Goal: Task Accomplishment & Management: Use online tool/utility

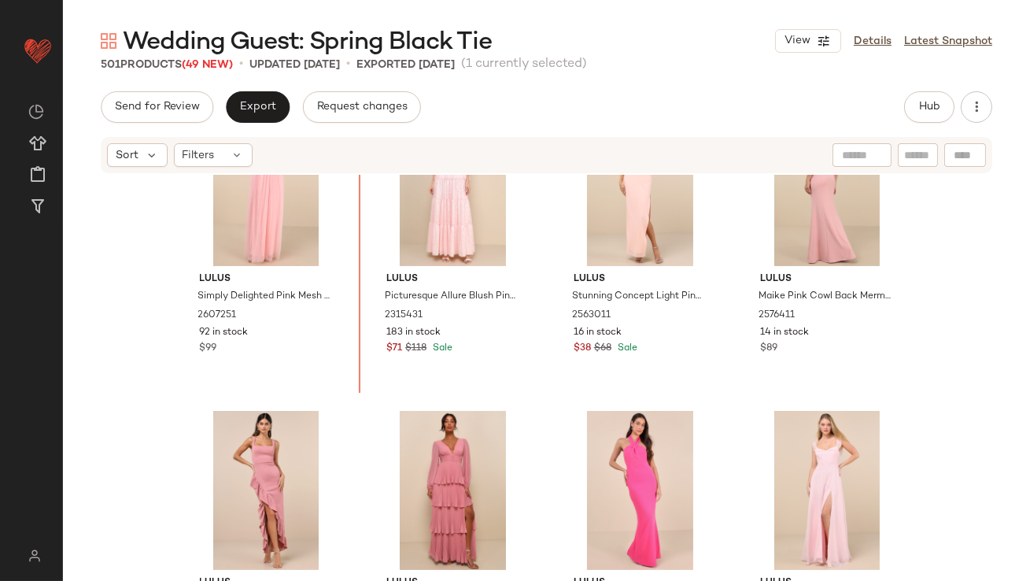
scroll to position [19822, 0]
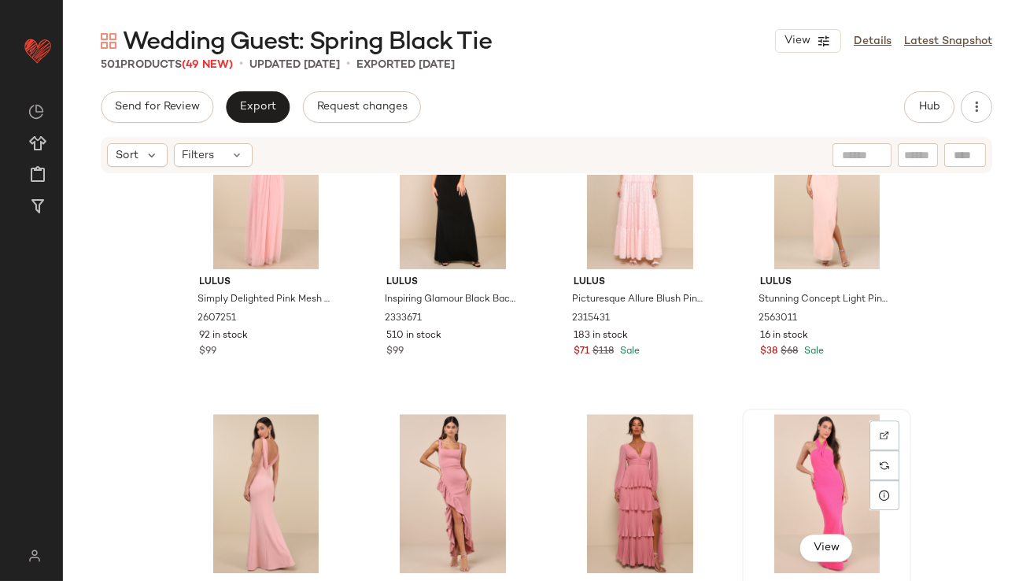
click at [824, 453] on div "View" at bounding box center [826, 493] width 158 height 159
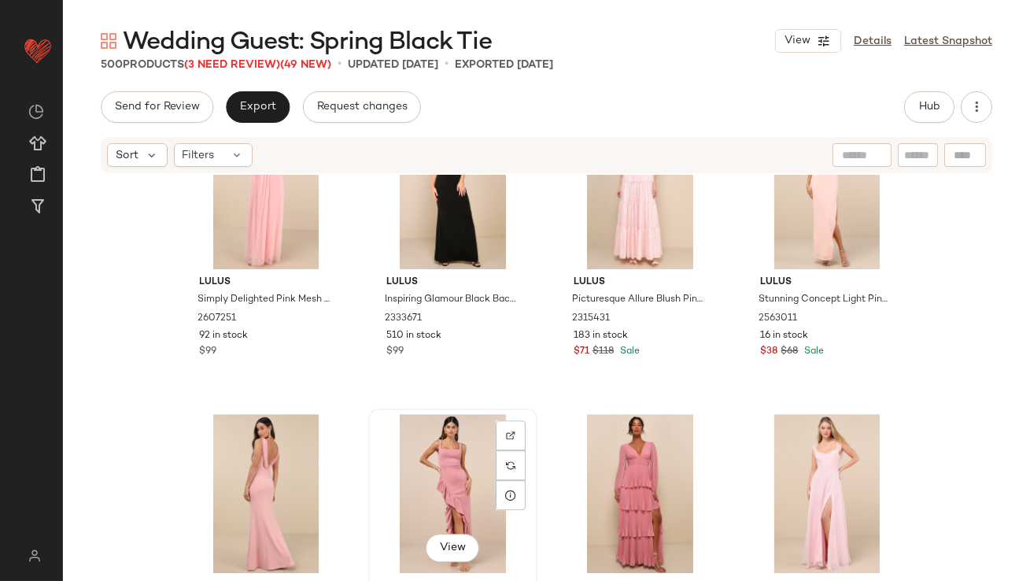
click at [436, 470] on div "View" at bounding box center [453, 493] width 158 height 159
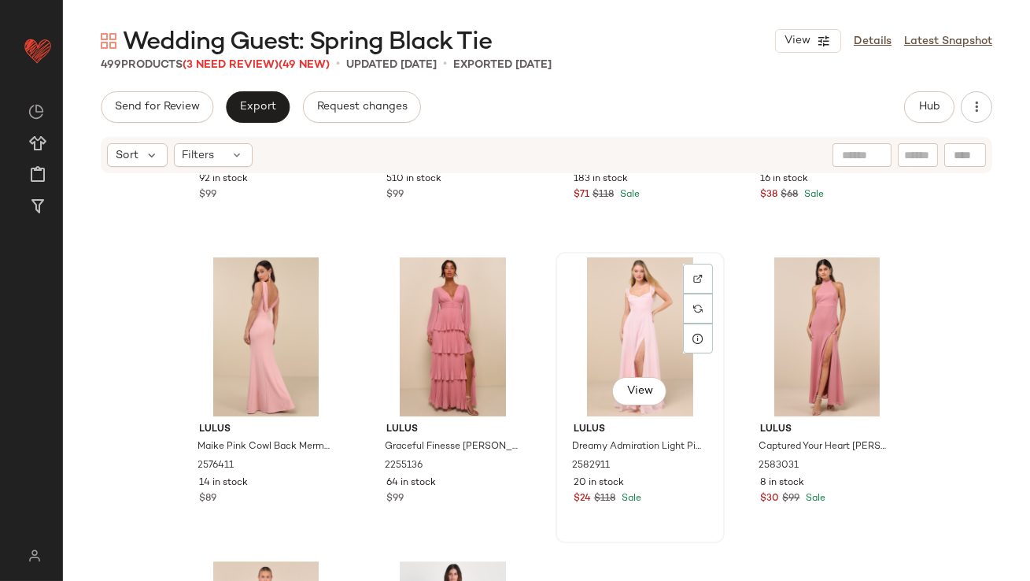
scroll to position [20118, 0]
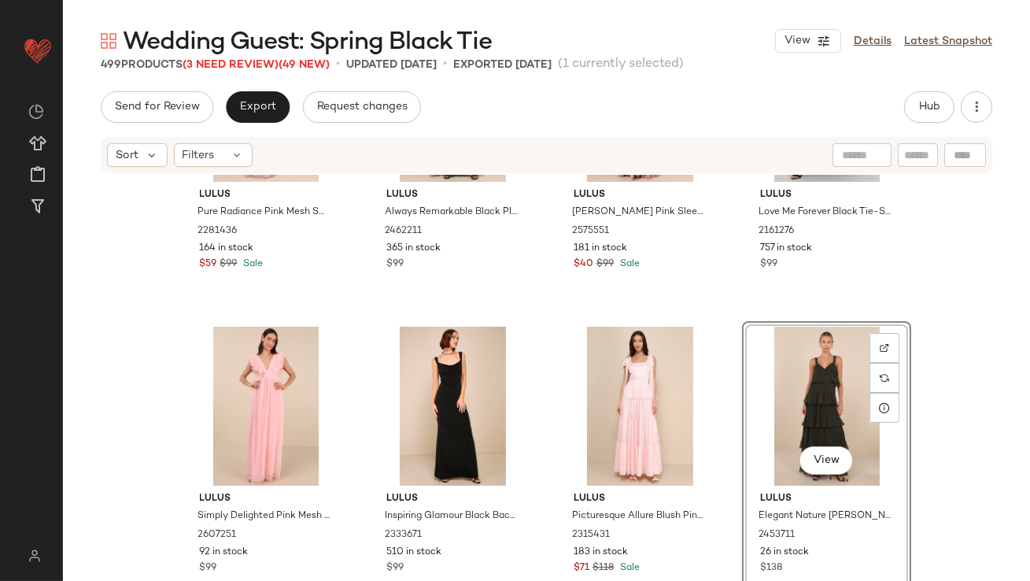
scroll to position [19697, 0]
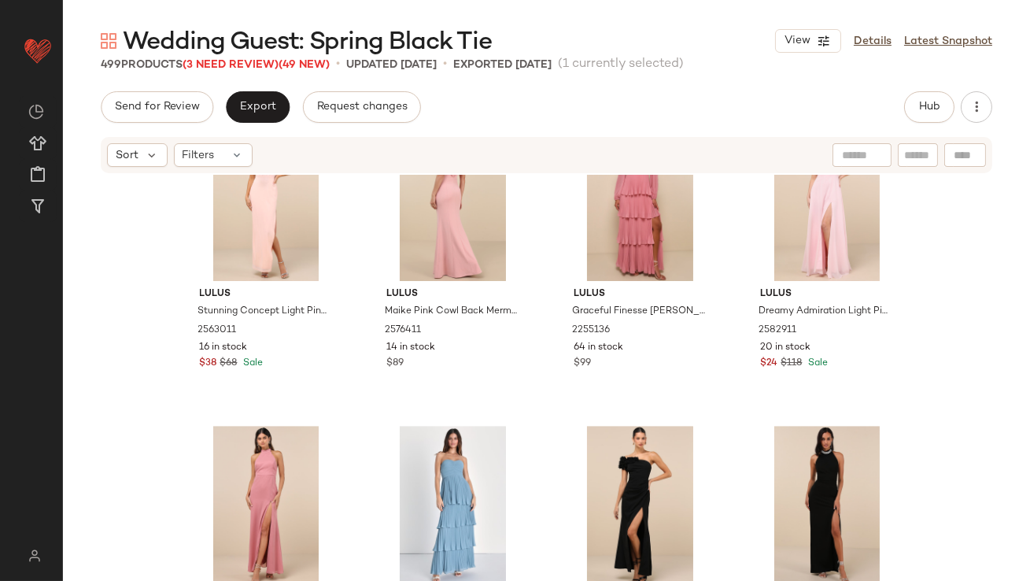
scroll to position [20130, 0]
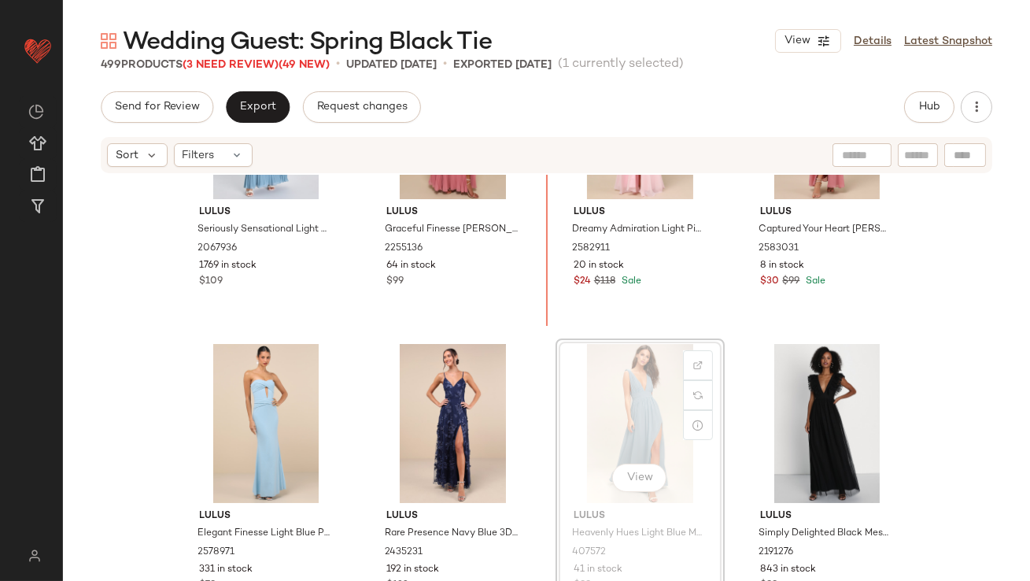
scroll to position [20484, 0]
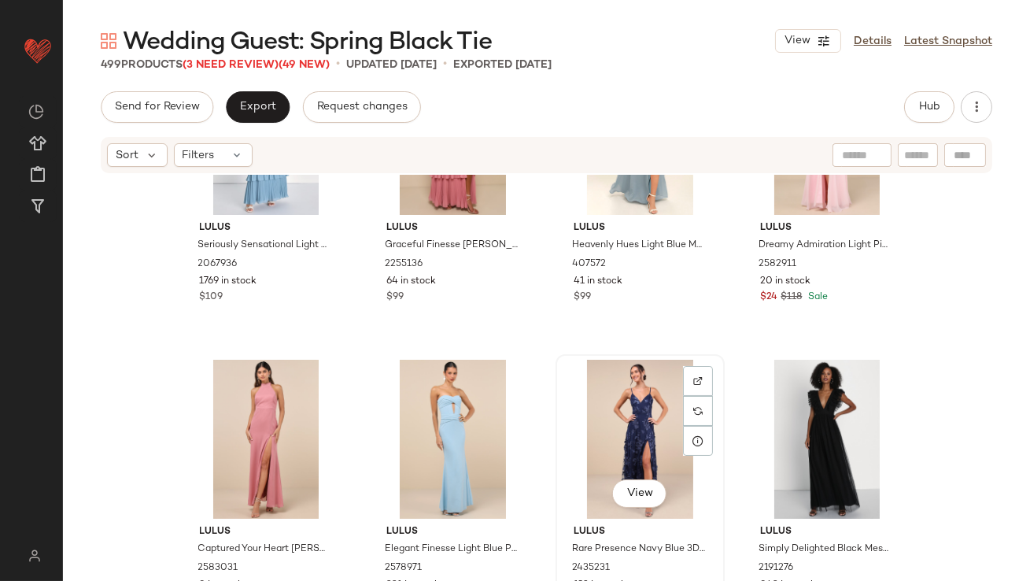
click at [636, 396] on div "View" at bounding box center [640, 438] width 158 height 159
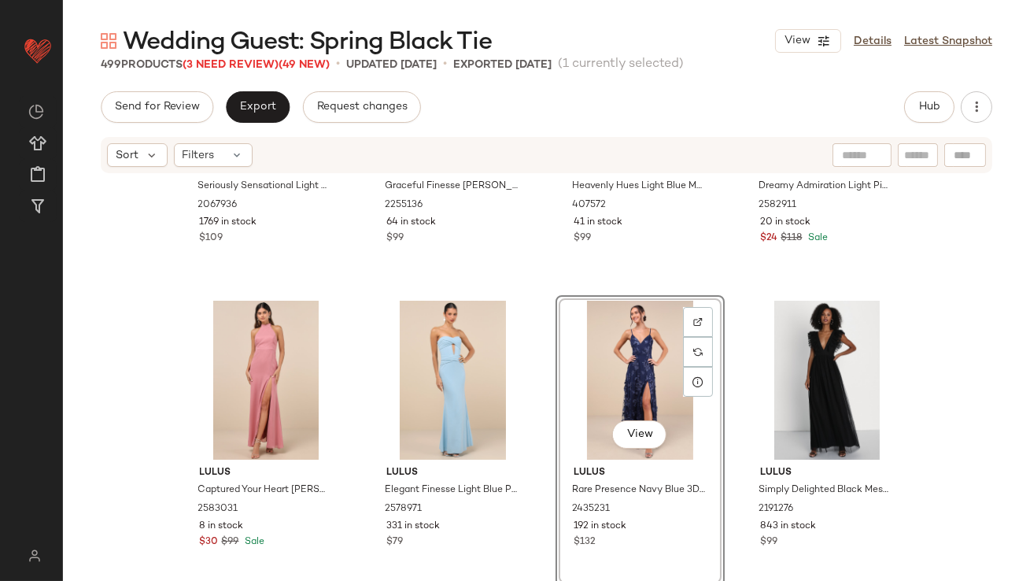
scroll to position [20679, 0]
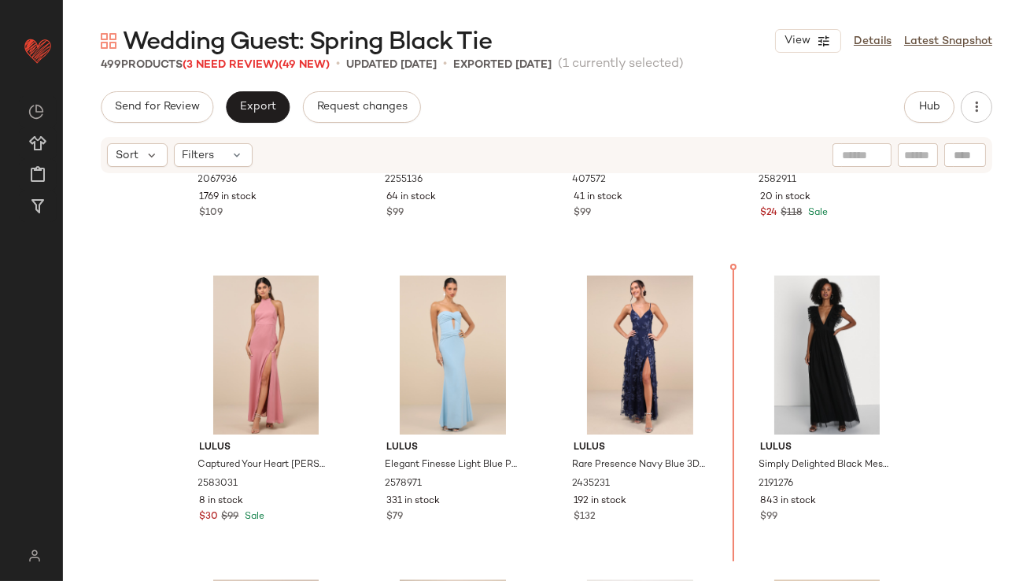
scroll to position [20521, 0]
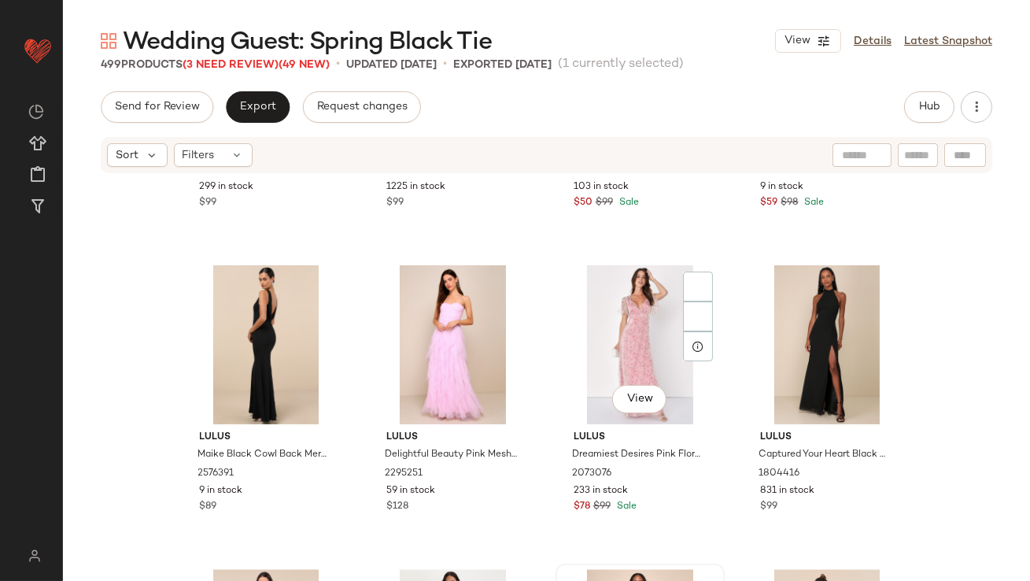
scroll to position [18377, 0]
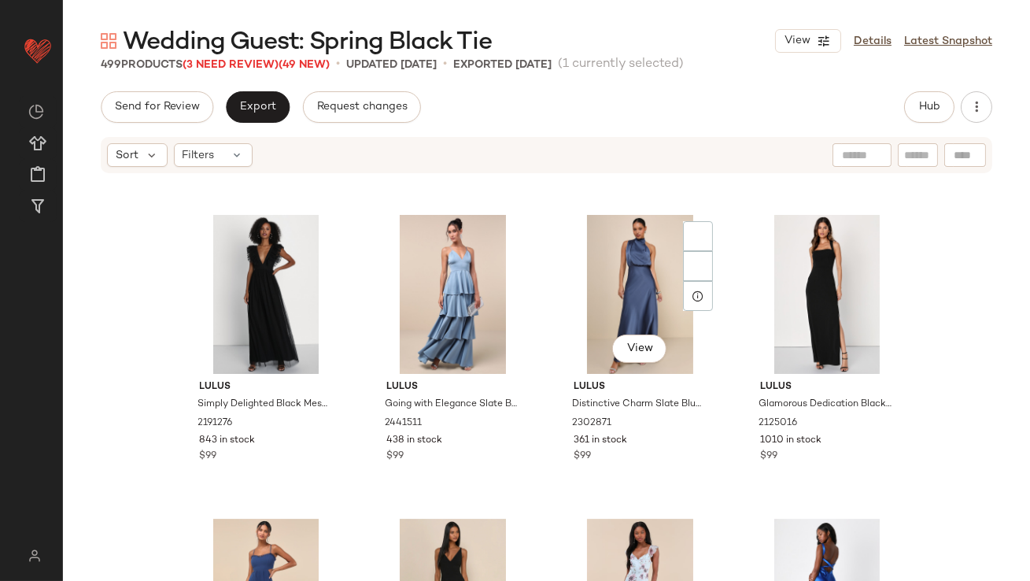
scroll to position [20858, 0]
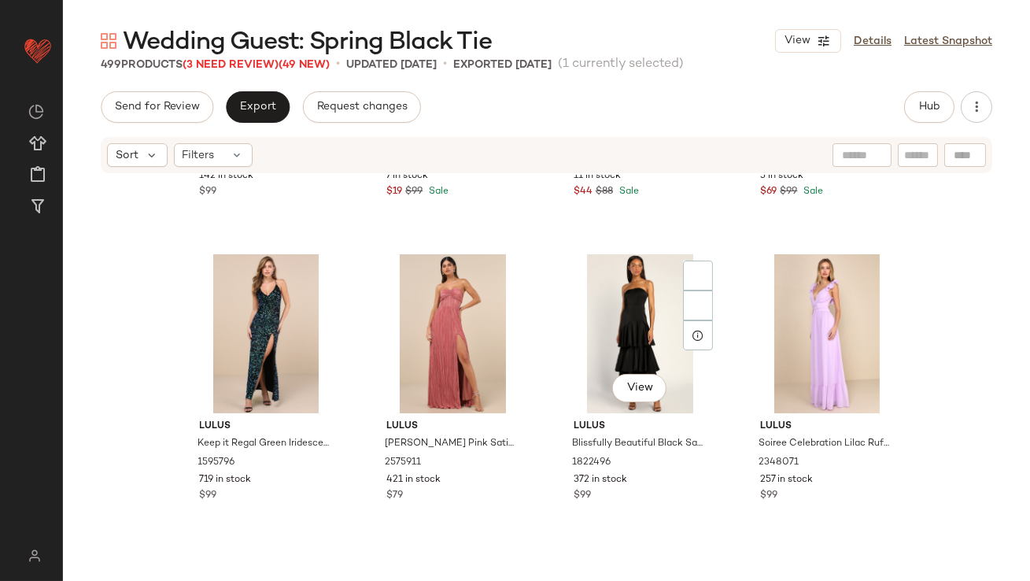
scroll to position [22228, 0]
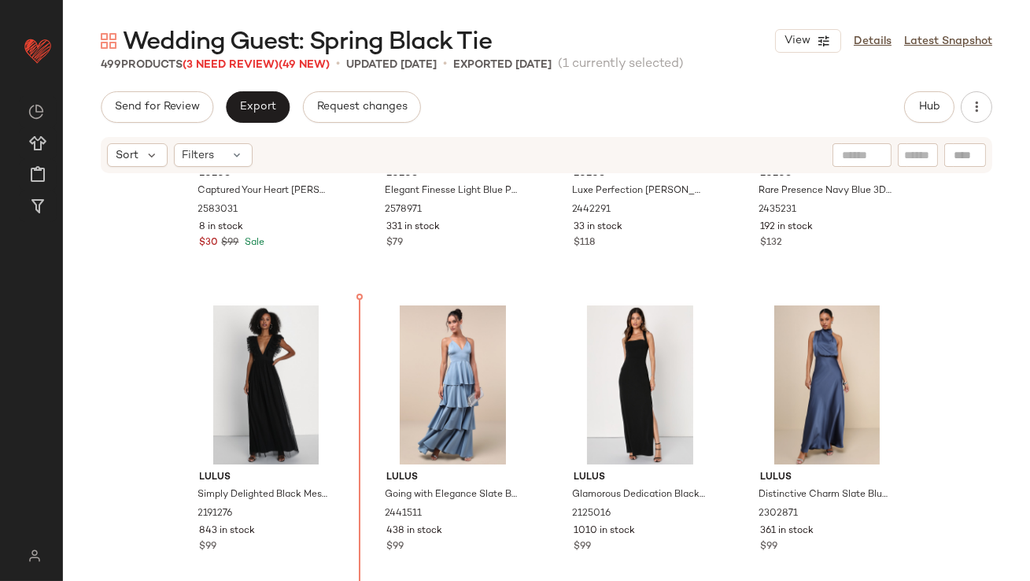
scroll to position [20842, 0]
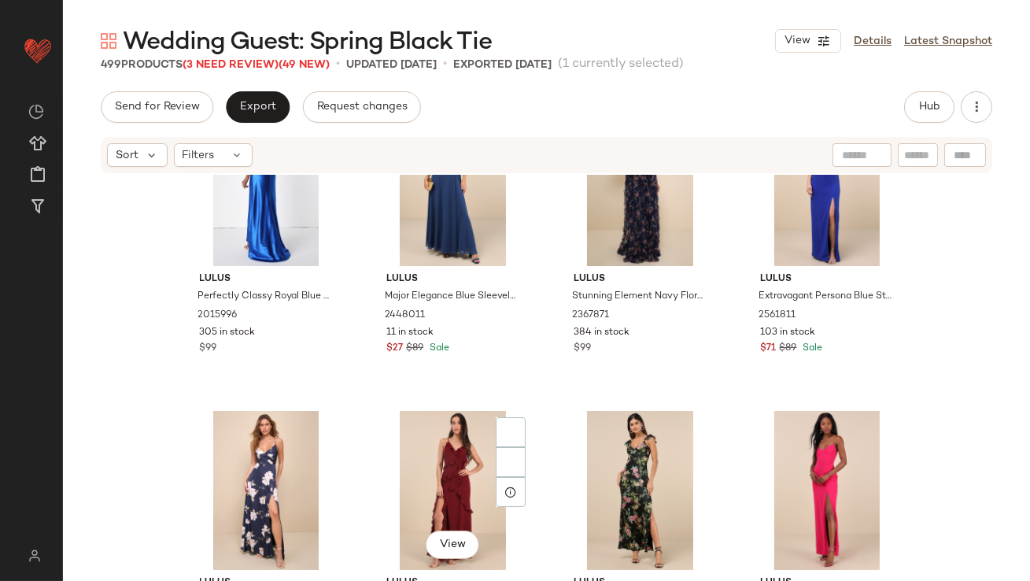
scroll to position [21832, 0]
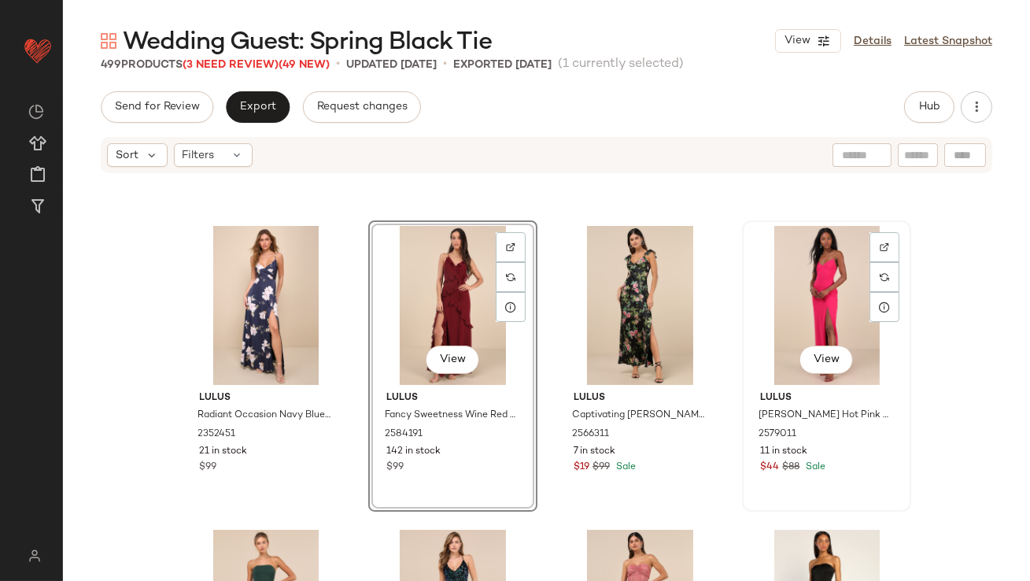
click at [820, 298] on div "View" at bounding box center [826, 305] width 158 height 159
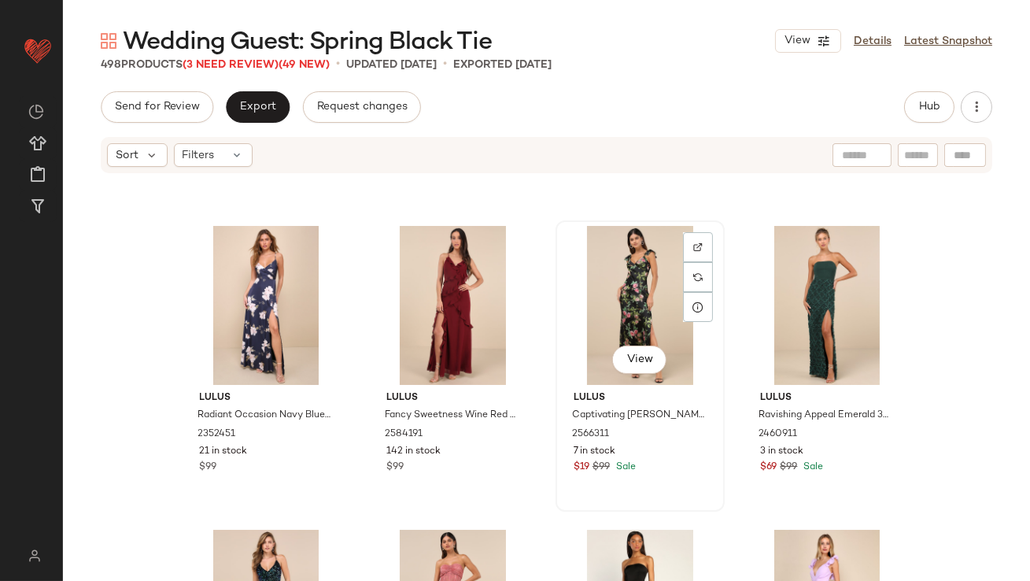
click at [654, 312] on div "View" at bounding box center [640, 305] width 158 height 159
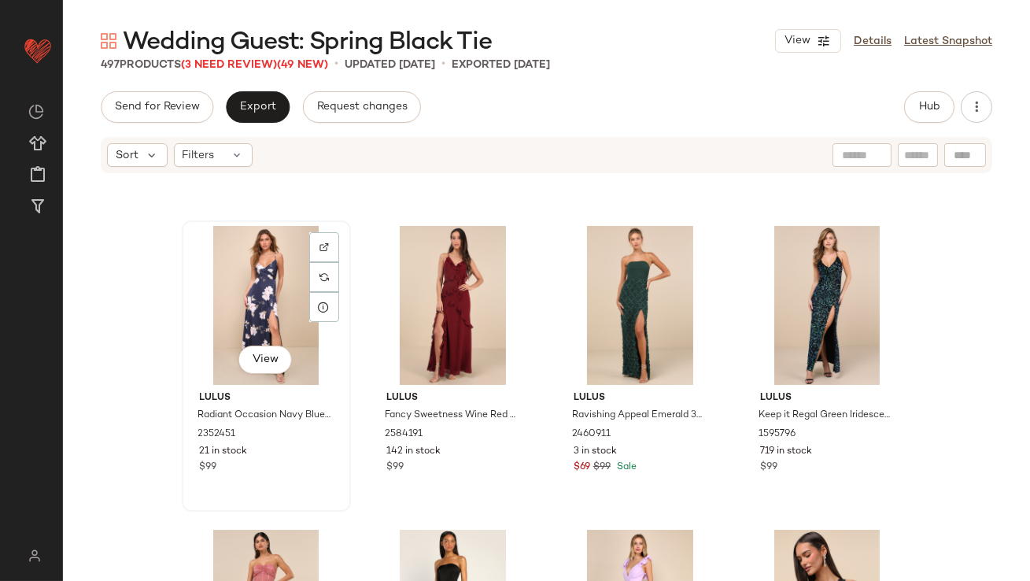
click at [273, 289] on div "View" at bounding box center [266, 305] width 158 height 159
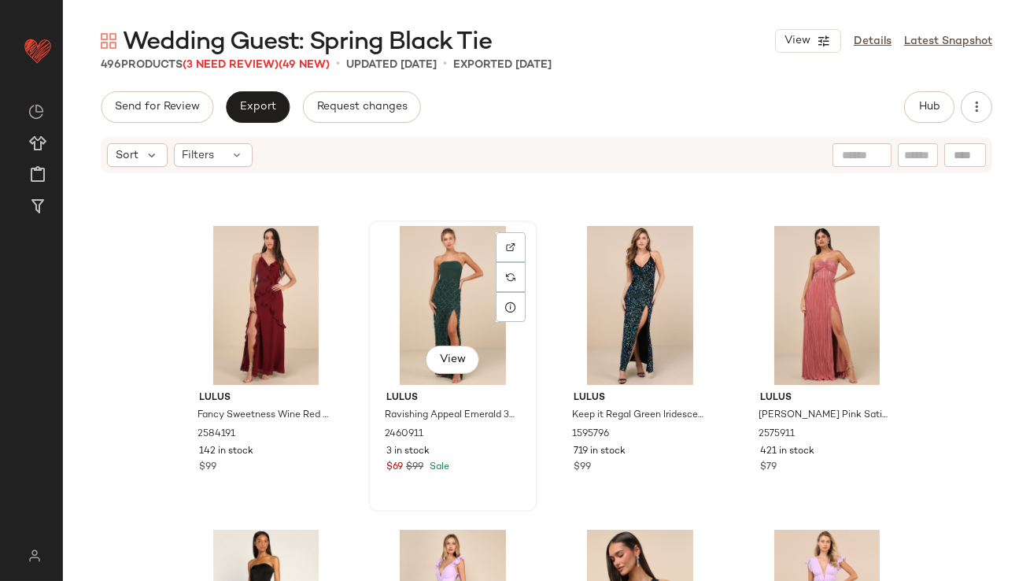
click at [451, 291] on div "View" at bounding box center [453, 305] width 158 height 159
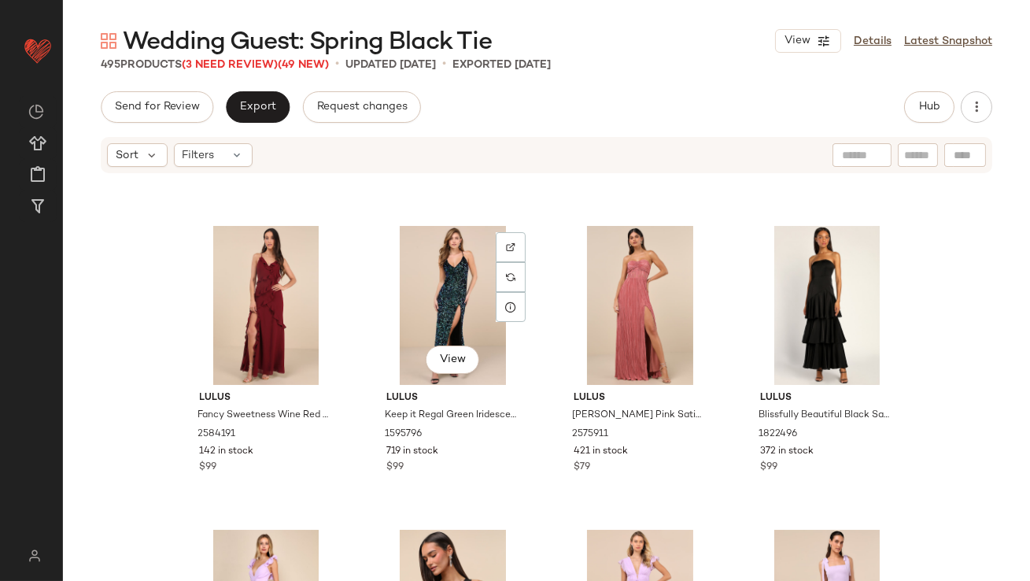
click at [451, 291] on div "View" at bounding box center [453, 305] width 158 height 159
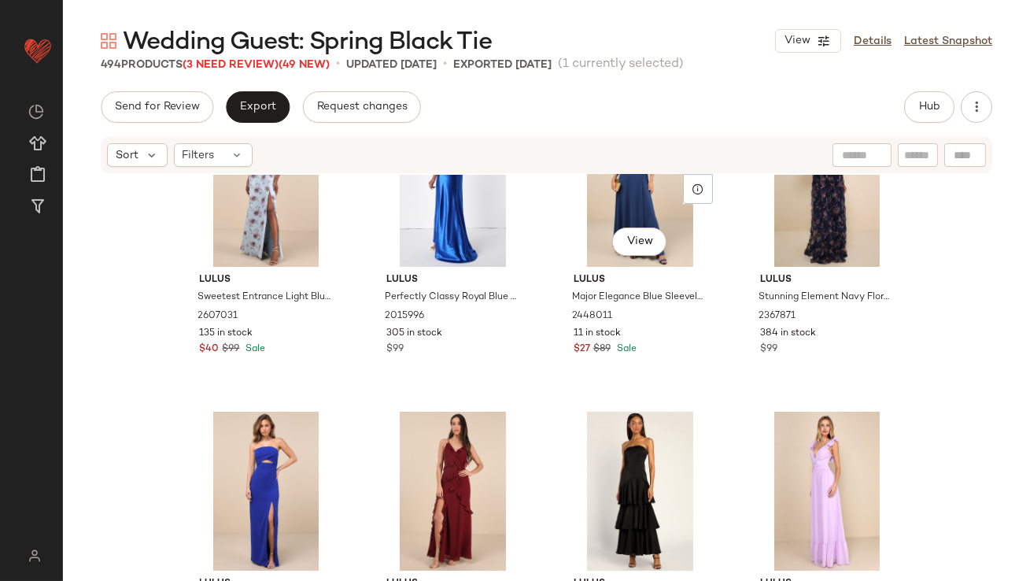
scroll to position [21680, 0]
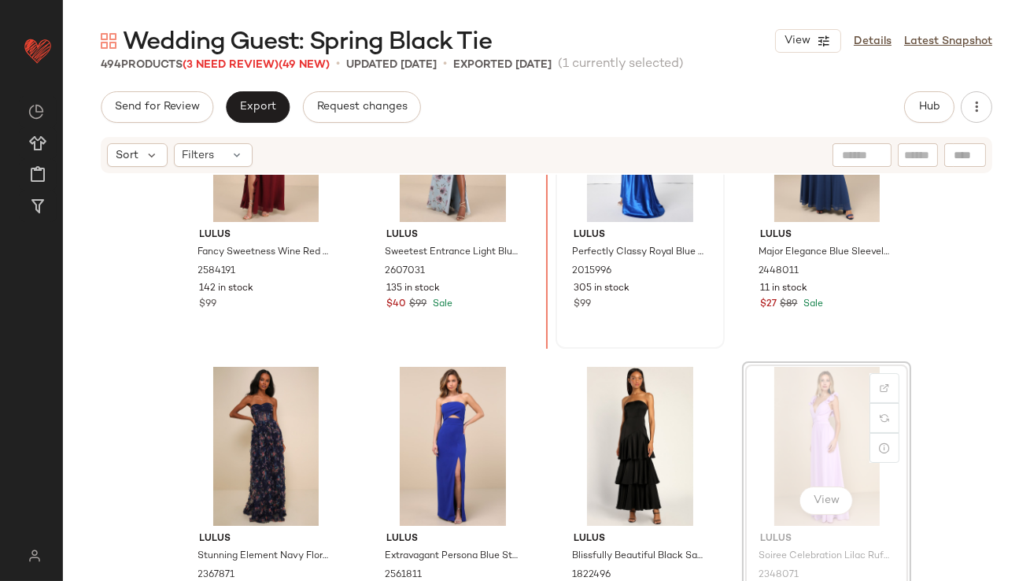
scroll to position [21680, 0]
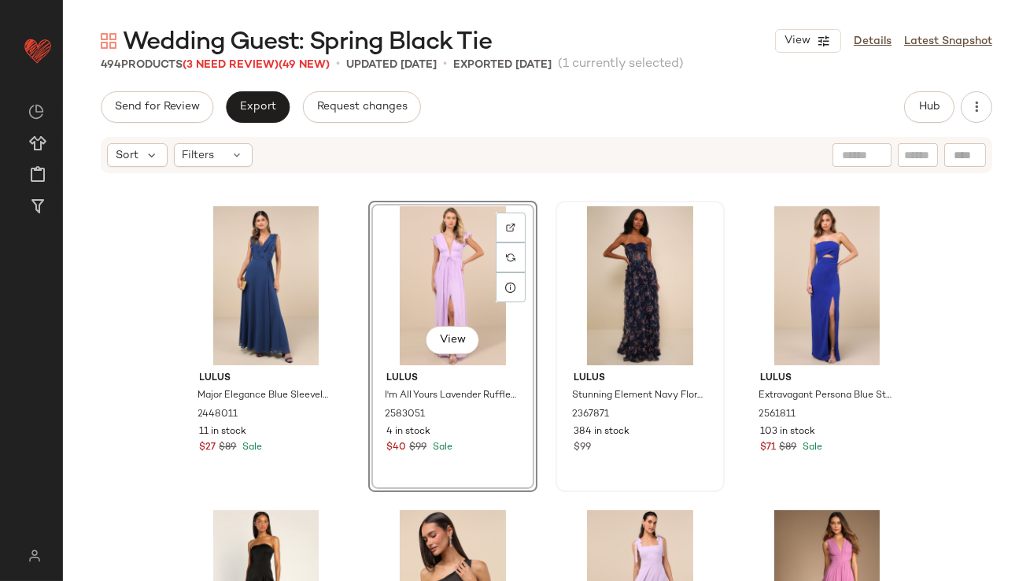
scroll to position [21968, 0]
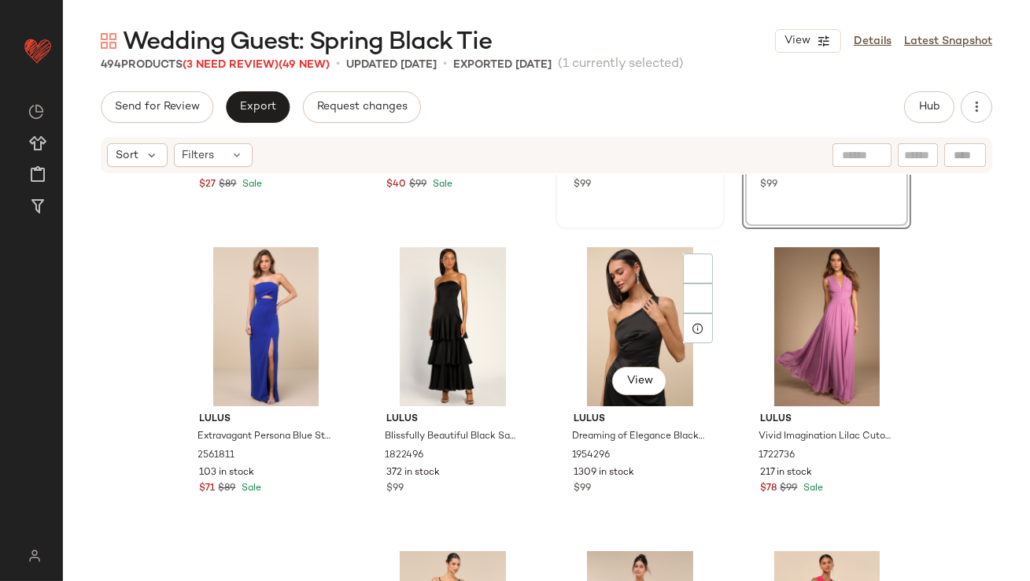
scroll to position [22145, 0]
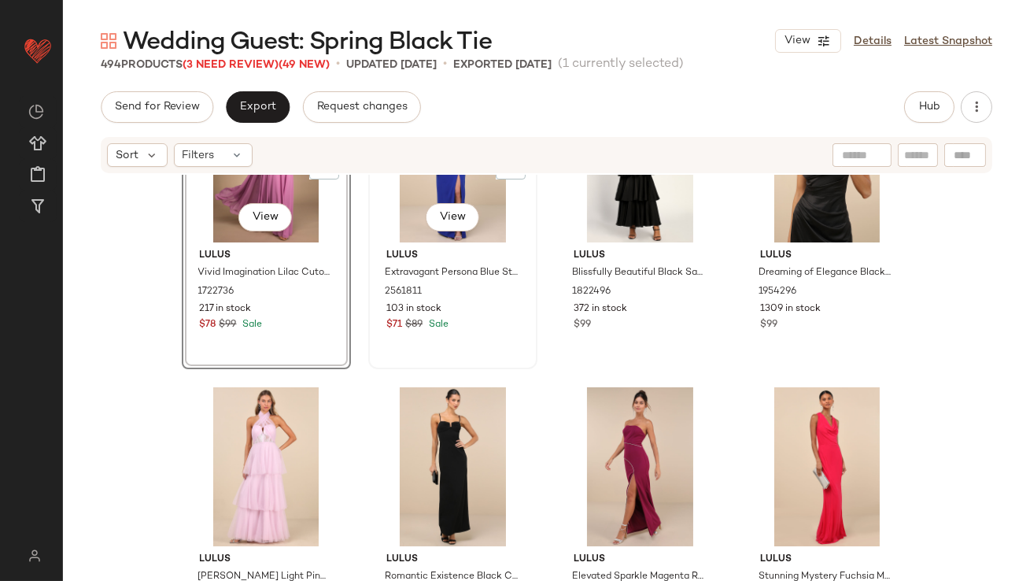
scroll to position [22337, 0]
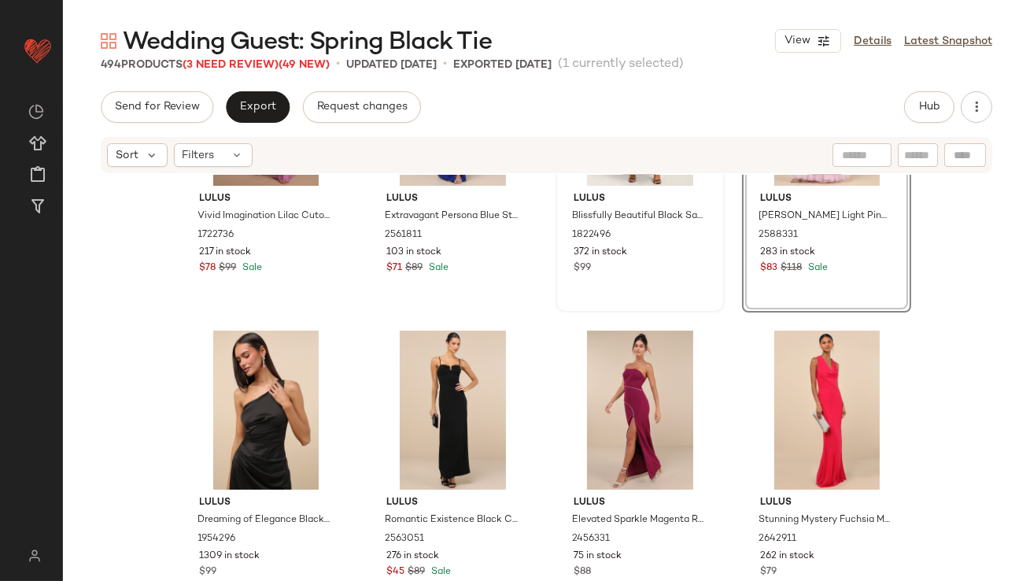
scroll to position [22406, 0]
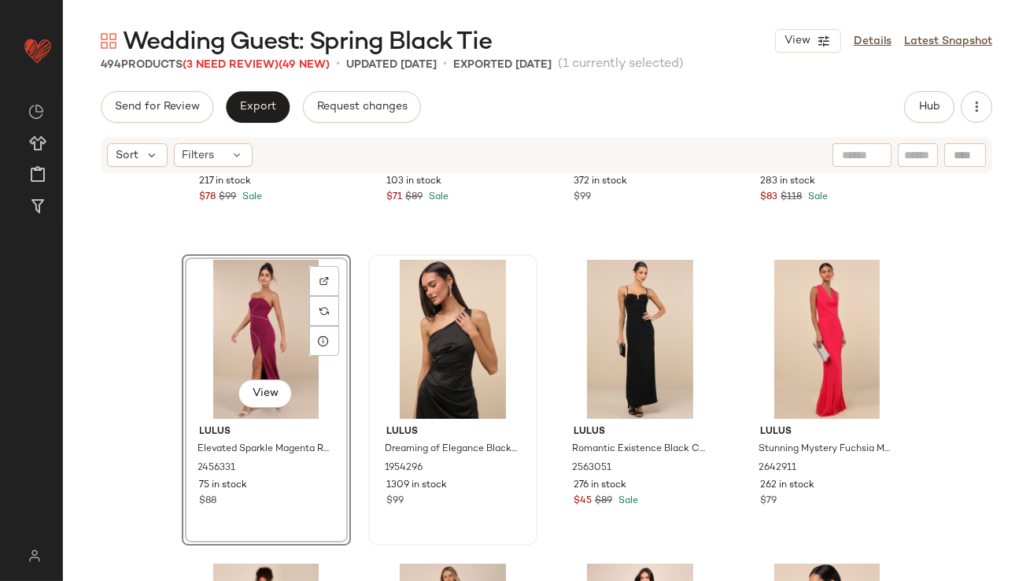
scroll to position [22283, 0]
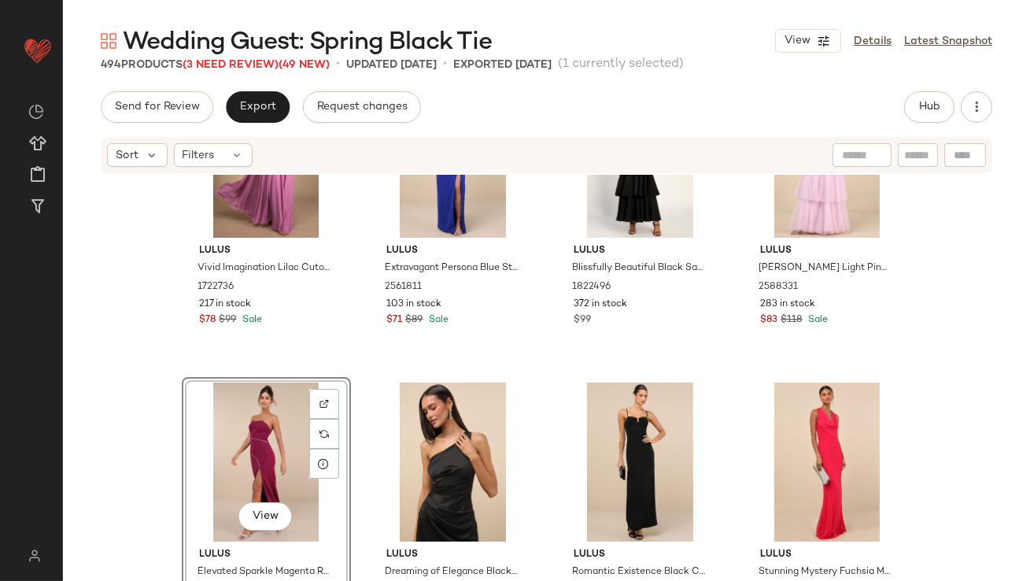
click at [255, 433] on div "View" at bounding box center [266, 461] width 158 height 159
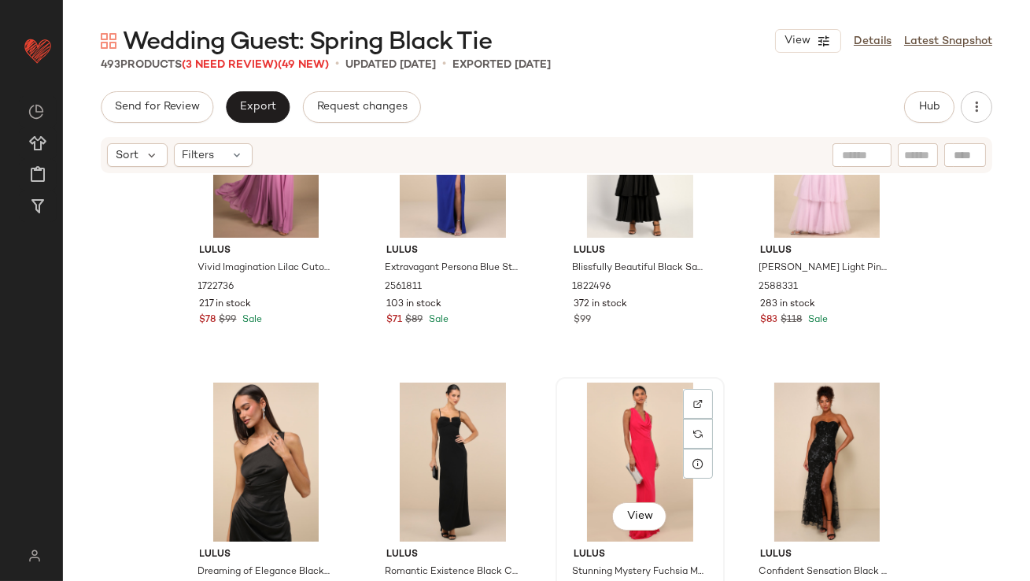
click at [644, 449] on div "View" at bounding box center [640, 461] width 158 height 159
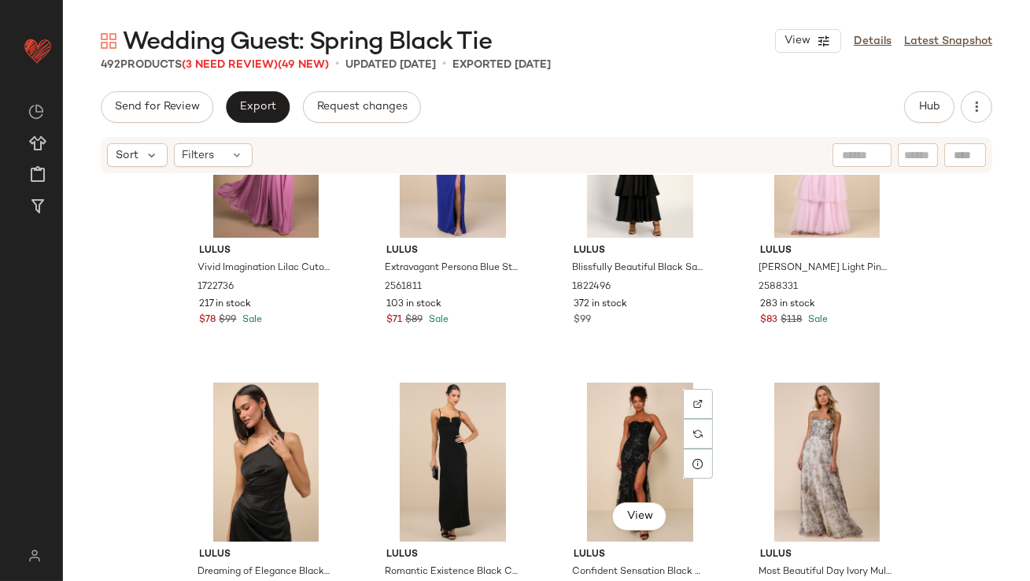
click at [643, 448] on div "View" at bounding box center [640, 461] width 158 height 159
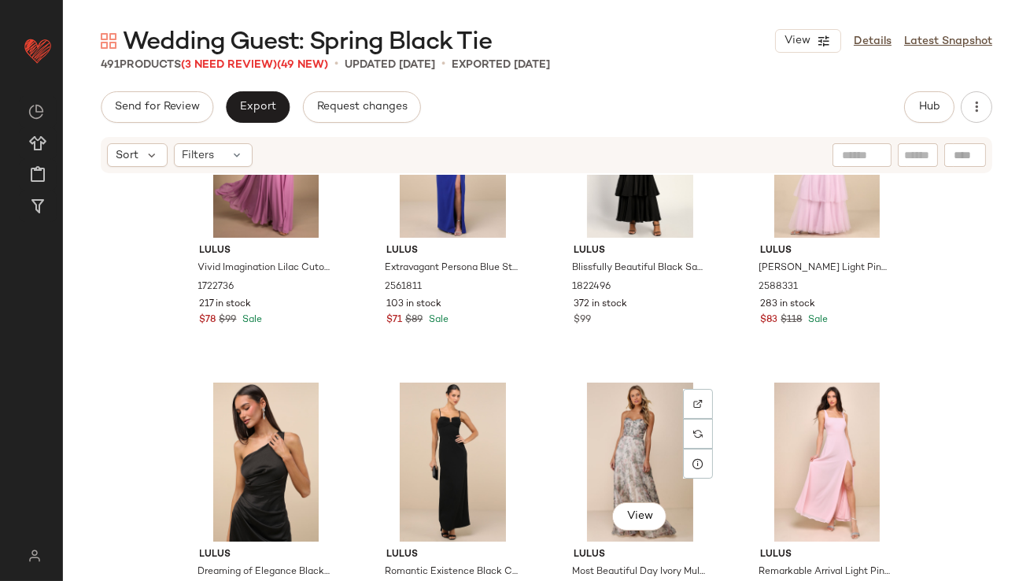
click at [643, 448] on div "View" at bounding box center [640, 461] width 158 height 159
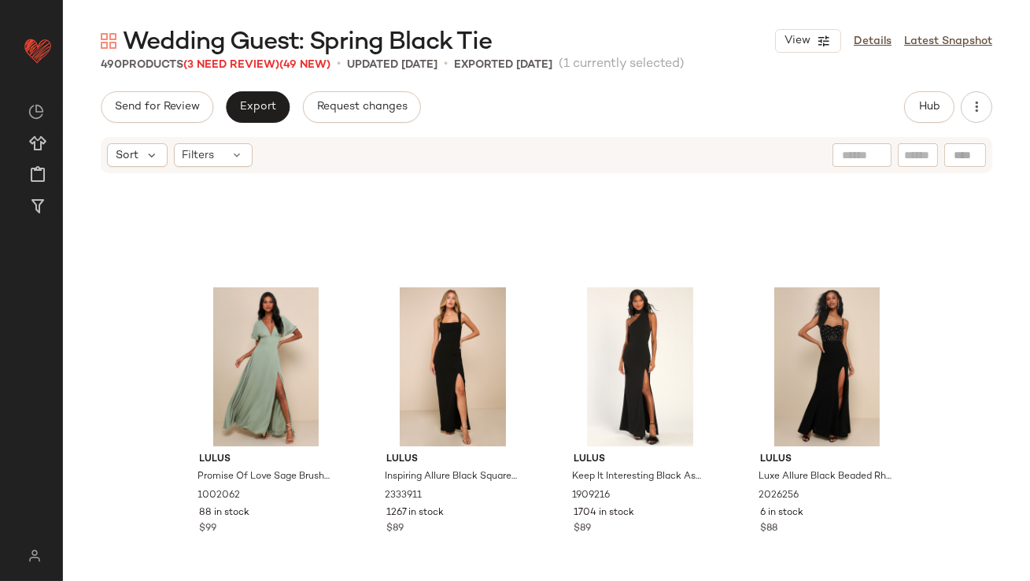
scroll to position [22974, 0]
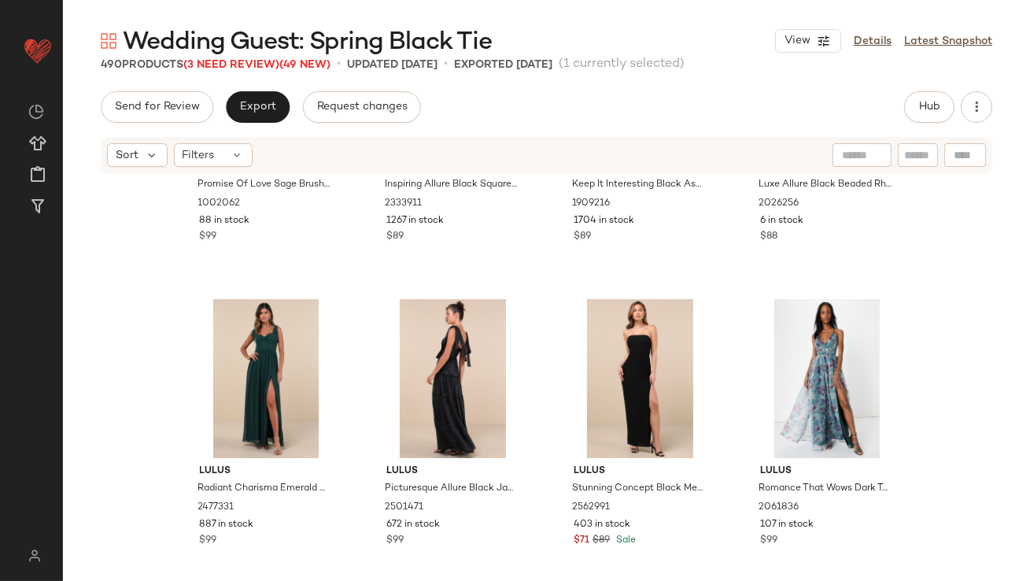
click at [731, 390] on div "Lulus Promise Of Love Sage Brush Flutter Sleeve Maxi Dress 1002062 88 in stock …" at bounding box center [546, 401] width 967 height 453
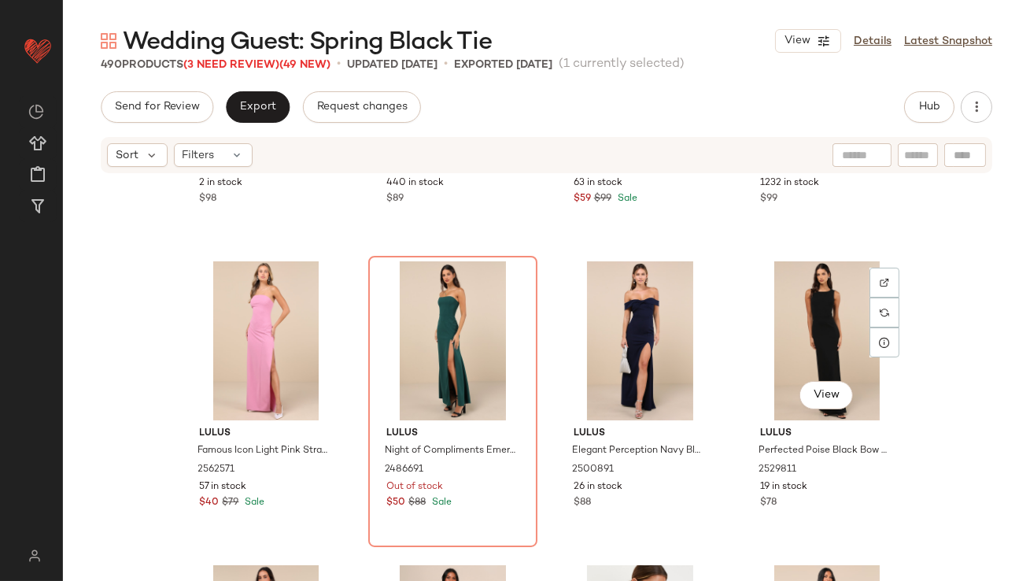
scroll to position [26654, 0]
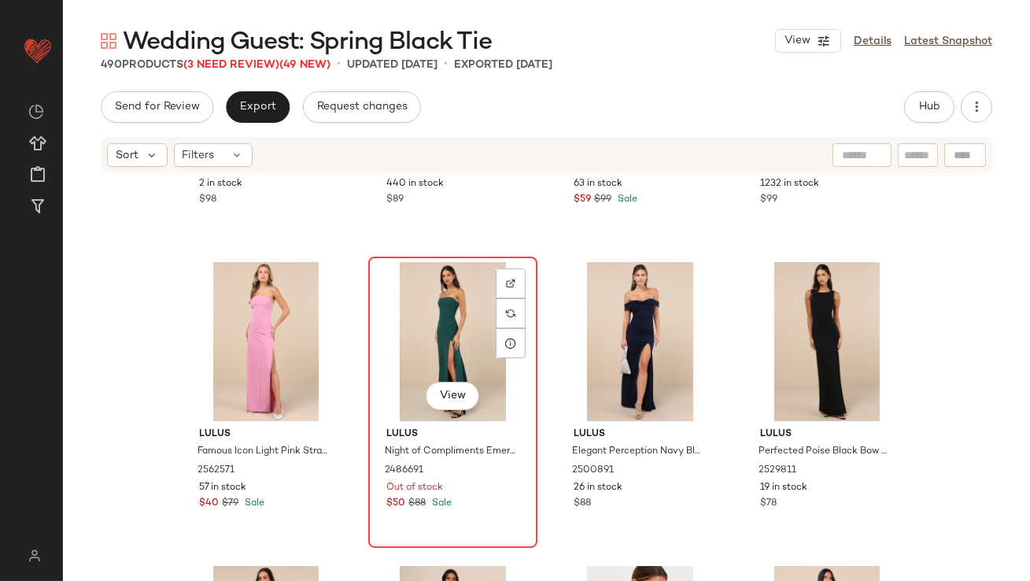
click at [423, 341] on div "View" at bounding box center [453, 341] width 158 height 159
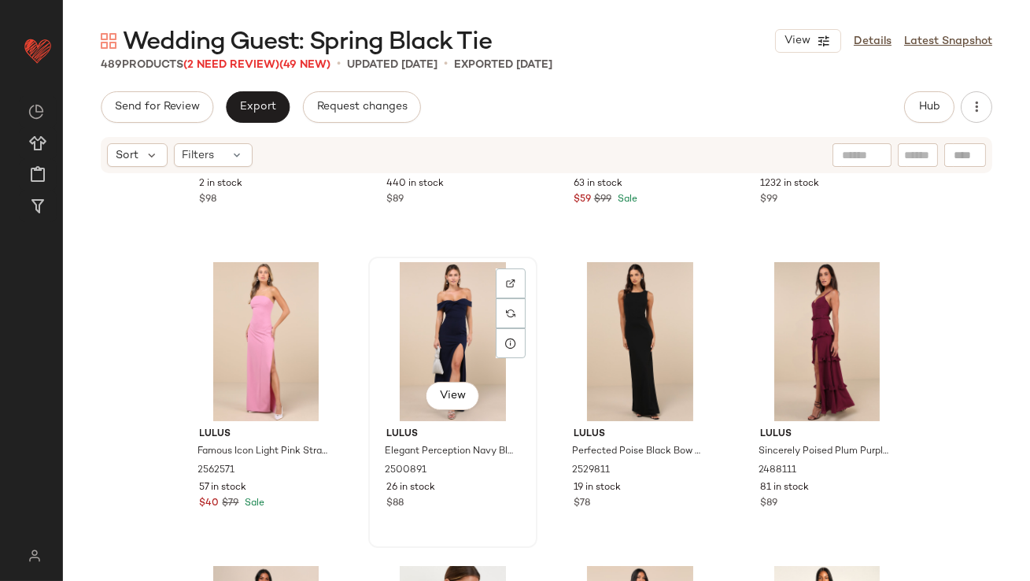
click at [433, 330] on div "View" at bounding box center [453, 341] width 158 height 159
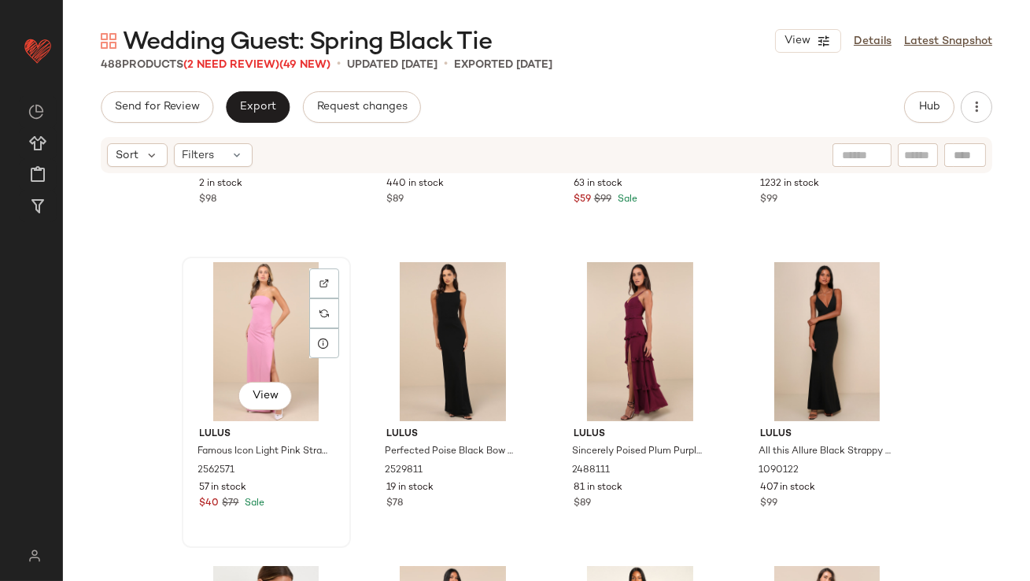
click at [215, 338] on div "View" at bounding box center [266, 341] width 158 height 159
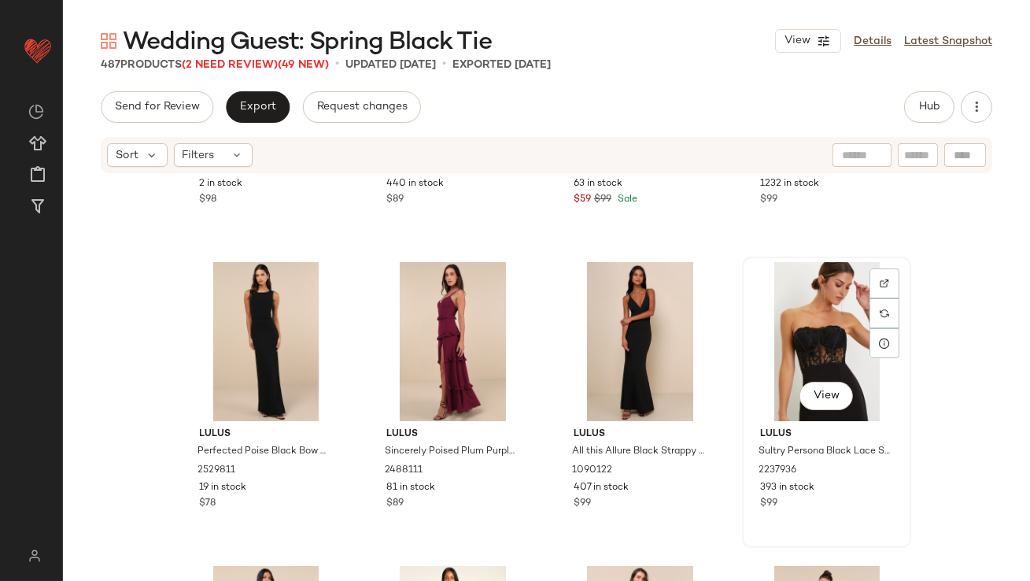
click at [751, 334] on div "View" at bounding box center [826, 341] width 158 height 159
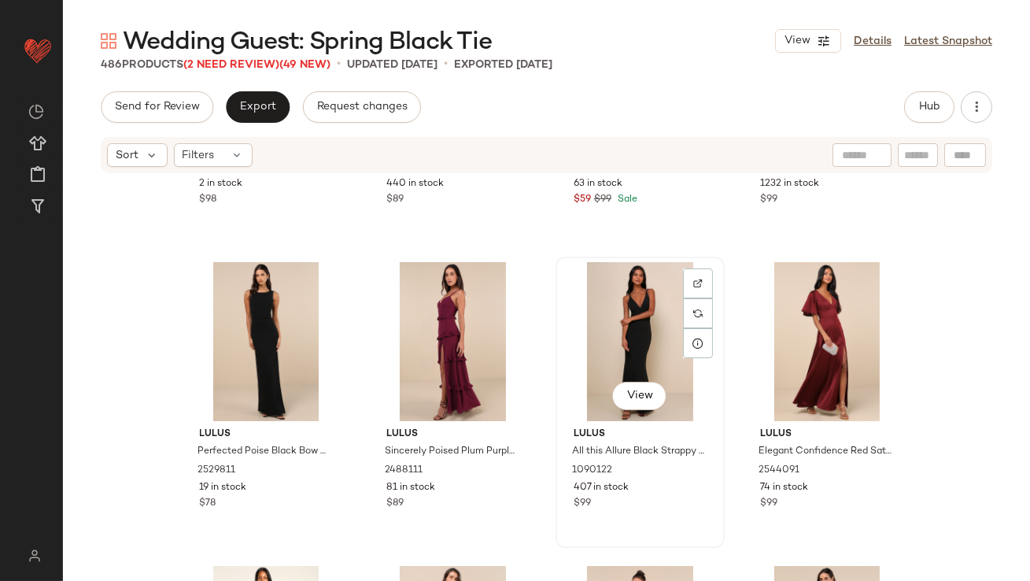
click at [609, 340] on div "View" at bounding box center [640, 341] width 158 height 159
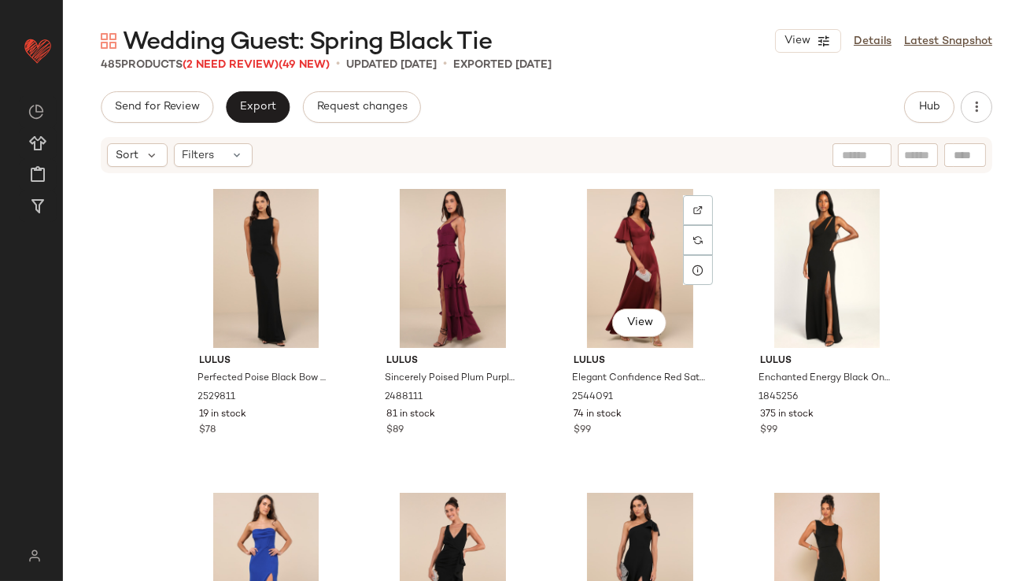
scroll to position [26728, 0]
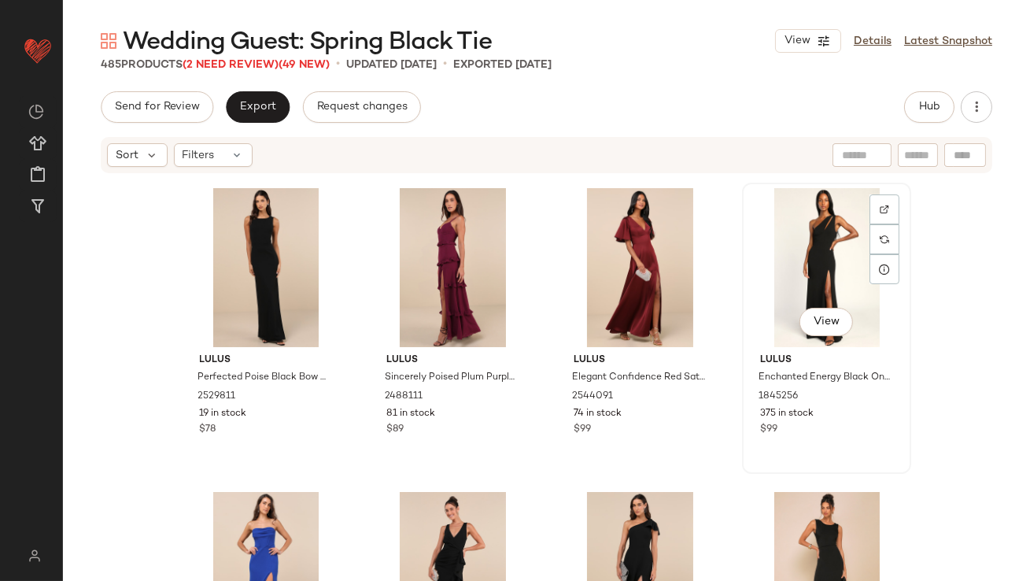
click at [786, 282] on div "View" at bounding box center [826, 267] width 158 height 159
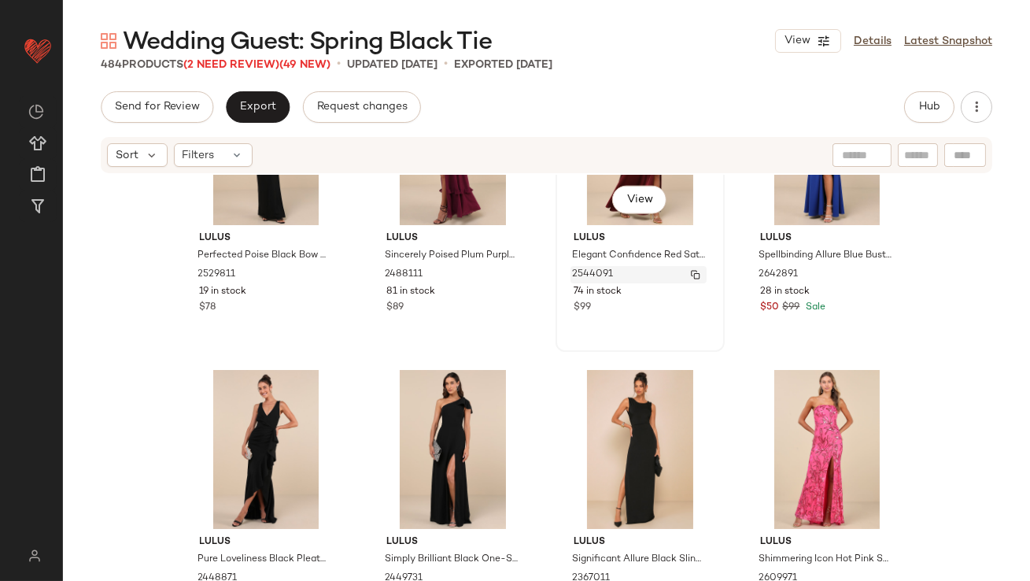
scroll to position [26852, 0]
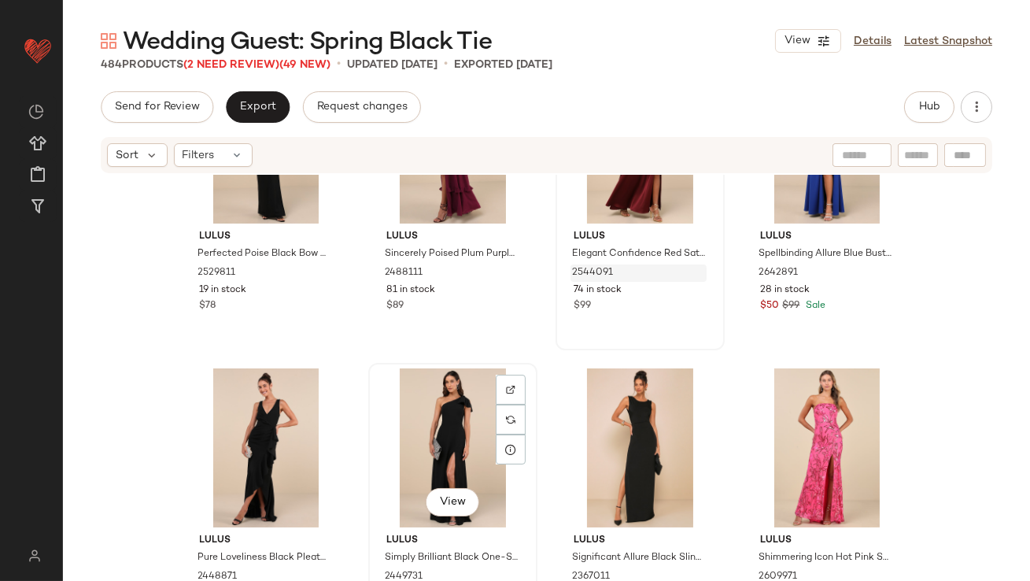
click at [427, 432] on div "View" at bounding box center [453, 447] width 158 height 159
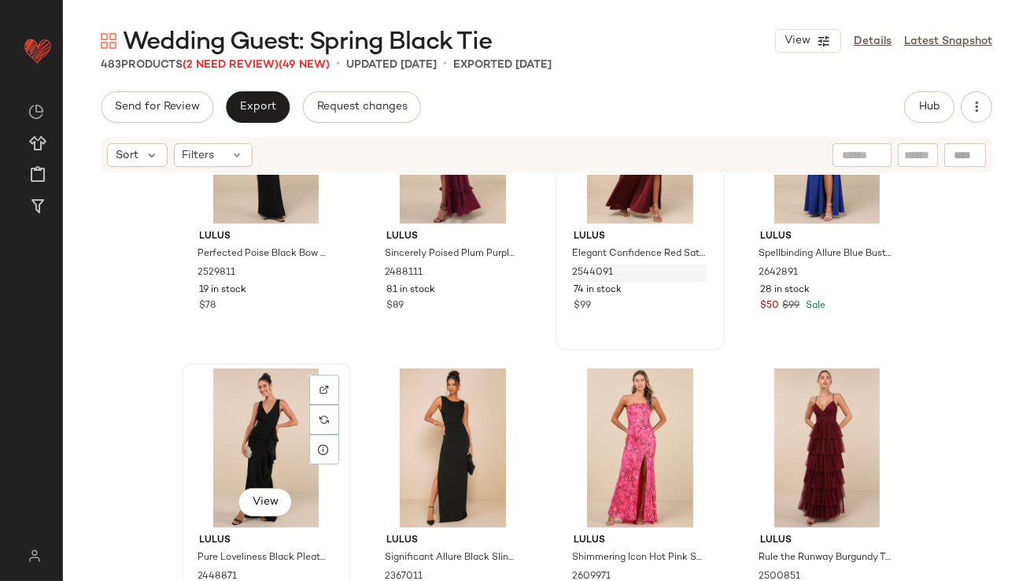
click at [257, 418] on div "View" at bounding box center [266, 447] width 158 height 159
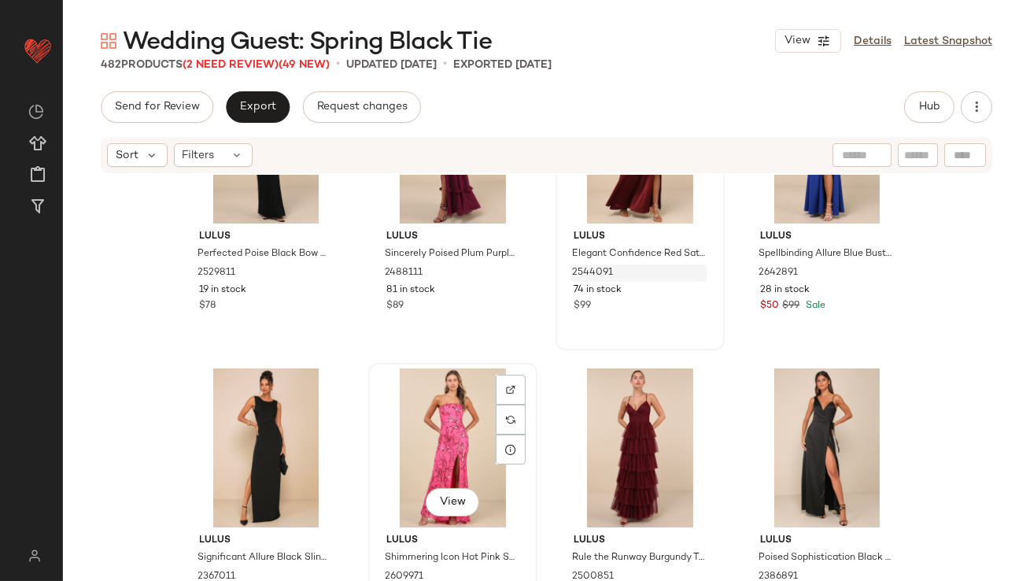
click at [401, 462] on div "View" at bounding box center [453, 447] width 158 height 159
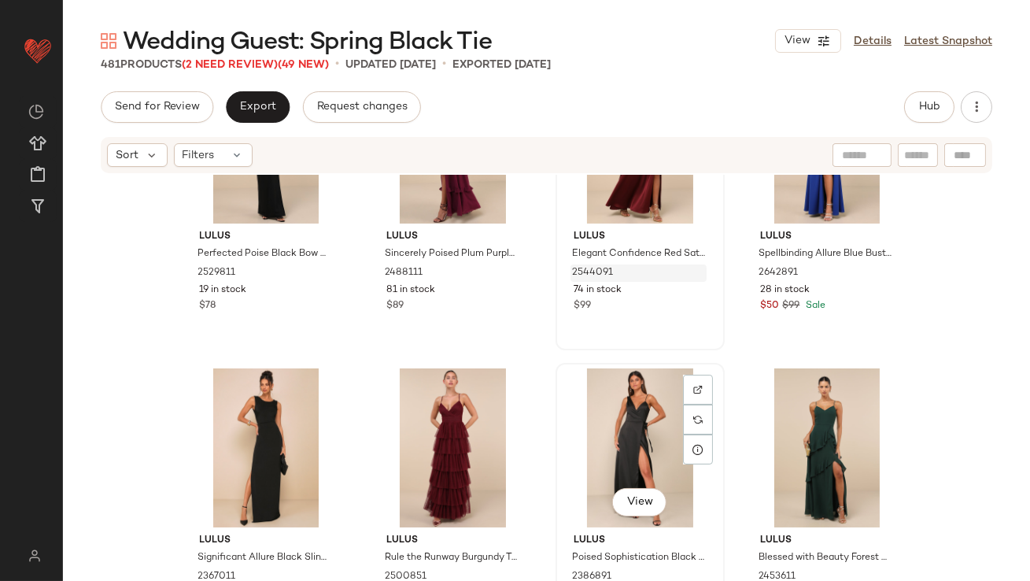
click at [641, 463] on div "View" at bounding box center [640, 447] width 158 height 159
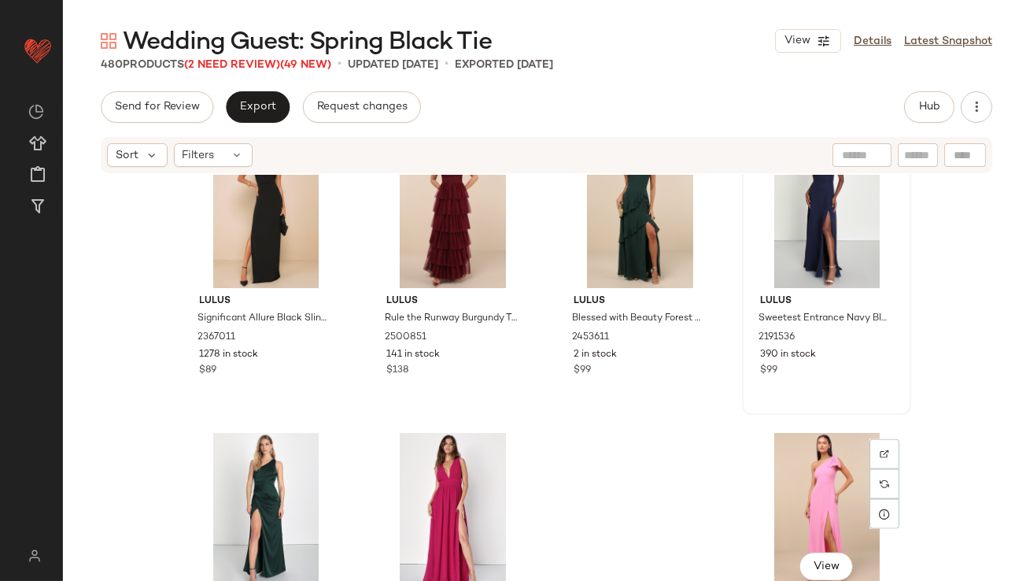
scroll to position [27274, 0]
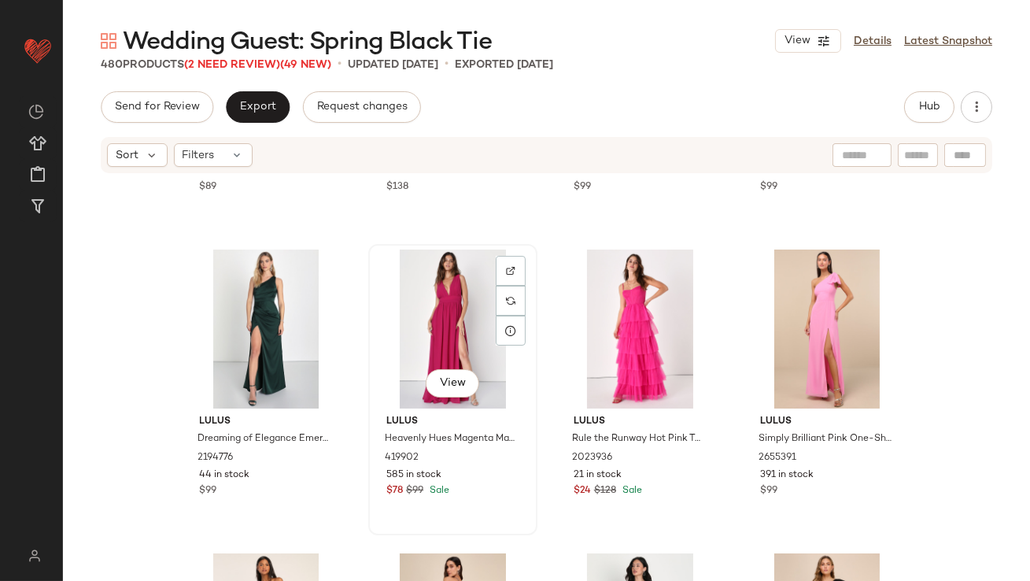
click at [449, 330] on div "View" at bounding box center [453, 328] width 158 height 159
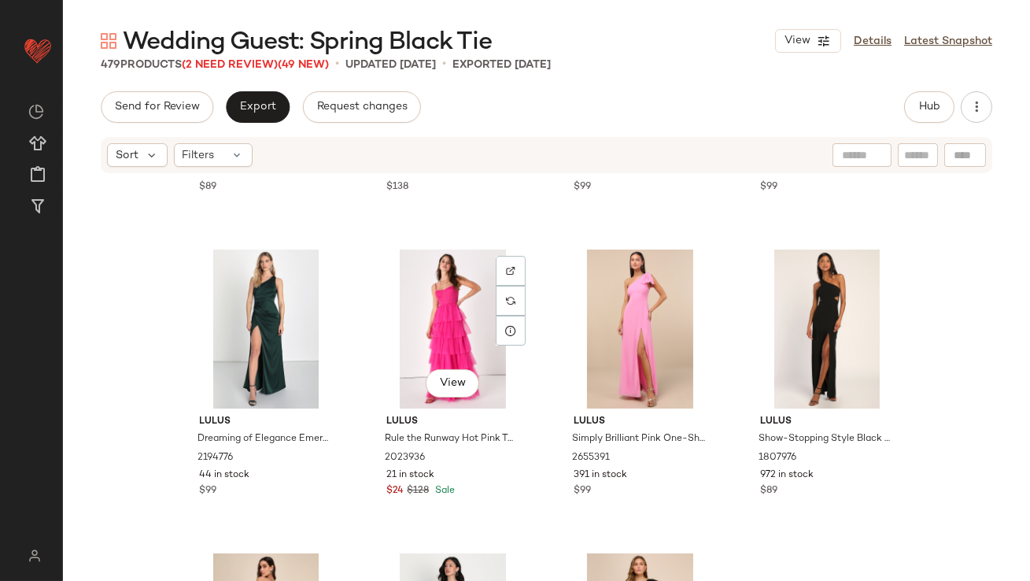
click at [449, 330] on div "View" at bounding box center [453, 328] width 158 height 159
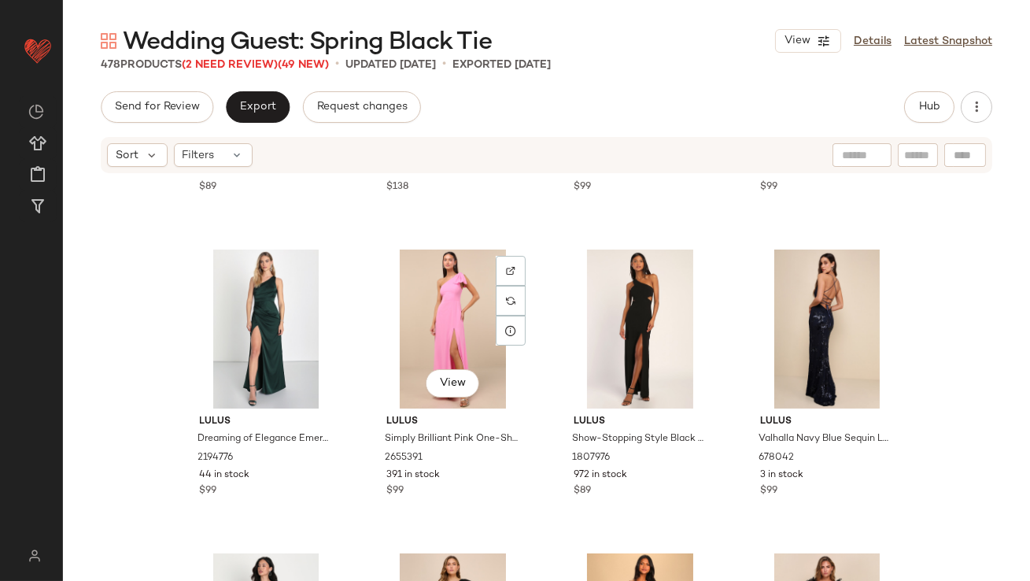
click at [449, 330] on div "View" at bounding box center [453, 328] width 158 height 159
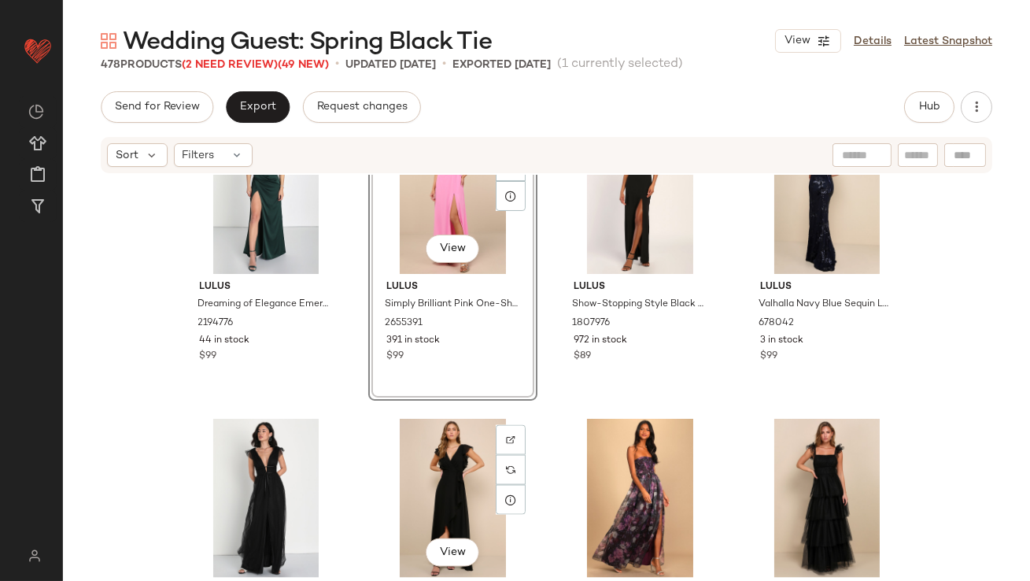
scroll to position [27402, 0]
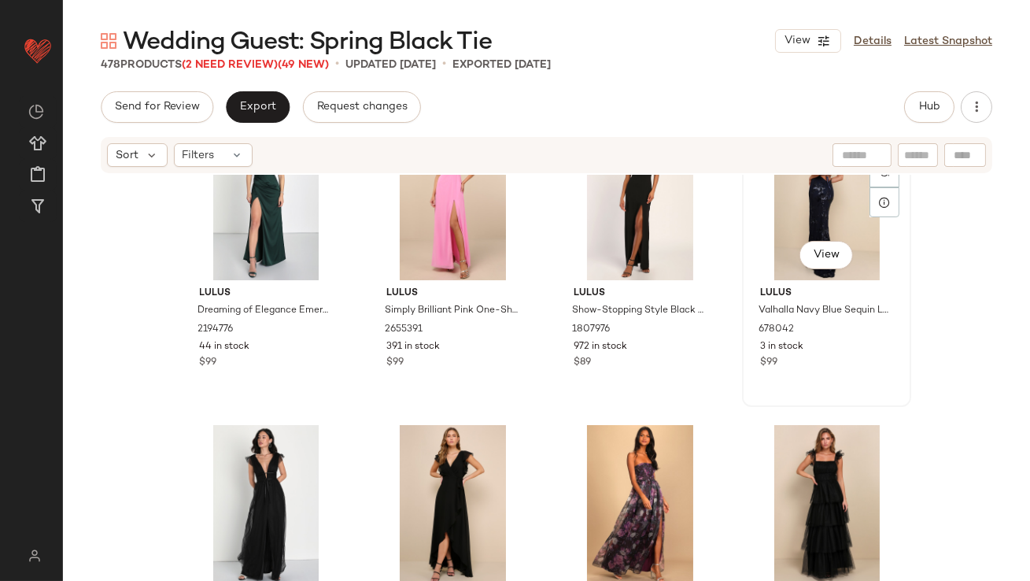
click at [790, 210] on div "View" at bounding box center [826, 200] width 158 height 159
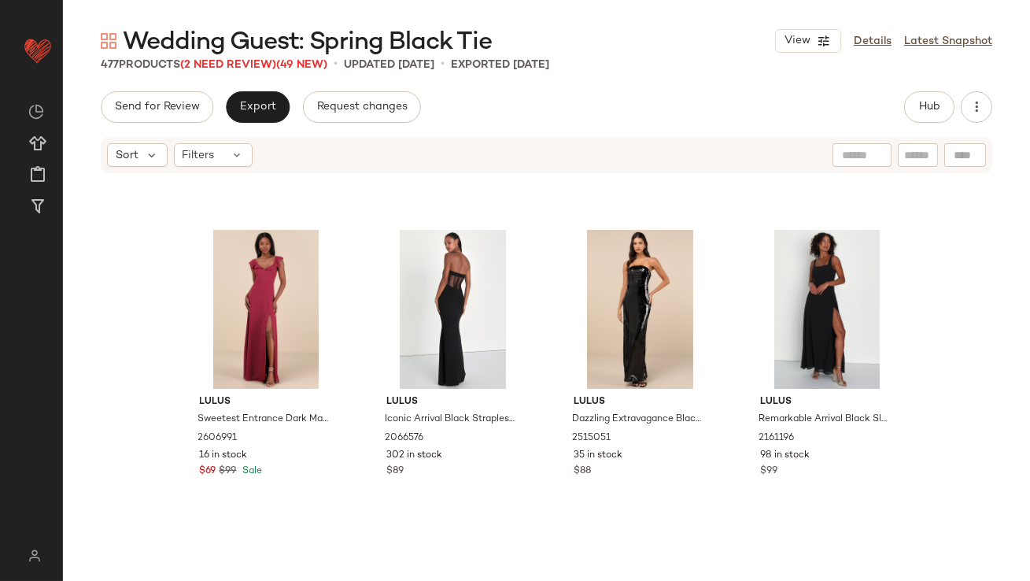
scroll to position [27948, 0]
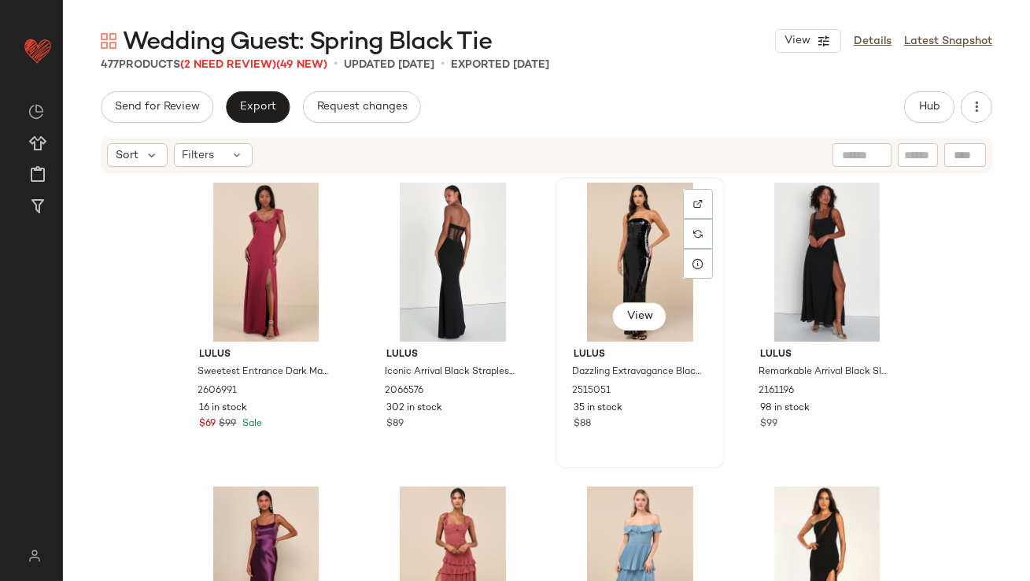
click at [615, 235] on div "View" at bounding box center [640, 261] width 158 height 159
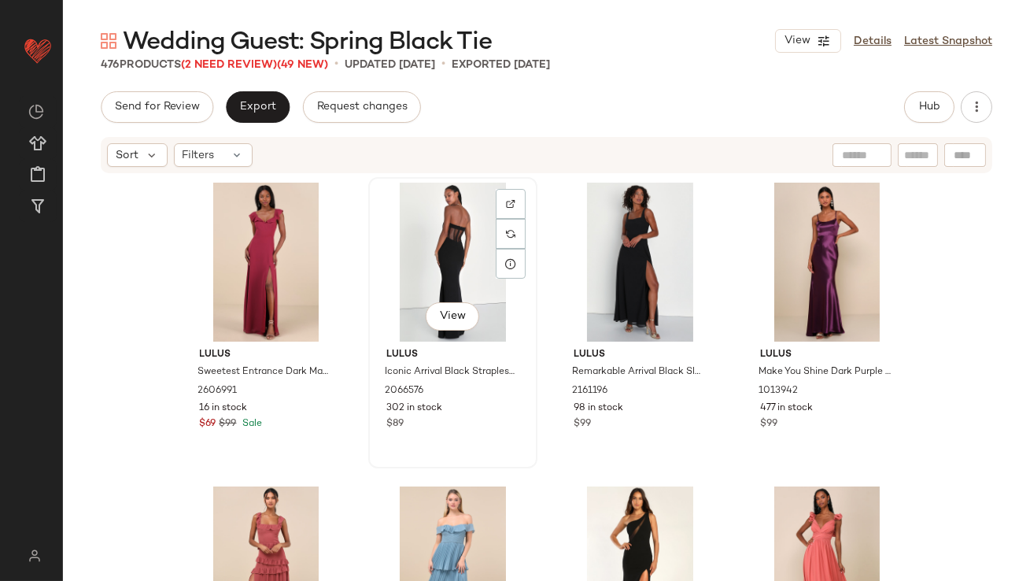
click at [444, 265] on div "View" at bounding box center [453, 261] width 158 height 159
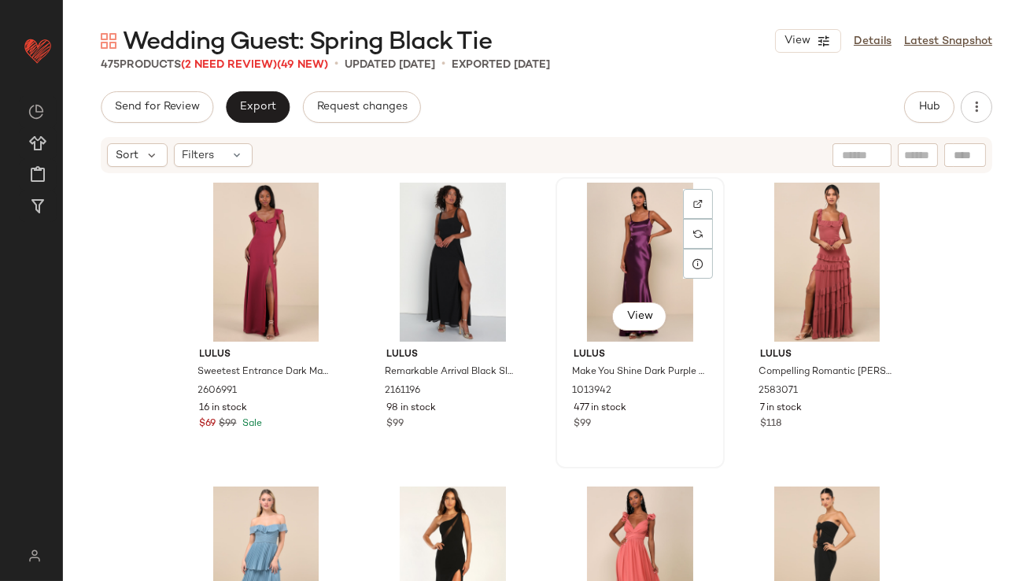
click at [603, 254] on div "View" at bounding box center [640, 261] width 158 height 159
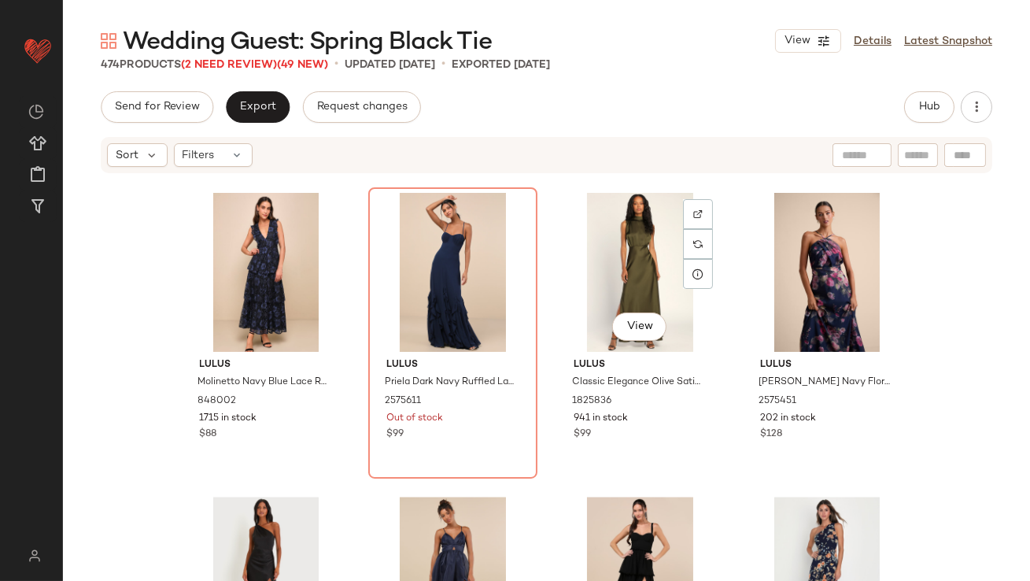
scroll to position [29674, 0]
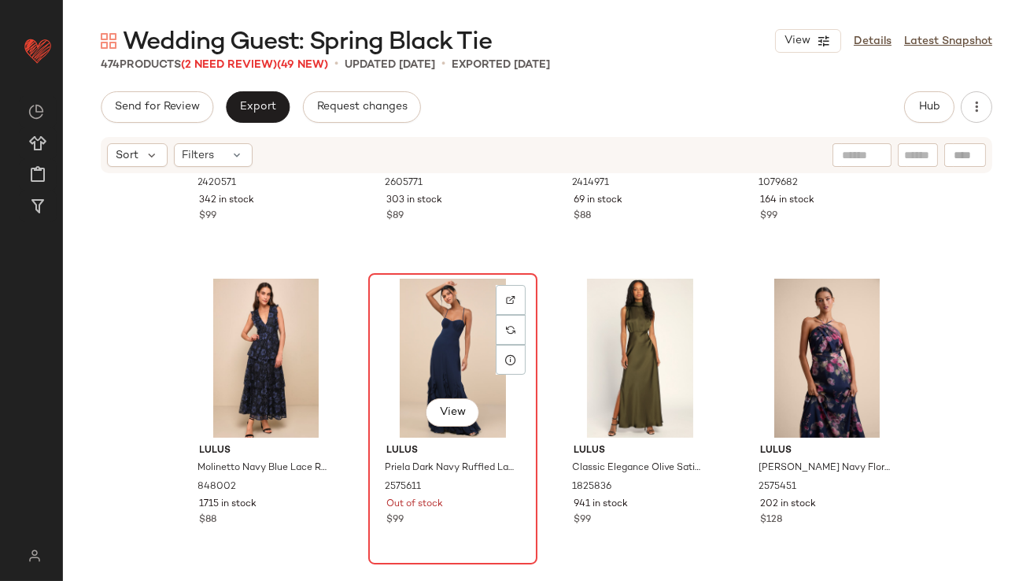
click at [453, 341] on div "View" at bounding box center [453, 357] width 158 height 159
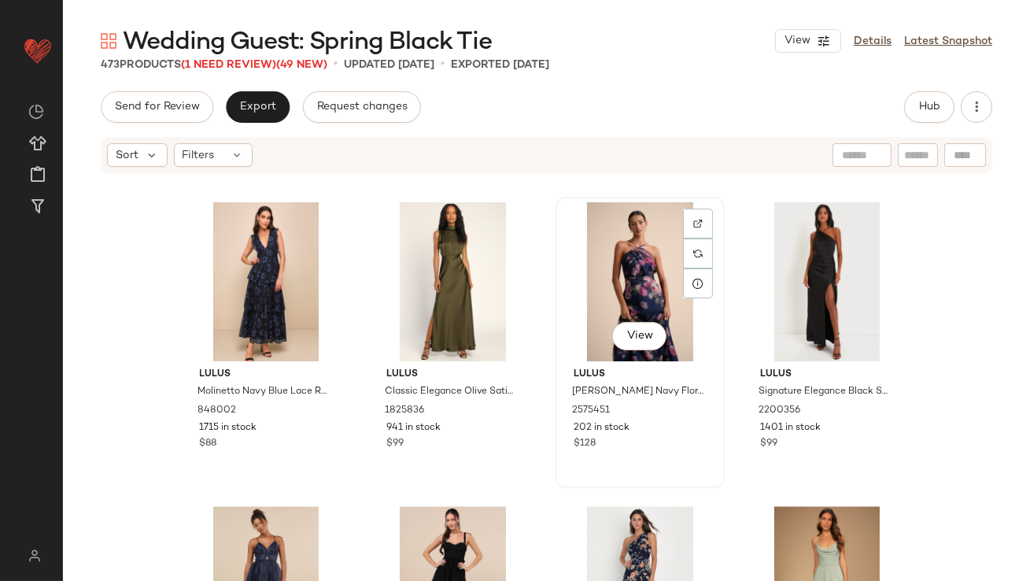
scroll to position [29764, 0]
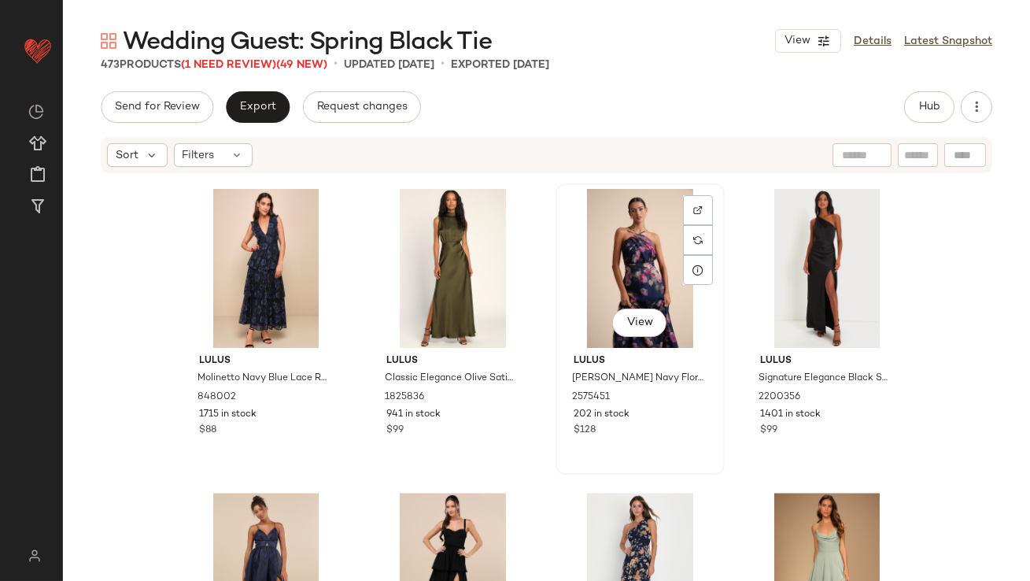
click at [627, 268] on div "View" at bounding box center [640, 268] width 158 height 159
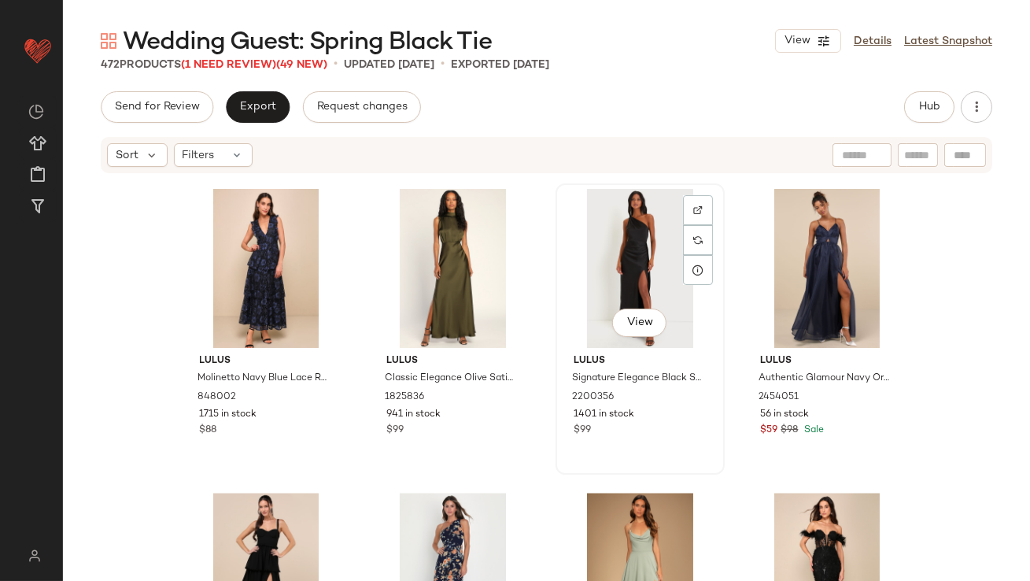
click at [599, 289] on div "View" at bounding box center [640, 268] width 158 height 159
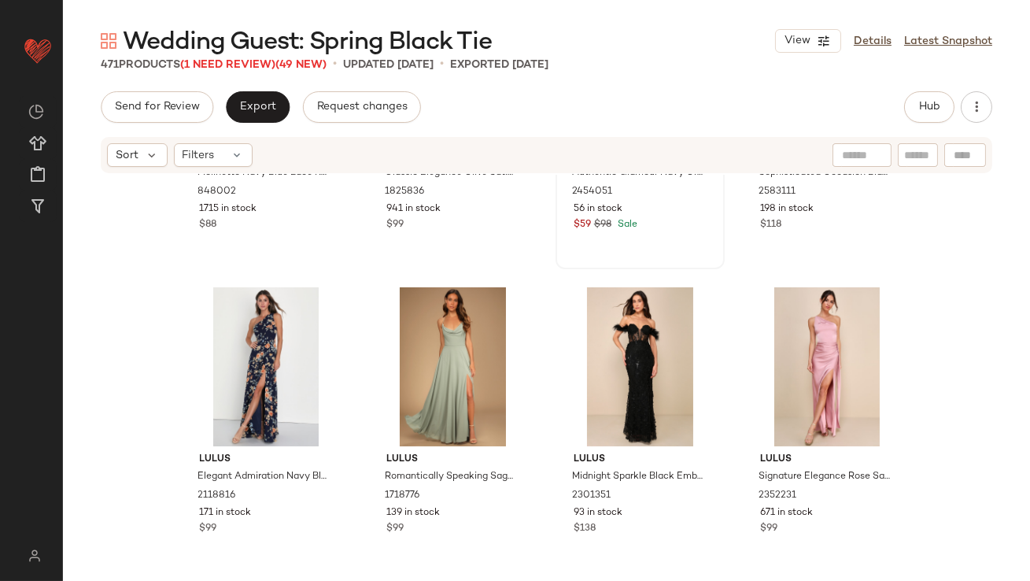
scroll to position [30010, 0]
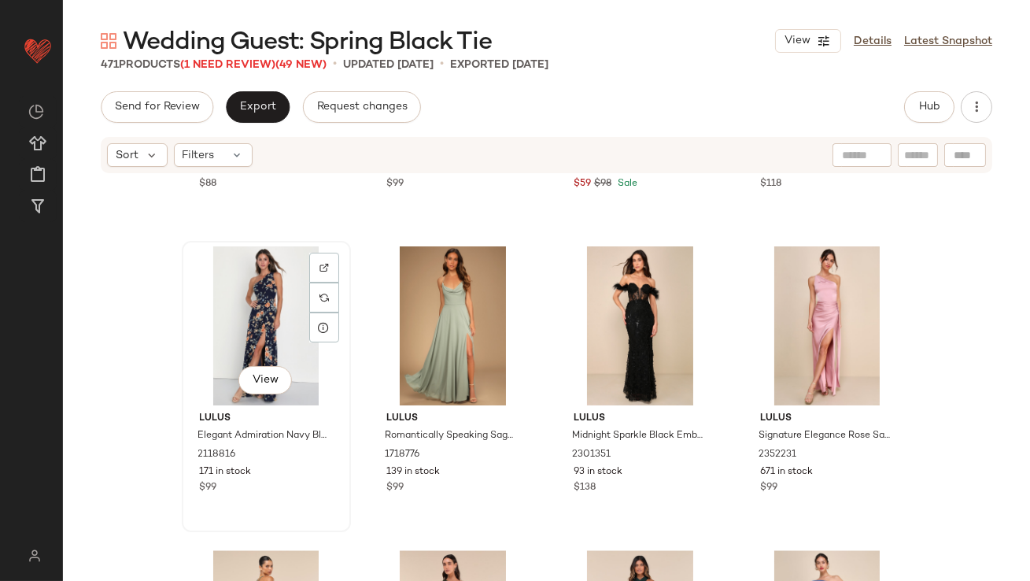
click at [230, 317] on div "View" at bounding box center [266, 325] width 158 height 159
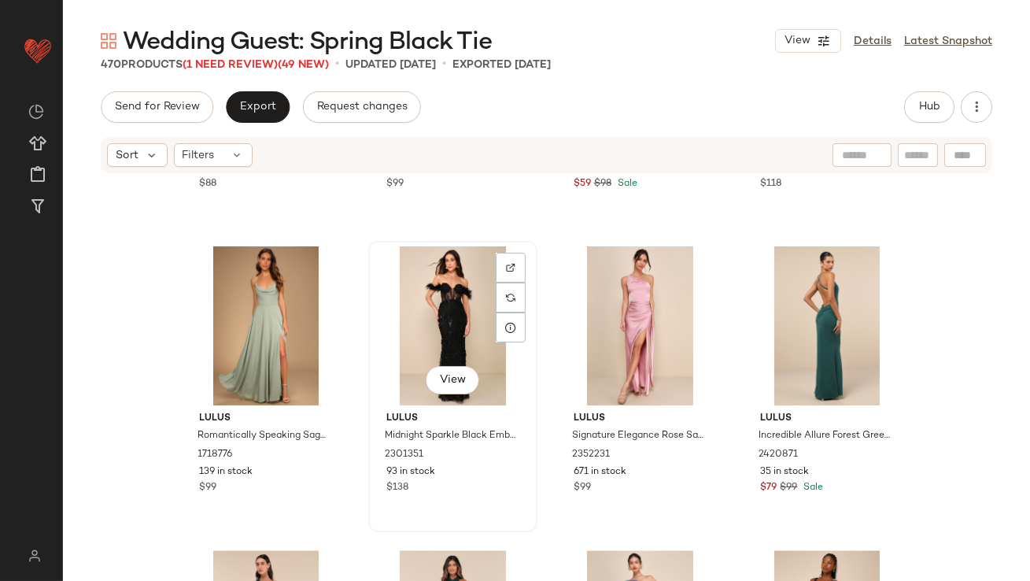
click at [419, 332] on div "View" at bounding box center [453, 325] width 158 height 159
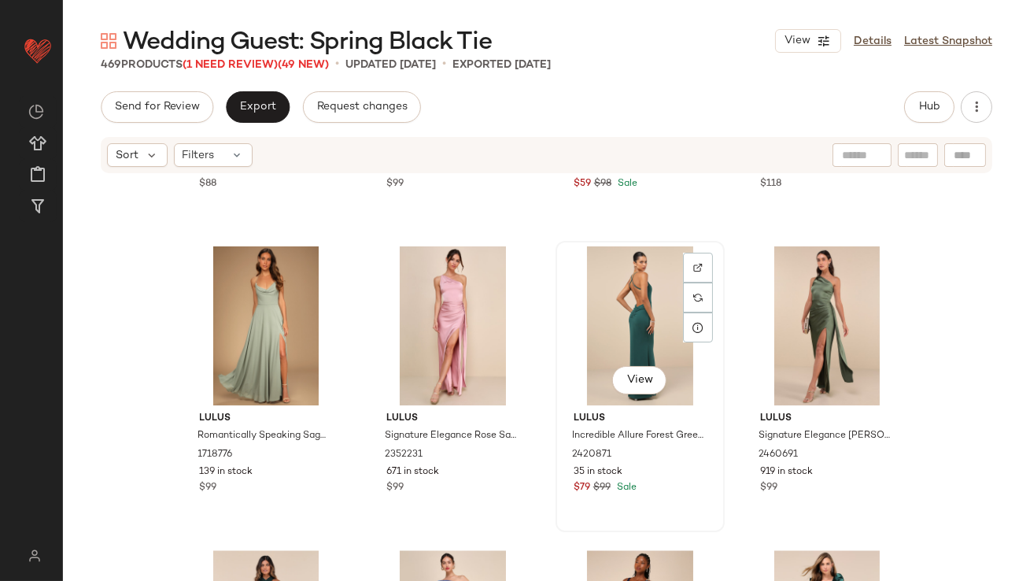
click at [604, 333] on div "View" at bounding box center [640, 325] width 158 height 159
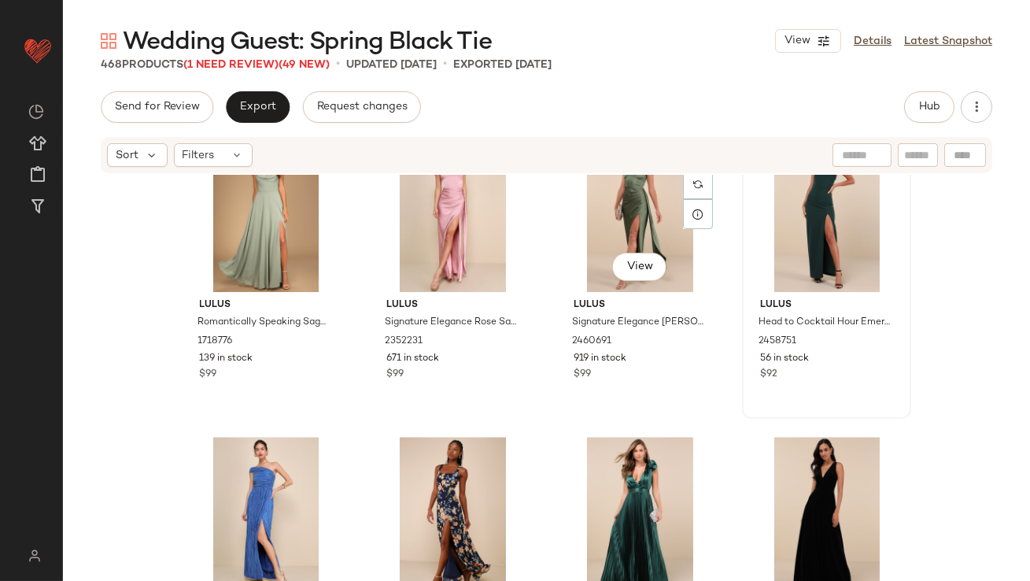
scroll to position [30110, 0]
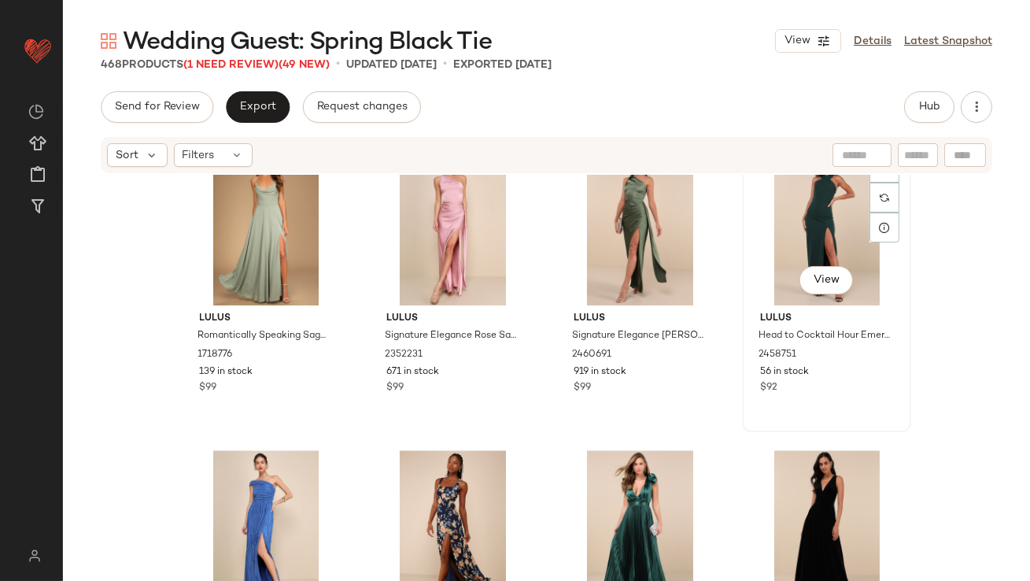
click at [833, 227] on div "View" at bounding box center [826, 225] width 158 height 159
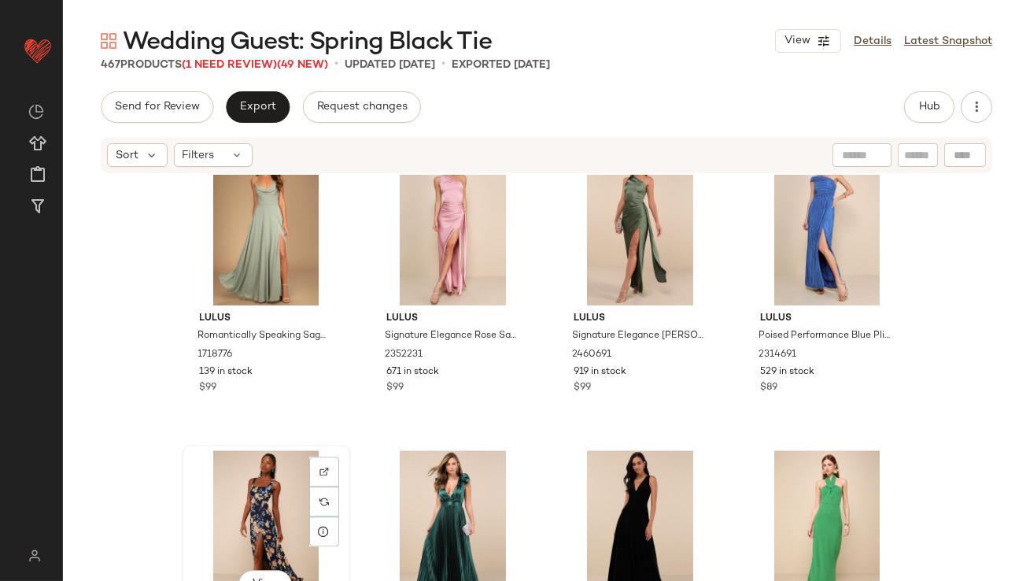
click at [251, 476] on div "View" at bounding box center [266, 529] width 158 height 159
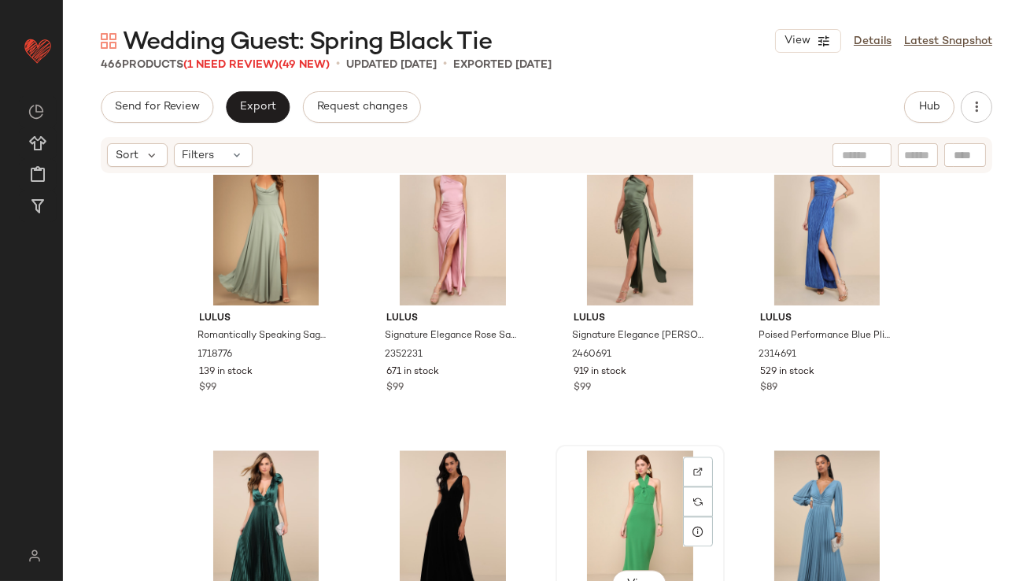
click at [608, 496] on div "View" at bounding box center [640, 529] width 158 height 159
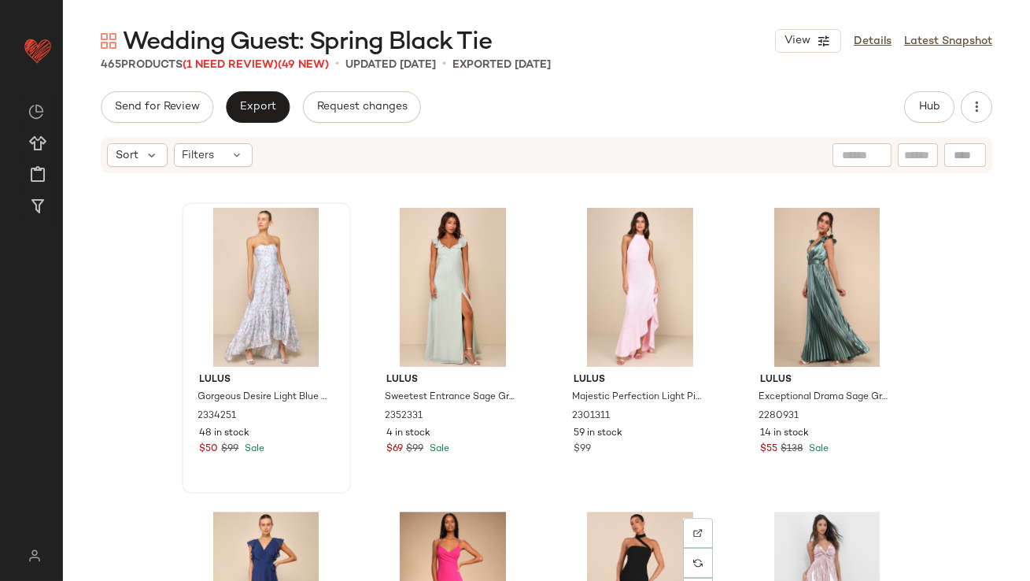
scroll to position [32151, 0]
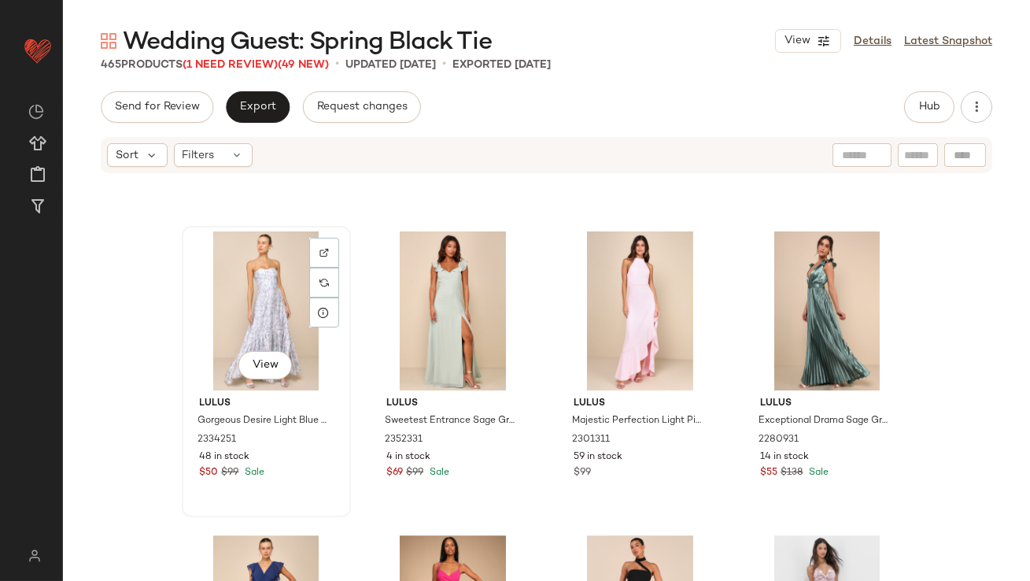
click at [226, 282] on div "View" at bounding box center [266, 310] width 158 height 159
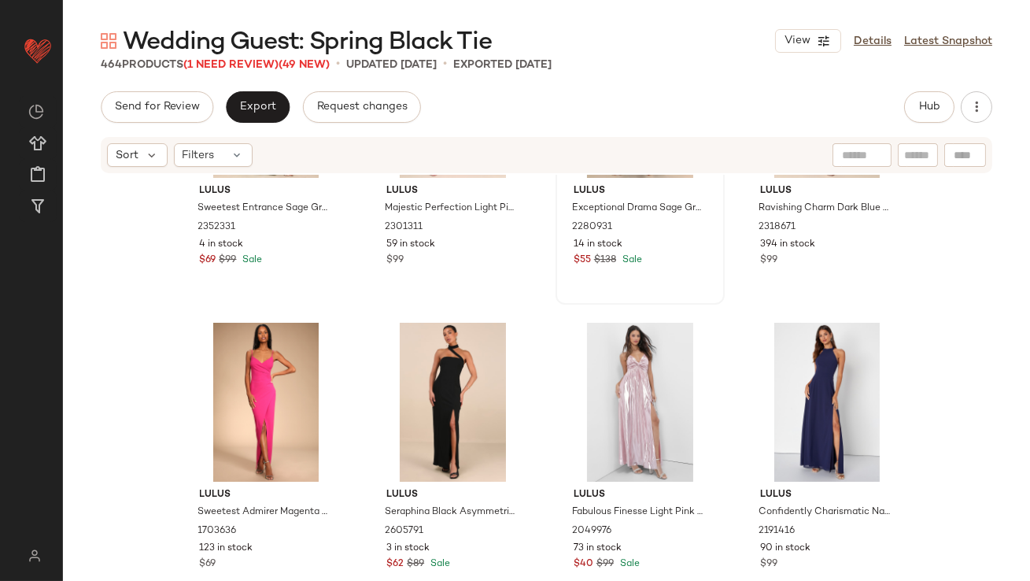
scroll to position [32387, 0]
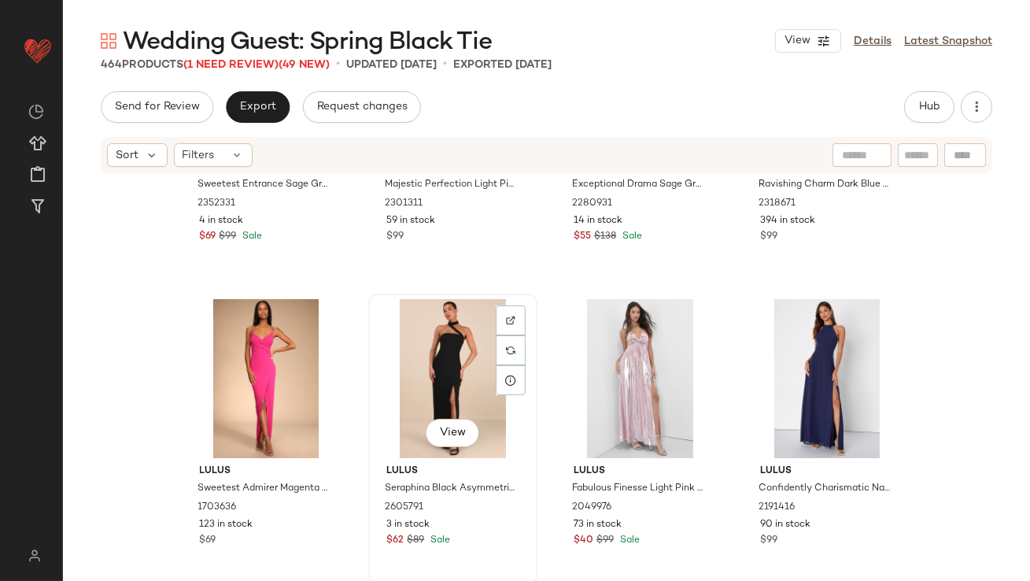
click at [470, 367] on div "View" at bounding box center [453, 378] width 158 height 159
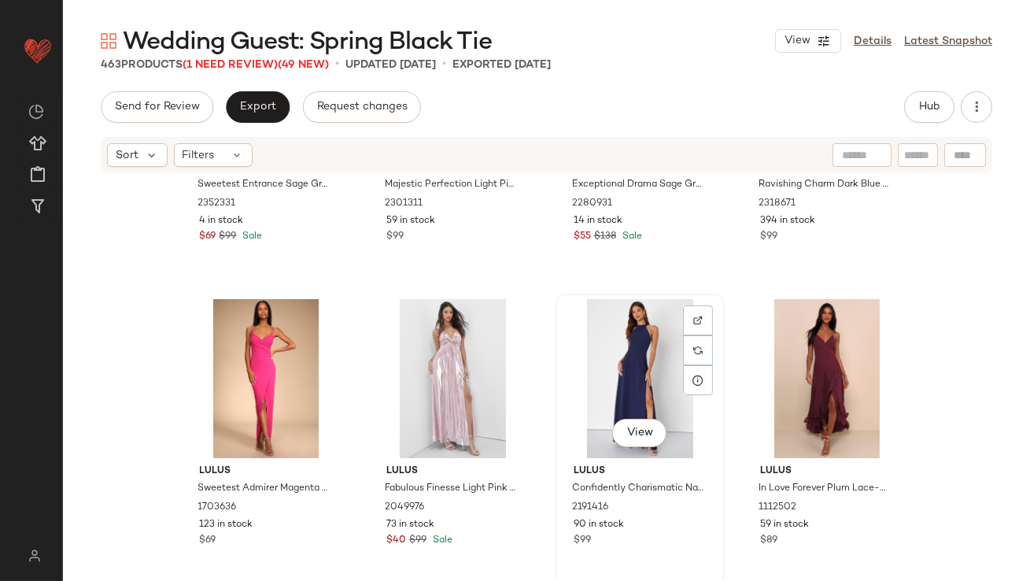
click at [652, 373] on div "View" at bounding box center [640, 378] width 158 height 159
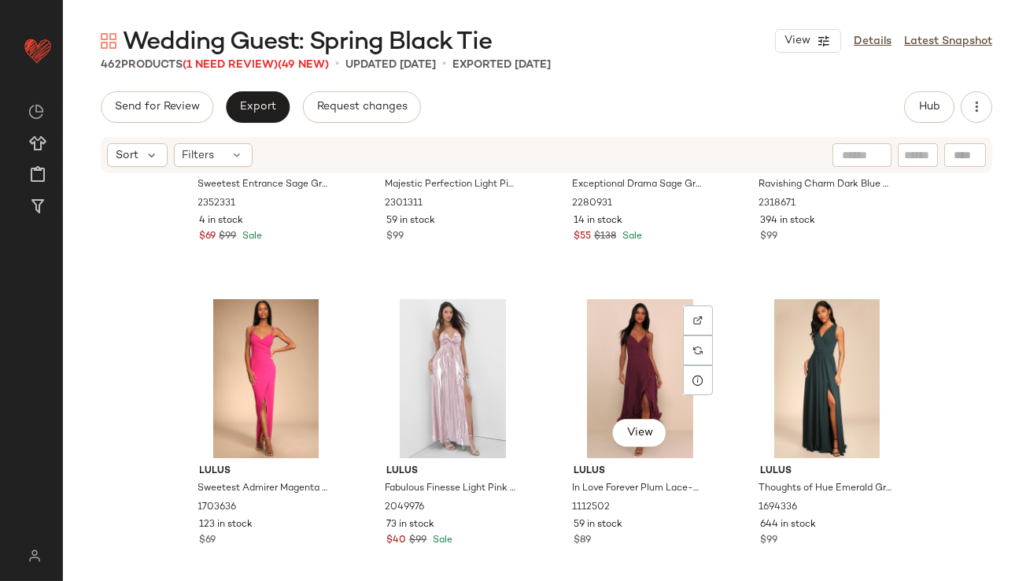
click at [652, 374] on div "View" at bounding box center [640, 378] width 158 height 159
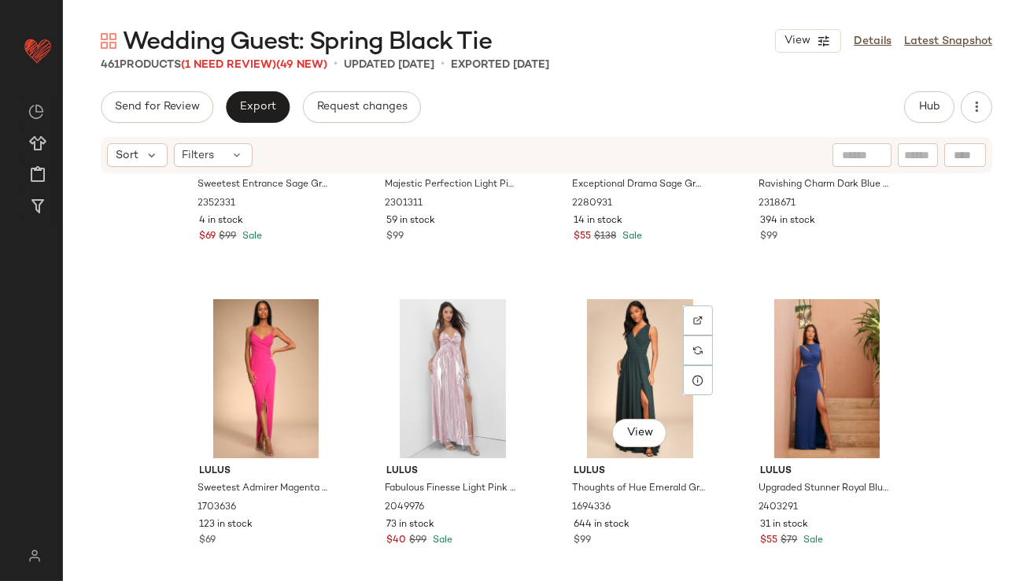
click at [652, 374] on div "View" at bounding box center [640, 378] width 158 height 159
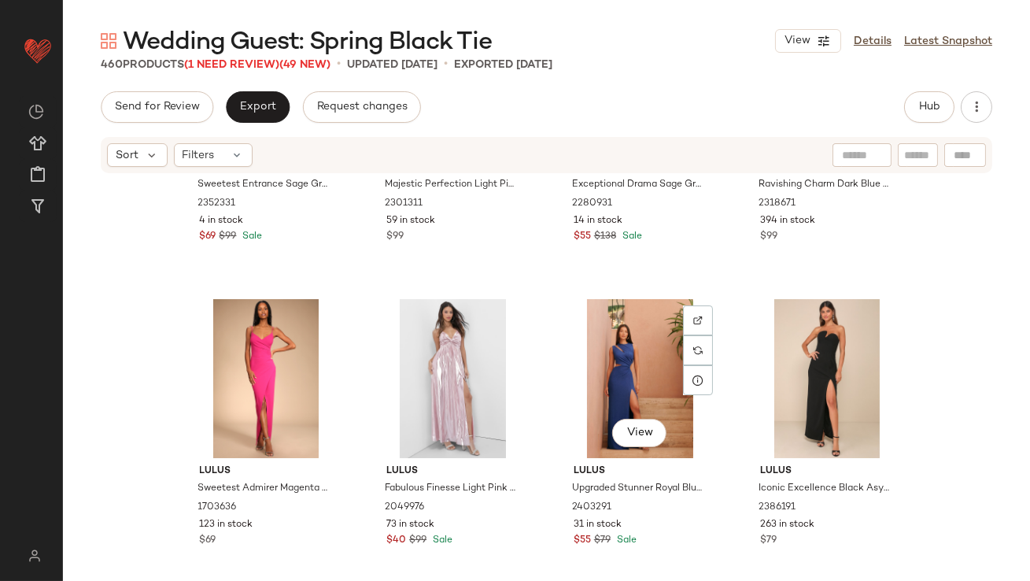
click at [652, 374] on div "View" at bounding box center [640, 378] width 158 height 159
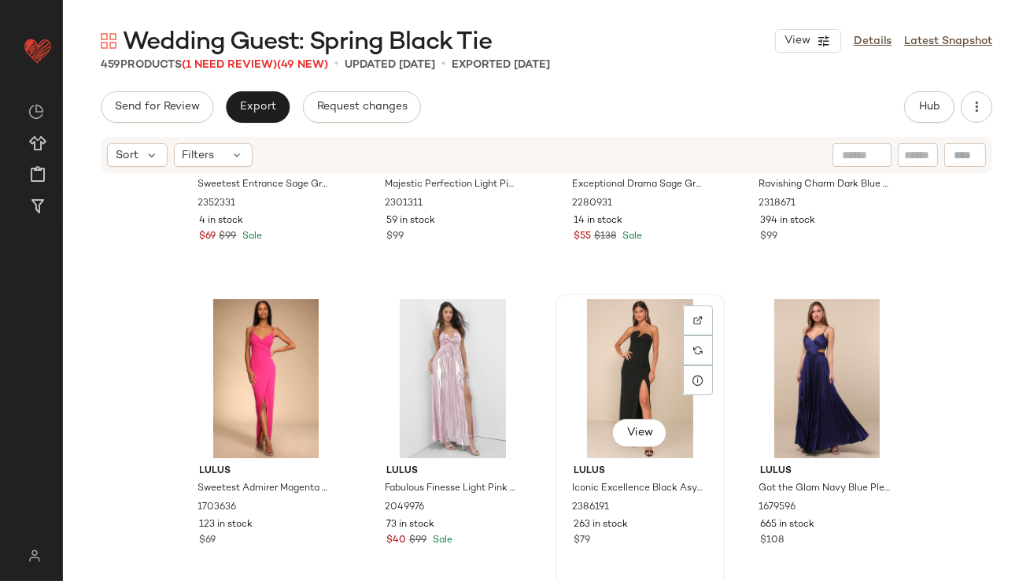
click at [651, 374] on div "View" at bounding box center [640, 378] width 158 height 159
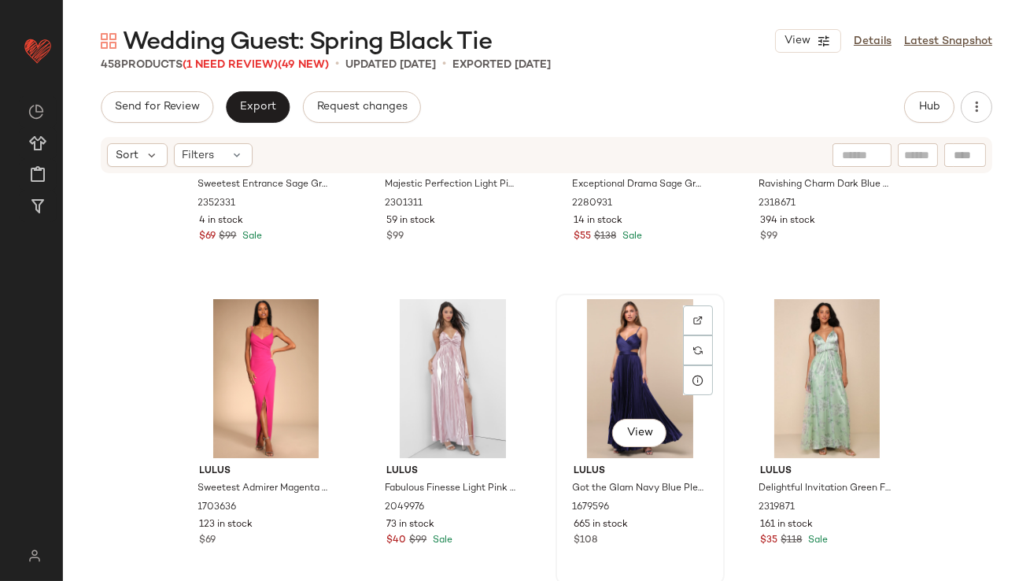
click at [650, 374] on div "View" at bounding box center [640, 378] width 158 height 159
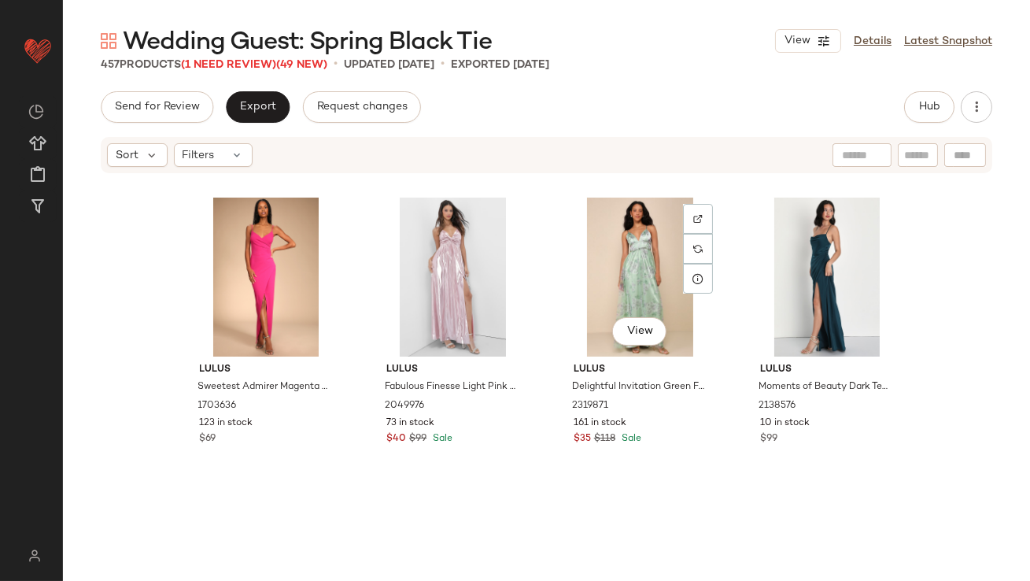
scroll to position [32702, 0]
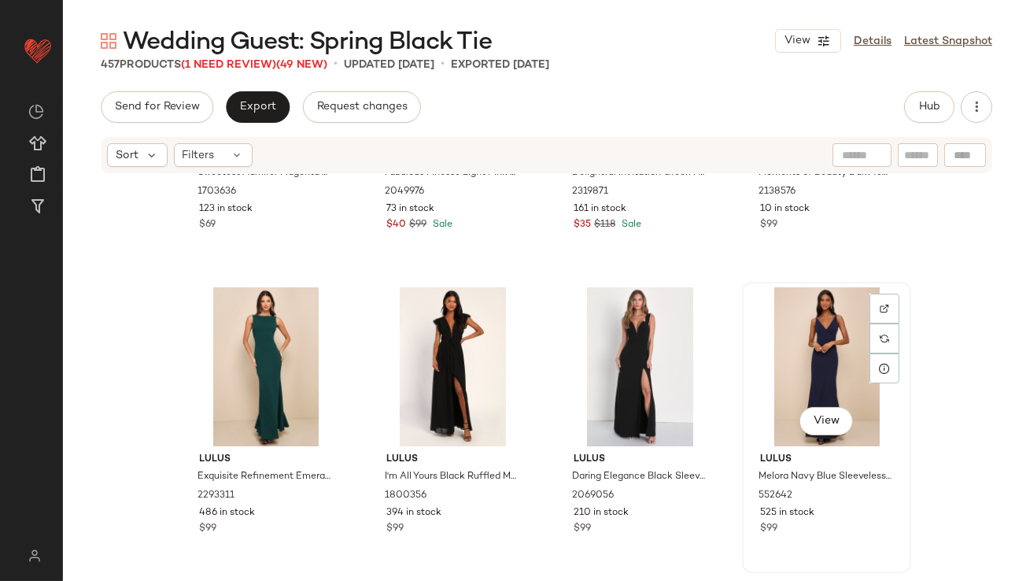
click at [813, 337] on div "View" at bounding box center [826, 366] width 158 height 159
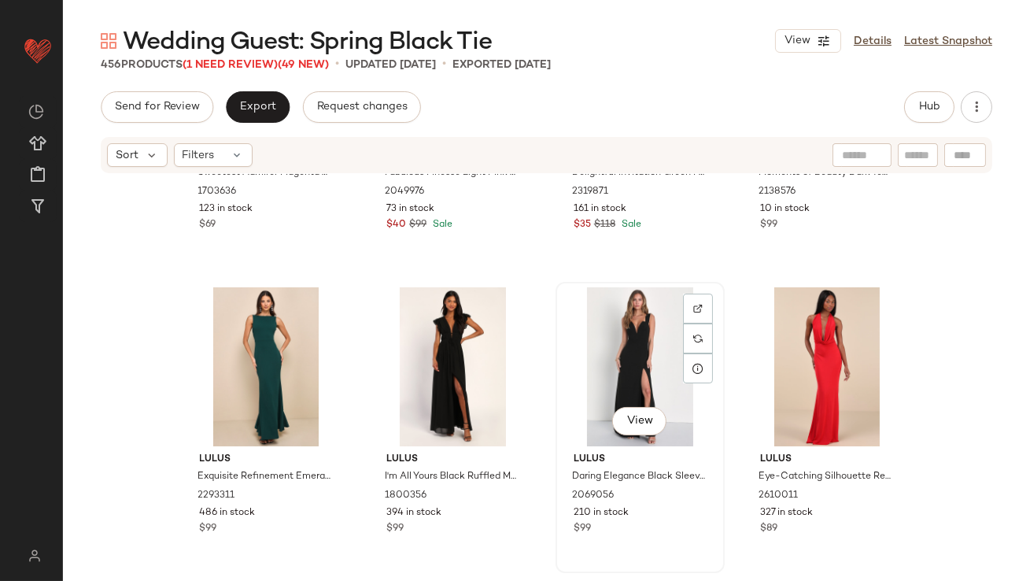
click at [636, 361] on div "View" at bounding box center [640, 366] width 158 height 159
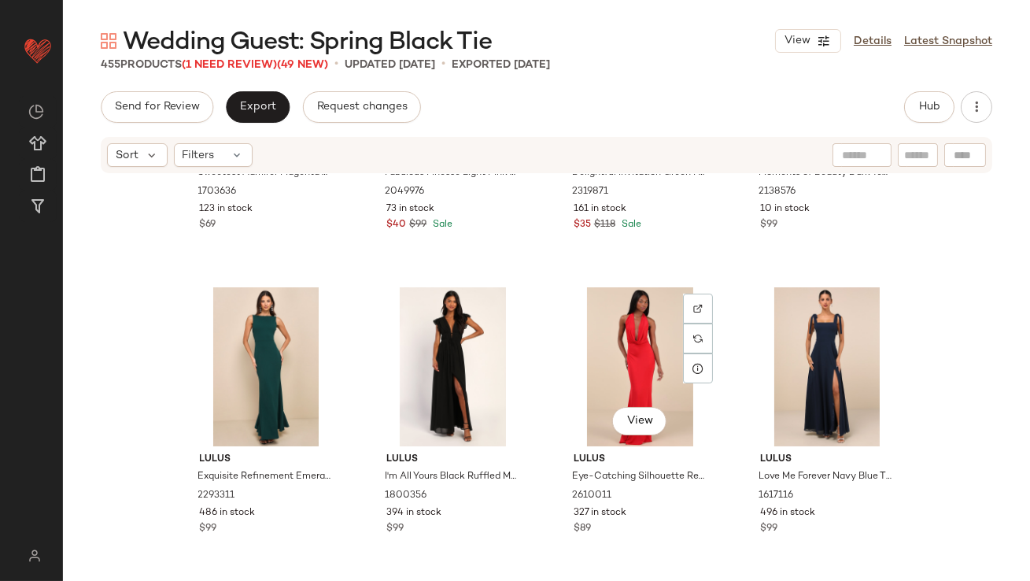
click at [636, 361] on div "View" at bounding box center [640, 366] width 158 height 159
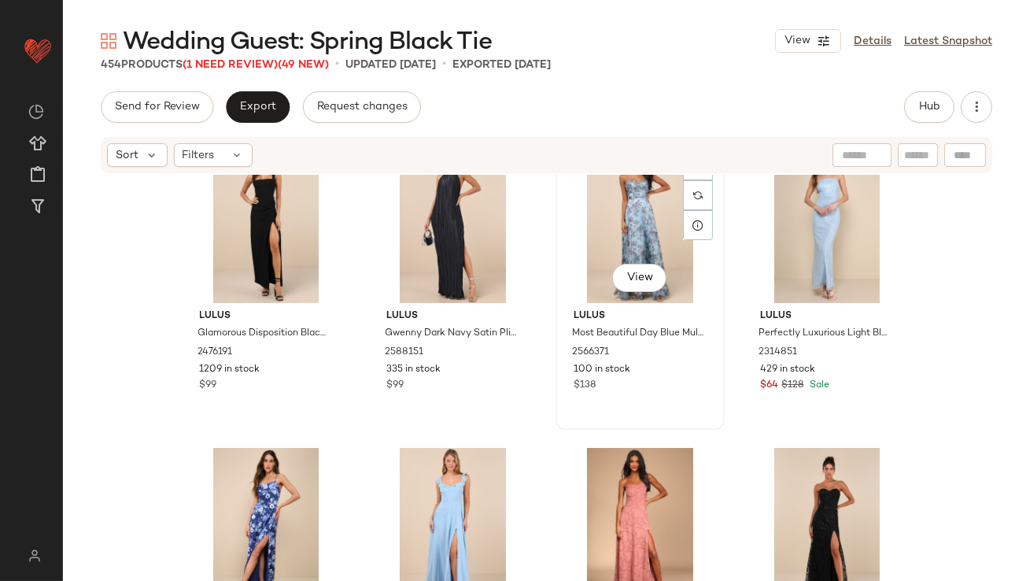
scroll to position [33065, 0]
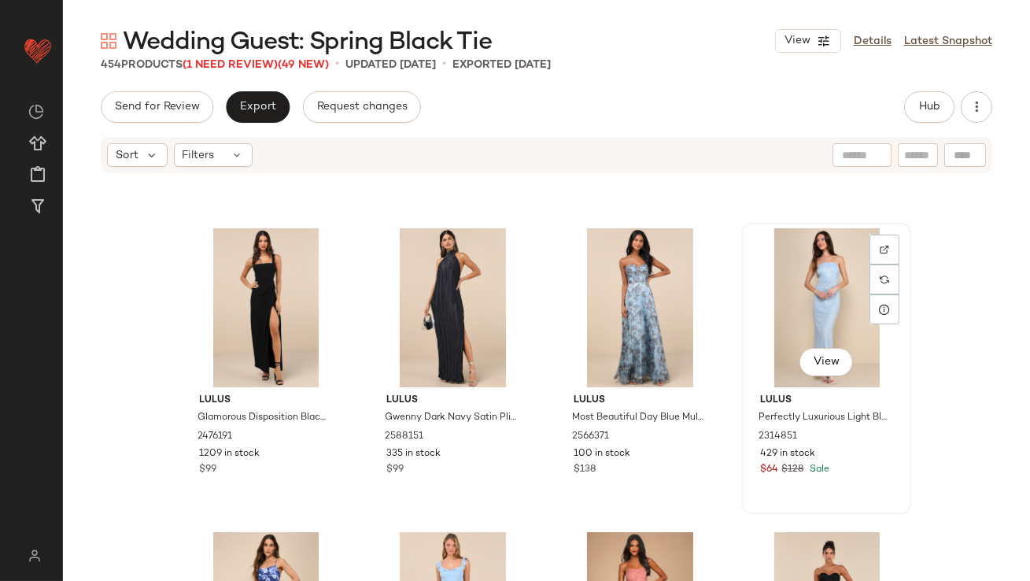
click at [796, 314] on div "View" at bounding box center [826, 307] width 158 height 159
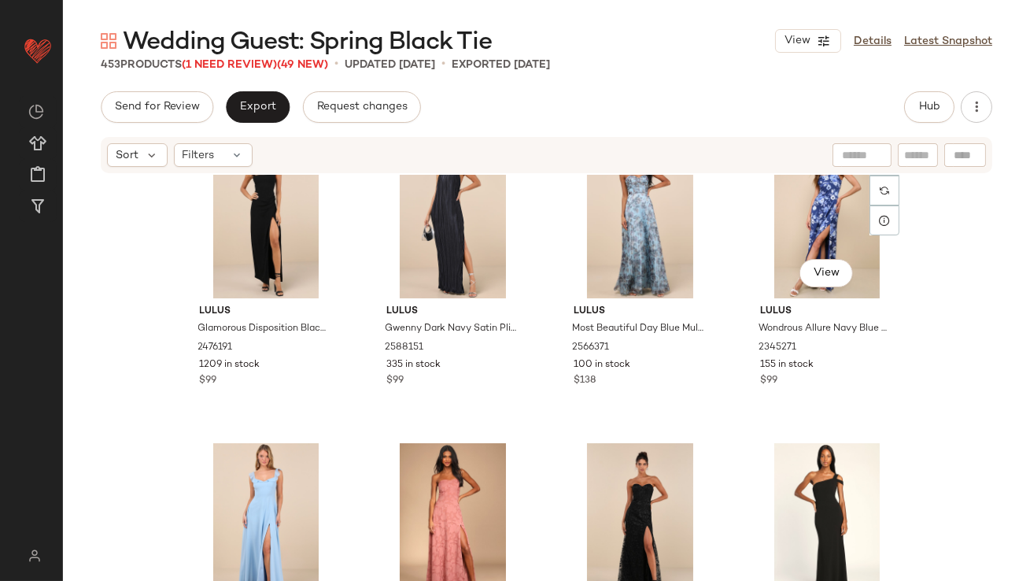
scroll to position [33154, 0]
click at [795, 238] on div "View" at bounding box center [826, 217] width 158 height 159
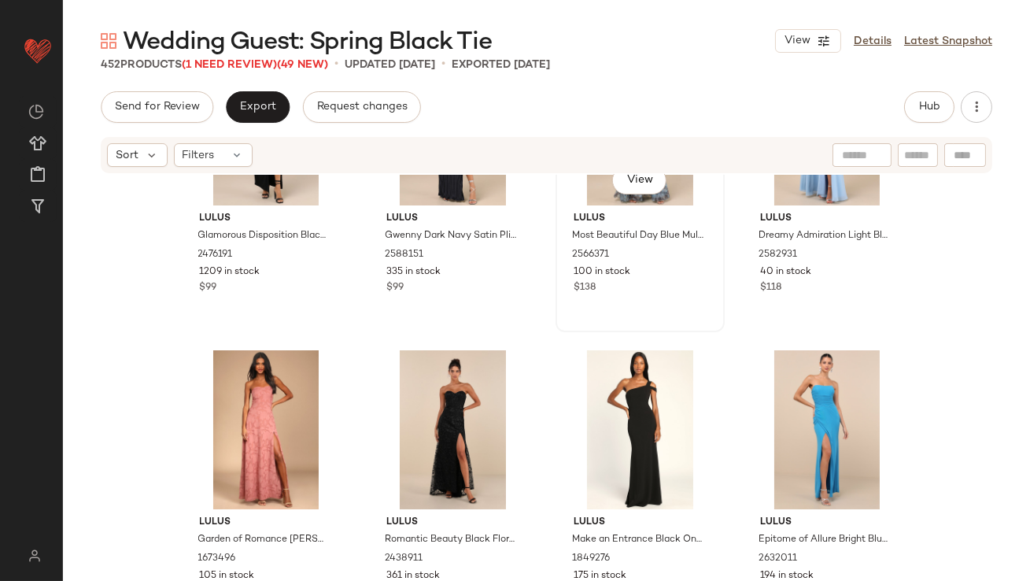
scroll to position [33272, 0]
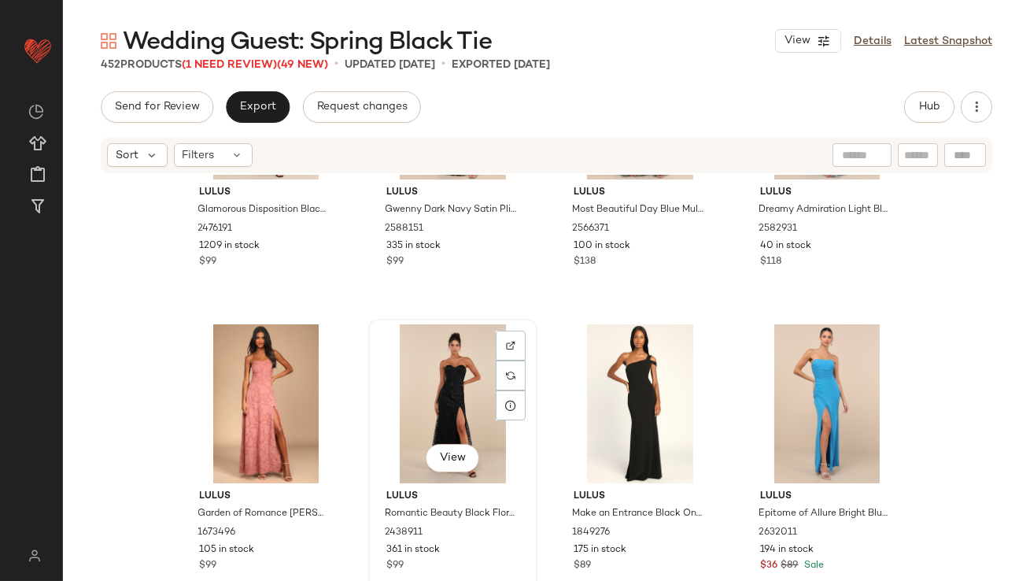
drag, startPoint x: 459, startPoint y: 387, endPoint x: 458, endPoint y: 374, distance: 12.6
click at [459, 387] on div "View" at bounding box center [453, 403] width 158 height 159
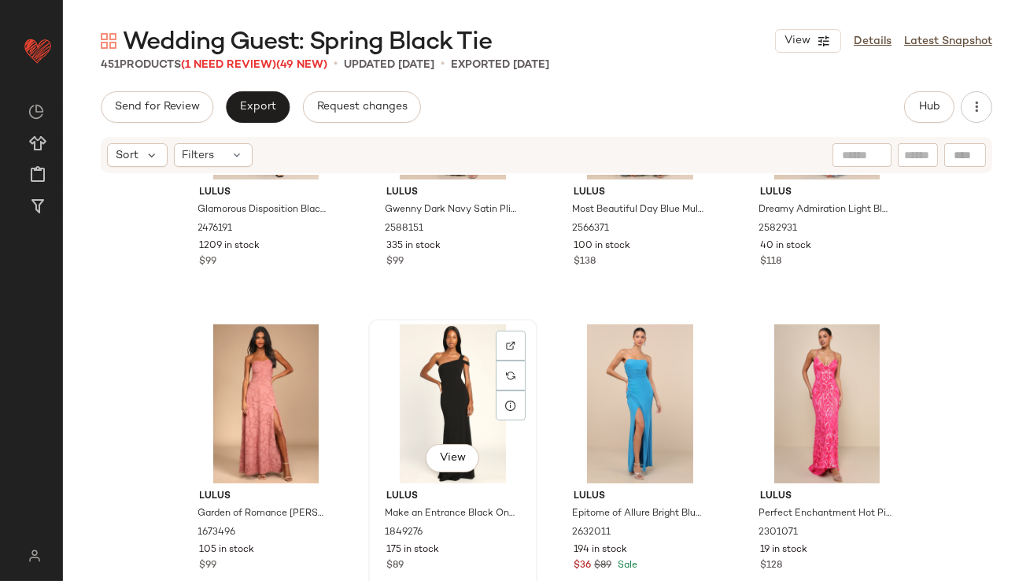
click at [457, 381] on div "View" at bounding box center [453, 403] width 158 height 159
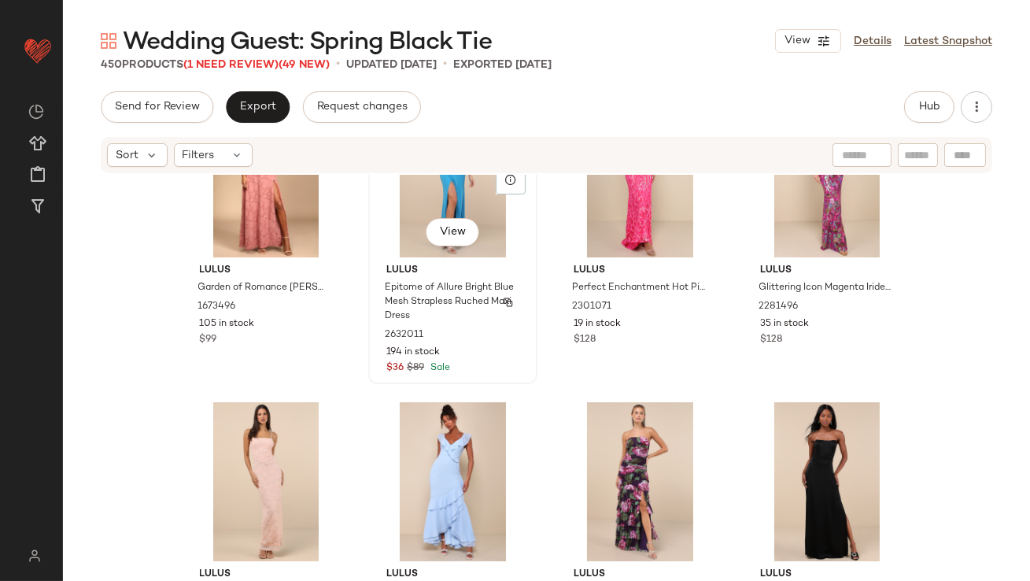
scroll to position [33861, 0]
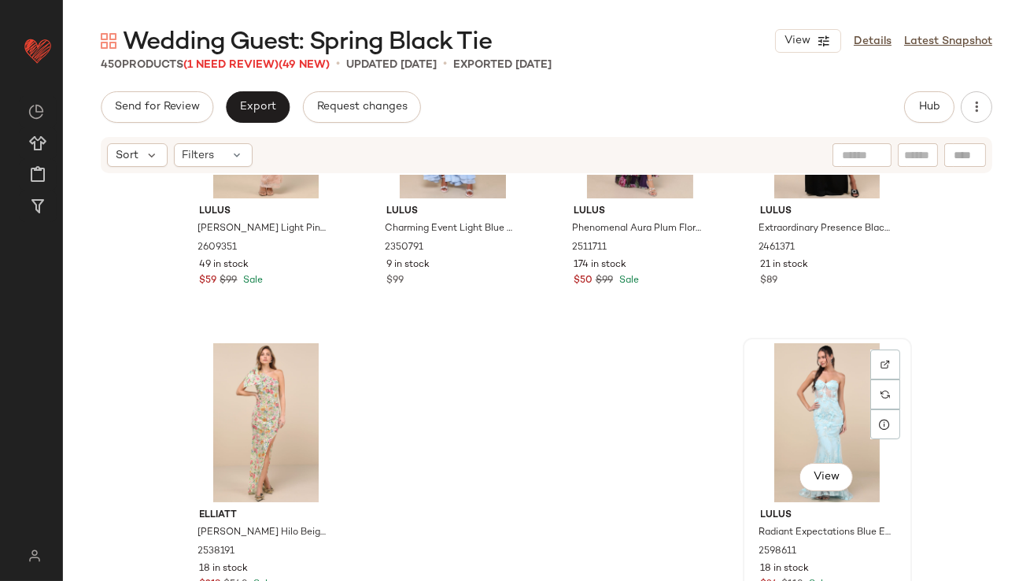
click at [772, 367] on div "View" at bounding box center [827, 422] width 158 height 159
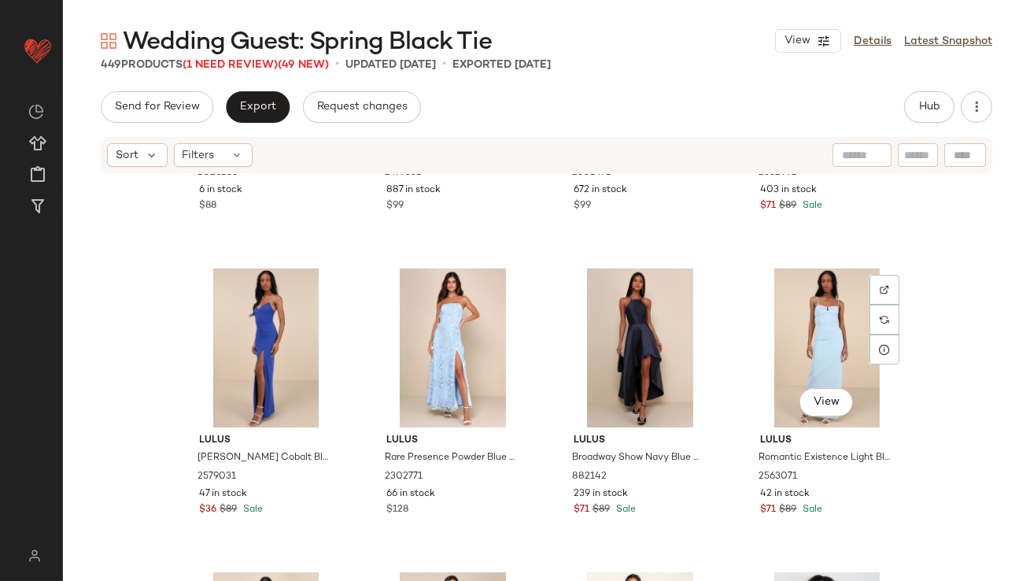
scroll to position [23319, 0]
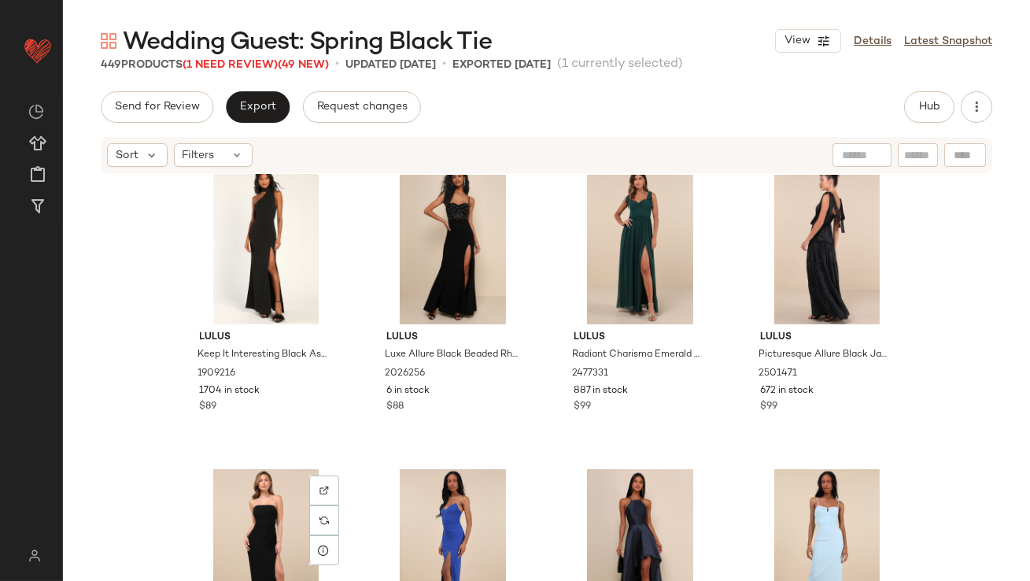
scroll to position [23121, 0]
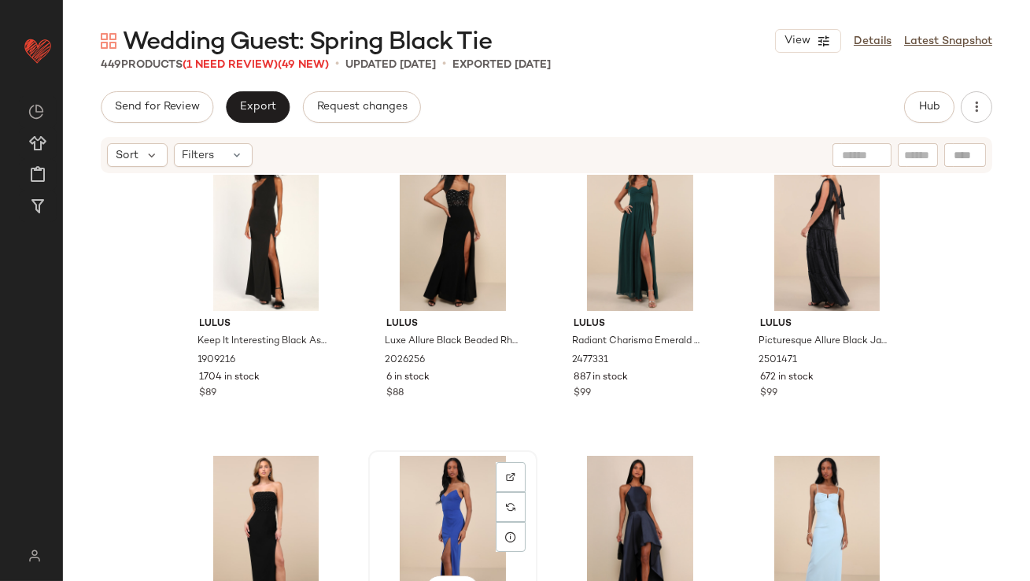
click at [443, 517] on div "View" at bounding box center [453, 534] width 158 height 159
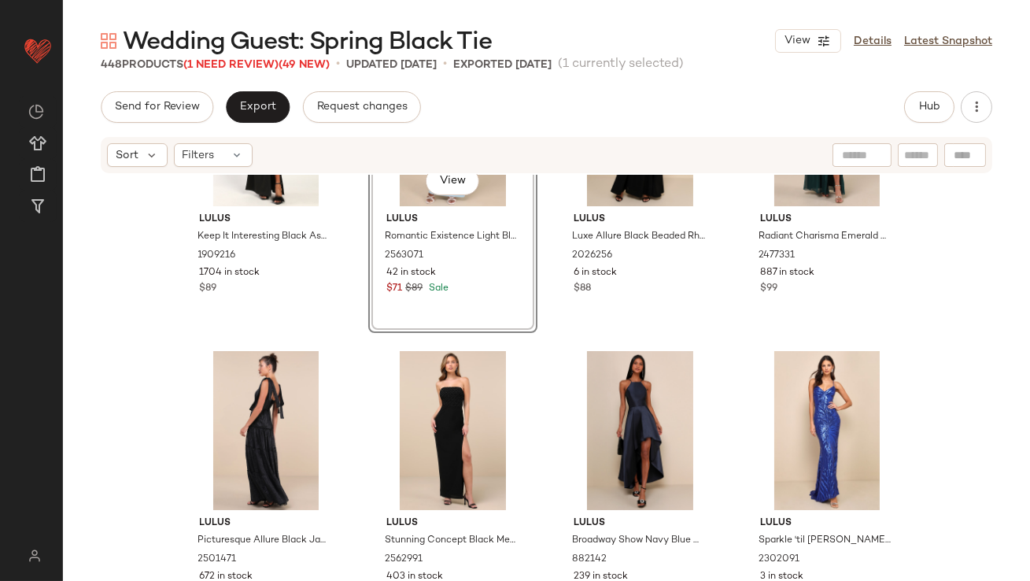
scroll to position [23386, 0]
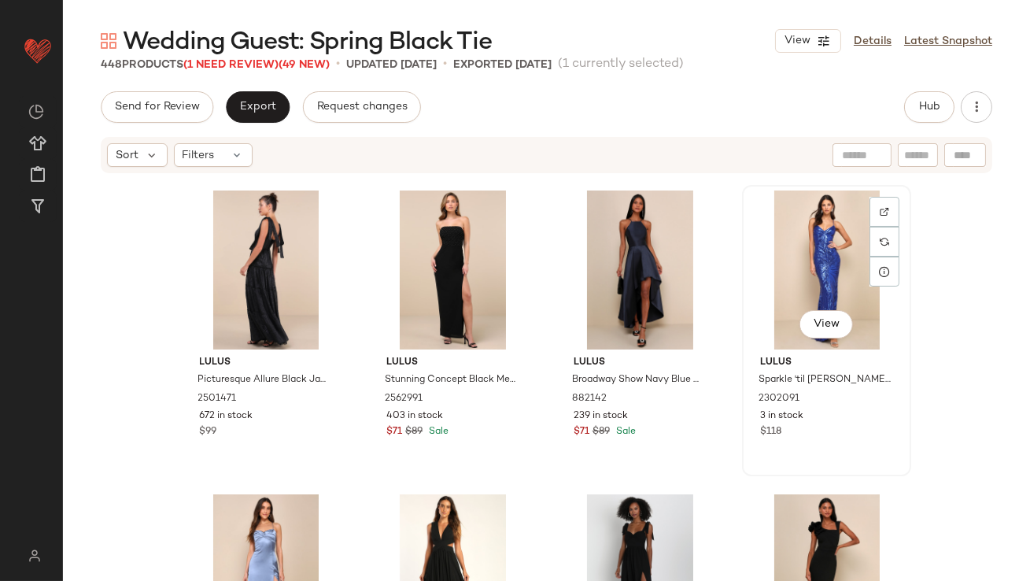
click at [809, 268] on div "View" at bounding box center [826, 269] width 158 height 159
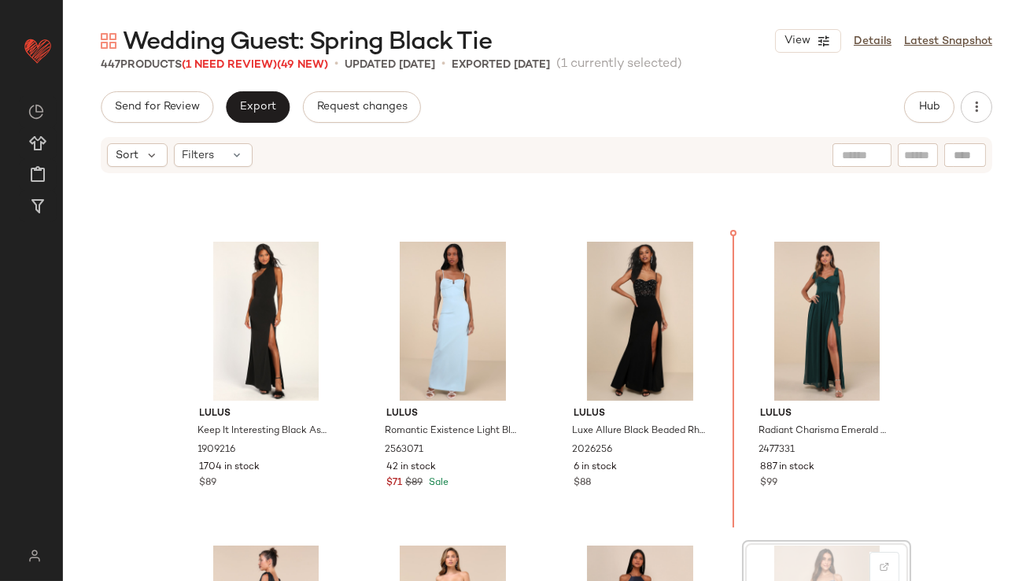
scroll to position [23027, 0]
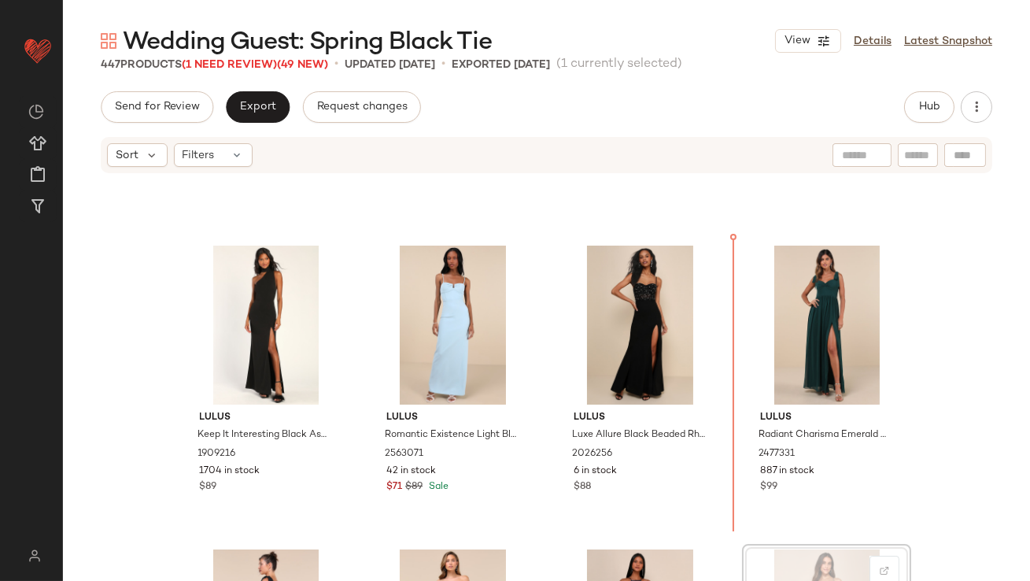
drag, startPoint x: 809, startPoint y: 267, endPoint x: 802, endPoint y: 264, distance: 8.5
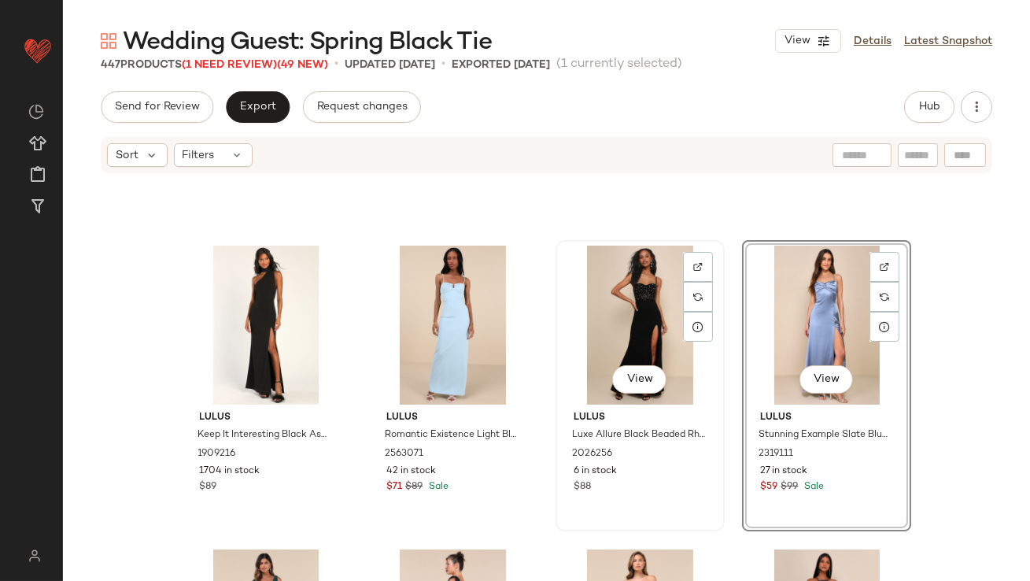
click at [634, 324] on div "View" at bounding box center [640, 324] width 158 height 159
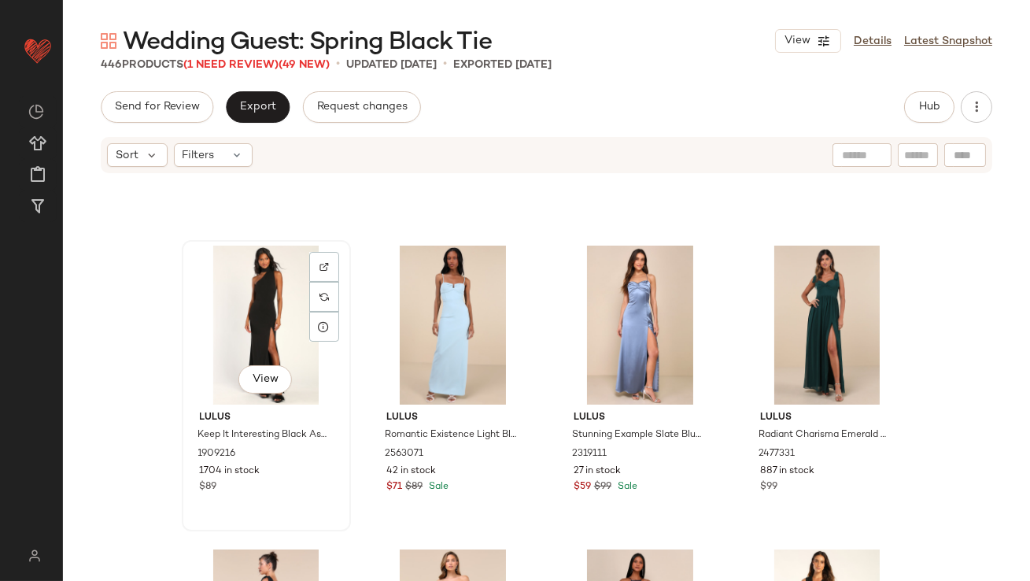
click at [234, 314] on div "View" at bounding box center [266, 324] width 158 height 159
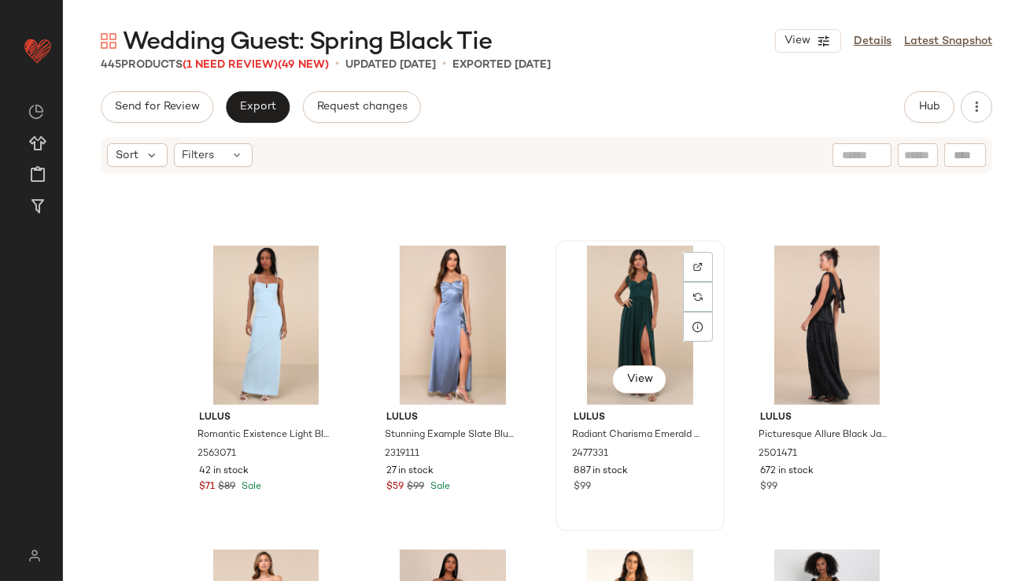
click at [601, 341] on div "View" at bounding box center [640, 324] width 158 height 159
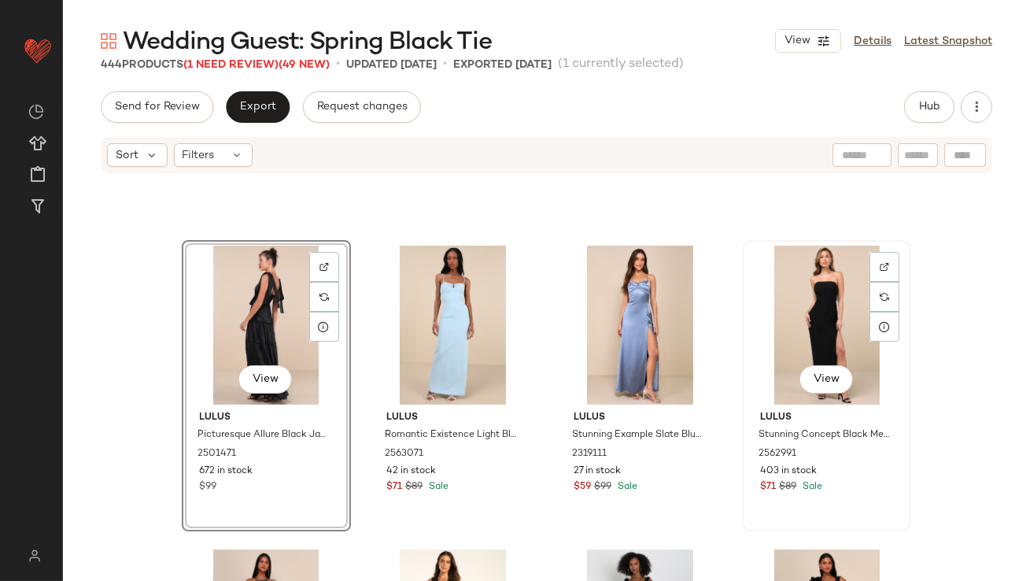
click at [821, 306] on div "View" at bounding box center [826, 324] width 158 height 159
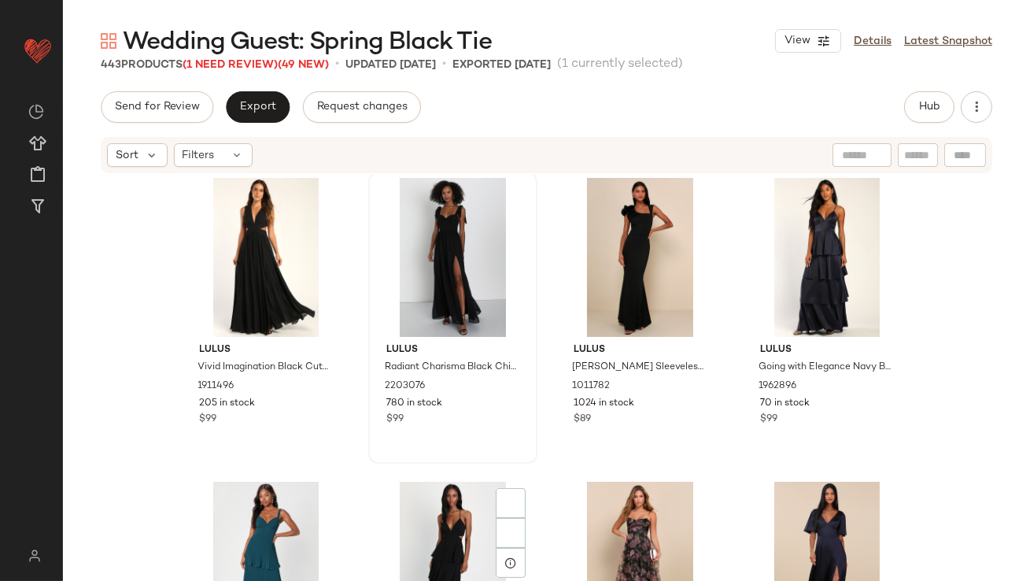
scroll to position [23509, 0]
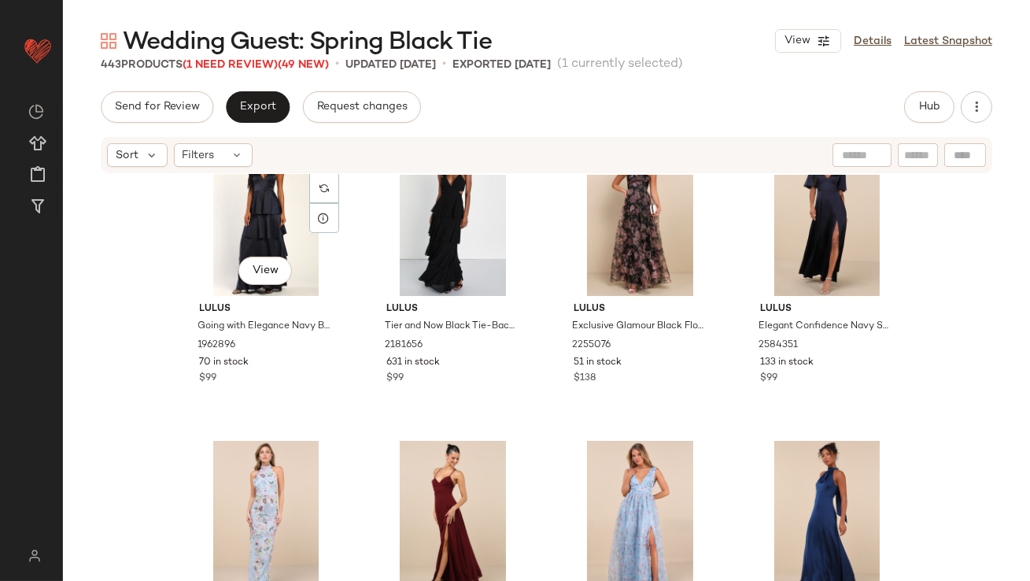
scroll to position [23787, 0]
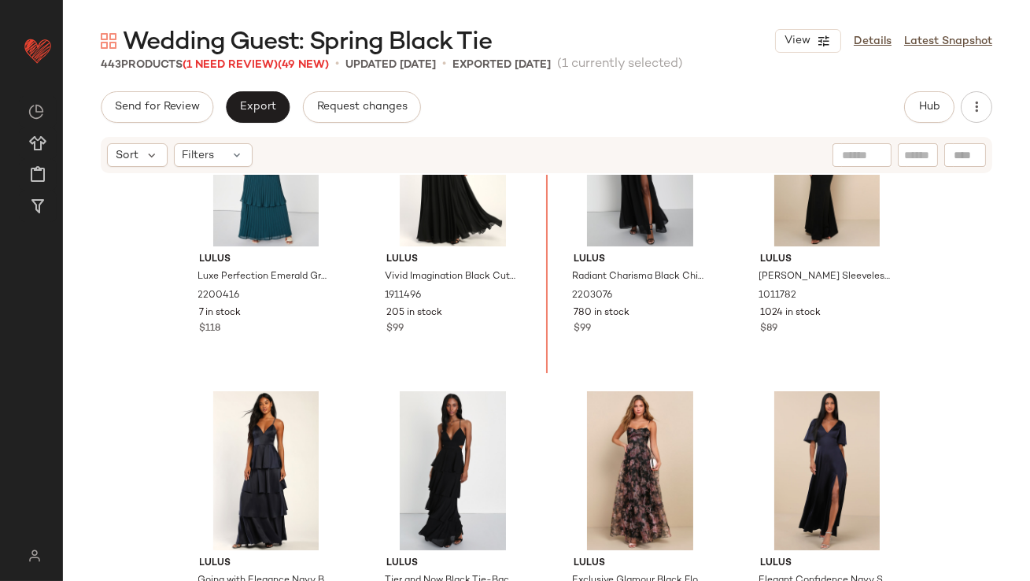
scroll to position [23484, 0]
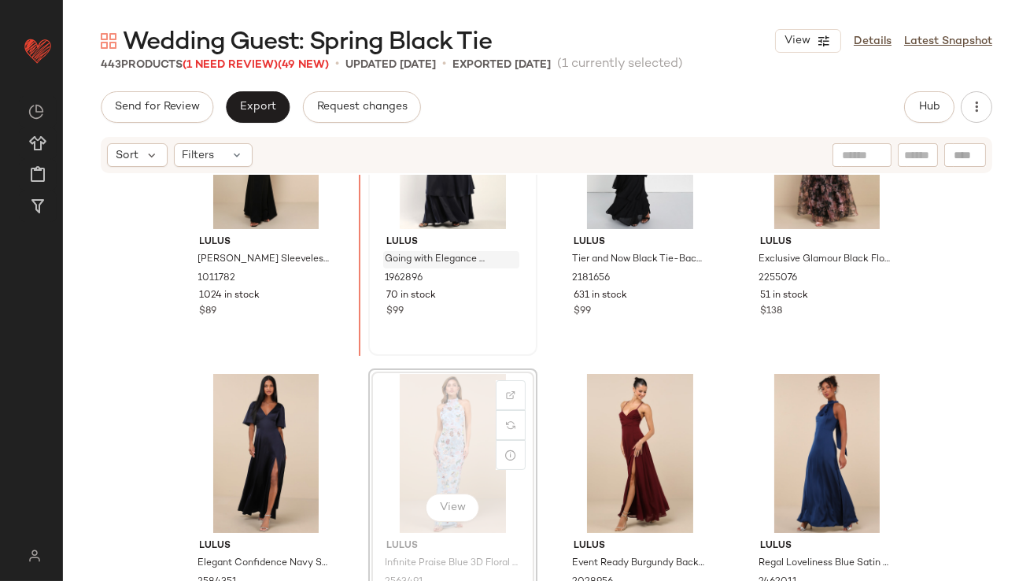
scroll to position [23800, 0]
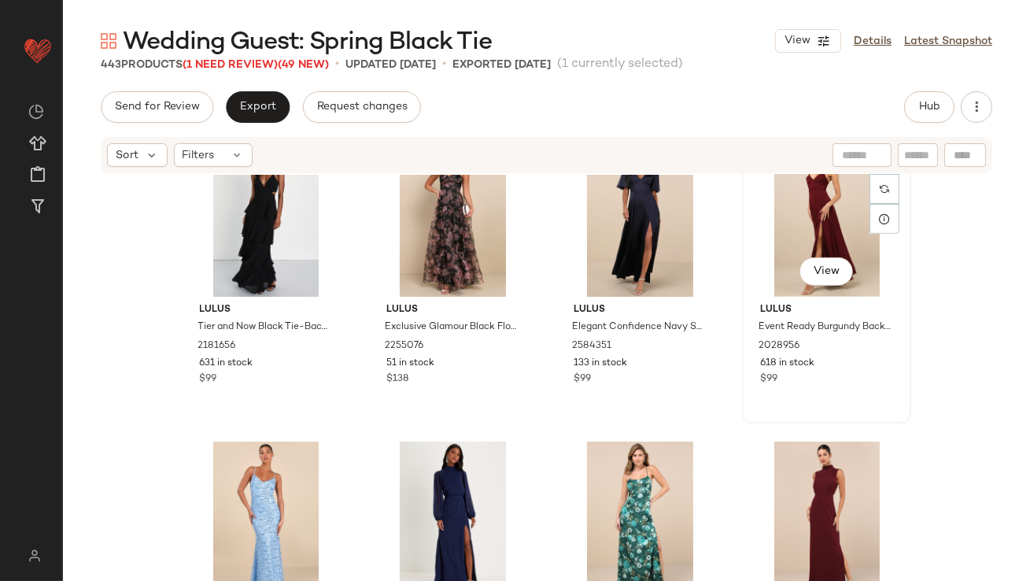
scroll to position [24125, 0]
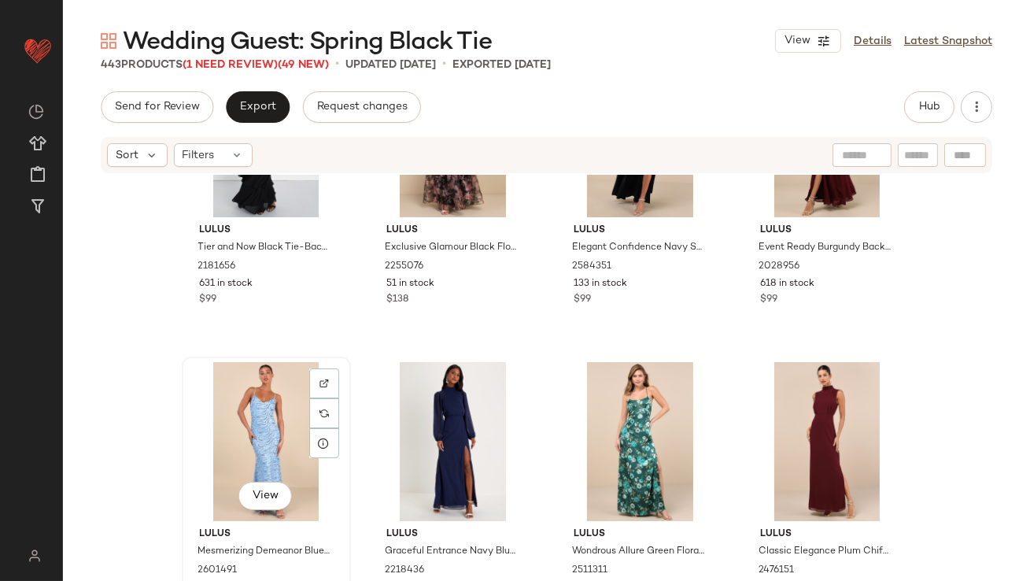
click at [257, 407] on div "View" at bounding box center [266, 441] width 158 height 159
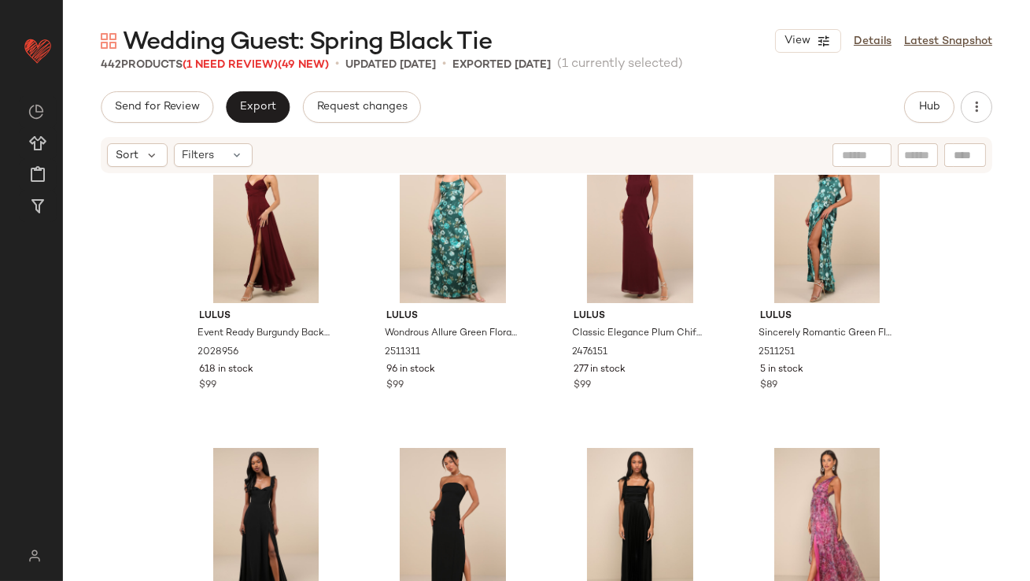
scroll to position [24252, 0]
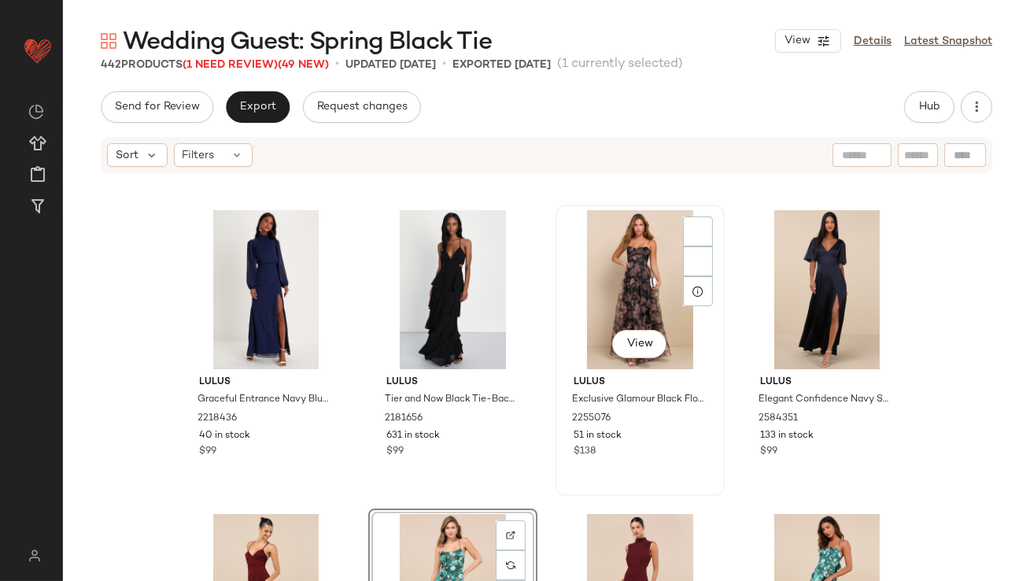
scroll to position [23966, 0]
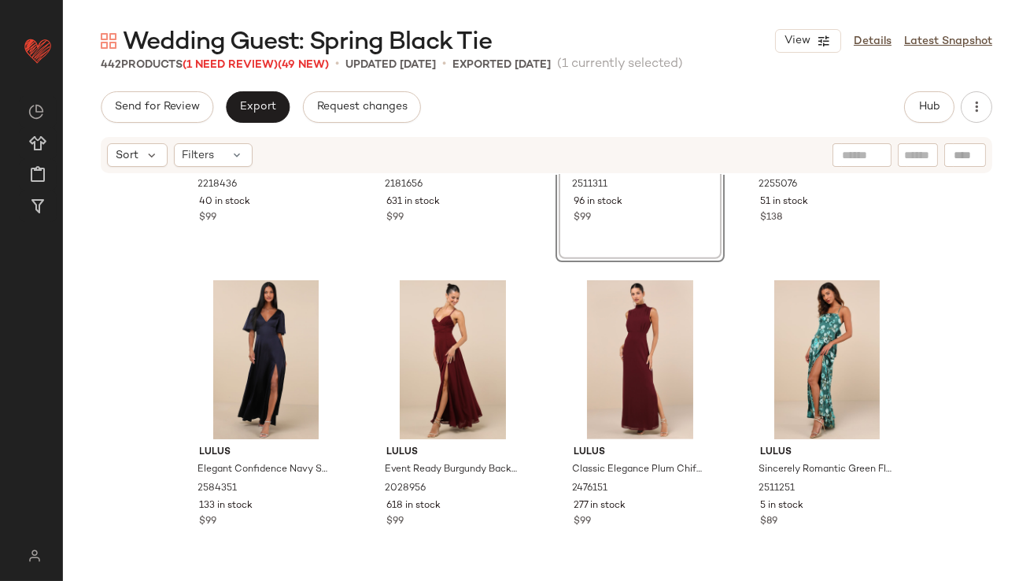
scroll to position [24223, 0]
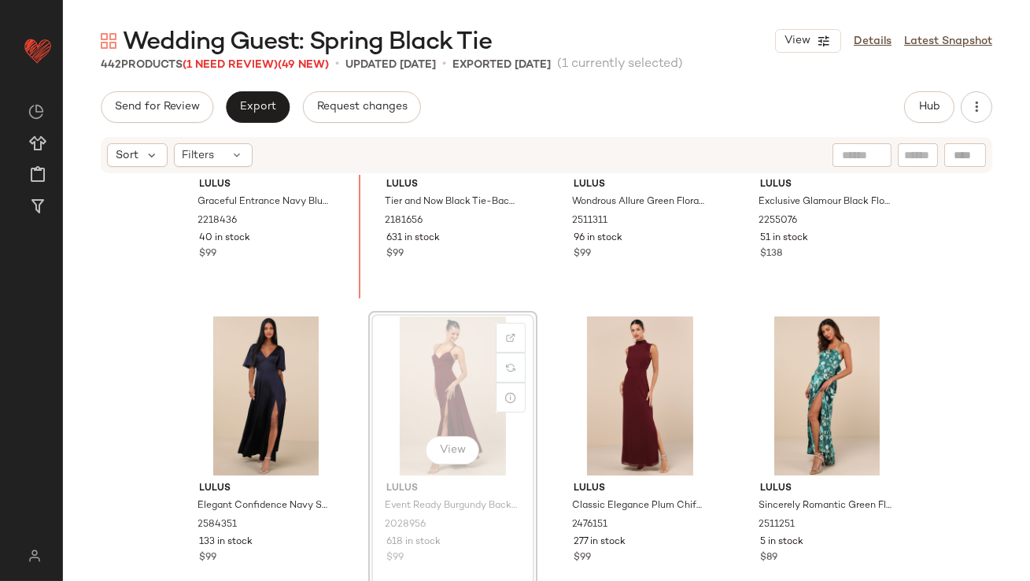
scroll to position [24197, 0]
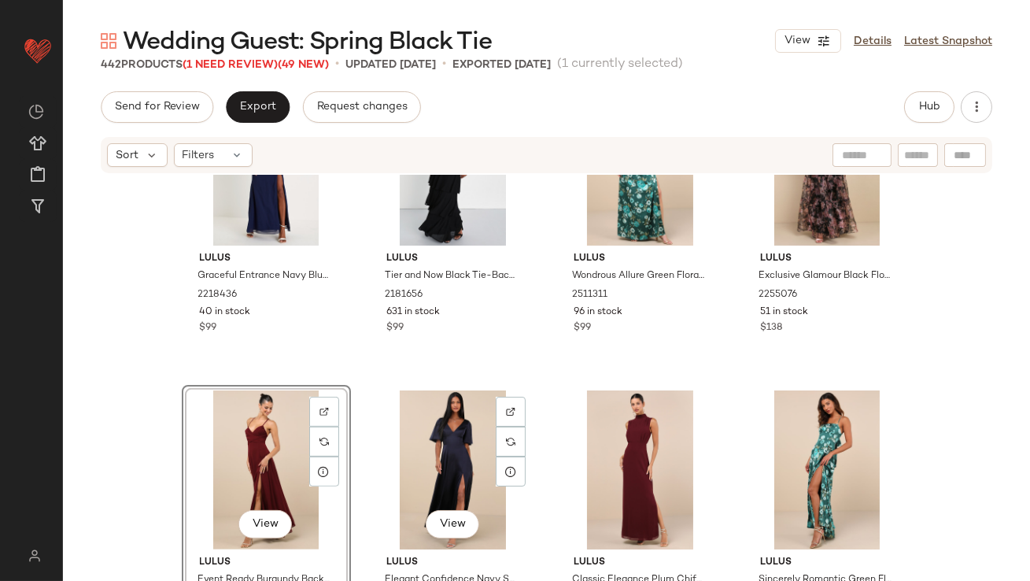
scroll to position [24117, 0]
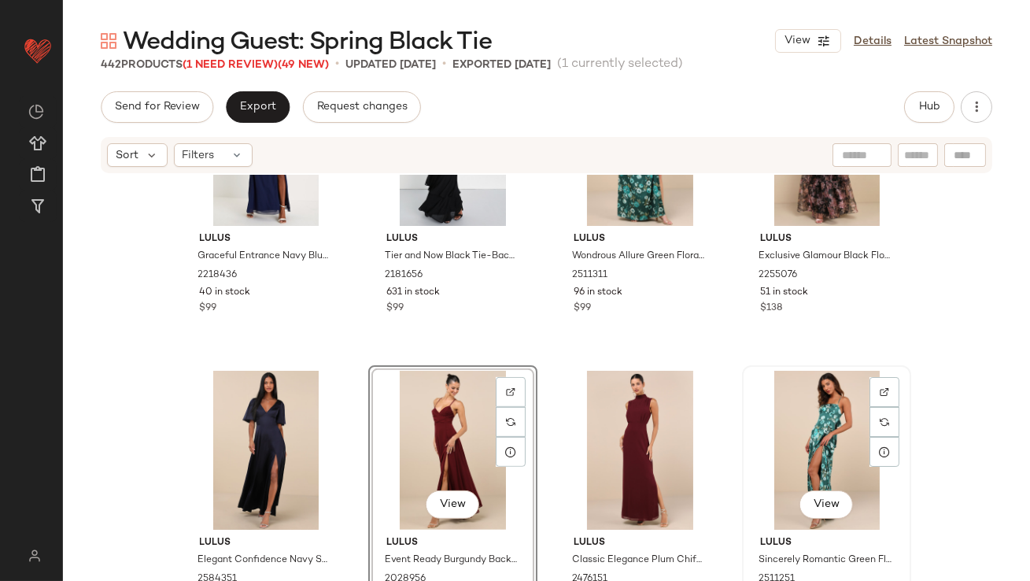
click at [787, 407] on div "View" at bounding box center [826, 450] width 158 height 159
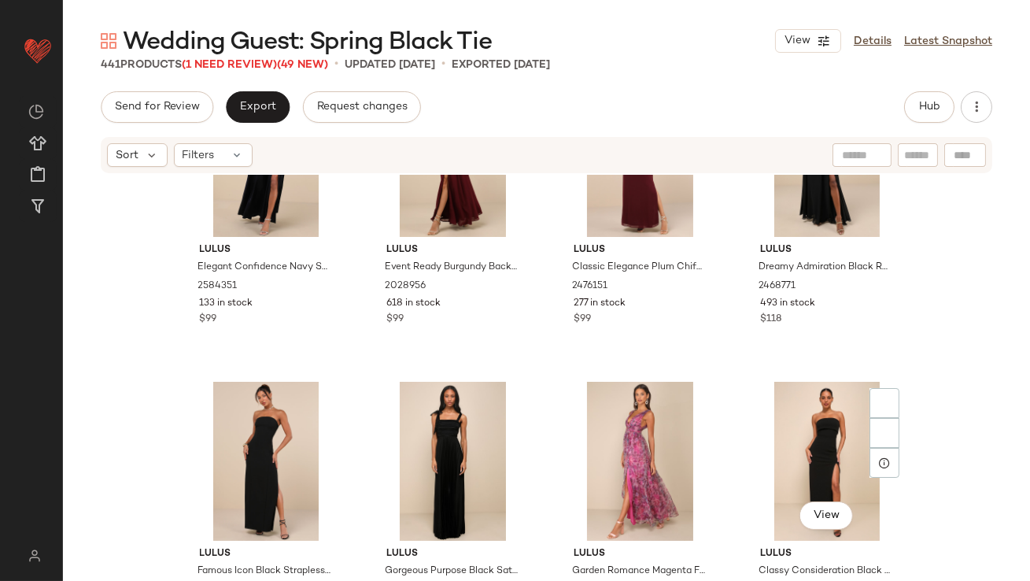
scroll to position [24556, 0]
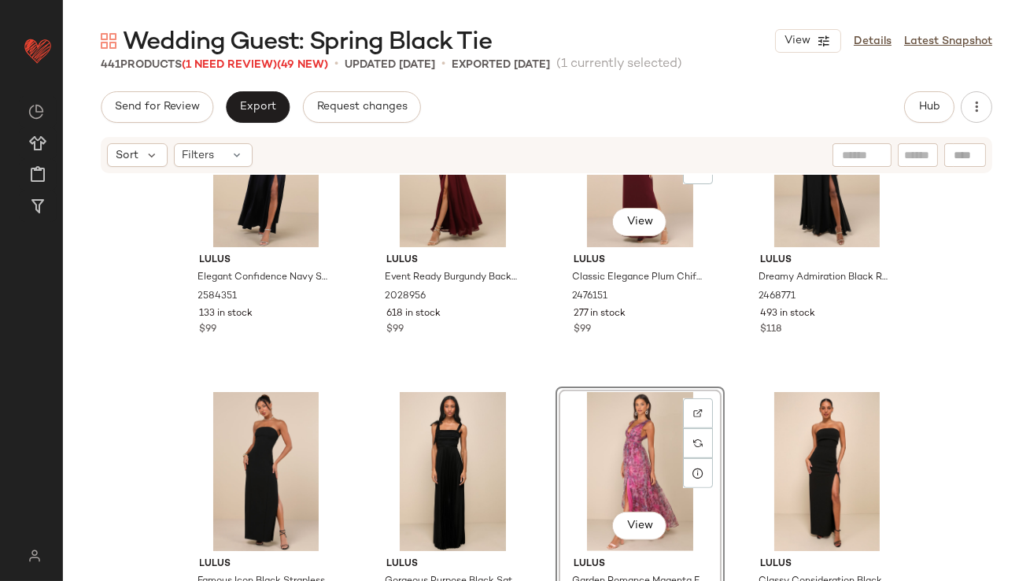
scroll to position [24397, 0]
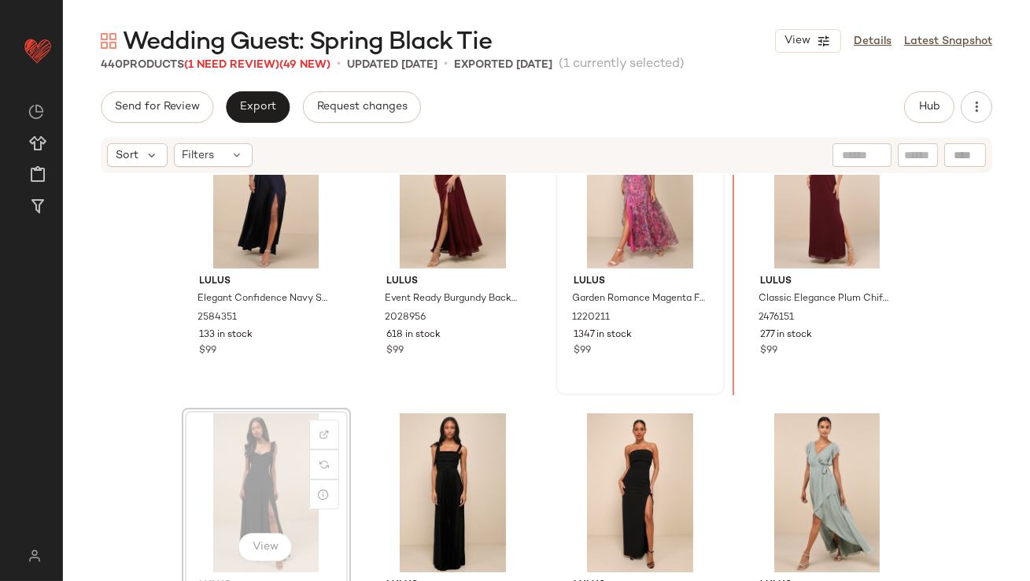
scroll to position [24354, 0]
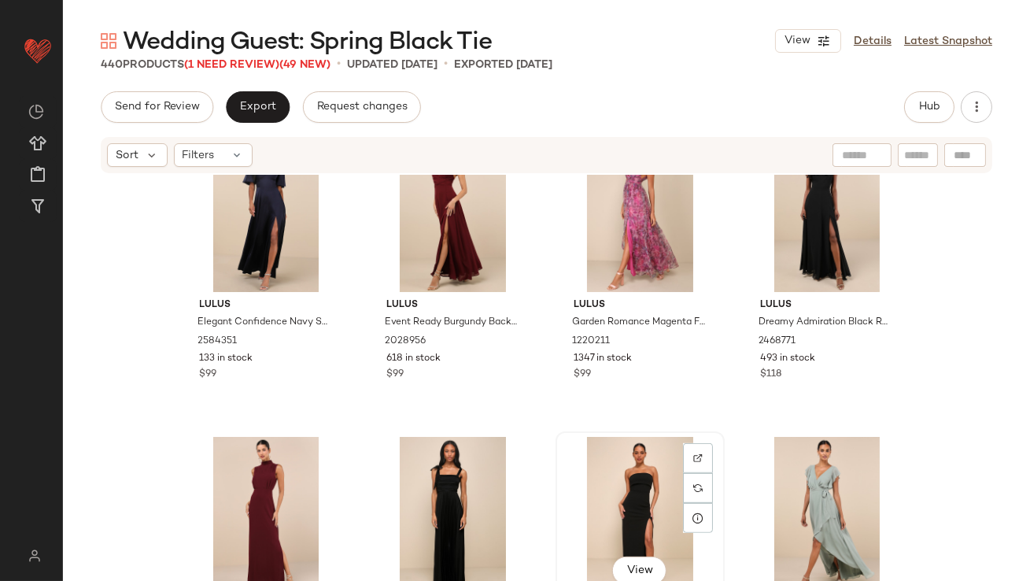
click at [632, 519] on div "View" at bounding box center [640, 516] width 158 height 159
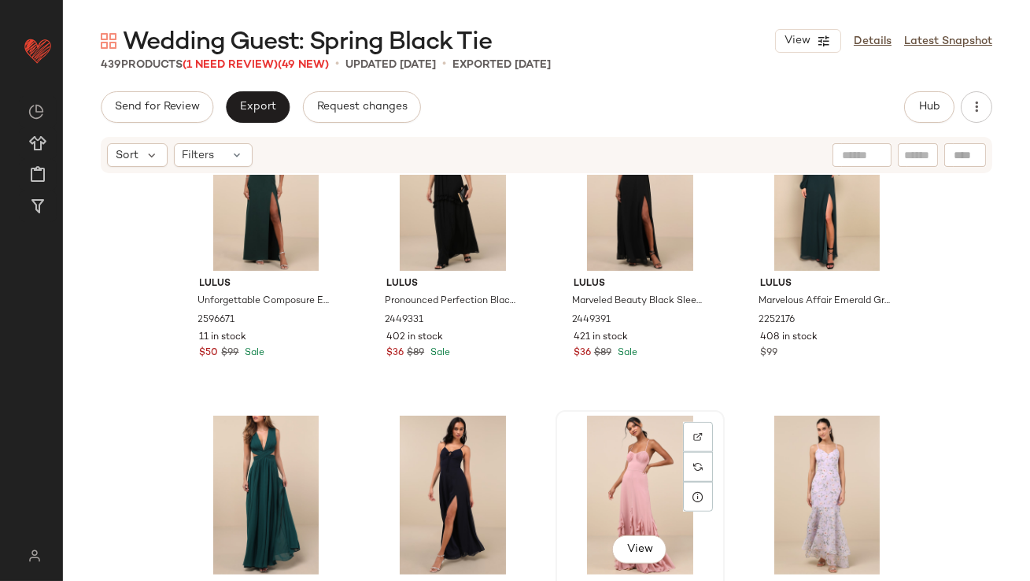
scroll to position [24938, 0]
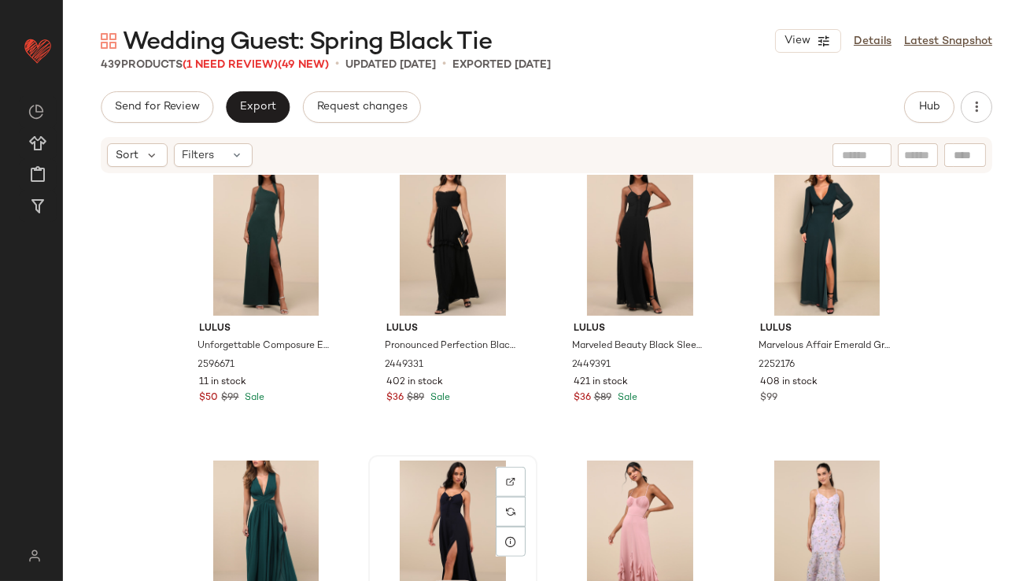
click at [459, 503] on div "View" at bounding box center [453, 539] width 158 height 159
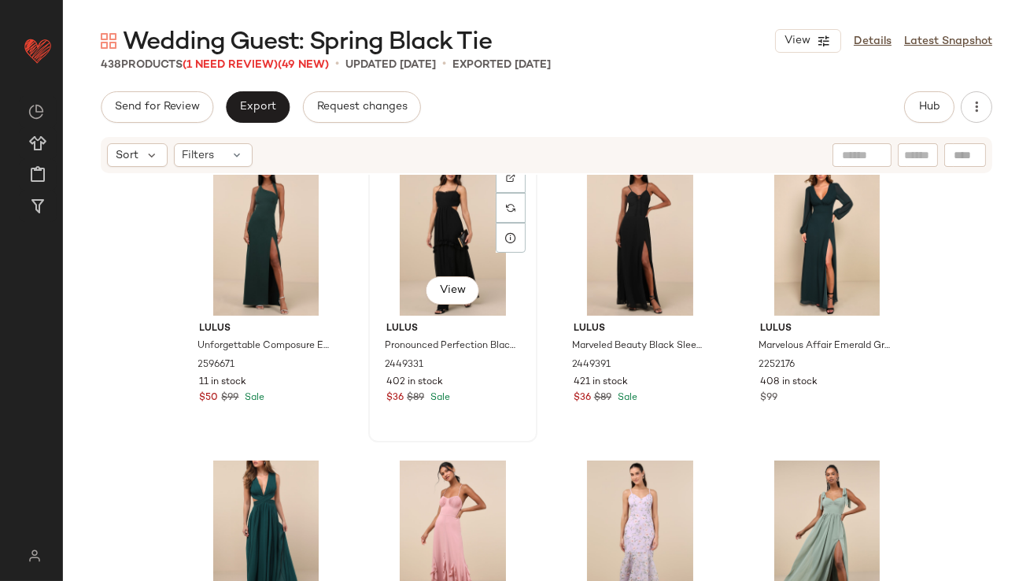
click at [395, 297] on div "View" at bounding box center [453, 236] width 158 height 159
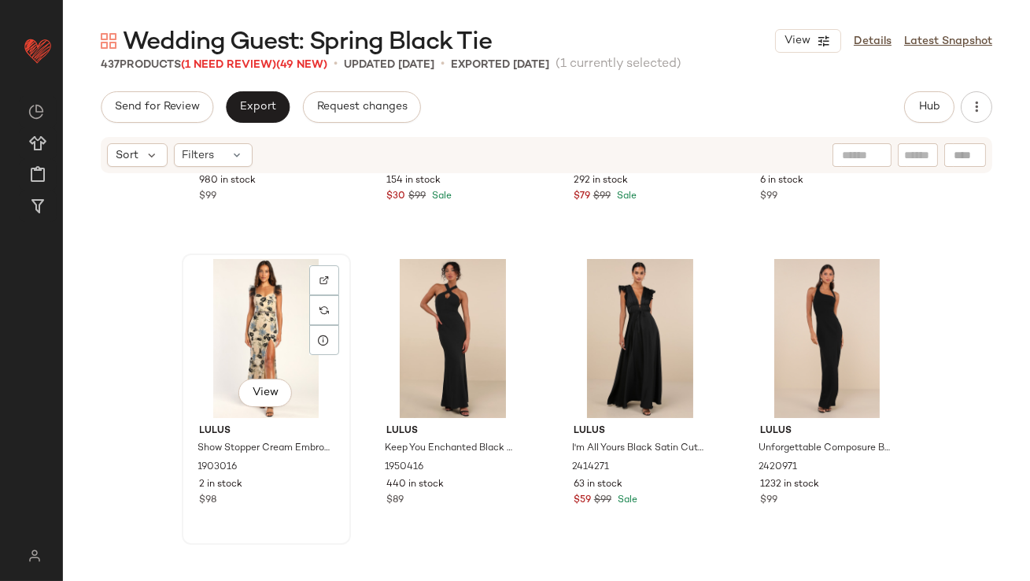
scroll to position [25655, 0]
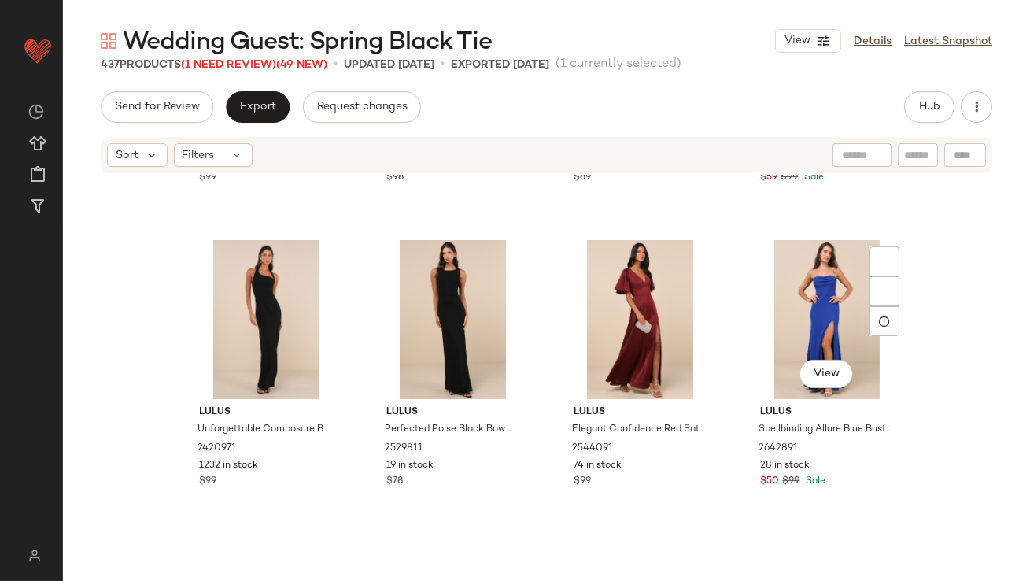
scroll to position [25796, 0]
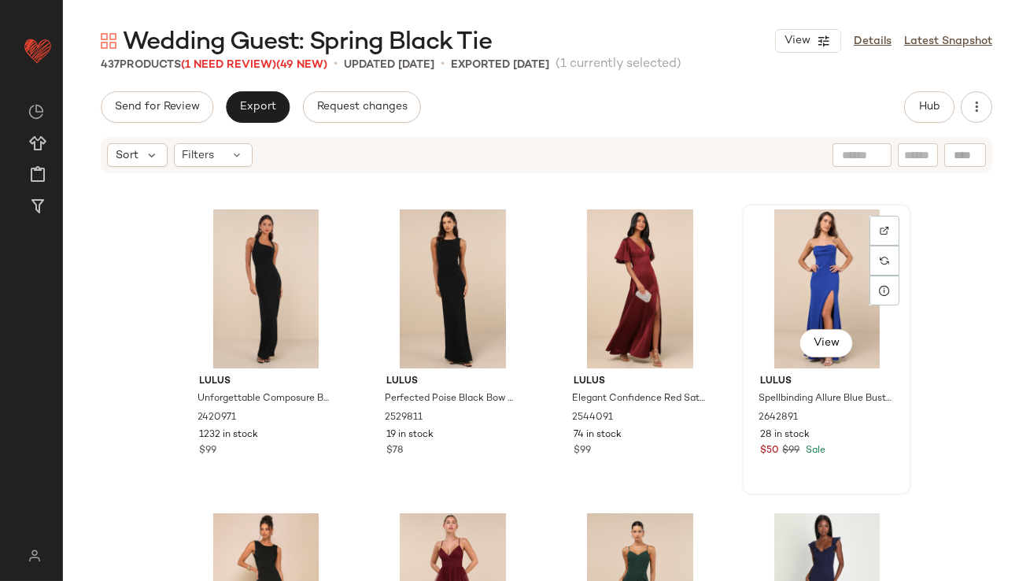
click at [774, 274] on div "View" at bounding box center [826, 288] width 158 height 159
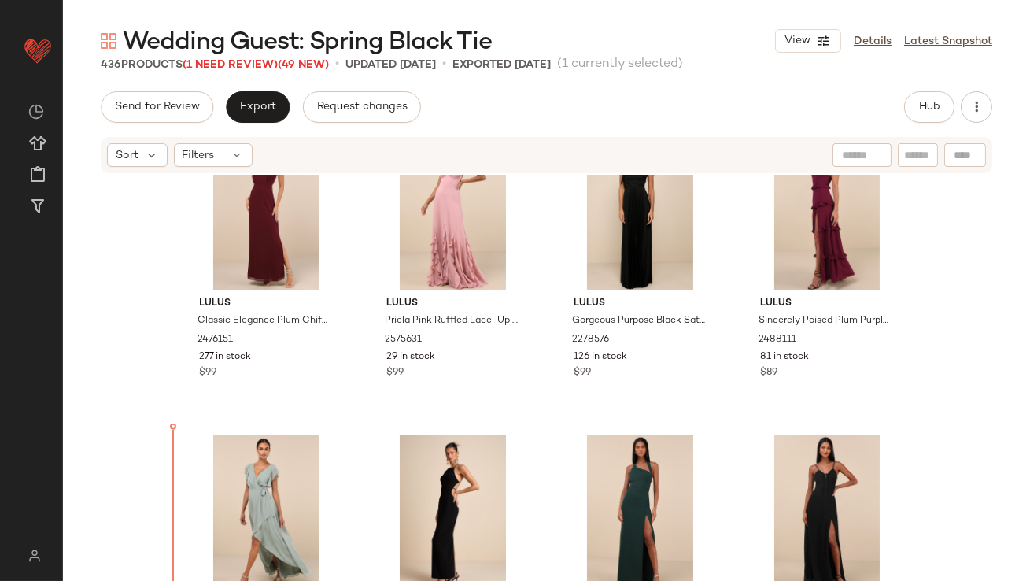
scroll to position [24733, 0]
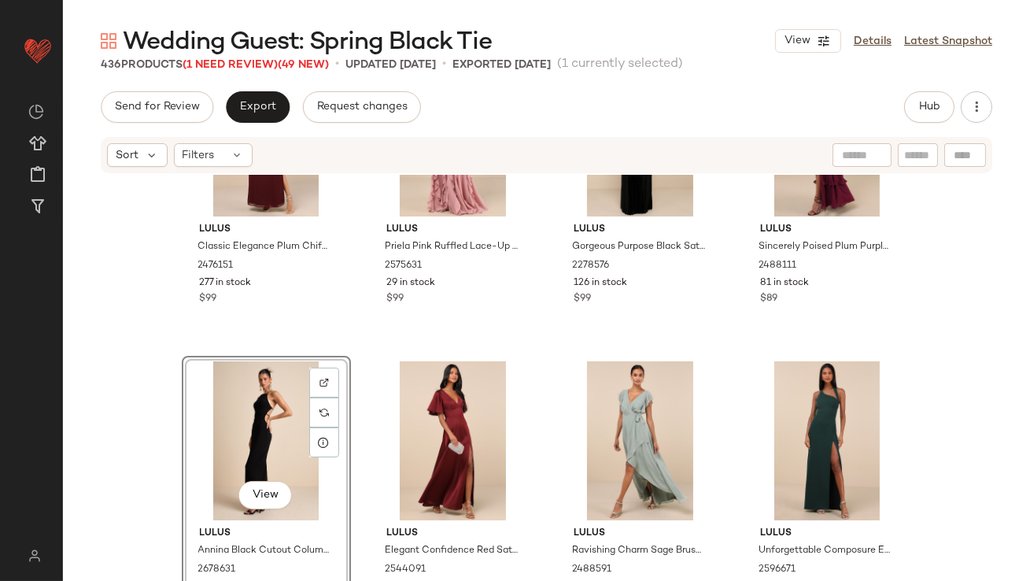
click at [216, 439] on div "View" at bounding box center [266, 440] width 158 height 159
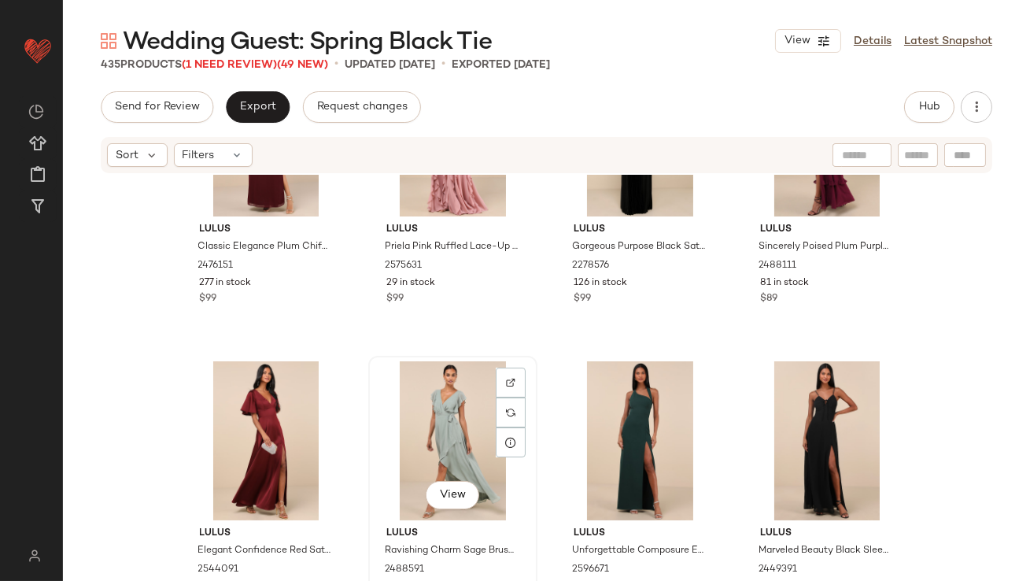
scroll to position [24743, 0]
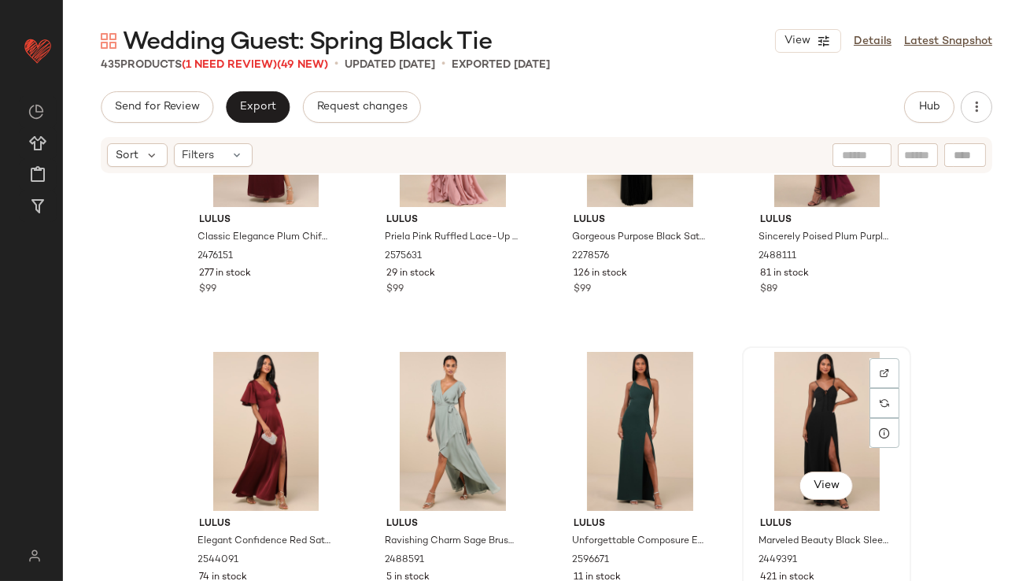
click at [828, 389] on div "View" at bounding box center [826, 431] width 158 height 159
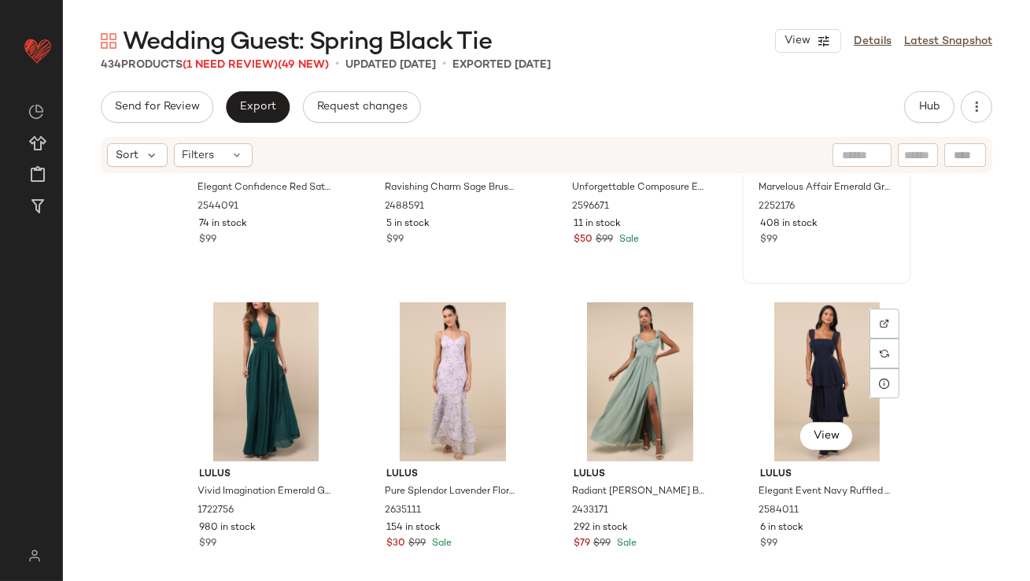
scroll to position [25123, 0]
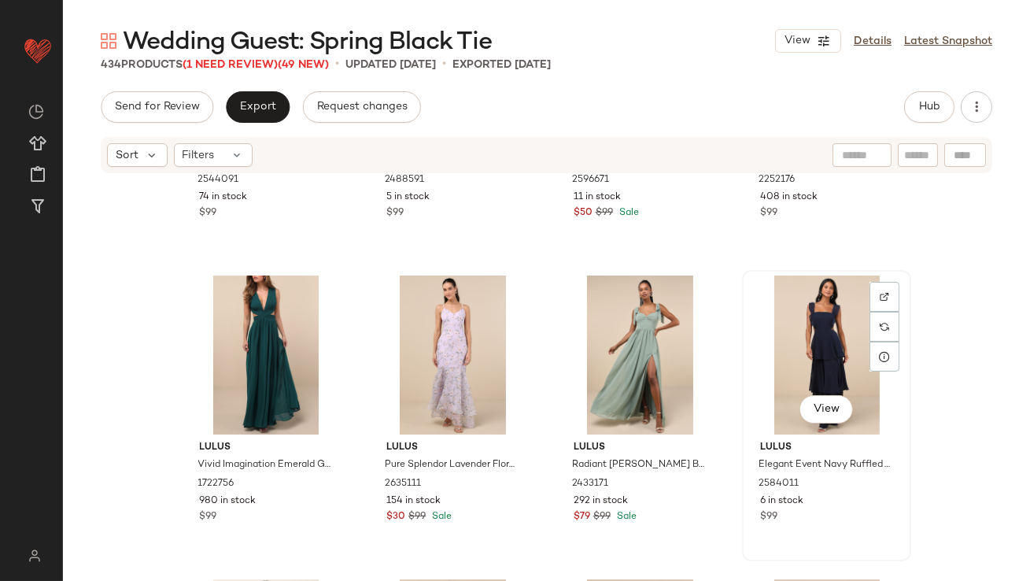
click at [801, 323] on div "View" at bounding box center [826, 354] width 158 height 159
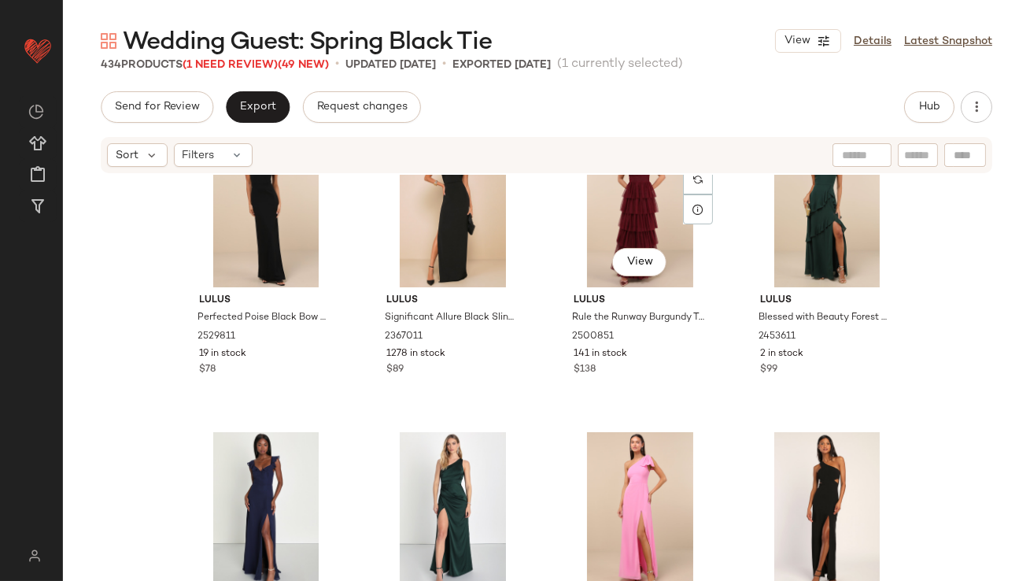
scroll to position [25884, 0]
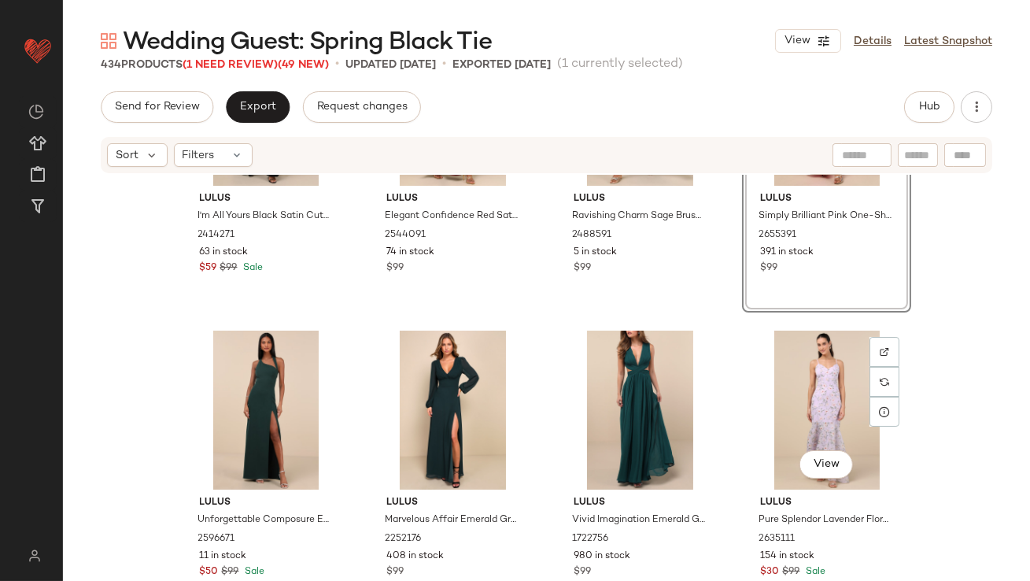
scroll to position [25079, 0]
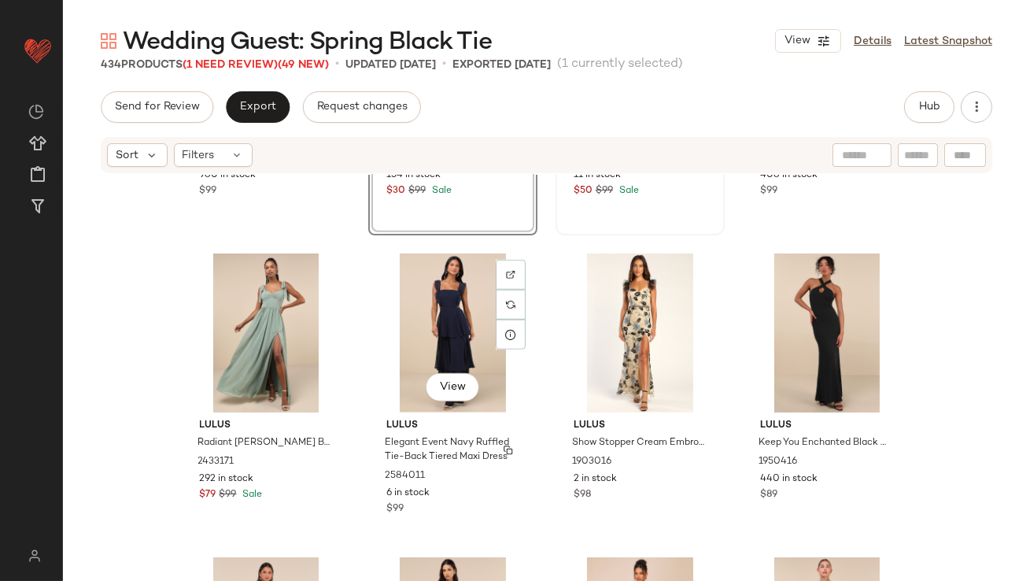
scroll to position [25463, 0]
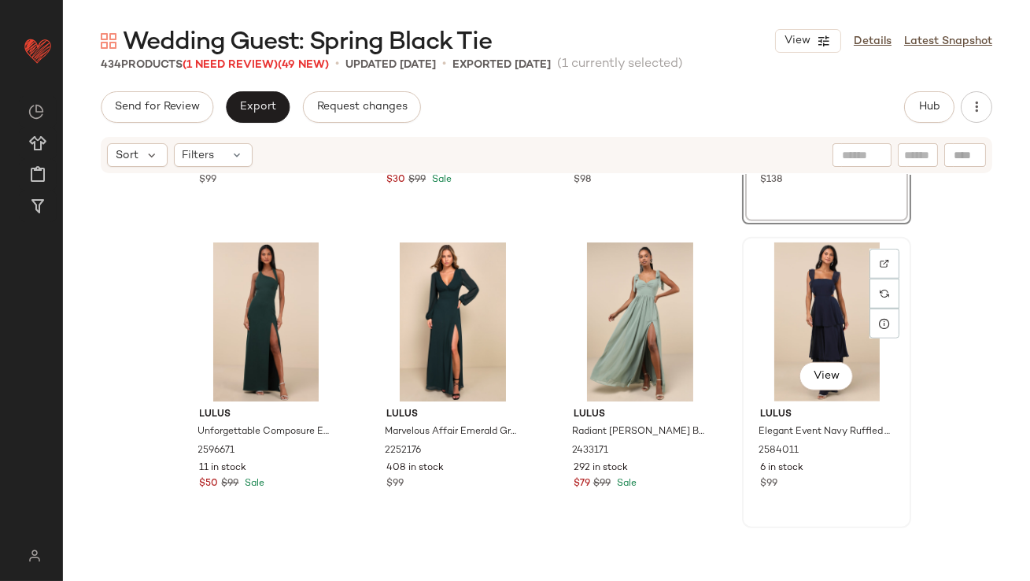
scroll to position [25608, 0]
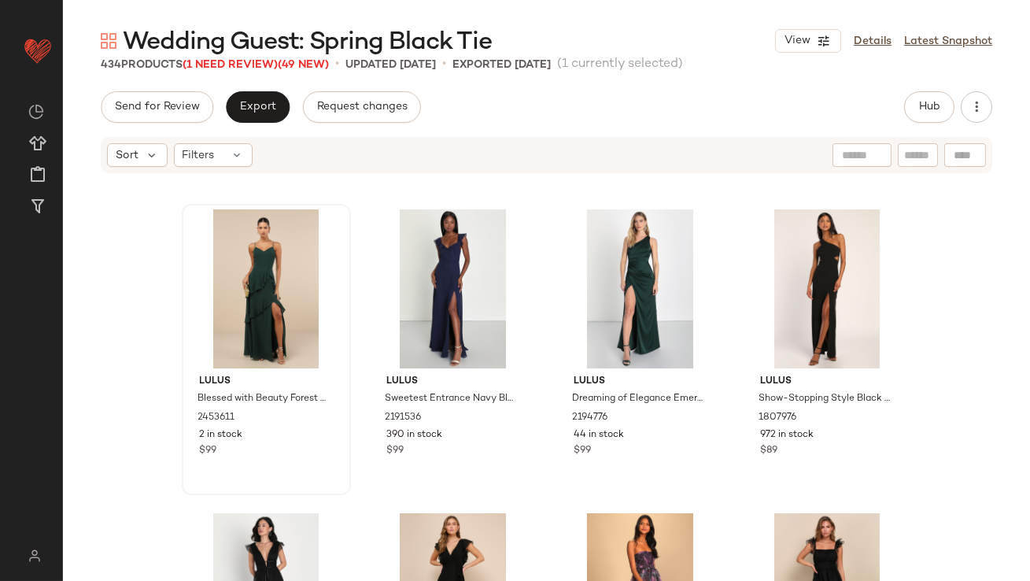
scroll to position [26125, 0]
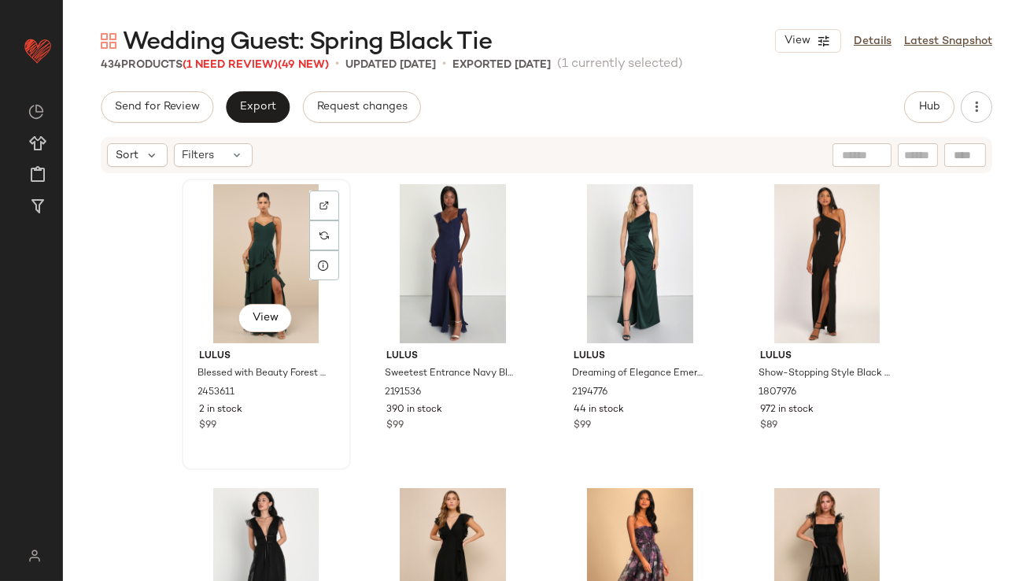
click at [256, 256] on div "View" at bounding box center [266, 263] width 158 height 159
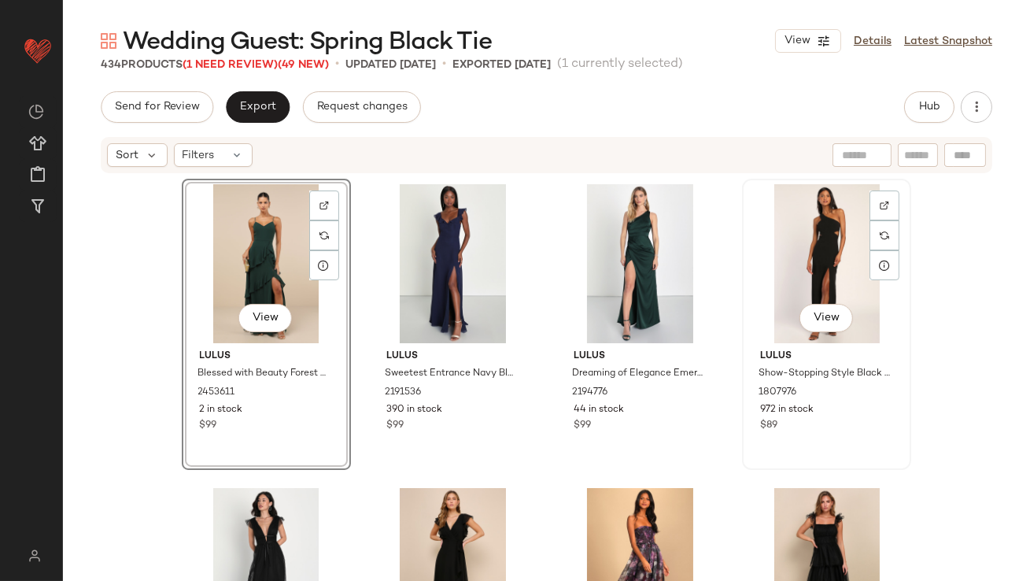
click at [792, 233] on div "View" at bounding box center [826, 263] width 158 height 159
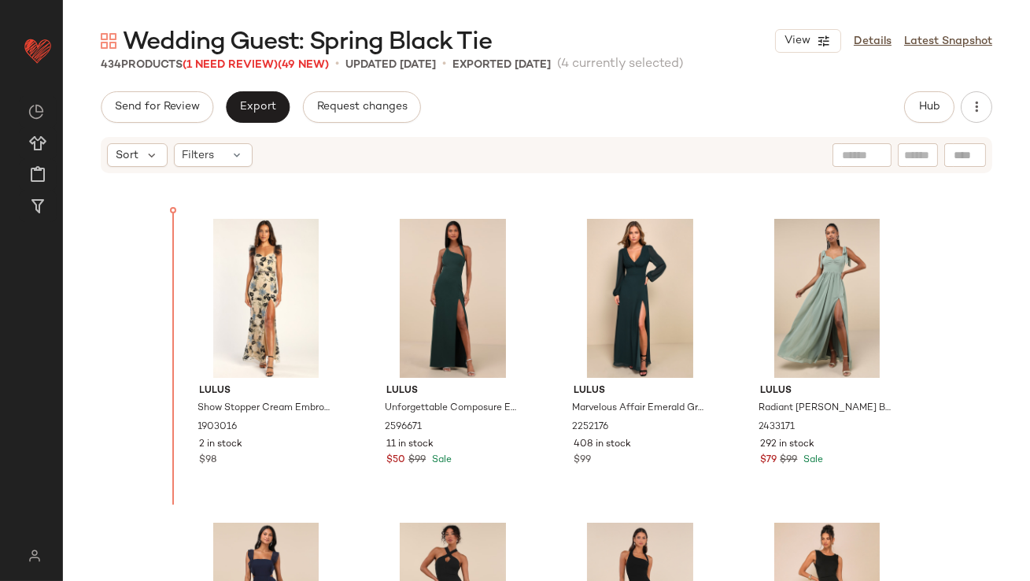
scroll to position [25489, 0]
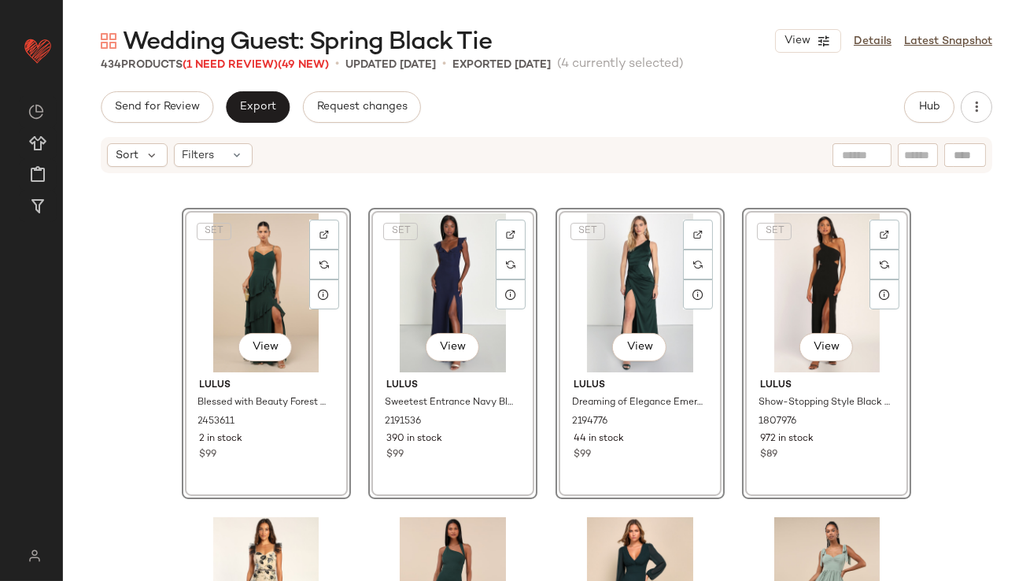
click at [161, 399] on div "SET View Lulus Blessed with Beauty Forest Green Ruffled Sleeveless Maxi Dress 2…" at bounding box center [546, 401] width 967 height 453
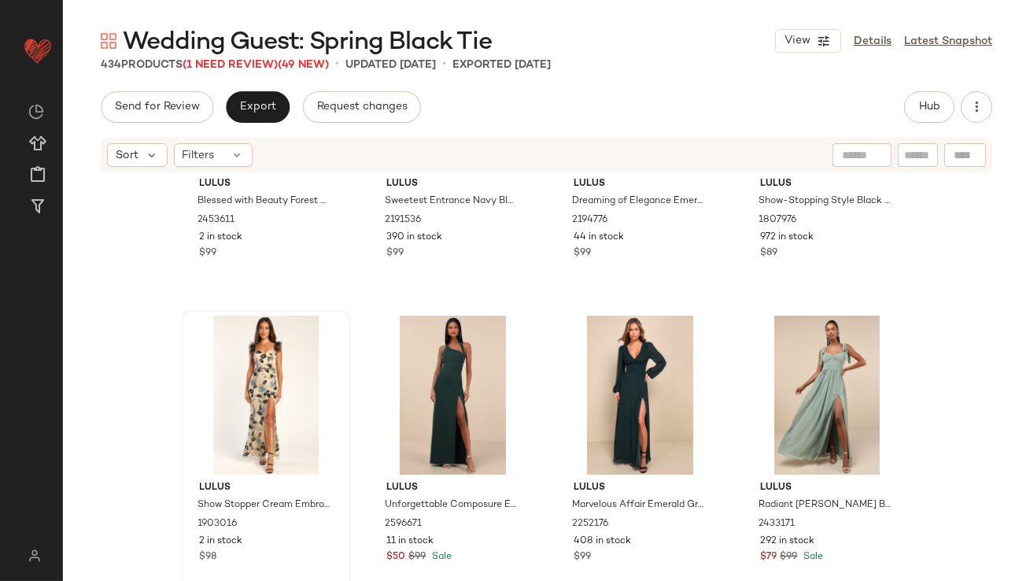
scroll to position [25697, 0]
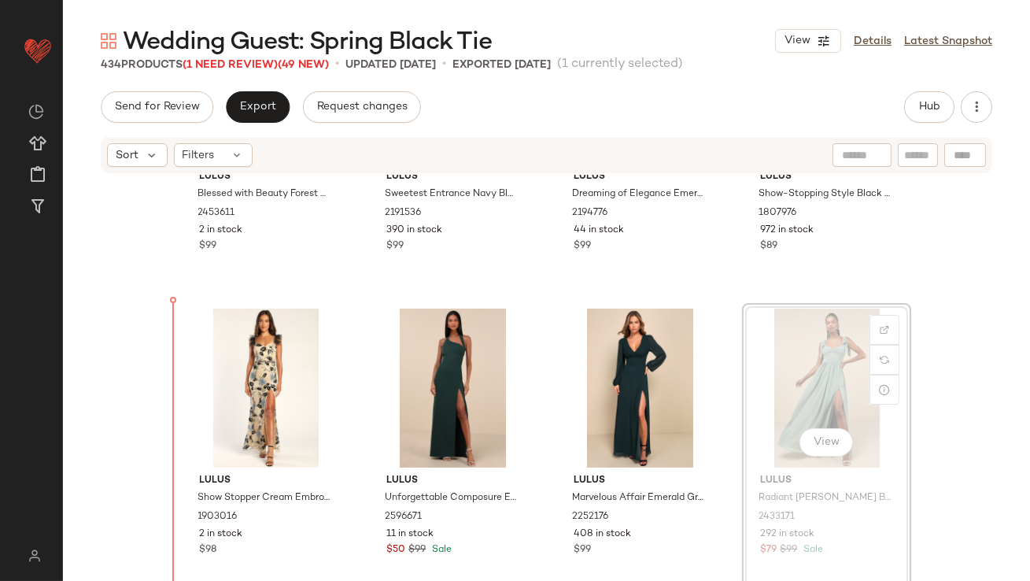
drag, startPoint x: 806, startPoint y: 348, endPoint x: 798, endPoint y: 349, distance: 8.0
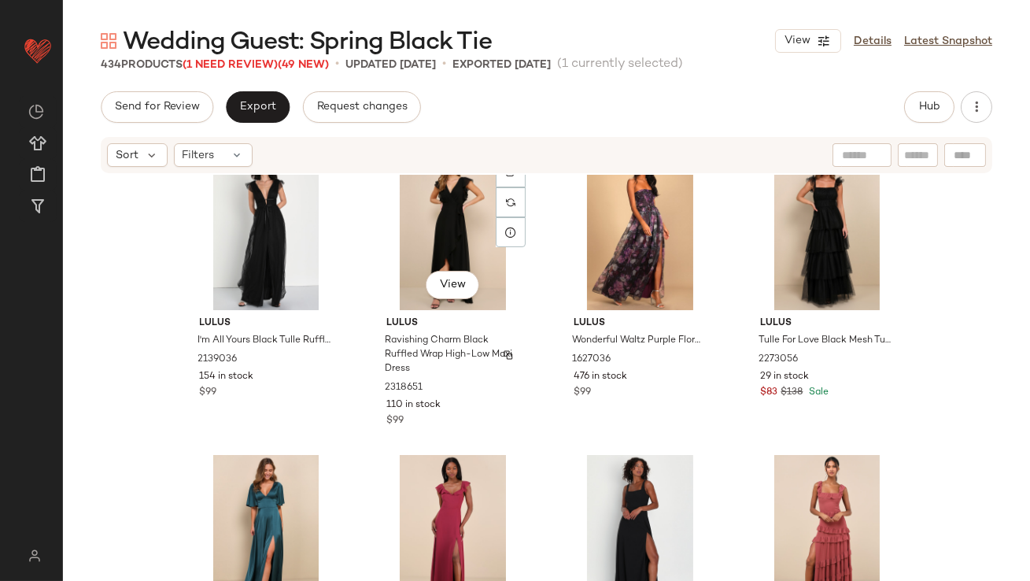
scroll to position [26576, 0]
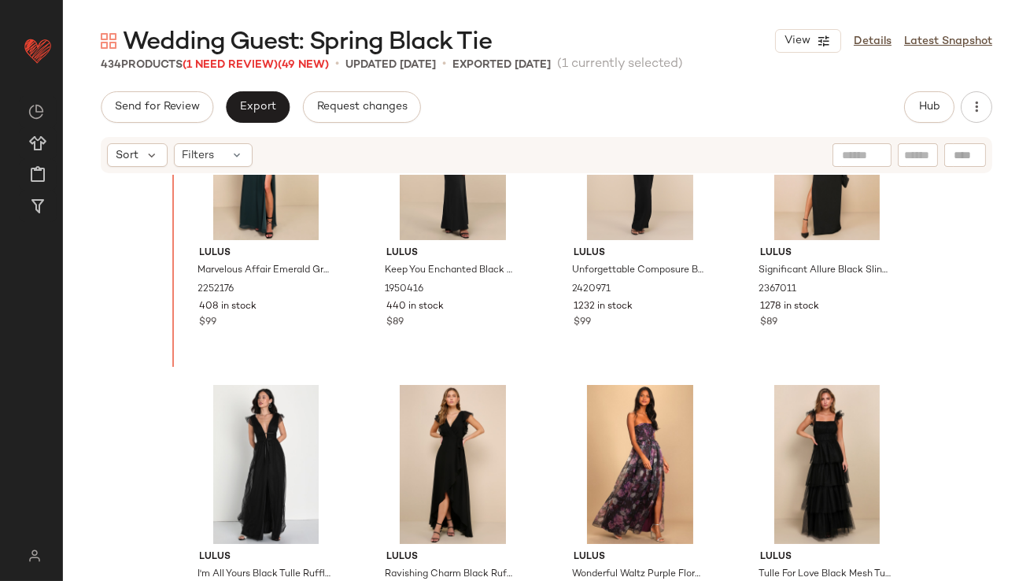
scroll to position [26189, 0]
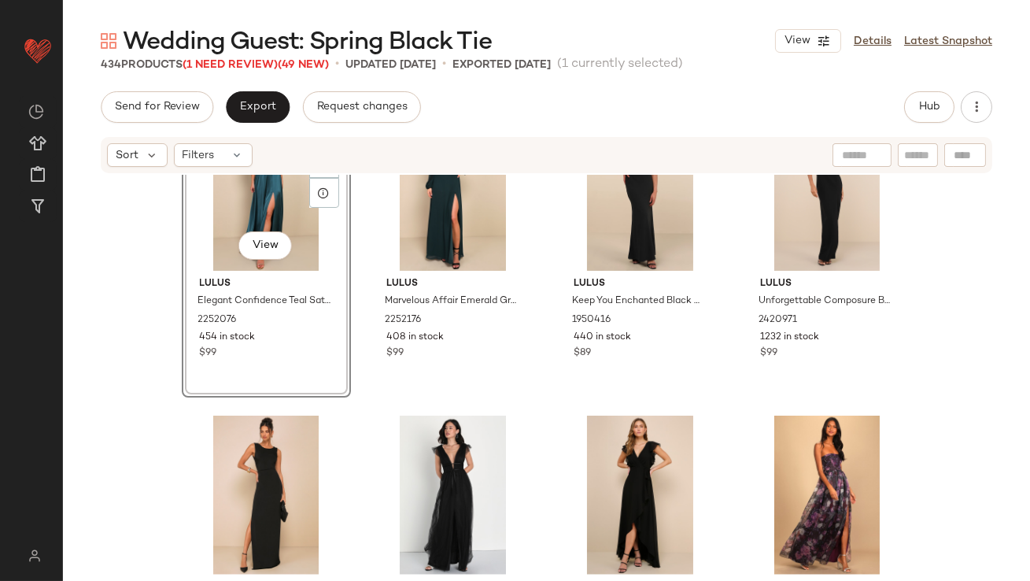
scroll to position [26266, 0]
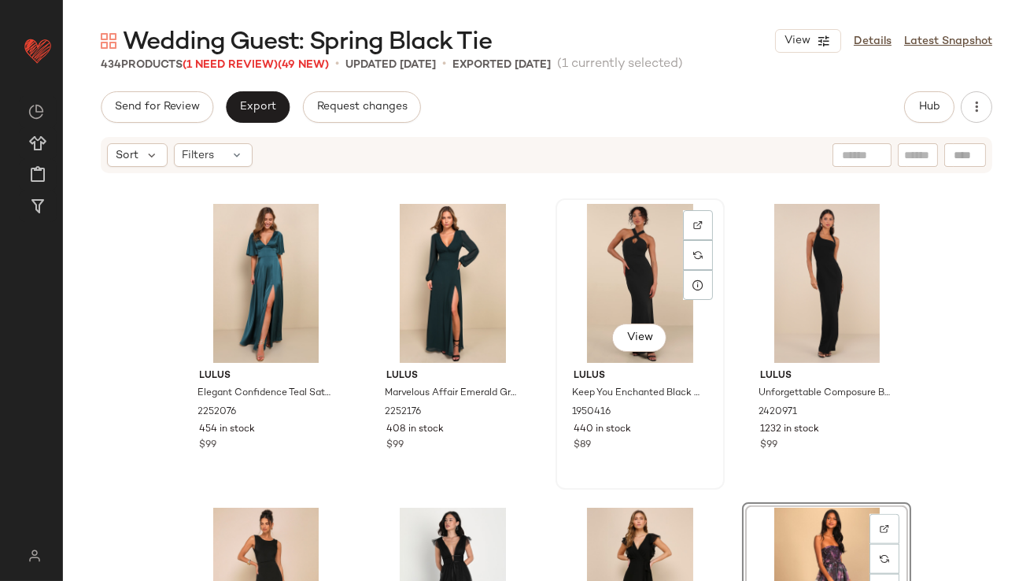
scroll to position [26015, 0]
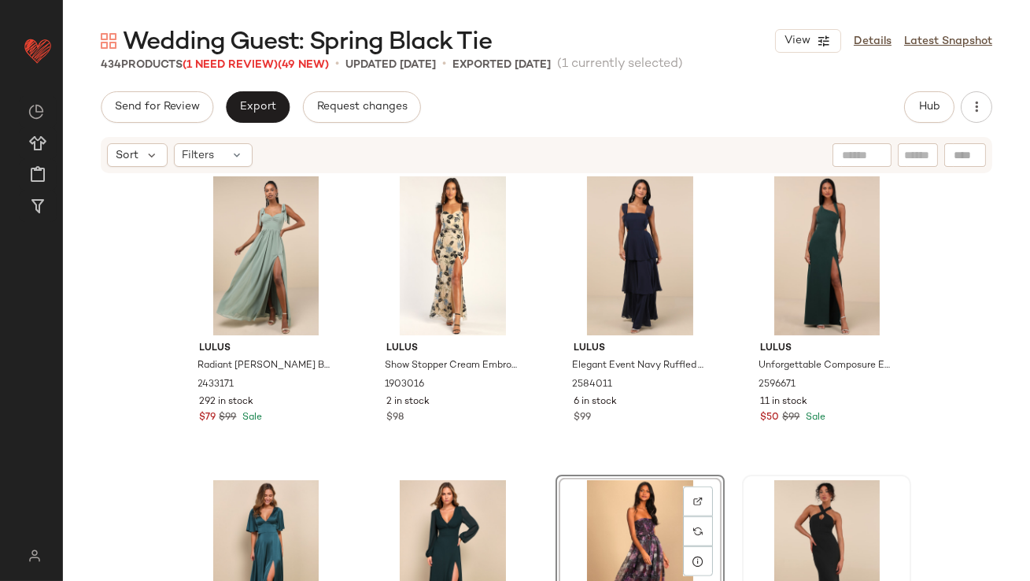
scroll to position [25902, 0]
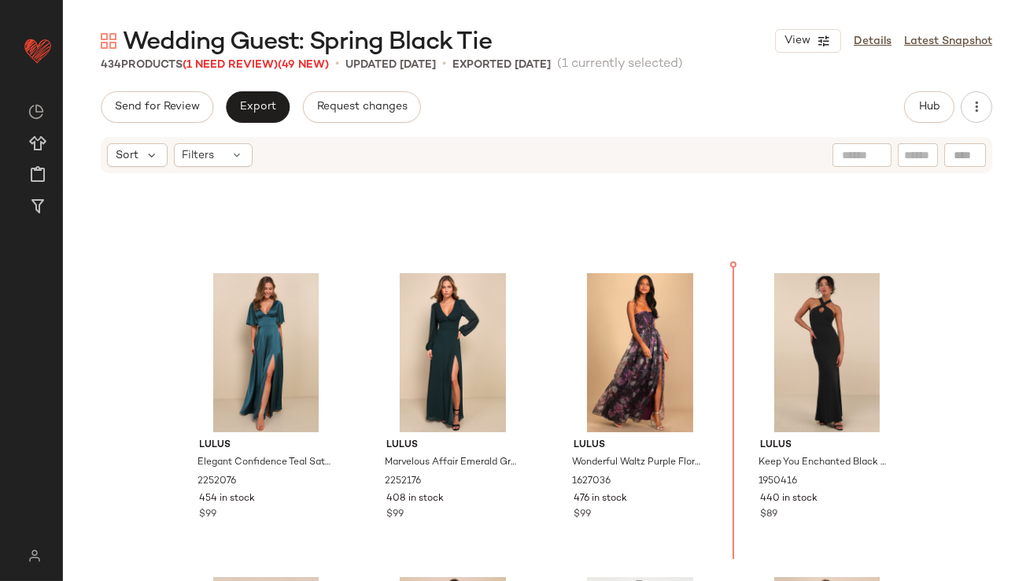
scroll to position [25901, 0]
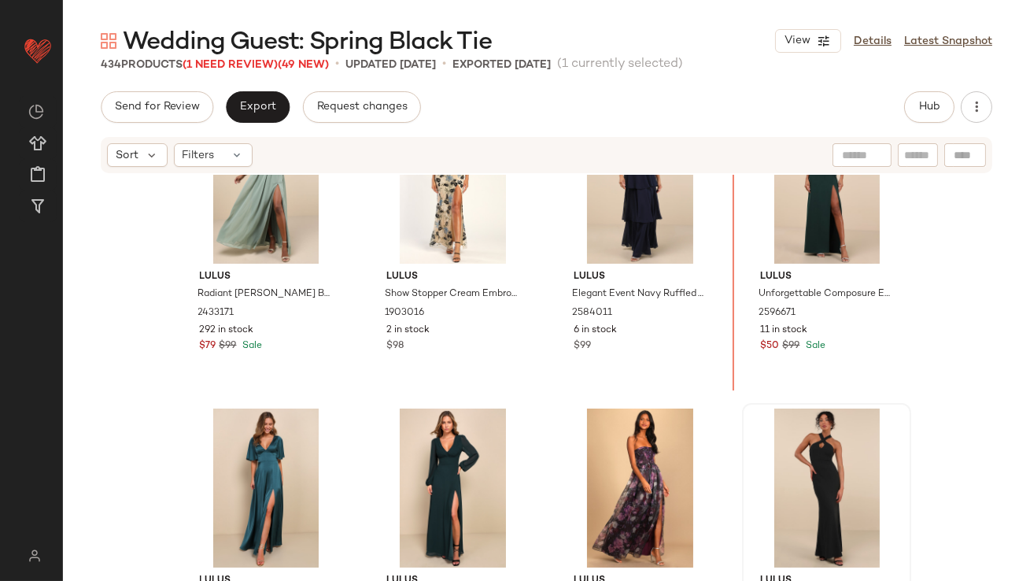
drag, startPoint x: 259, startPoint y: 249, endPoint x: 742, endPoint y: 444, distance: 520.9
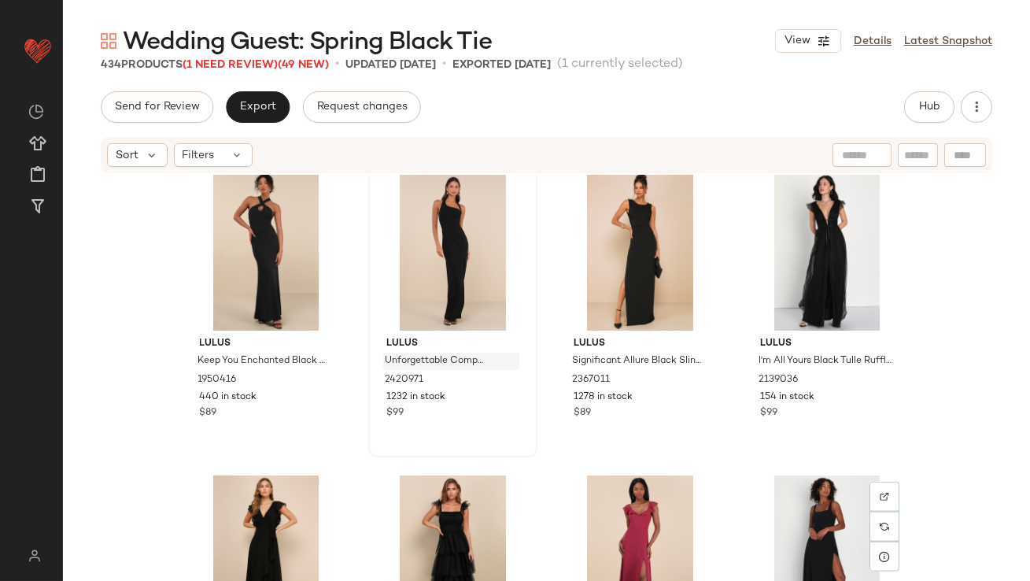
scroll to position [26402, 0]
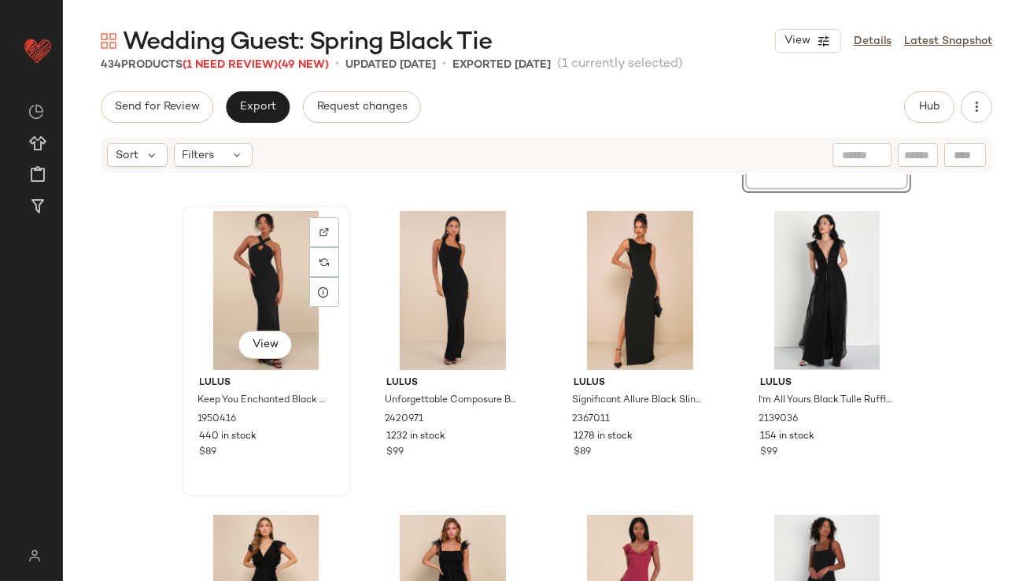
click at [252, 272] on div "View" at bounding box center [266, 290] width 158 height 159
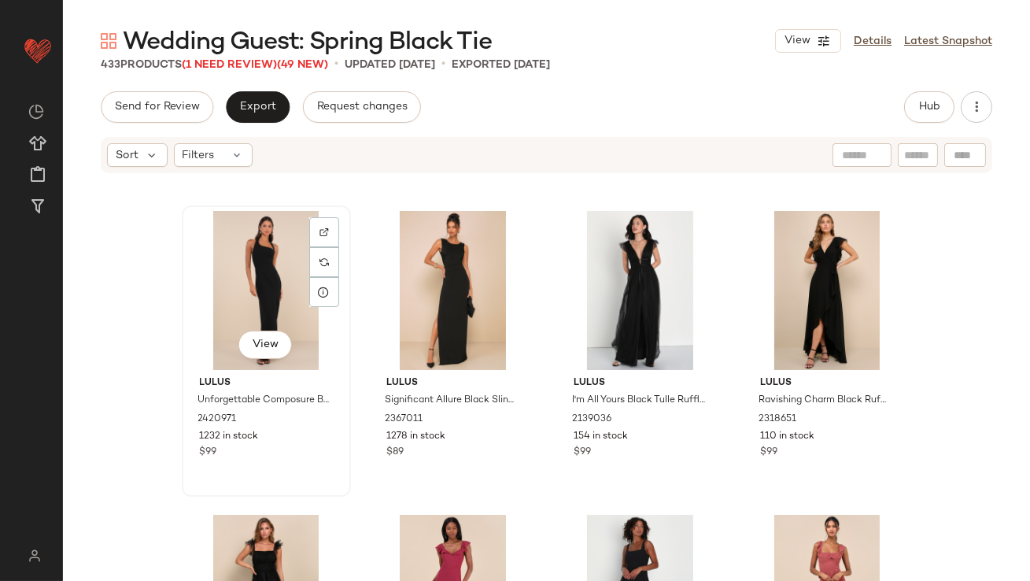
click at [253, 270] on div "View" at bounding box center [266, 290] width 158 height 159
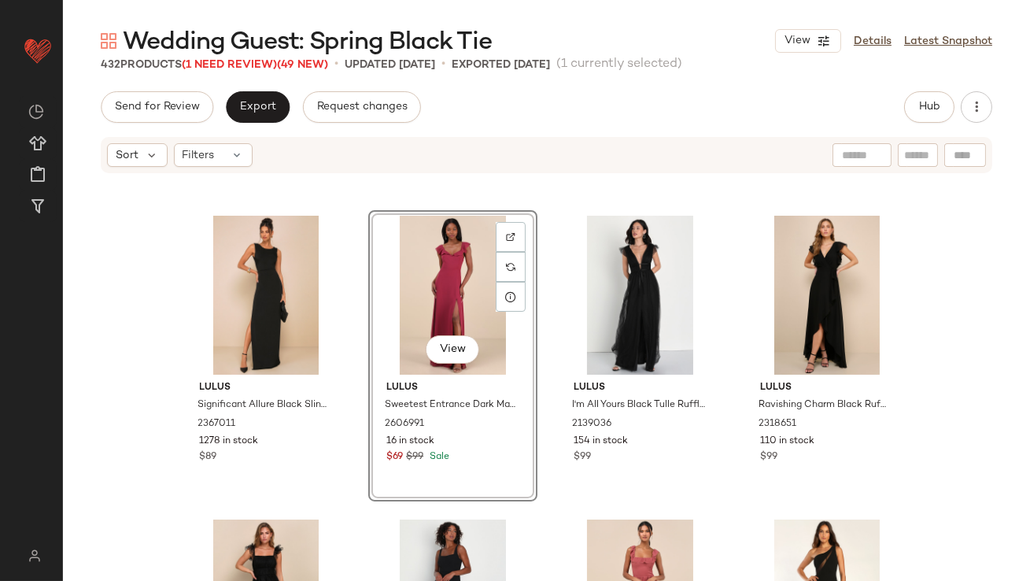
scroll to position [26462, 0]
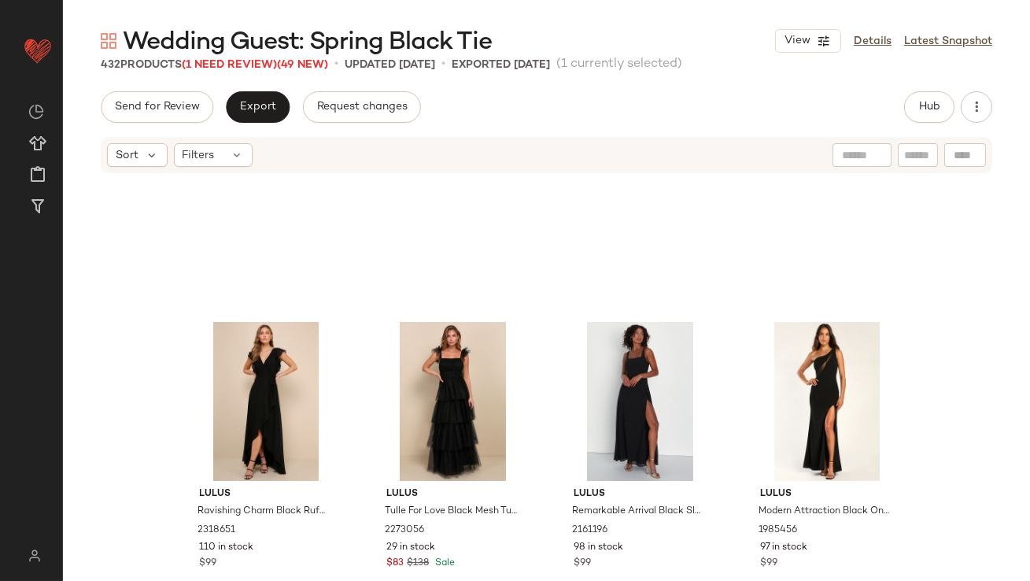
scroll to position [26823, 0]
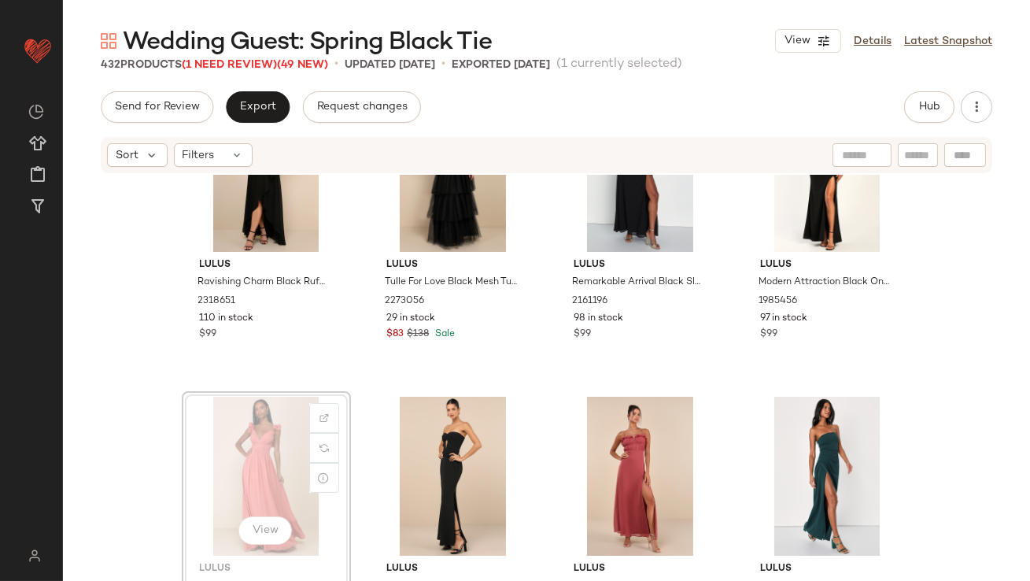
scroll to position [26820, 0]
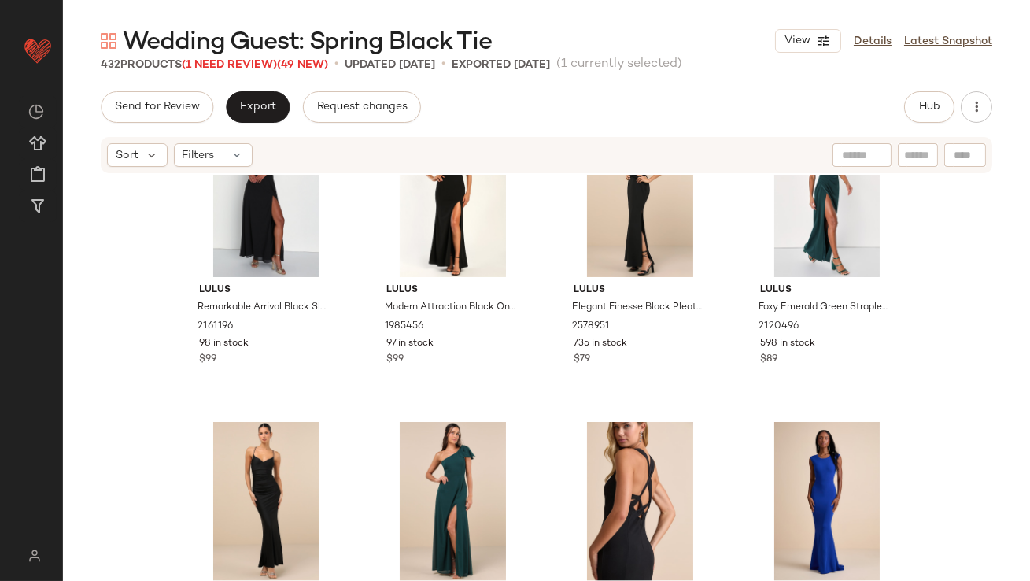
scroll to position [27104, 0]
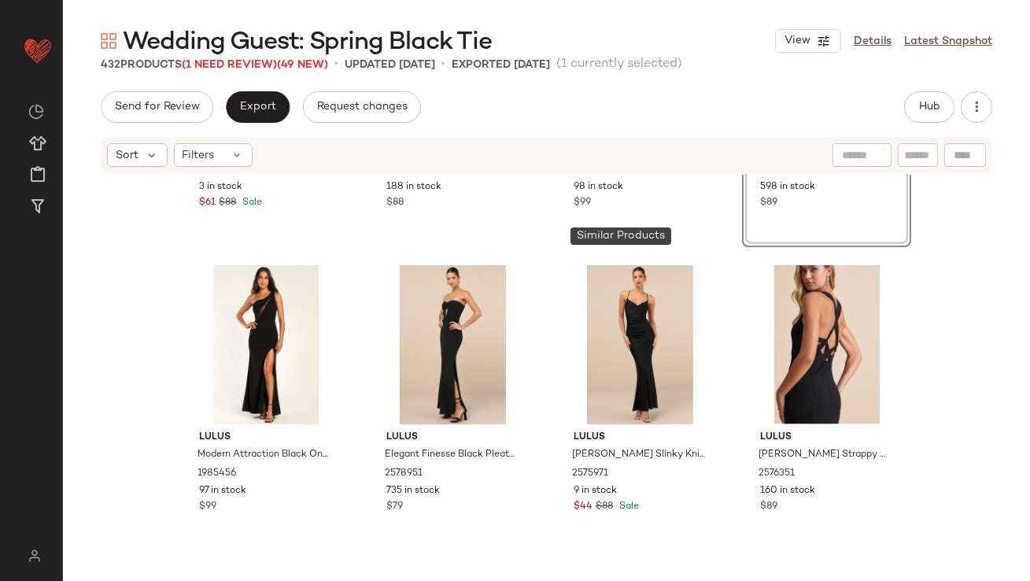
scroll to position [27424, 0]
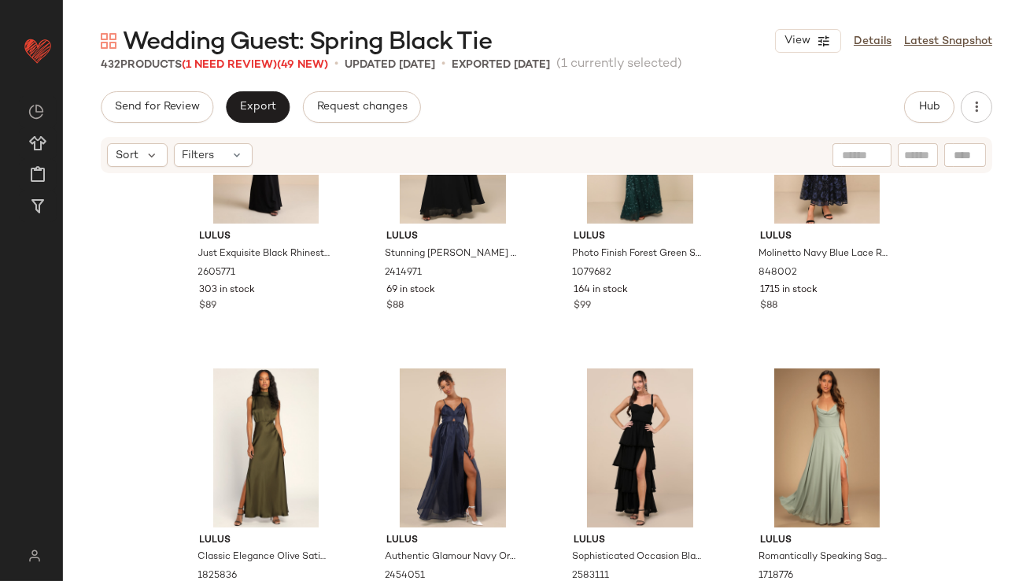
scroll to position [28213, 0]
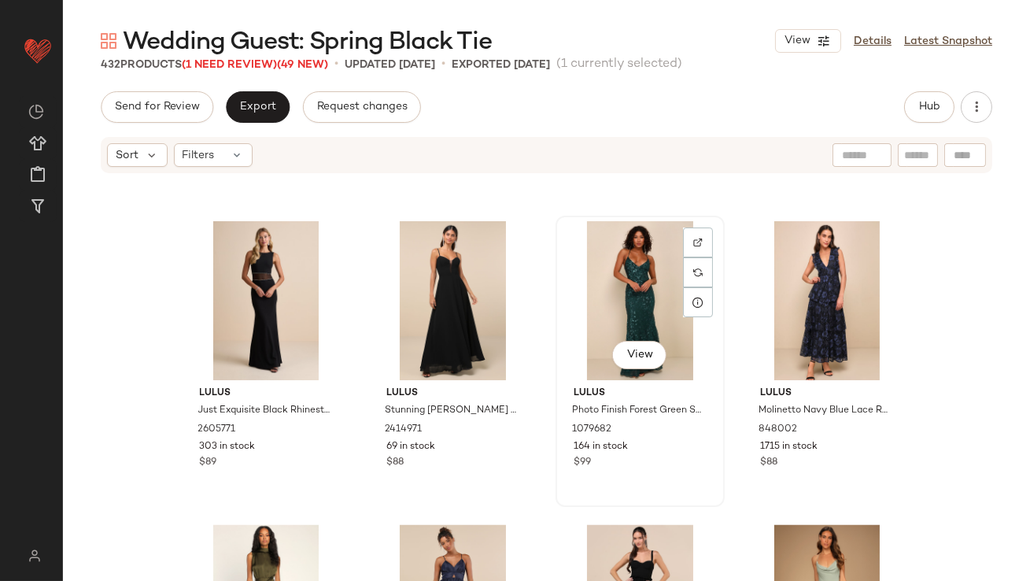
click at [645, 284] on div "View" at bounding box center [640, 300] width 158 height 159
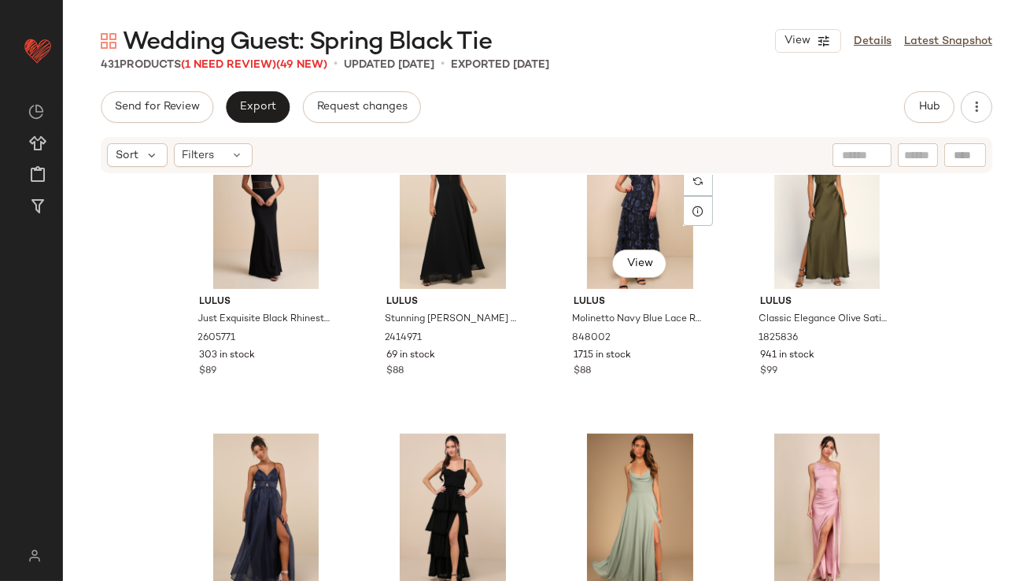
scroll to position [28307, 0]
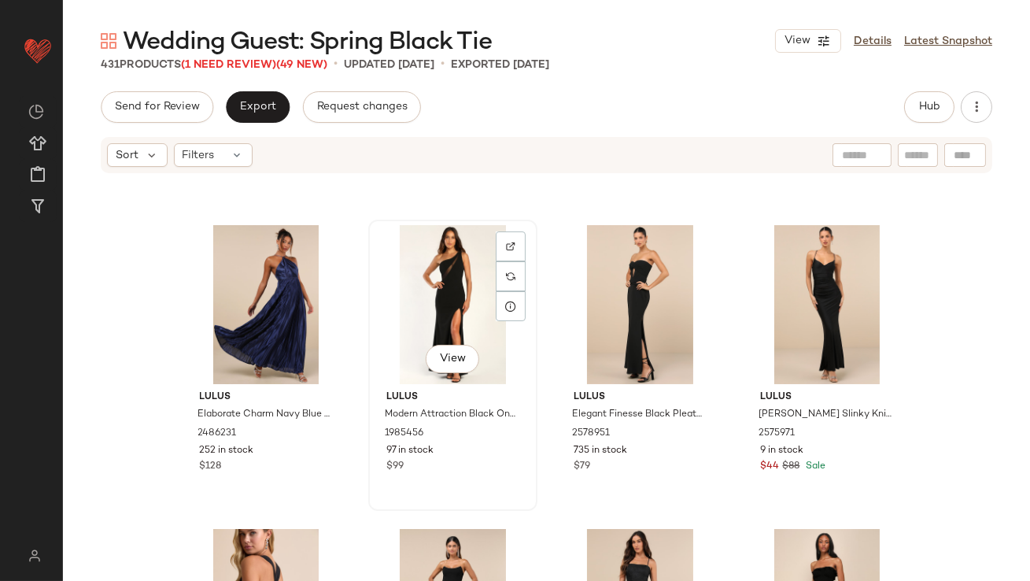
click at [445, 252] on div "View" at bounding box center [453, 304] width 158 height 159
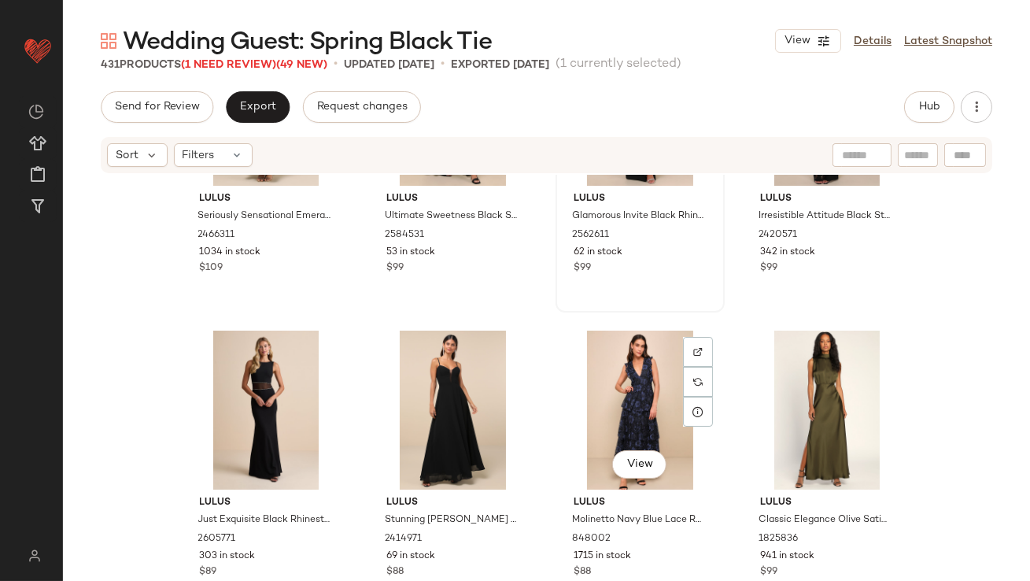
scroll to position [28123, 0]
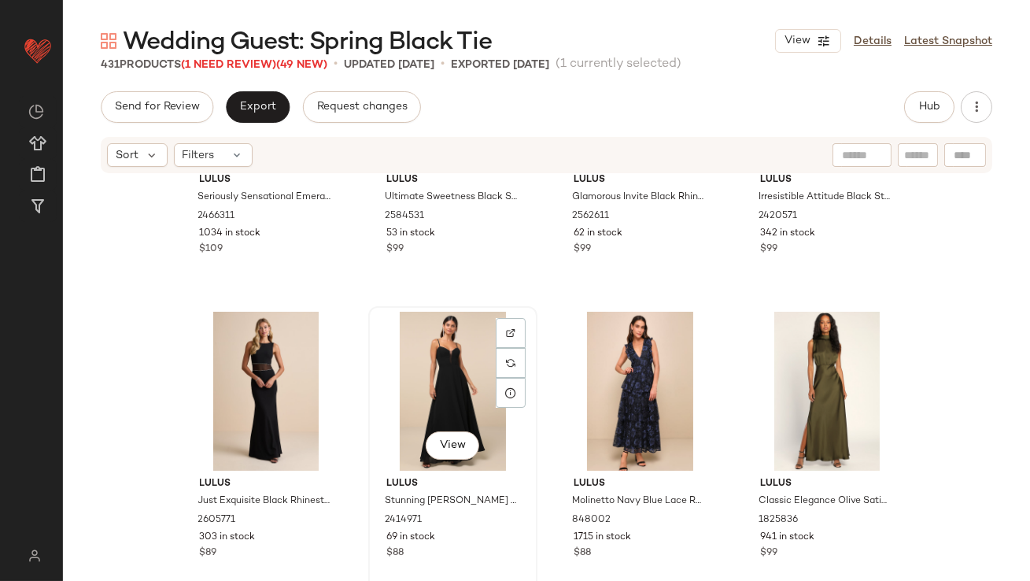
click at [444, 376] on div "View" at bounding box center [453, 391] width 158 height 159
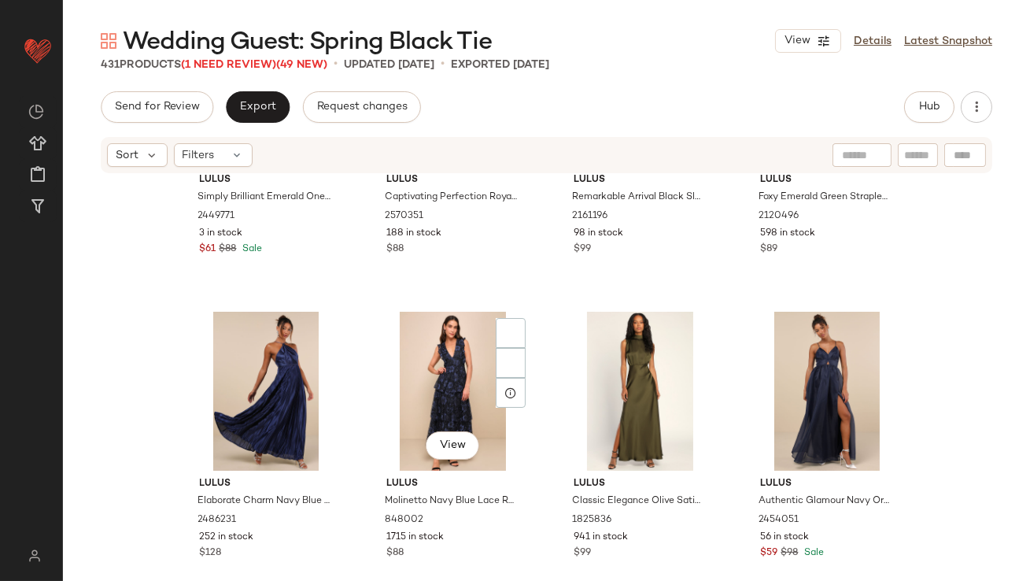
scroll to position [27284, 0]
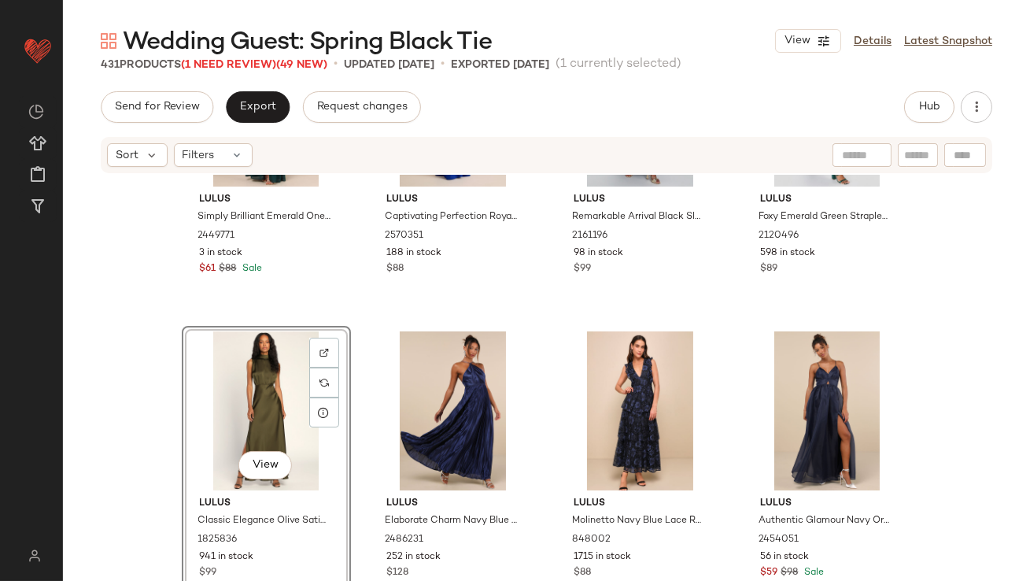
scroll to position [27210, 0]
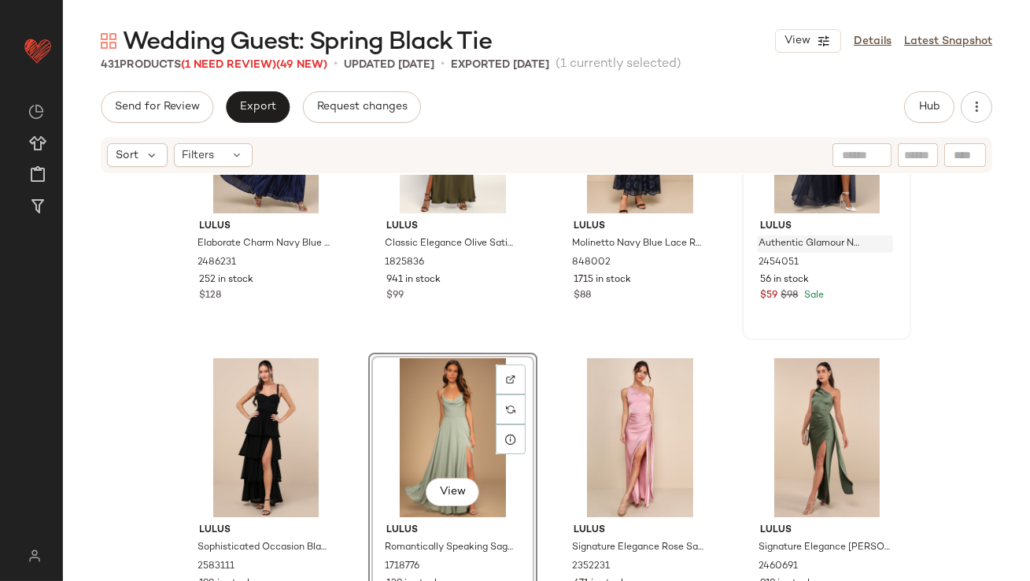
scroll to position [27458, 0]
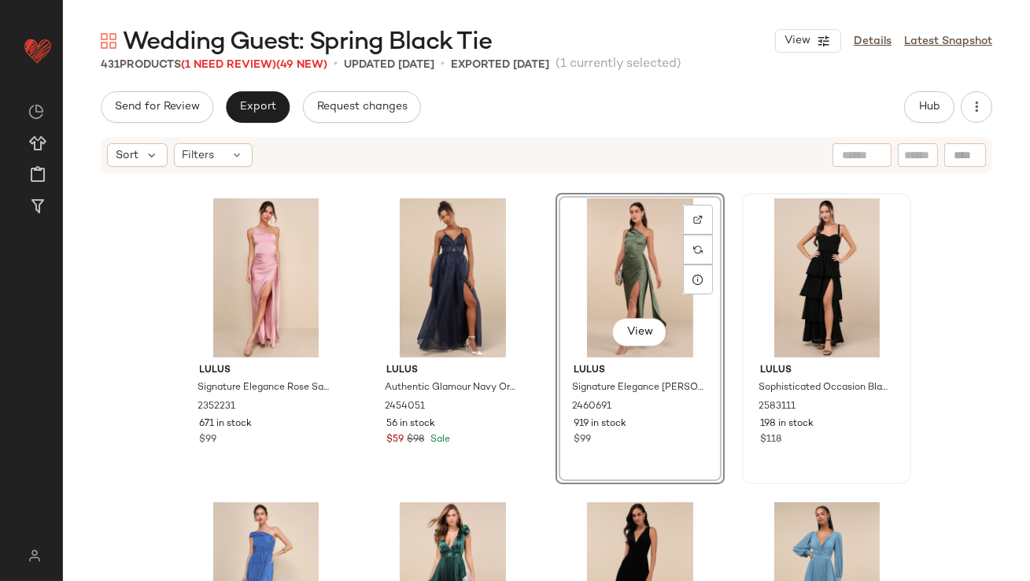
scroll to position [27721, 0]
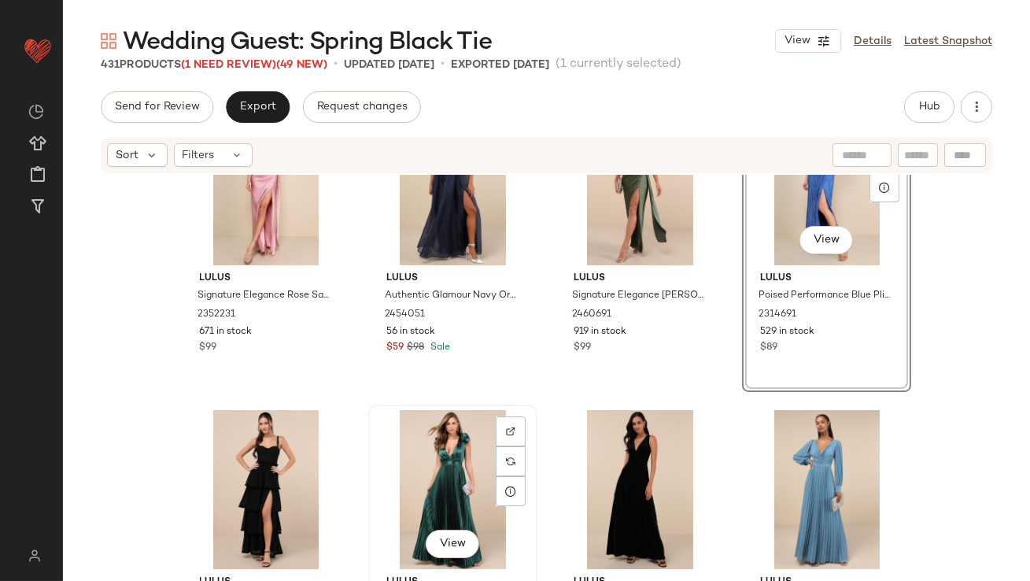
scroll to position [27720, 0]
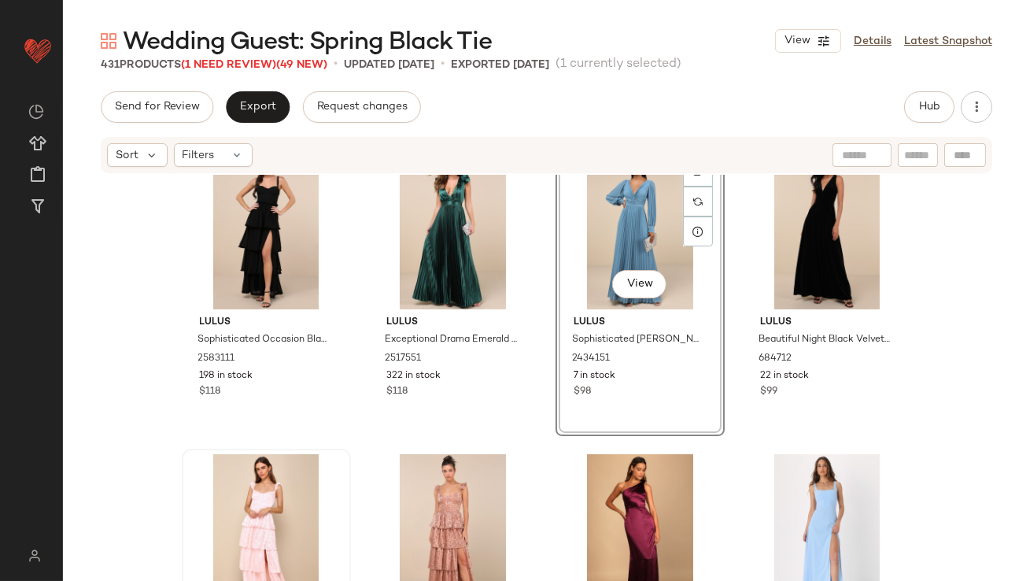
scroll to position [27946, 0]
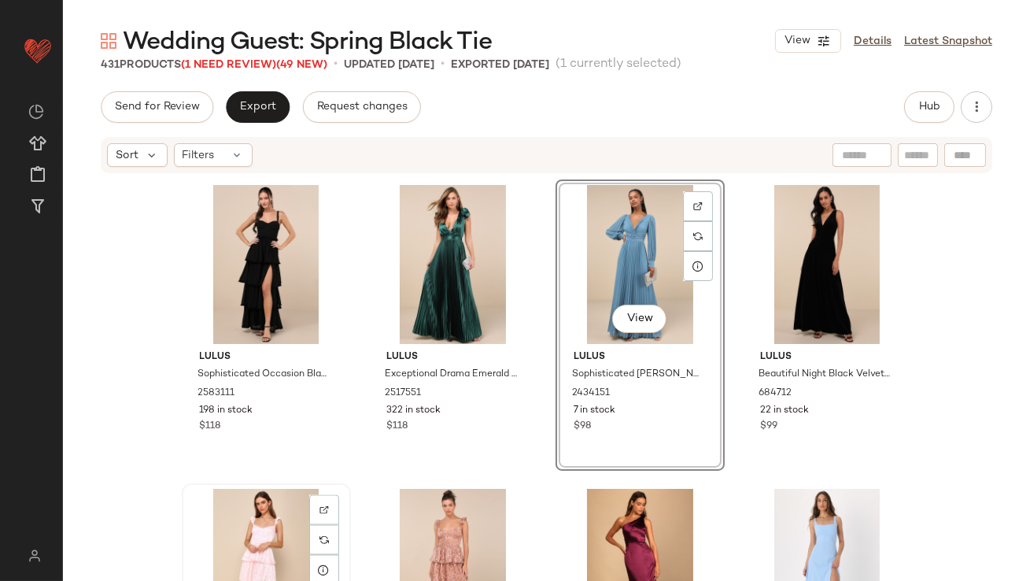
click at [272, 516] on div "View" at bounding box center [266, 567] width 158 height 159
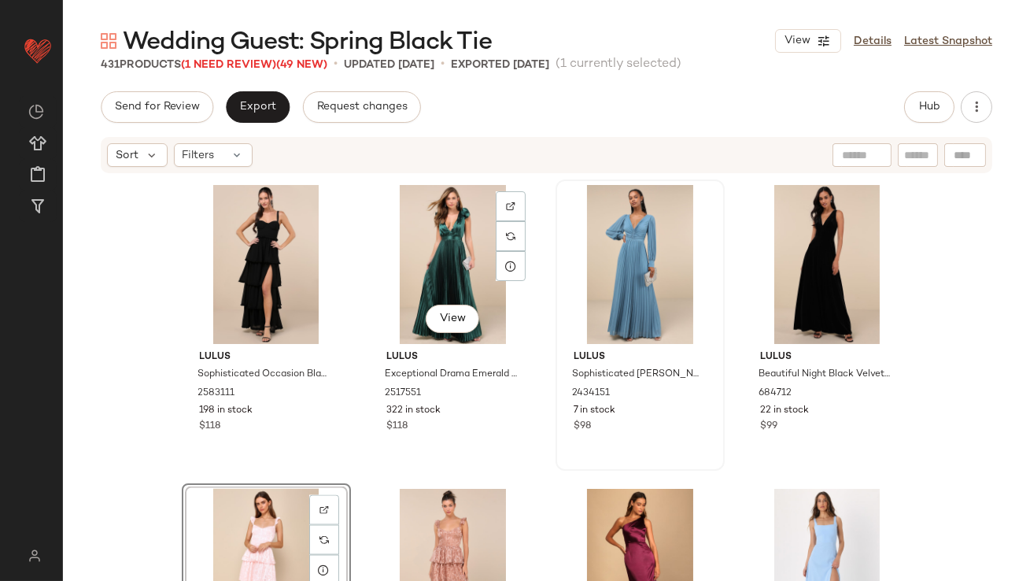
drag, startPoint x: 271, startPoint y: 516, endPoint x: 552, endPoint y: 363, distance: 319.6
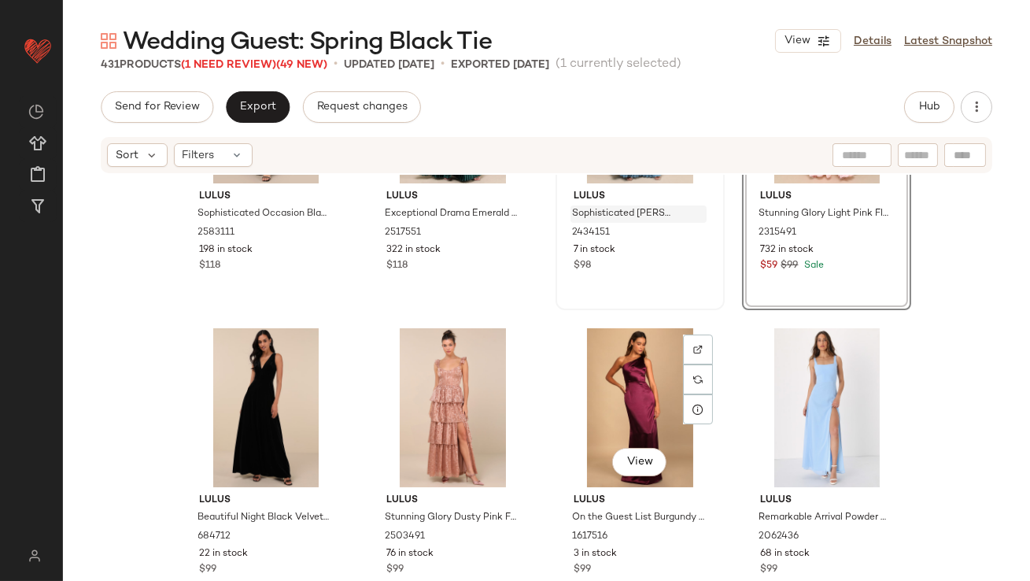
scroll to position [28107, 0]
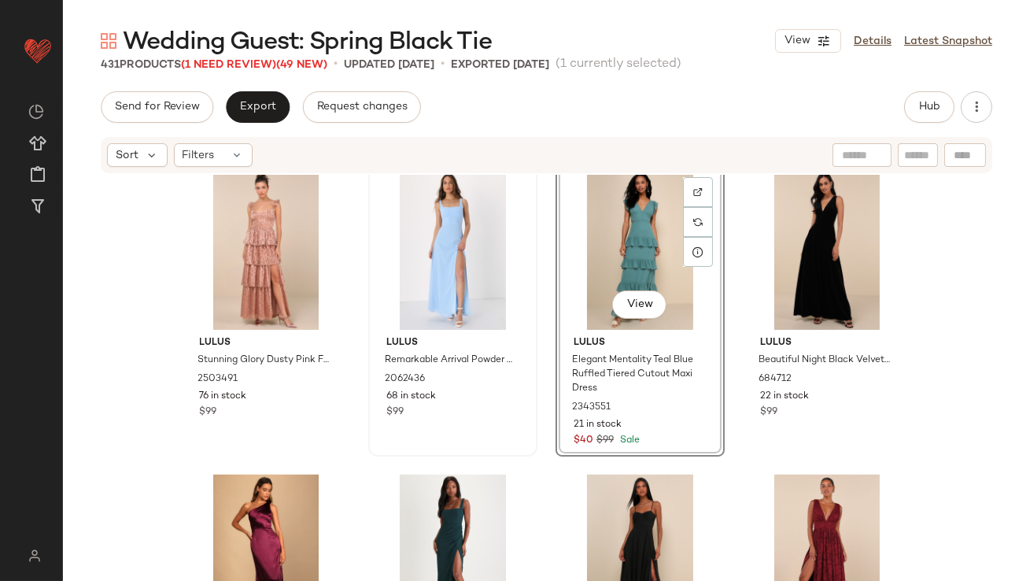
scroll to position [28258, 0]
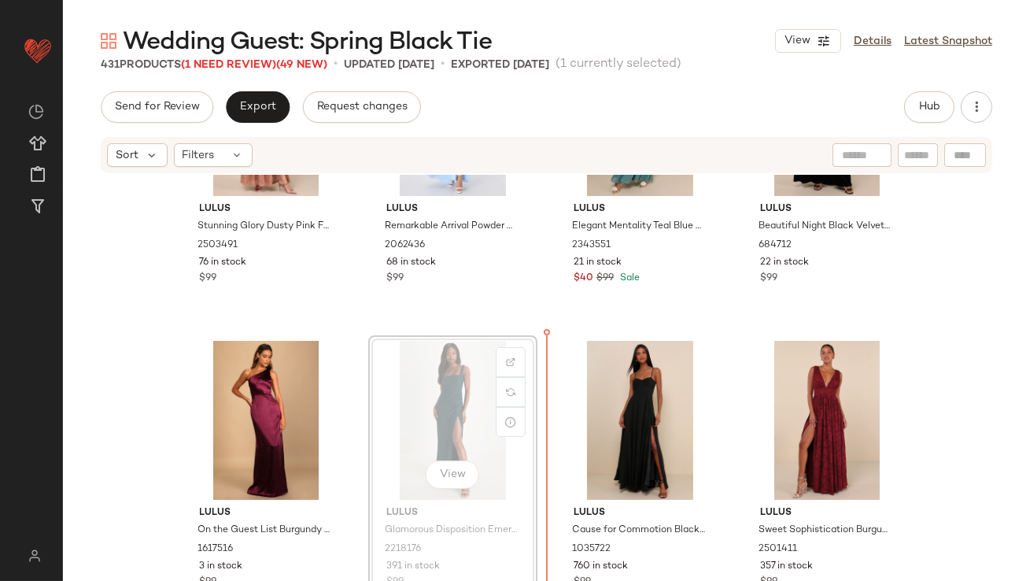
scroll to position [28405, 0]
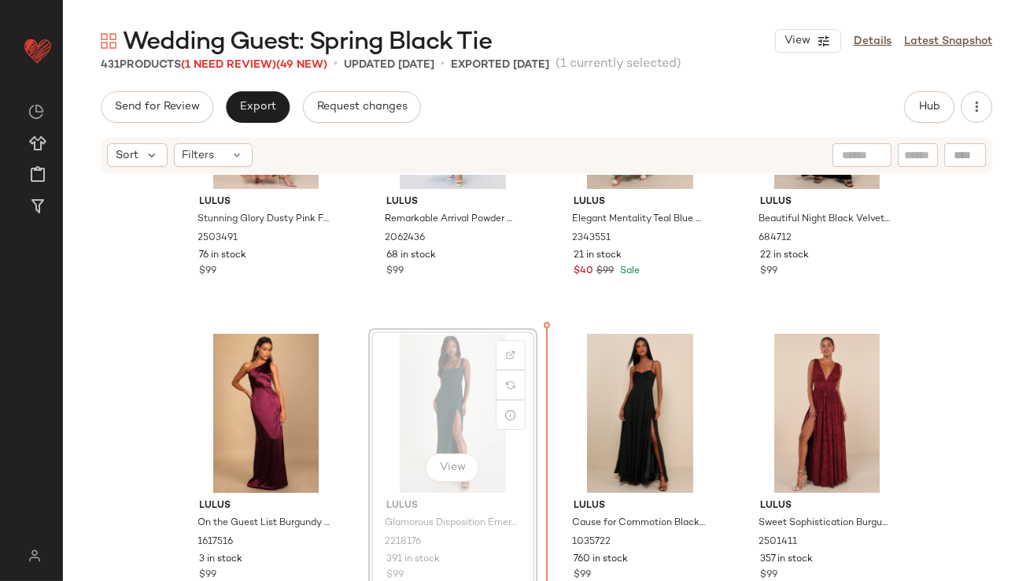
drag, startPoint x: 469, startPoint y: 489, endPoint x: 475, endPoint y: 484, distance: 8.4
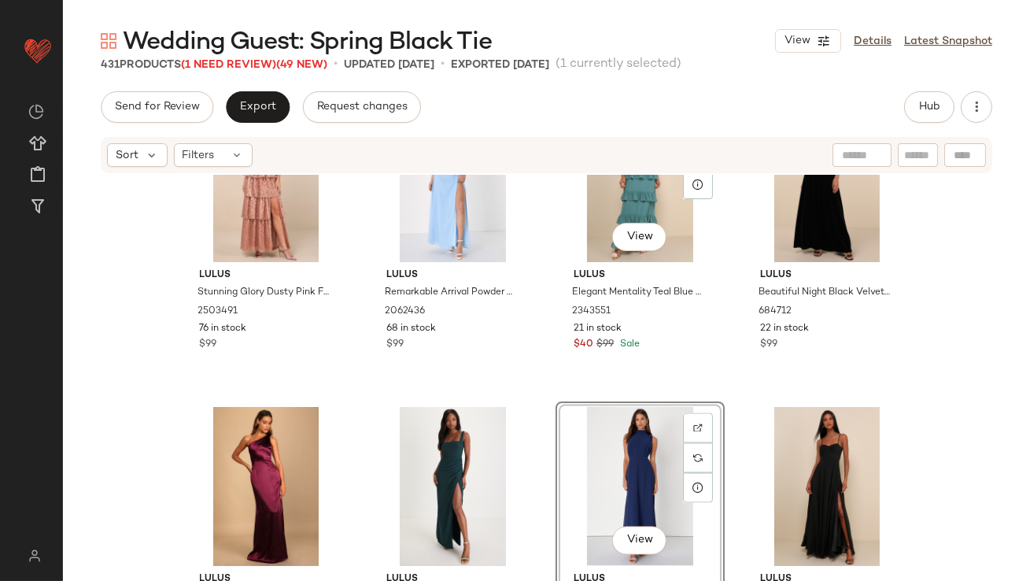
scroll to position [28354, 0]
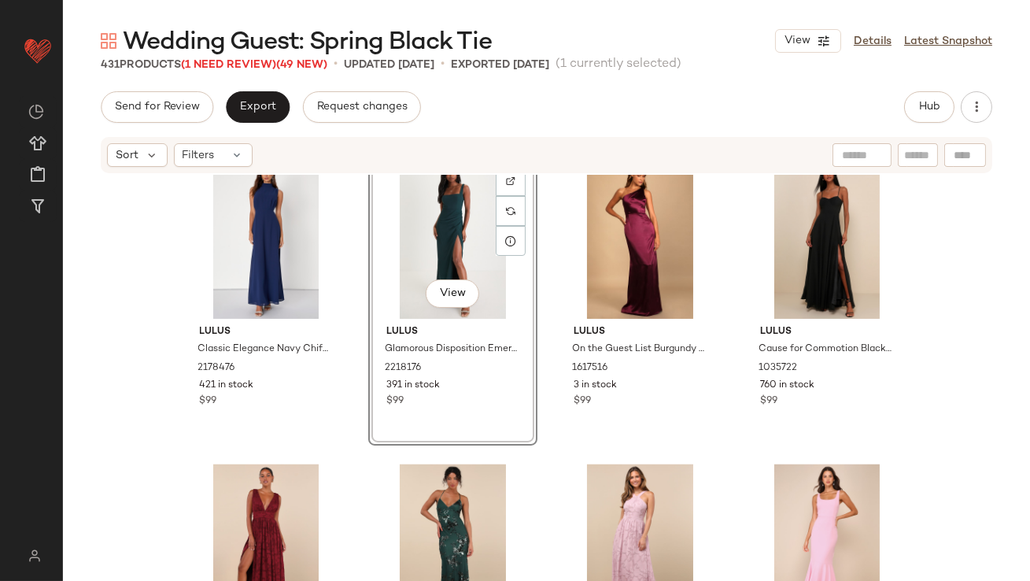
scroll to position [28590, 0]
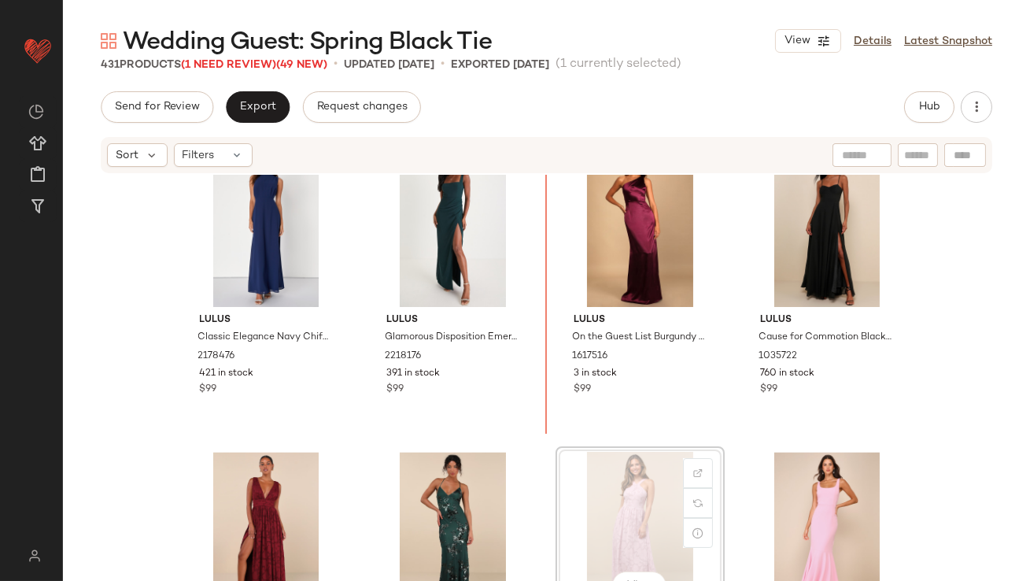
drag, startPoint x: 623, startPoint y: 494, endPoint x: 614, endPoint y: 494, distance: 9.4
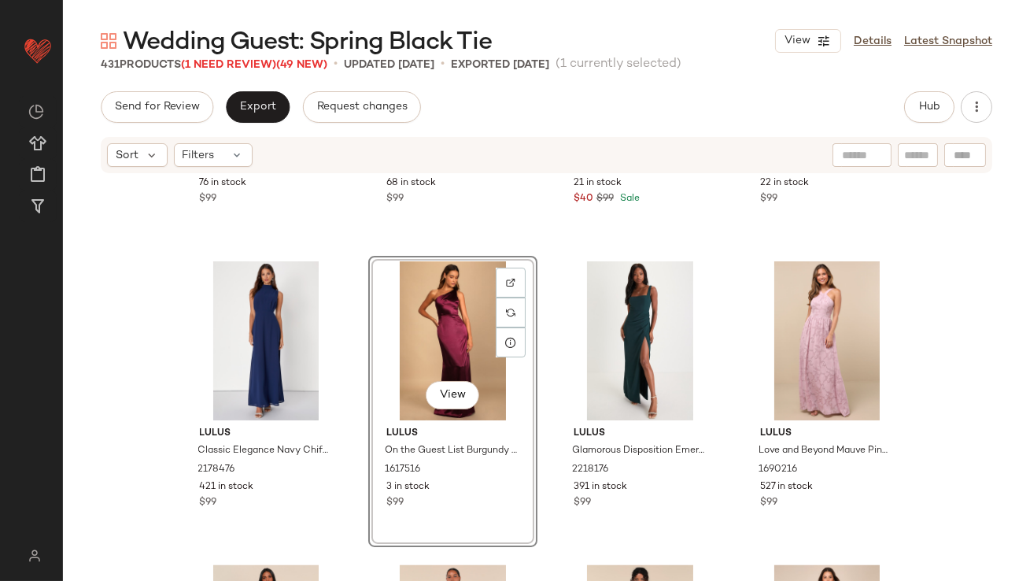
scroll to position [28633, 0]
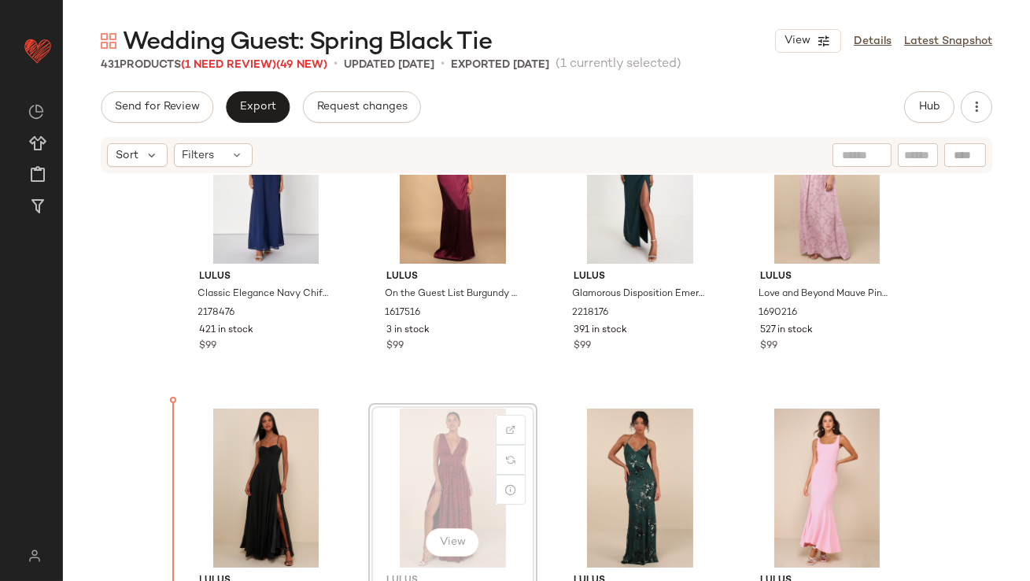
drag, startPoint x: 428, startPoint y: 452, endPoint x: 153, endPoint y: 469, distance: 275.1
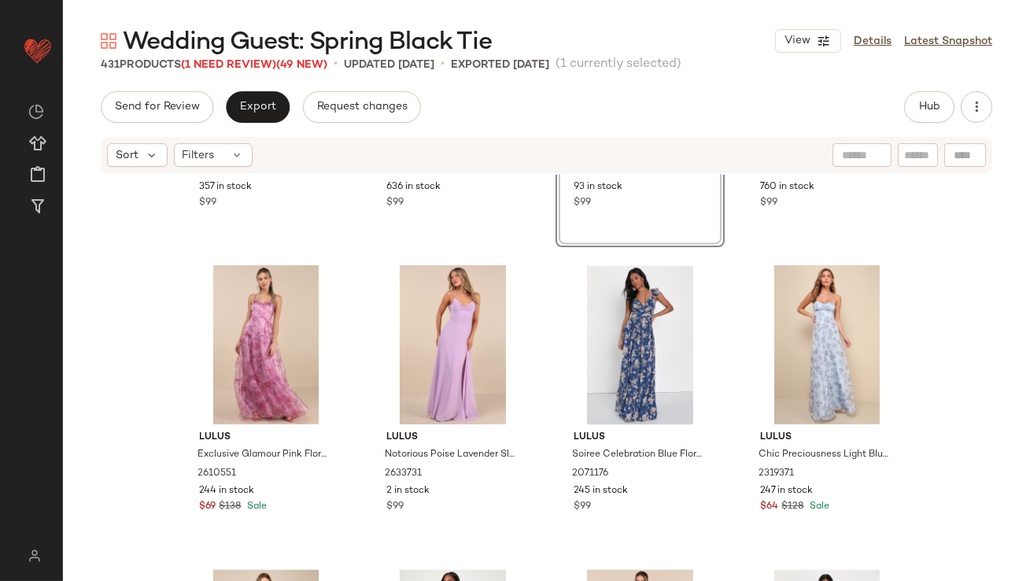
scroll to position [29113, 0]
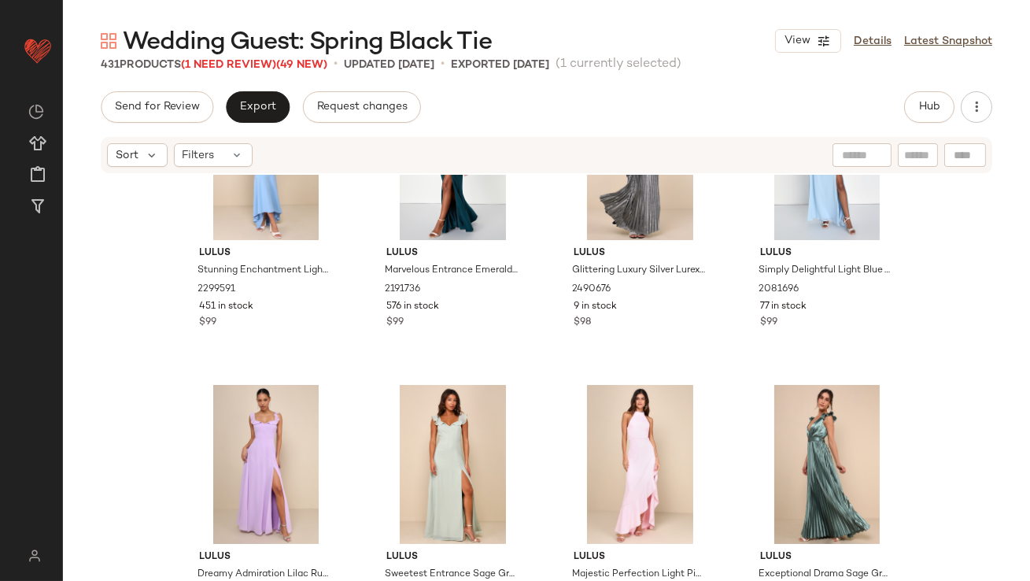
scroll to position [29570, 0]
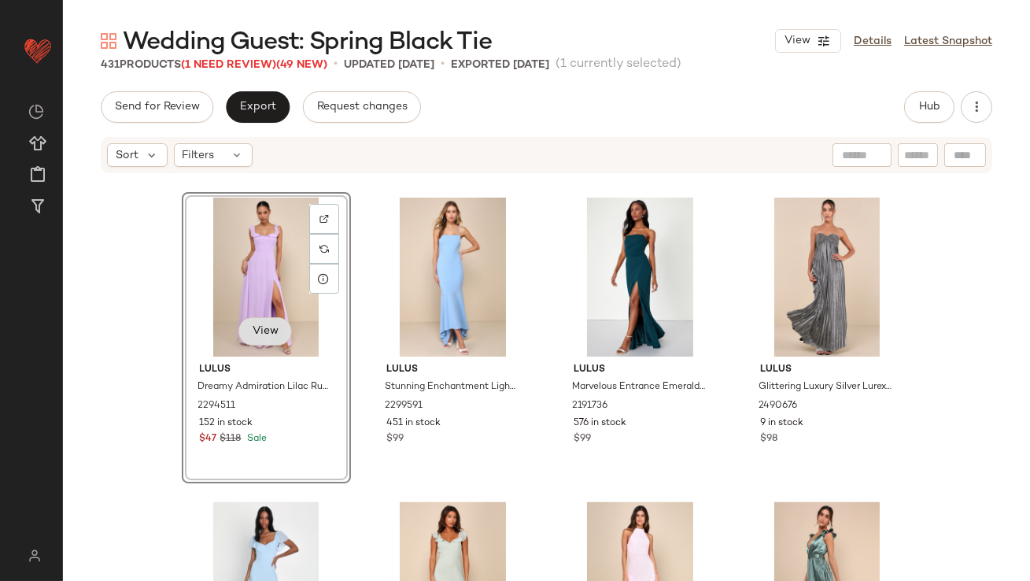
scroll to position [29424, 0]
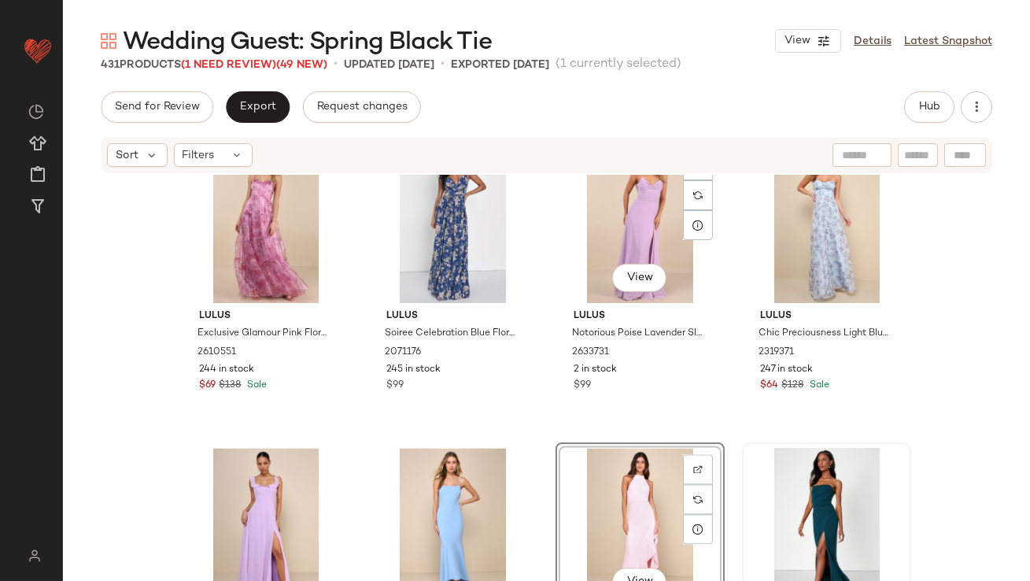
scroll to position [29259, 0]
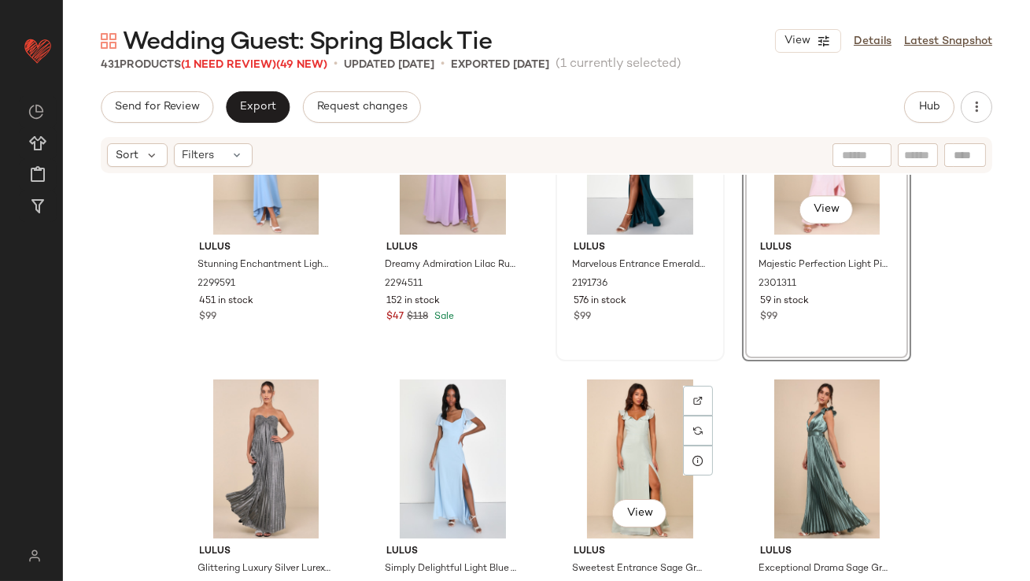
scroll to position [29577, 0]
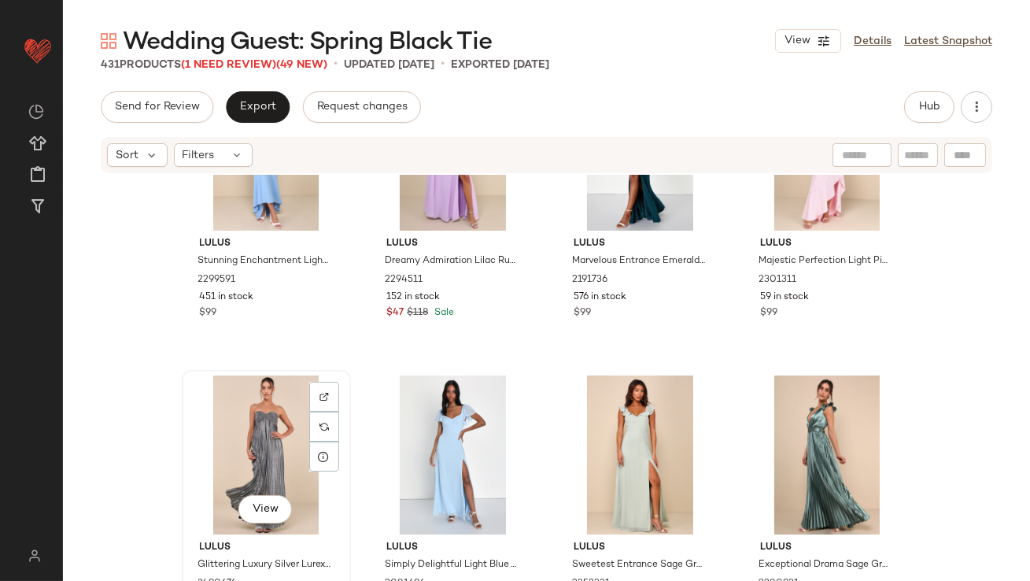
click at [251, 401] on div "View" at bounding box center [266, 454] width 158 height 159
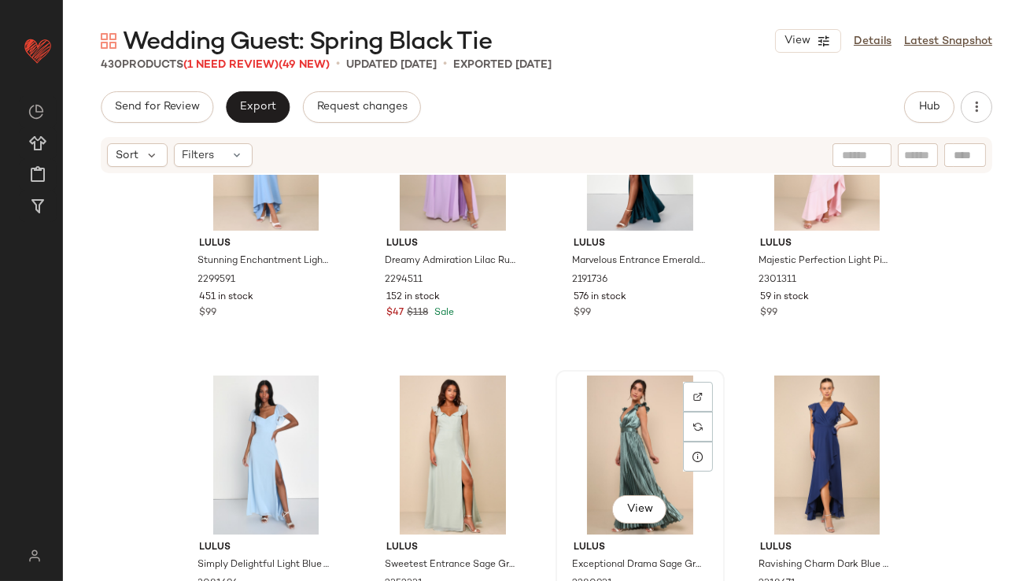
click at [644, 432] on div "View" at bounding box center [640, 454] width 158 height 159
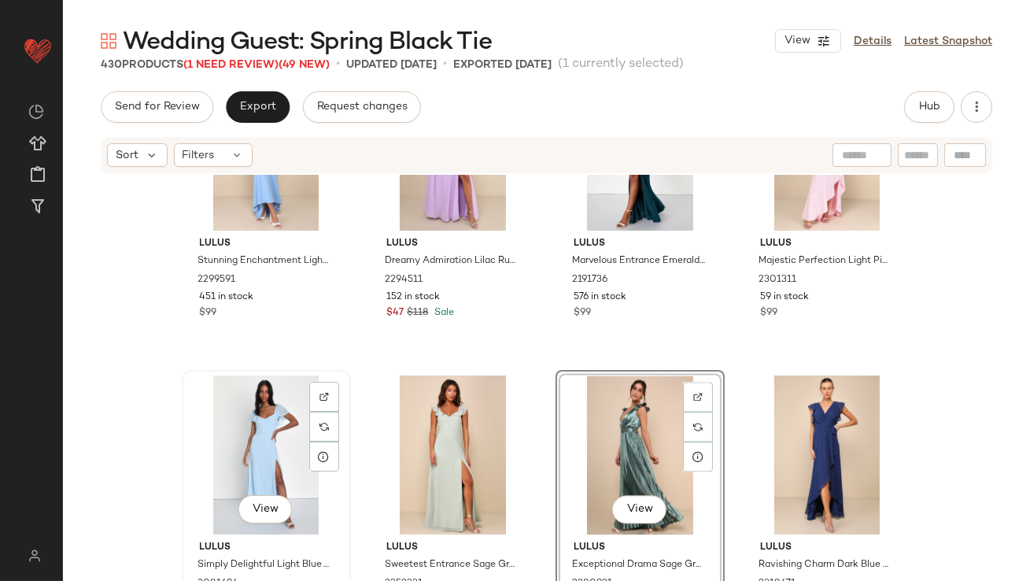
scroll to position [29573, 0]
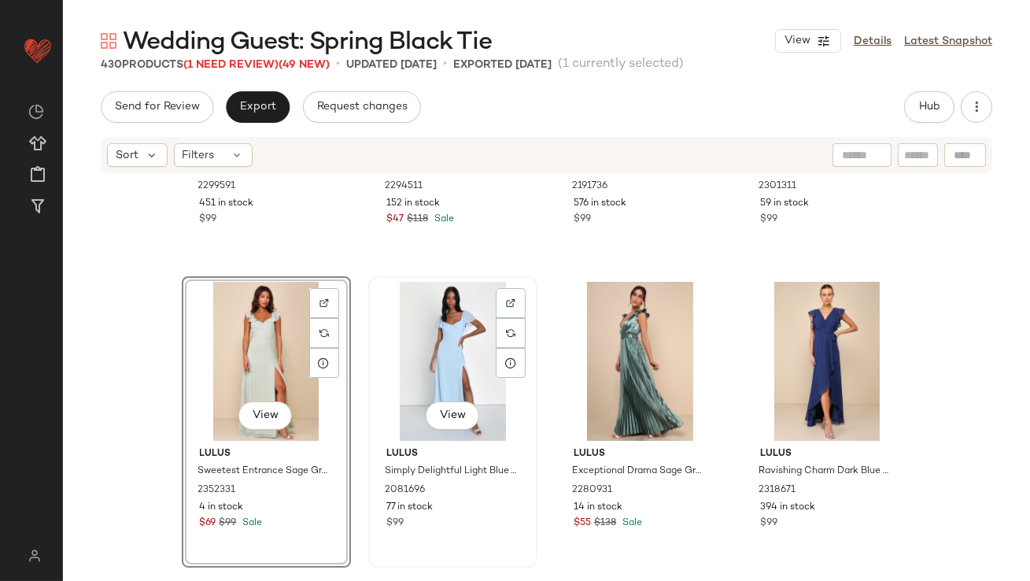
scroll to position [29853, 0]
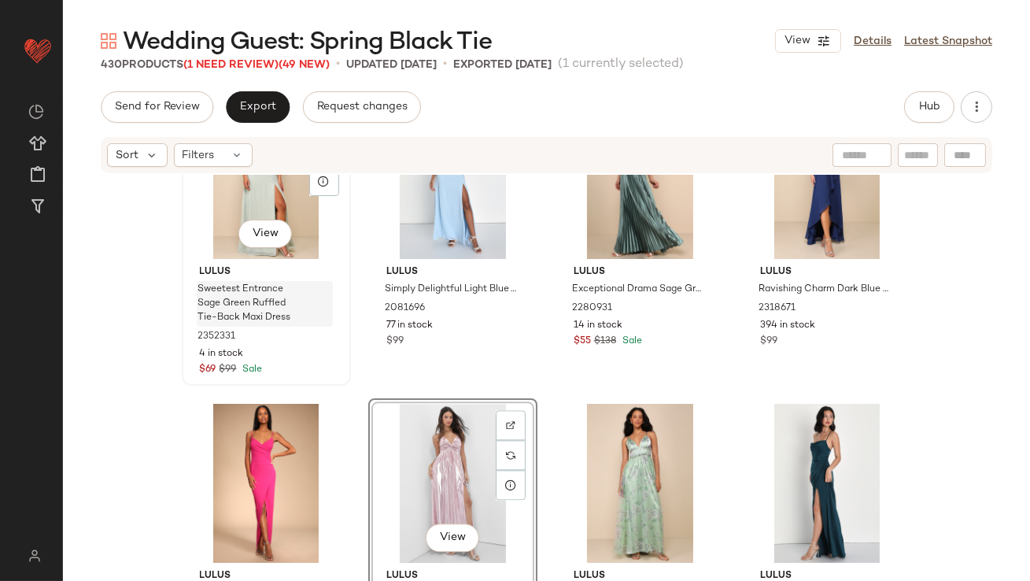
scroll to position [29851, 0]
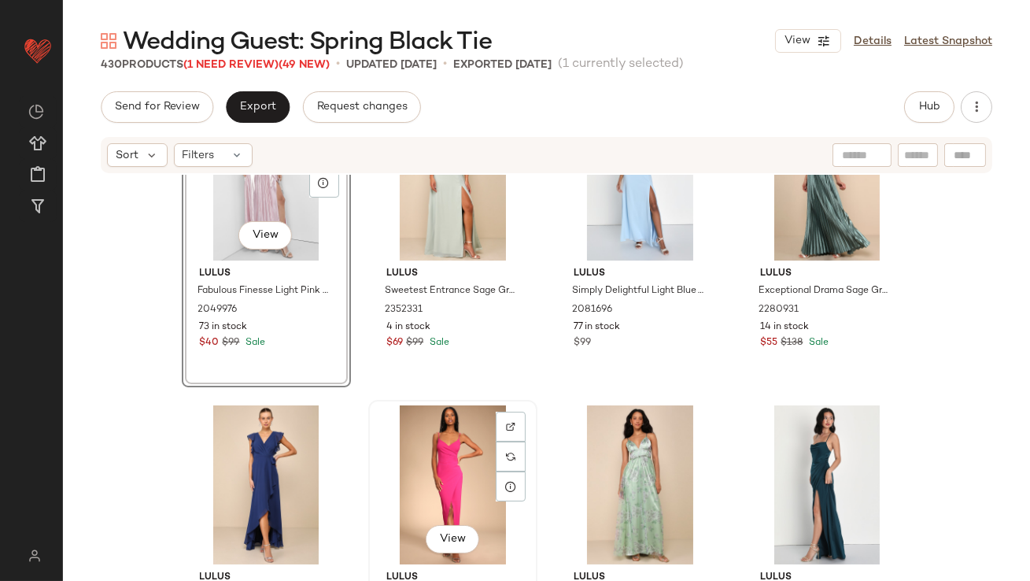
click at [443, 444] on div "View" at bounding box center [453, 484] width 158 height 159
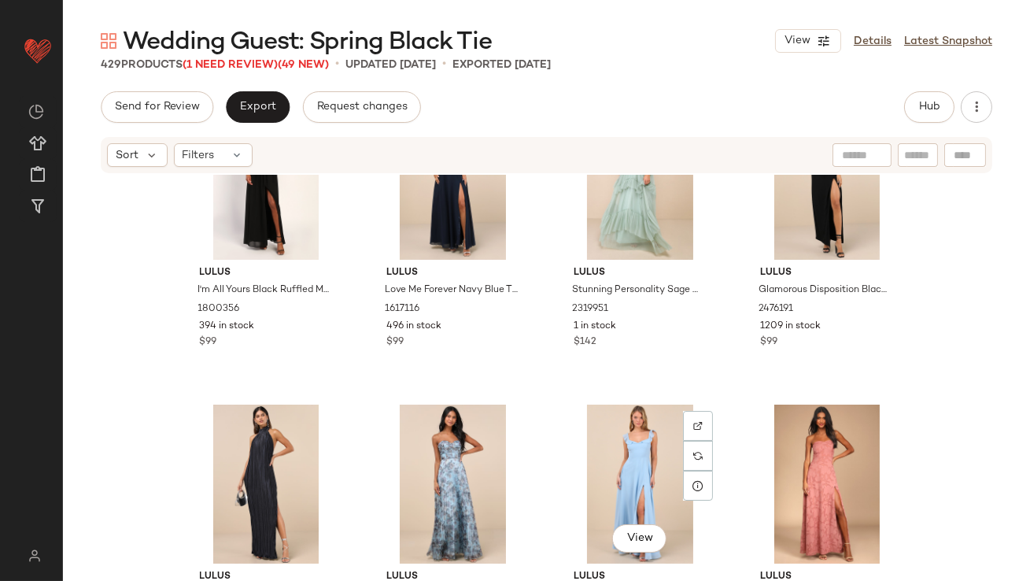
scroll to position [30543, 0]
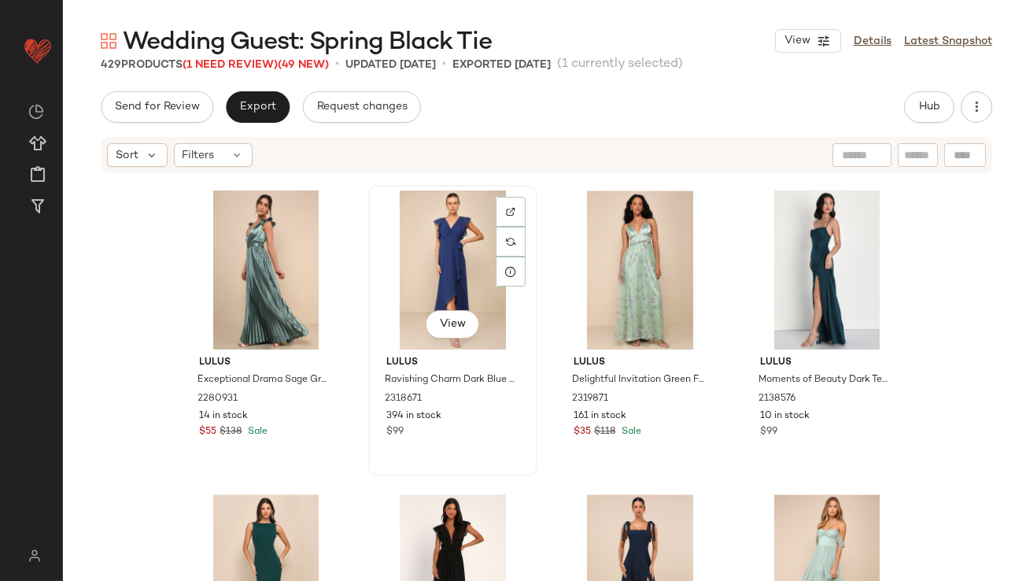
scroll to position [30132, 0]
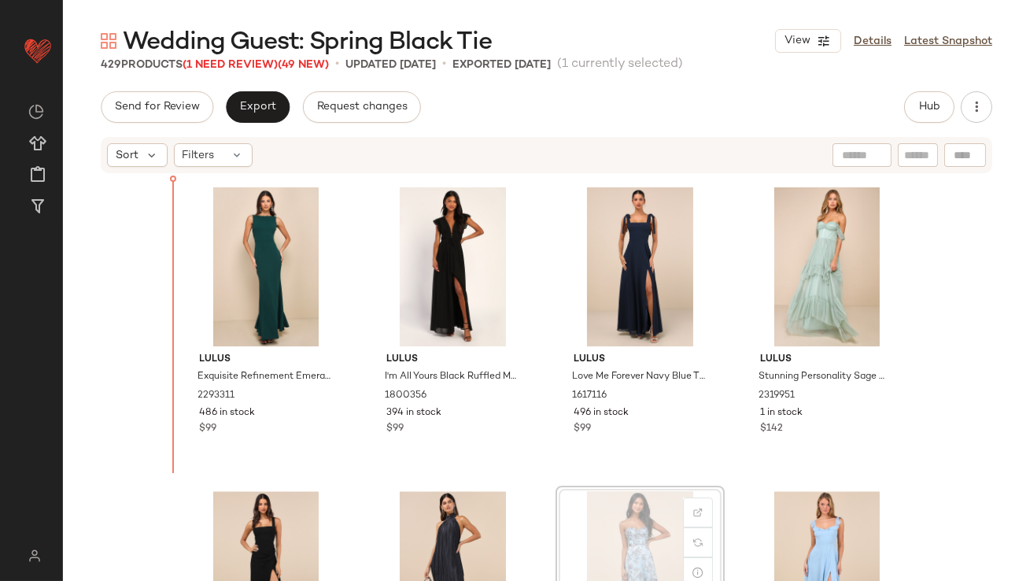
scroll to position [30370, 0]
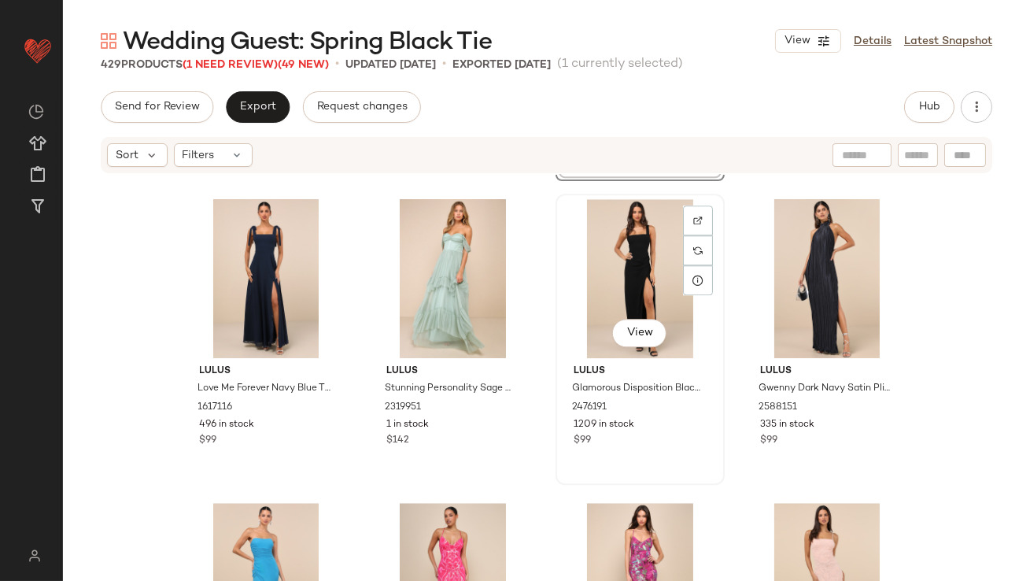
scroll to position [30796, 0]
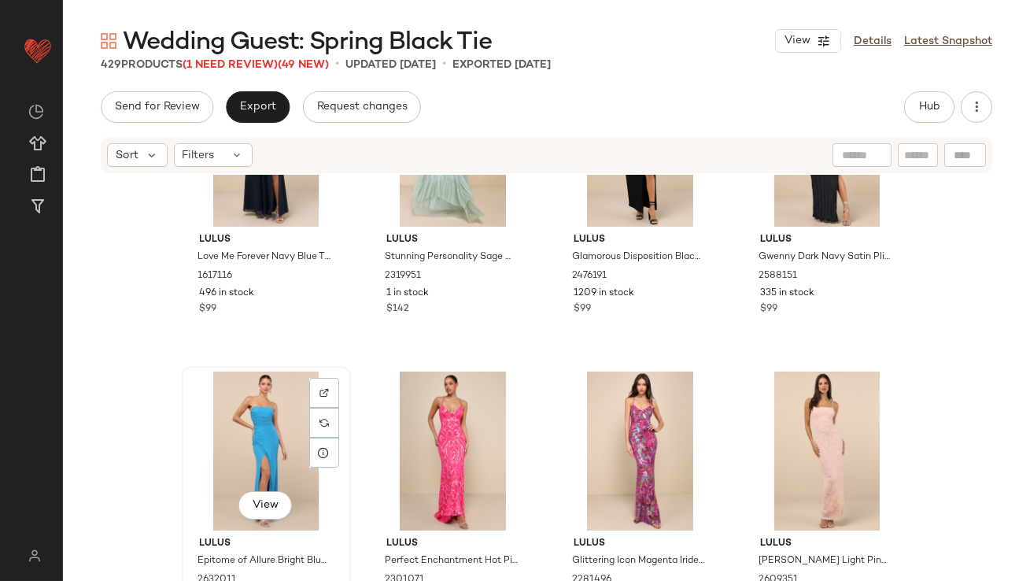
click at [227, 444] on div "View" at bounding box center [266, 450] width 158 height 159
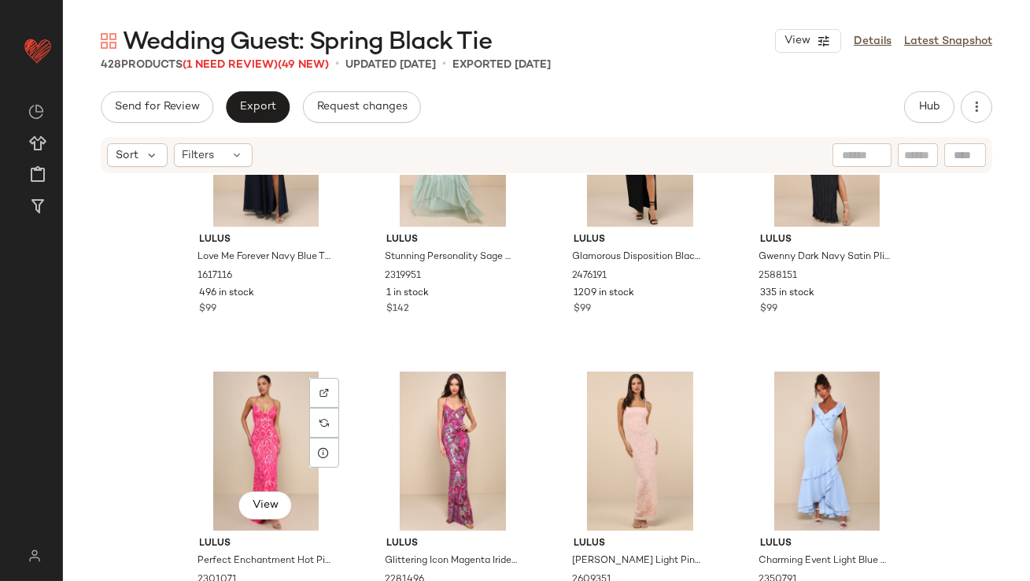
click at [227, 443] on div "View" at bounding box center [266, 450] width 158 height 159
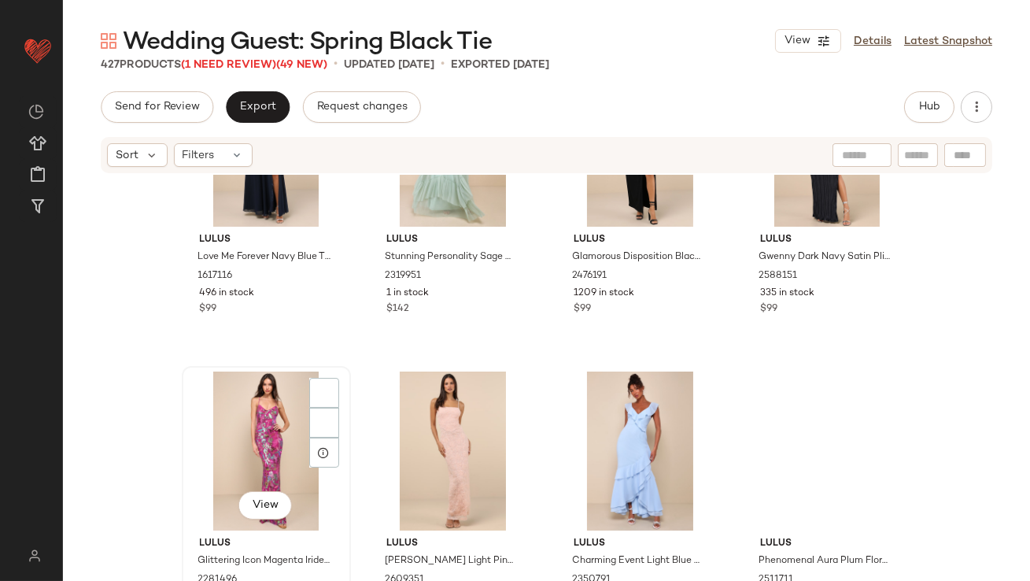
click at [220, 449] on div "View" at bounding box center [266, 450] width 158 height 159
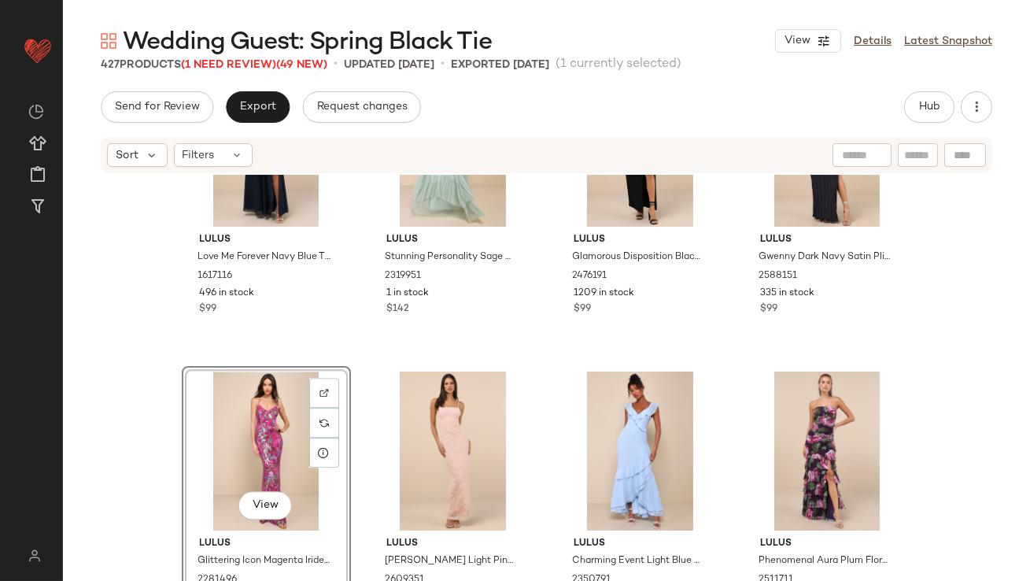
click at [259, 448] on div "View" at bounding box center [266, 450] width 158 height 159
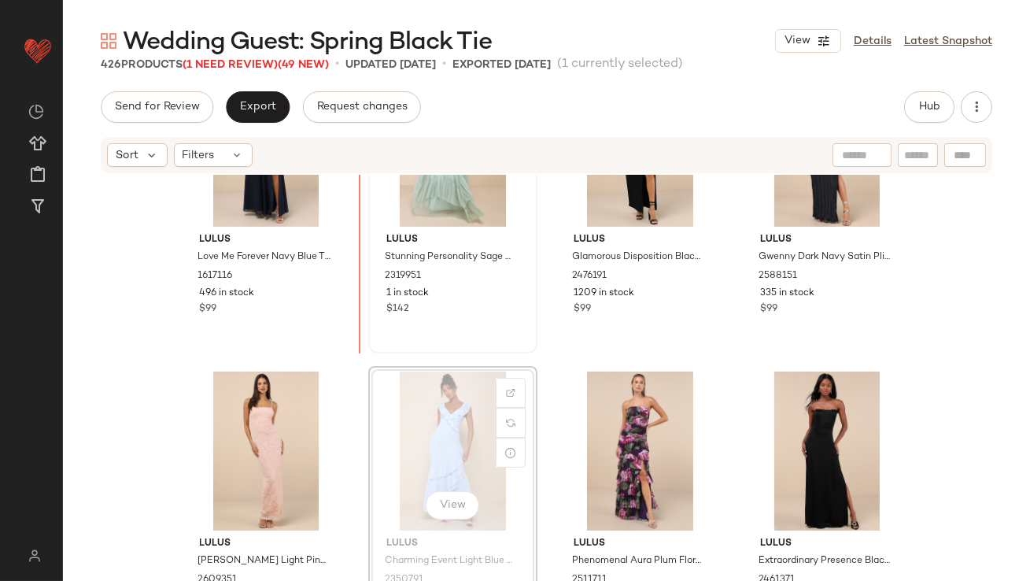
scroll to position [30783, 0]
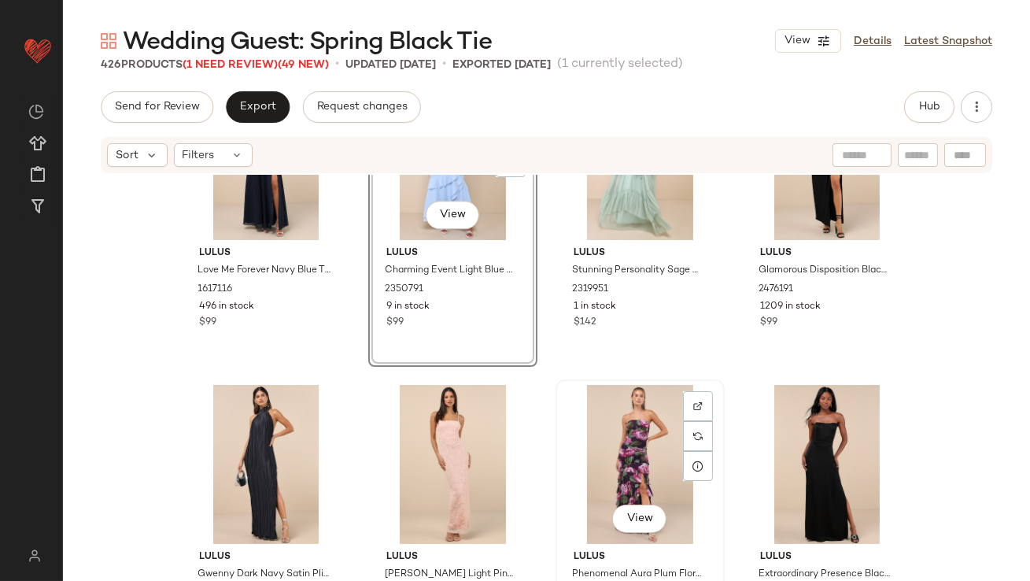
click at [615, 461] on div "View" at bounding box center [640, 464] width 158 height 159
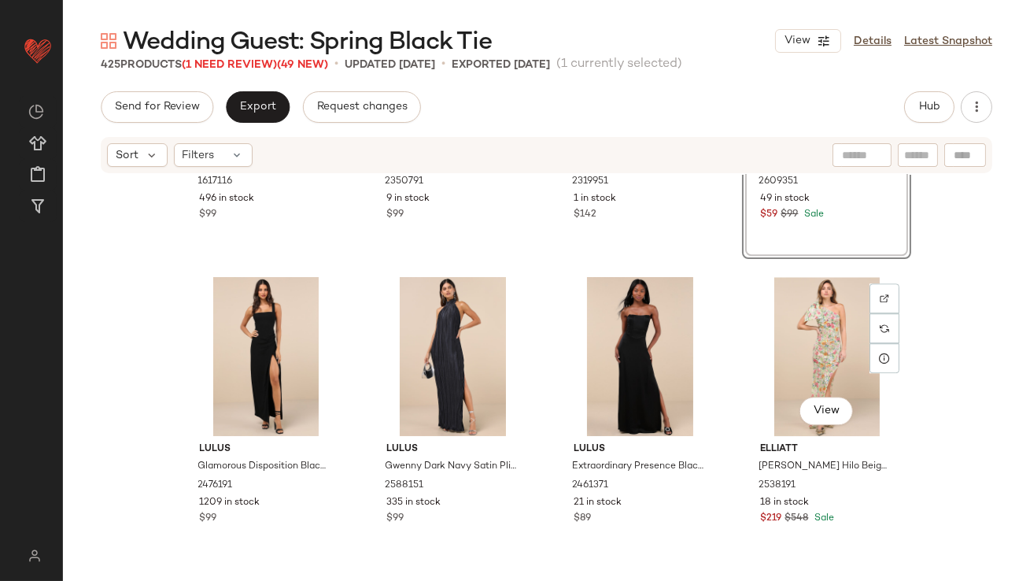
scroll to position [30920, 0]
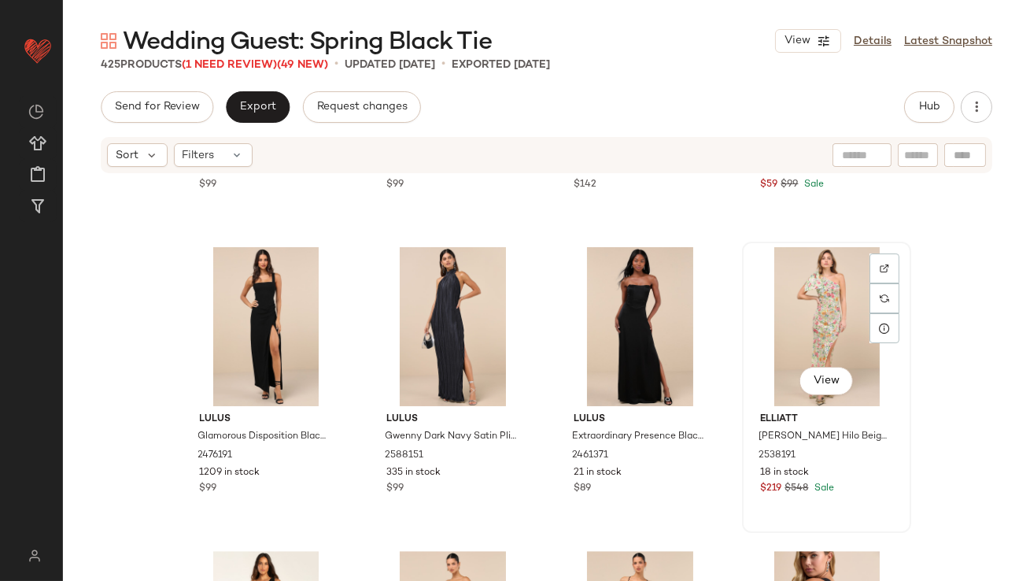
drag, startPoint x: 820, startPoint y: 327, endPoint x: 809, endPoint y: 327, distance: 11.0
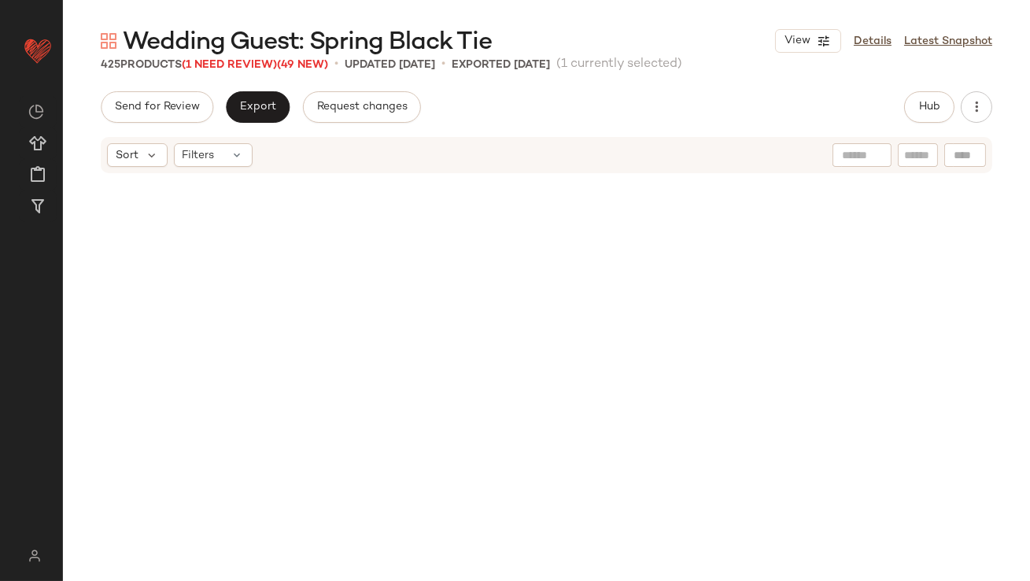
scroll to position [26133, 0]
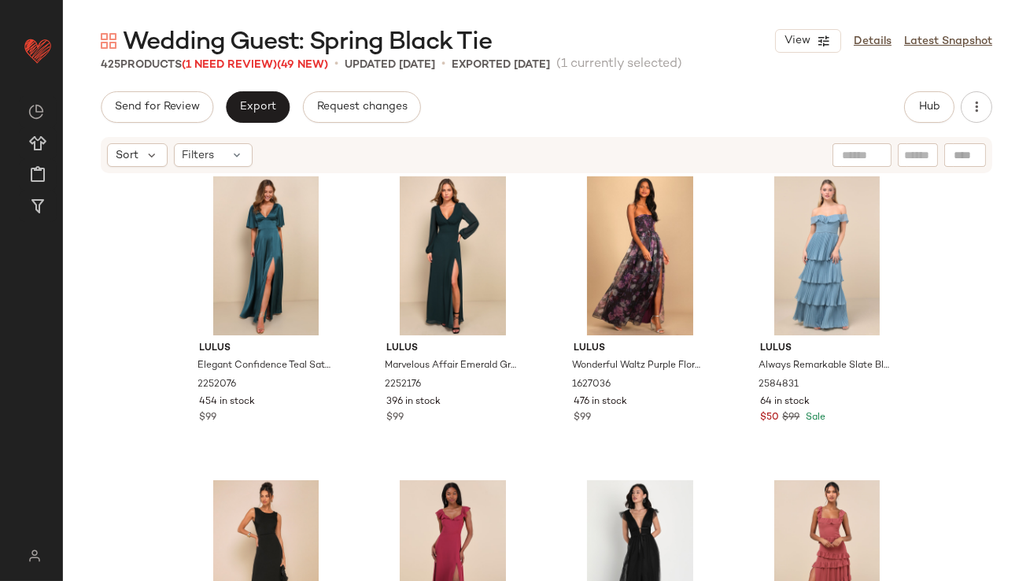
click at [243, 72] on div "425 Products (1 Need Review) (49 New)" at bounding box center [214, 65] width 227 height 17
click at [241, 62] on span "(1 Need Review)" at bounding box center [229, 65] width 95 height 12
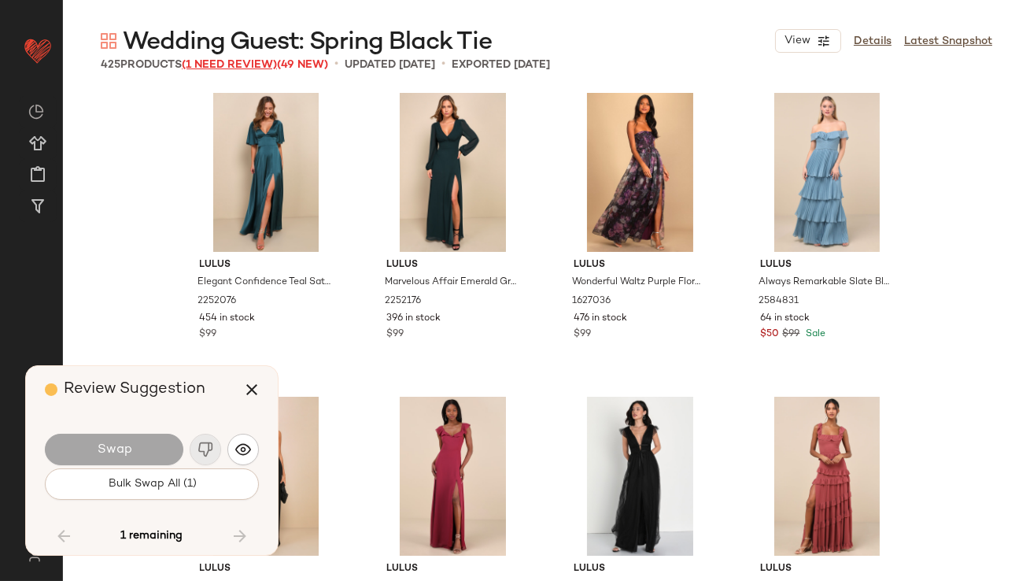
scroll to position [17307, 0]
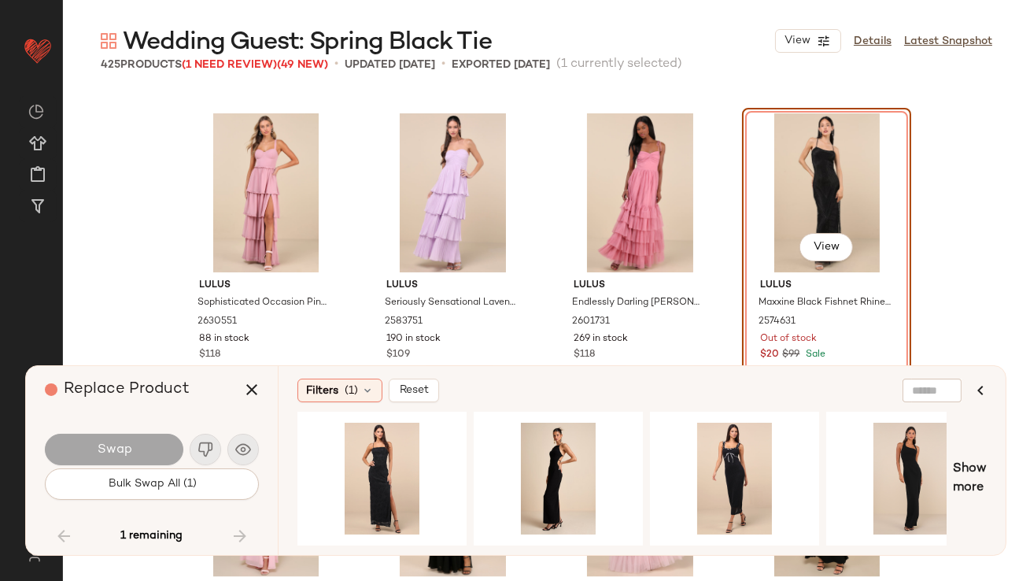
click at [249, 436] on div "Swap" at bounding box center [152, 449] width 214 height 38
click at [243, 448] on div "Swap" at bounding box center [152, 449] width 214 height 38
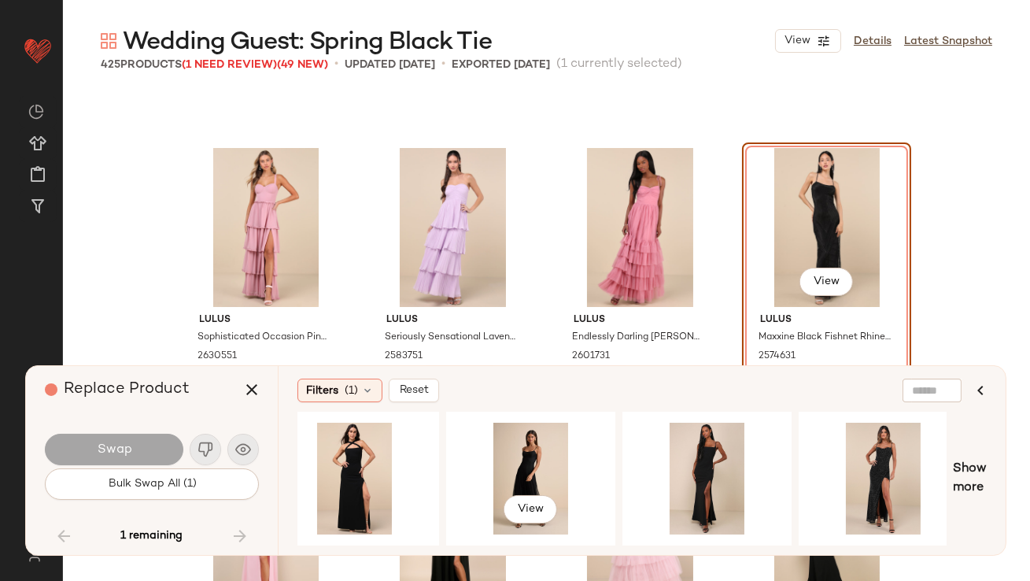
scroll to position [0, 1808]
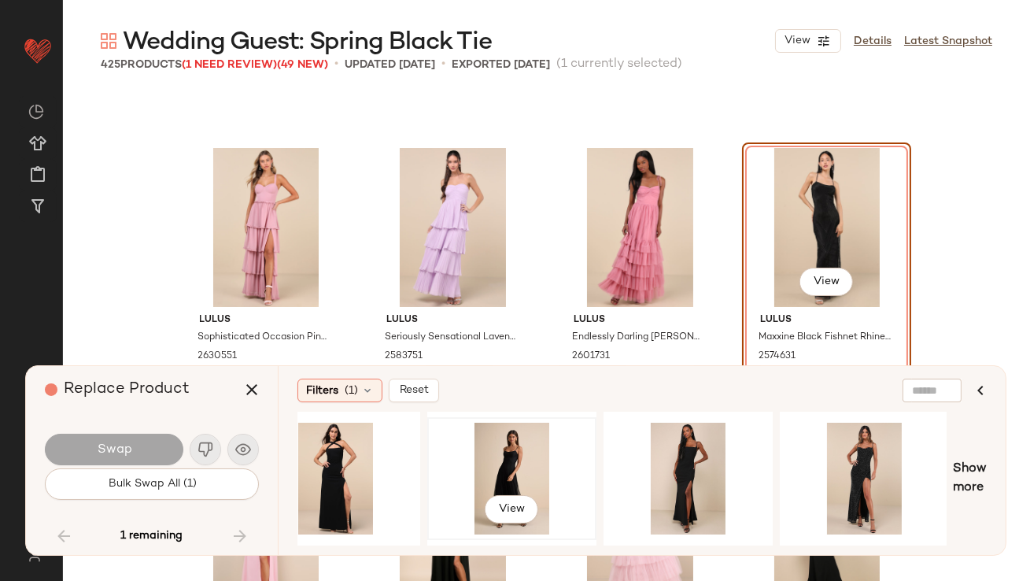
click at [508, 468] on div "View" at bounding box center [512, 478] width 158 height 112
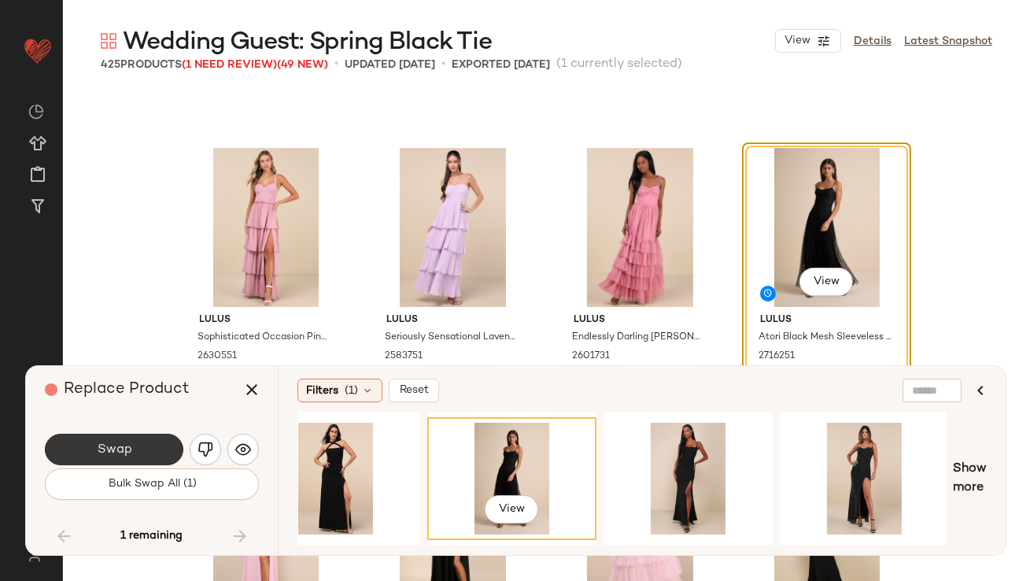
click at [182, 444] on button "Swap" at bounding box center [114, 448] width 138 height 31
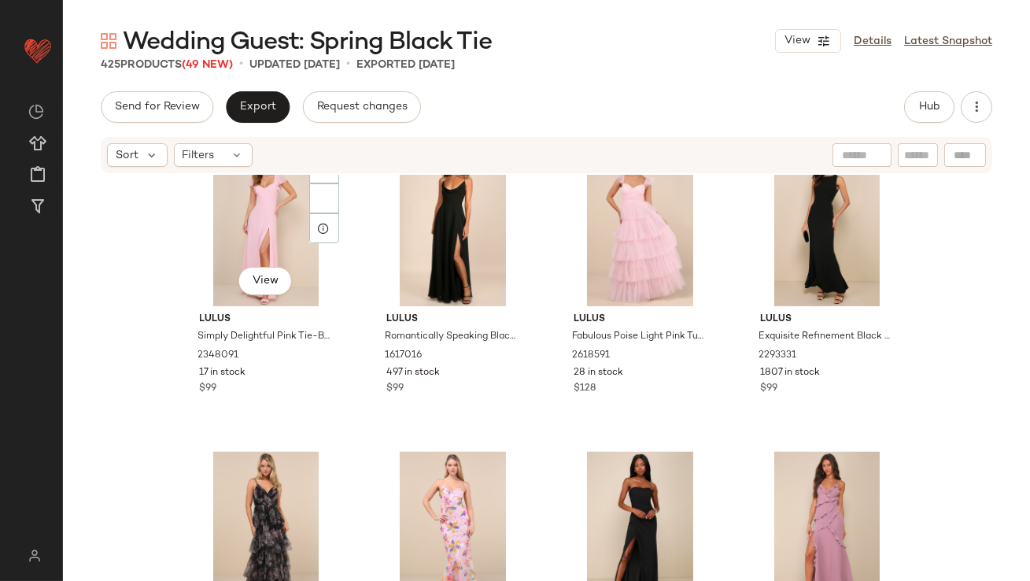
scroll to position [17262, 0]
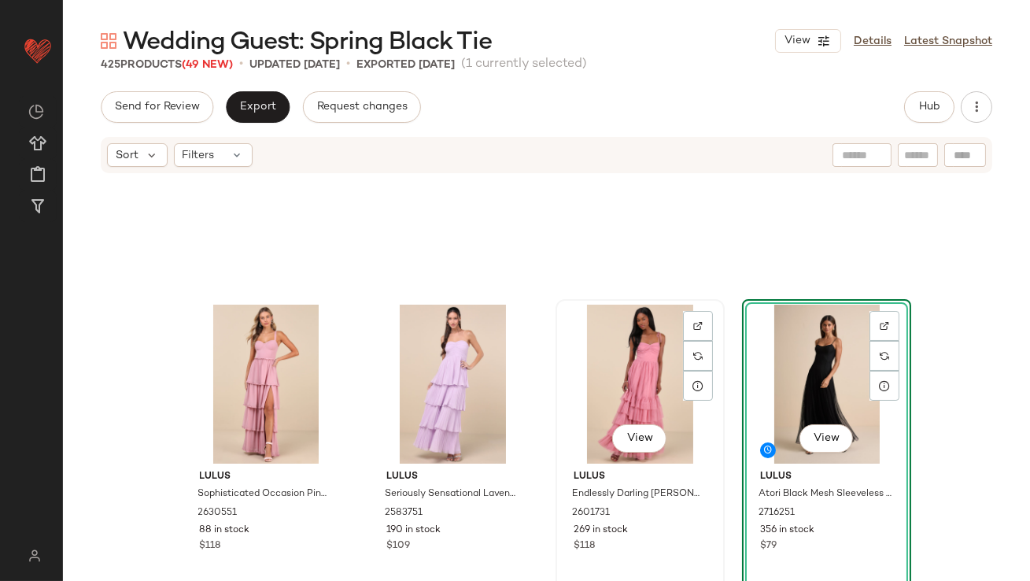
scroll to position [17189, 0]
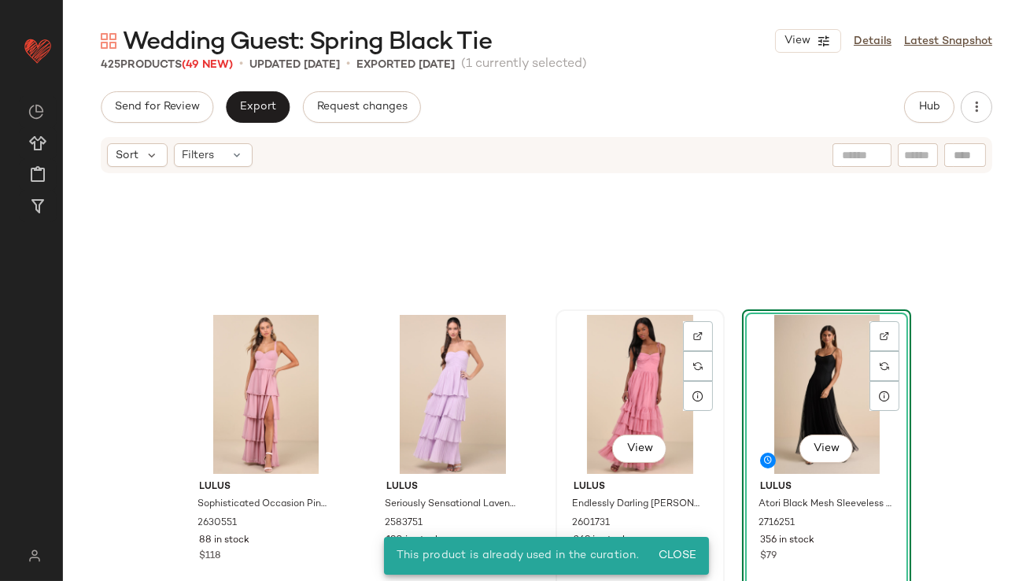
click at [571, 318] on div "View" at bounding box center [640, 394] width 158 height 159
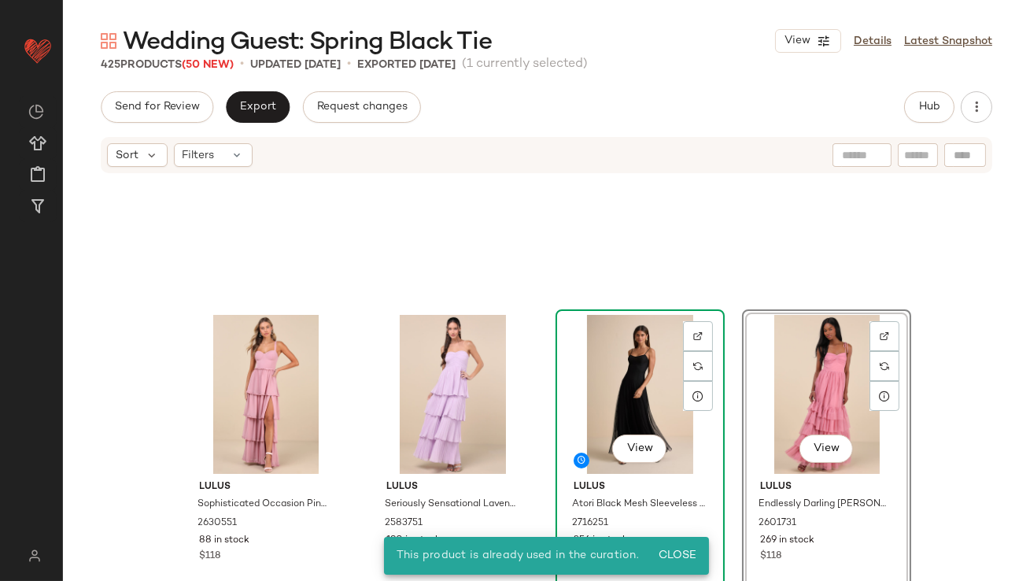
click at [691, 311] on div "View Lulus Atori Black Mesh Sleeveless Maxi Dress 2716251 356 in stock $79" at bounding box center [640, 455] width 166 height 288
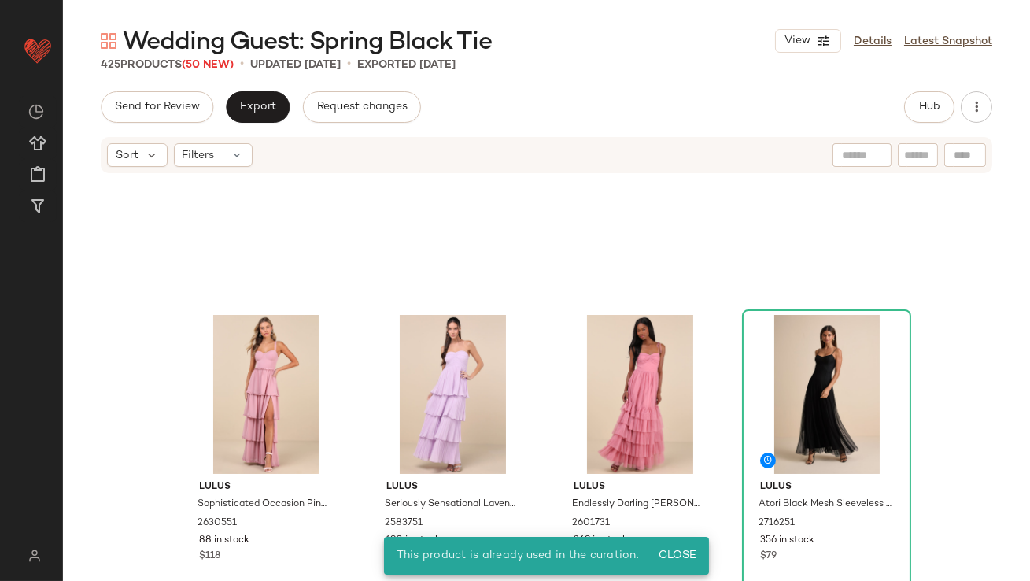
scroll to position [17336, 0]
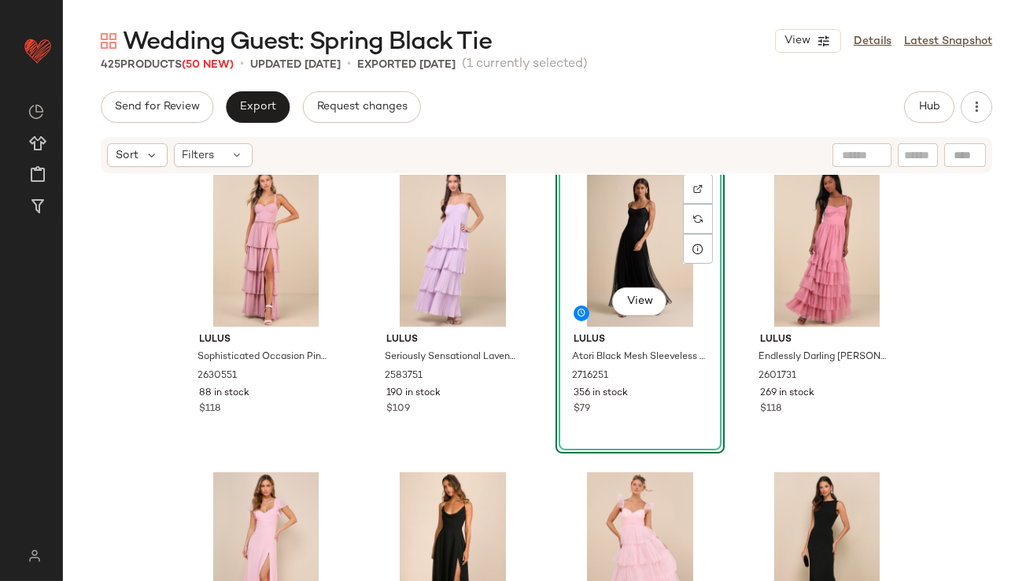
click at [543, 420] on div "Lulus Sophisticated Occasion Pink Bustier Lace-Up Maxi Dress 2630551 88 in stoc…" at bounding box center [546, 401] width 967 height 453
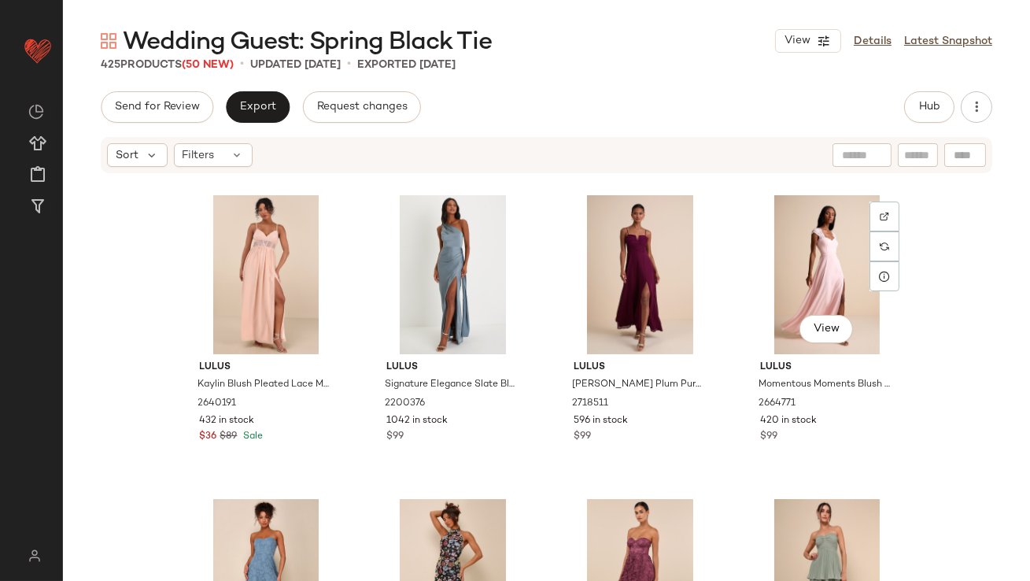
scroll to position [581, 0]
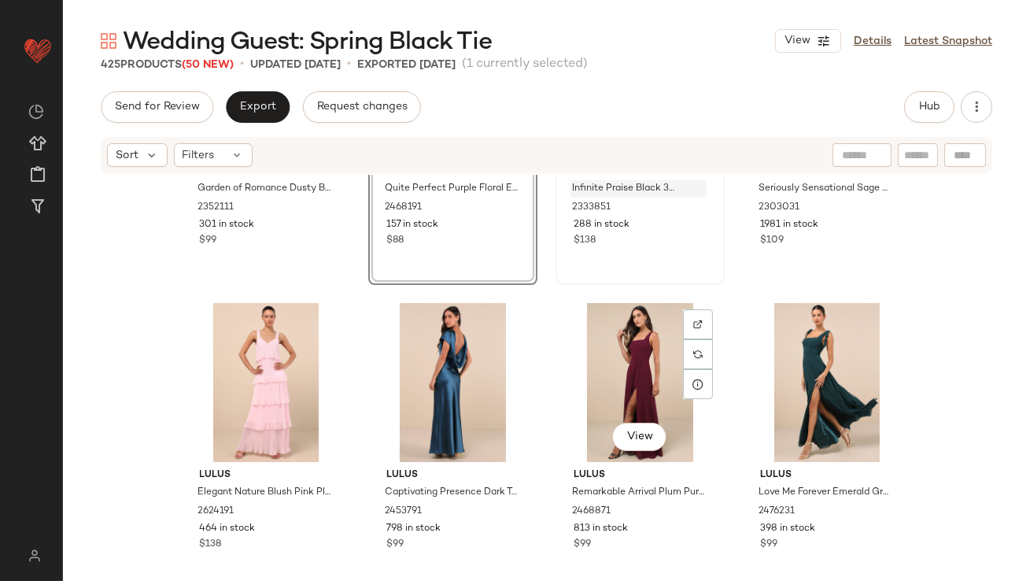
scroll to position [643, 0]
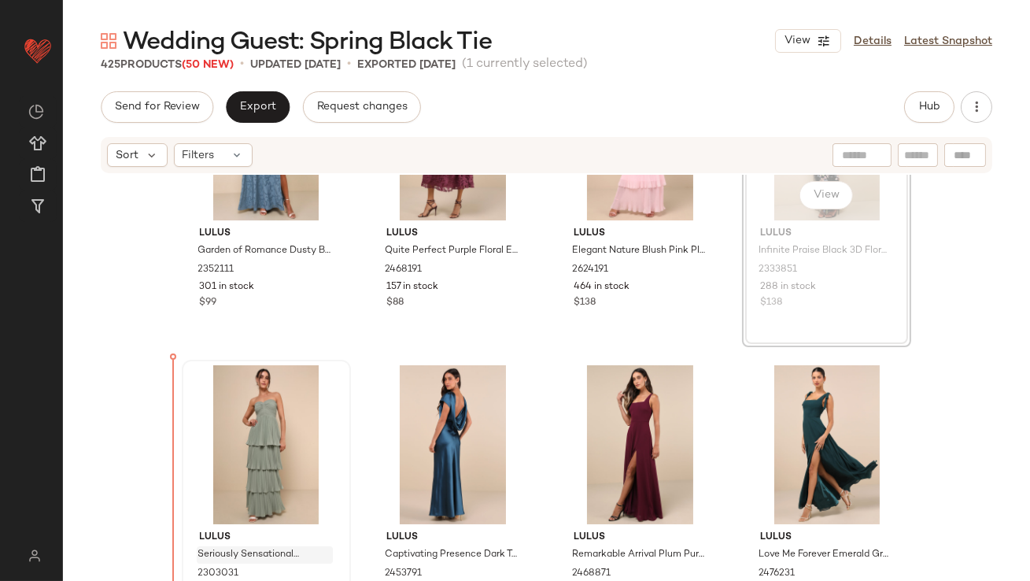
scroll to position [742, 0]
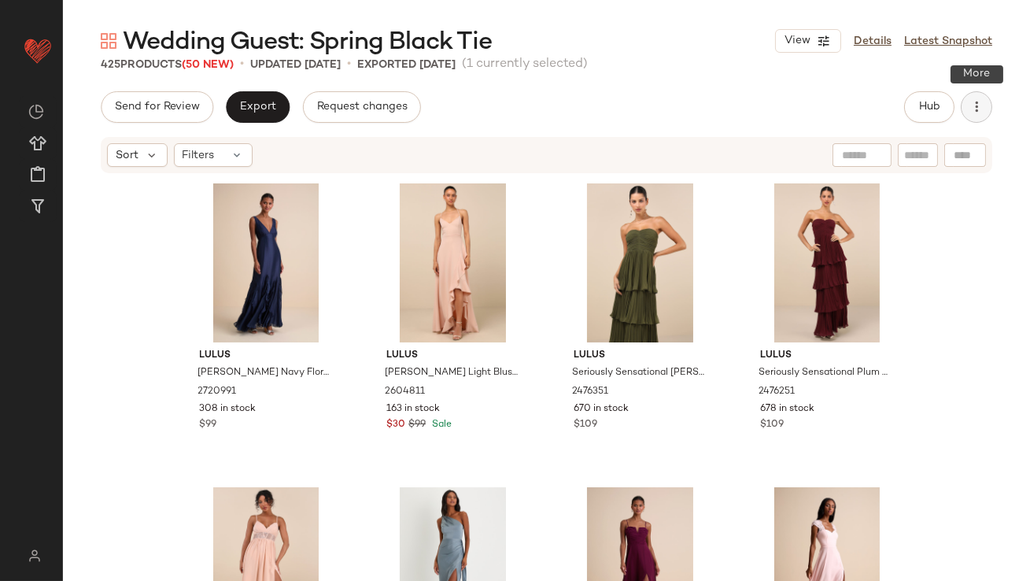
click at [973, 116] on button "button" at bounding box center [975, 106] width 31 height 31
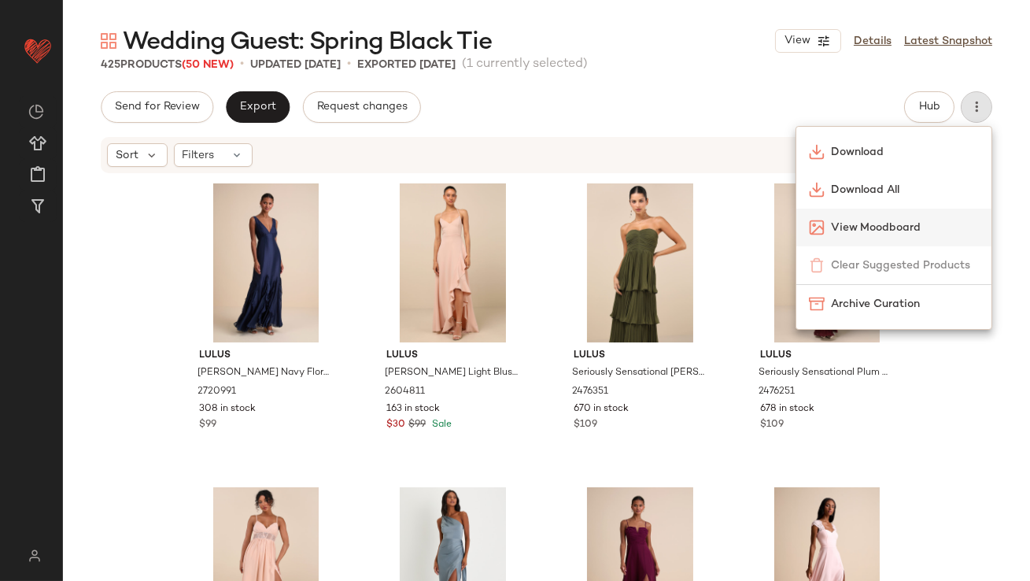
click at [872, 217] on div "View Moodboard" at bounding box center [893, 227] width 195 height 38
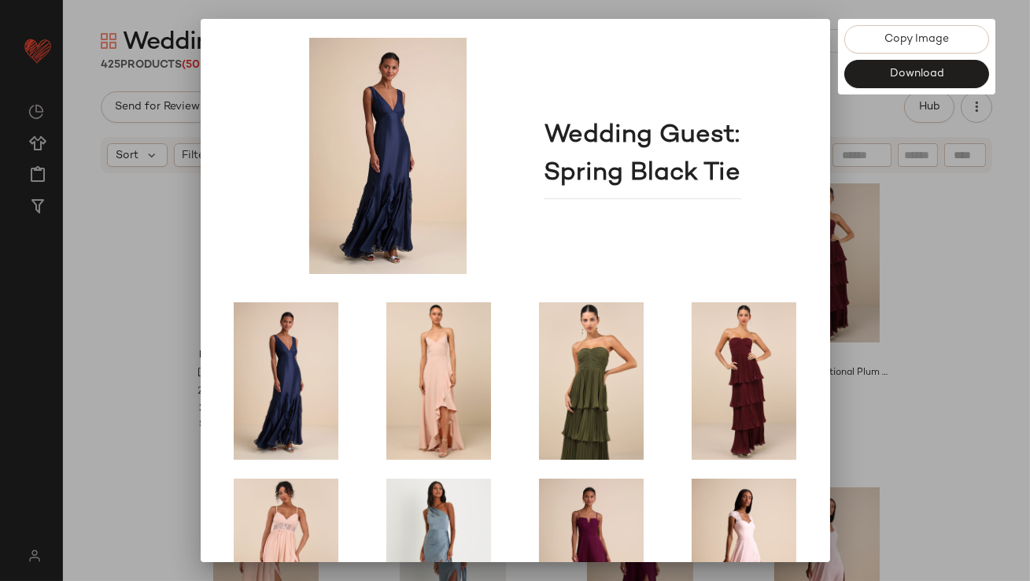
scroll to position [268, 0]
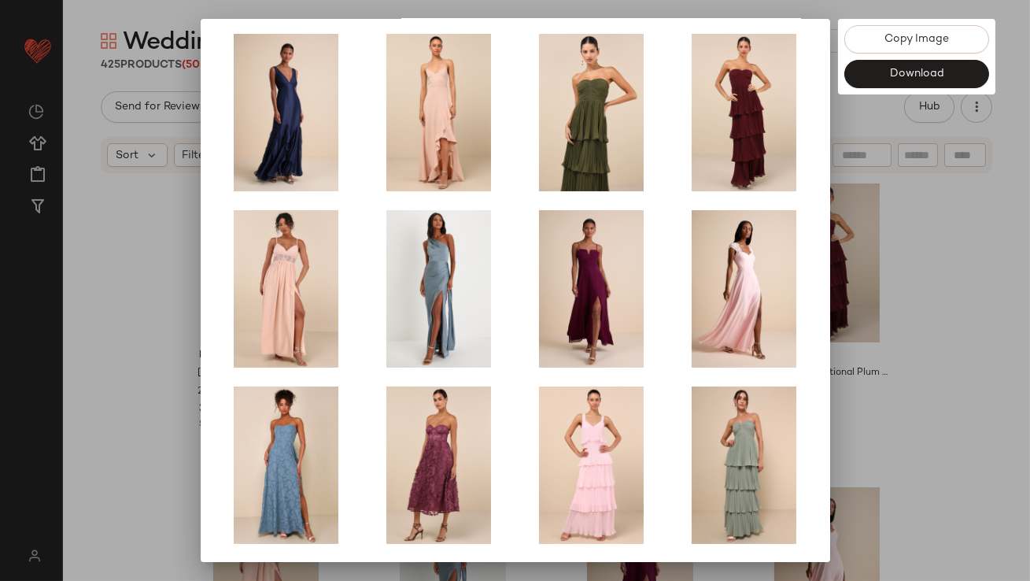
click at [930, 311] on div at bounding box center [515, 290] width 1030 height 581
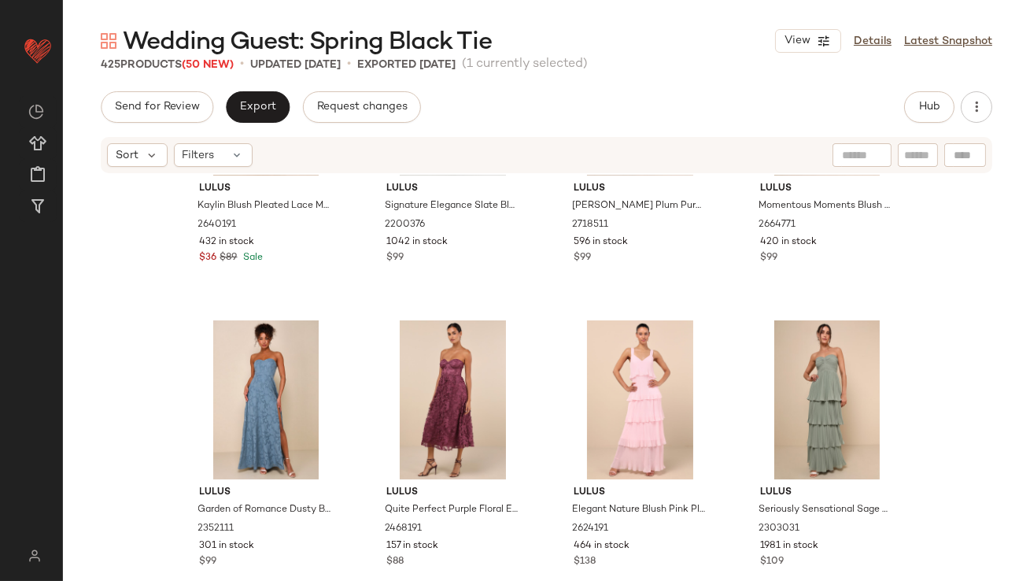
scroll to position [706, 0]
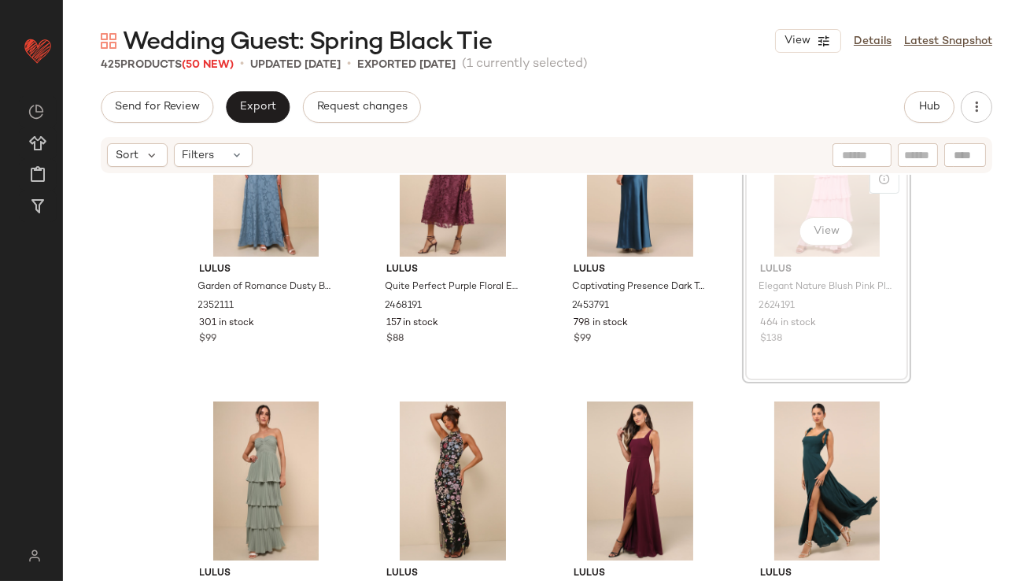
scroll to position [704, 0]
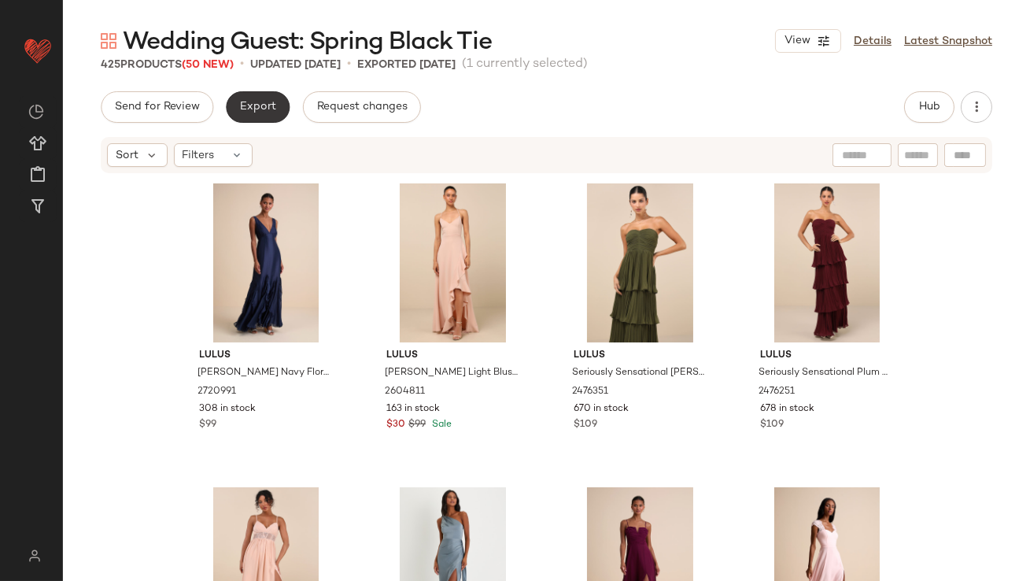
click at [252, 102] on span "Export" at bounding box center [257, 107] width 37 height 13
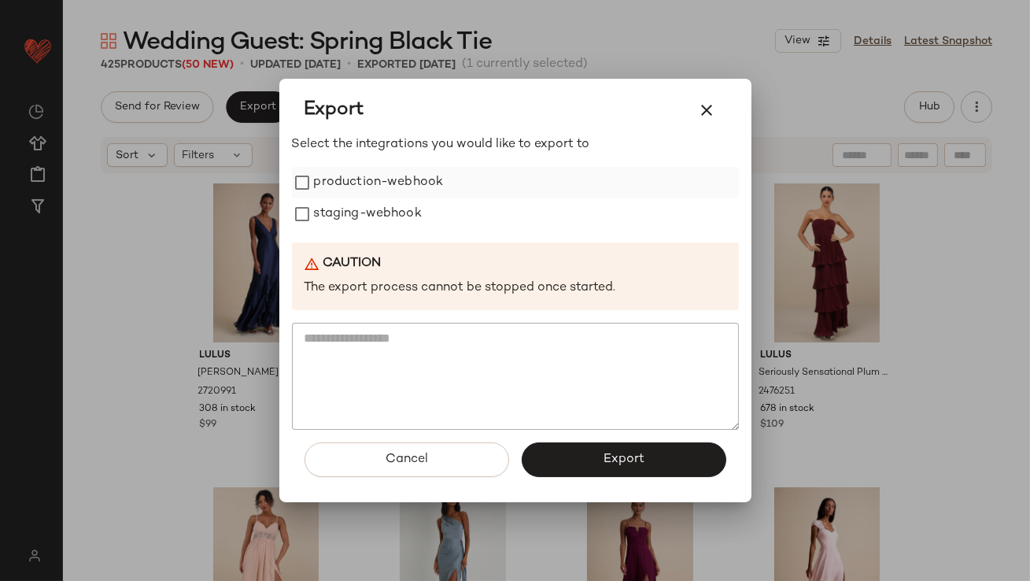
click at [322, 174] on label "production-webhook" at bounding box center [379, 182] width 130 height 31
click at [322, 209] on label "staging-webhook" at bounding box center [368, 213] width 108 height 31
click at [544, 469] on button "Export" at bounding box center [624, 459] width 205 height 35
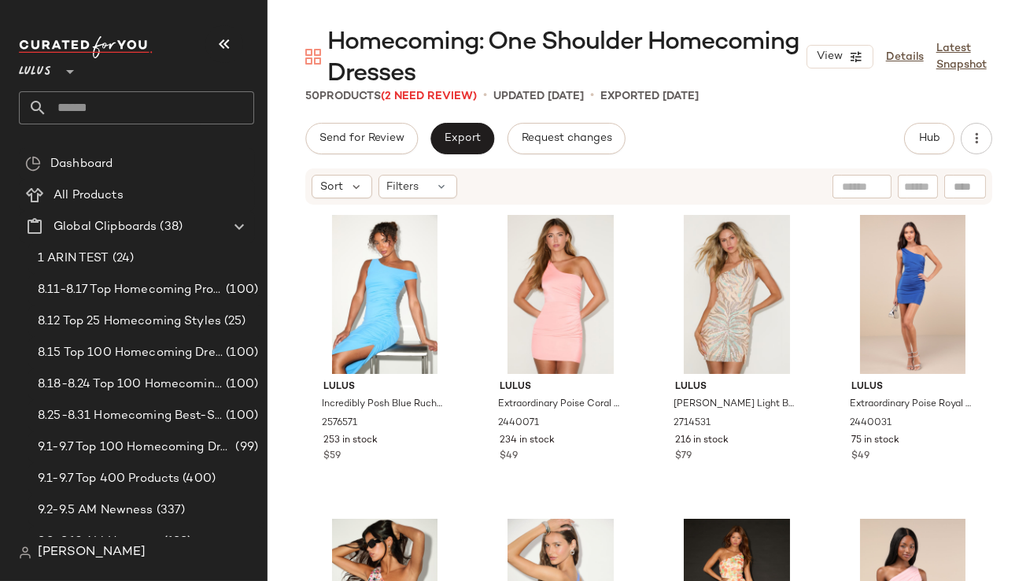
click at [233, 31] on button "button" at bounding box center [224, 44] width 38 height 38
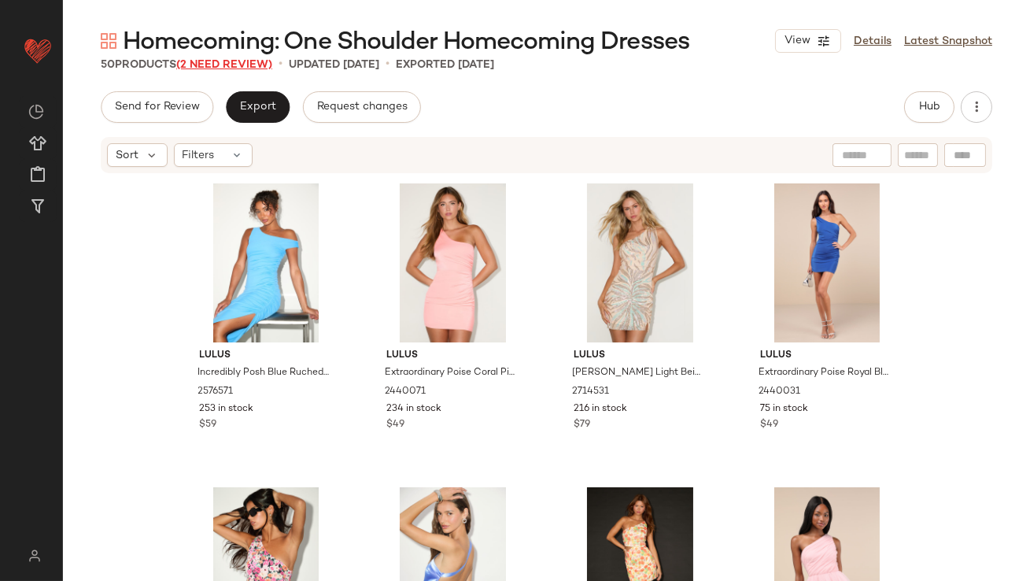
click at [258, 67] on span "(2 Need Review)" at bounding box center [224, 65] width 96 height 12
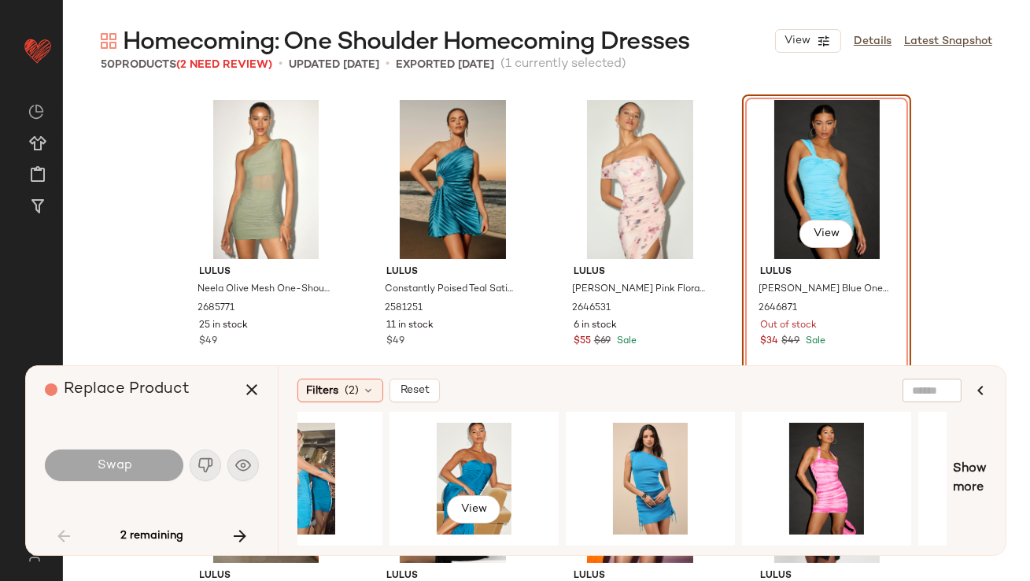
scroll to position [0, 1502]
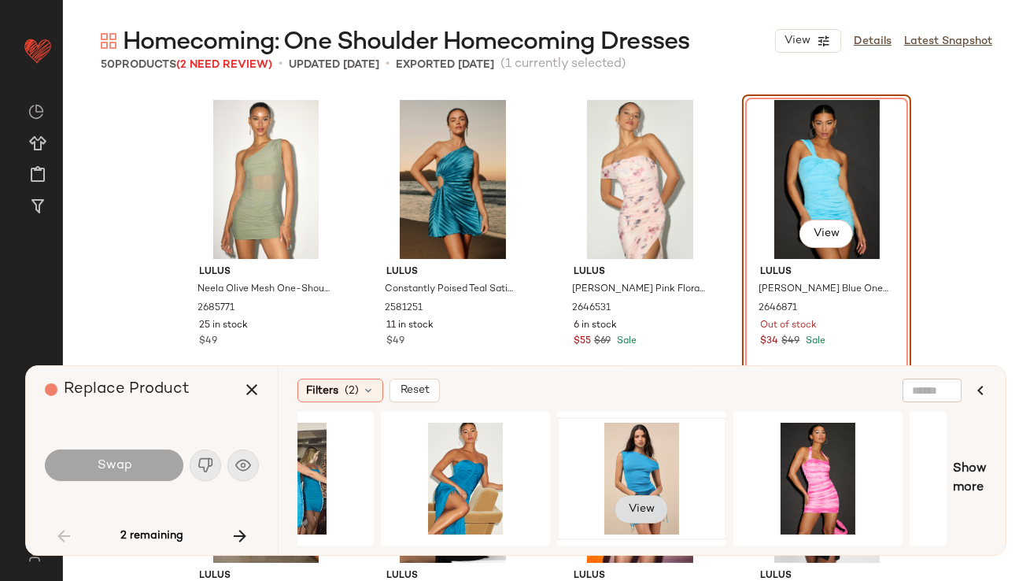
click at [640, 503] on span "View" at bounding box center [641, 509] width 27 height 13
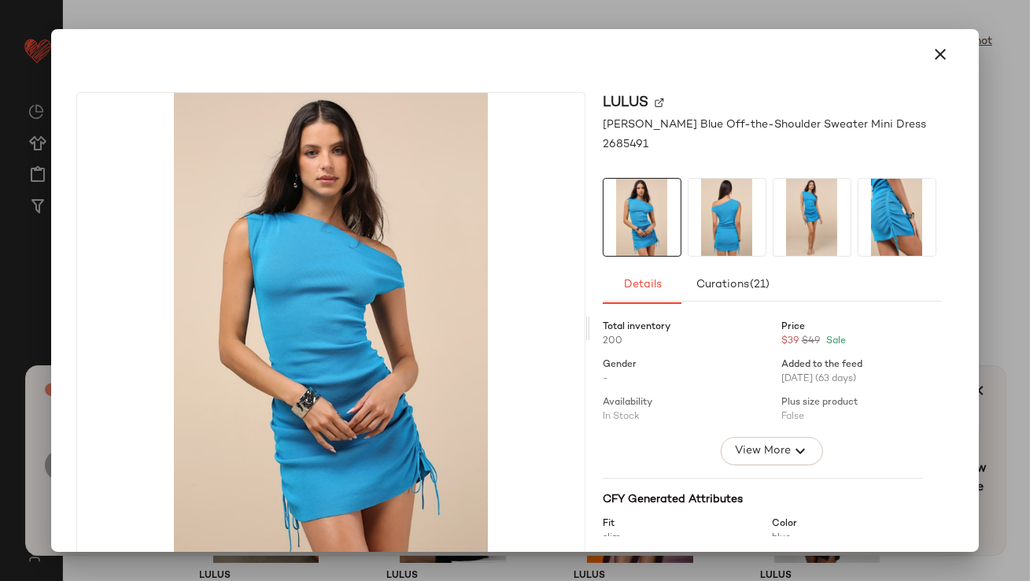
click at [703, 224] on img at bounding box center [726, 217] width 77 height 77
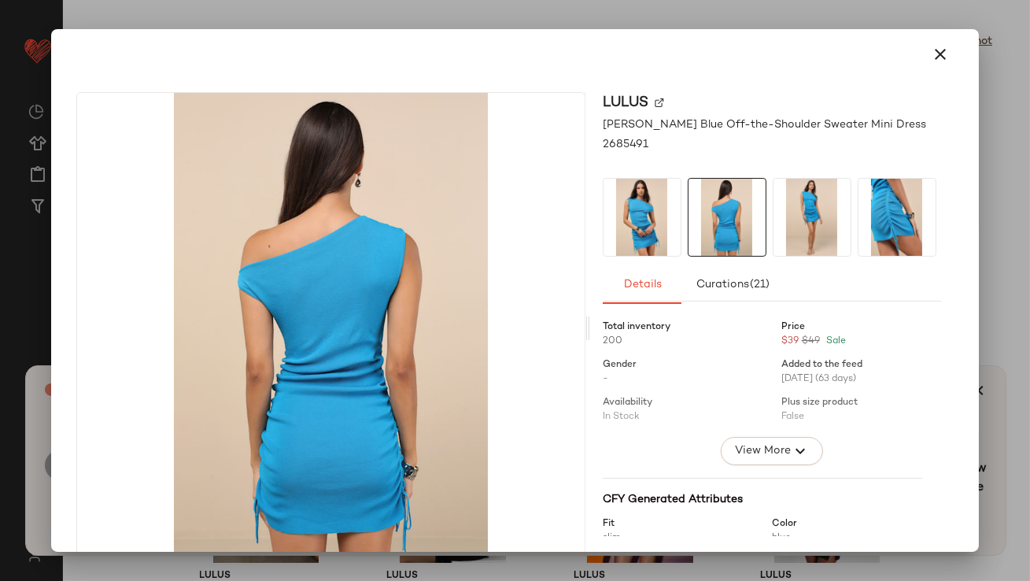
click at [782, 223] on img at bounding box center [811, 217] width 77 height 77
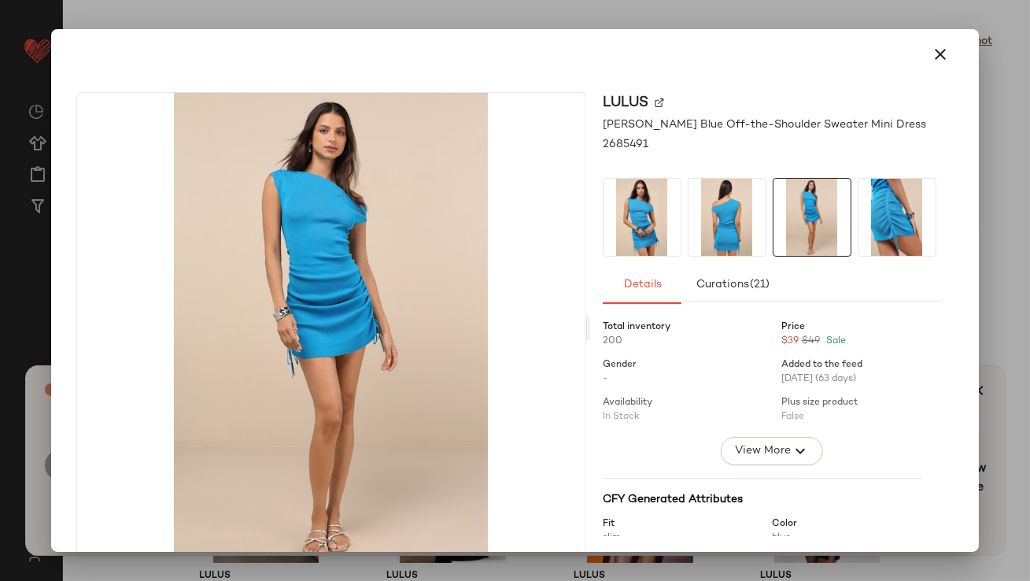
click at [890, 214] on img at bounding box center [896, 217] width 77 height 77
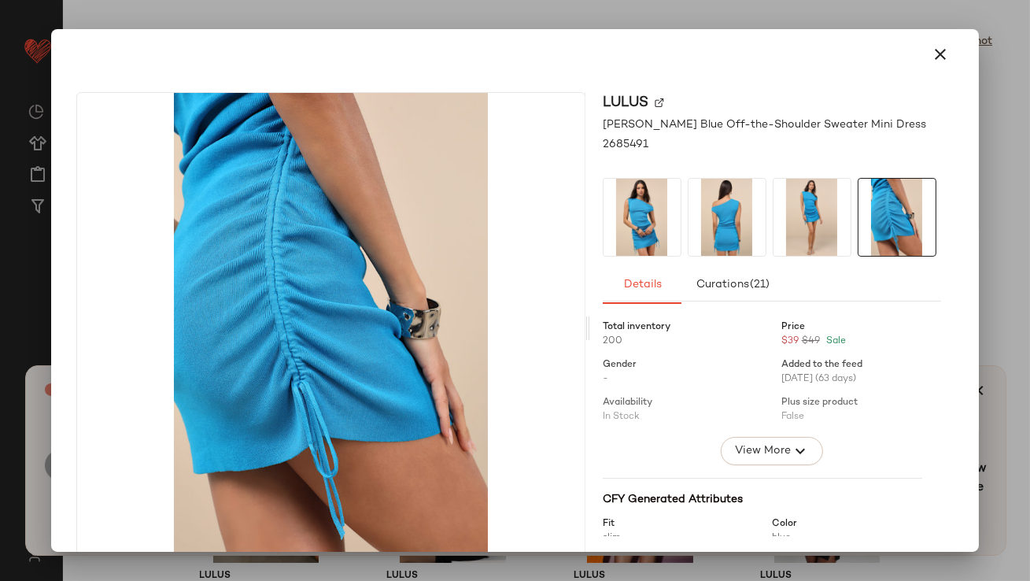
click at [773, 227] on img at bounding box center [811, 217] width 77 height 77
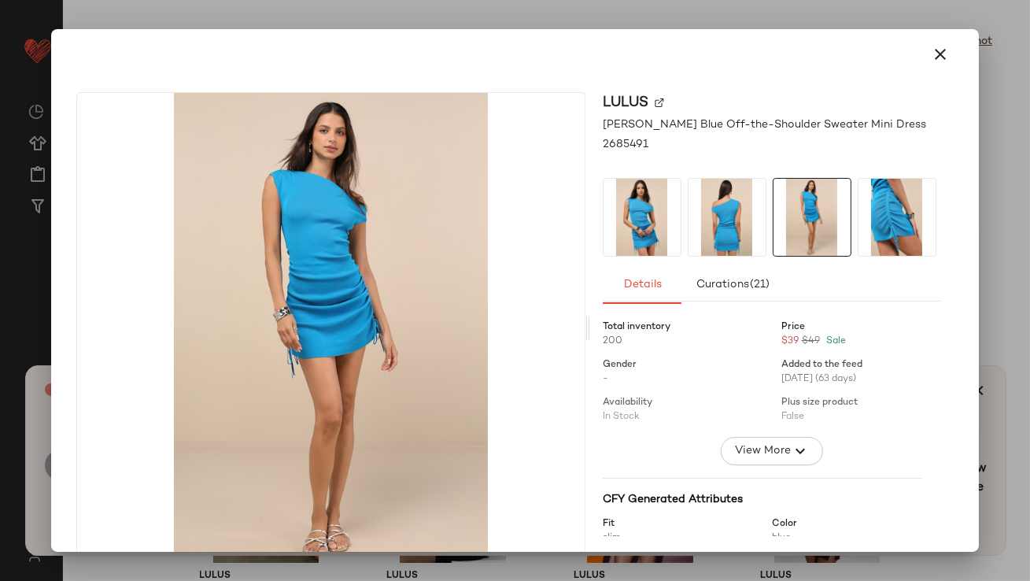
click at [694, 228] on img at bounding box center [726, 217] width 77 height 77
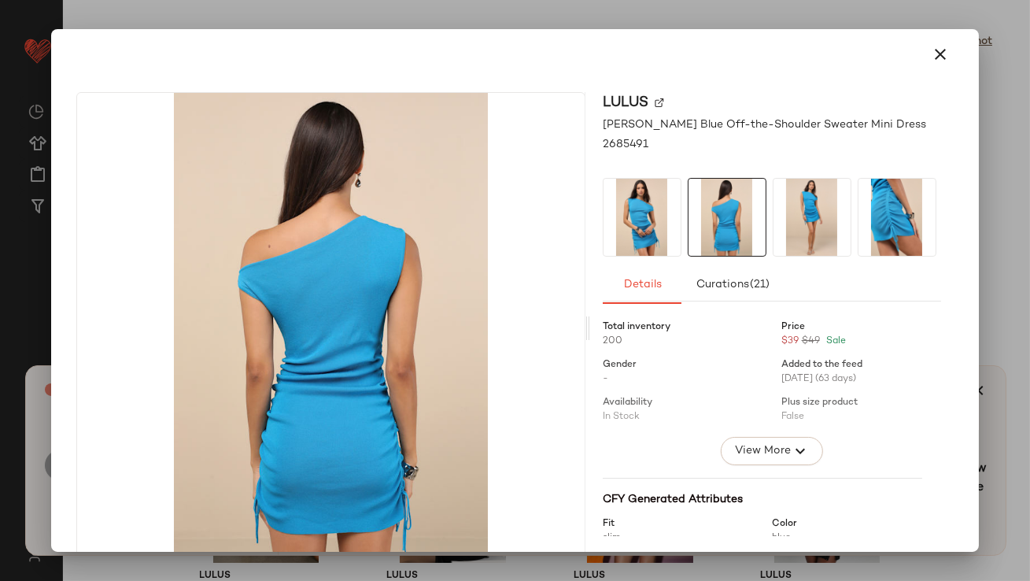
click at [639, 225] on img at bounding box center [641, 217] width 77 height 77
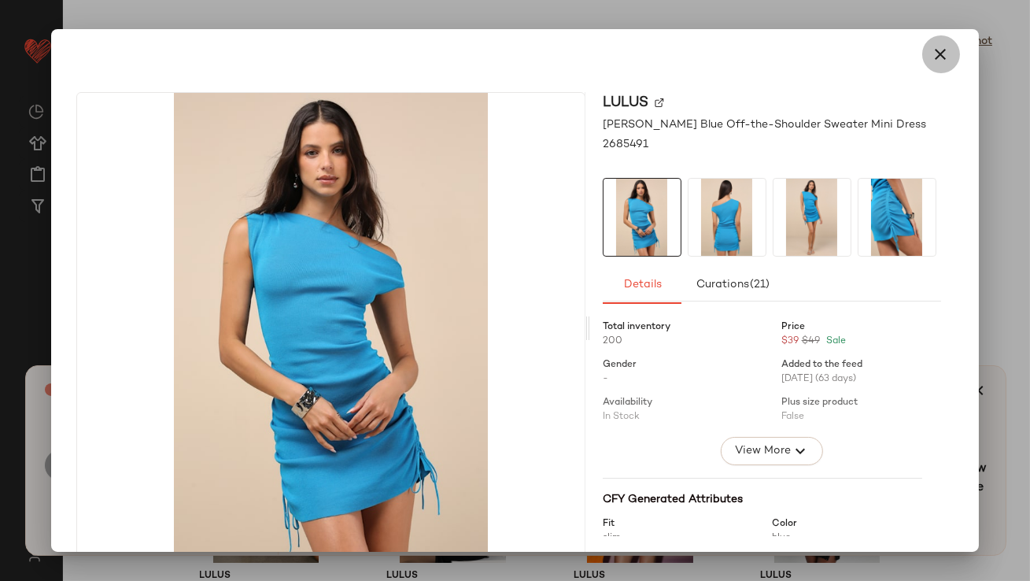
click at [931, 63] on icon "button" at bounding box center [940, 54] width 19 height 19
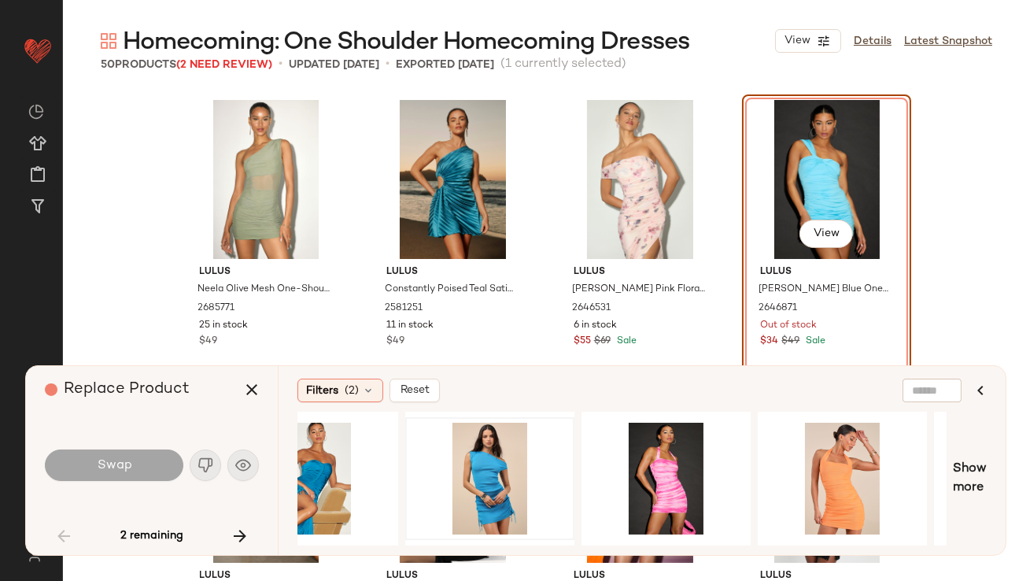
scroll to position [0, 1595]
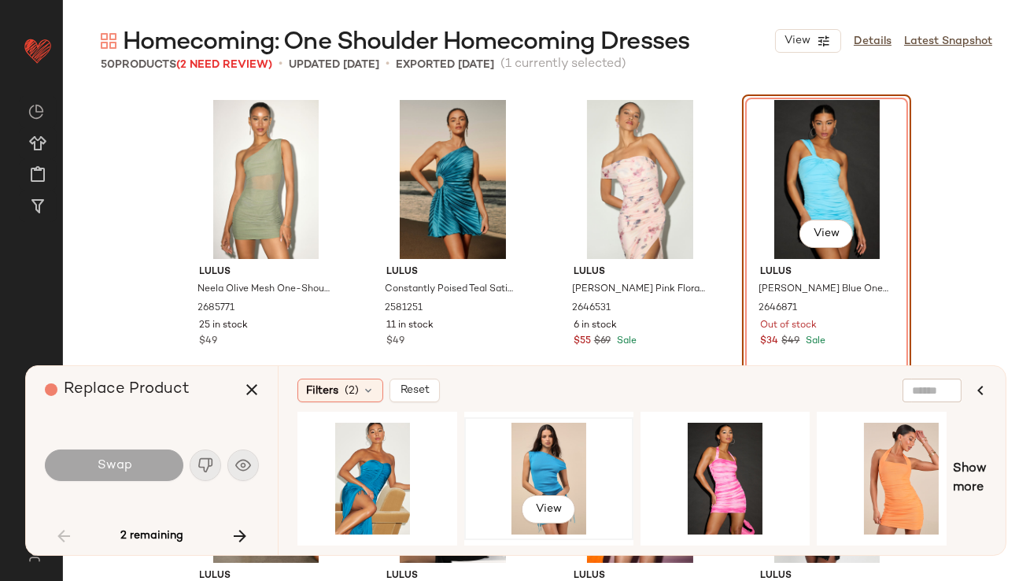
click at [544, 442] on div "View" at bounding box center [549, 478] width 158 height 112
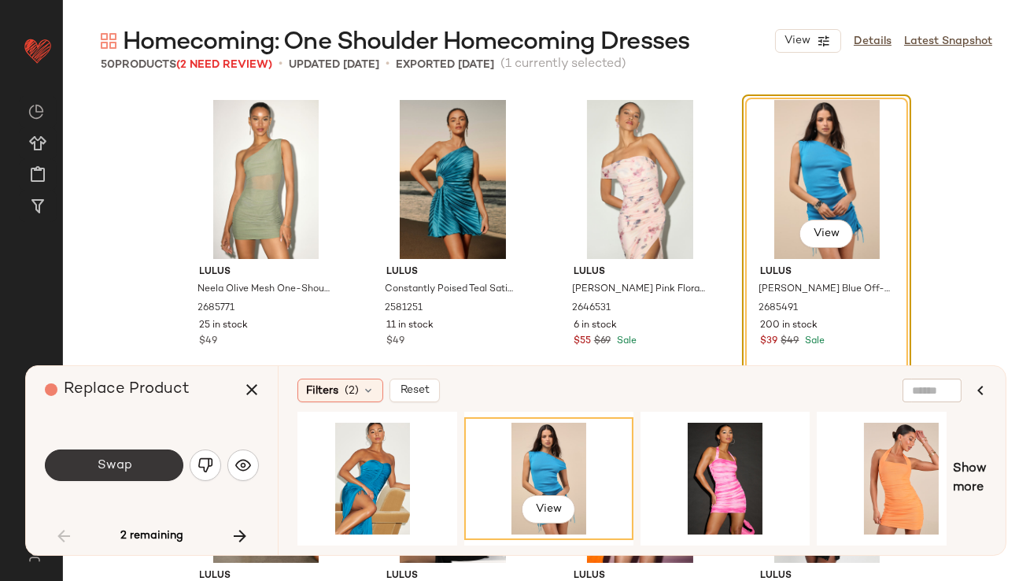
click at [119, 463] on span "Swap" at bounding box center [113, 465] width 35 height 15
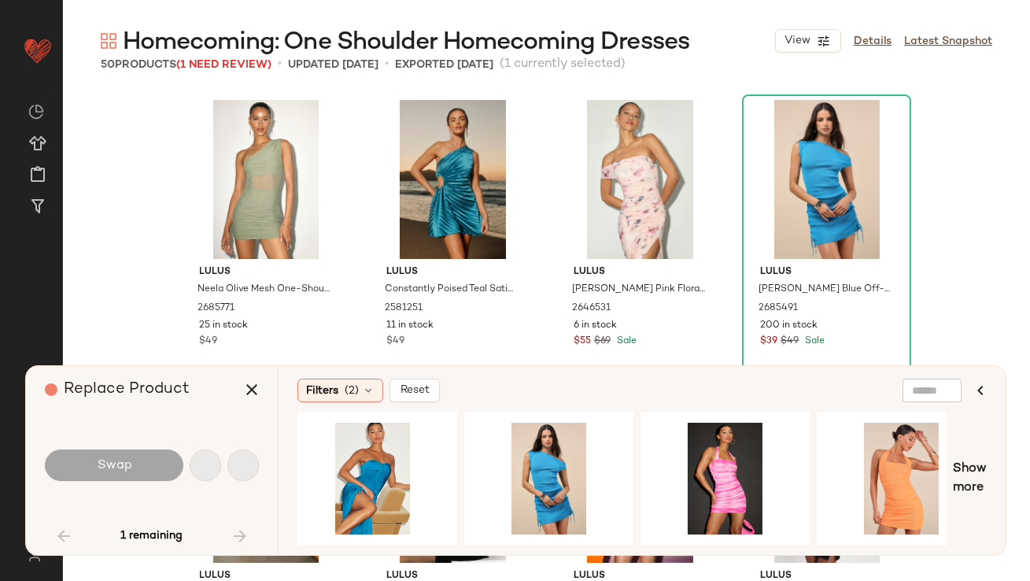
scroll to position [3339, 0]
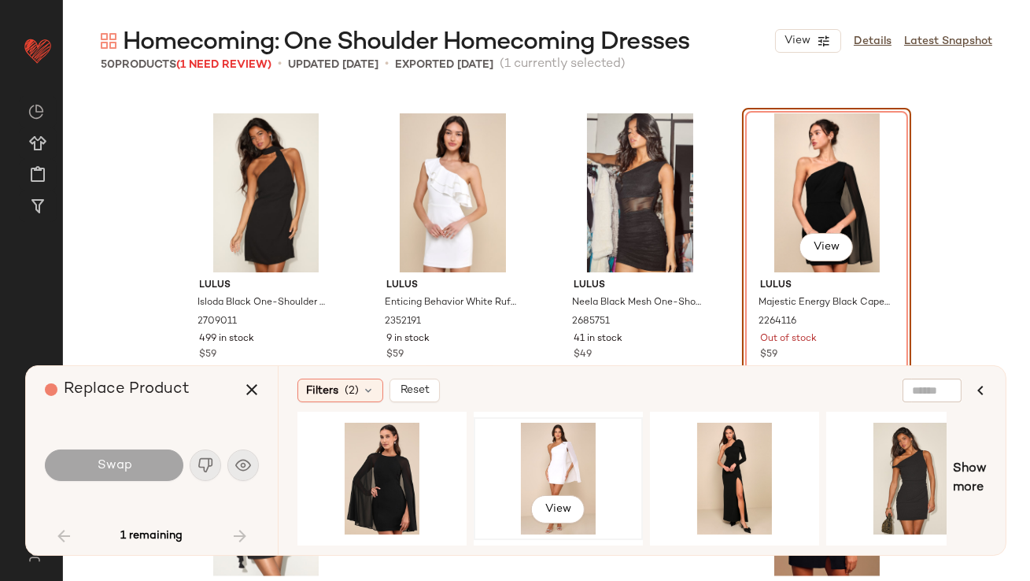
click at [532, 462] on div "View" at bounding box center [558, 478] width 158 height 112
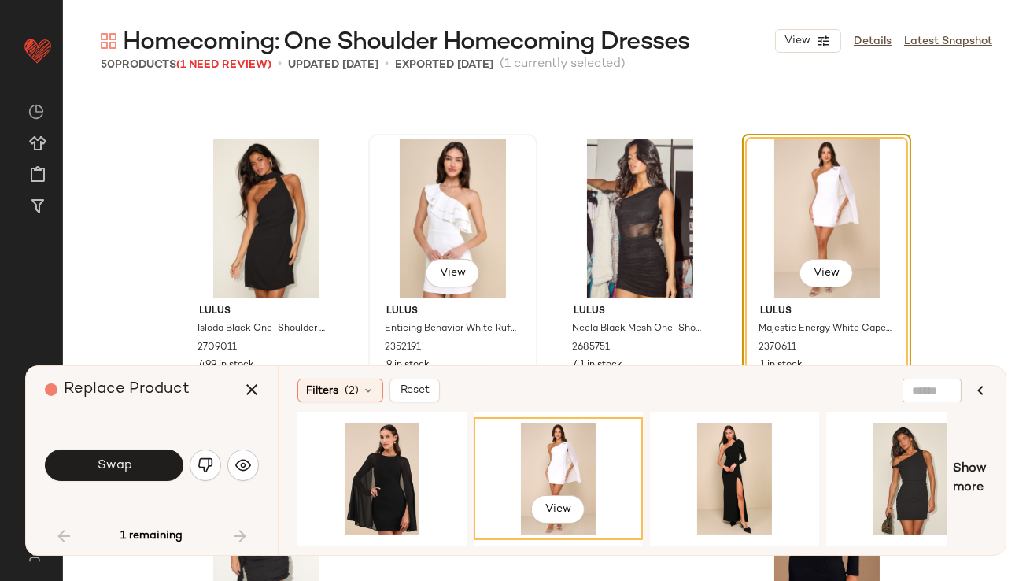
scroll to position [3272, 0]
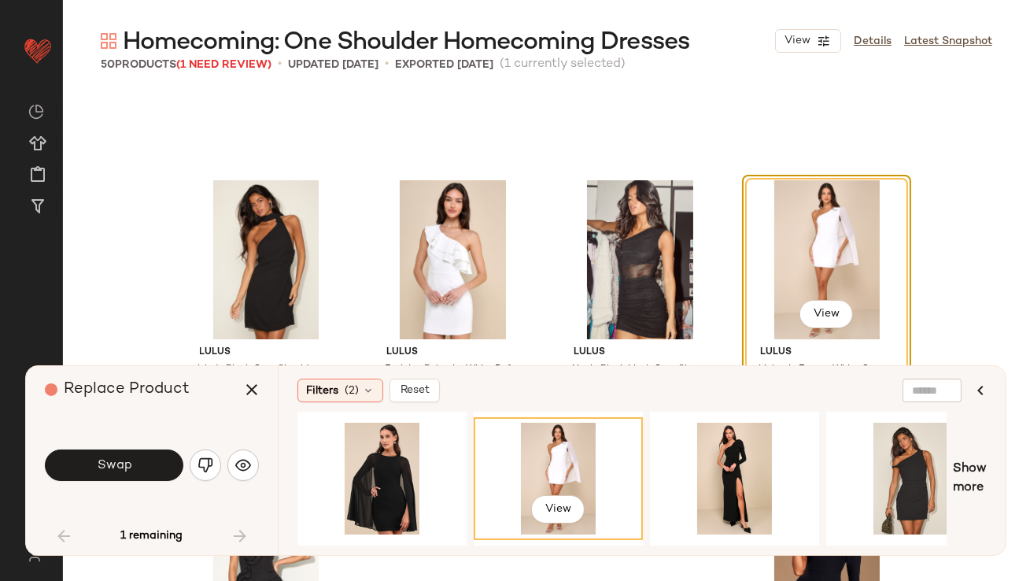
click at [166, 474] on button "Swap" at bounding box center [114, 464] width 138 height 31
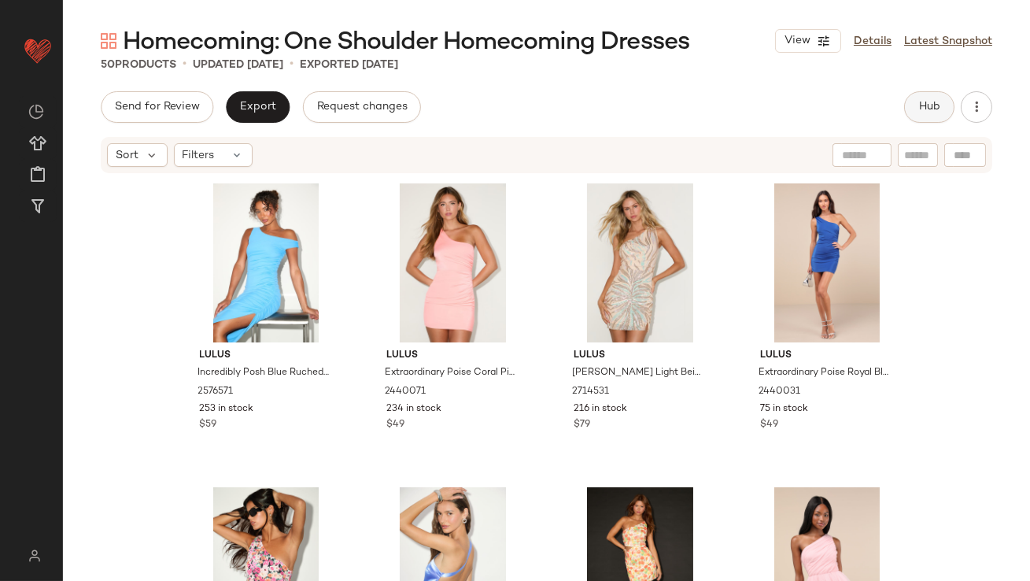
click at [940, 103] on button "Hub" at bounding box center [929, 106] width 50 height 31
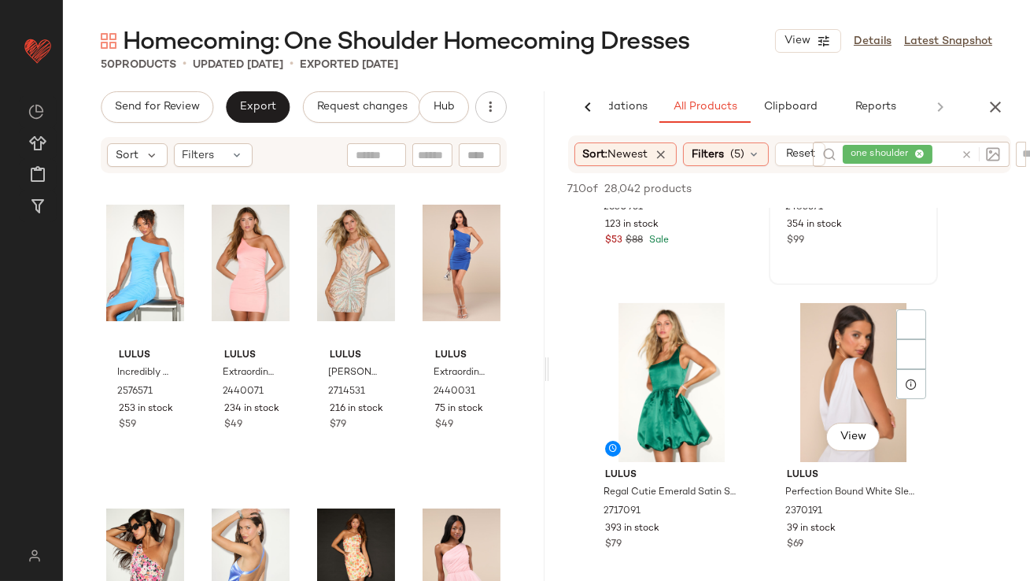
scroll to position [263, 0]
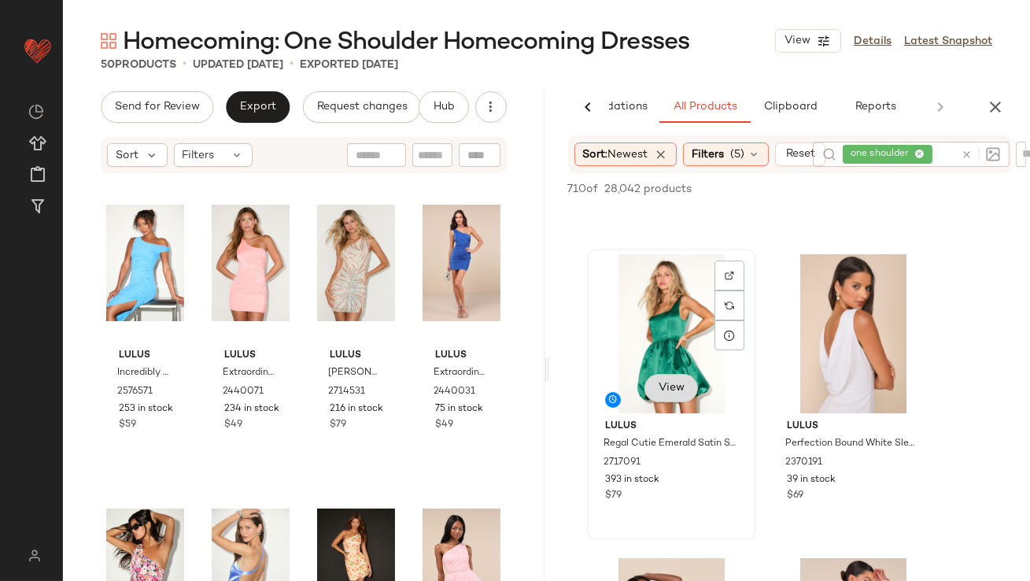
click at [688, 387] on button "View" at bounding box center [669, 388] width 53 height 28
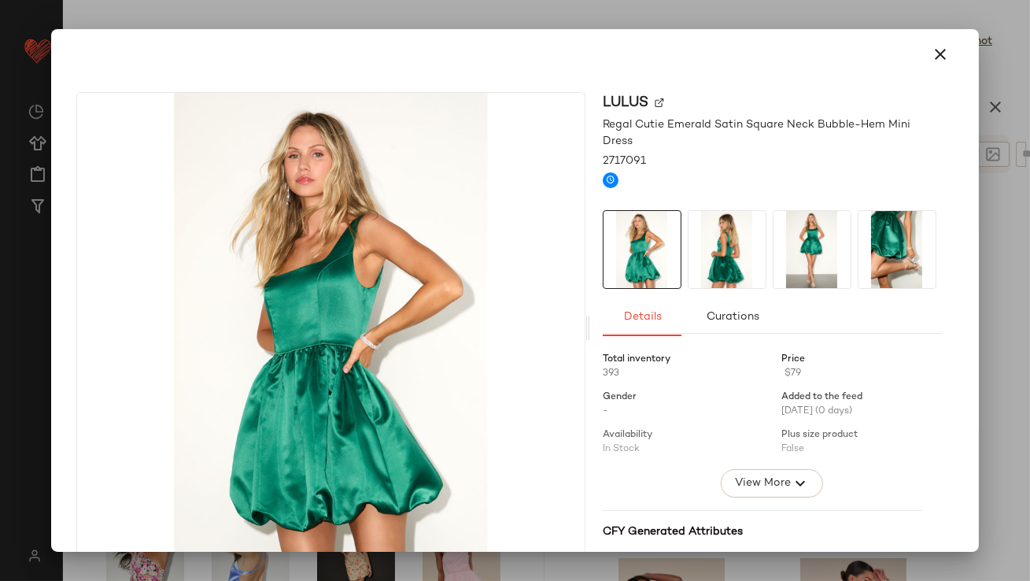
click at [706, 238] on img at bounding box center [726, 249] width 77 height 77
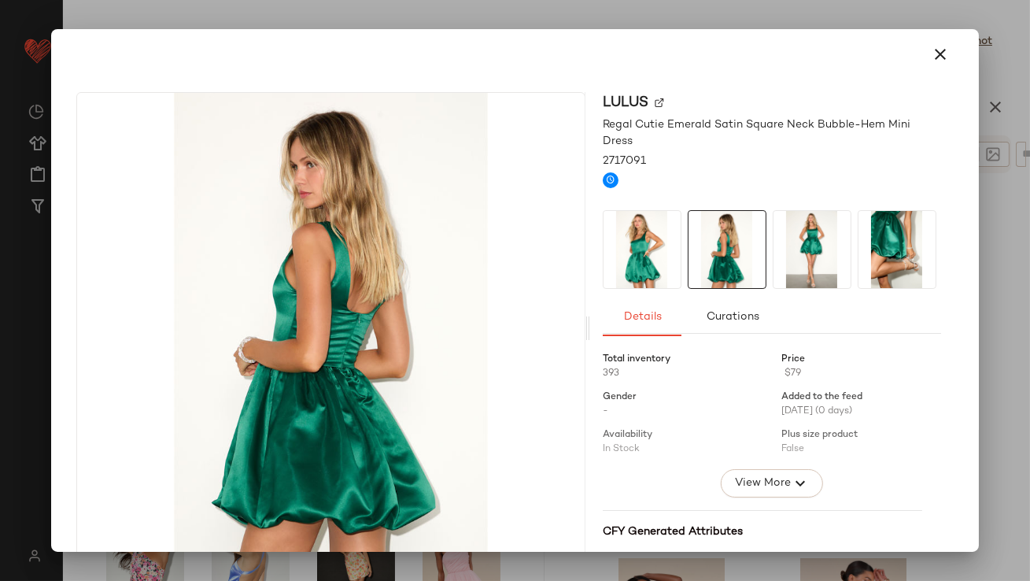
click at [811, 241] on img at bounding box center [811, 249] width 77 height 77
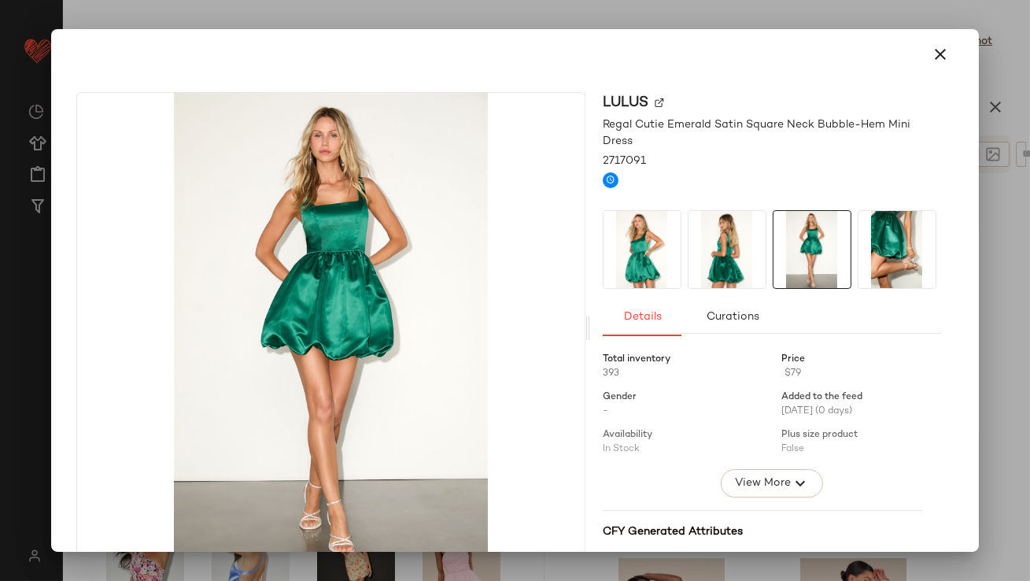
click at [931, 61] on icon "button" at bounding box center [940, 54] width 19 height 19
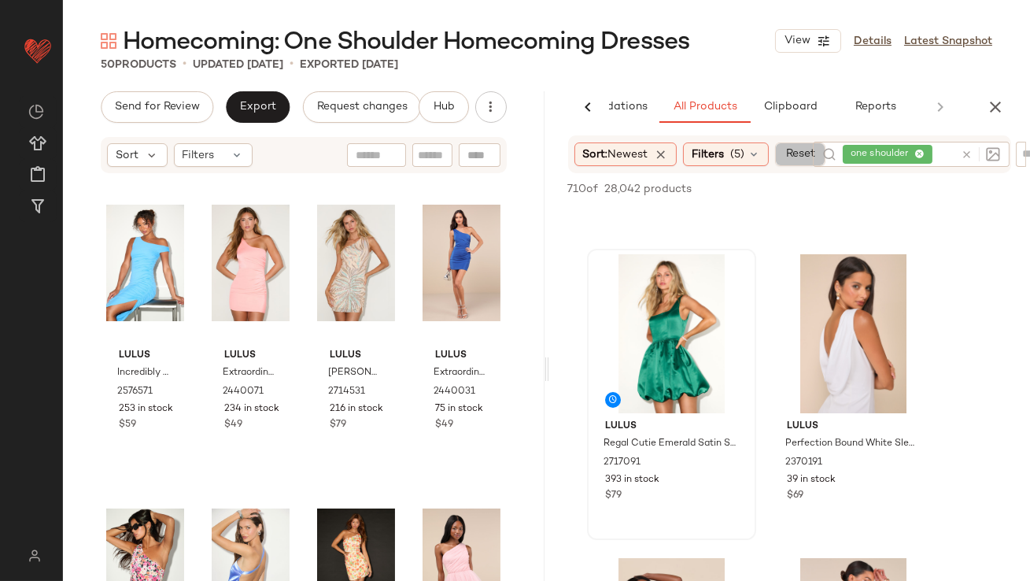
click at [809, 149] on span "Reset" at bounding box center [800, 154] width 30 height 13
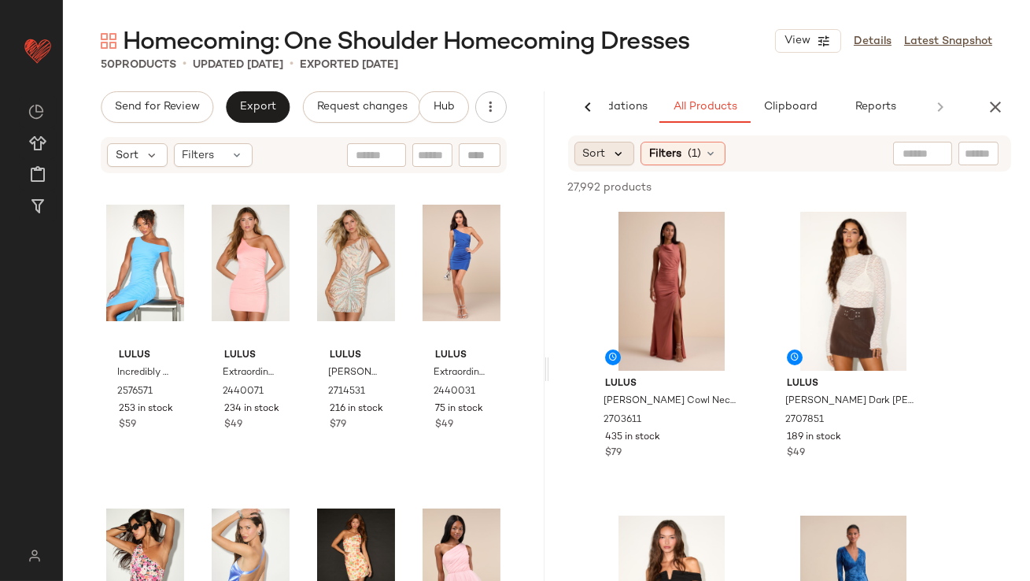
click at [615, 152] on icon at bounding box center [619, 153] width 14 height 14
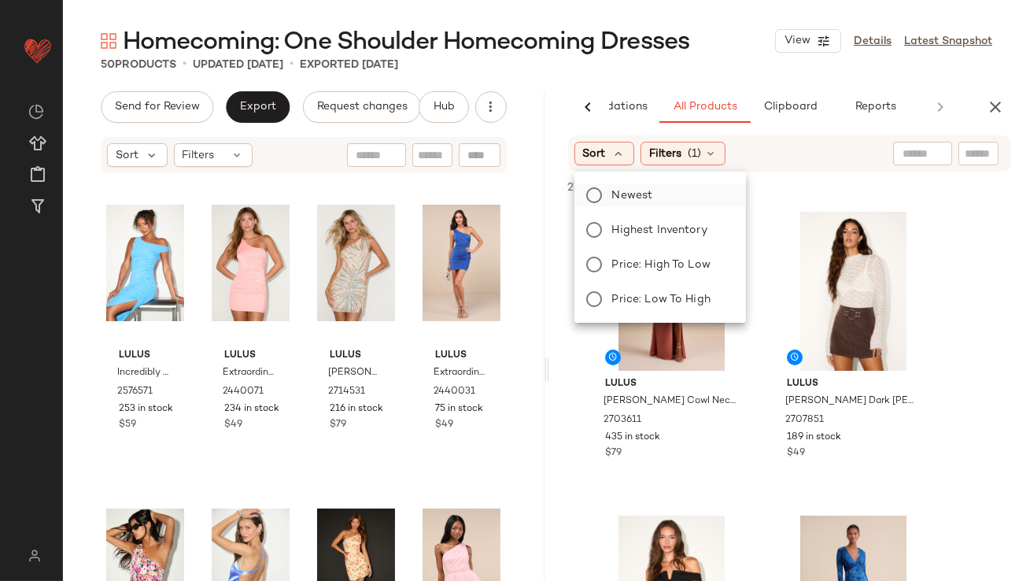
click at [629, 187] on span "Newest" at bounding box center [632, 195] width 41 height 17
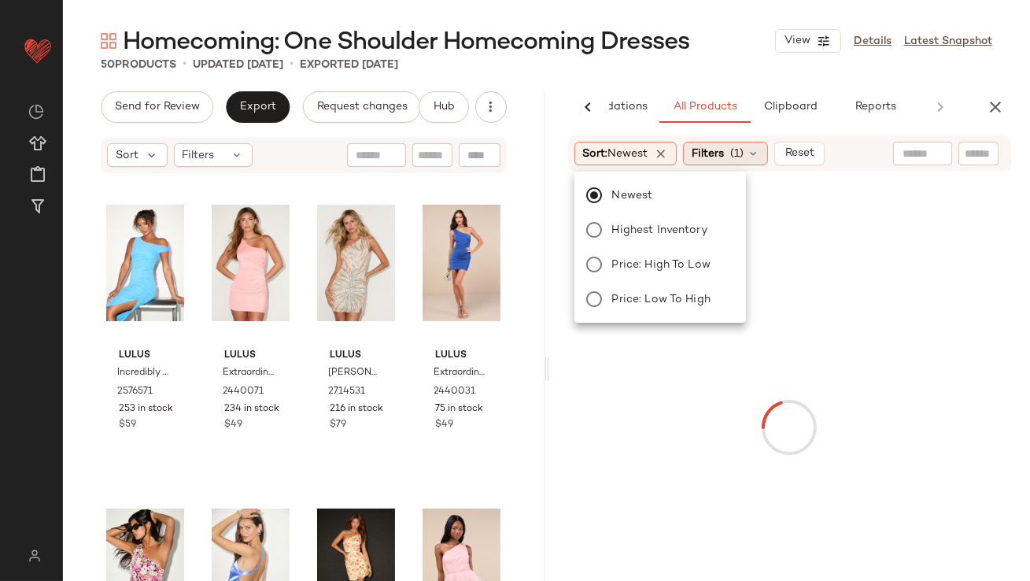
click at [705, 149] on span "Filters" at bounding box center [707, 154] width 32 height 17
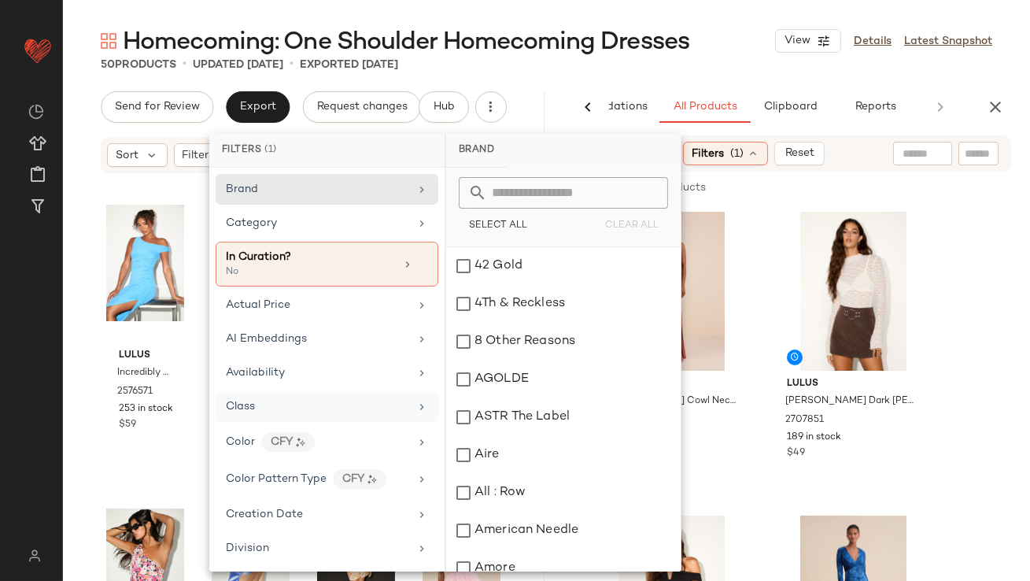
click at [255, 400] on span "Class" at bounding box center [240, 406] width 29 height 12
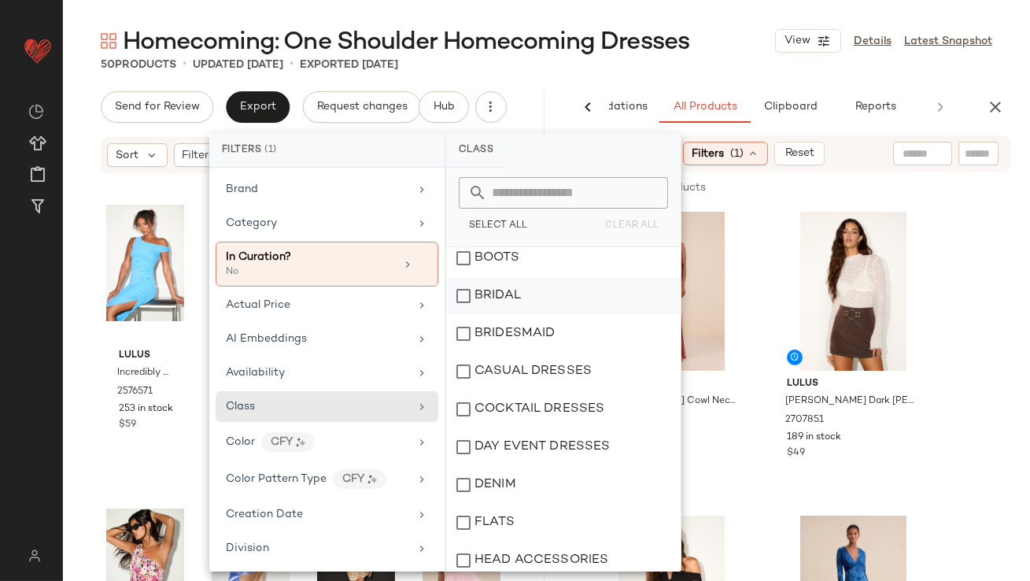
scroll to position [45, 0]
click at [525, 400] on div "COCKTAIL DRESSES" at bounding box center [563, 410] width 234 height 38
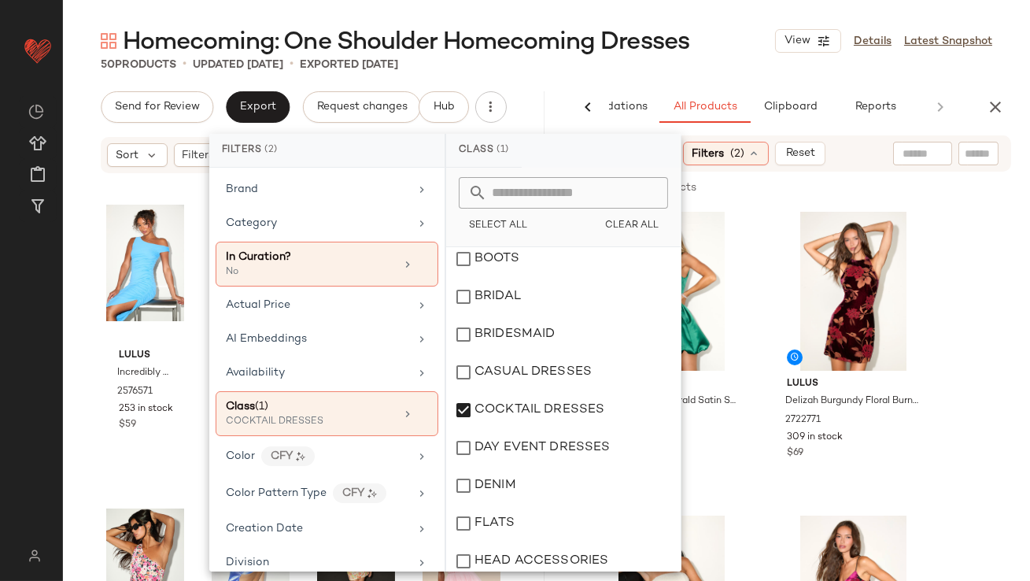
click at [741, 28] on div "Homecoming: One Shoulder Homecoming Dresses View Details Latest Snapshot" at bounding box center [546, 40] width 967 height 31
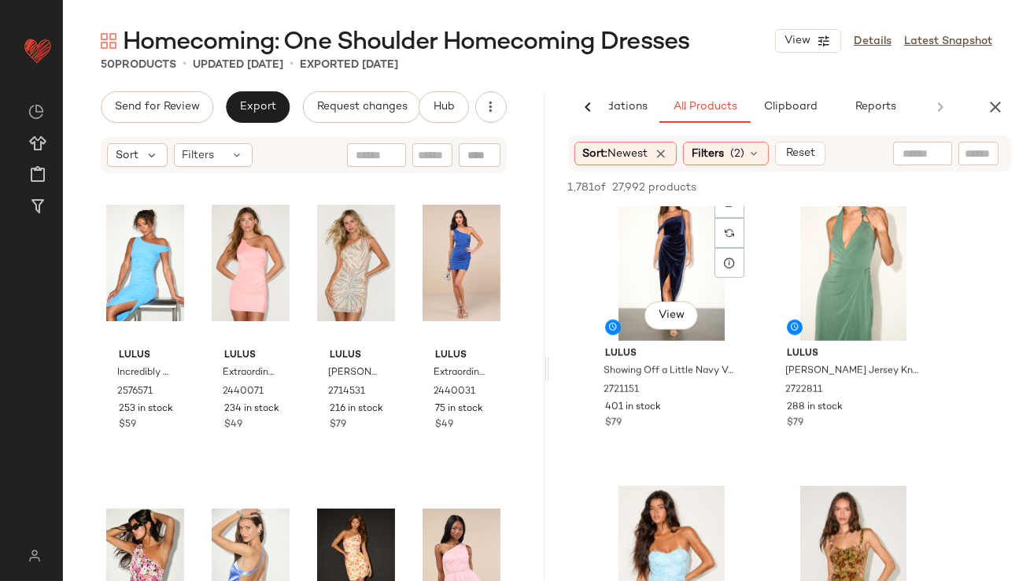
scroll to position [2900, 0]
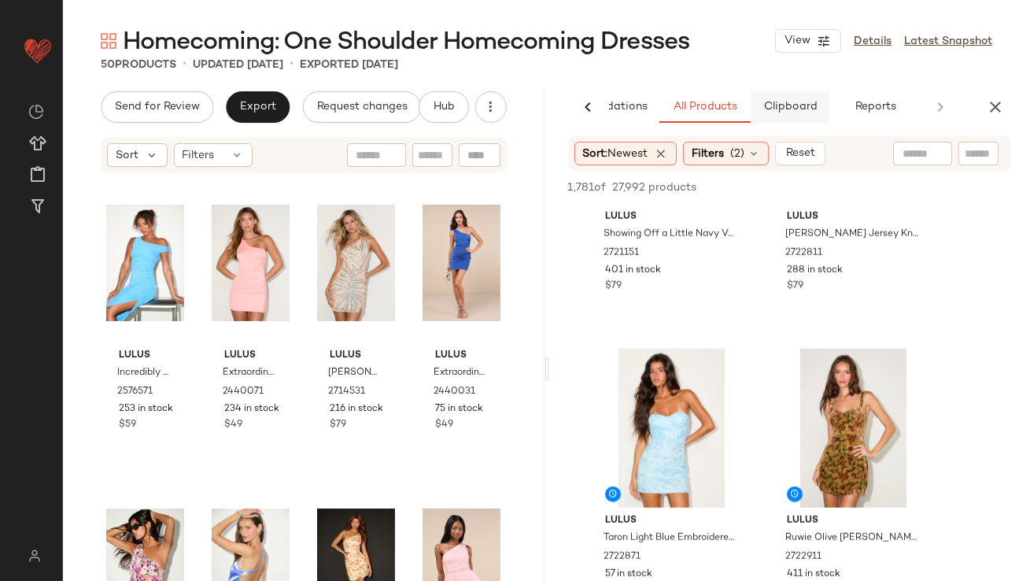
click at [775, 109] on span "Clipboard" at bounding box center [789, 107] width 54 height 13
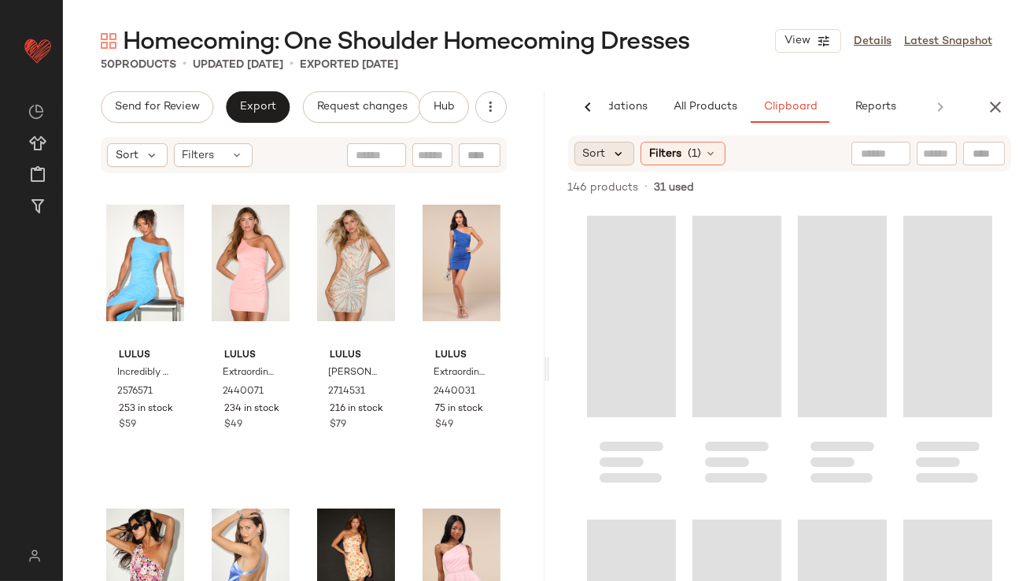
click at [615, 157] on icon at bounding box center [619, 153] width 14 height 14
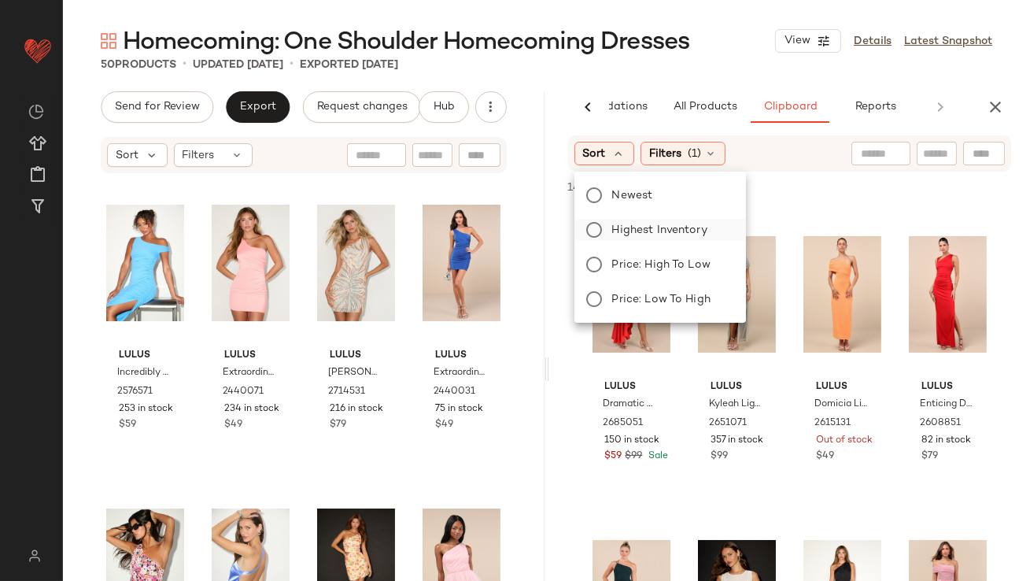
click at [621, 224] on span "Highest Inventory" at bounding box center [659, 230] width 95 height 17
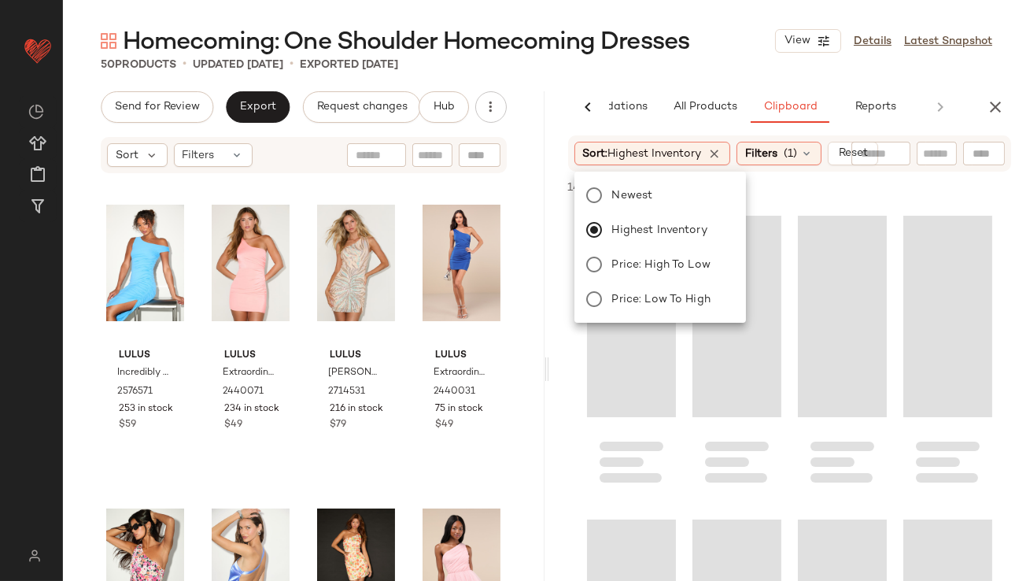
click at [702, 79] on div "Homecoming: One Shoulder Homecoming Dresses View Details Latest Snapshot 50 Pro…" at bounding box center [546, 302] width 967 height 555
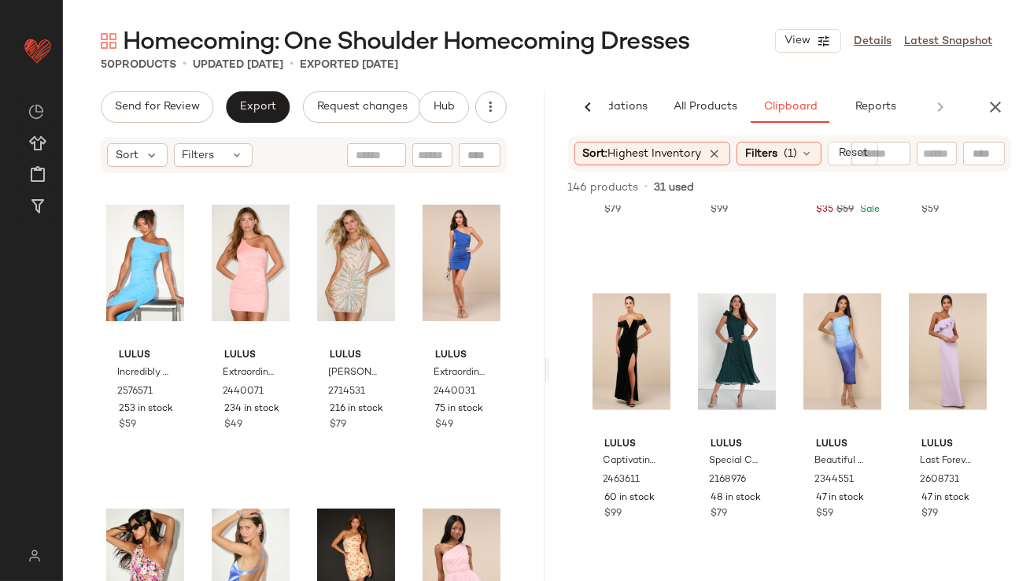
scroll to position [5508, 0]
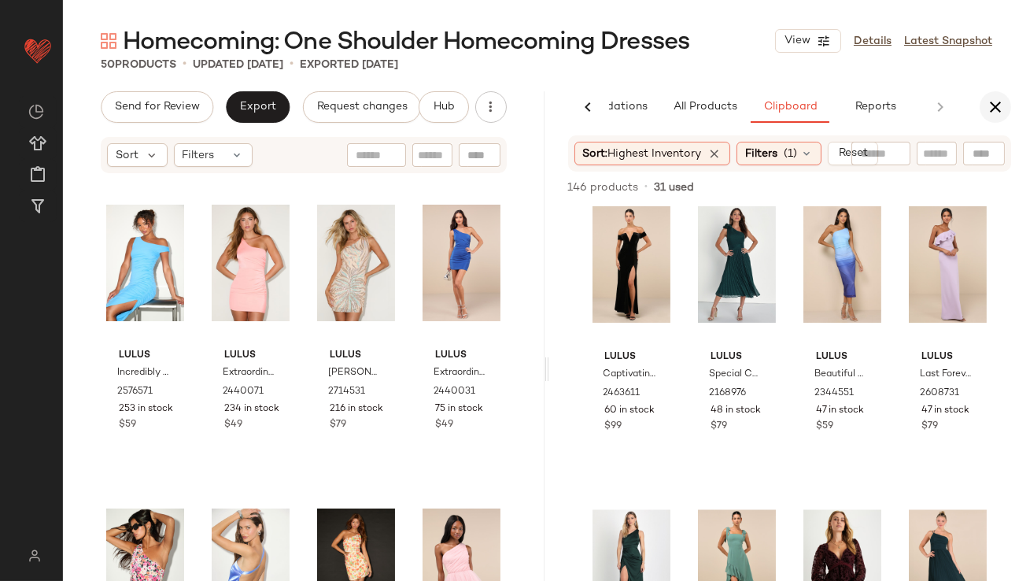
click at [994, 100] on icon "button" at bounding box center [995, 107] width 19 height 19
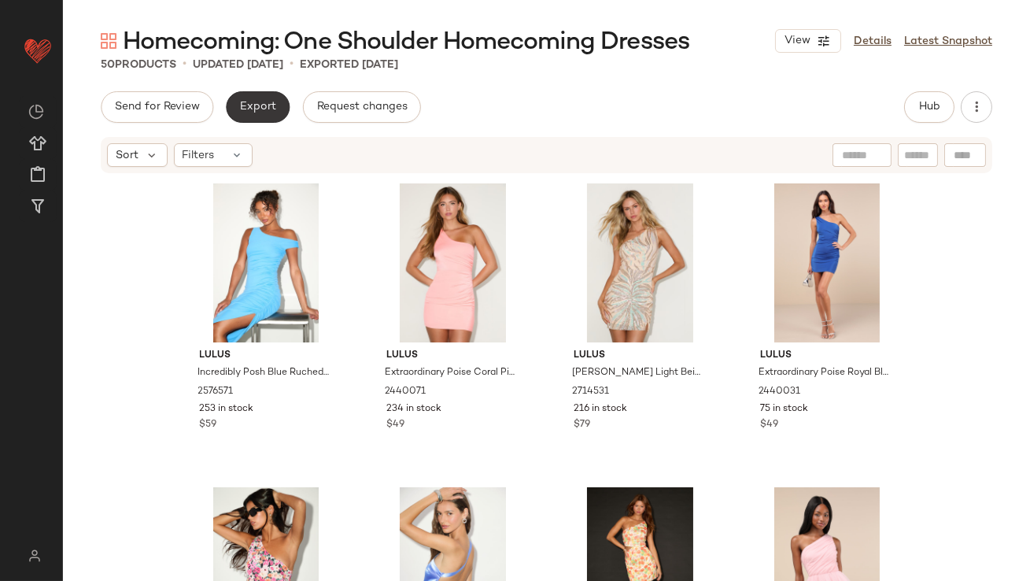
click at [239, 108] on span "Export" at bounding box center [257, 107] width 37 height 13
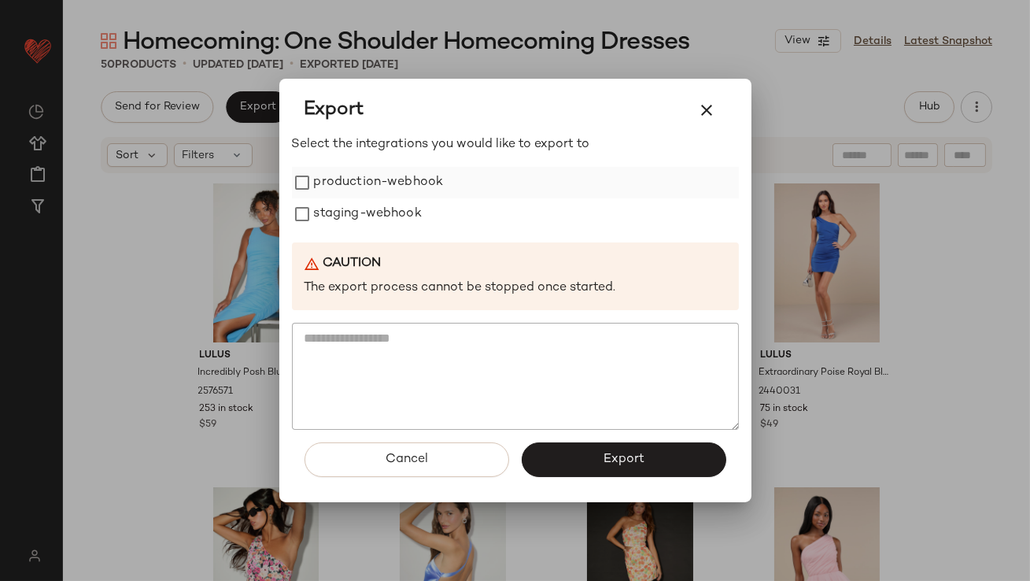
click at [342, 185] on label "production-webhook" at bounding box center [379, 182] width 130 height 31
click at [342, 222] on label "staging-webhook" at bounding box center [368, 213] width 108 height 31
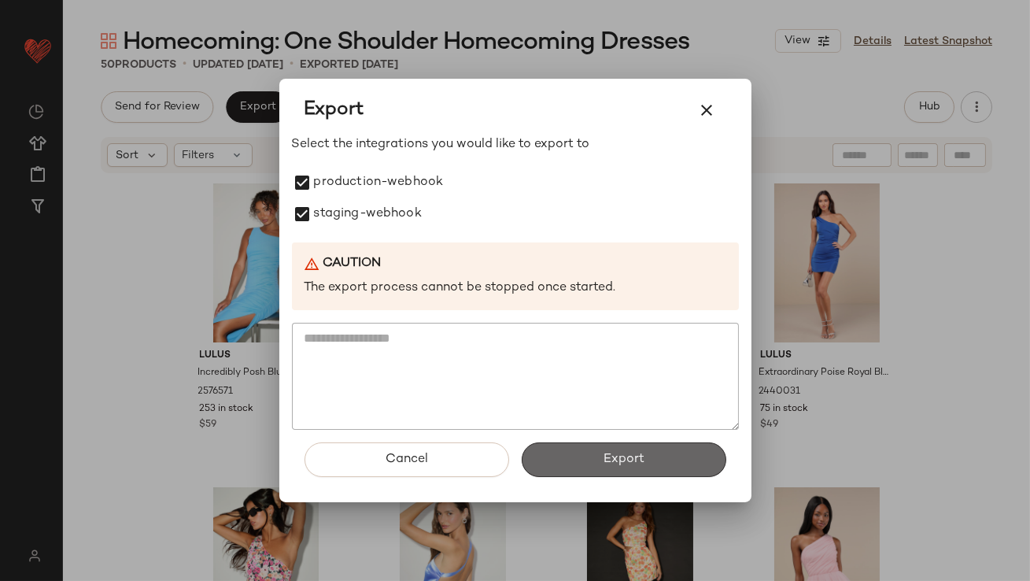
click at [579, 461] on button "Export" at bounding box center [624, 459] width 205 height 35
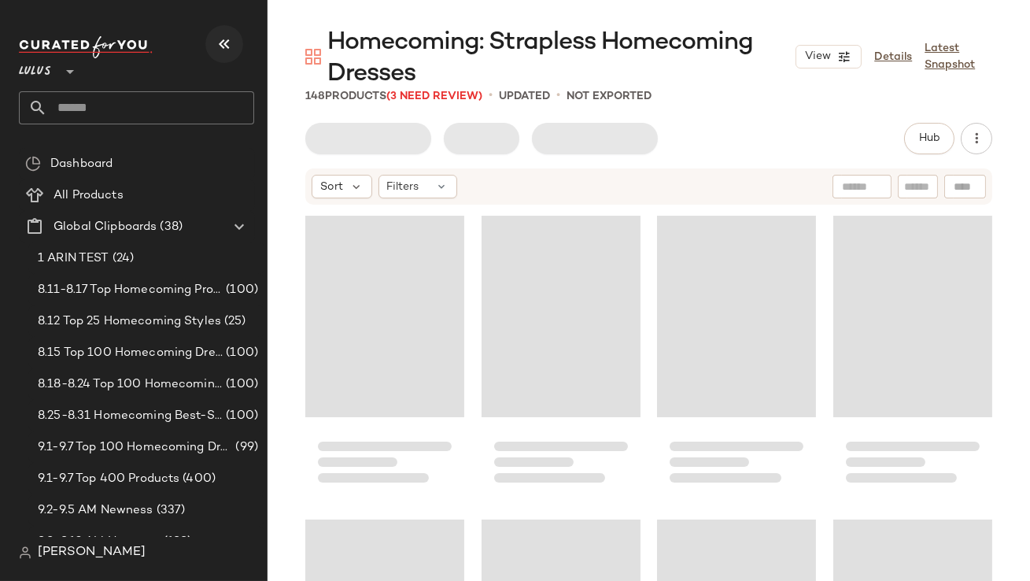
click at [220, 43] on icon "button" at bounding box center [224, 44] width 19 height 19
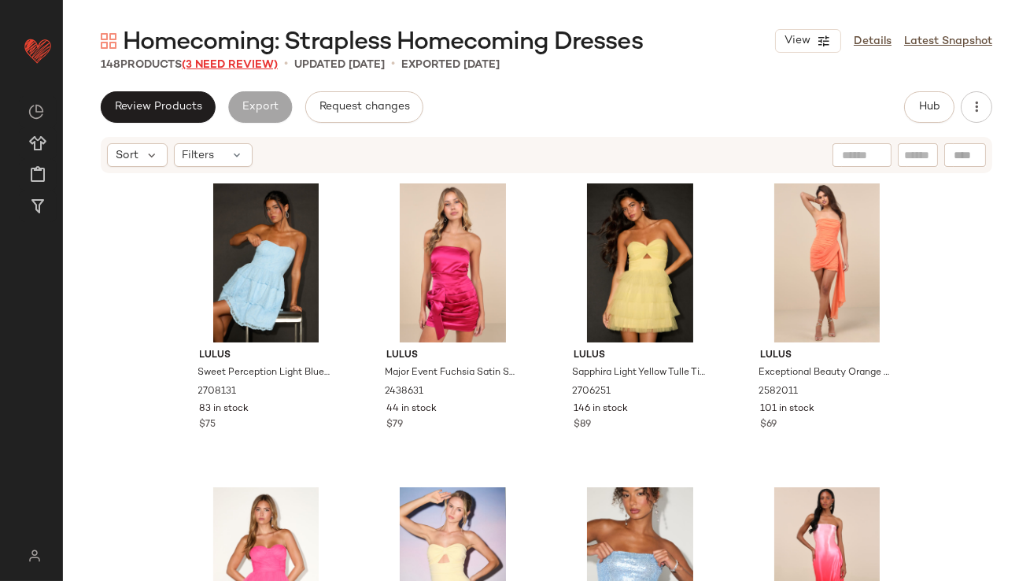
click at [235, 65] on span "(3 Need Review)" at bounding box center [230, 65] width 96 height 12
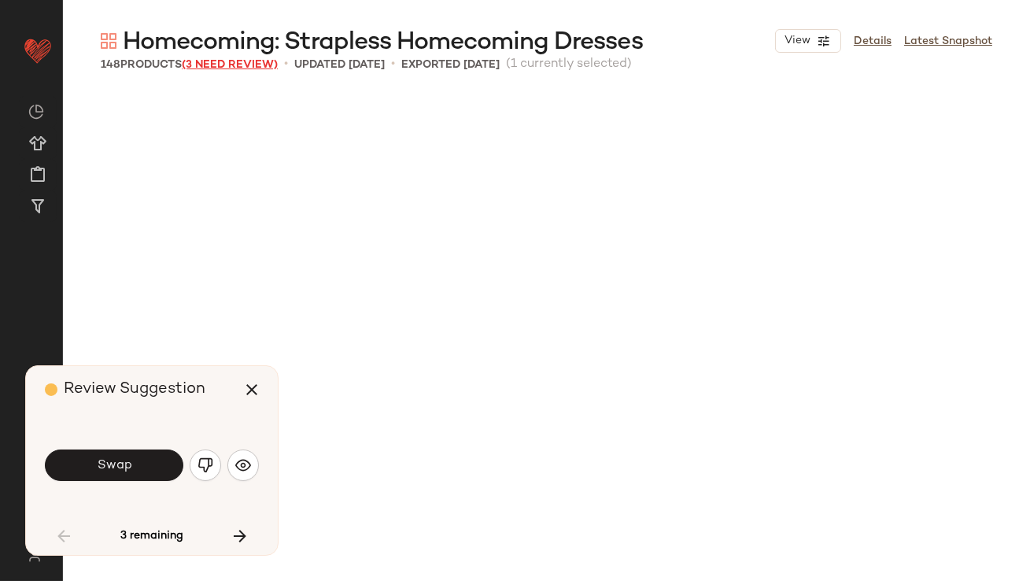
scroll to position [924, 0]
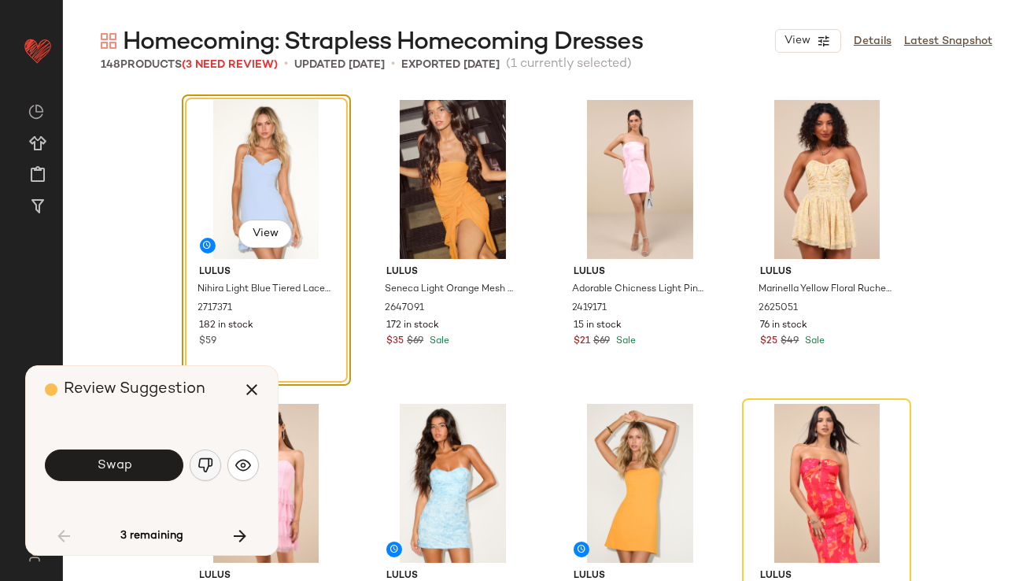
click at [205, 466] on img "button" at bounding box center [205, 465] width 16 height 16
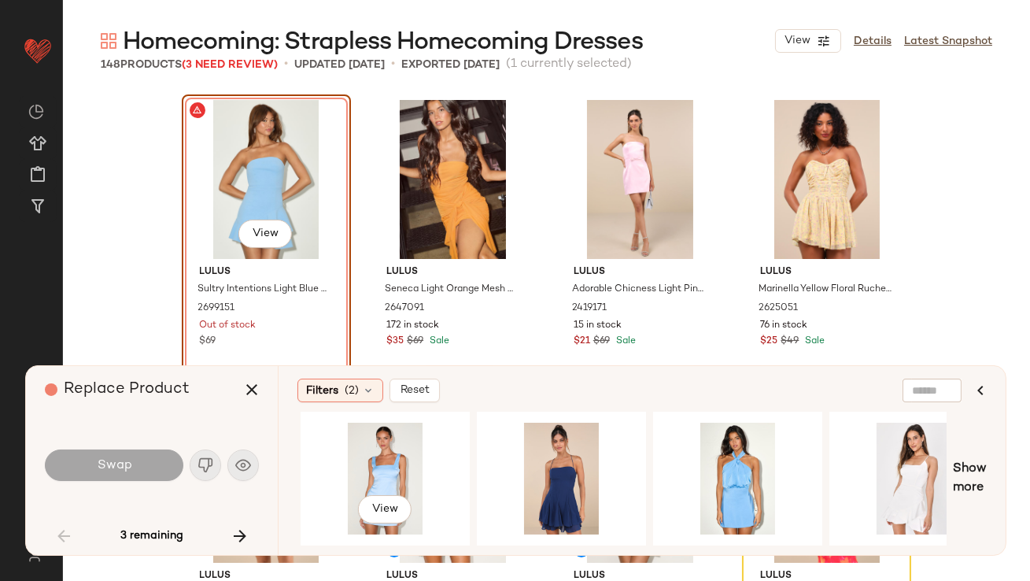
scroll to position [0, 1456]
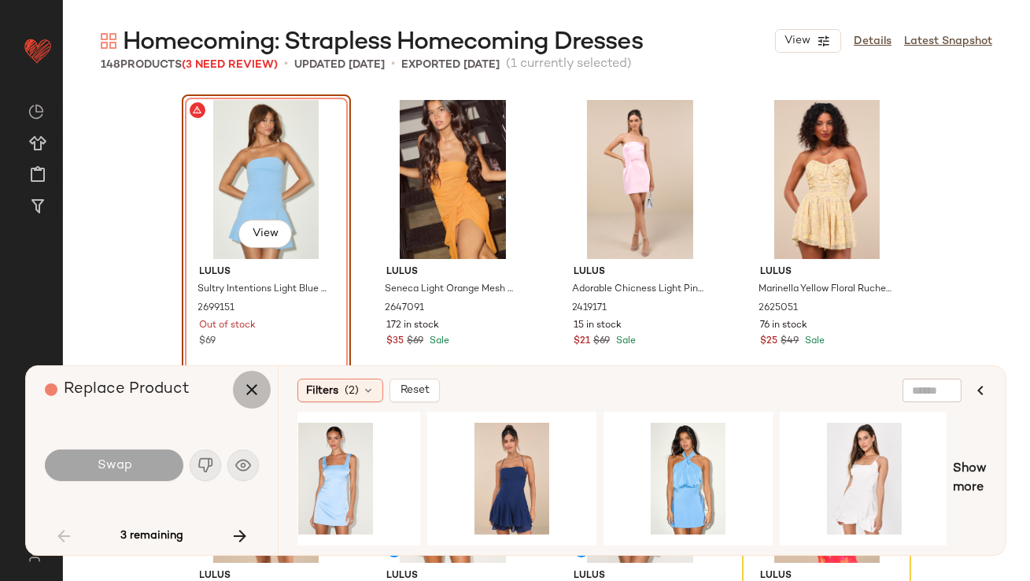
click at [253, 393] on icon "button" at bounding box center [251, 389] width 19 height 19
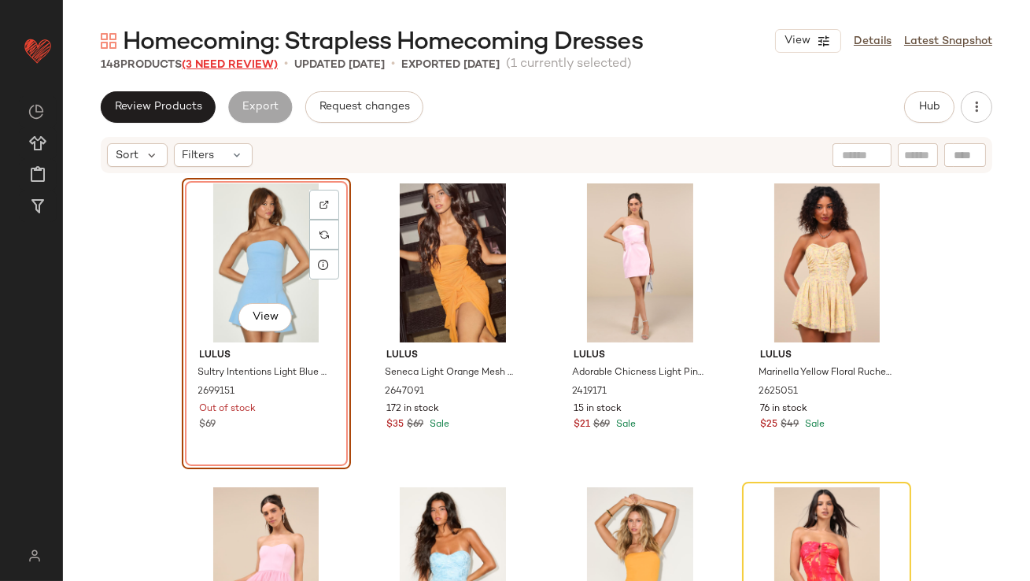
click at [238, 68] on span "(3 Need Review)" at bounding box center [230, 65] width 96 height 12
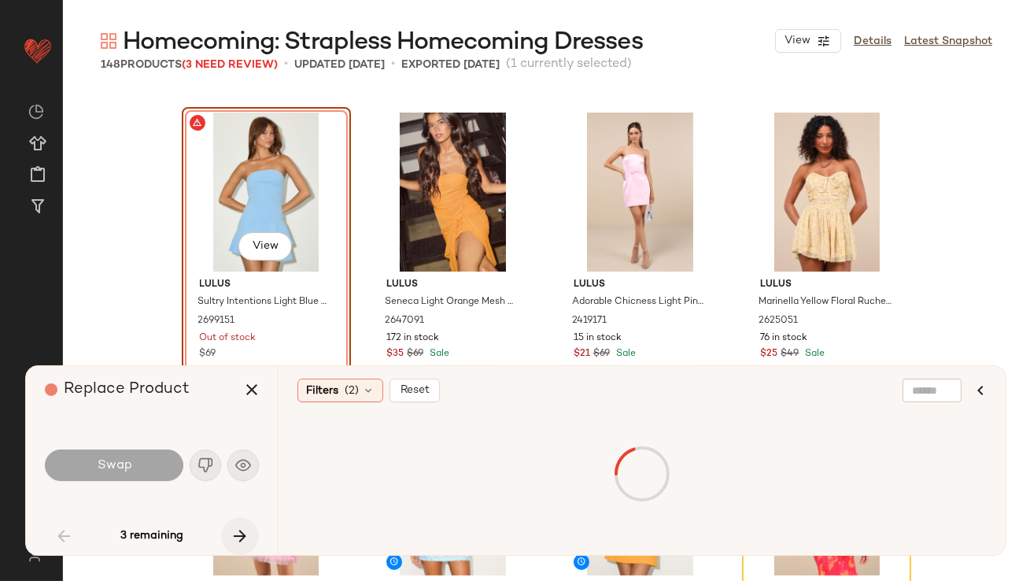
click at [241, 526] on icon "button" at bounding box center [239, 535] width 19 height 19
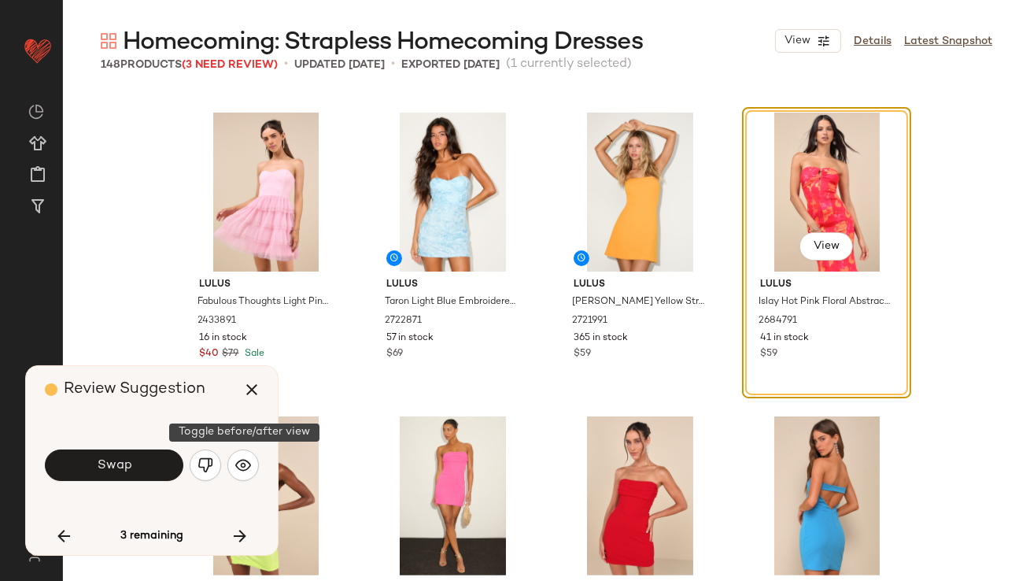
click at [214, 463] on button "button" at bounding box center [205, 464] width 31 height 31
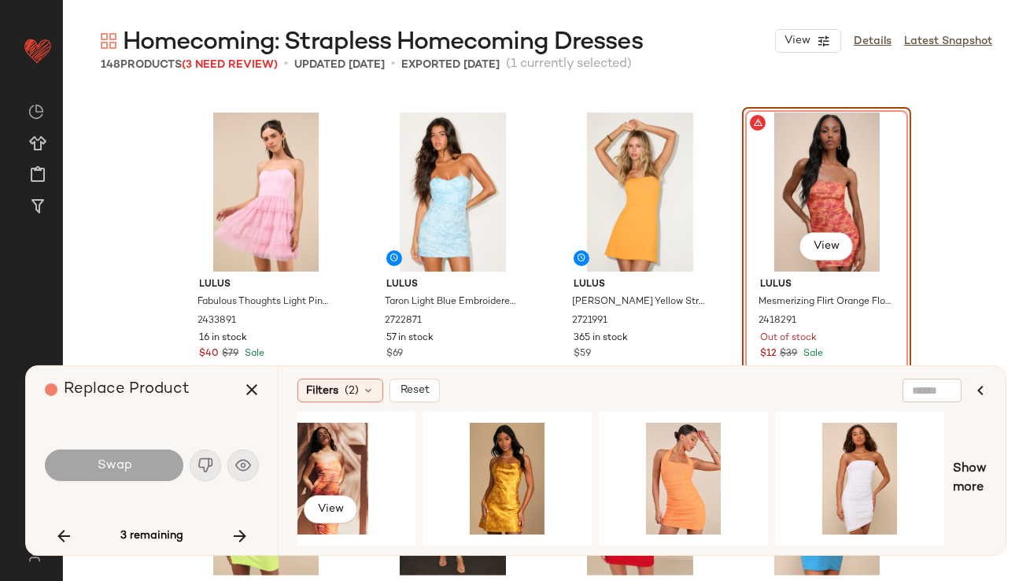
scroll to position [0, 409]
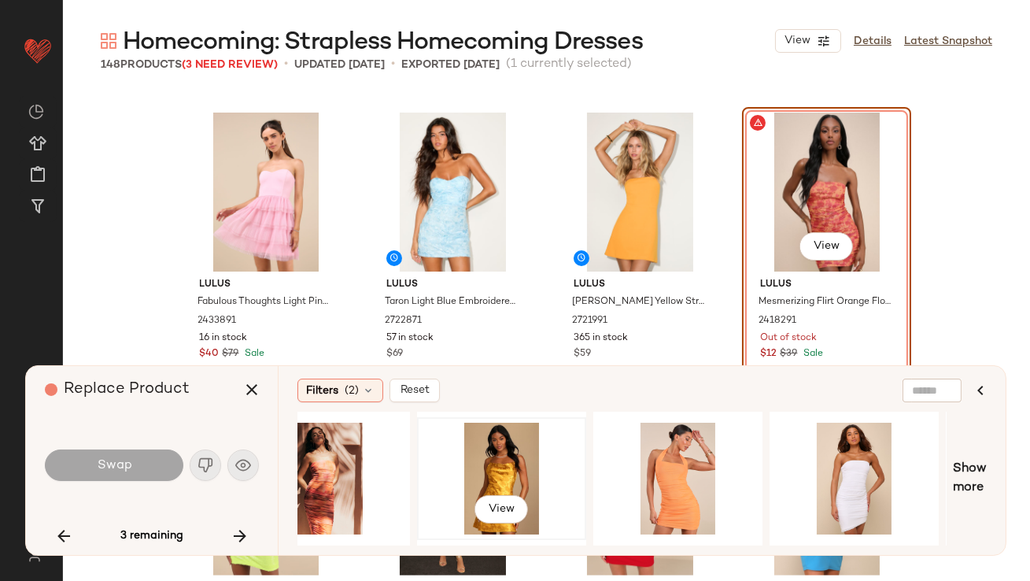
click at [492, 478] on div "View" at bounding box center [501, 478] width 158 height 112
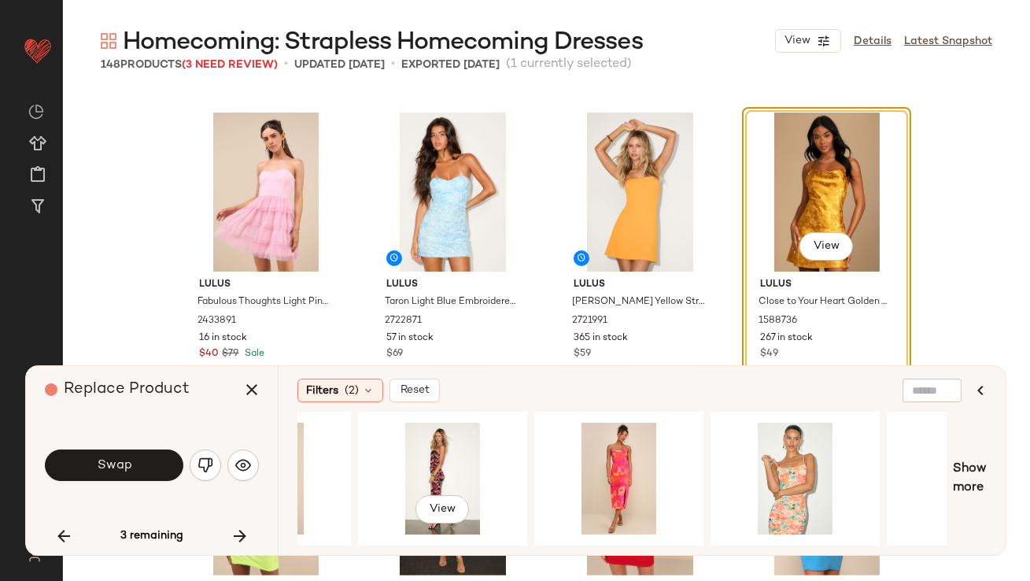
scroll to position [0, 1287]
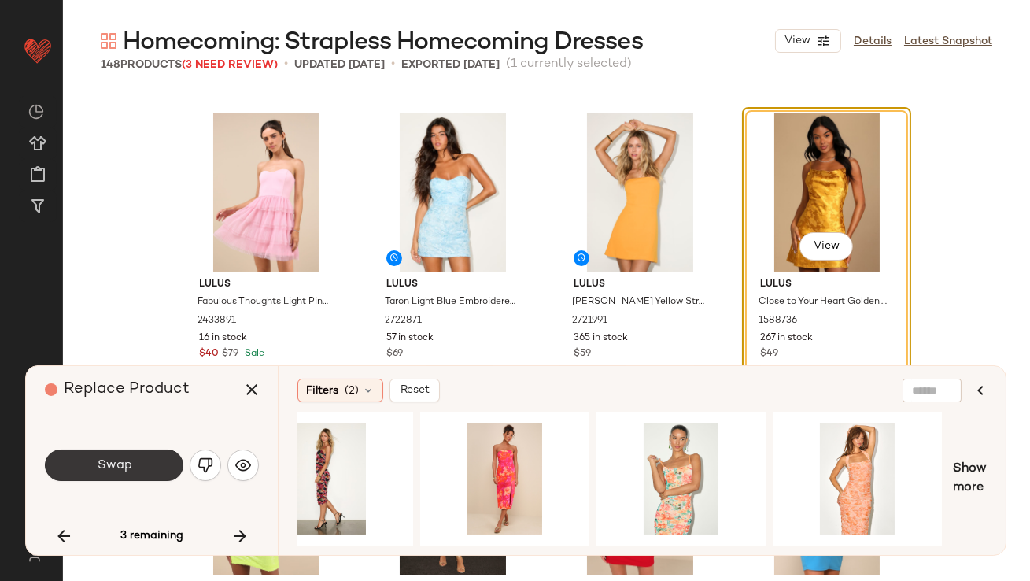
click at [149, 460] on button "Swap" at bounding box center [114, 464] width 138 height 31
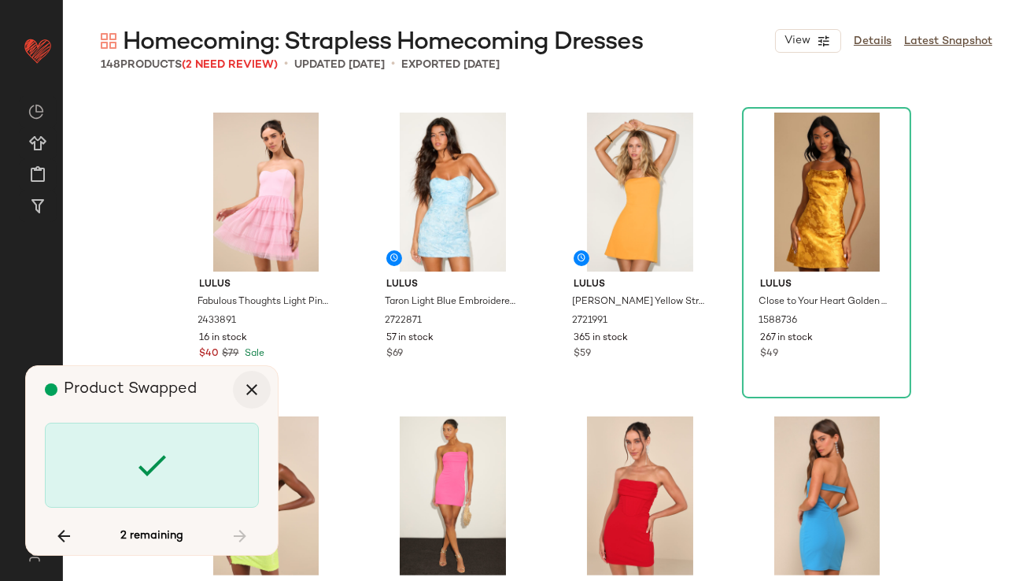
click at [256, 394] on icon "button" at bounding box center [251, 389] width 19 height 19
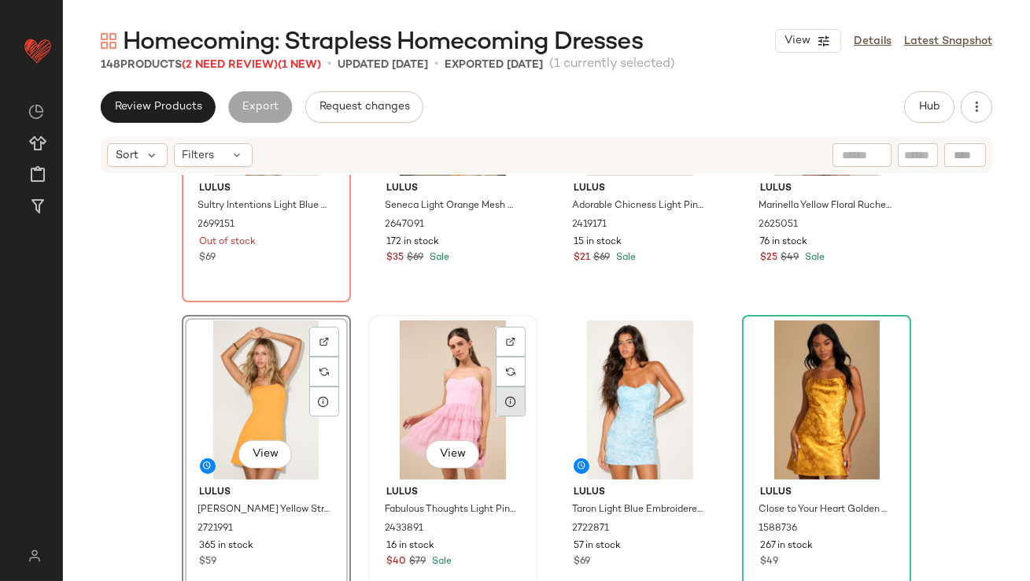
scroll to position [1113, 0]
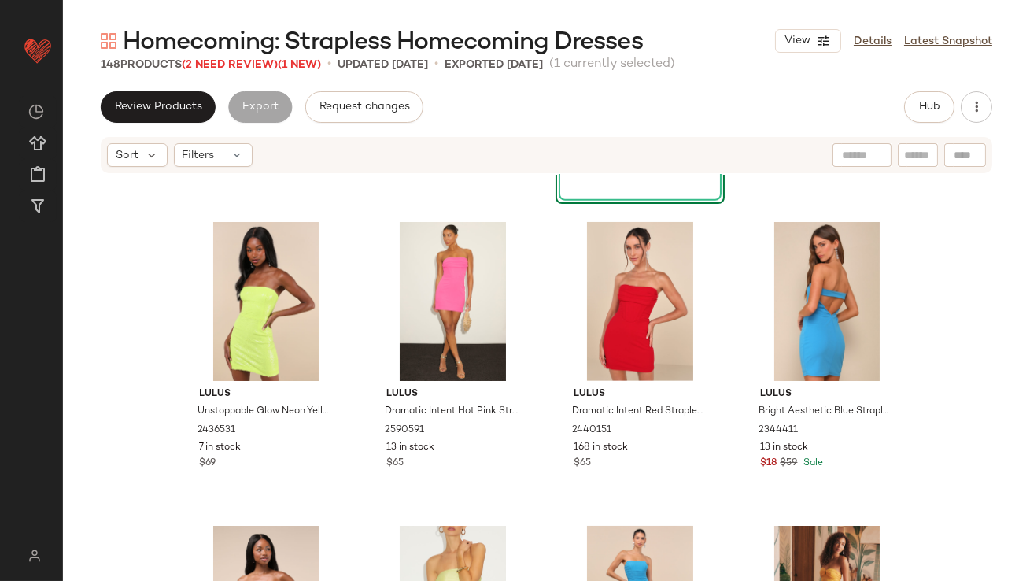
scroll to position [1490, 0]
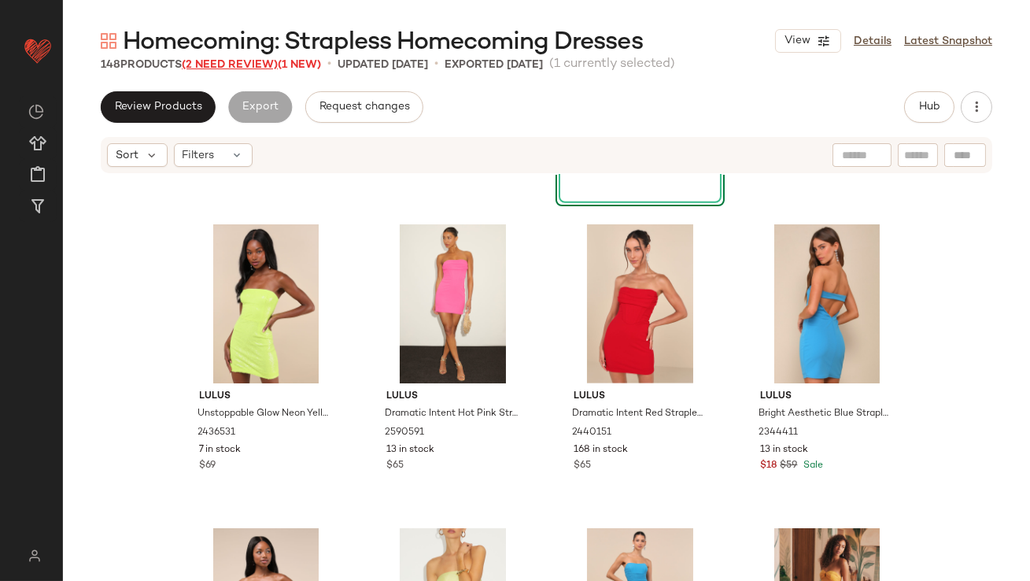
click at [238, 65] on span "(2 Need Review)" at bounding box center [230, 65] width 96 height 12
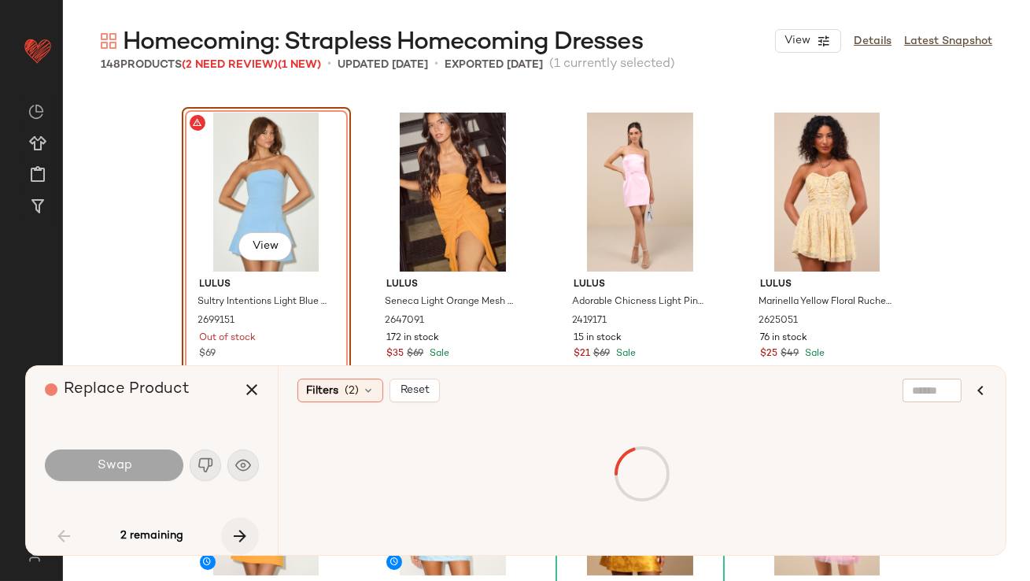
click at [237, 544] on icon "button" at bounding box center [239, 535] width 19 height 19
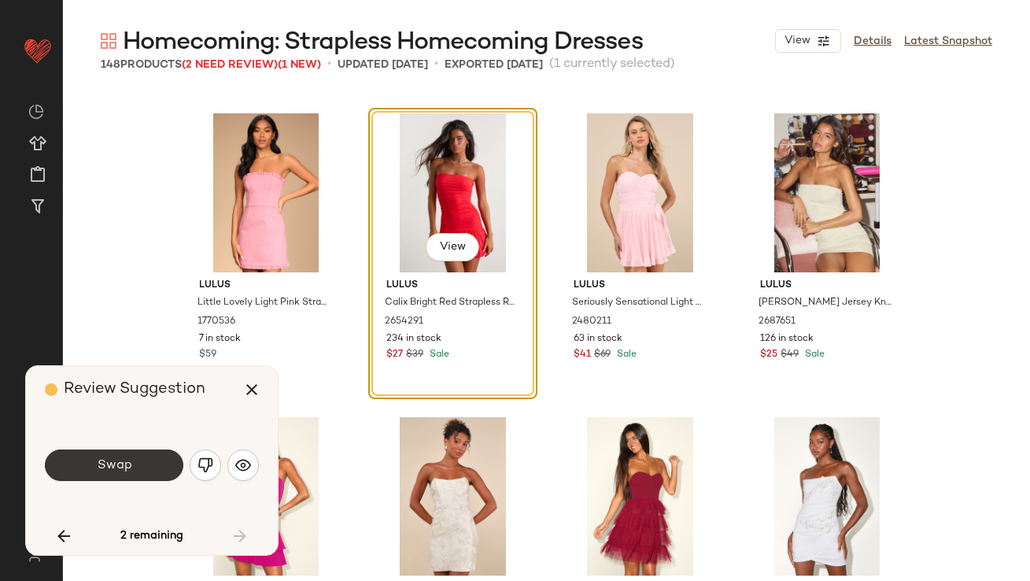
click at [153, 464] on button "Swap" at bounding box center [114, 464] width 138 height 31
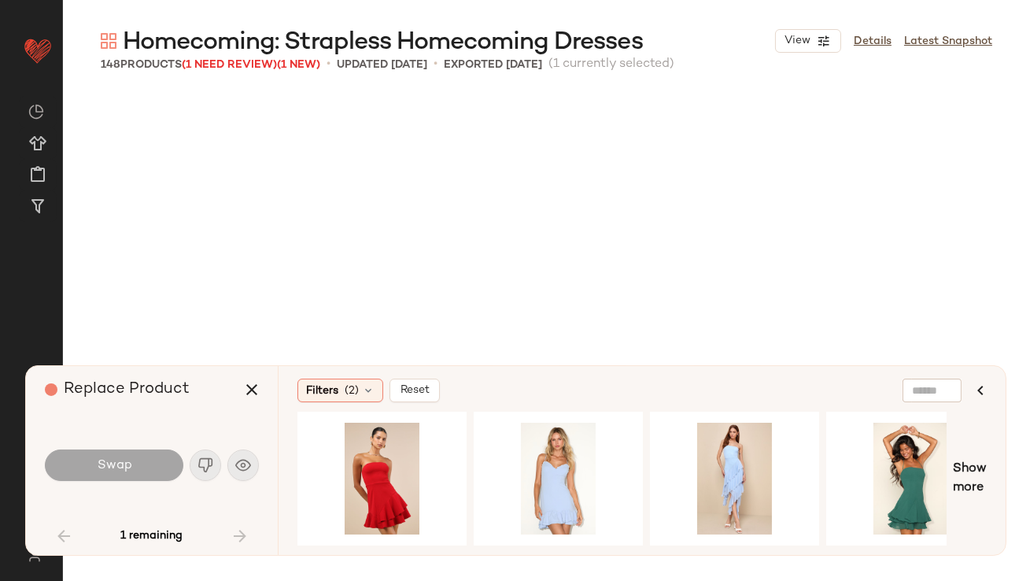
scroll to position [911, 0]
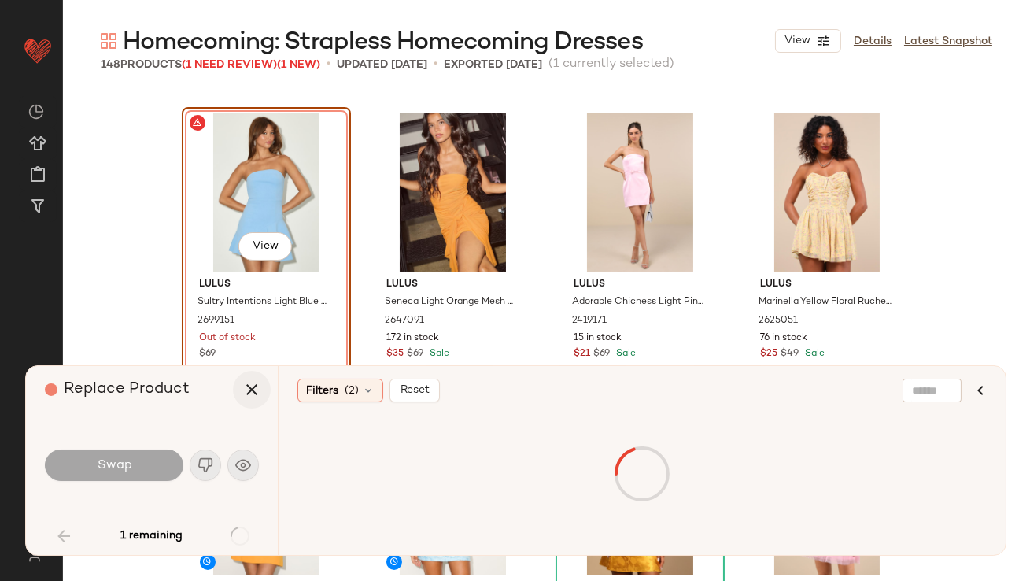
click at [257, 383] on icon "button" at bounding box center [251, 389] width 19 height 19
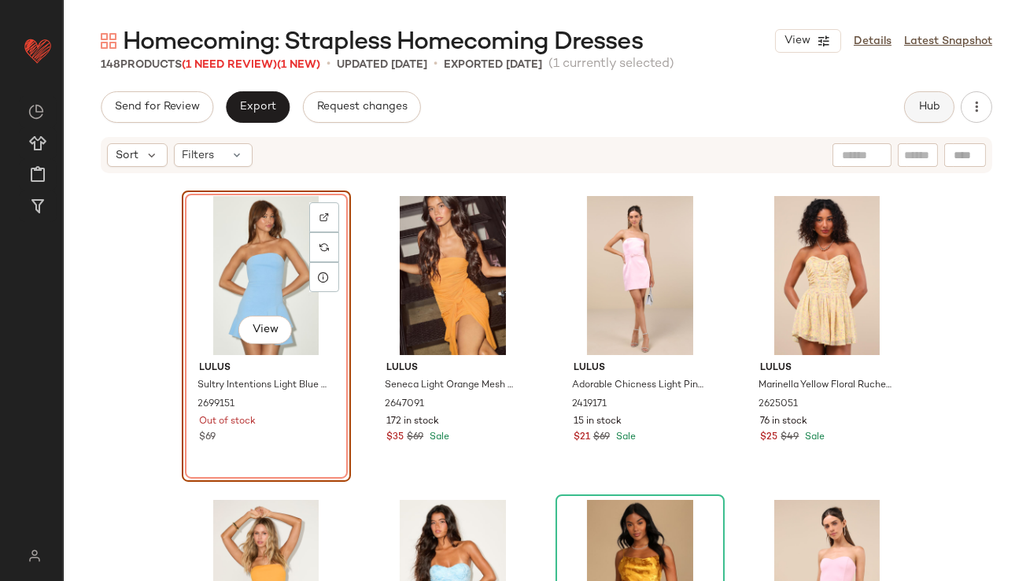
click at [926, 114] on button "Hub" at bounding box center [929, 106] width 50 height 31
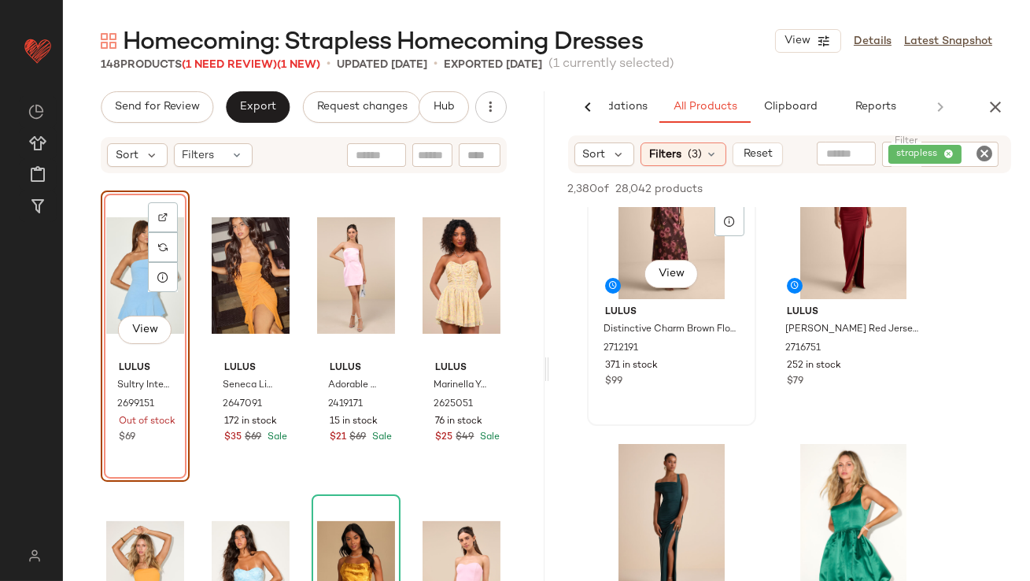
scroll to position [208, 0]
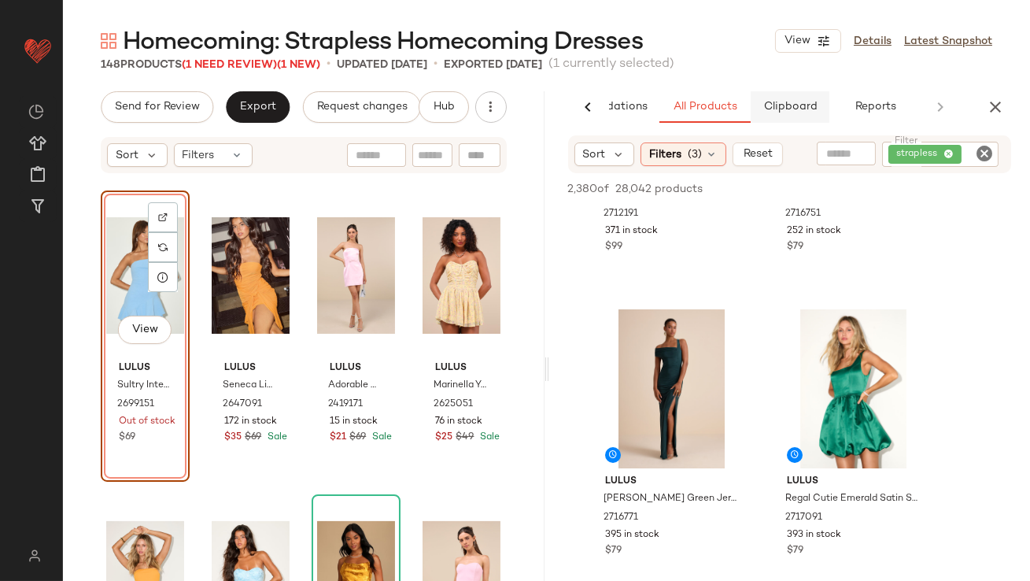
click at [770, 107] on span "Clipboard" at bounding box center [789, 107] width 54 height 13
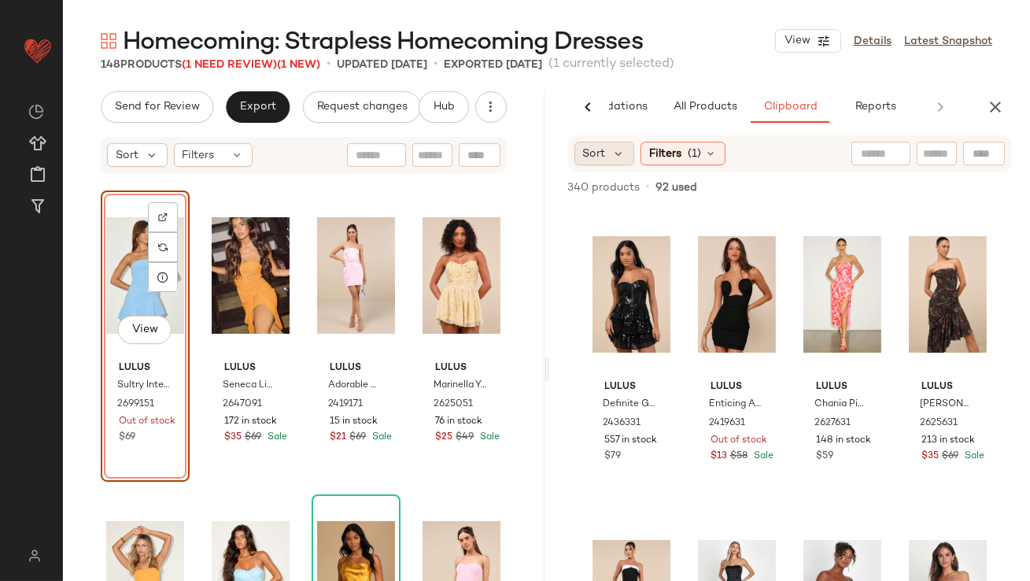
click at [625, 161] on div "Sort" at bounding box center [604, 154] width 61 height 24
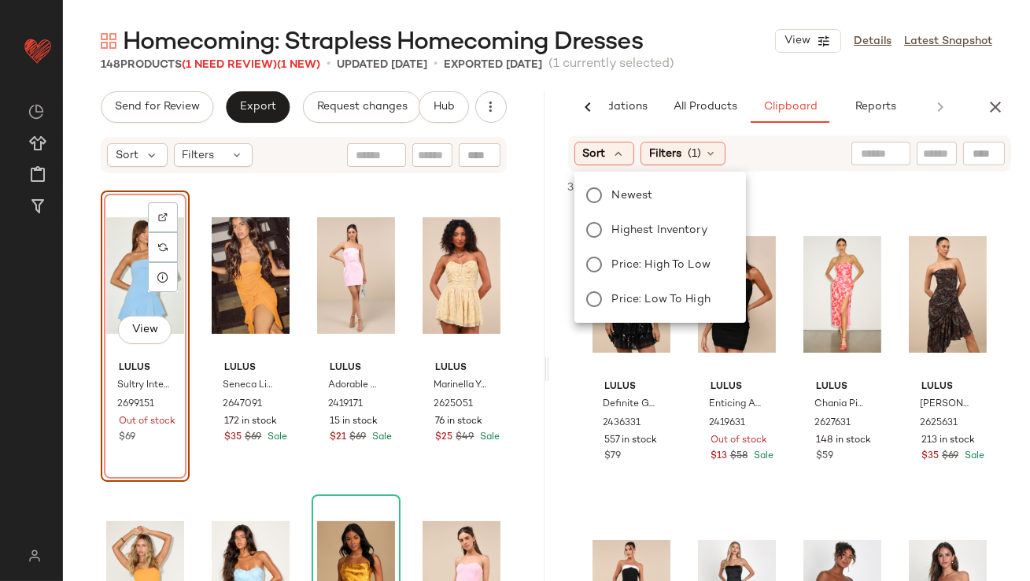
click at [636, 244] on div "Newest Highest Inventory Price: High to Low Price: Low to High" at bounding box center [658, 247] width 175 height 138
click at [638, 230] on span "Highest Inventory" at bounding box center [659, 230] width 95 height 17
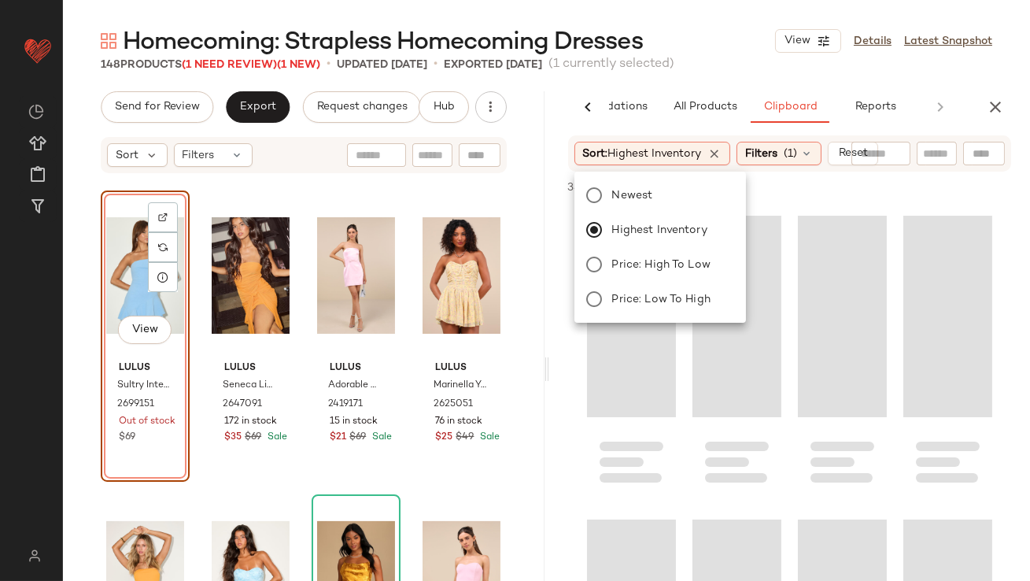
click at [734, 61] on div "148 Products (1 Need Review) (1 New) • updated Sep 10th • Exported Sep 9th (1 c…" at bounding box center [546, 65] width 967 height 16
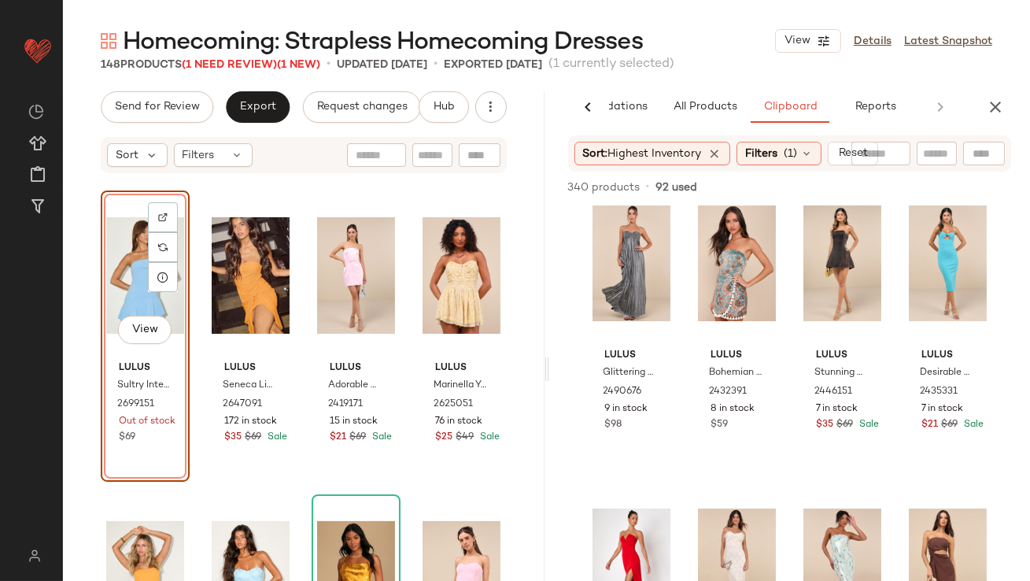
scroll to position [10623, 0]
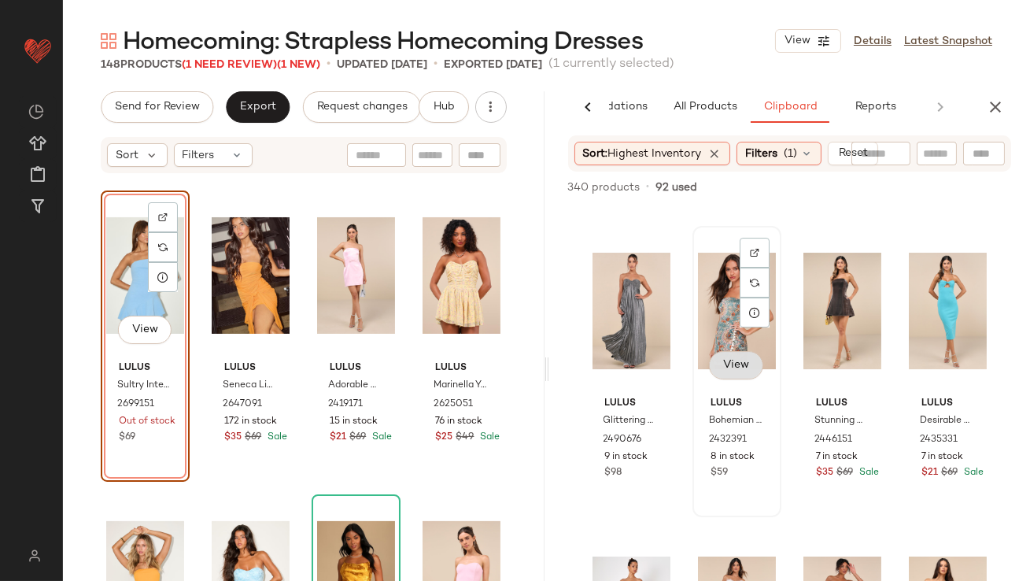
click at [725, 356] on button "View" at bounding box center [735, 365] width 53 height 28
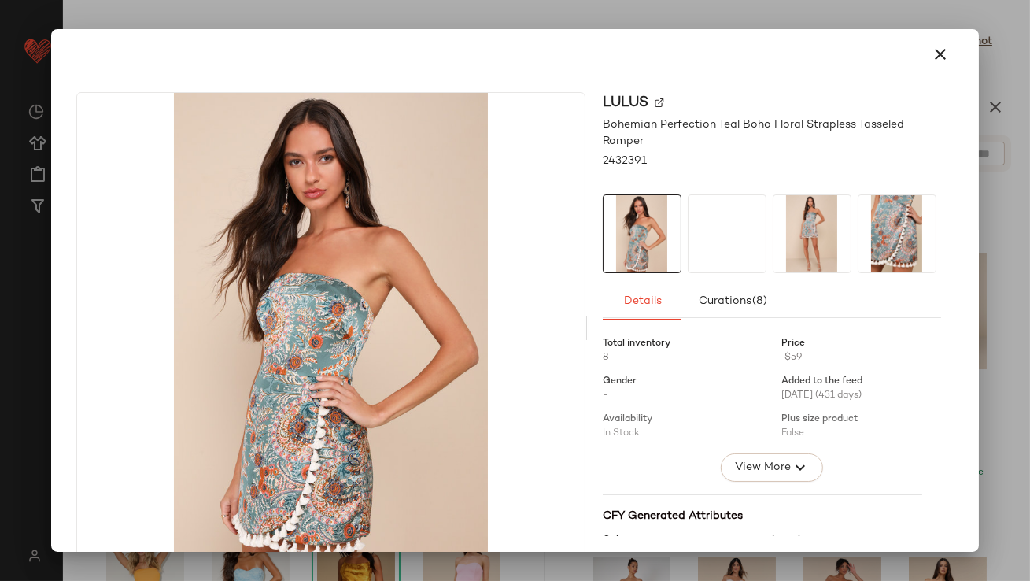
click at [710, 195] on div at bounding box center [726, 195] width 77 height 0
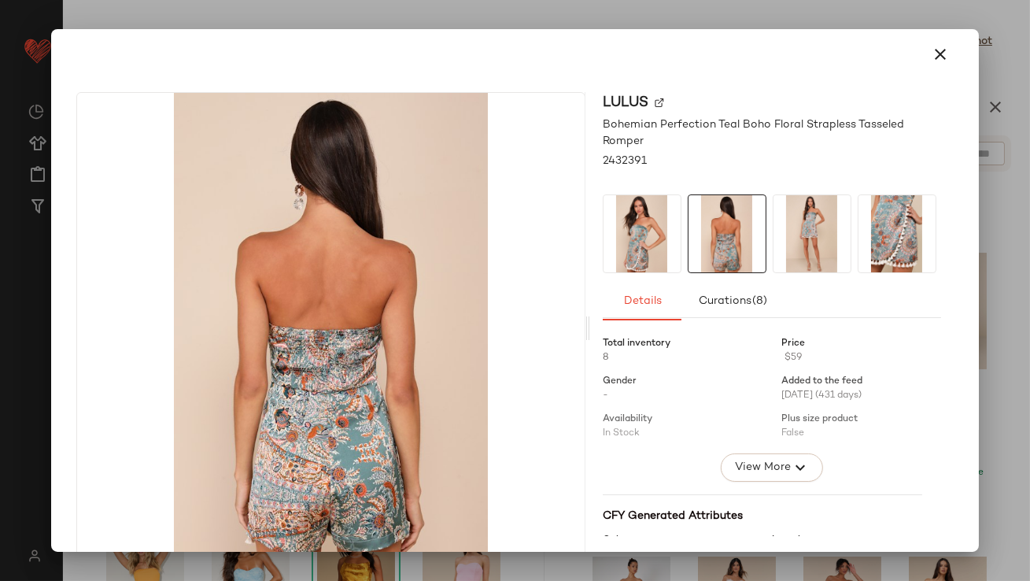
click at [787, 241] on img at bounding box center [811, 233] width 77 height 77
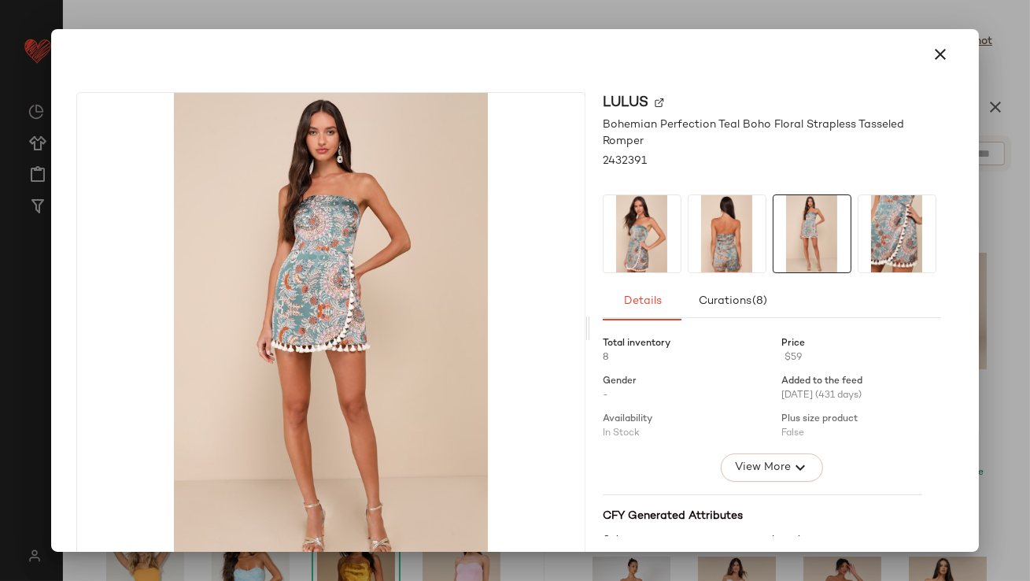
click at [911, 55] on div at bounding box center [514, 54] width 889 height 38
click at [931, 52] on icon "button" at bounding box center [940, 54] width 19 height 19
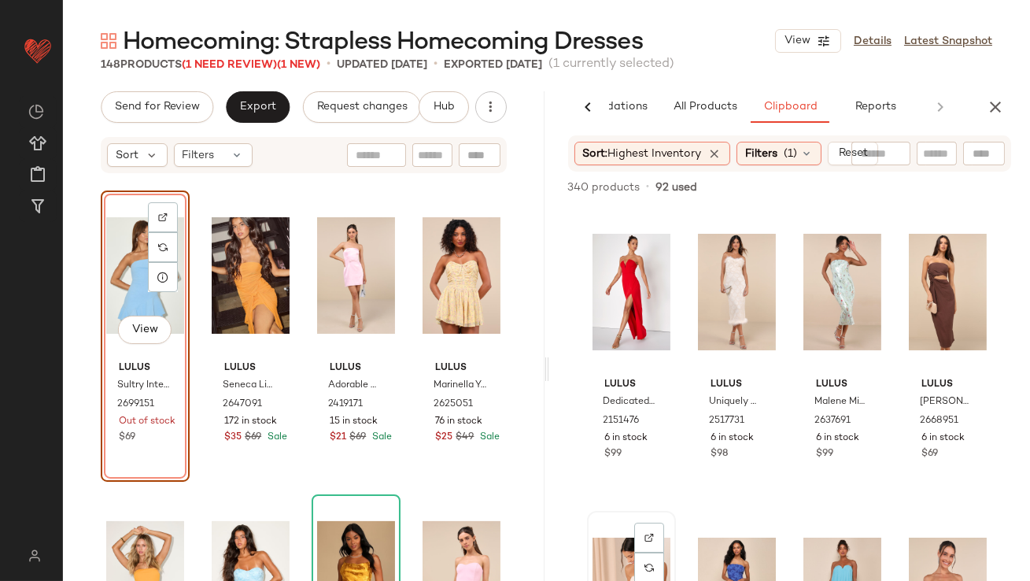
scroll to position [11197, 0]
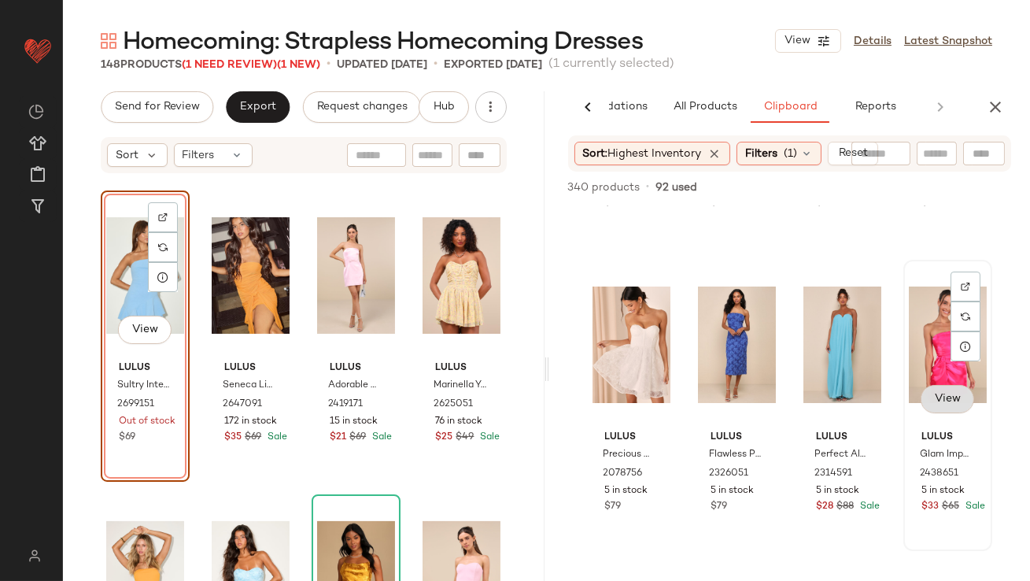
click at [938, 403] on span "View" at bounding box center [946, 399] width 27 height 13
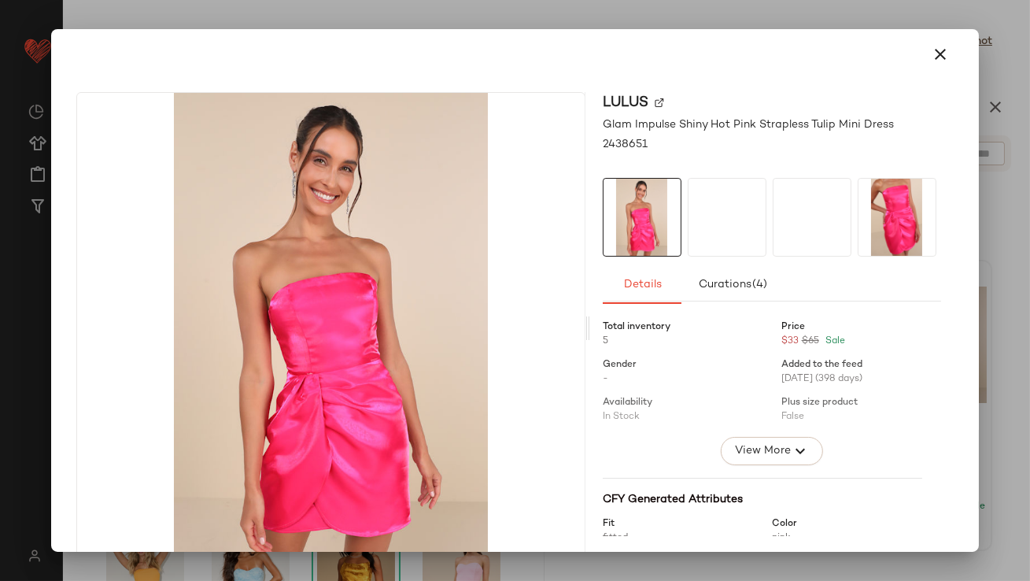
click at [0, 0] on img at bounding box center [0, 0] width 0 height 0
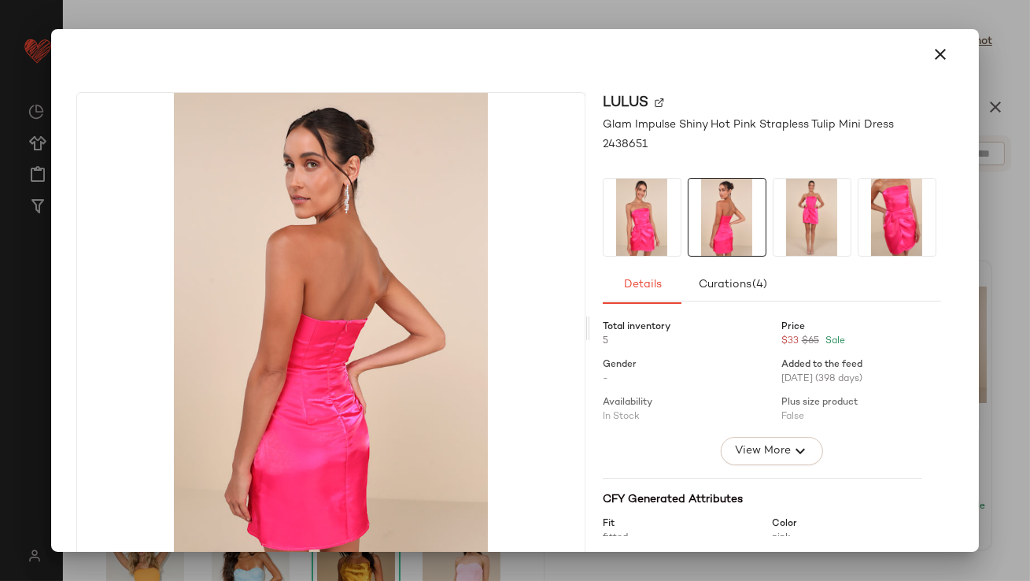
click at [821, 236] on img at bounding box center [811, 217] width 77 height 77
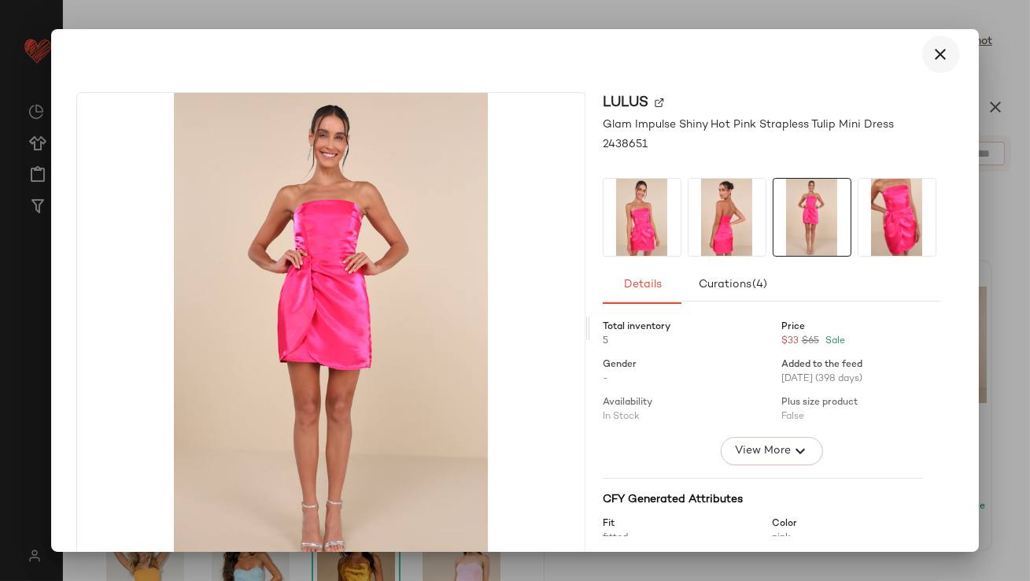
click at [931, 48] on icon "button" at bounding box center [940, 54] width 19 height 19
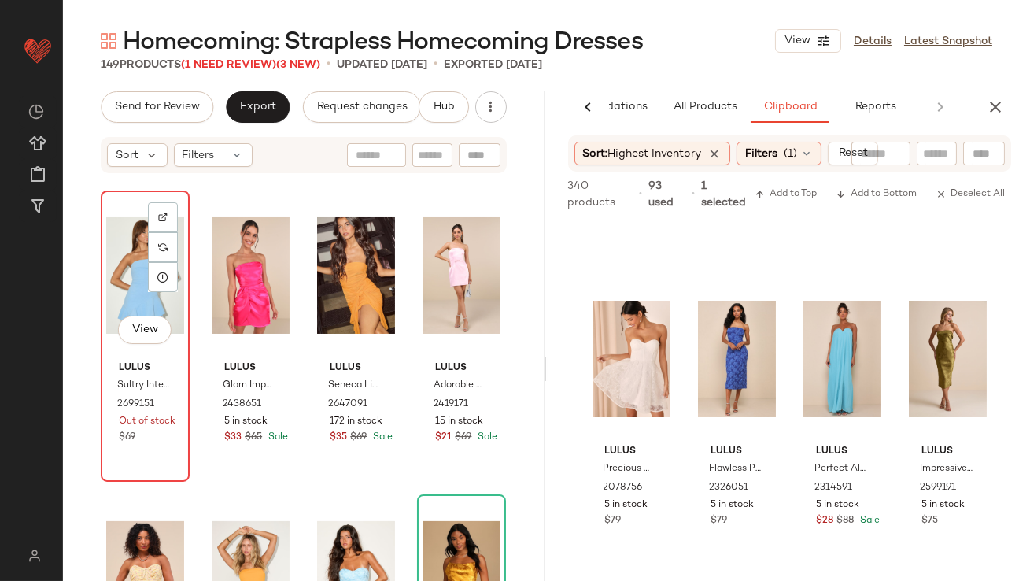
click at [124, 292] on div "View" at bounding box center [145, 275] width 78 height 159
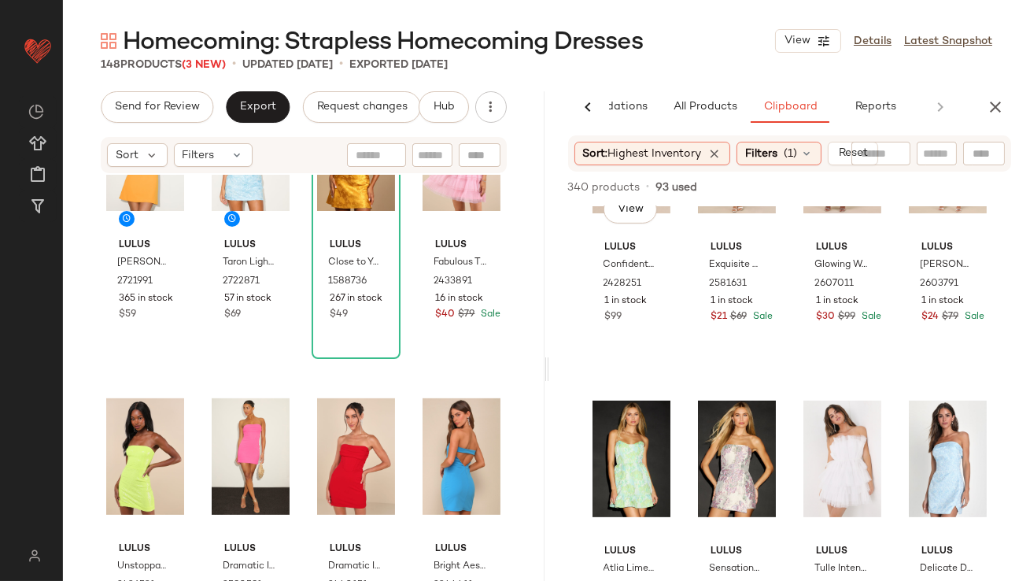
scroll to position [13026, 0]
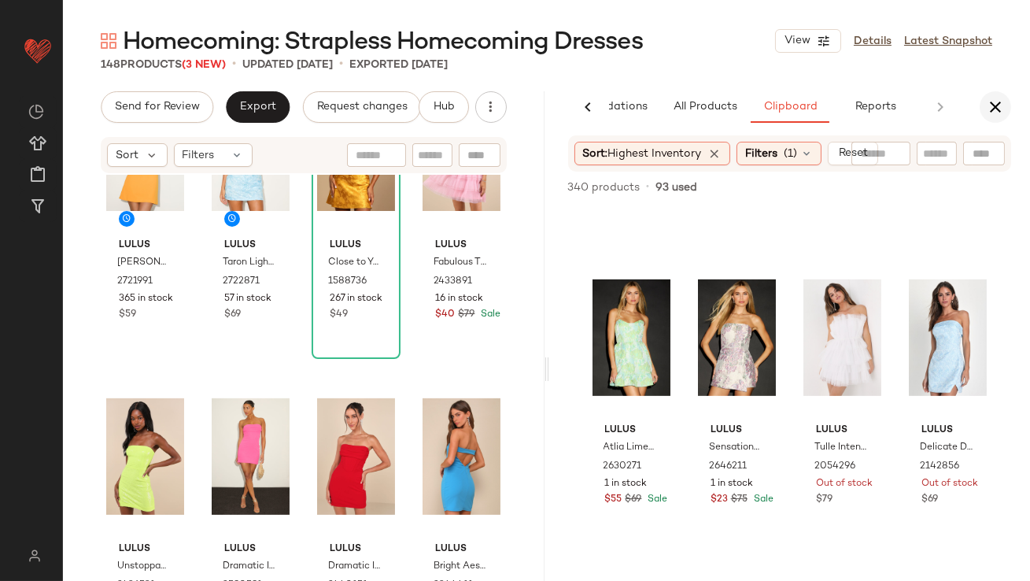
click at [995, 109] on icon "button" at bounding box center [995, 107] width 19 height 19
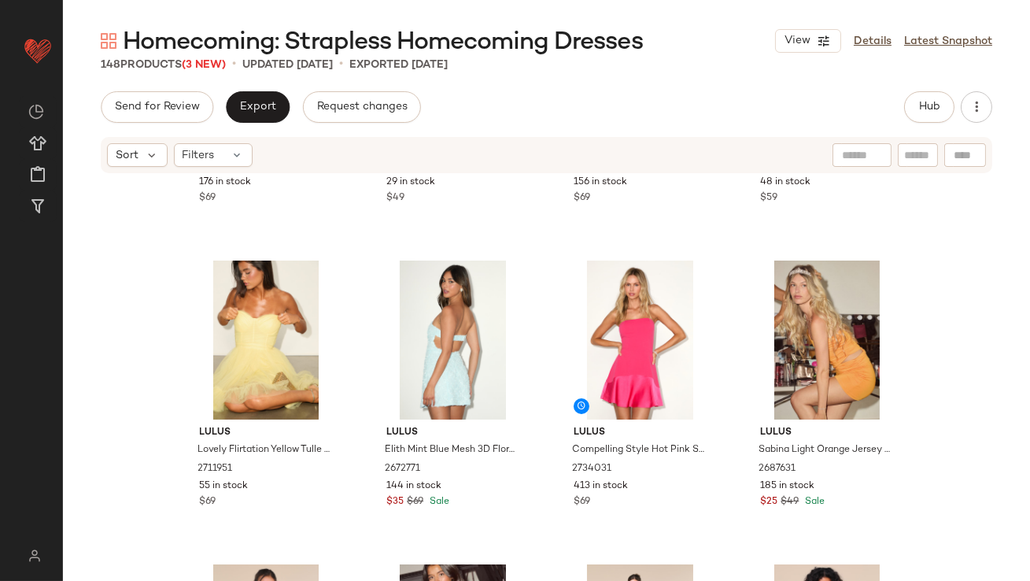
scroll to position [637, 0]
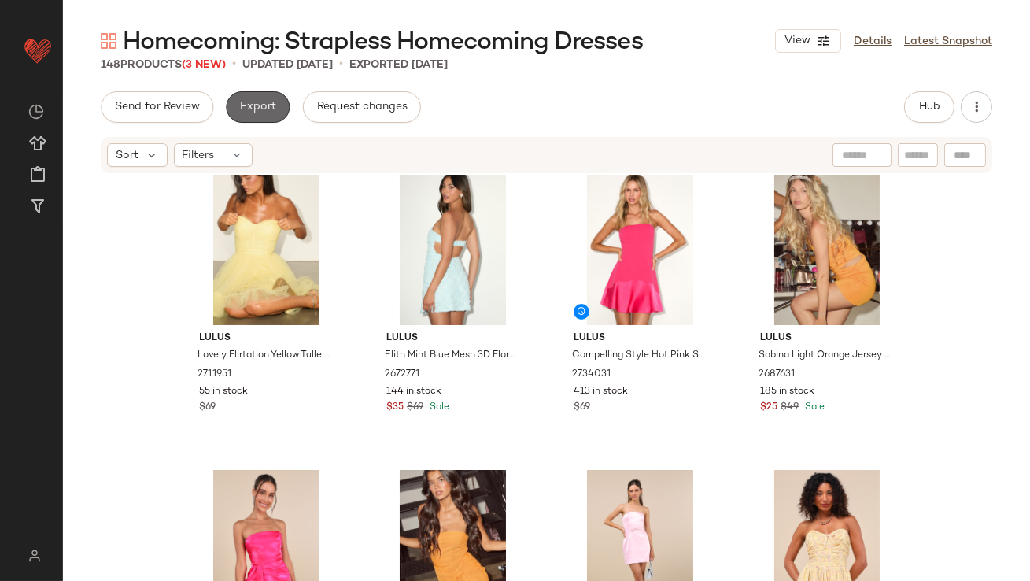
click at [232, 104] on button "Export" at bounding box center [258, 106] width 64 height 31
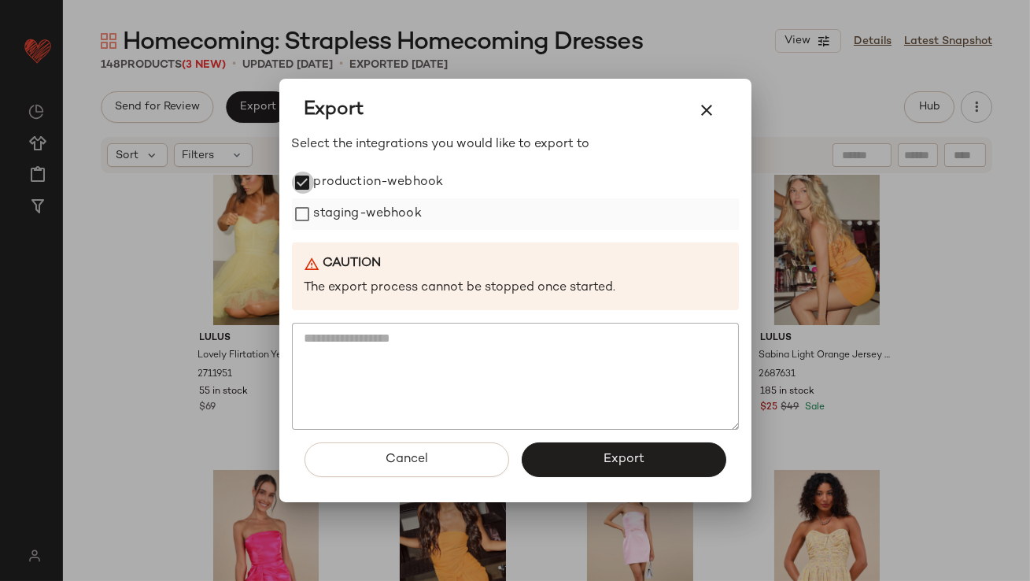
click at [301, 201] on div "staging-webhook" at bounding box center [515, 213] width 447 height 31
click at [625, 466] on span "Export" at bounding box center [624, 459] width 42 height 15
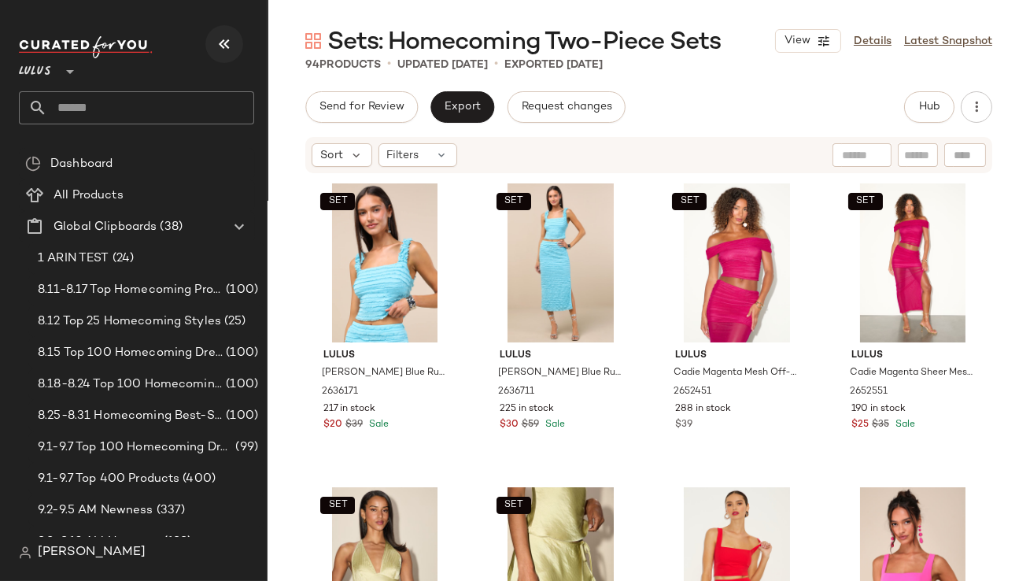
click at [233, 33] on button "button" at bounding box center [224, 44] width 38 height 38
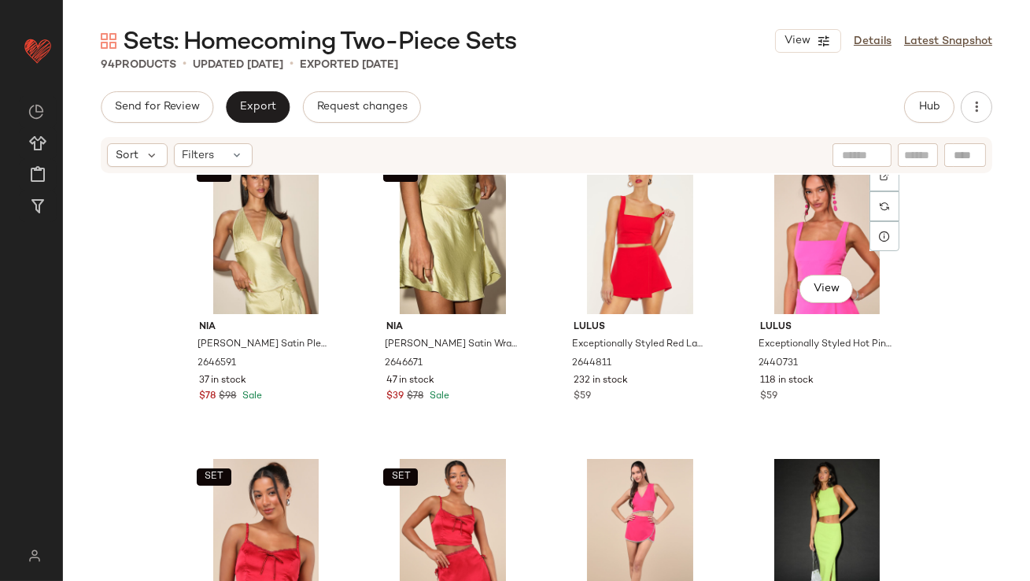
scroll to position [400, 0]
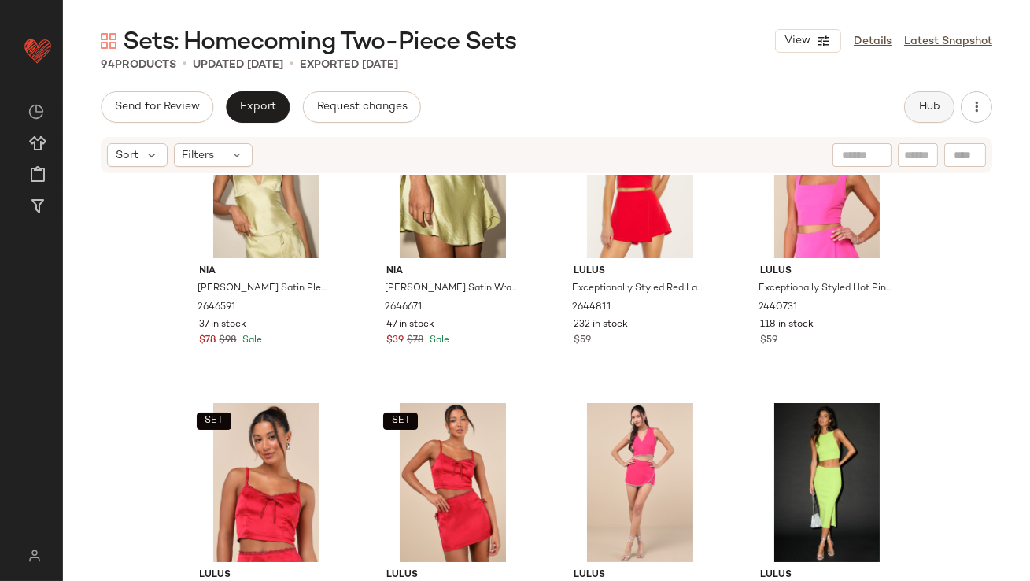
click at [919, 105] on span "Hub" at bounding box center [929, 107] width 22 height 13
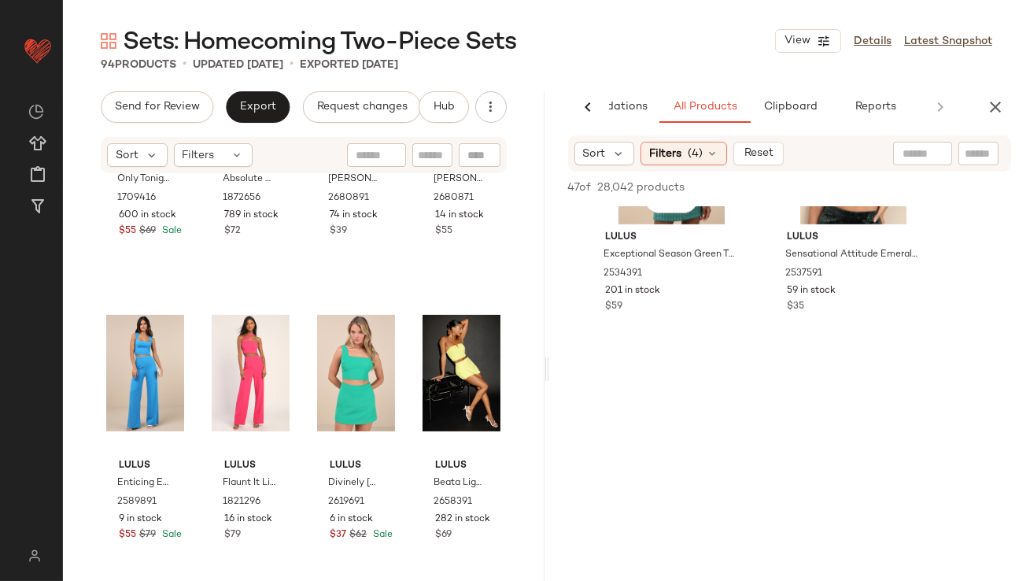
scroll to position [1801, 0]
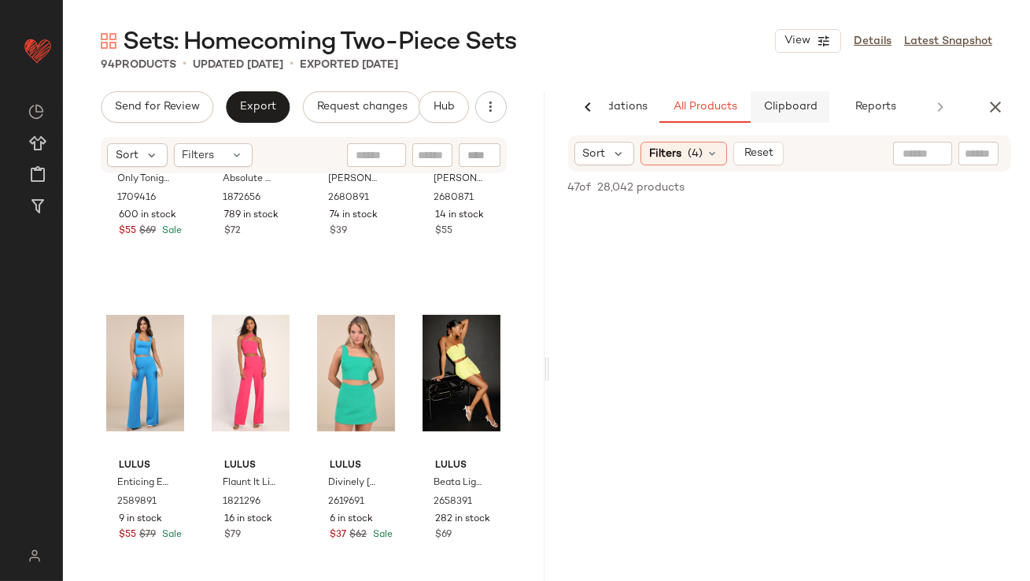
click at [801, 101] on span "Clipboard" at bounding box center [789, 107] width 54 height 13
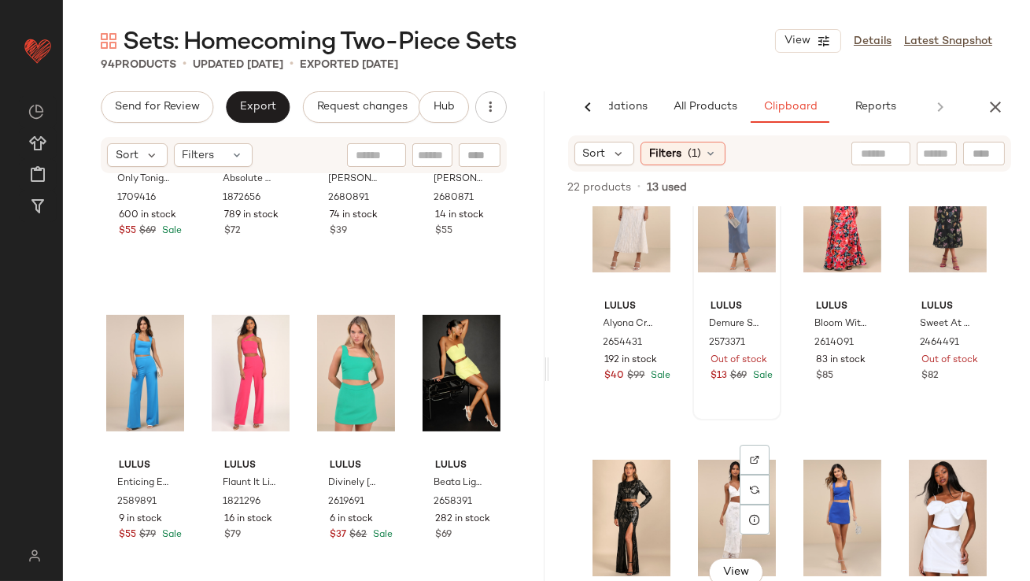
scroll to position [86, 0]
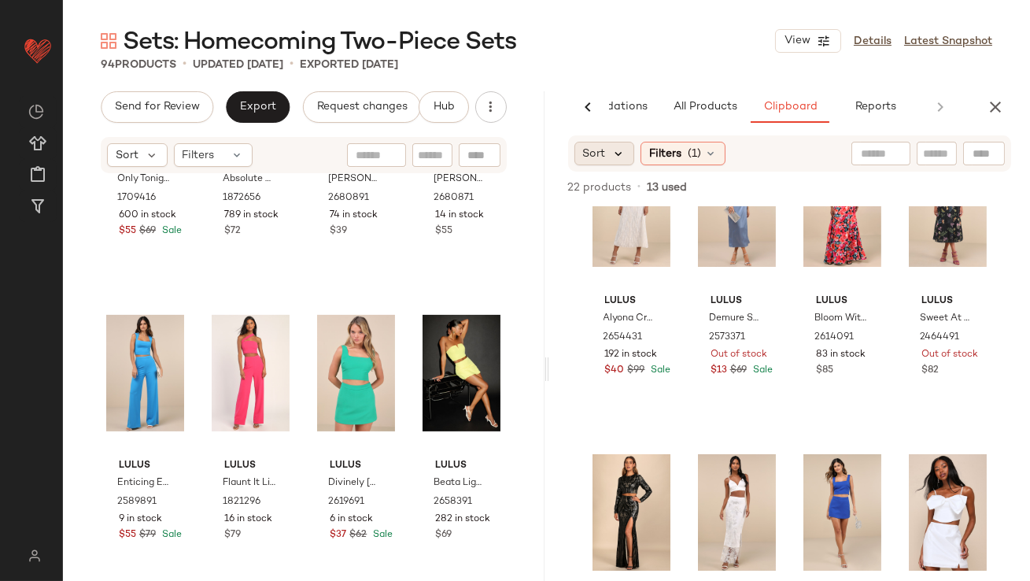
click at [618, 154] on icon at bounding box center [619, 153] width 14 height 14
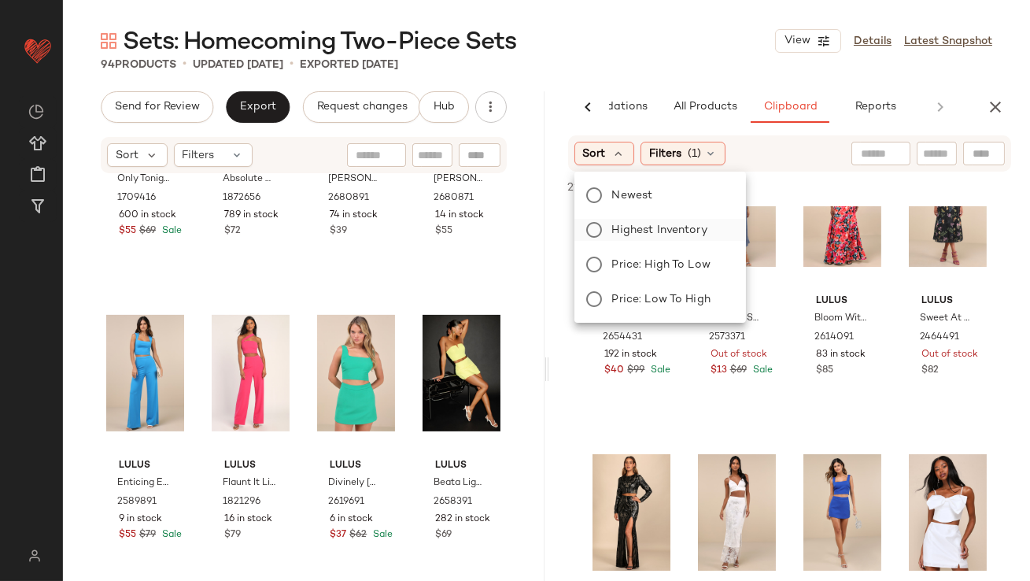
click at [621, 236] on span "Highest Inventory" at bounding box center [659, 230] width 95 height 17
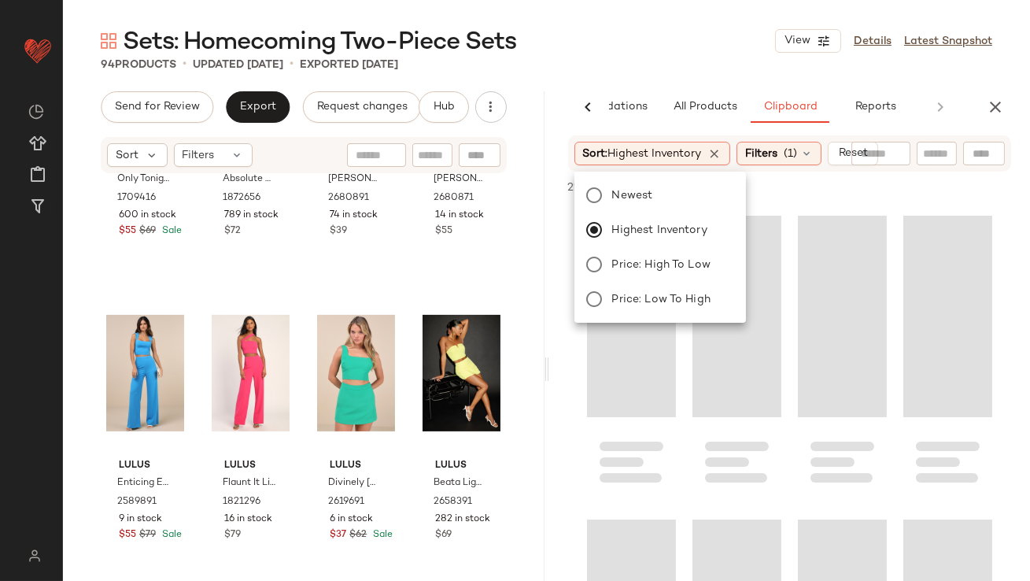
click at [684, 62] on div "94 Products • updated Sep 9th • Exported Sep 9th" at bounding box center [546, 65] width 967 height 16
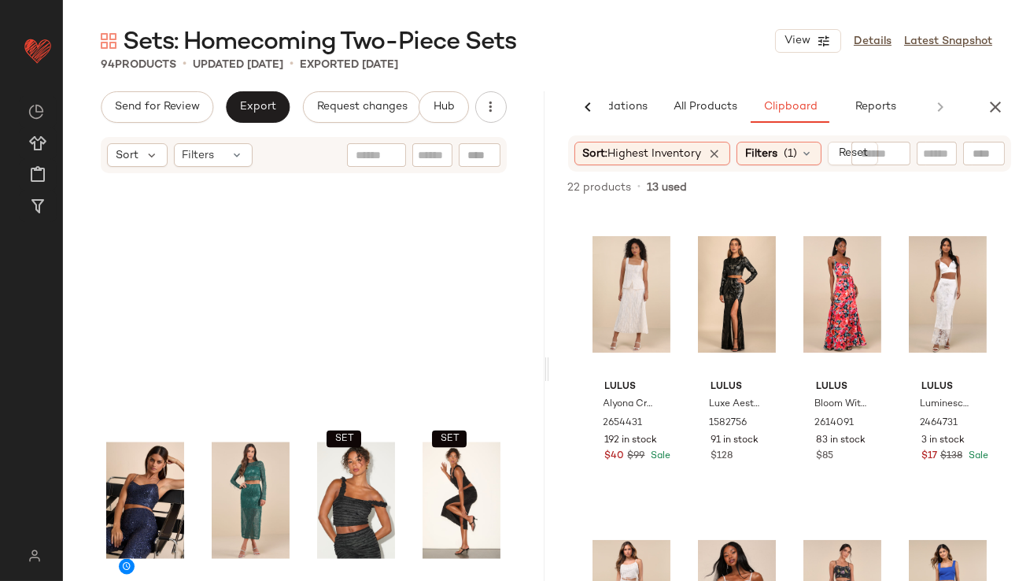
scroll to position [6837, 0]
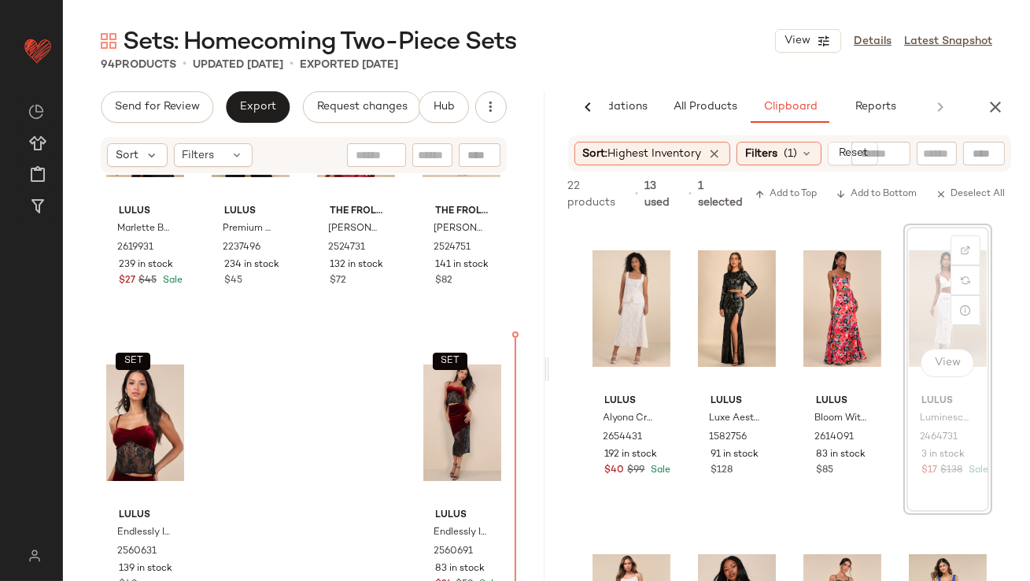
drag, startPoint x: 935, startPoint y: 302, endPoint x: 924, endPoint y: 305, distance: 11.5
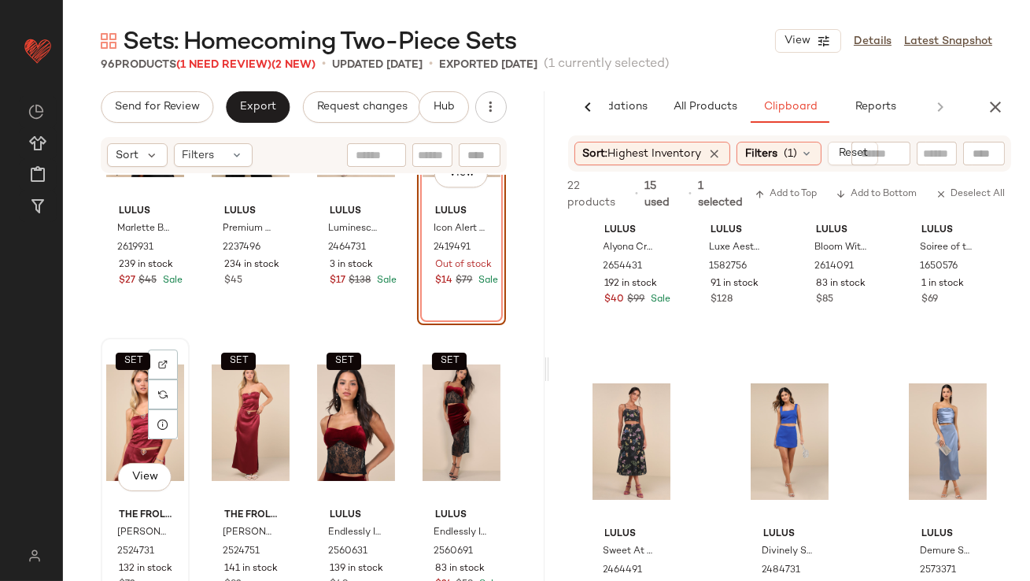
click at [115, 406] on div "SET View" at bounding box center [145, 422] width 78 height 159
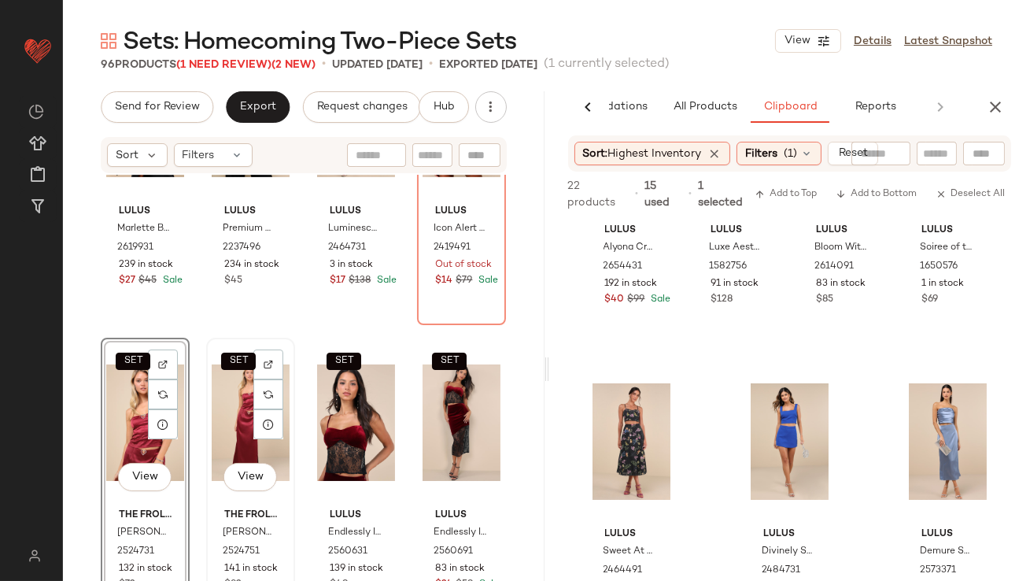
click at [229, 404] on div "SET View" at bounding box center [251, 422] width 78 height 159
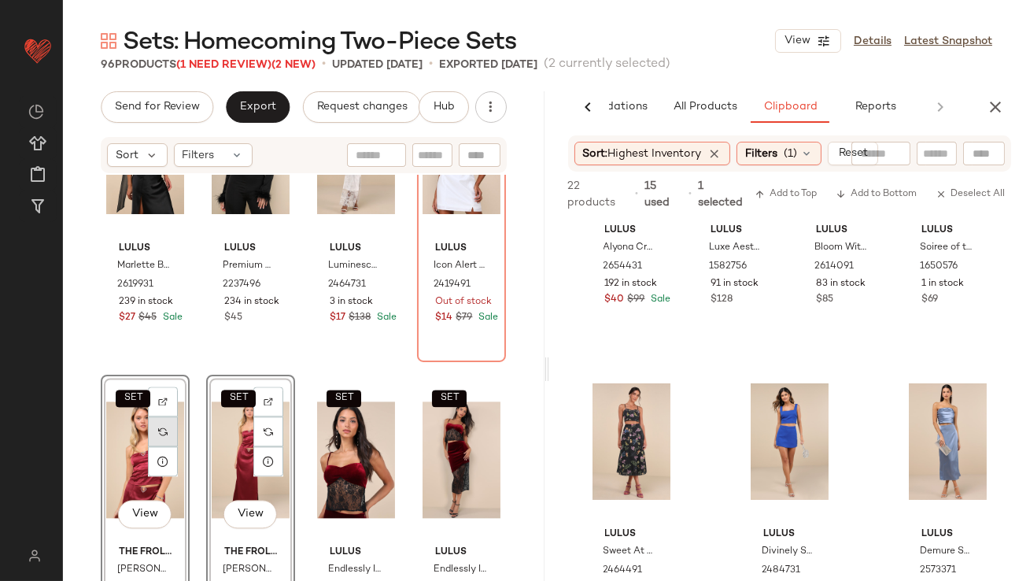
scroll to position [6789, 0]
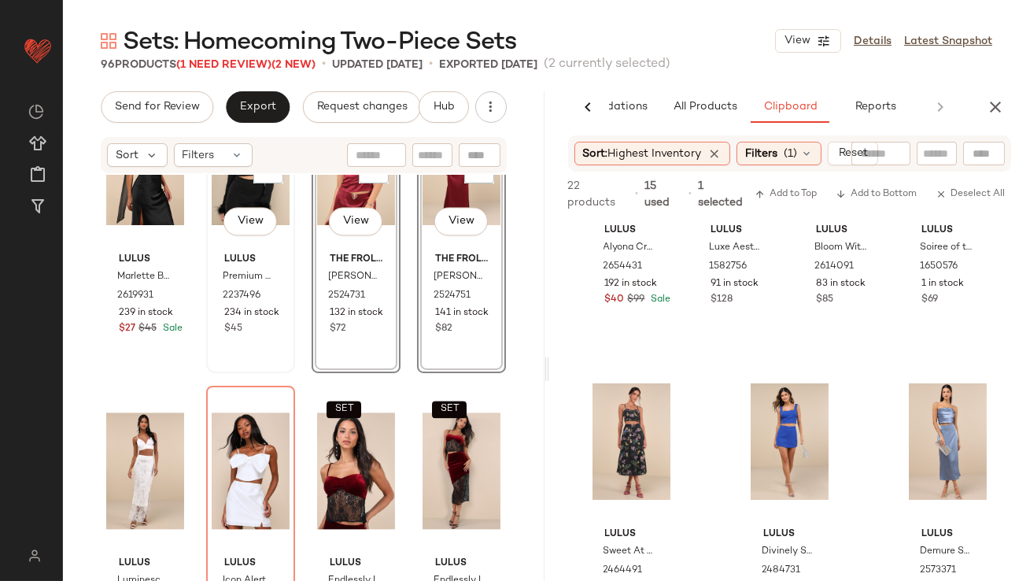
click at [282, 337] on div "SET View Lulus Premium Aura Black Satin Feather Long Sleeve Crop Top 2237496 23…" at bounding box center [251, 227] width 86 height 288
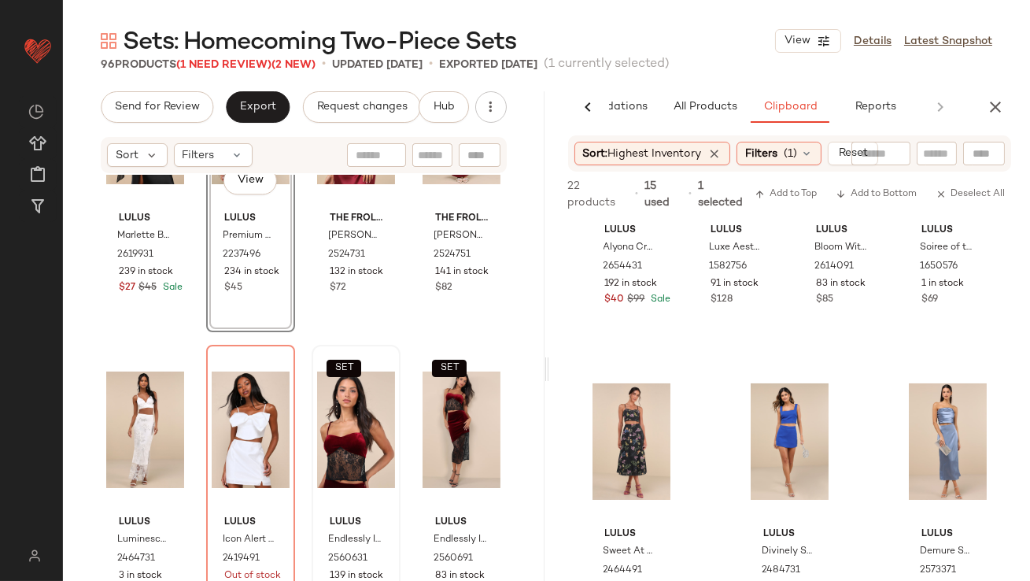
scroll to position [6837, 0]
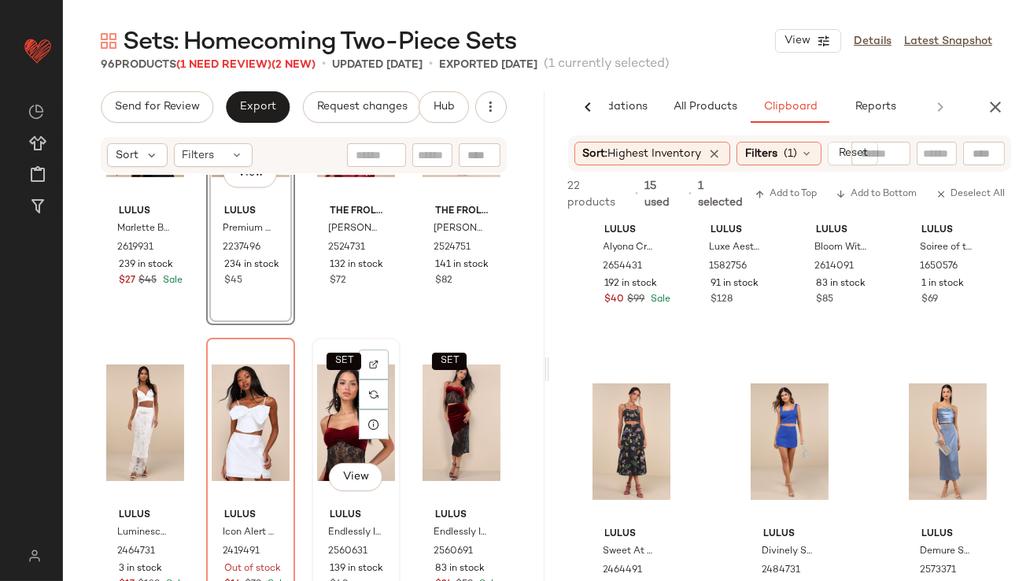
click at [317, 397] on div "SET View" at bounding box center [356, 422] width 78 height 159
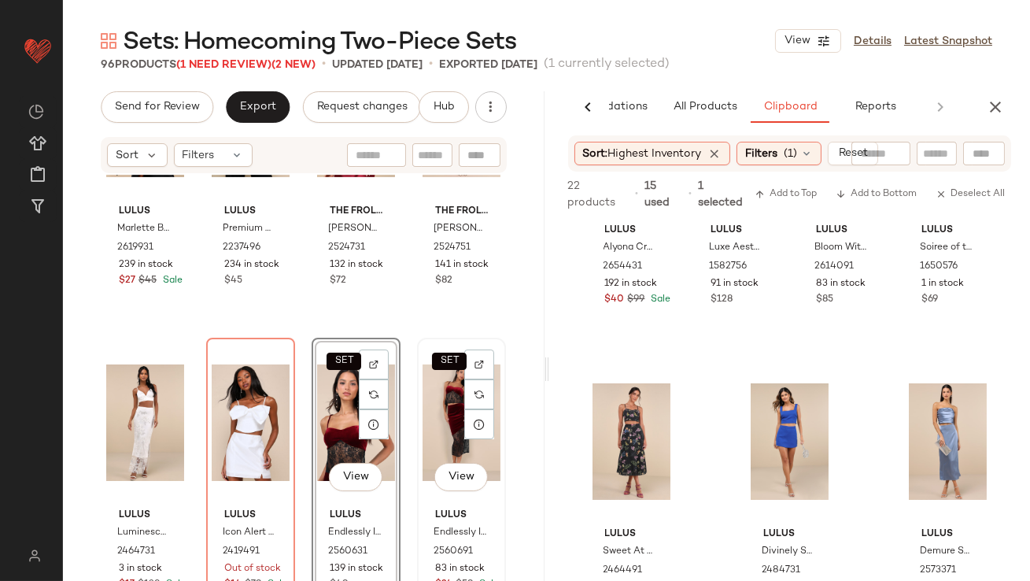
click at [442, 398] on div "SET View" at bounding box center [461, 422] width 78 height 159
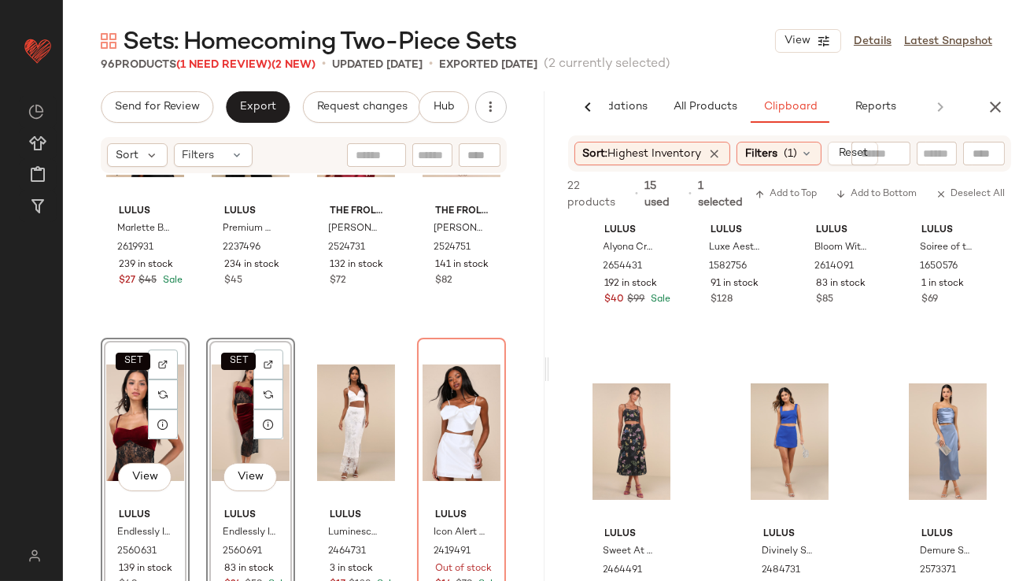
click at [380, 326] on div "SET Lulus Marlette Black Strapless Crop Top and Scarf Set 2619931 239 in stock …" at bounding box center [303, 401] width 481 height 453
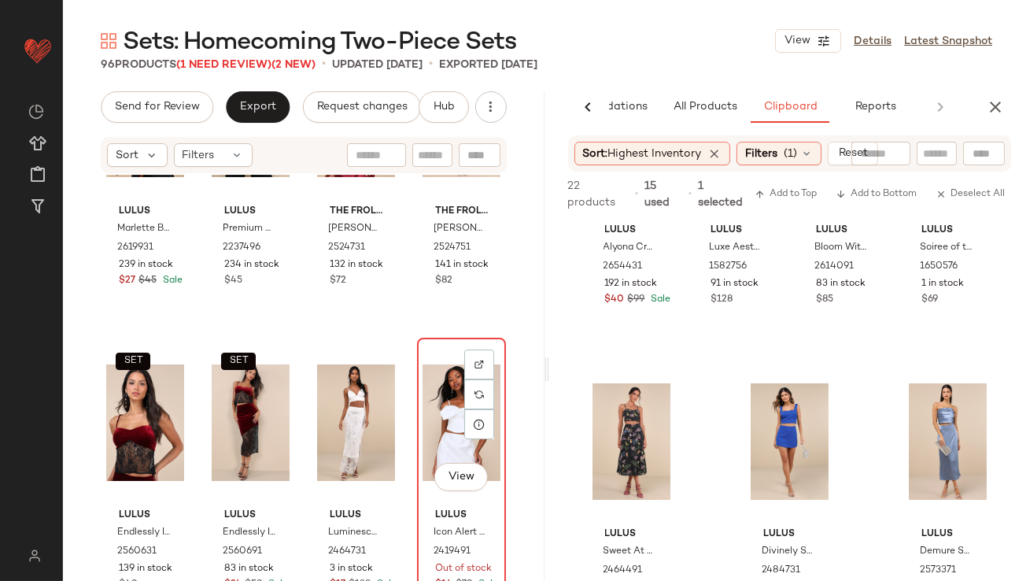
click at [422, 374] on div "View" at bounding box center [461, 422] width 78 height 159
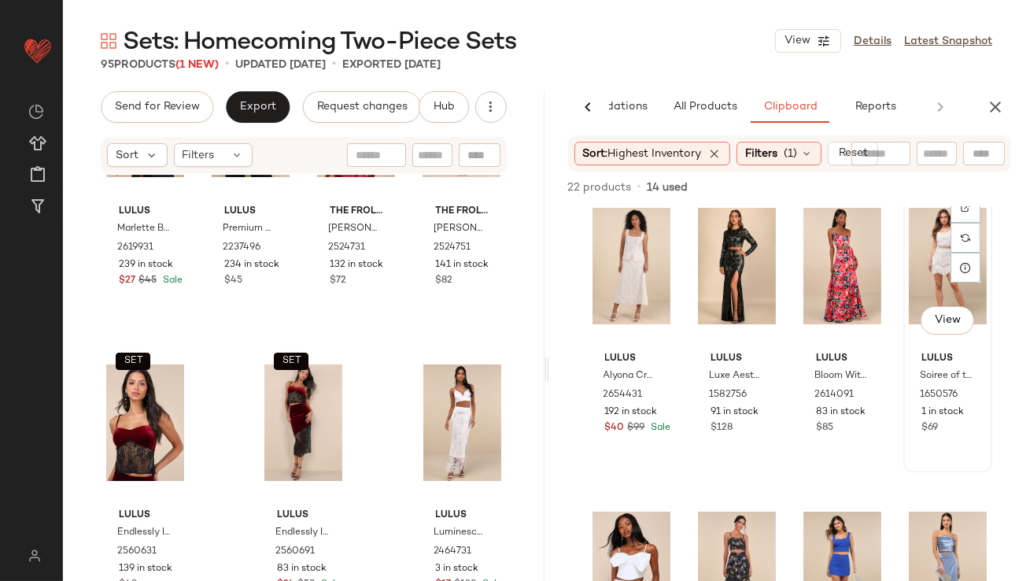
scroll to position [25, 0]
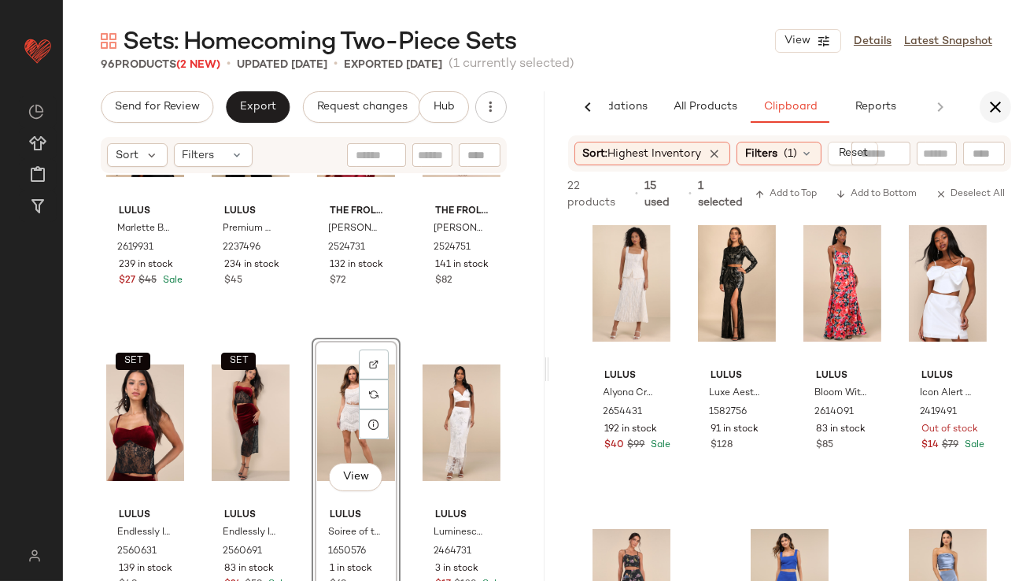
click at [992, 114] on icon "button" at bounding box center [995, 107] width 19 height 19
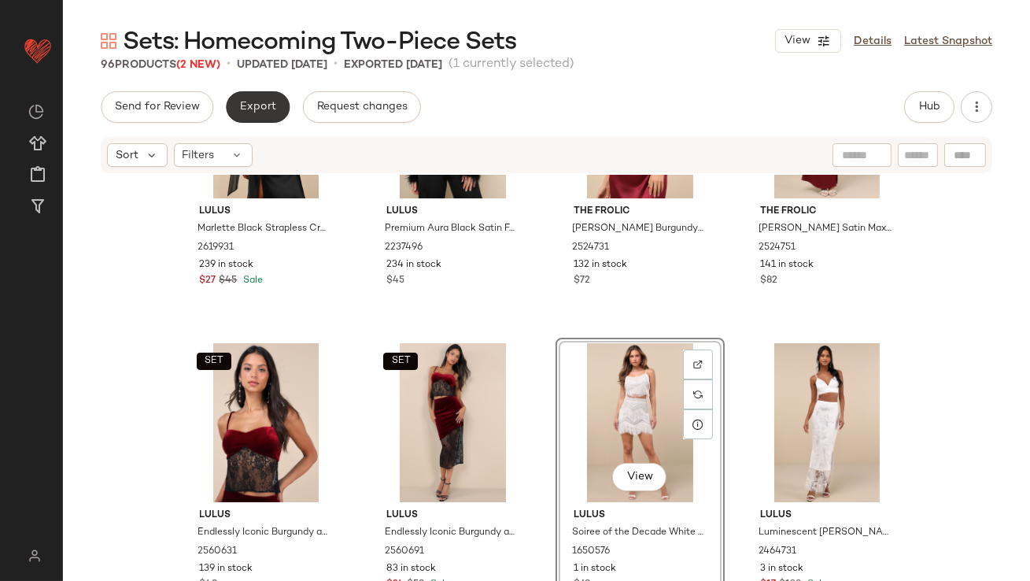
click at [241, 92] on button "Export" at bounding box center [258, 106] width 64 height 31
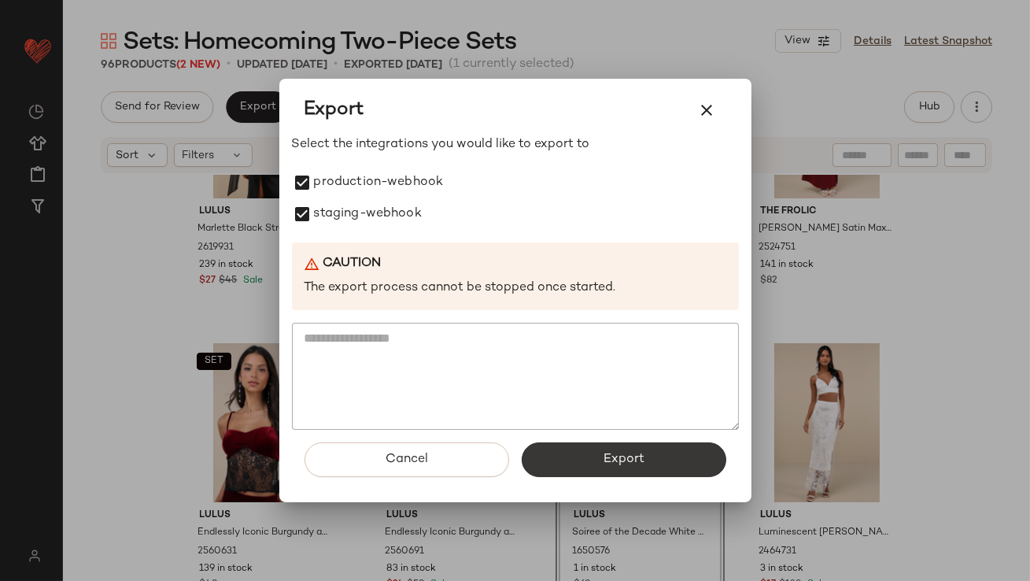
click at [606, 463] on span "Export" at bounding box center [624, 459] width 42 height 15
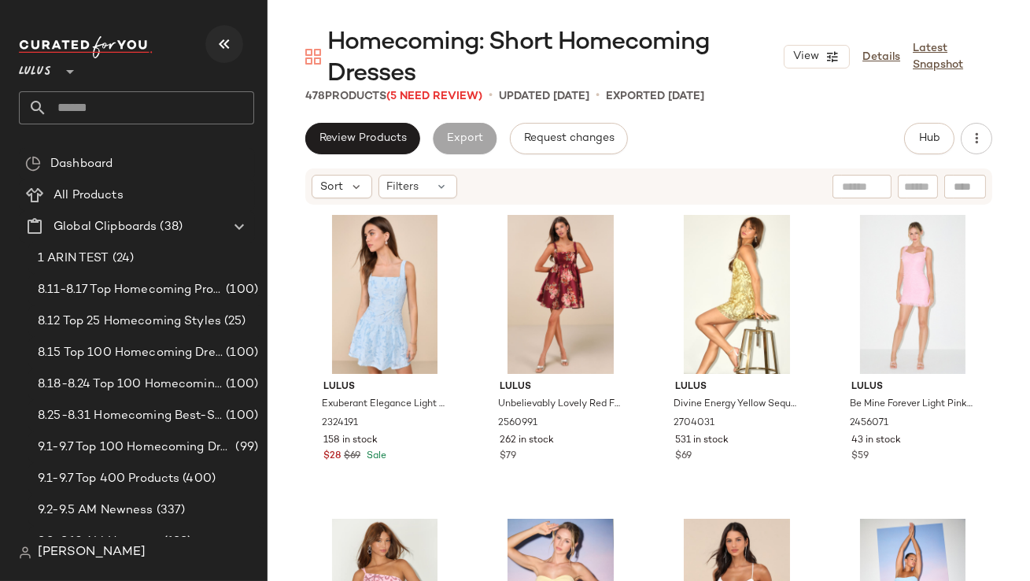
click at [233, 42] on icon "button" at bounding box center [224, 44] width 19 height 19
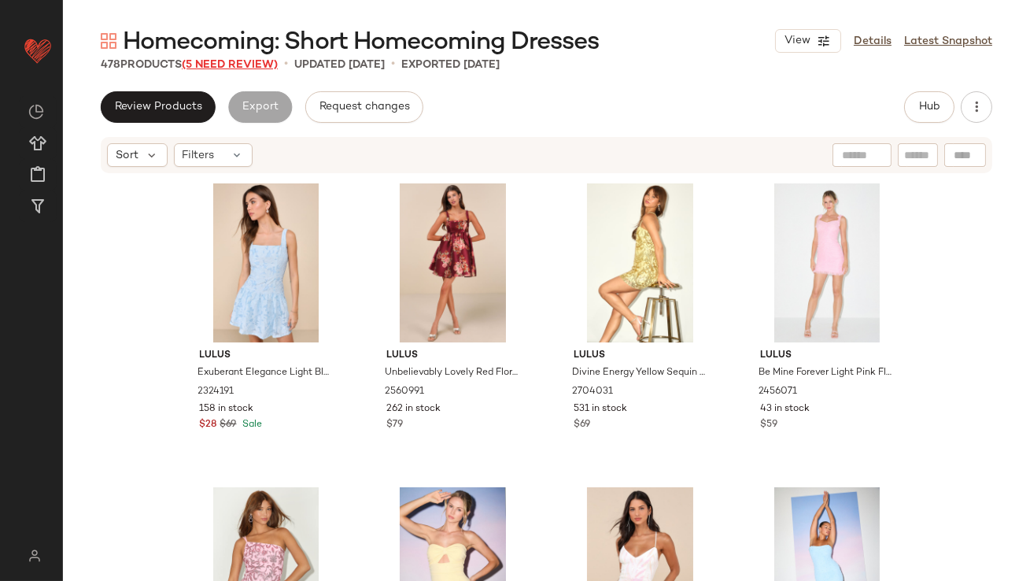
click at [248, 63] on span "(5 Need Review)" at bounding box center [230, 65] width 96 height 12
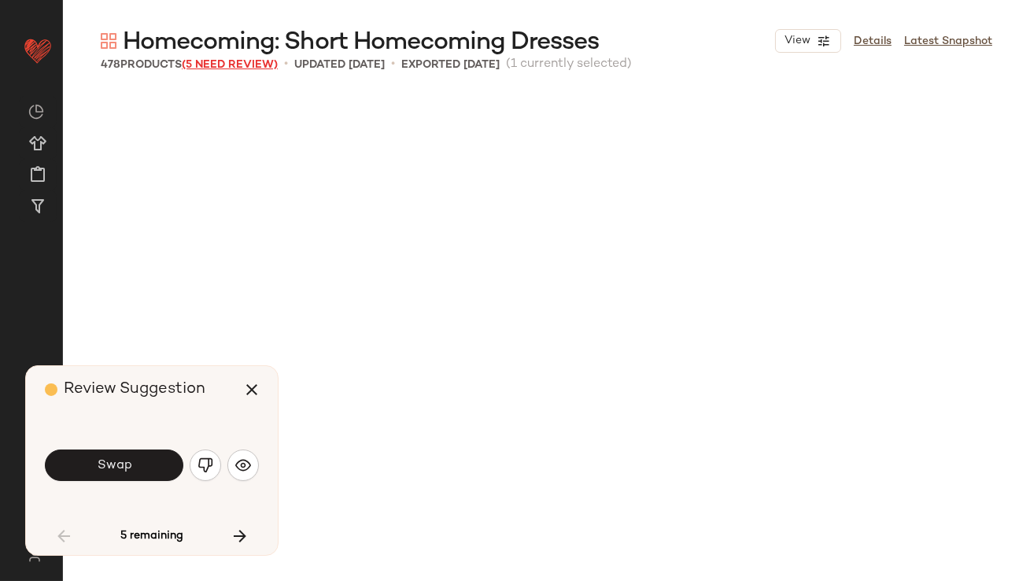
scroll to position [924, 0]
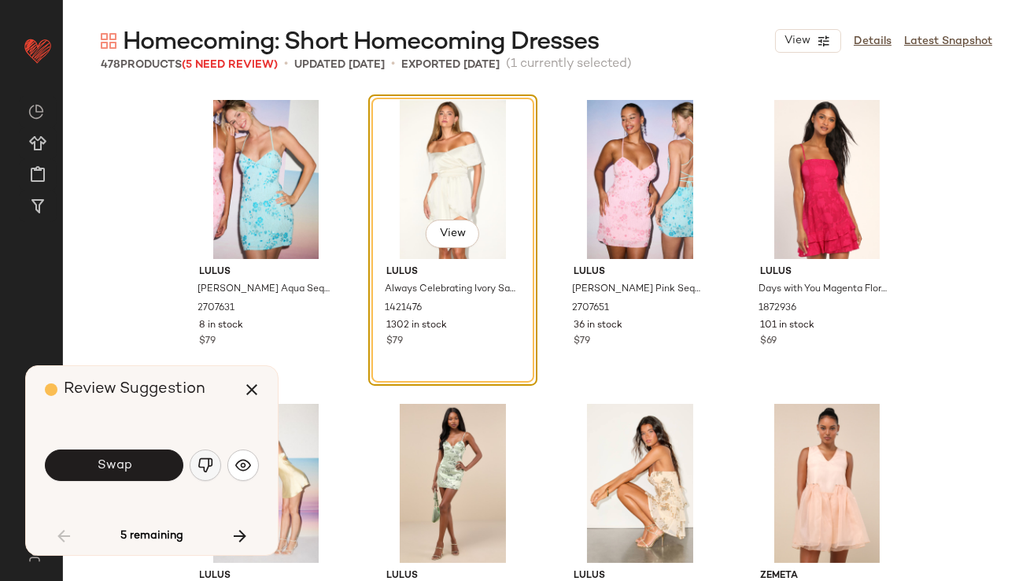
click at [208, 459] on img "button" at bounding box center [205, 465] width 16 height 16
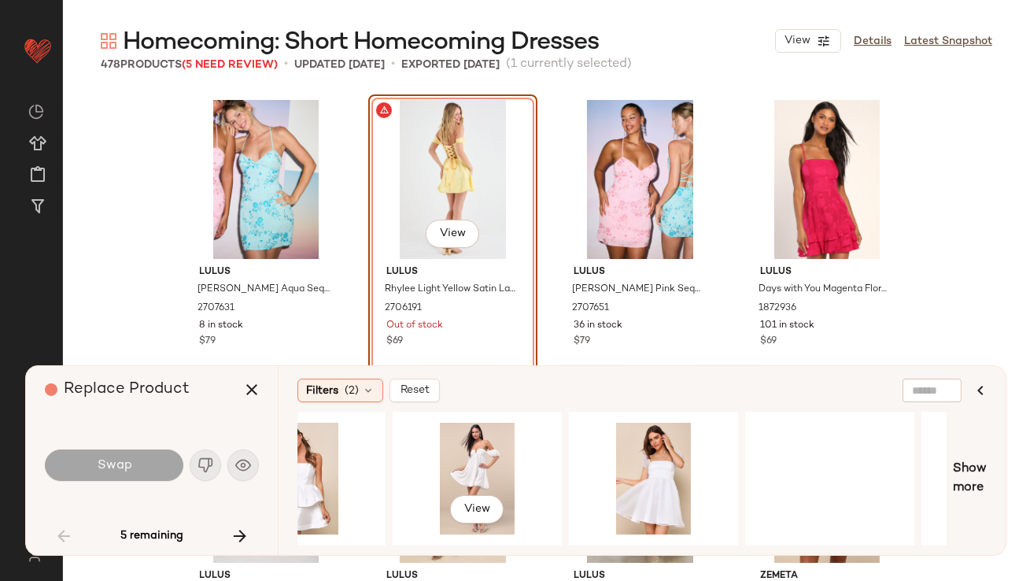
scroll to position [0, 957]
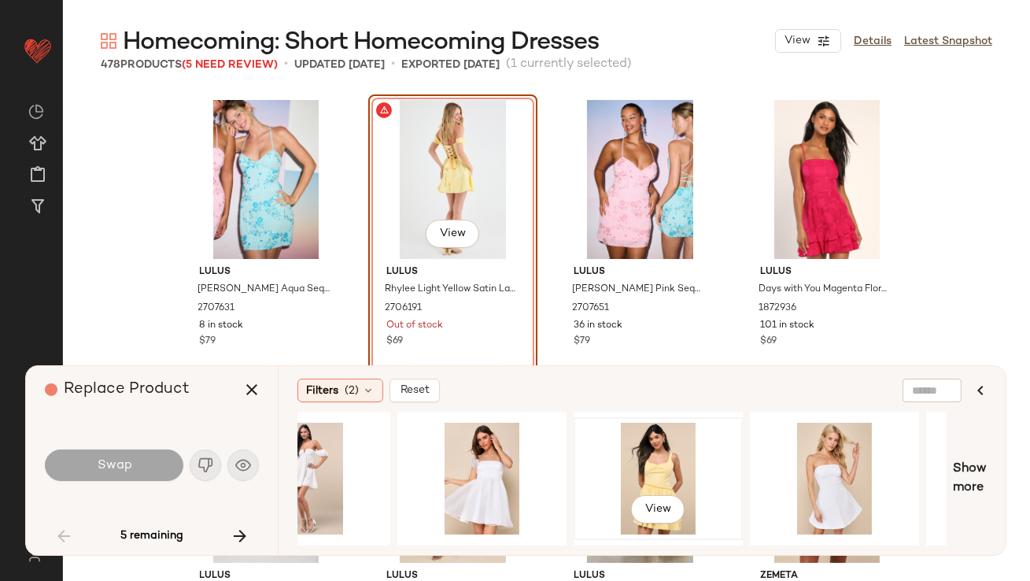
click at [625, 452] on div "View" at bounding box center [658, 478] width 158 height 112
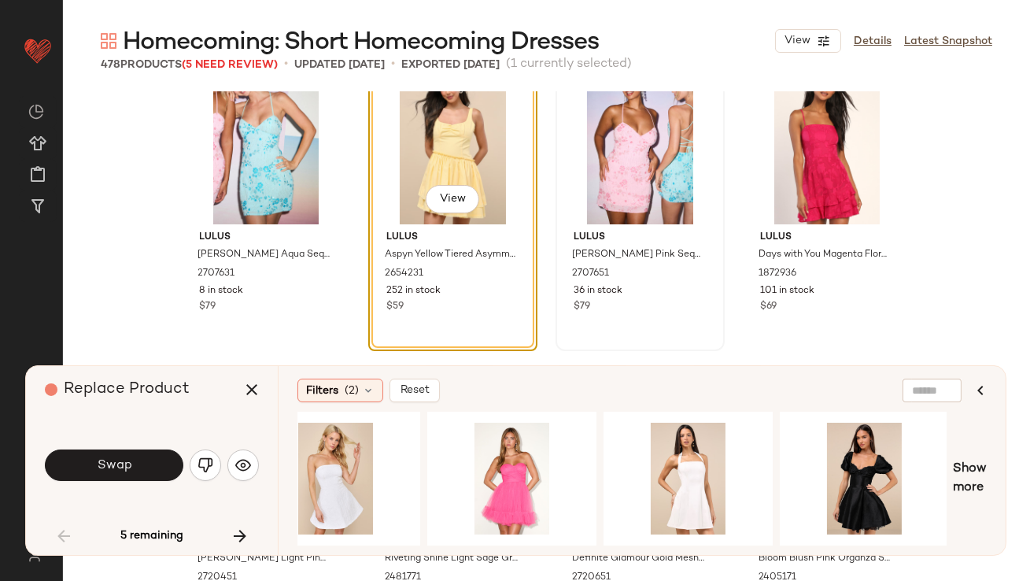
scroll to position [1195, 0]
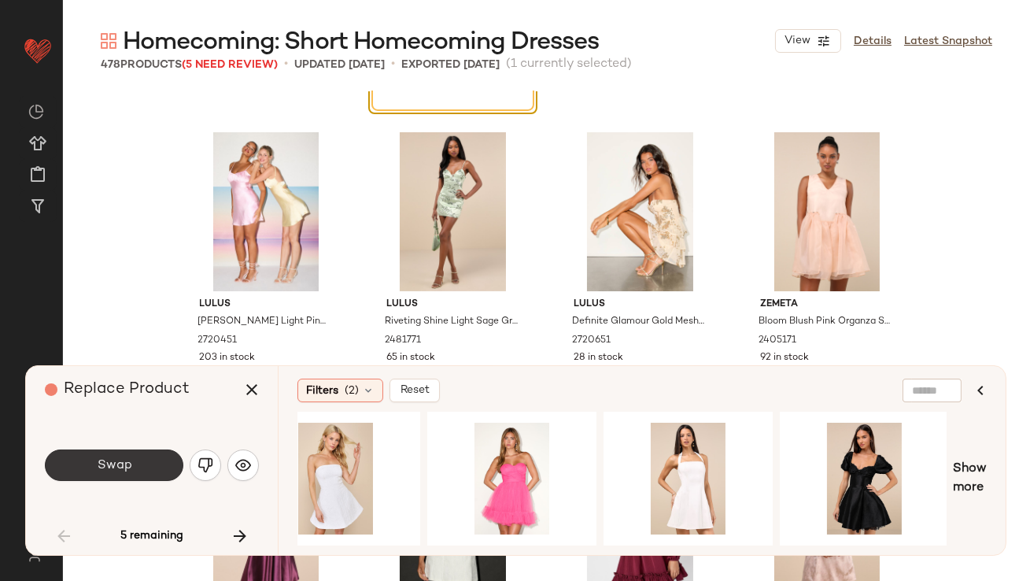
click at [153, 449] on button "Swap" at bounding box center [114, 464] width 138 height 31
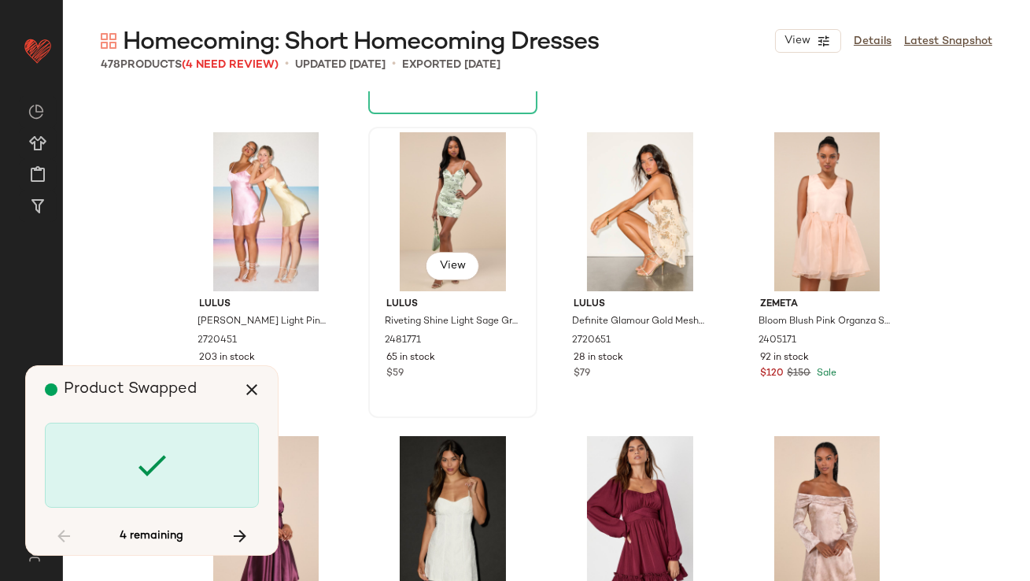
scroll to position [2125, 0]
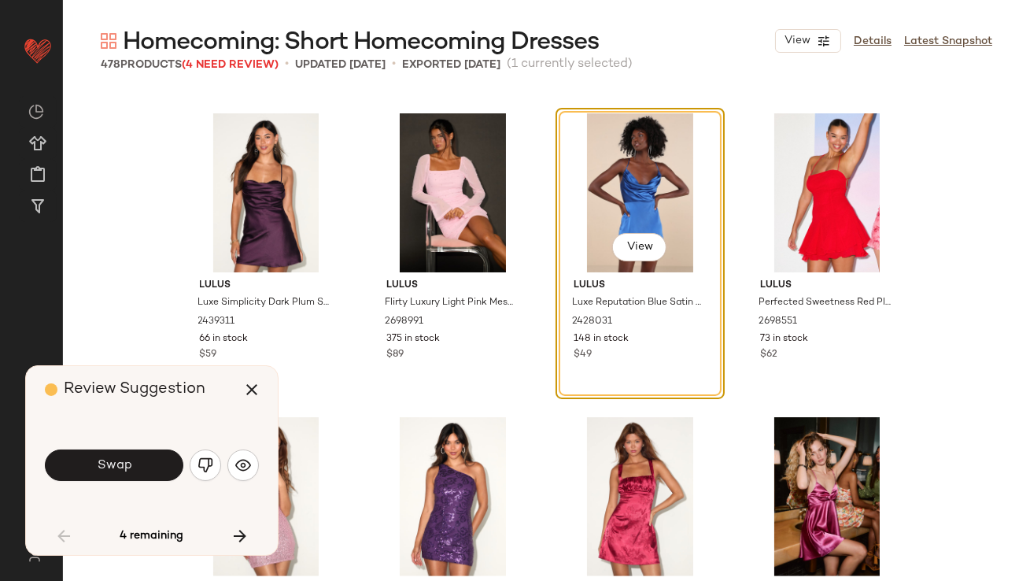
click at [164, 465] on button "Swap" at bounding box center [114, 464] width 138 height 31
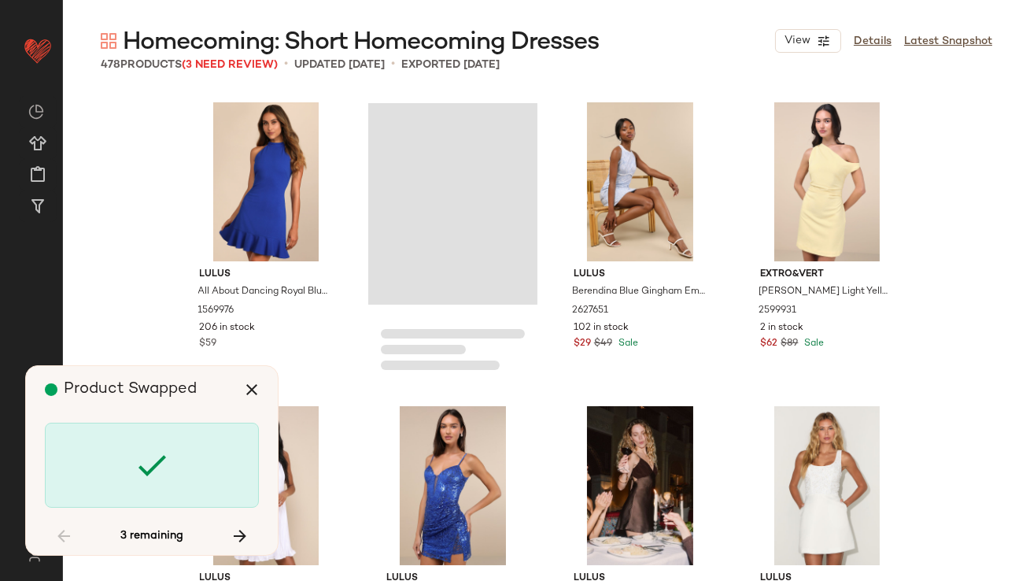
scroll to position [31281, 0]
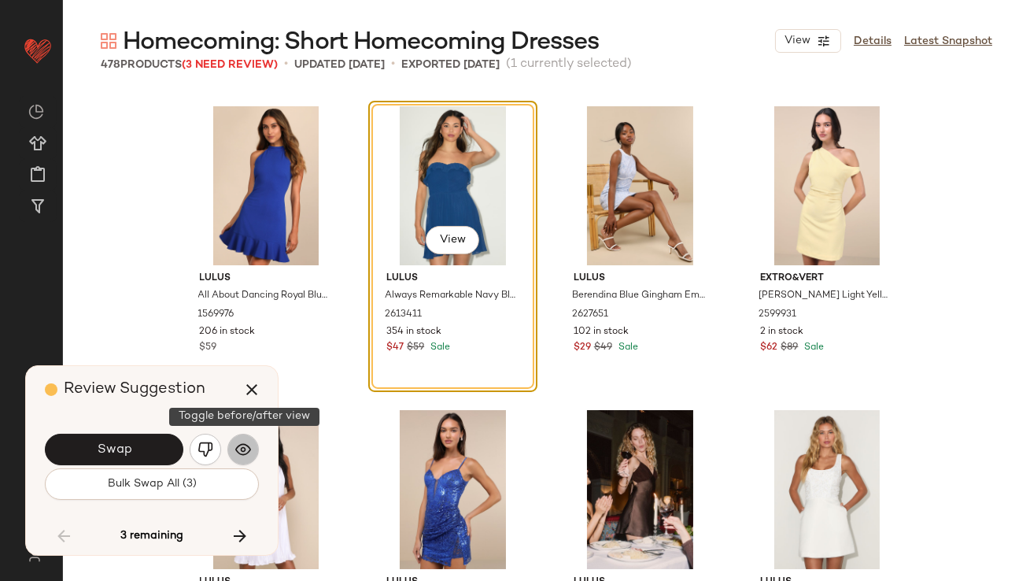
click at [229, 448] on button "button" at bounding box center [242, 448] width 31 height 31
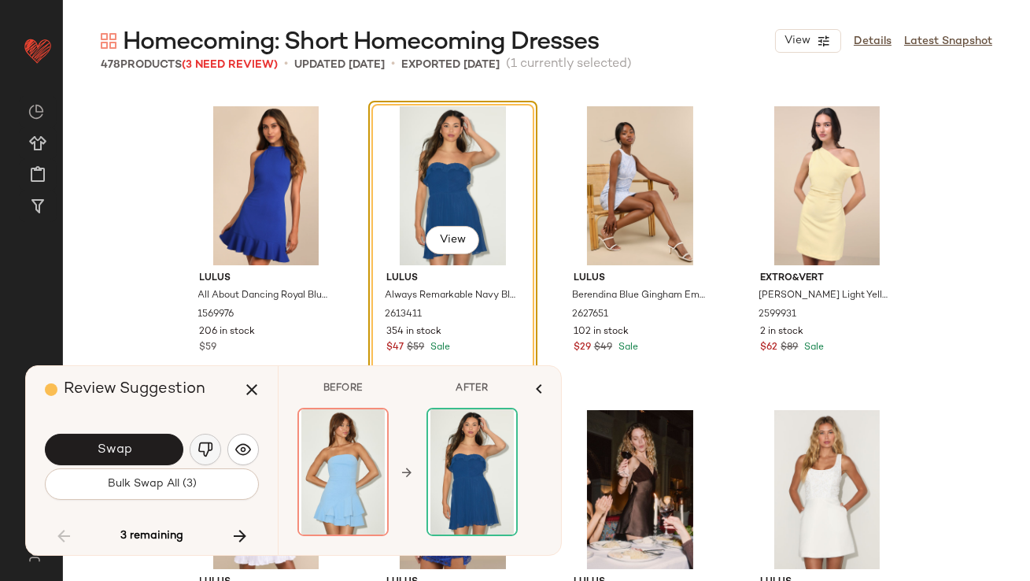
click at [207, 446] on img "button" at bounding box center [205, 449] width 16 height 16
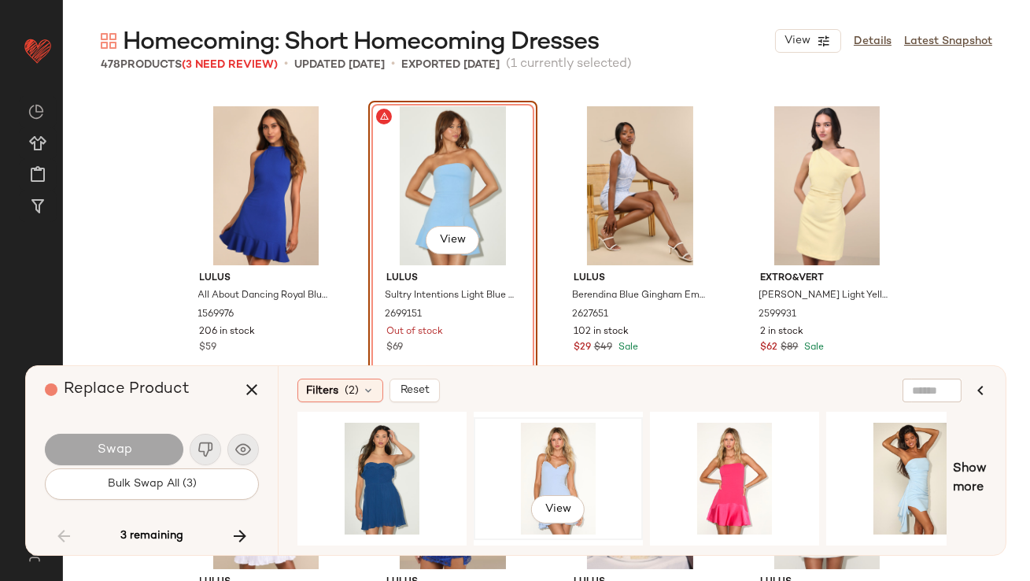
click at [578, 474] on div "View" at bounding box center [558, 478] width 158 height 112
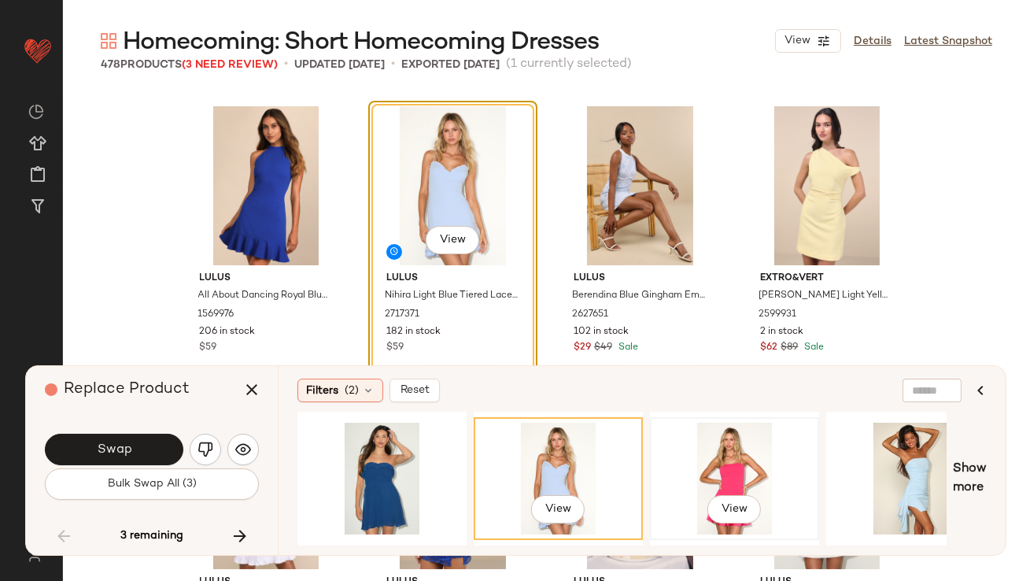
click at [718, 470] on div "View" at bounding box center [734, 478] width 158 height 112
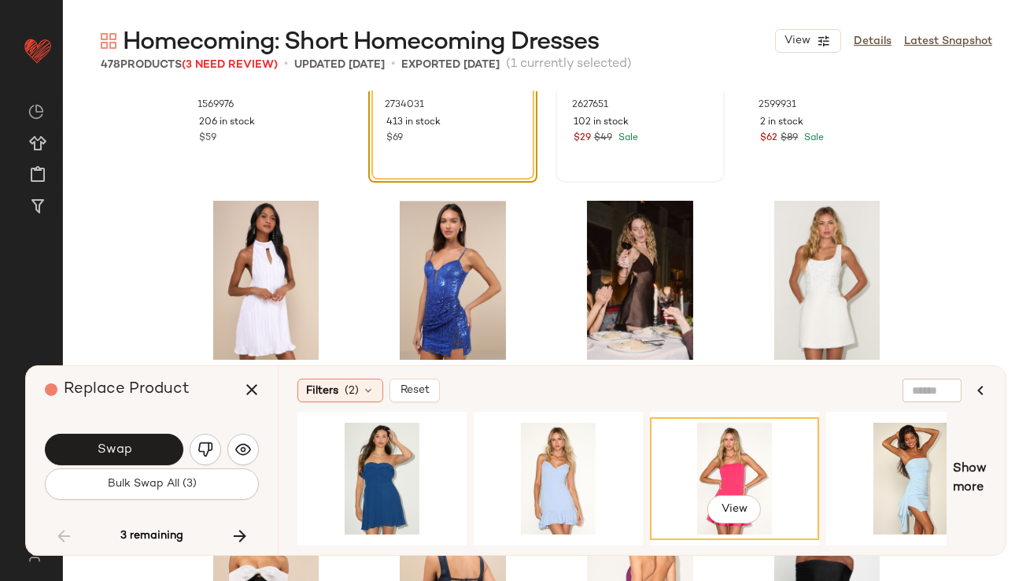
scroll to position [31564, 0]
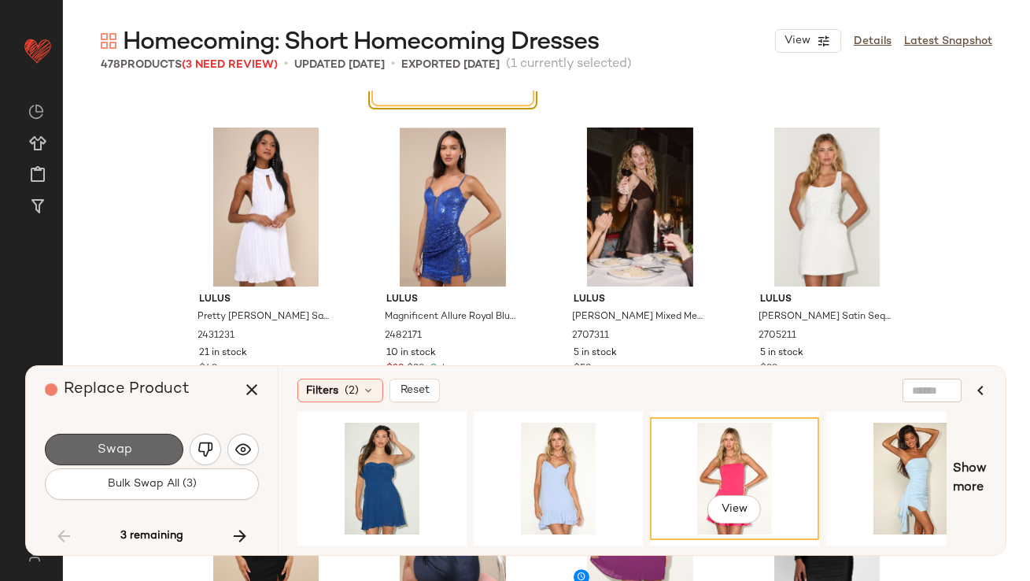
click at [114, 456] on span "Swap" at bounding box center [113, 449] width 35 height 15
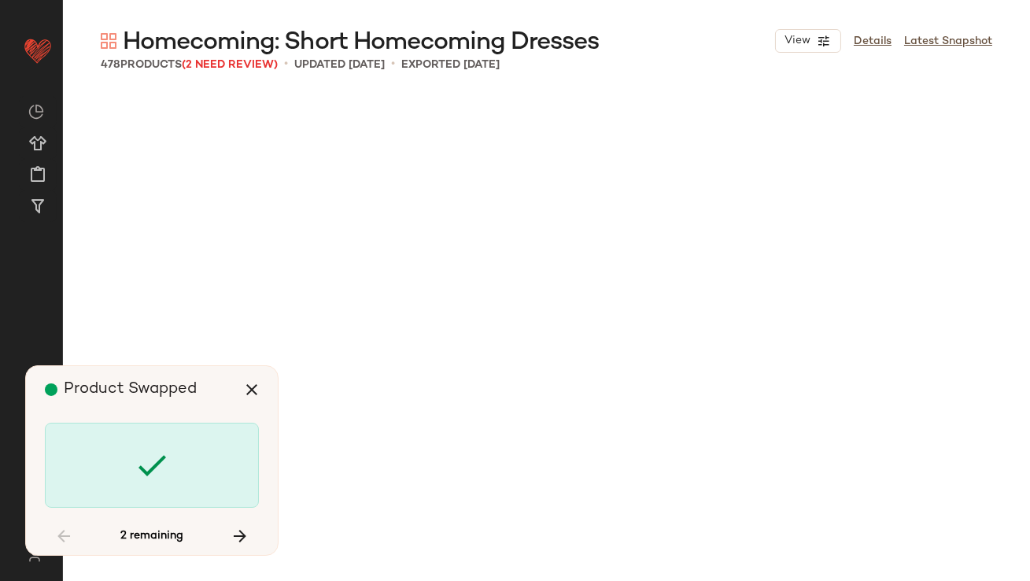
scroll to position [32793, 0]
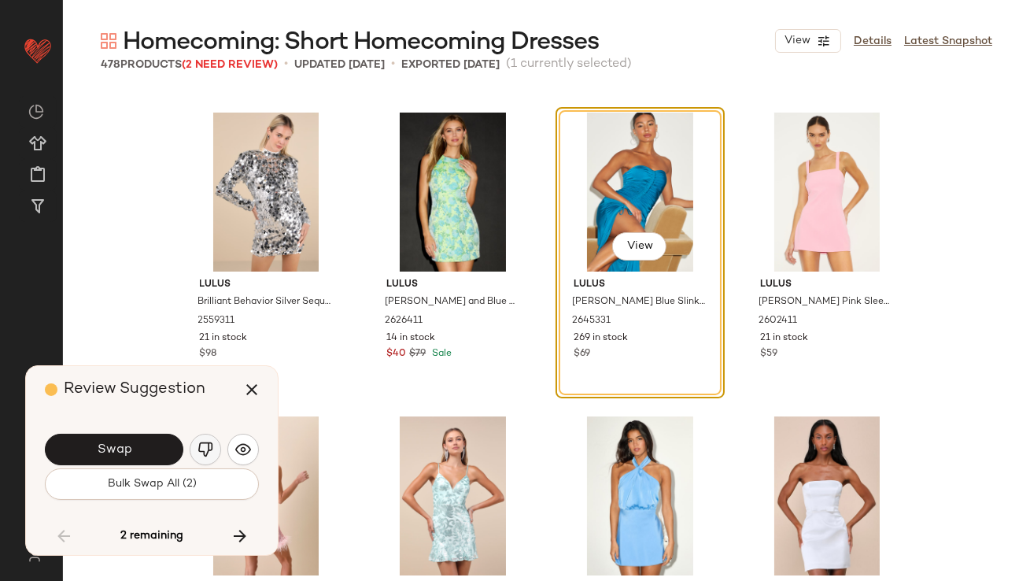
click at [199, 448] on img "button" at bounding box center [205, 449] width 16 height 16
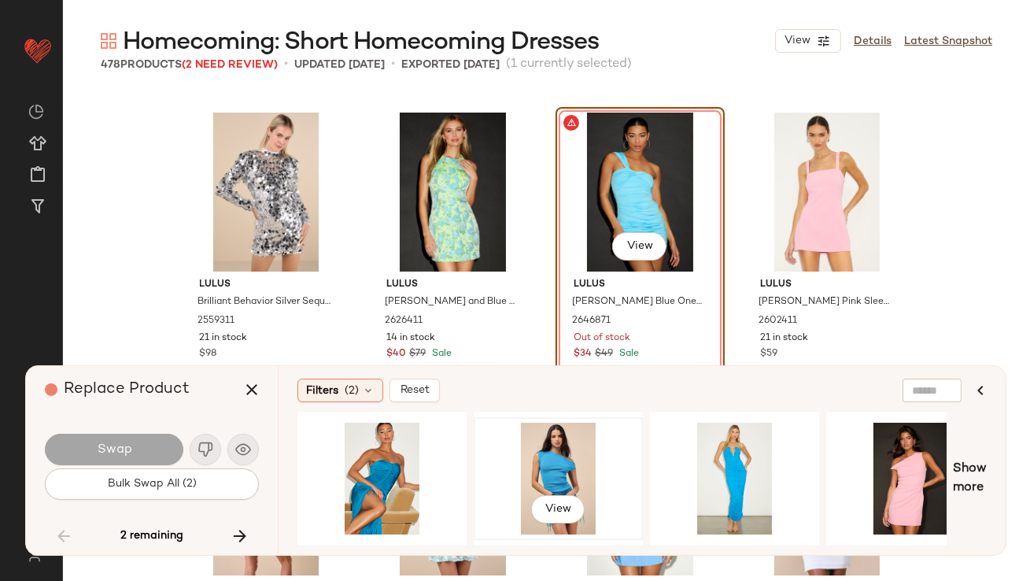
click at [489, 474] on div "View" at bounding box center [558, 478] width 158 height 112
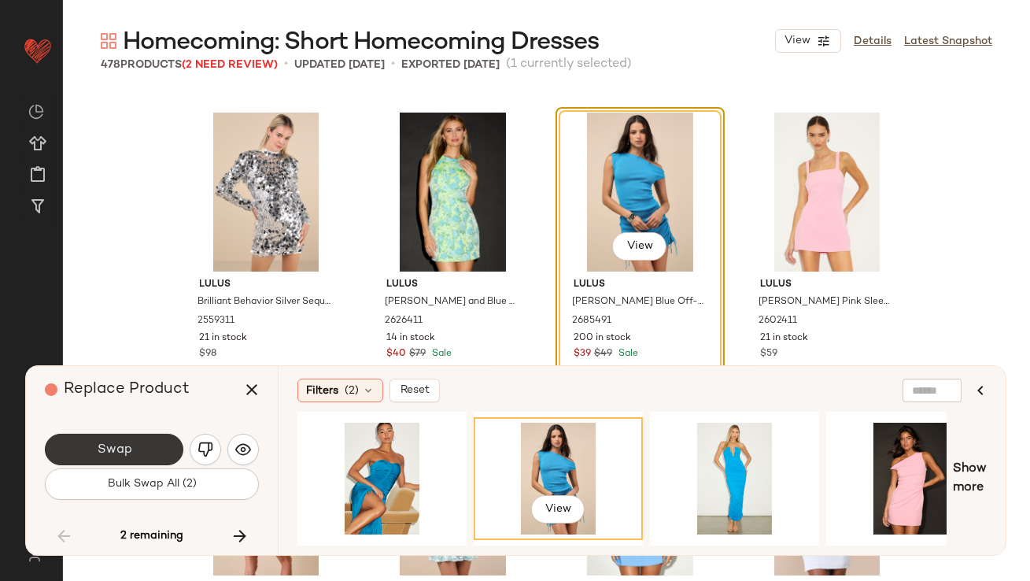
click at [128, 464] on button "Swap" at bounding box center [114, 448] width 138 height 31
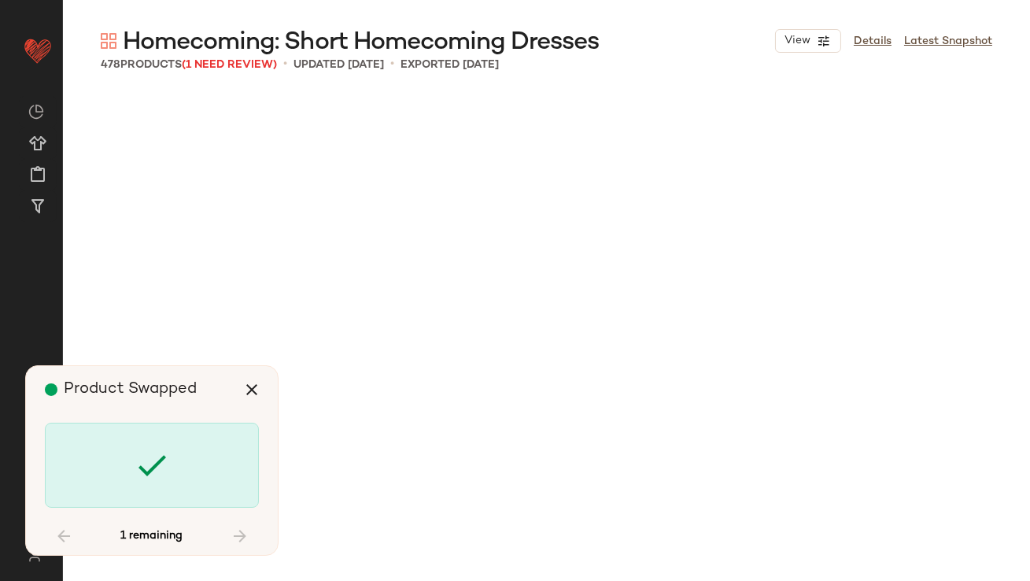
scroll to position [34311, 0]
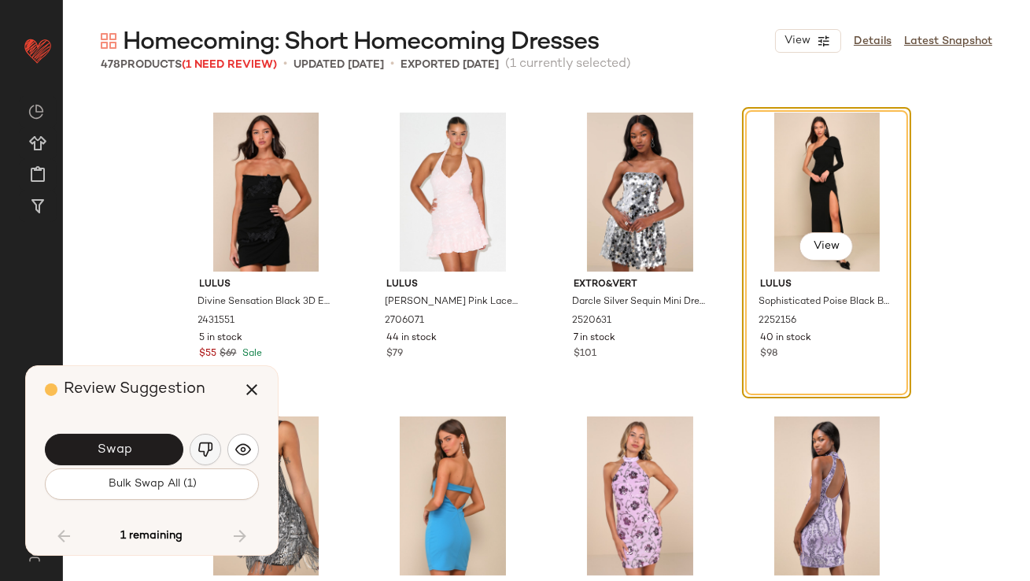
click at [212, 458] on button "button" at bounding box center [205, 448] width 31 height 31
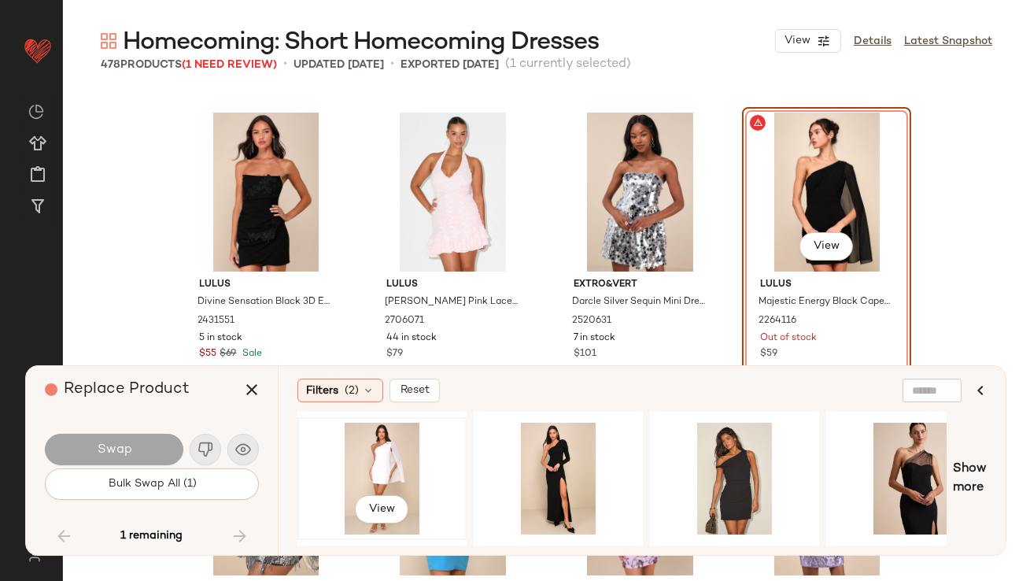
click at [393, 455] on div "View" at bounding box center [382, 478] width 158 height 112
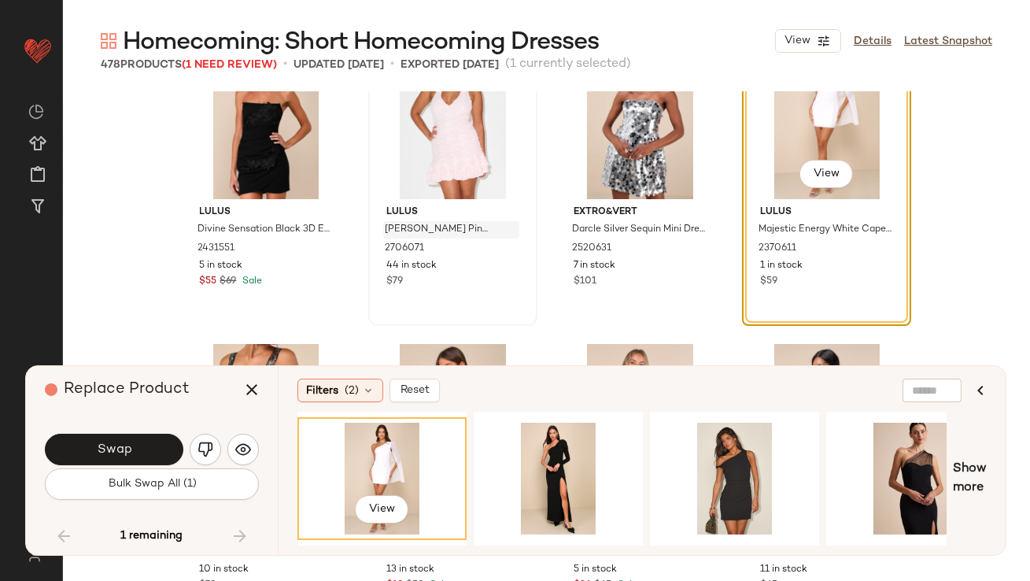
scroll to position [34454, 0]
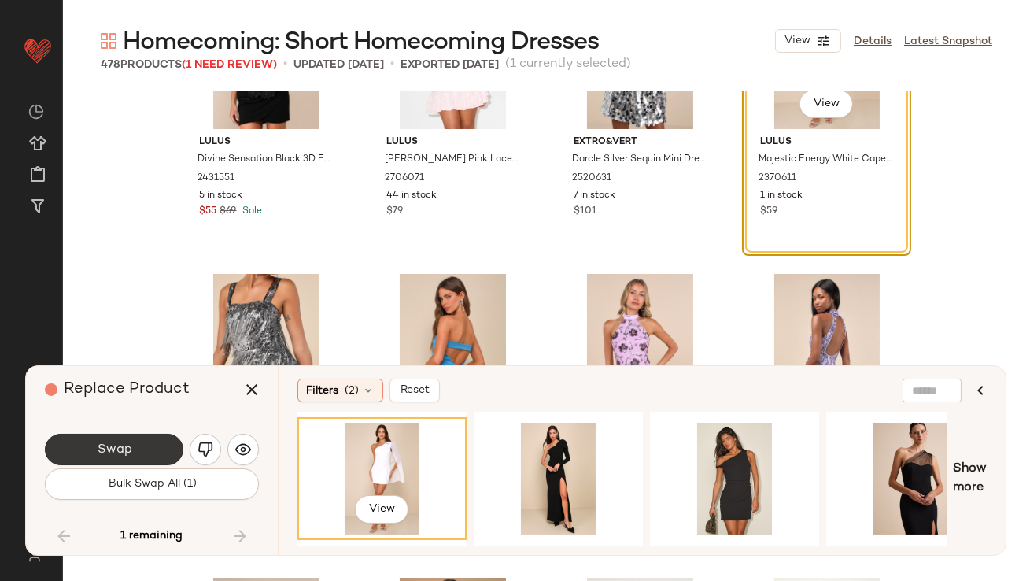
click at [131, 453] on button "Swap" at bounding box center [114, 448] width 138 height 31
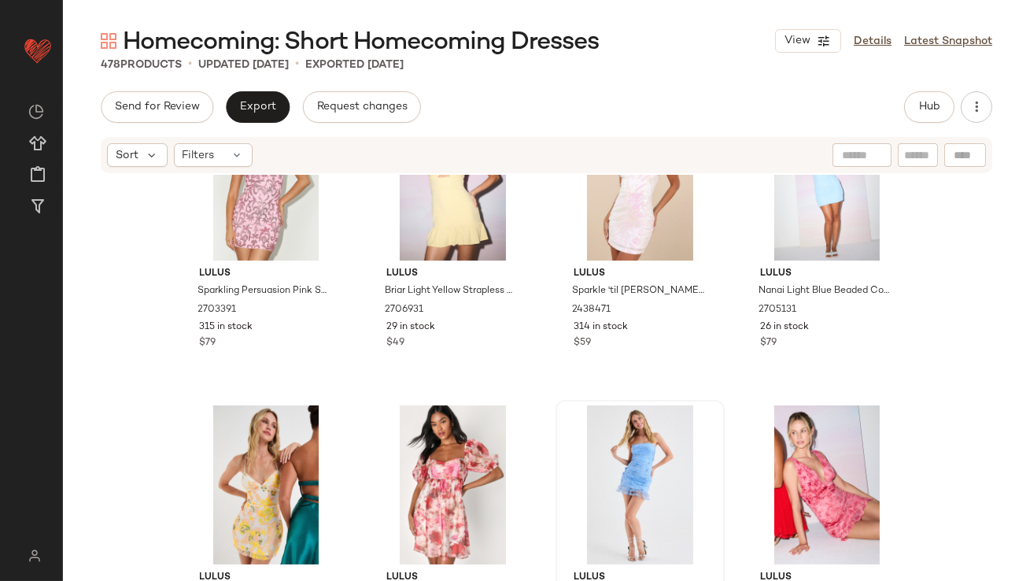
scroll to position [371, 0]
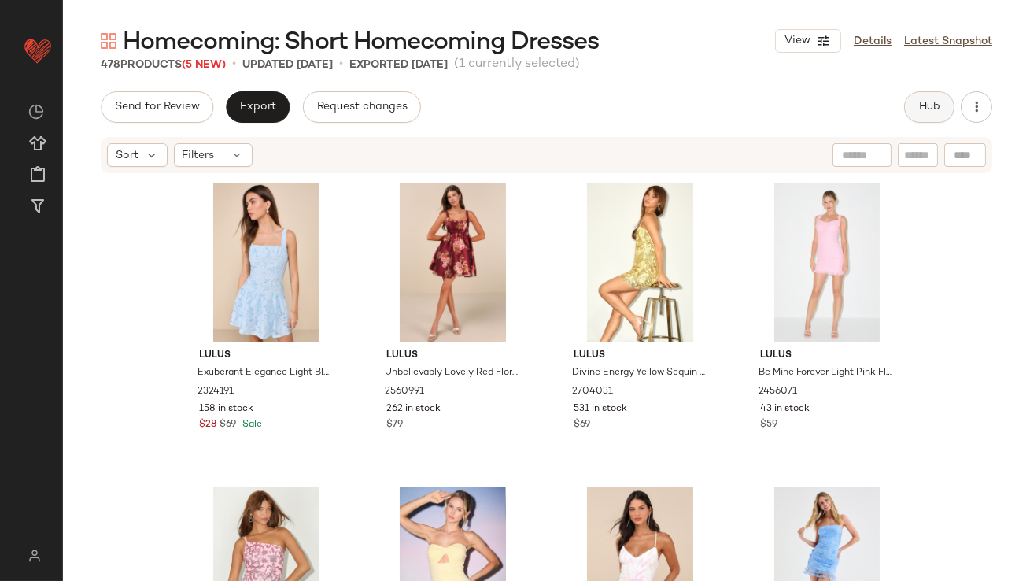
click at [928, 98] on button "Hub" at bounding box center [929, 106] width 50 height 31
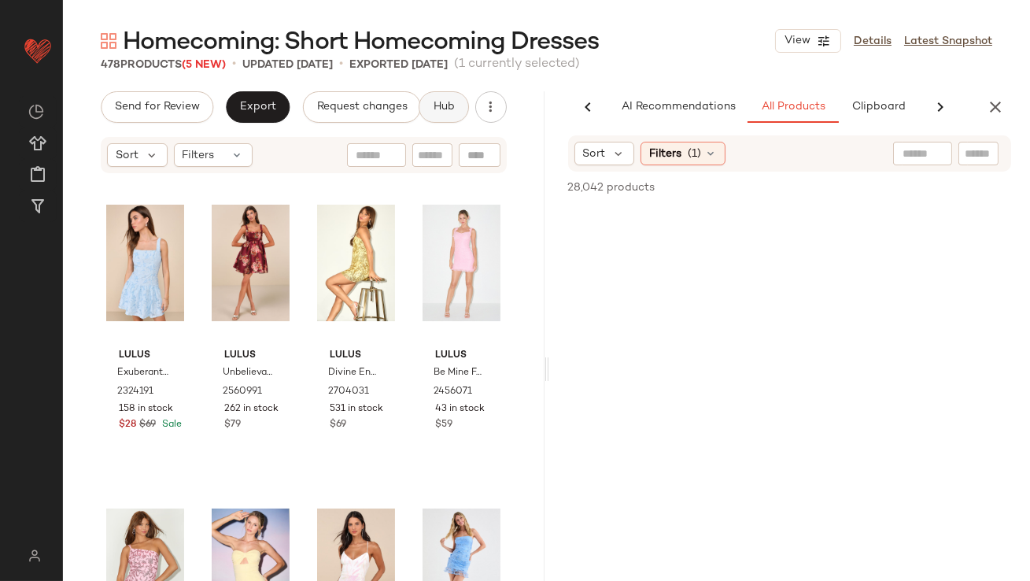
scroll to position [0, 88]
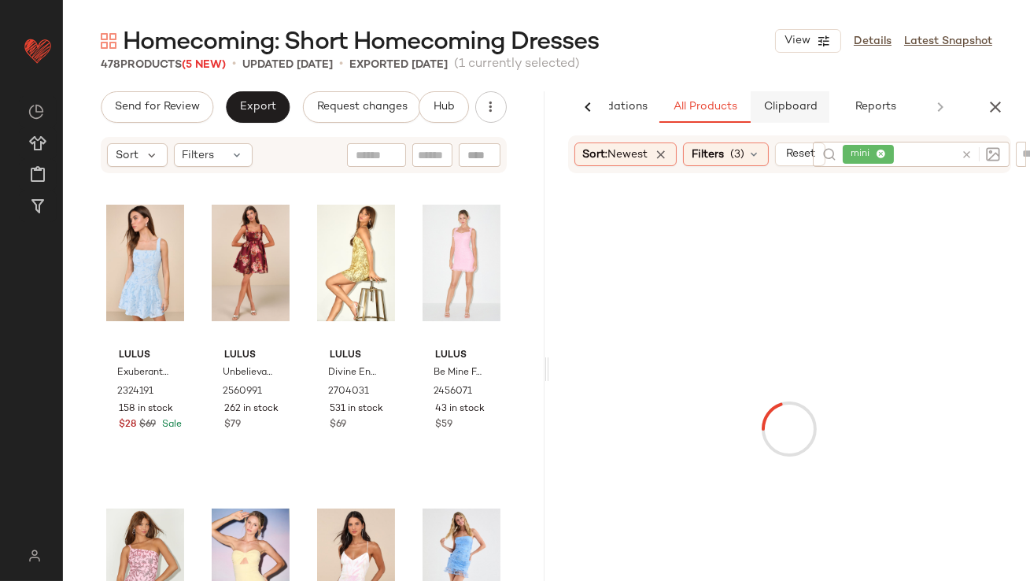
click at [796, 96] on button "Clipboard" at bounding box center [789, 106] width 79 height 31
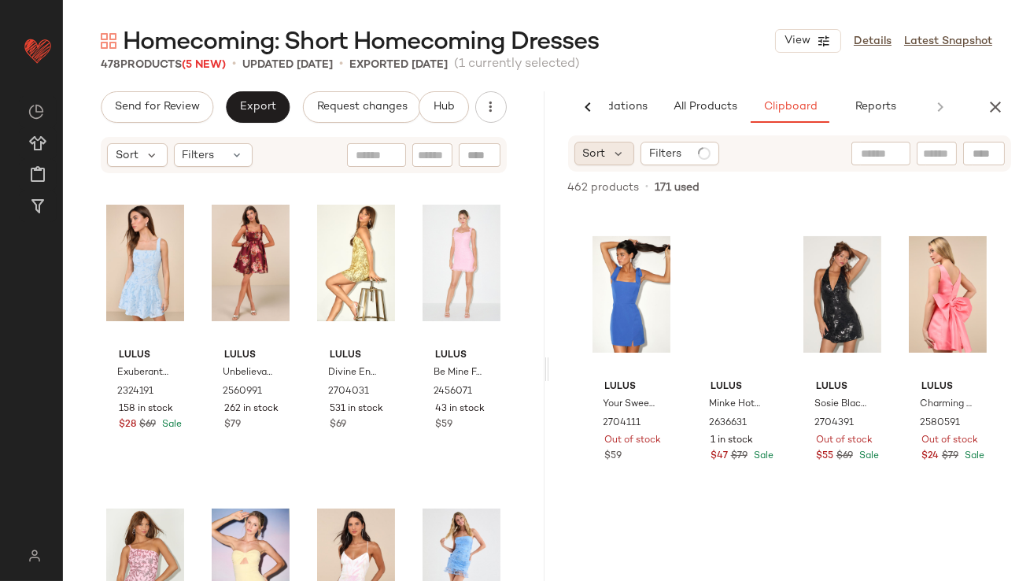
click at [626, 156] on div "Sort" at bounding box center [604, 154] width 61 height 24
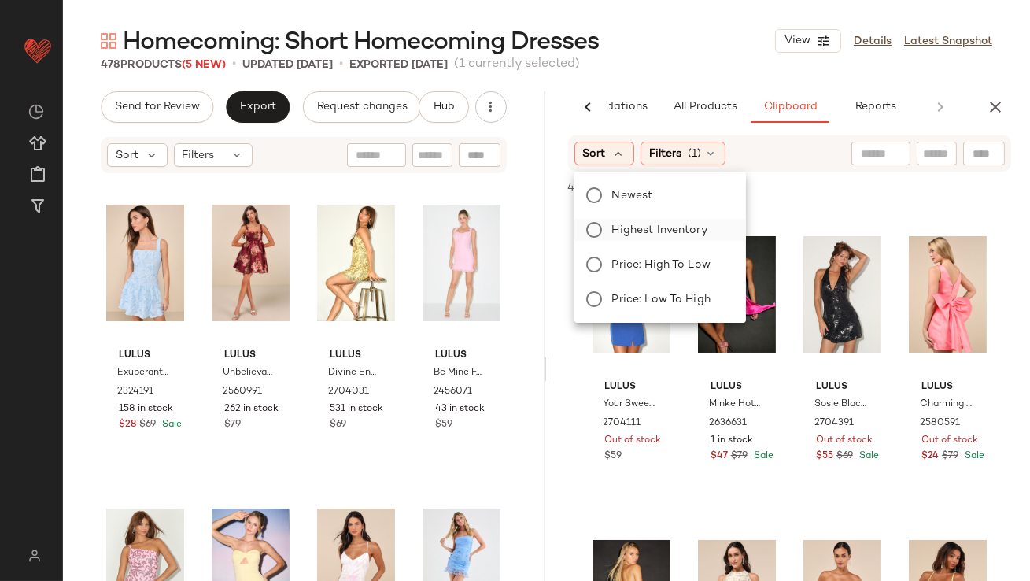
click at [634, 226] on span "Highest Inventory" at bounding box center [659, 230] width 95 height 17
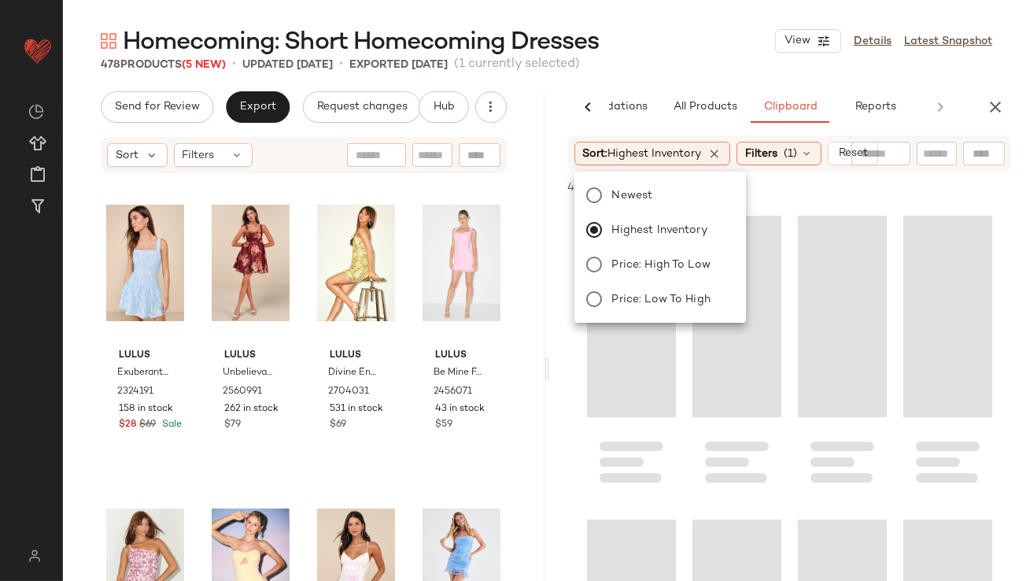
click at [728, 52] on div "Homecoming: Short Homecoming Dresses View Details Latest Snapshot" at bounding box center [546, 40] width 967 height 31
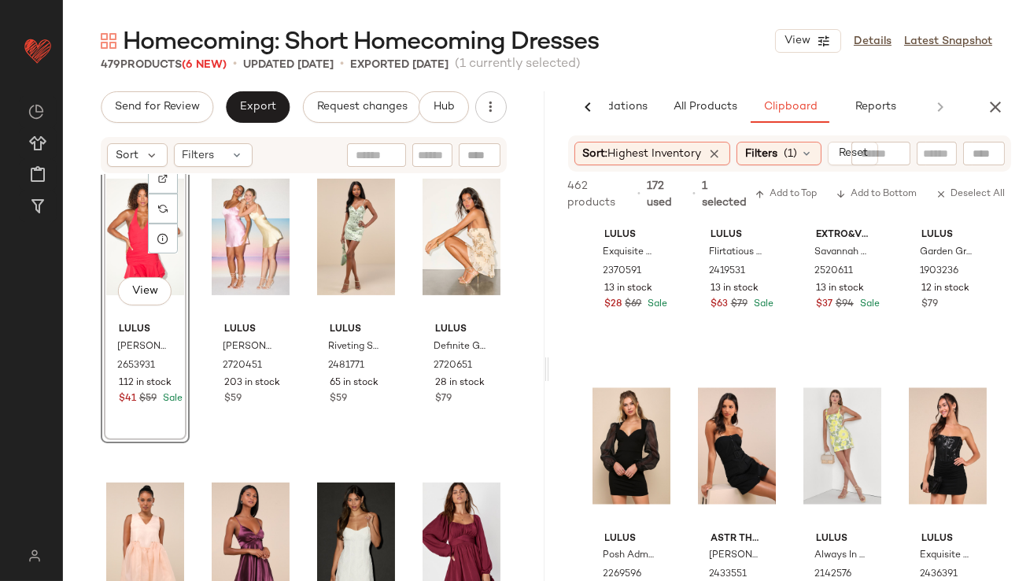
scroll to position [5716, 0]
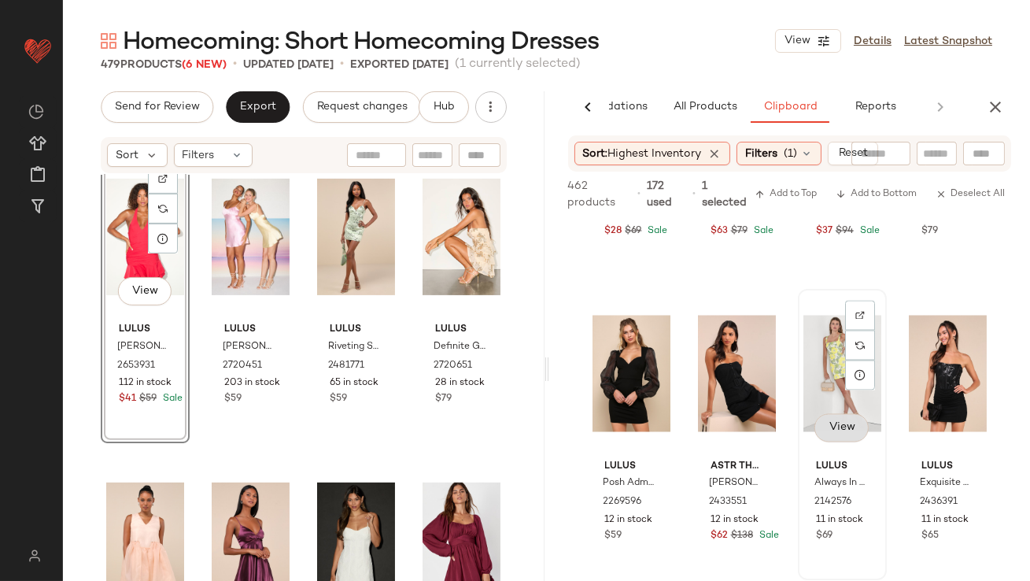
click at [824, 433] on div "View" at bounding box center [842, 373] width 78 height 159
click at [827, 436] on button "View" at bounding box center [840, 428] width 53 height 28
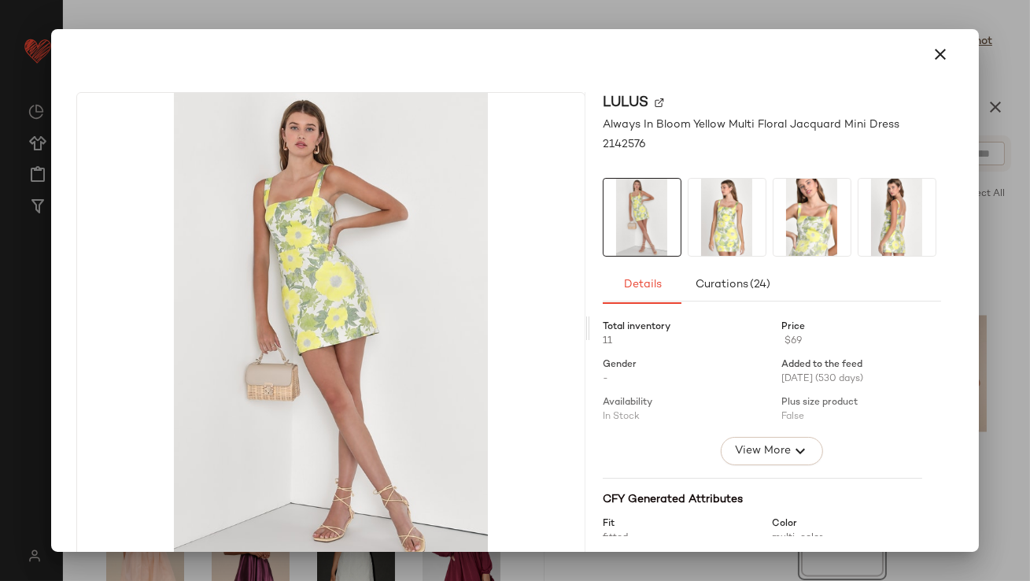
click at [737, 253] on img at bounding box center [726, 217] width 77 height 77
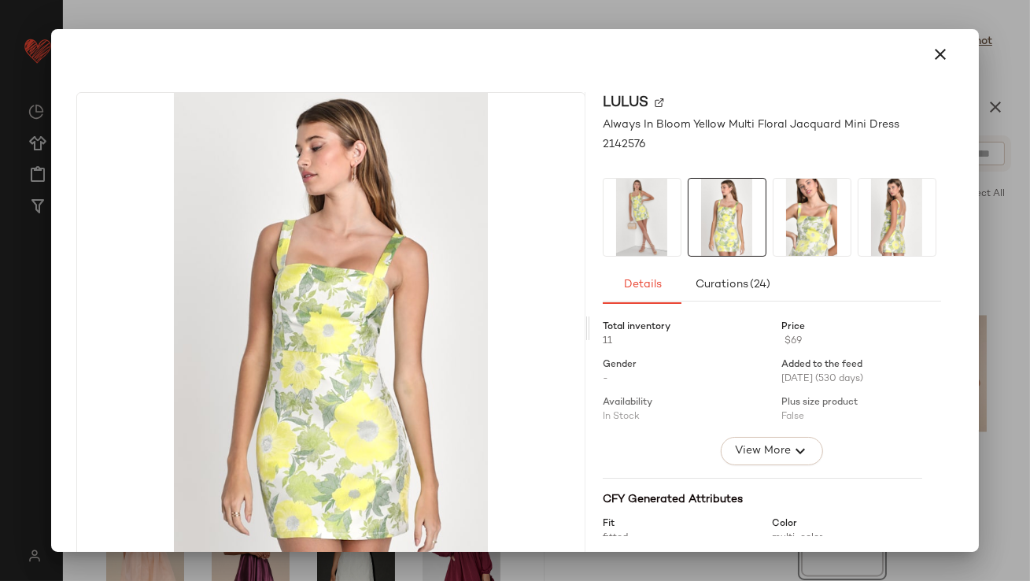
click at [811, 250] on img at bounding box center [811, 217] width 77 height 77
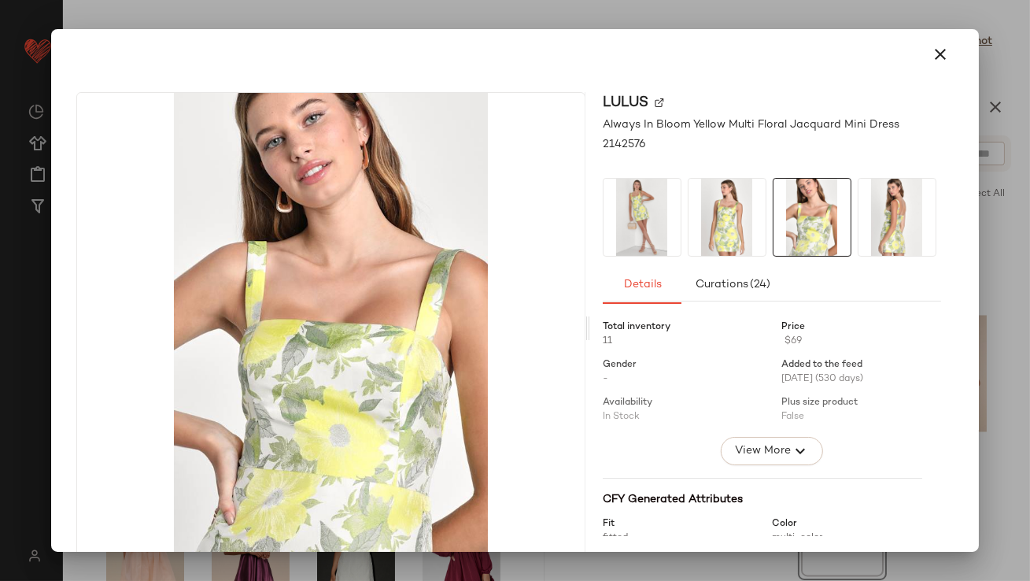
click at [931, 50] on icon "button" at bounding box center [940, 54] width 19 height 19
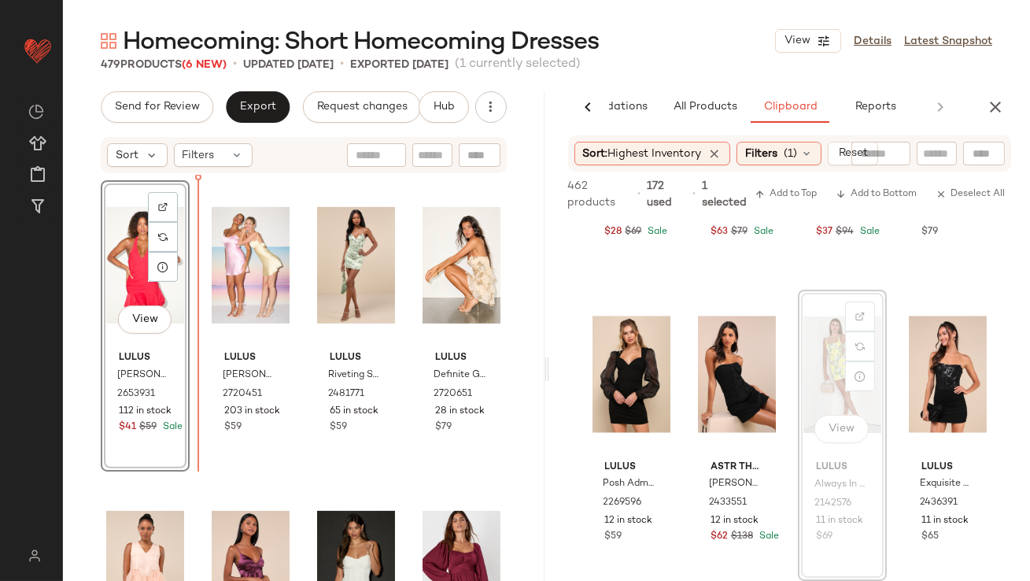
scroll to position [1148, 0]
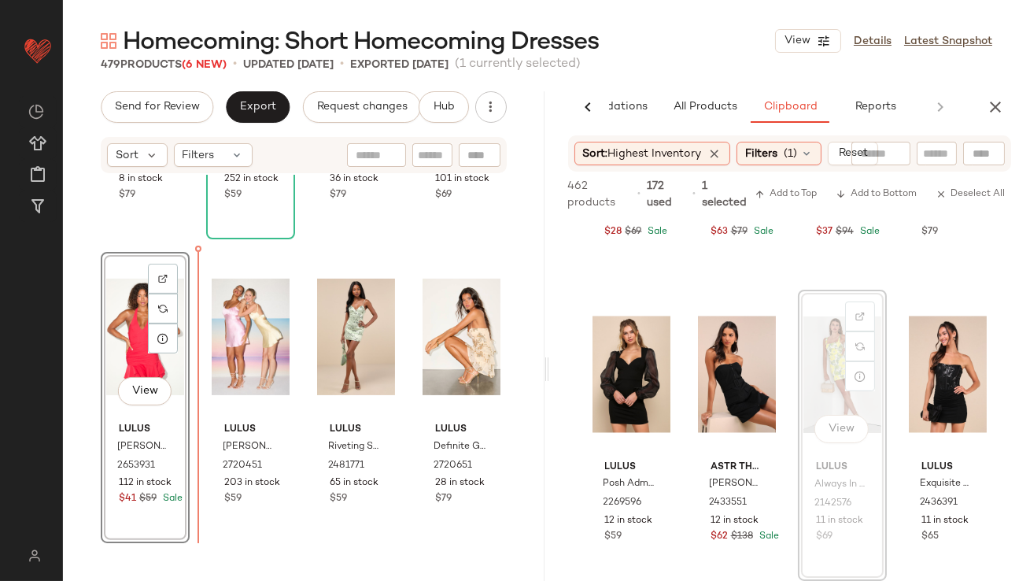
drag, startPoint x: 807, startPoint y: 323, endPoint x: 787, endPoint y: 323, distance: 20.5
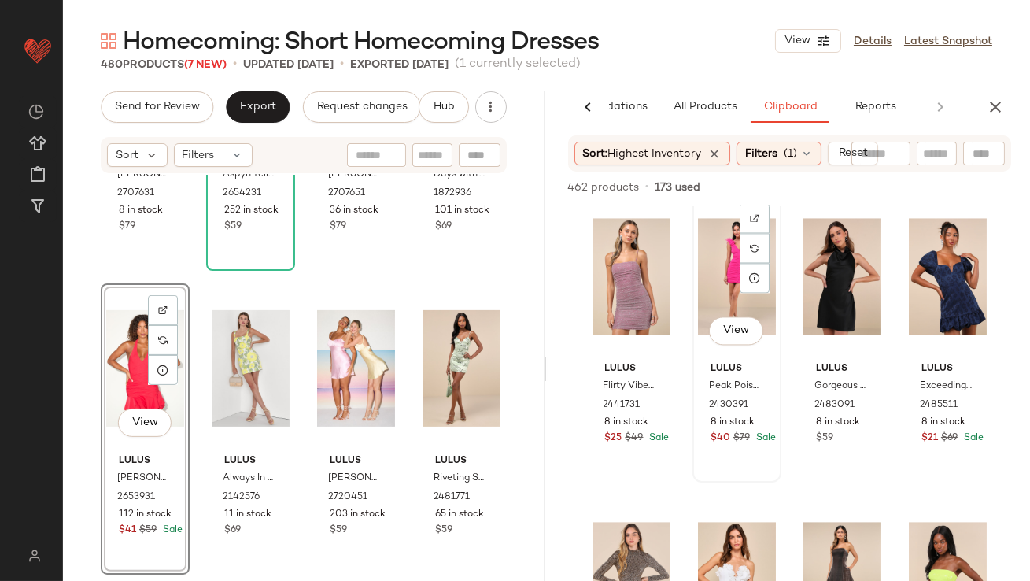
scroll to position [6406, 0]
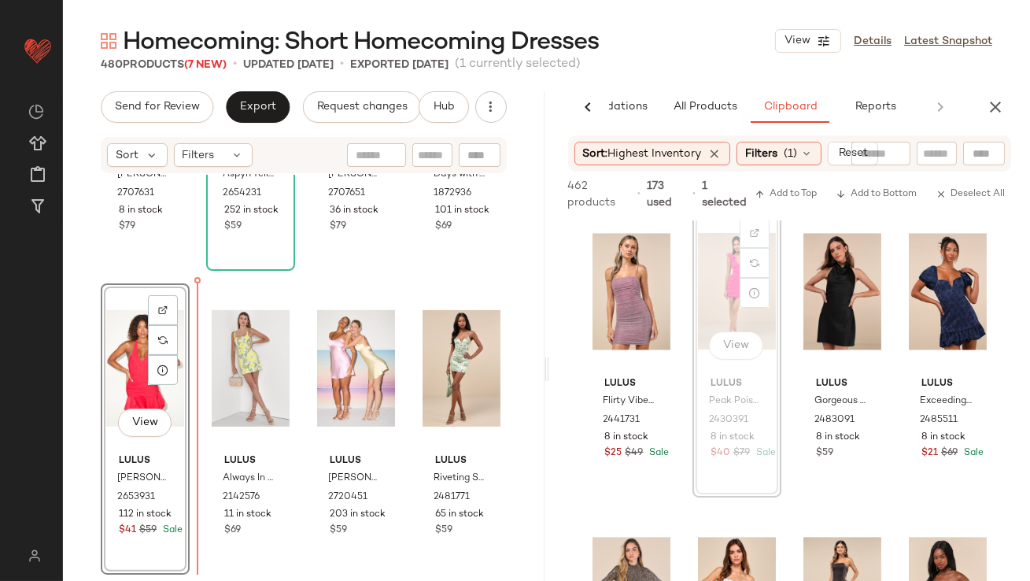
drag, startPoint x: 715, startPoint y: 300, endPoint x: 706, endPoint y: 300, distance: 8.7
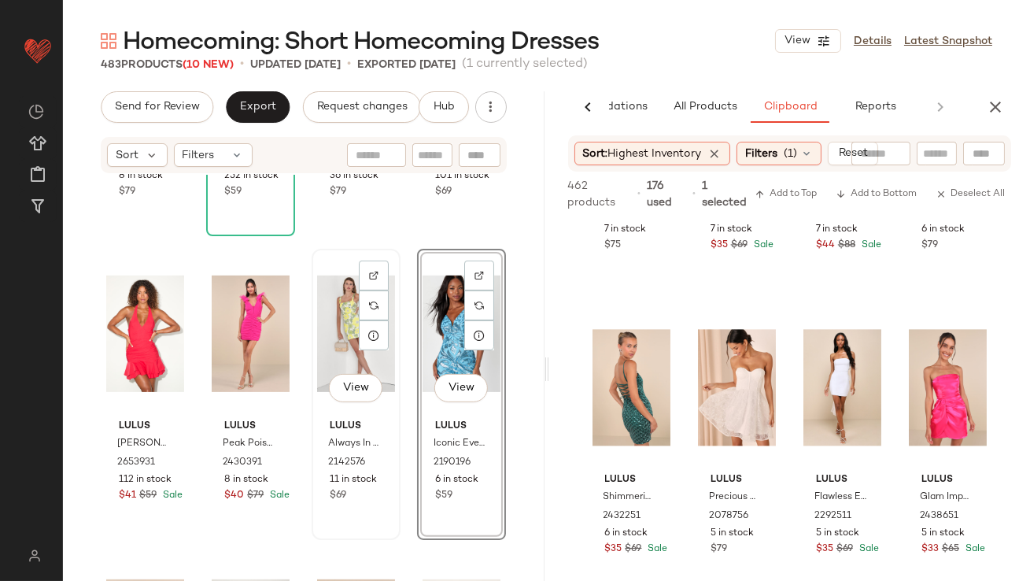
scroll to position [1398, 0]
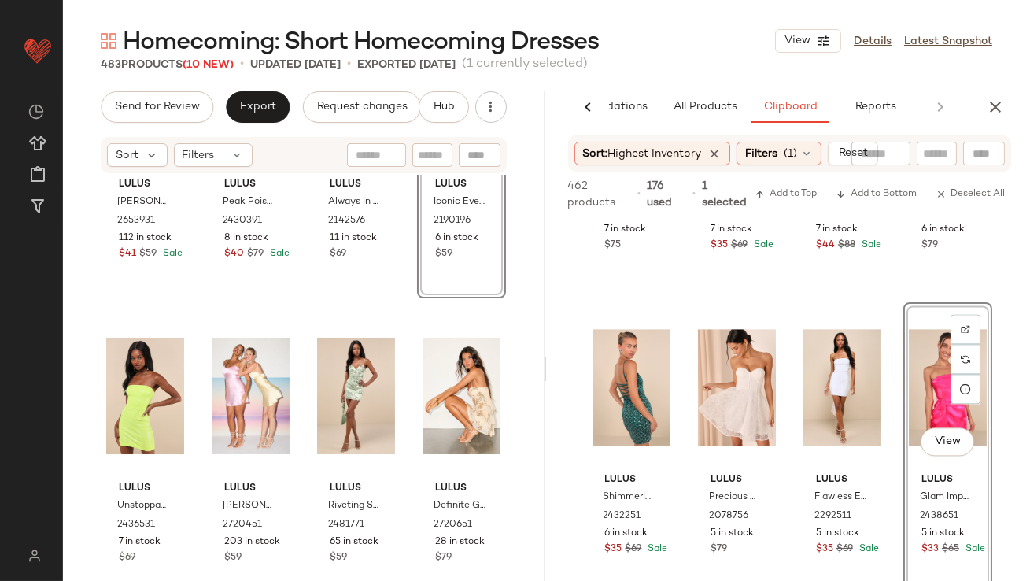
drag, startPoint x: 937, startPoint y: 362, endPoint x: 909, endPoint y: 364, distance: 27.6
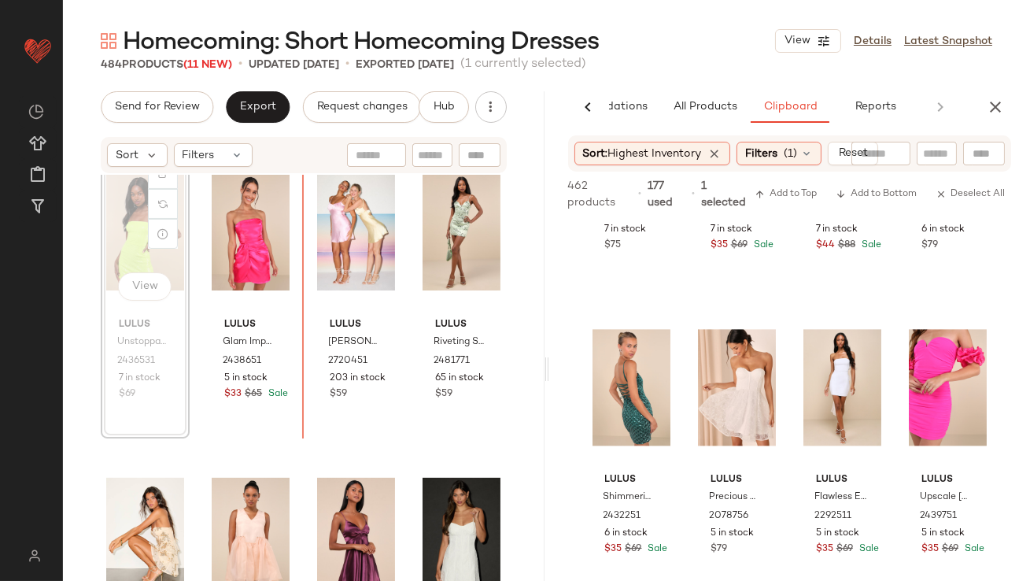
scroll to position [1556, 0]
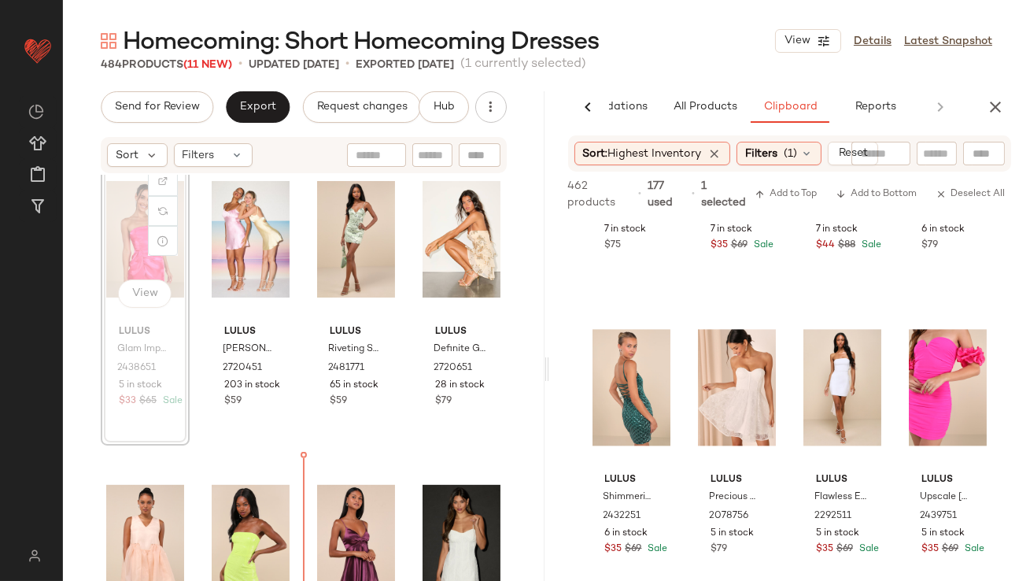
scroll to position [1565, 0]
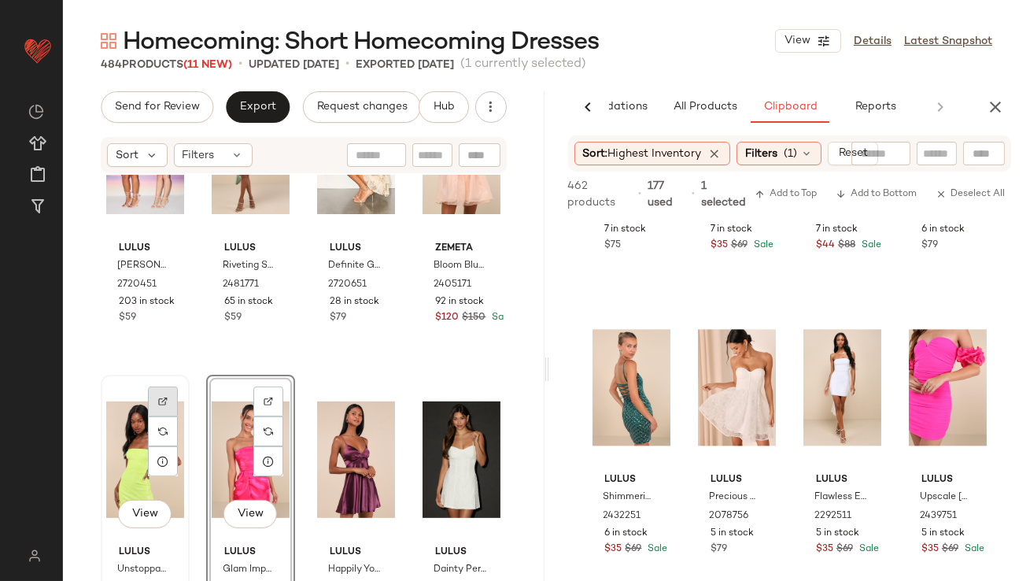
scroll to position [1642, 0]
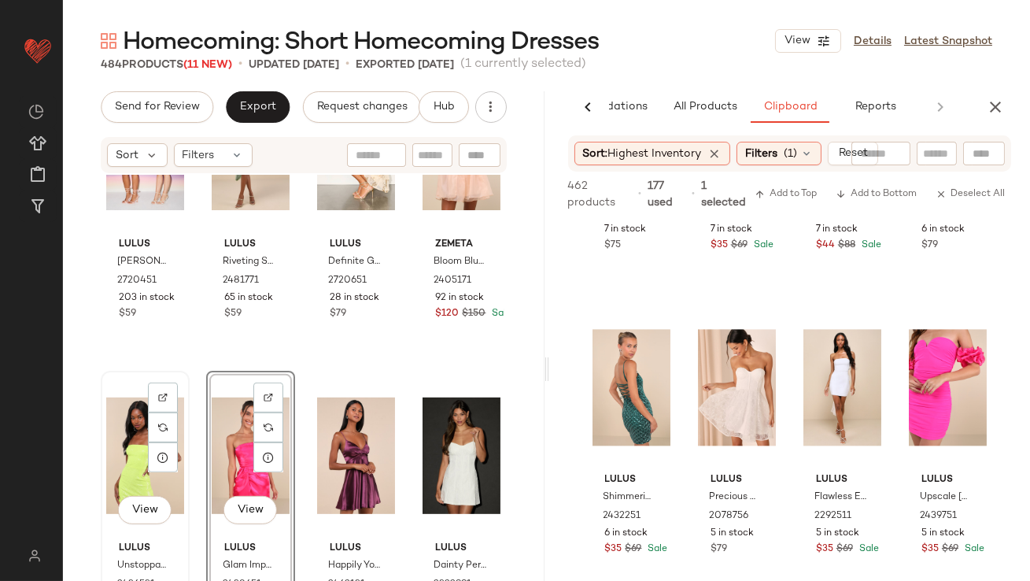
click at [138, 462] on div "View" at bounding box center [145, 455] width 78 height 159
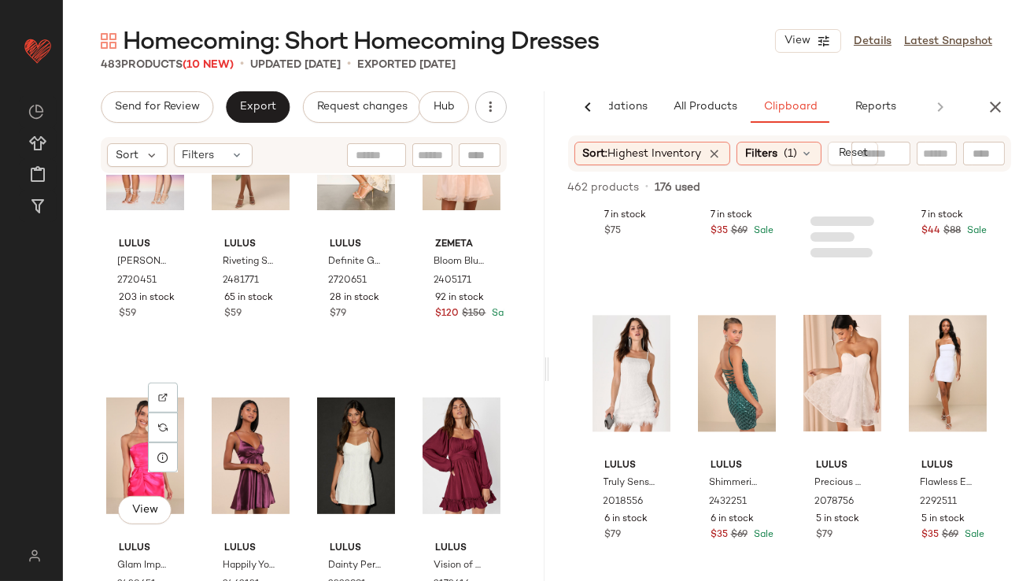
click at [138, 462] on div "View" at bounding box center [145, 455] width 78 height 159
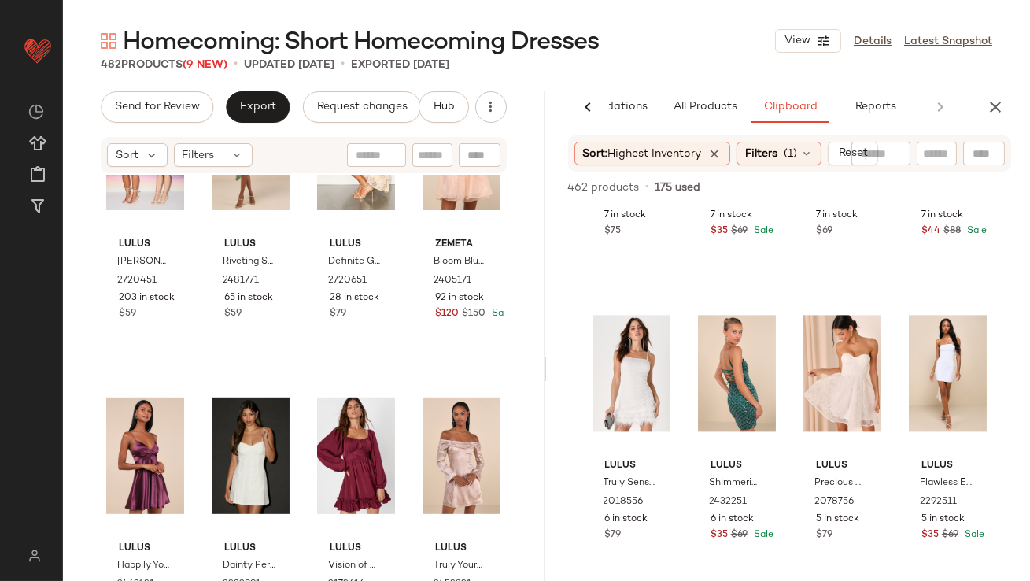
click at [683, 90] on div "Homecoming: Short Homecoming Dresses View Details Latest Snapshot 482 Products …" at bounding box center [546, 302] width 967 height 555
click at [684, 105] on span "All Products" at bounding box center [704, 107] width 65 height 13
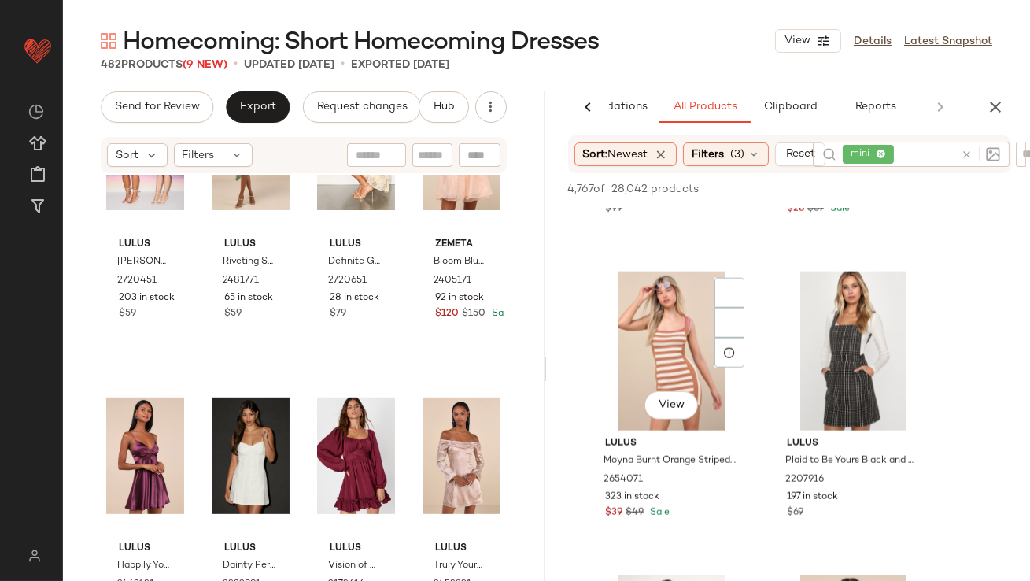
scroll to position [4035, 0]
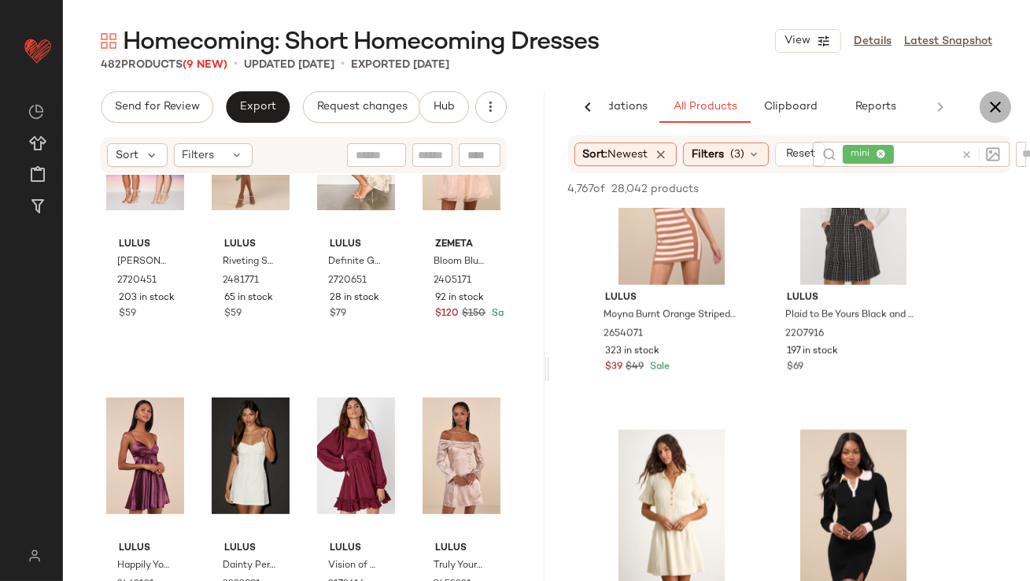
click at [1003, 112] on icon "button" at bounding box center [995, 107] width 19 height 19
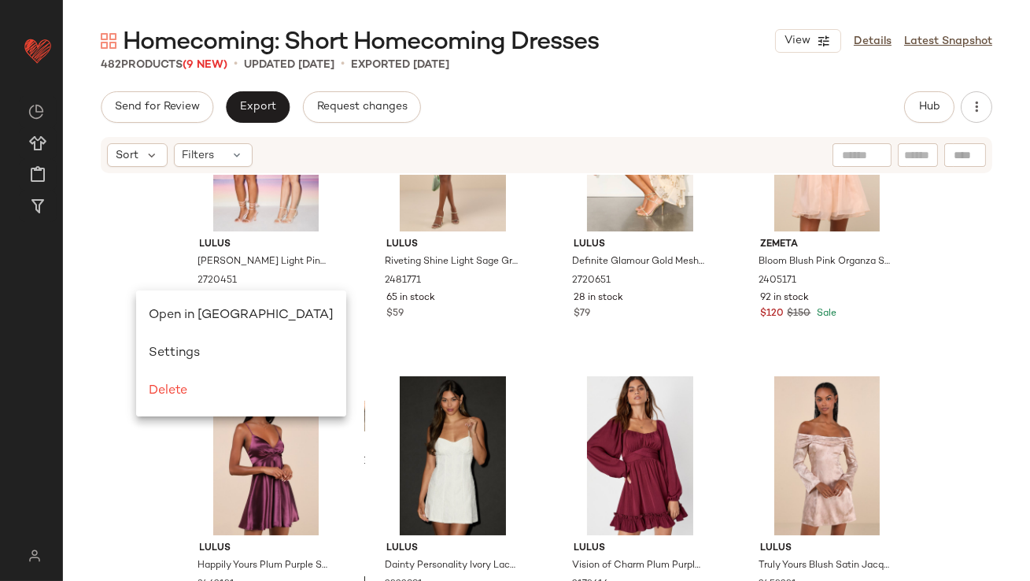
scroll to position [0, 0]
click at [157, 309] on span "Open in [GEOGRAPHIC_DATA]" at bounding box center [241, 314] width 185 height 13
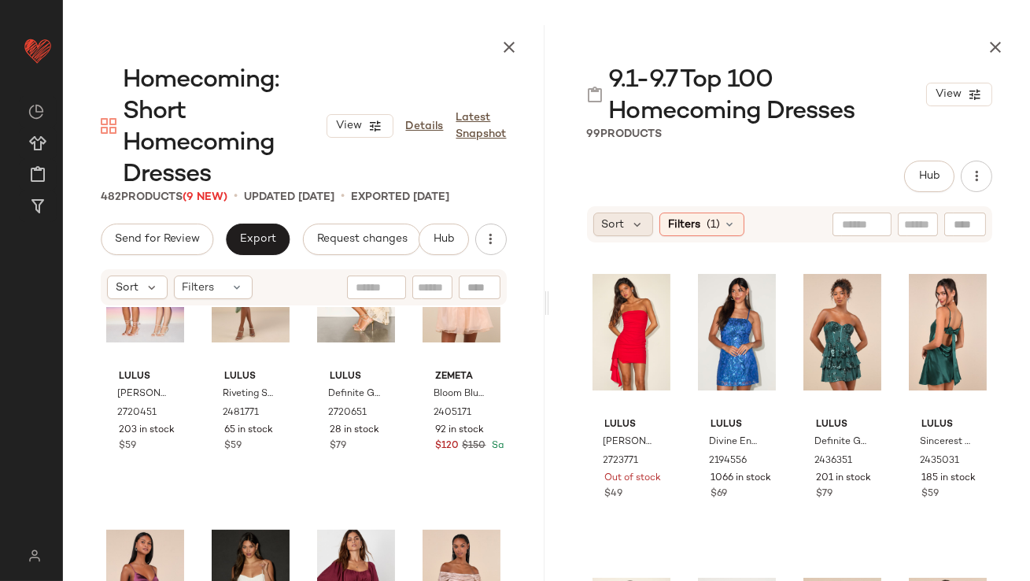
click at [619, 223] on span "Sort" at bounding box center [613, 224] width 23 height 17
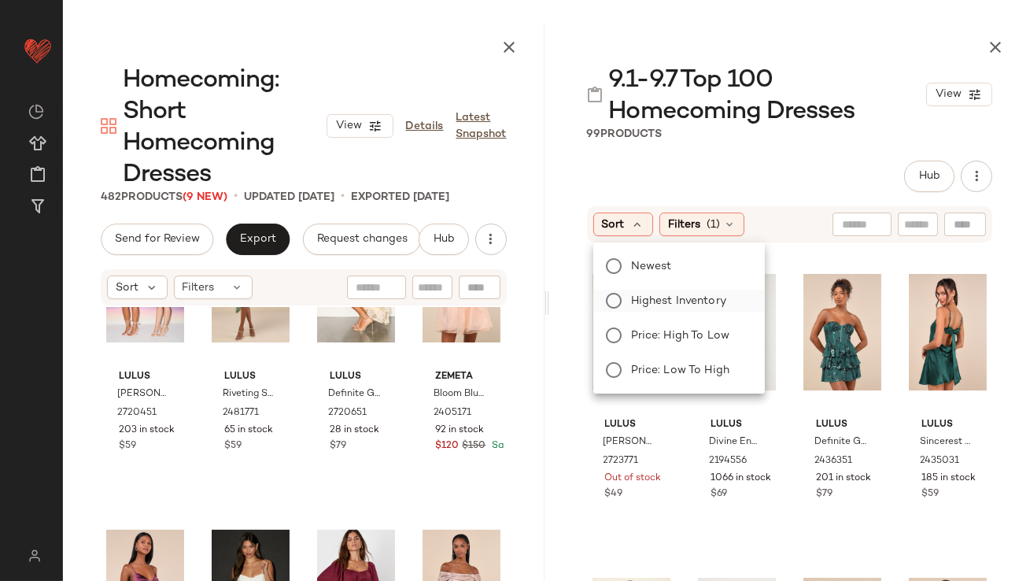
click at [628, 293] on label "Highest Inventory" at bounding box center [688, 300] width 127 height 22
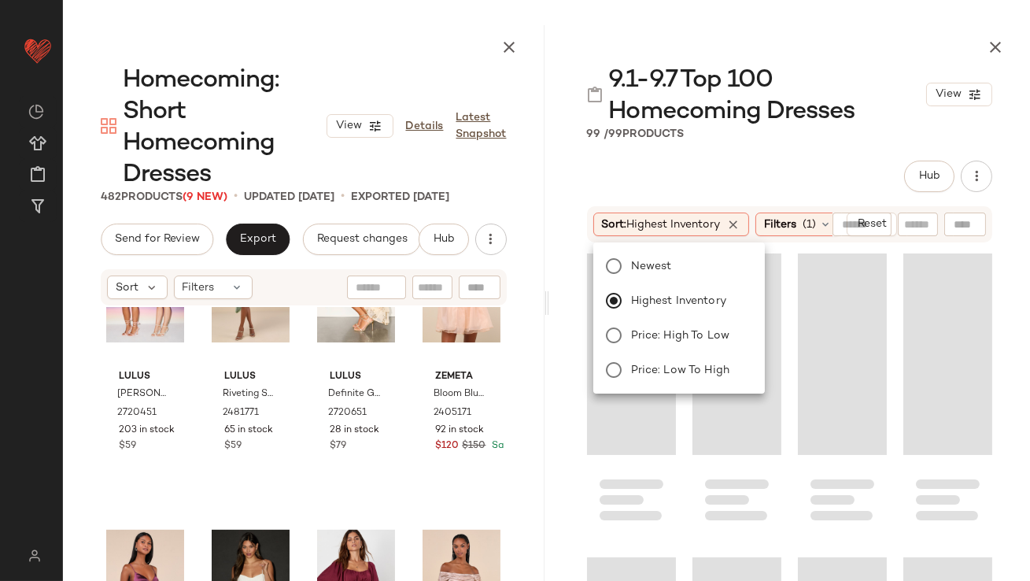
click at [704, 169] on div "Hub" at bounding box center [790, 175] width 406 height 31
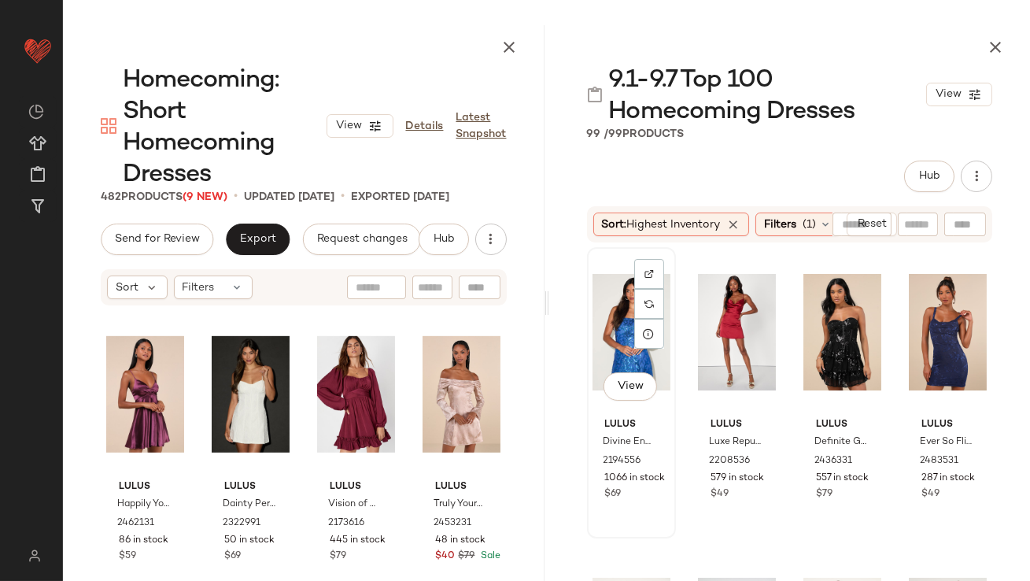
scroll to position [1831, 0]
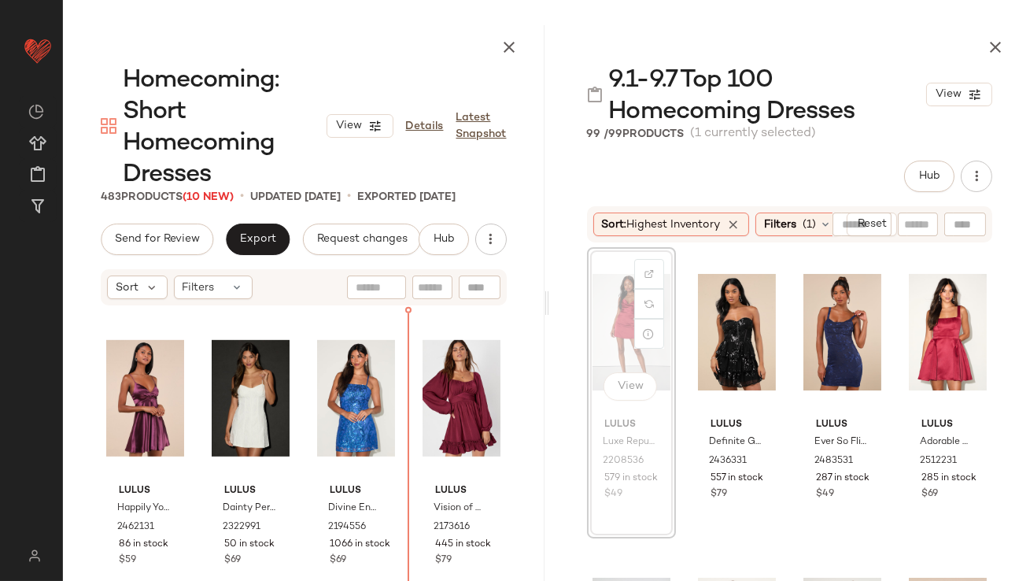
scroll to position [1828, 0]
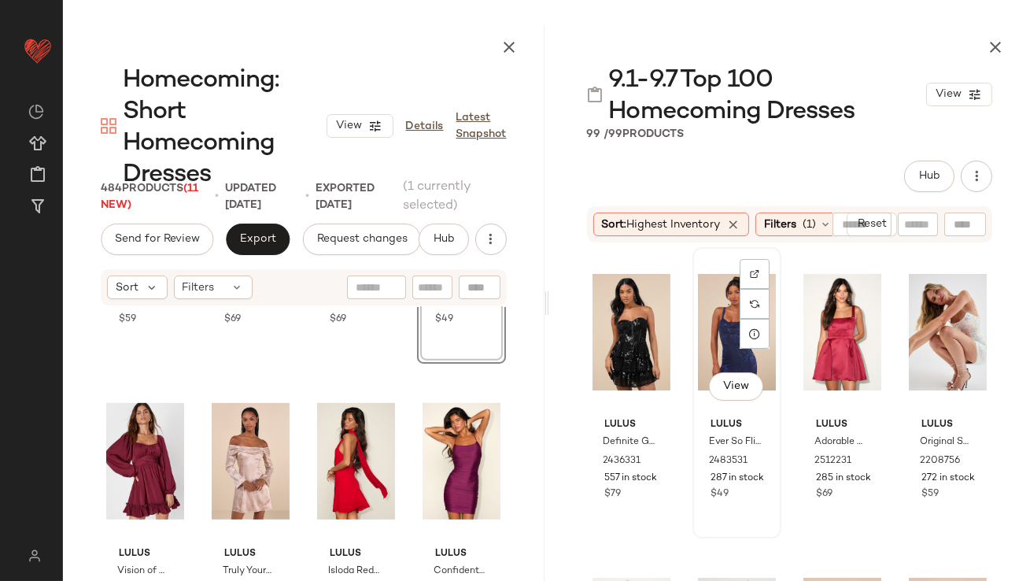
scroll to position [2070, 0]
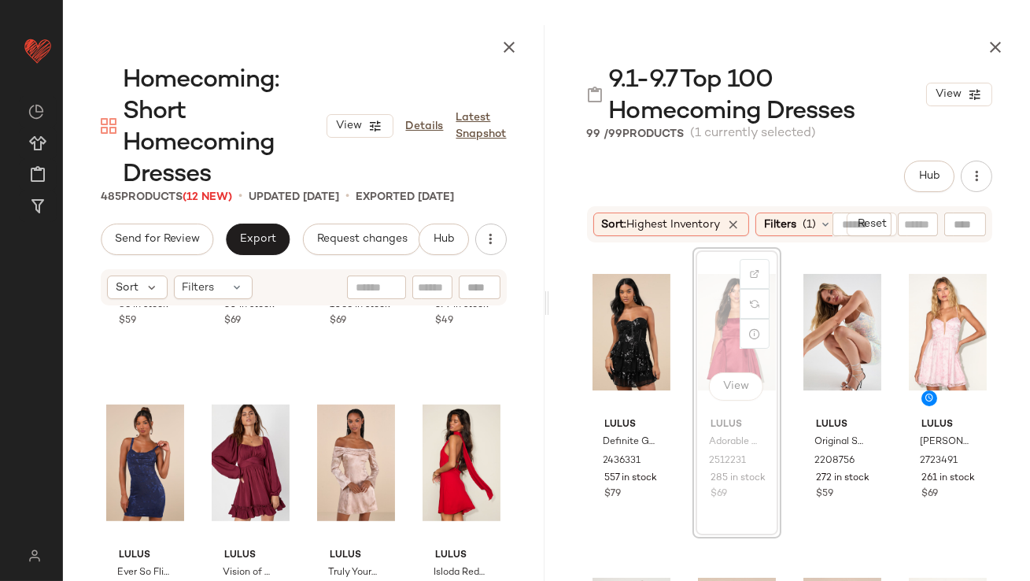
scroll to position [2070, 0]
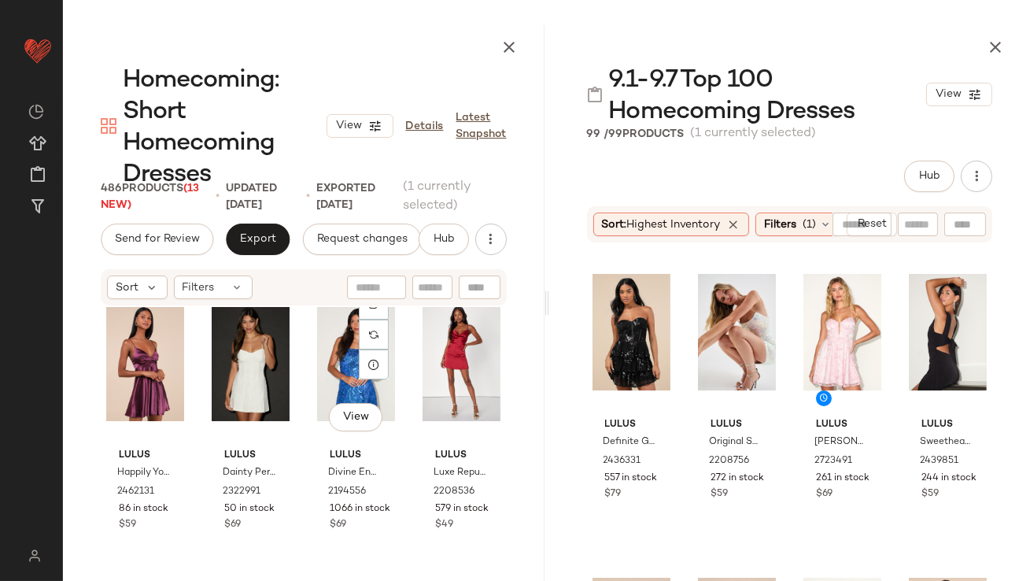
scroll to position [2053, 0]
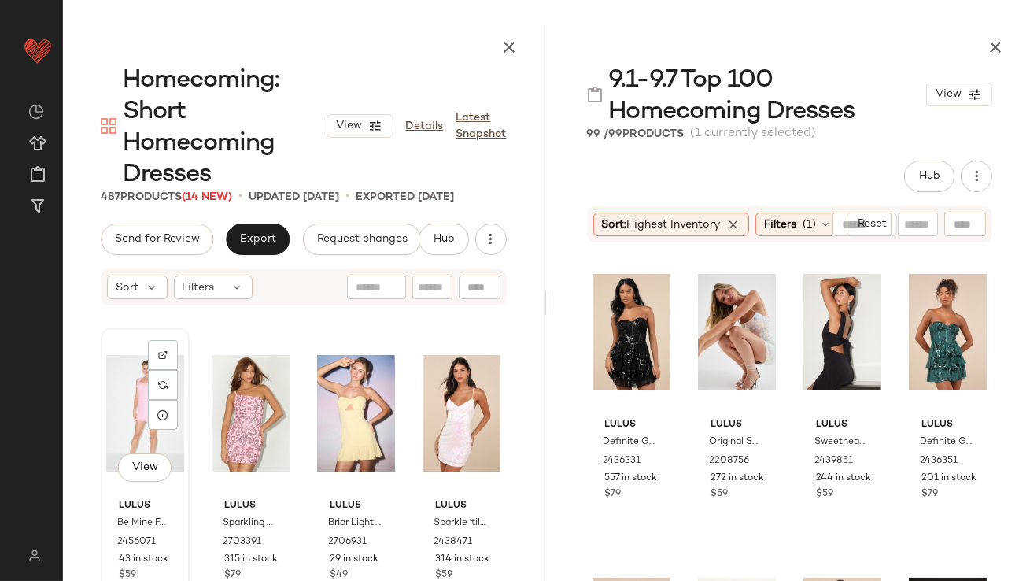
scroll to position [283, 0]
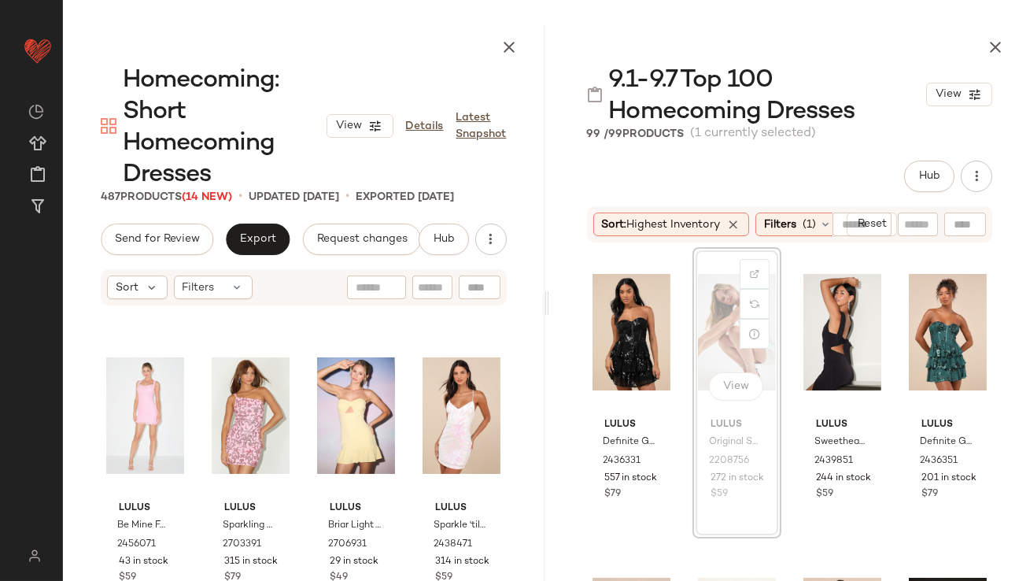
scroll to position [281, 0]
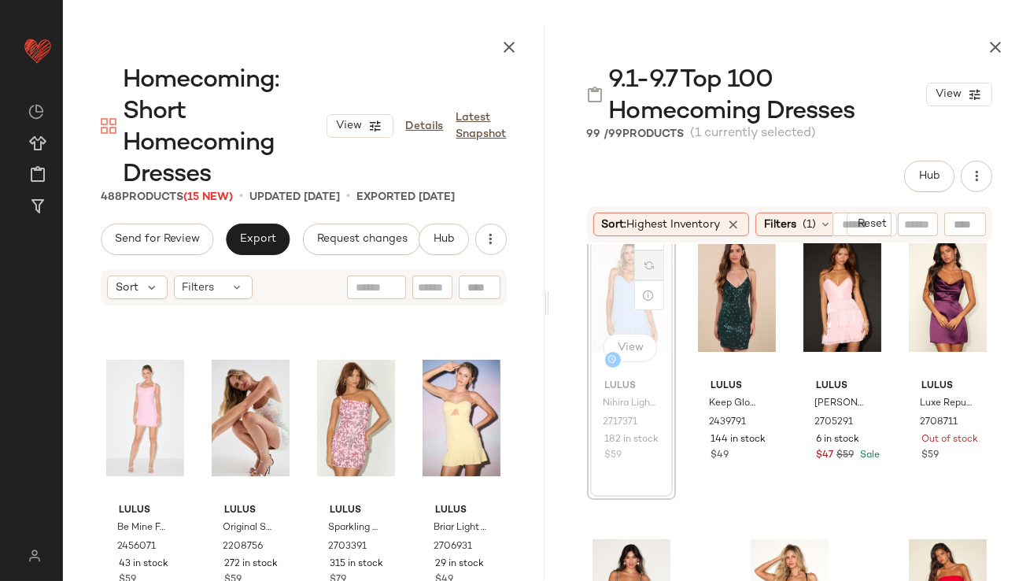
scroll to position [266, 0]
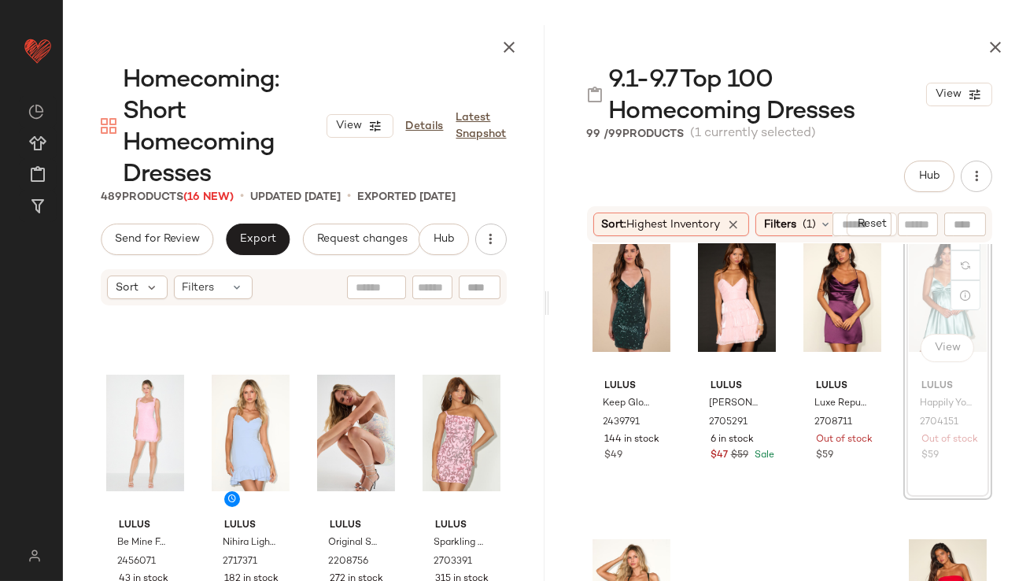
scroll to position [350, 0]
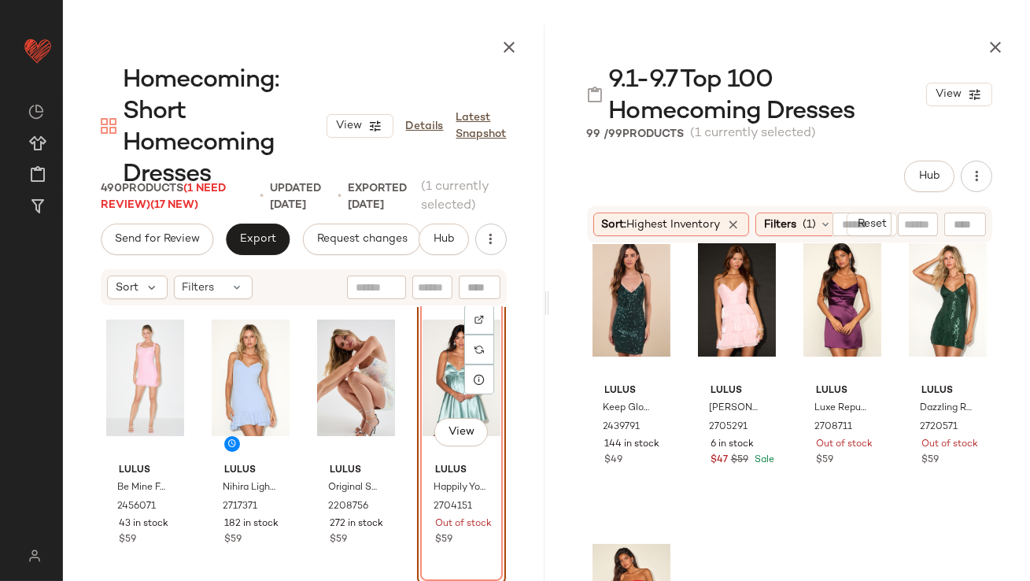
scroll to position [340, 0]
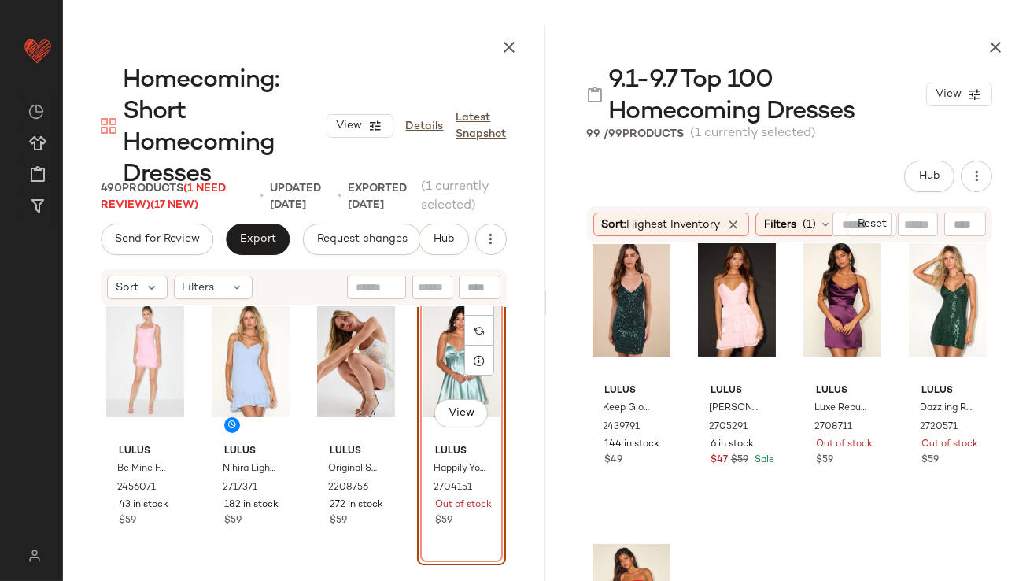
click at [426, 371] on div "View" at bounding box center [461, 358] width 78 height 159
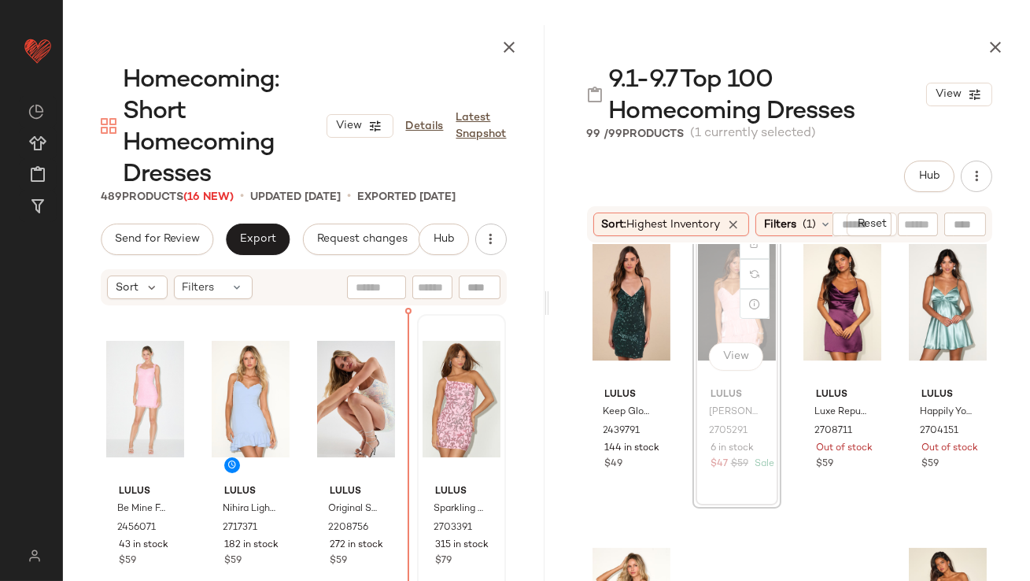
scroll to position [280, 0]
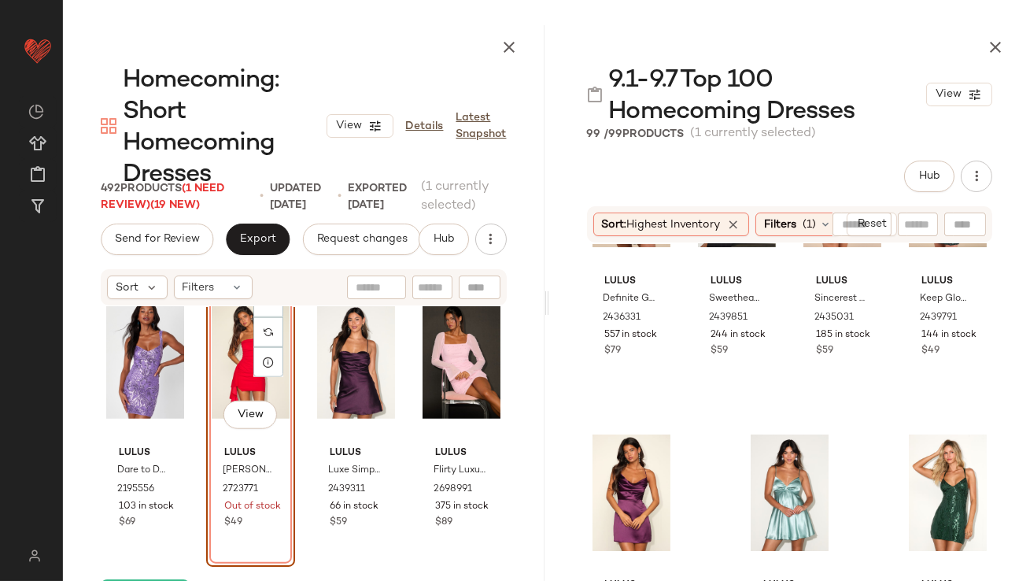
click at [216, 349] on div "View" at bounding box center [251, 360] width 78 height 159
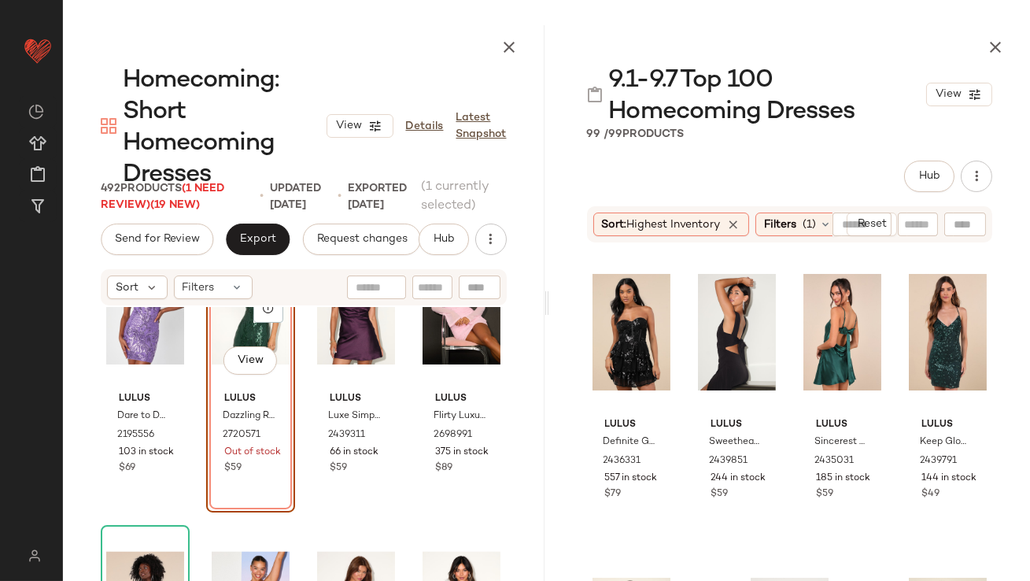
click at [235, 319] on div "View" at bounding box center [251, 306] width 78 height 159
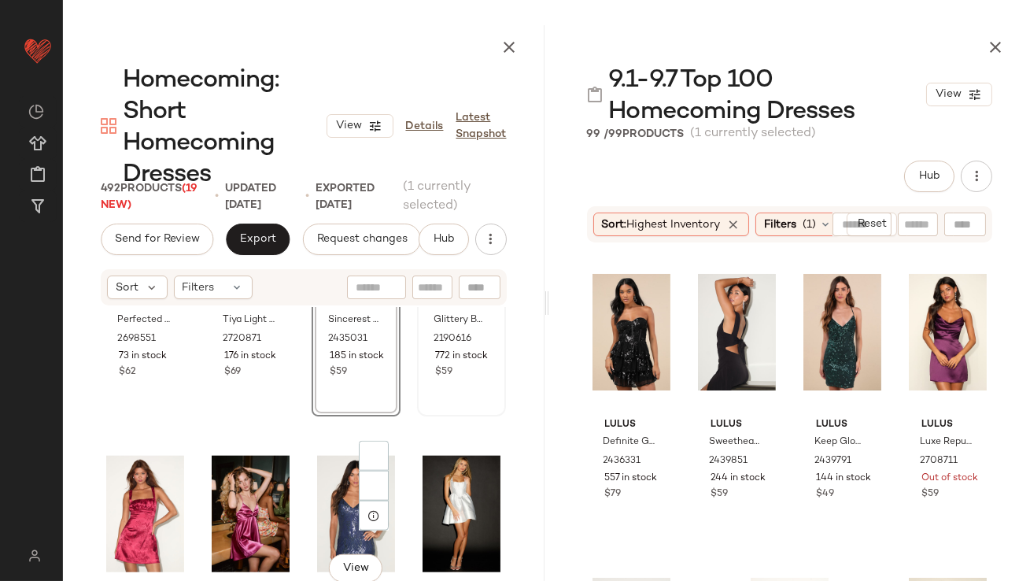
scroll to position [3599, 0]
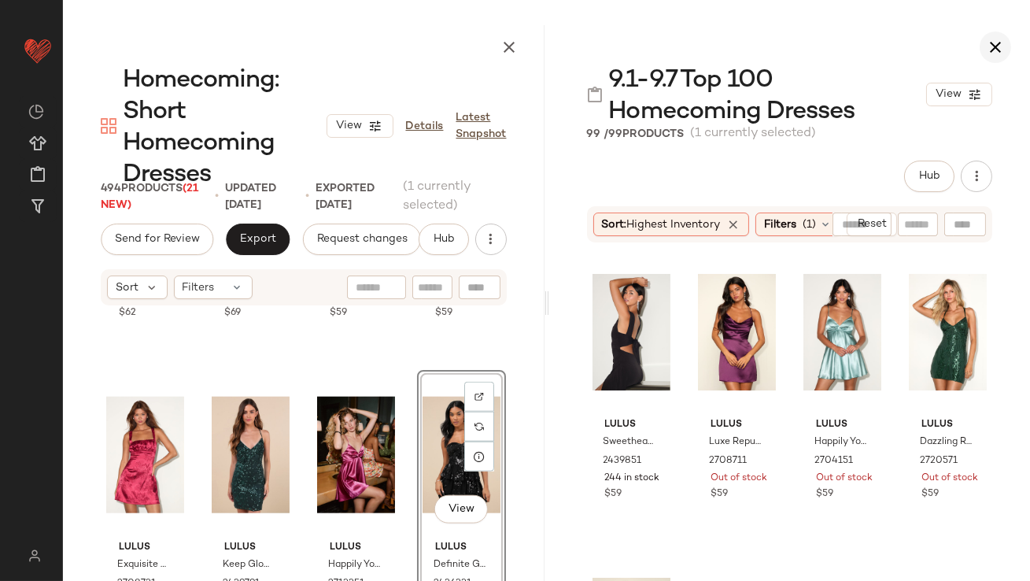
click at [1005, 35] on button "button" at bounding box center [994, 46] width 31 height 31
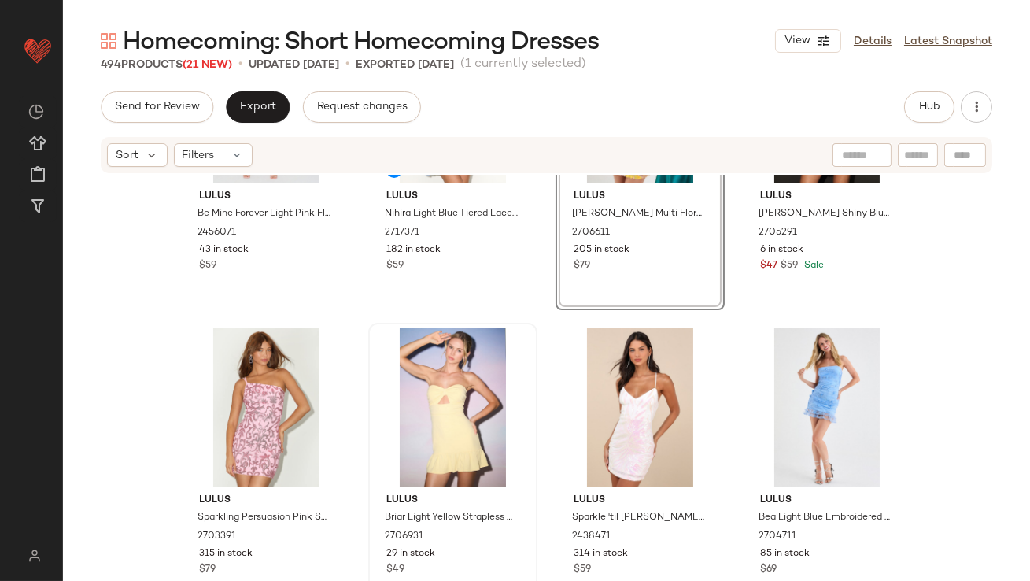
scroll to position [506, 0]
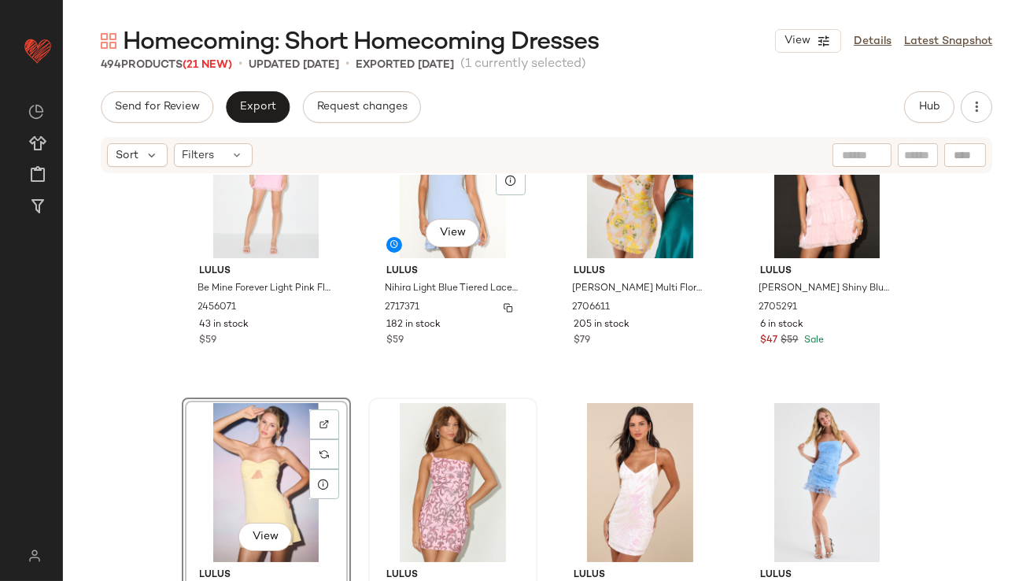
scroll to position [380, 0]
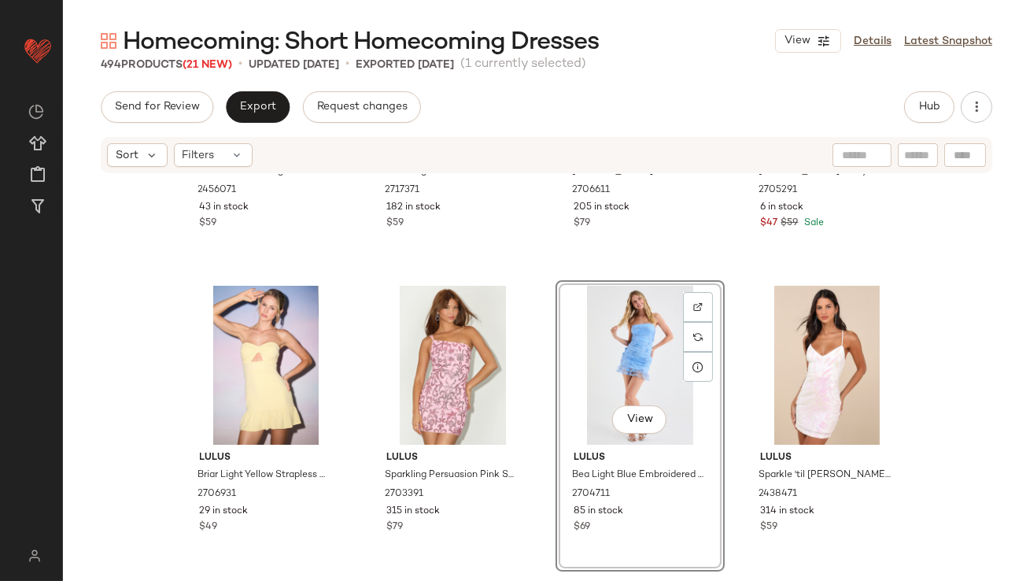
scroll to position [665, 0]
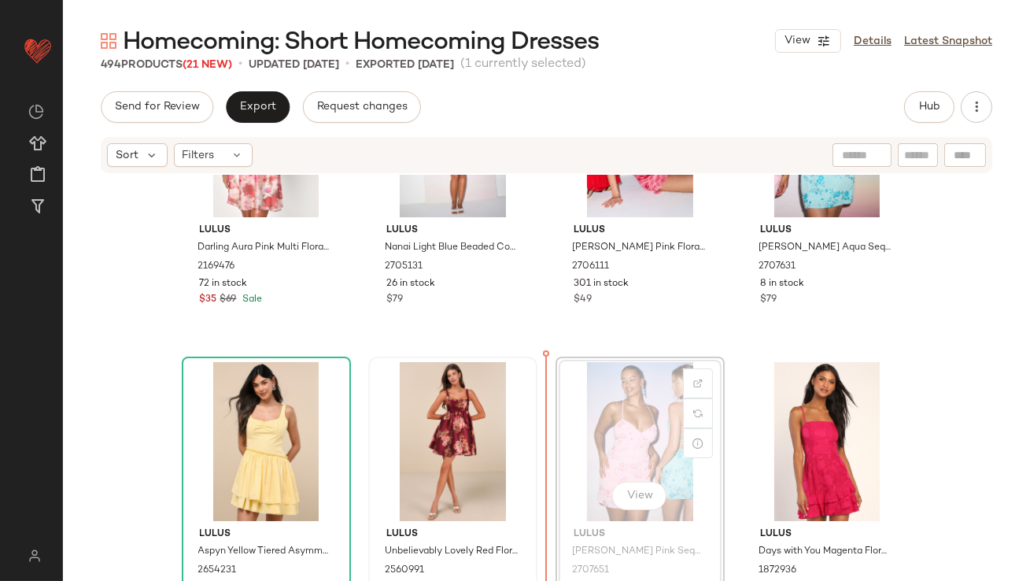
scroll to position [1053, 0]
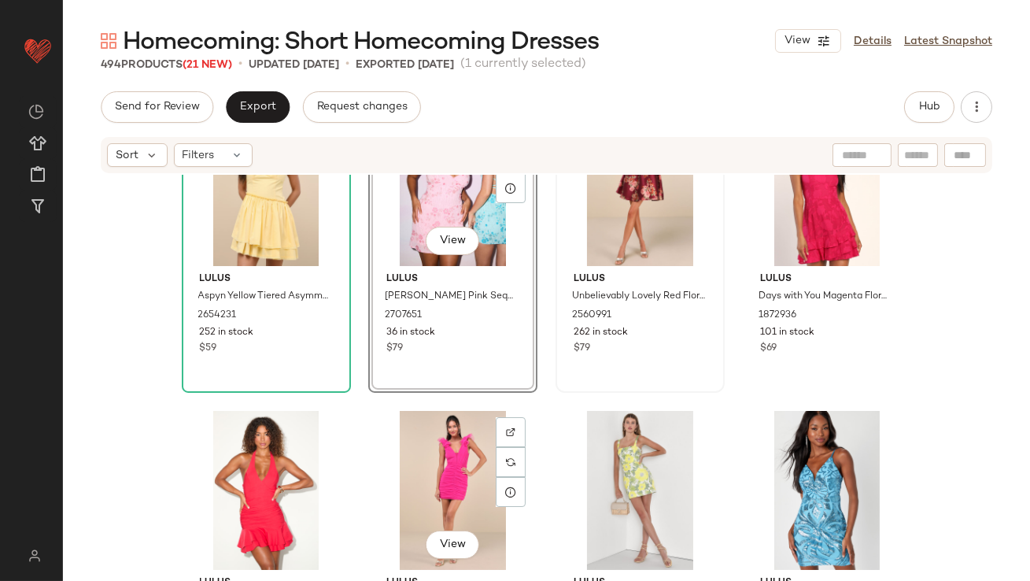
scroll to position [1218, 0]
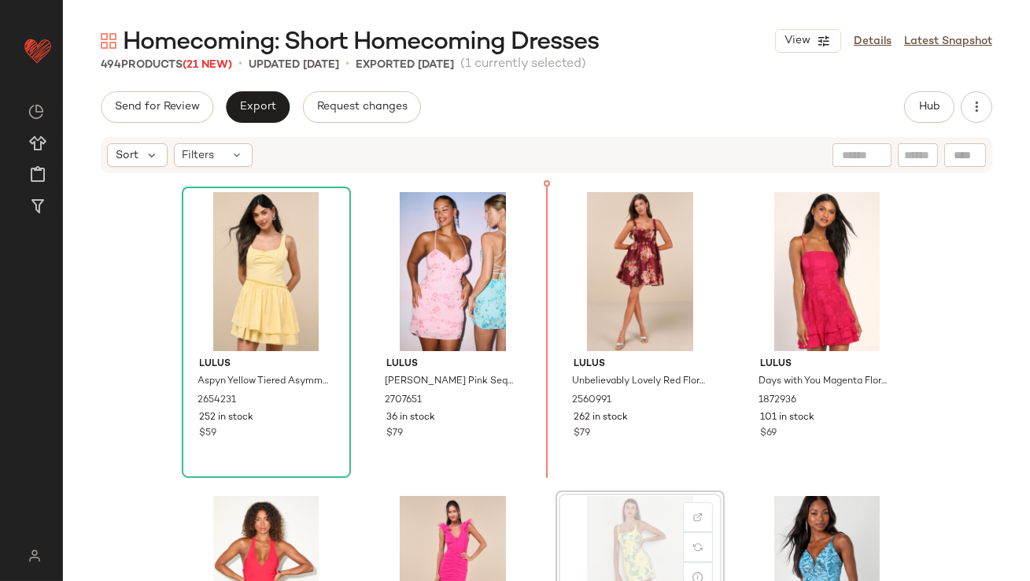
scroll to position [1219, 0]
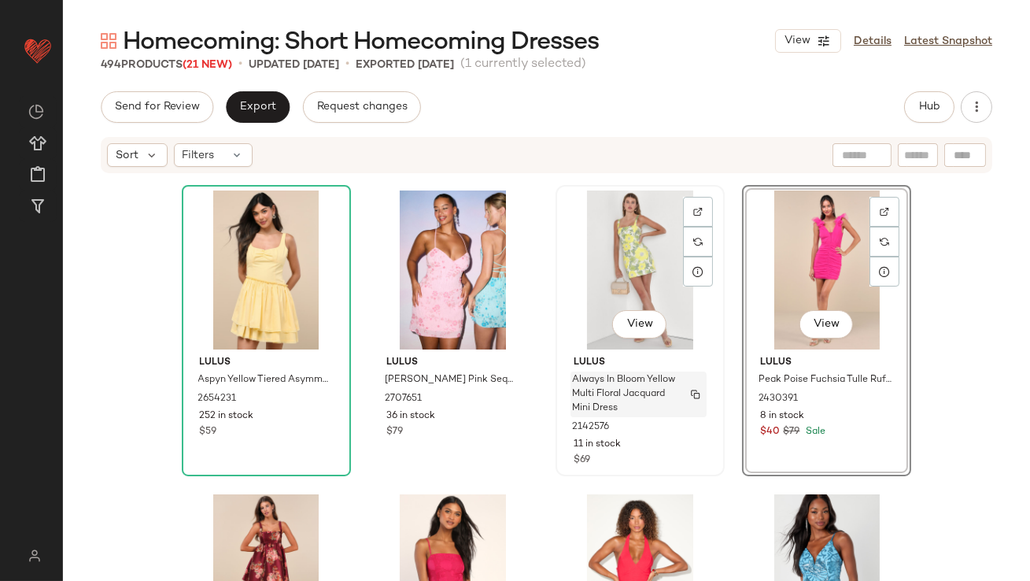
scroll to position [1346, 0]
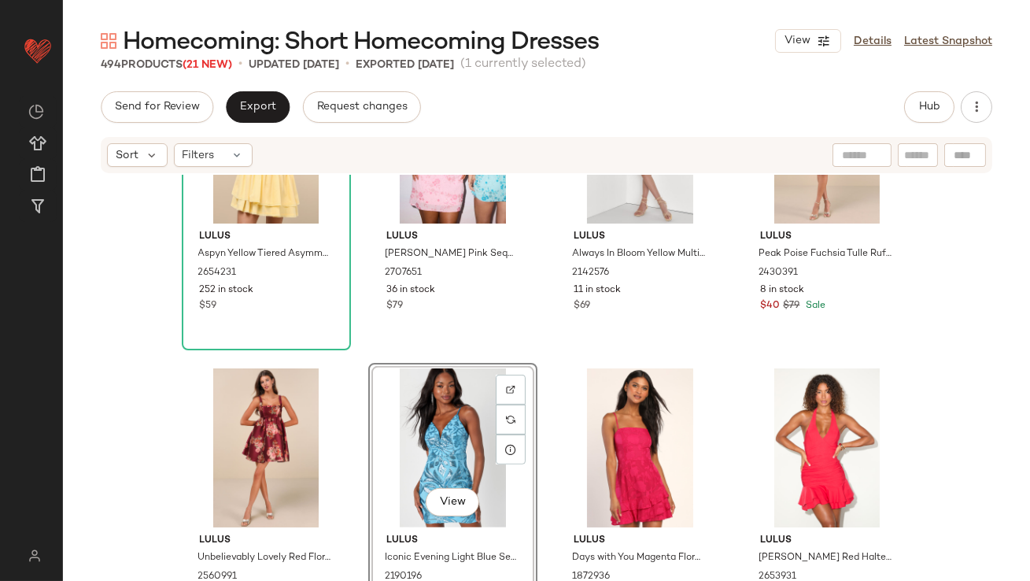
scroll to position [1538, 0]
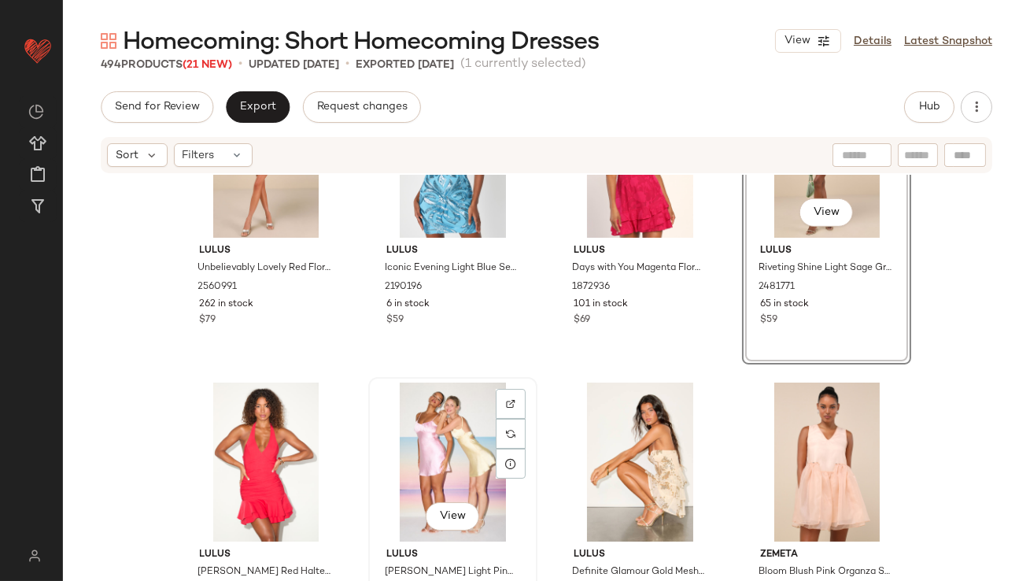
scroll to position [1652, 0]
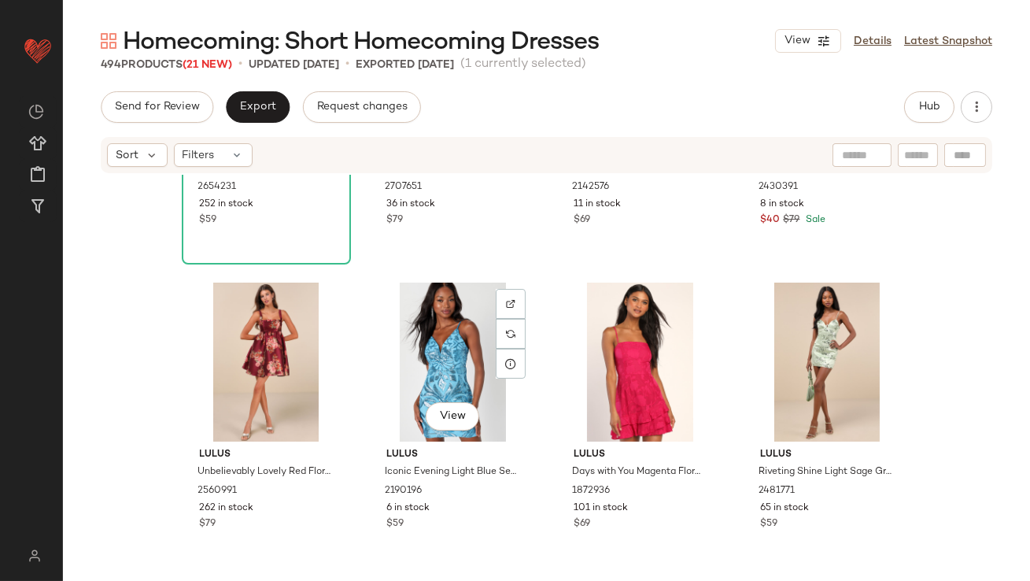
scroll to position [1501, 0]
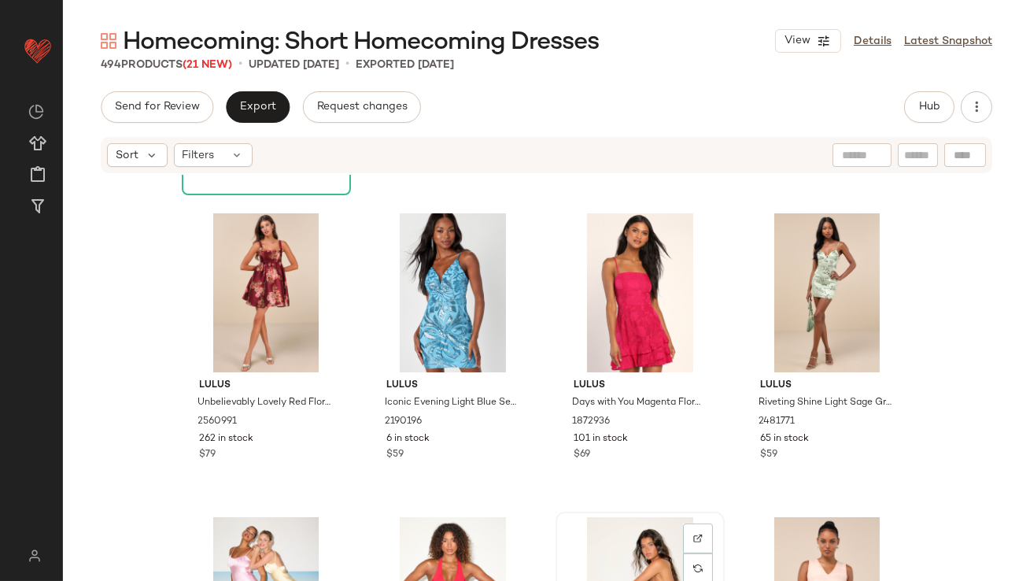
scroll to position [1502, 0]
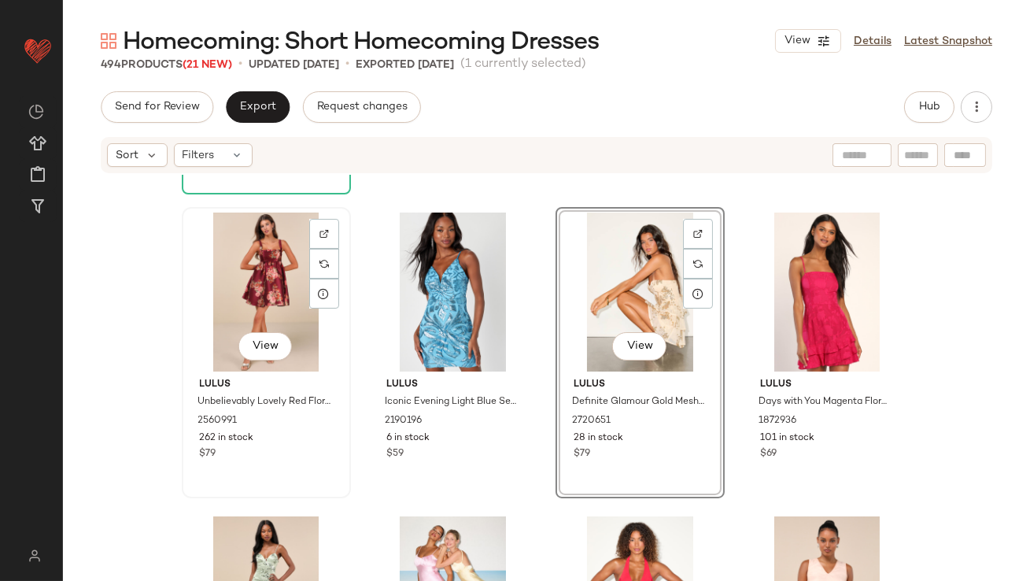
click at [259, 319] on div "View" at bounding box center [266, 291] width 158 height 159
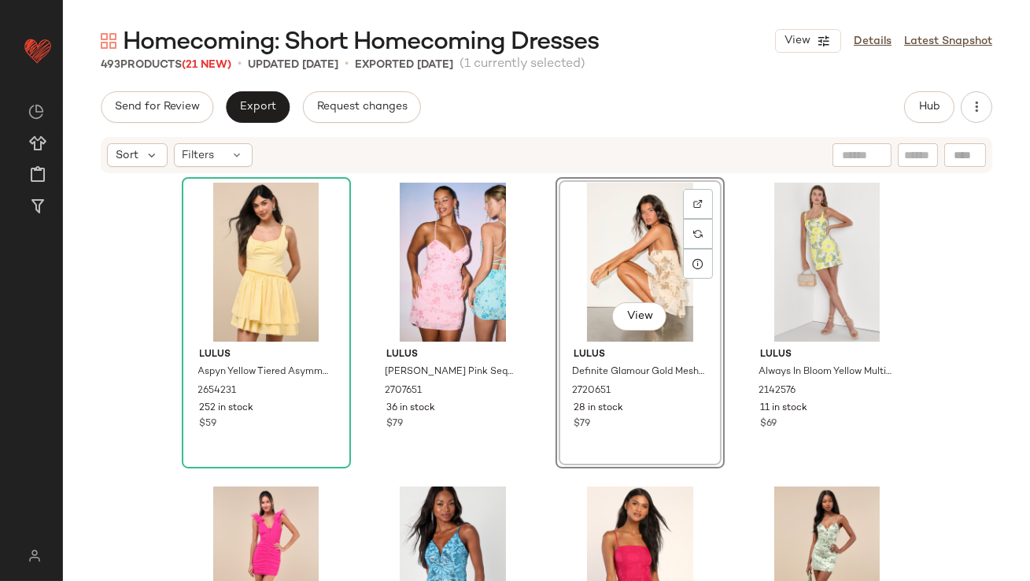
scroll to position [1329, 0]
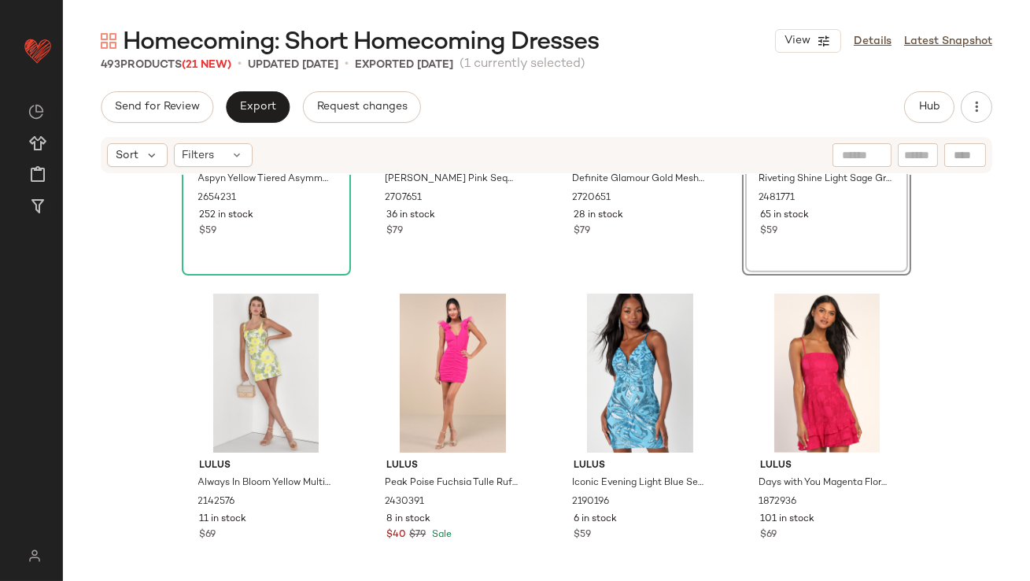
scroll to position [1397, 0]
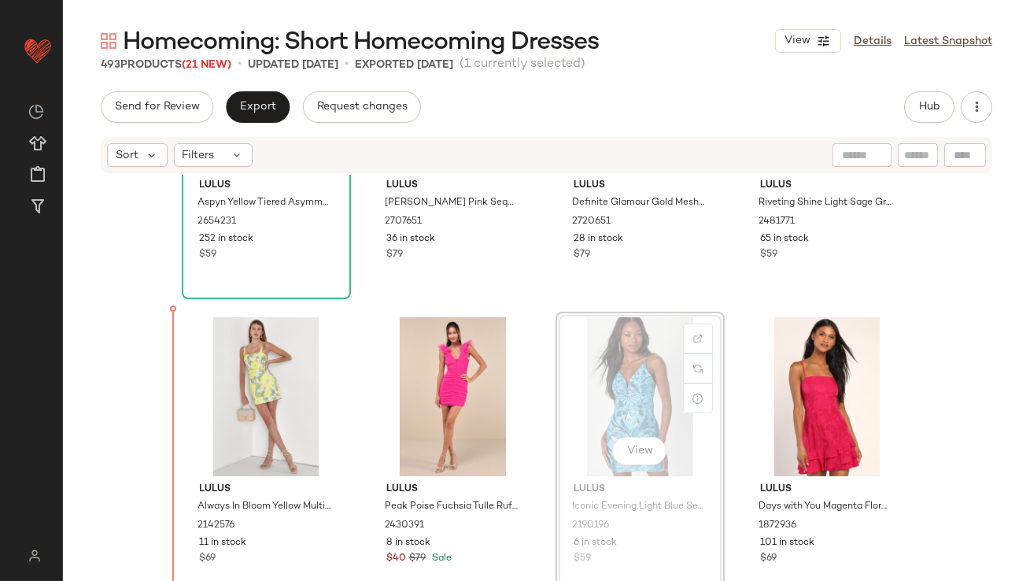
drag, startPoint x: 615, startPoint y: 385, endPoint x: 604, endPoint y: 385, distance: 11.0
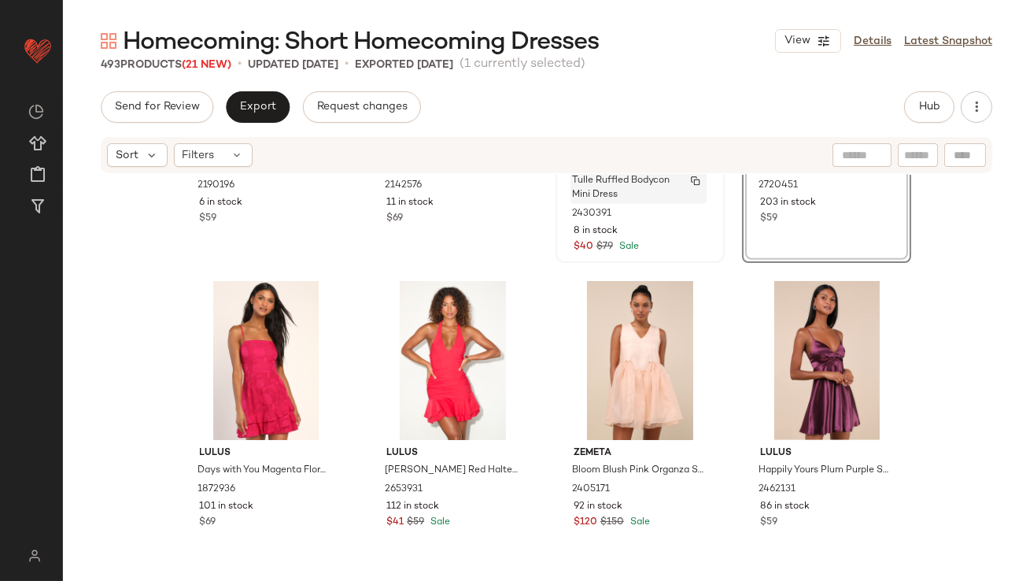
scroll to position [1794, 0]
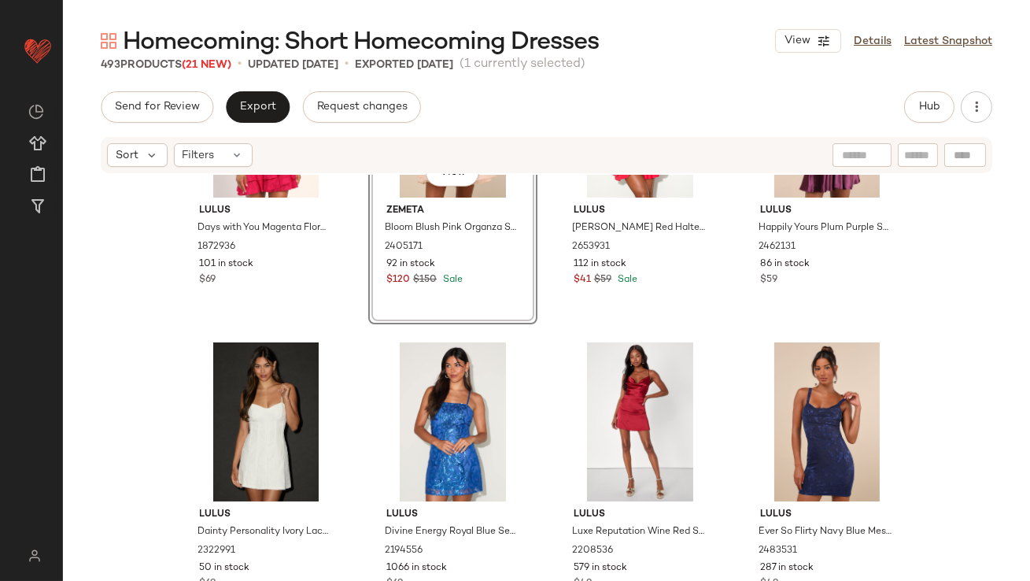
scroll to position [2011, 0]
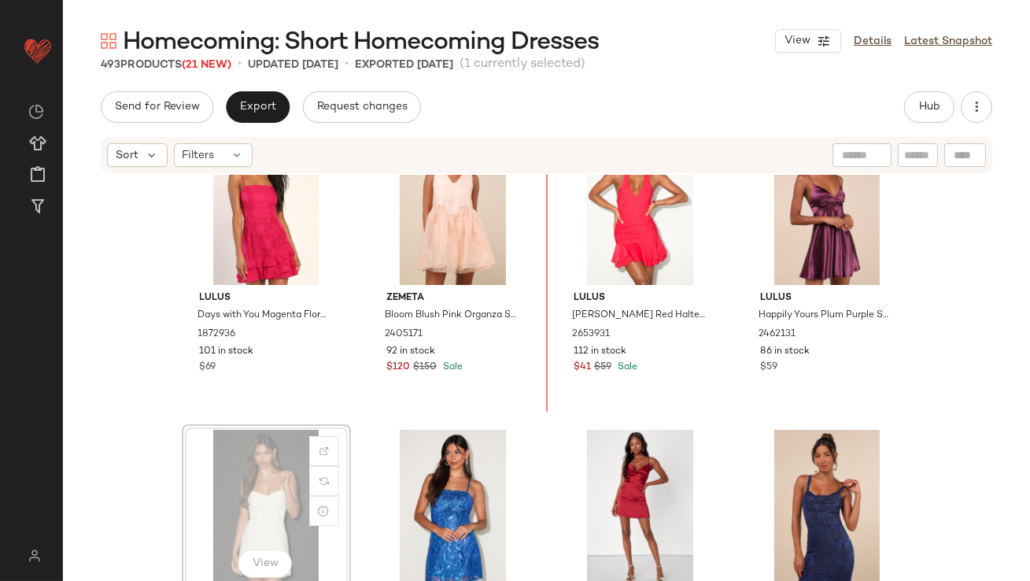
scroll to position [1826, 0]
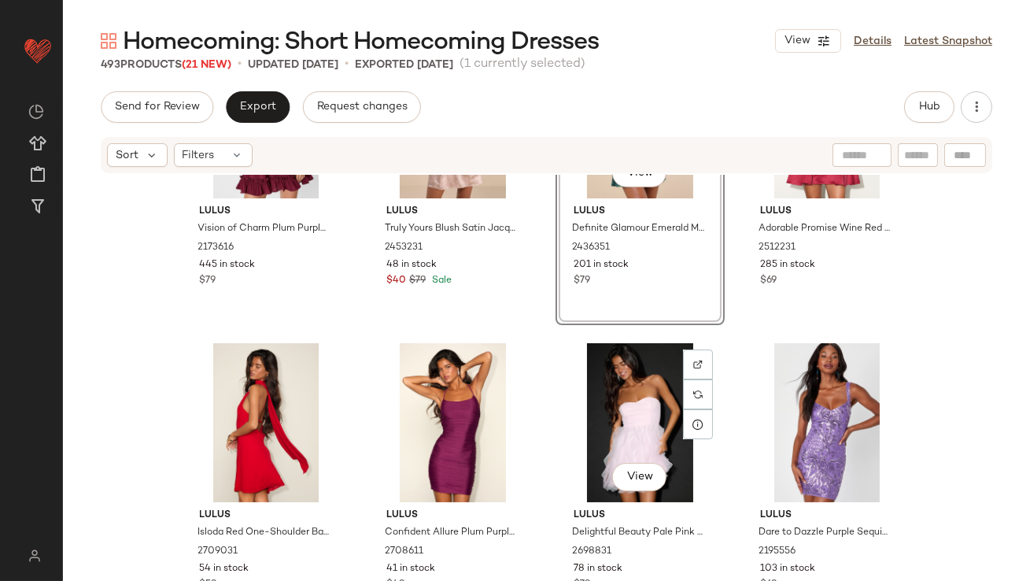
scroll to position [2588, 0]
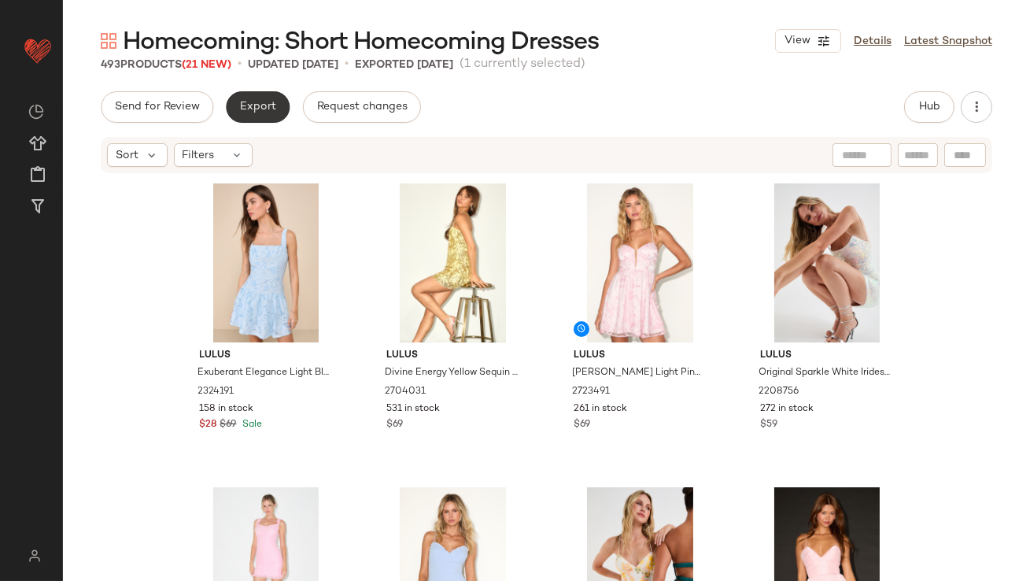
click at [255, 114] on button "Export" at bounding box center [258, 106] width 64 height 31
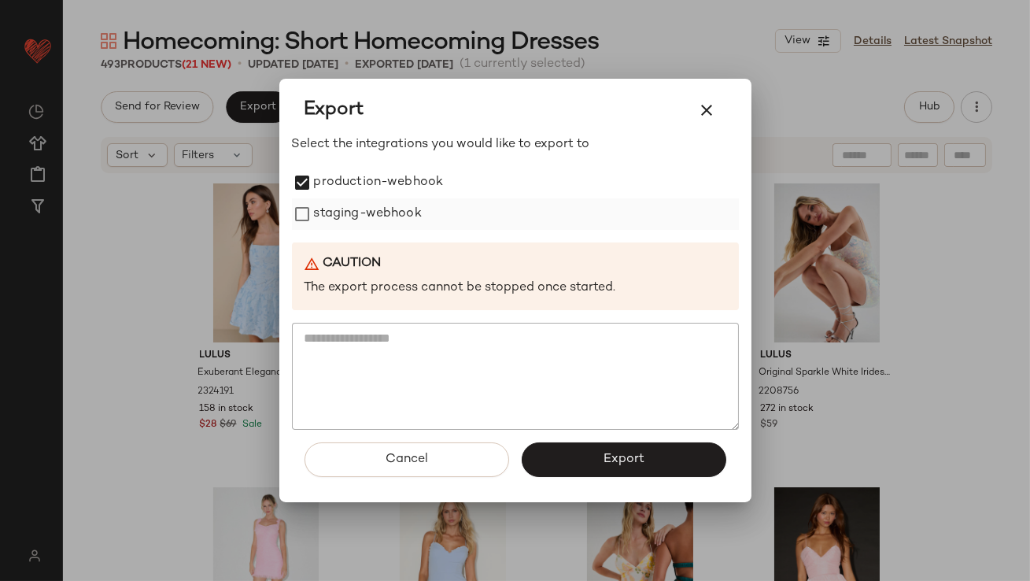
click at [314, 224] on label "staging-webhook" at bounding box center [368, 213] width 108 height 31
click at [569, 467] on button "Export" at bounding box center [624, 459] width 205 height 35
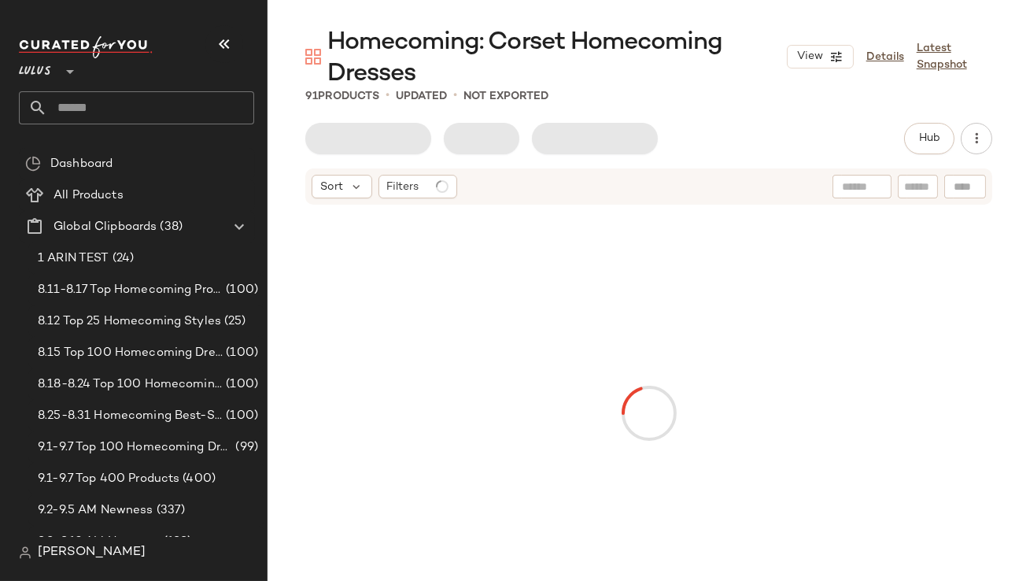
click at [227, 43] on icon "button" at bounding box center [224, 44] width 19 height 19
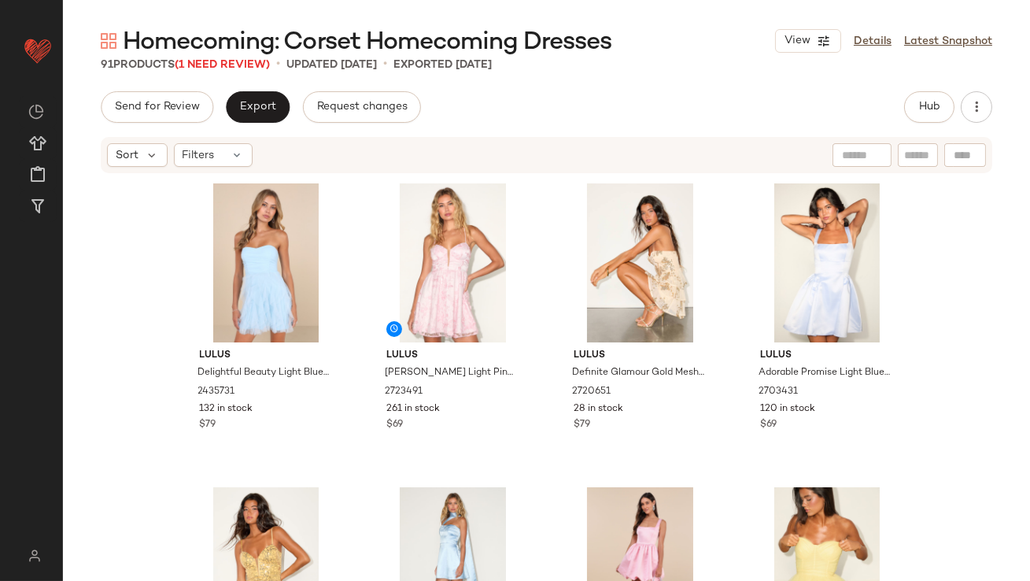
click at [222, 52] on span "Homecoming: Corset Homecoming Dresses" at bounding box center [367, 42] width 488 height 31
click at [223, 66] on span "(1 Need Review)" at bounding box center [222, 65] width 95 height 12
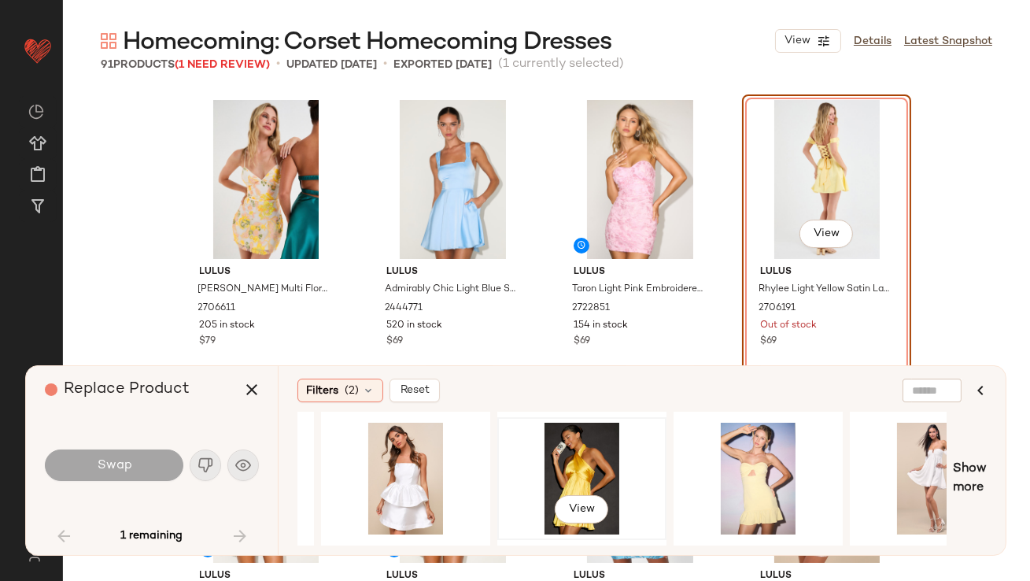
scroll to position [0, 1808]
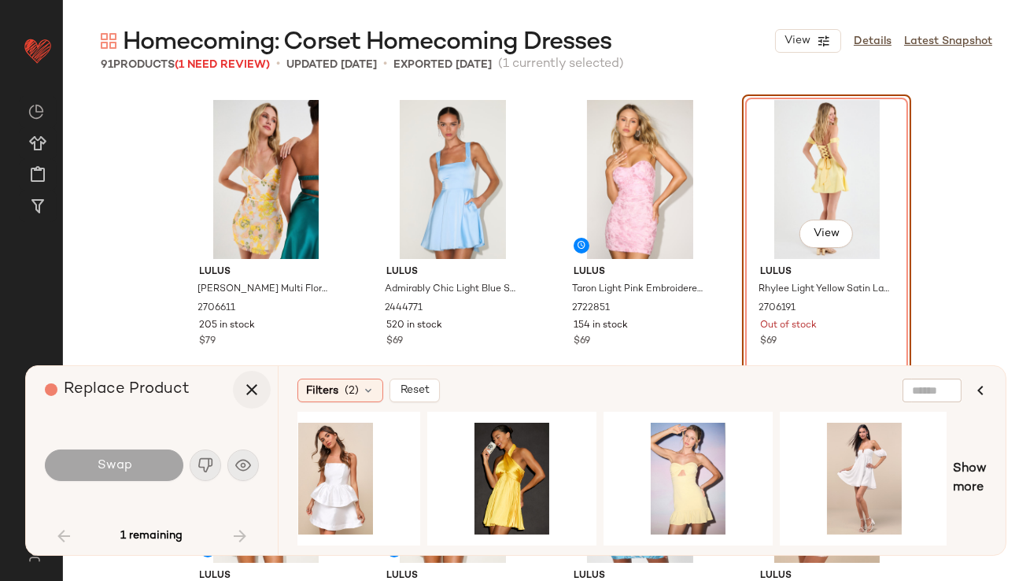
click at [250, 395] on icon "button" at bounding box center [251, 389] width 19 height 19
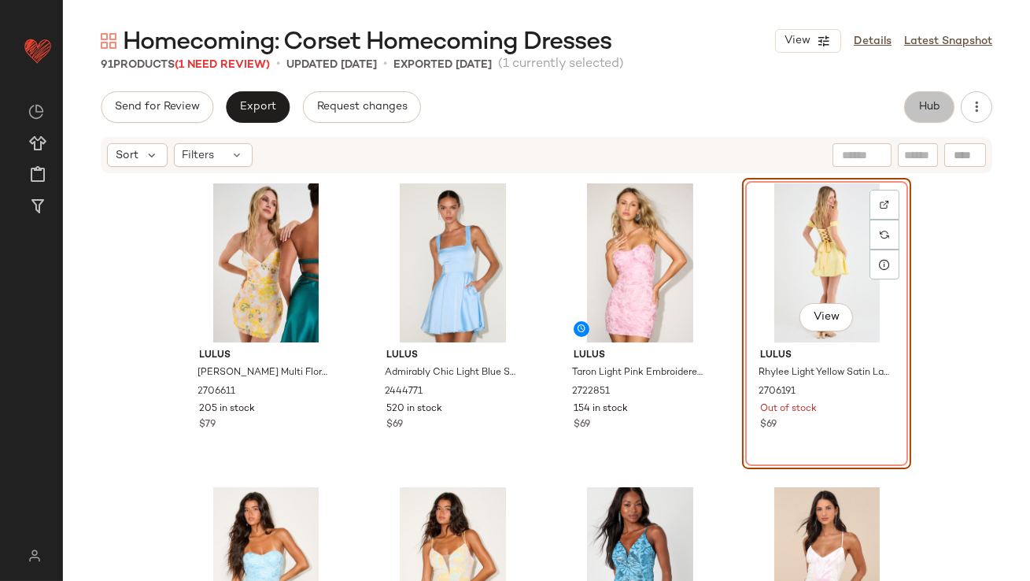
click at [935, 115] on button "Hub" at bounding box center [929, 106] width 50 height 31
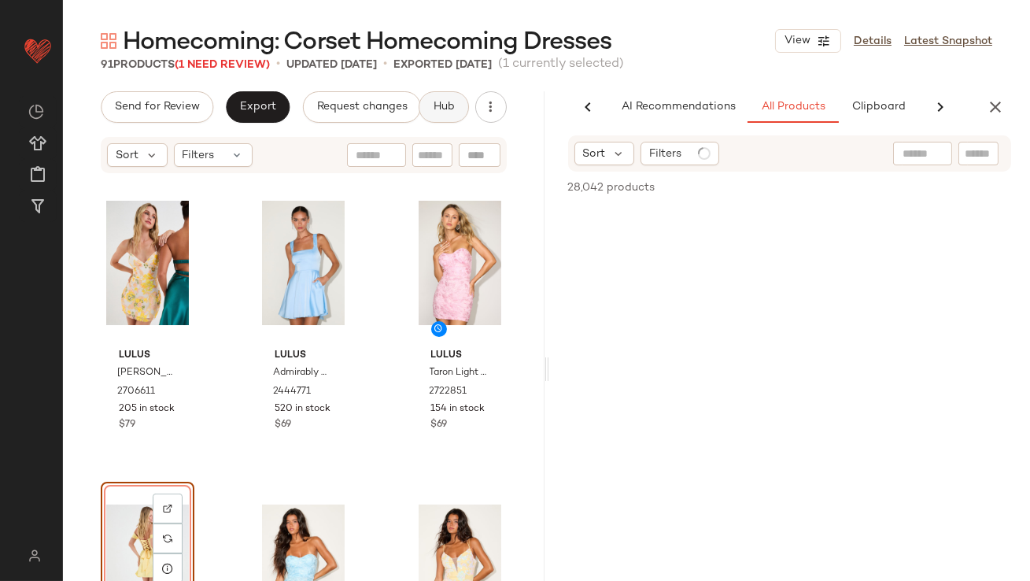
scroll to position [0, 88]
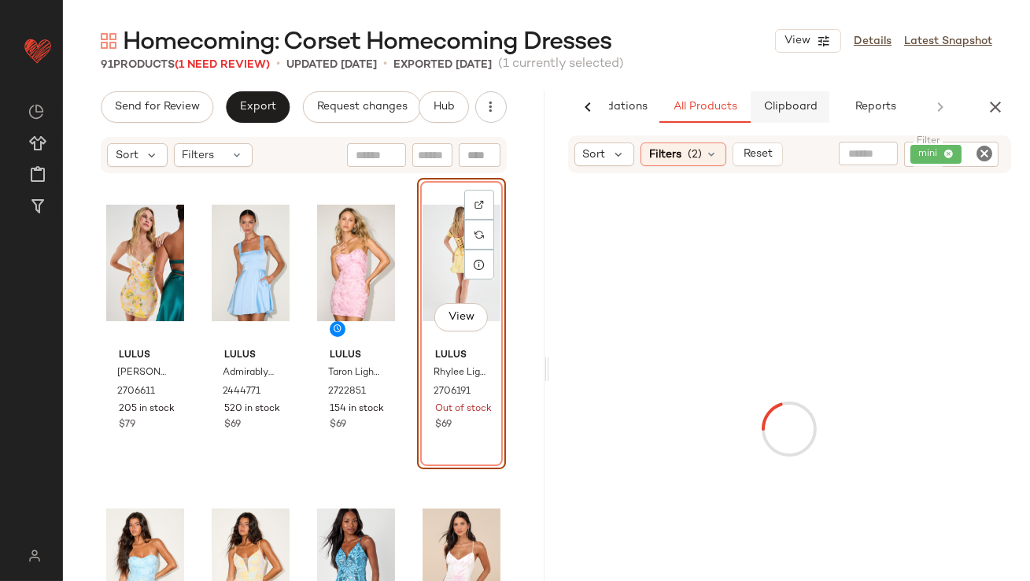
click at [783, 112] on span "Clipboard" at bounding box center [789, 107] width 54 height 13
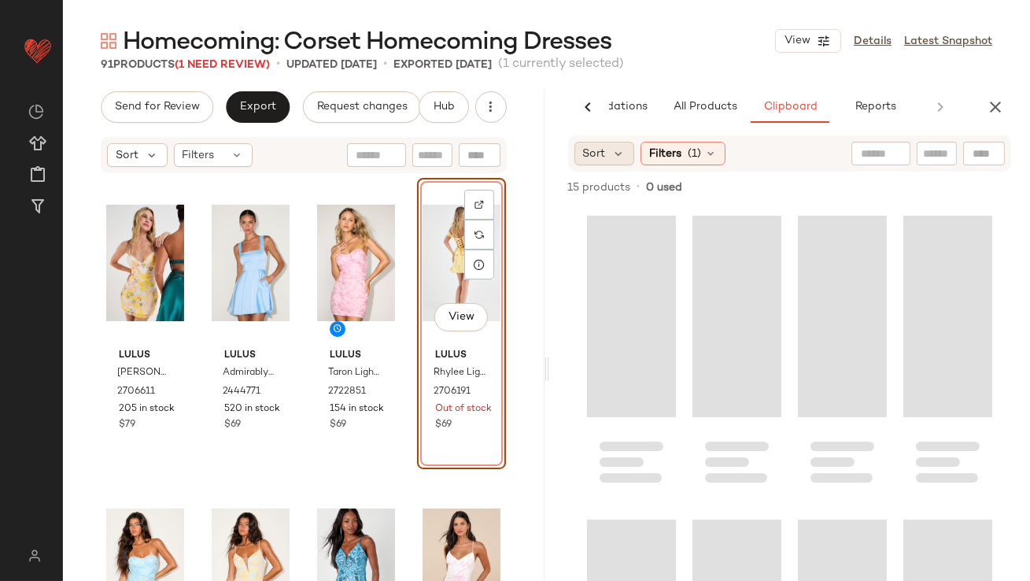
click at [613, 161] on div "Sort" at bounding box center [604, 154] width 61 height 24
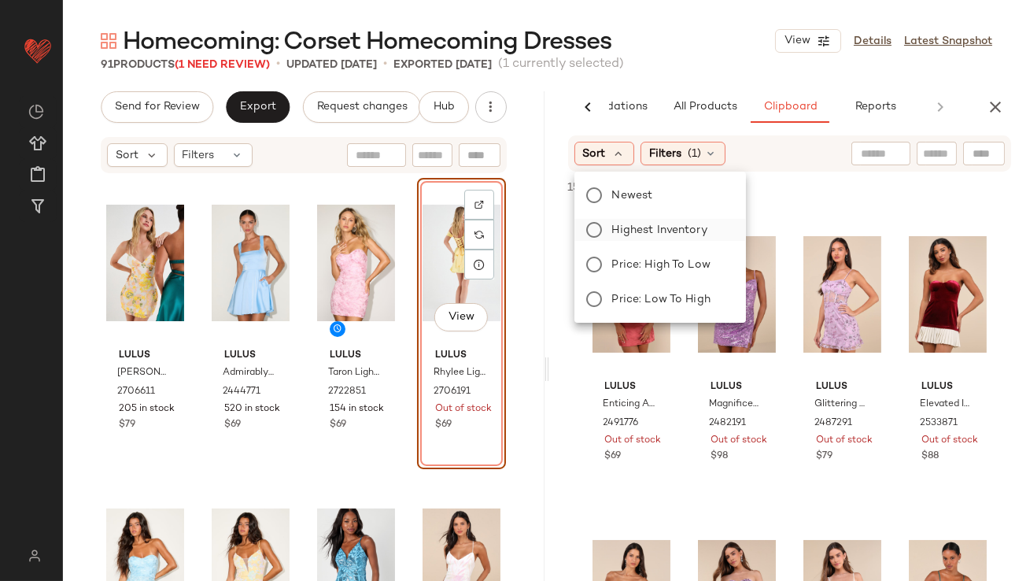
click at [614, 227] on span "Highest Inventory" at bounding box center [659, 230] width 95 height 17
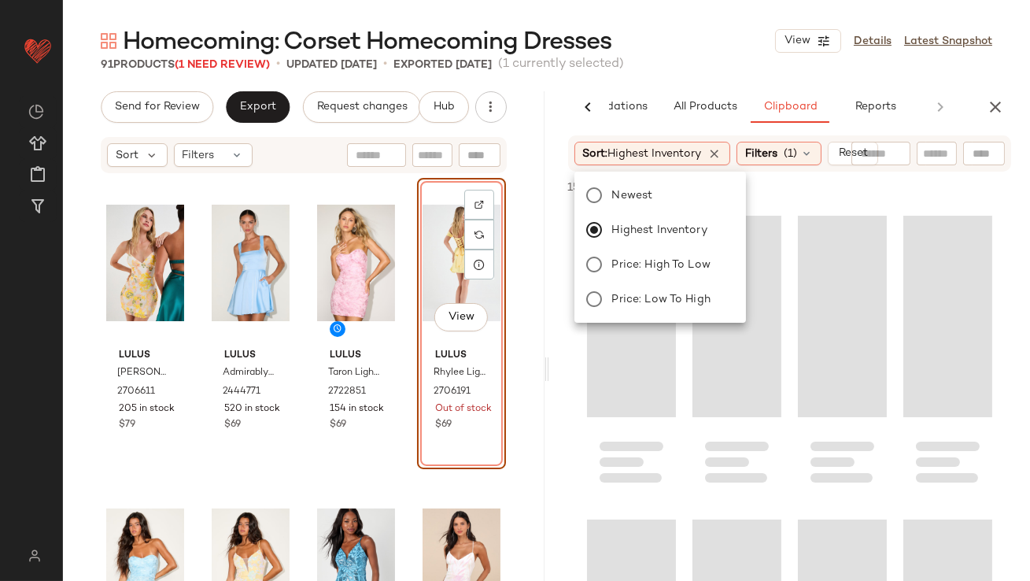
click at [714, 61] on div "91 Products (1 Need Review) • updated [DATE] • Exported [DATE] (1 currently sel…" at bounding box center [546, 65] width 967 height 16
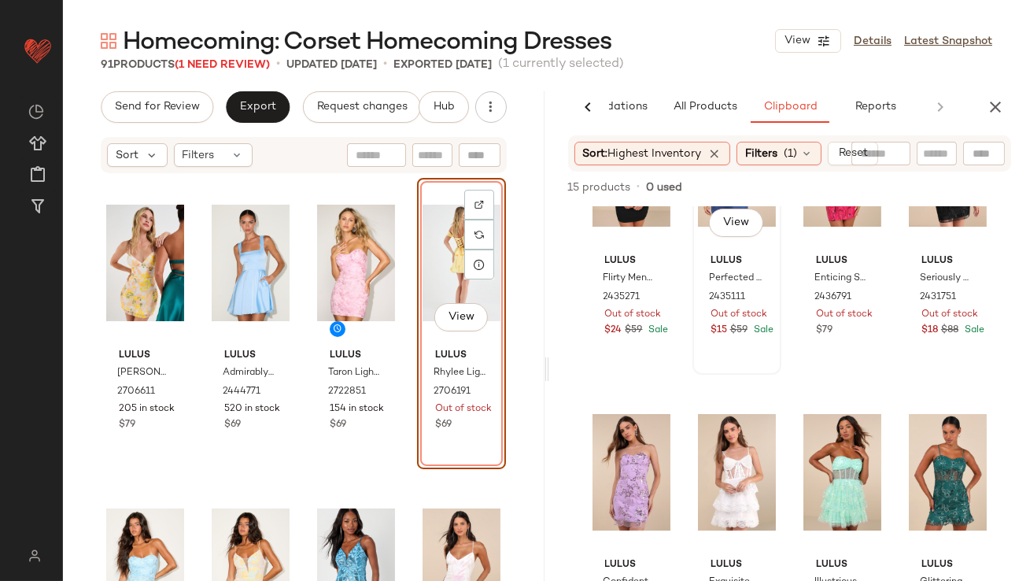
scroll to position [227, 0]
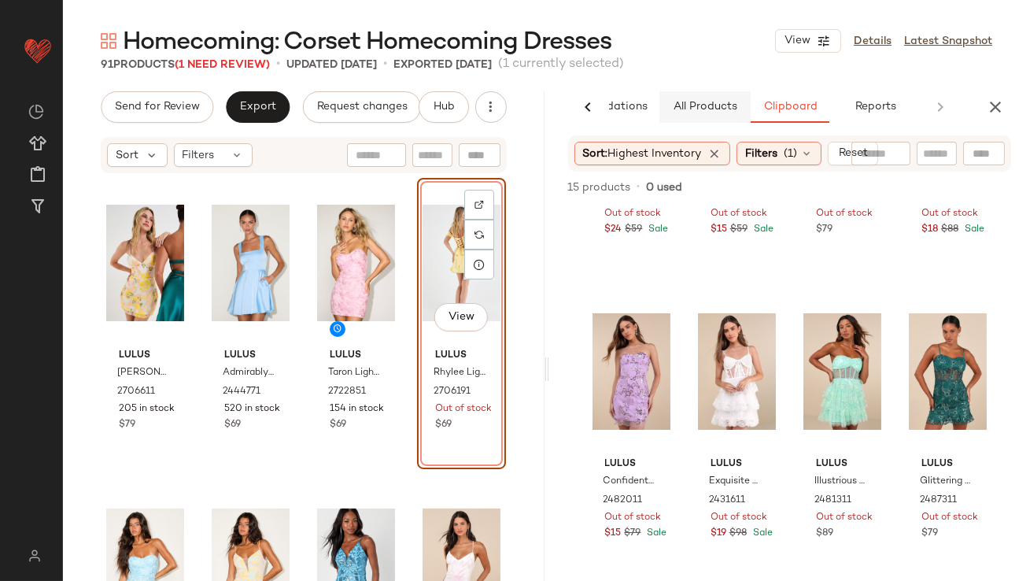
click at [695, 120] on button "All Products" at bounding box center [704, 106] width 91 height 31
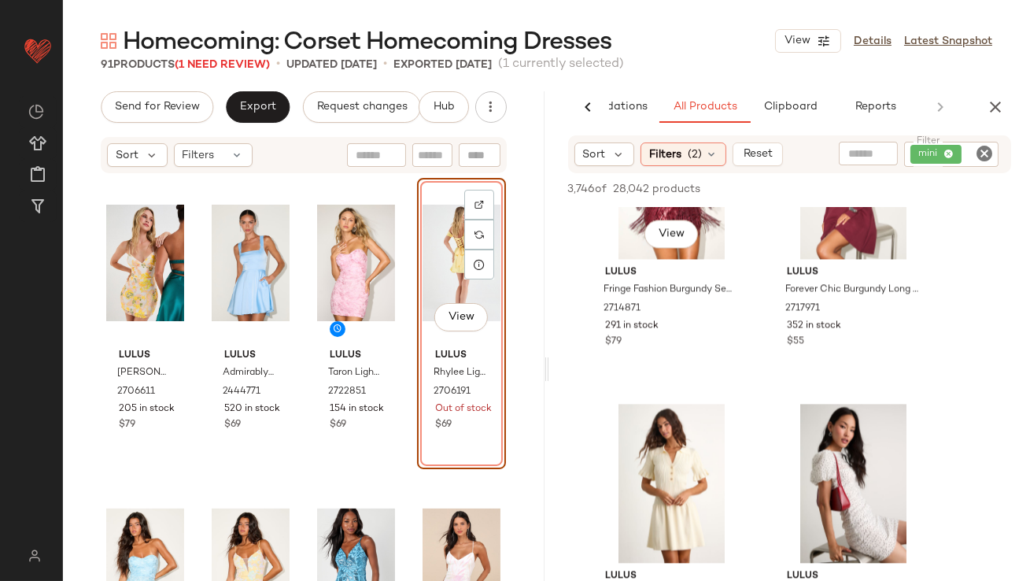
scroll to position [6866, 0]
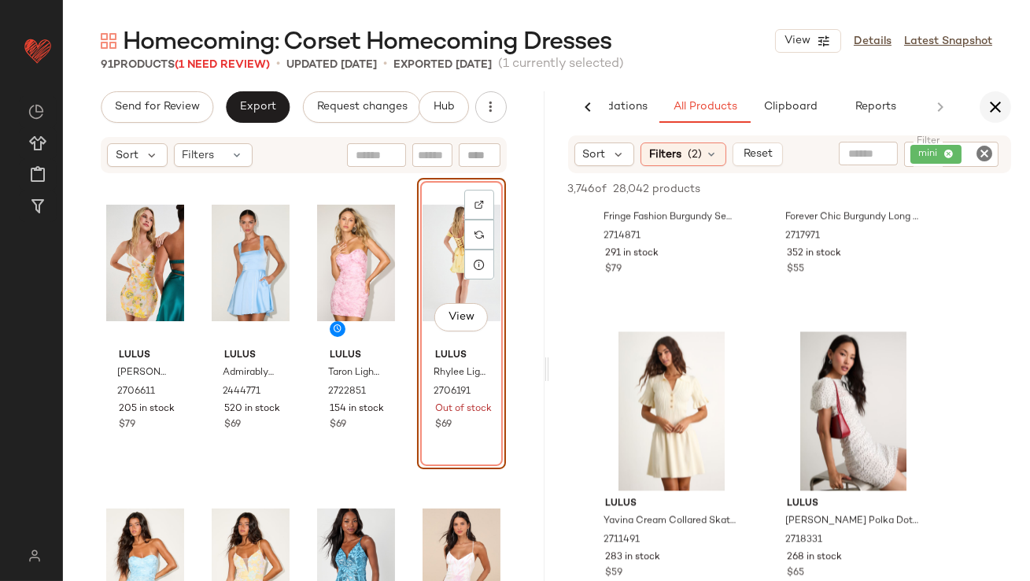
click at [991, 120] on button "button" at bounding box center [994, 106] width 31 height 31
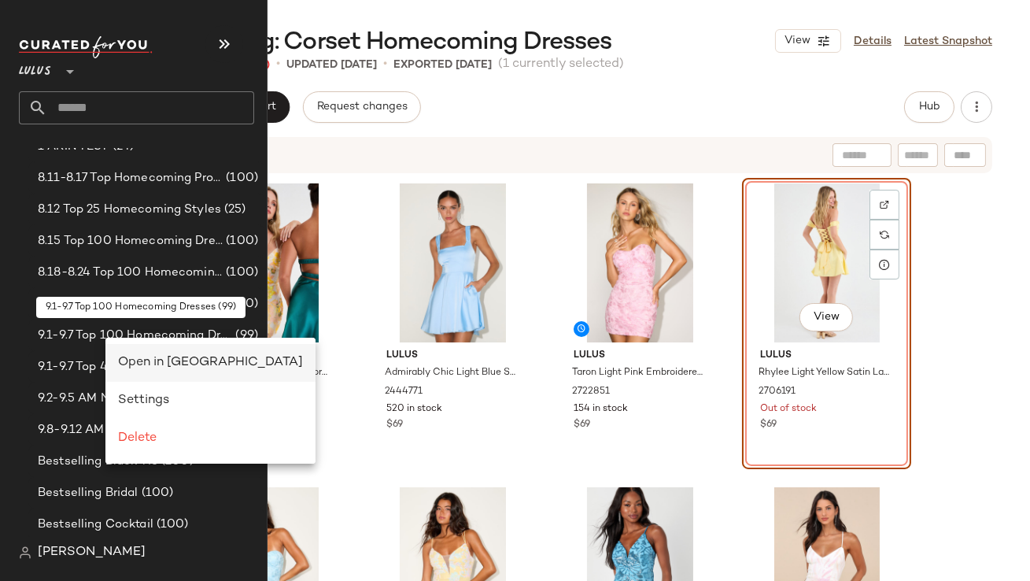
scroll to position [0, 0]
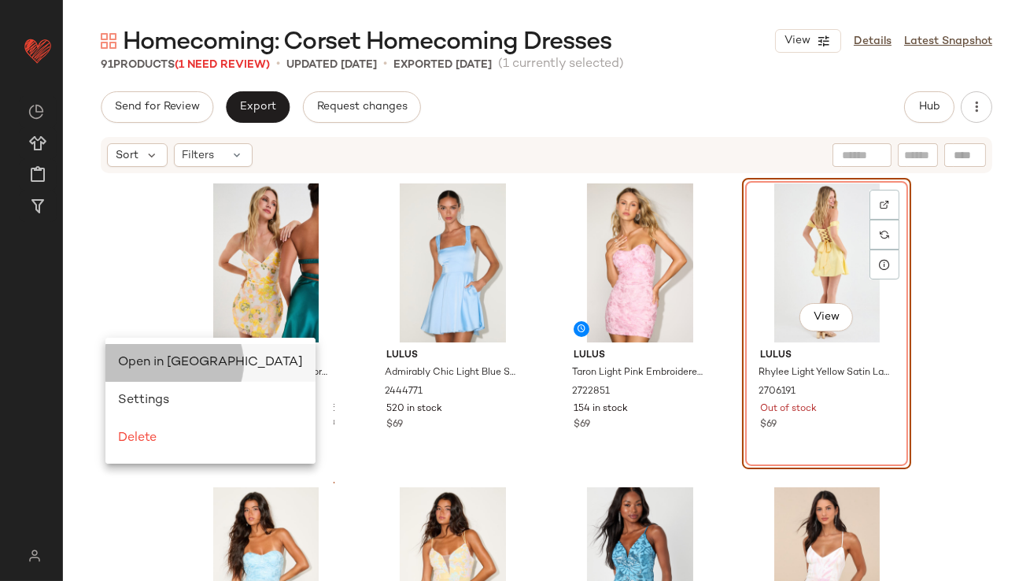
click at [140, 363] on span "Open in [GEOGRAPHIC_DATA]" at bounding box center [210, 362] width 185 height 13
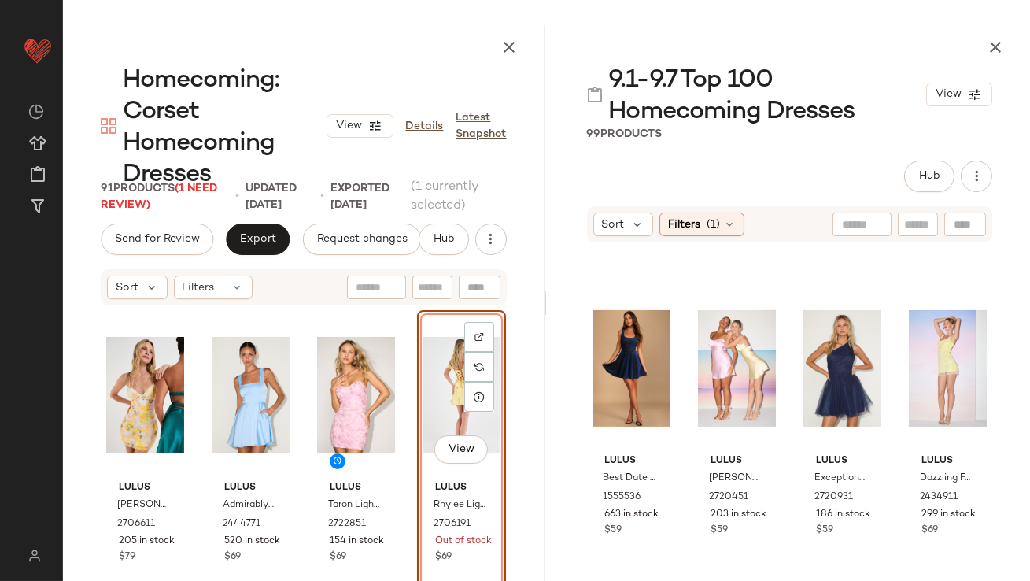
scroll to position [900, 0]
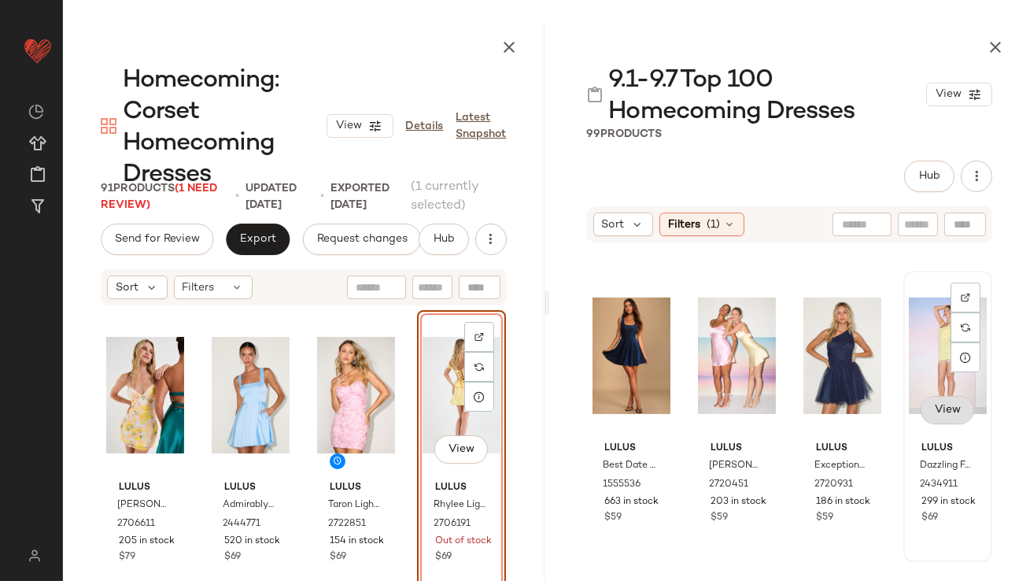
click at [943, 405] on span "View" at bounding box center [946, 410] width 27 height 13
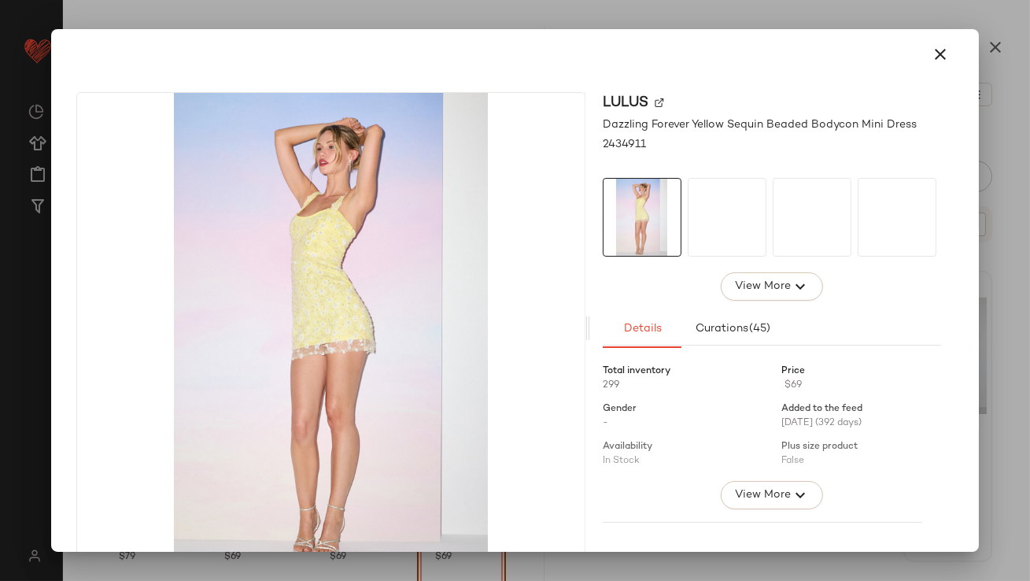
click at [688, 232] on div at bounding box center [726, 217] width 77 height 77
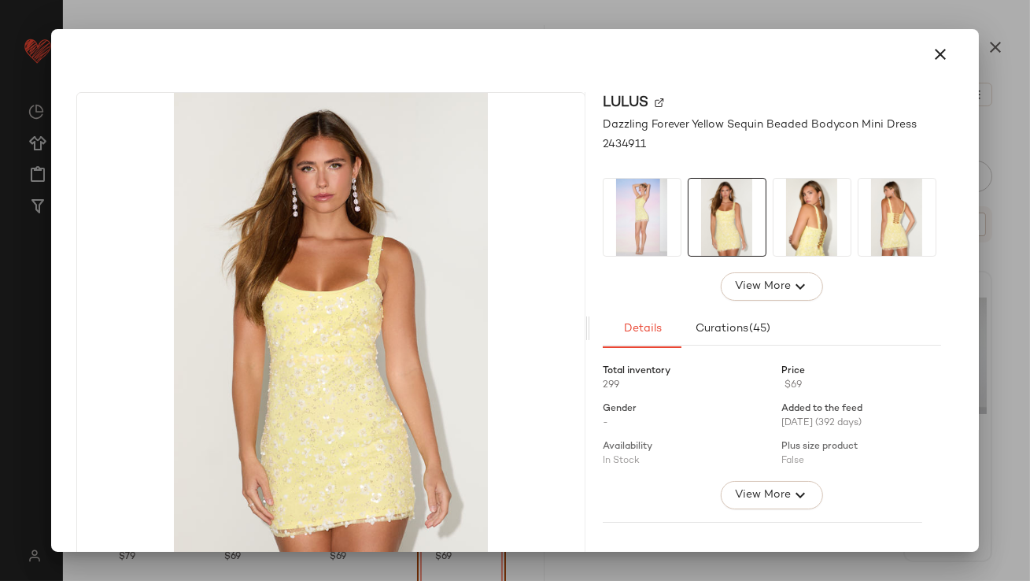
click at [779, 211] on img at bounding box center [811, 217] width 77 height 77
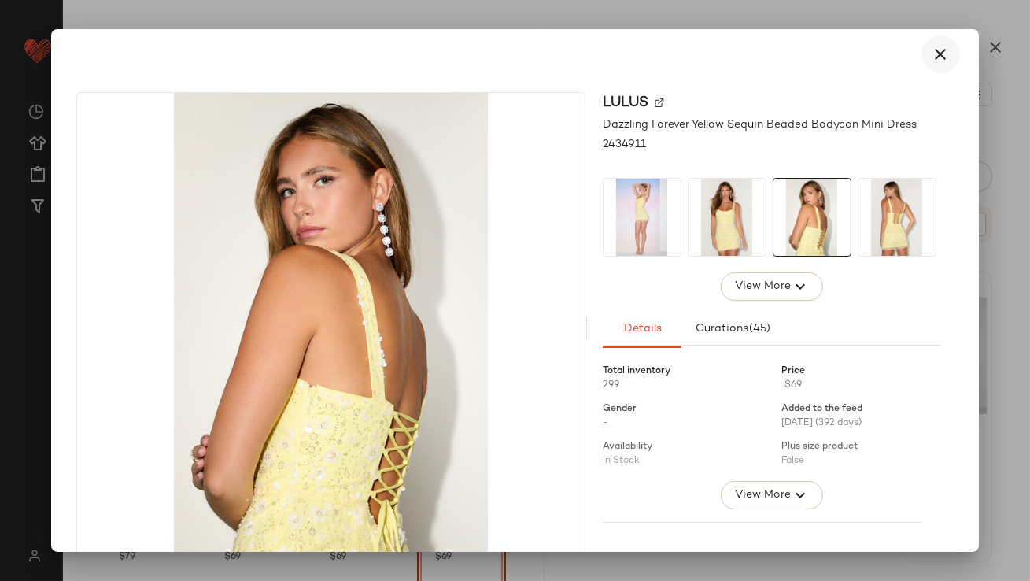
click at [931, 57] on icon "button" at bounding box center [940, 54] width 19 height 19
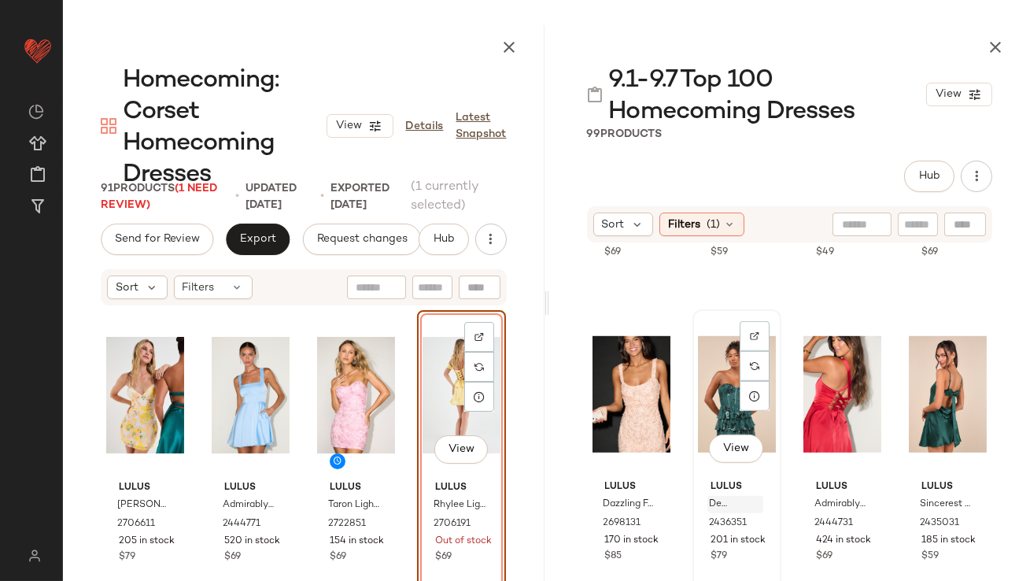
scroll to position [2080, 0]
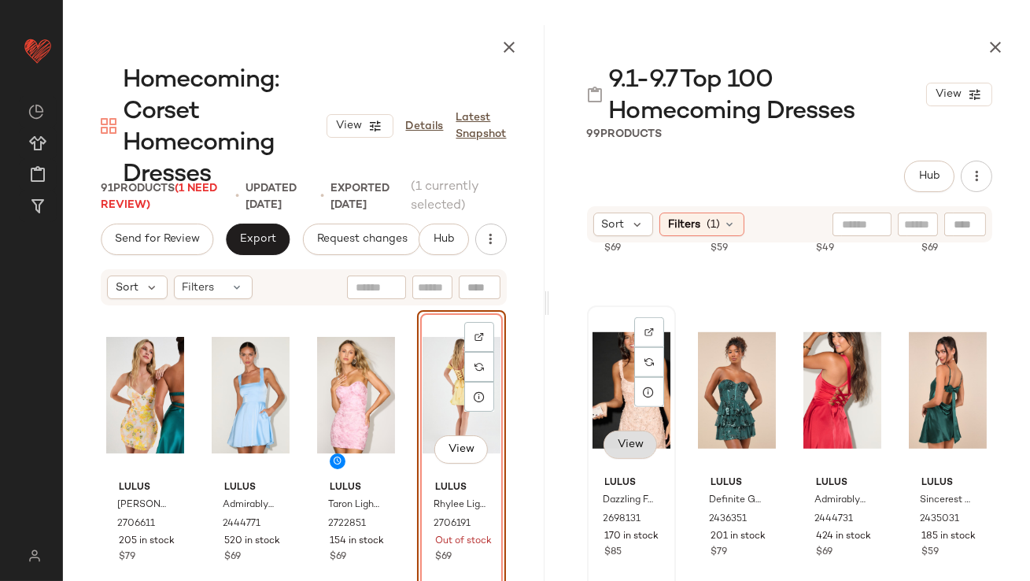
click at [632, 452] on button "View" at bounding box center [629, 444] width 53 height 28
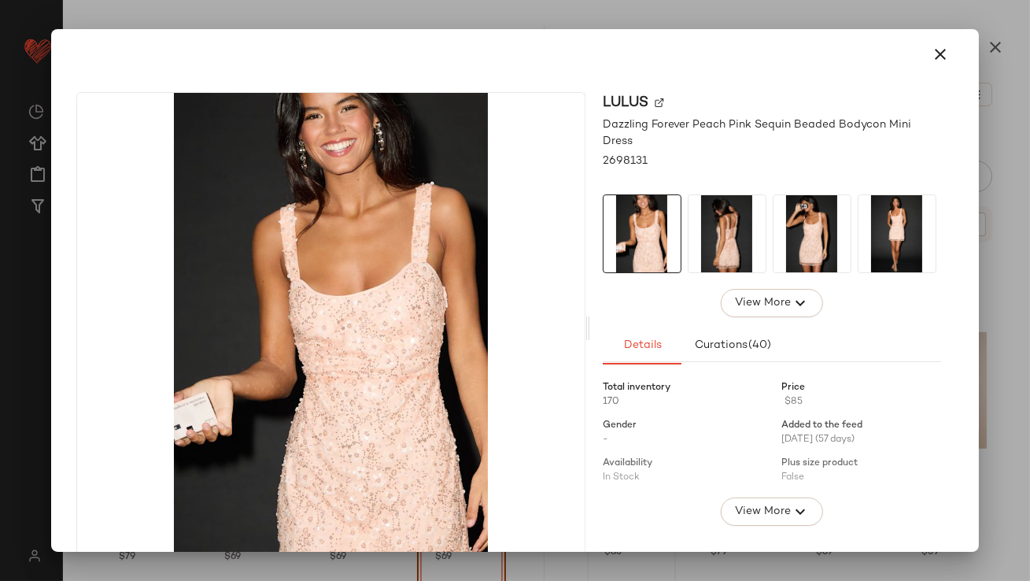
click at [720, 249] on img at bounding box center [726, 233] width 77 height 77
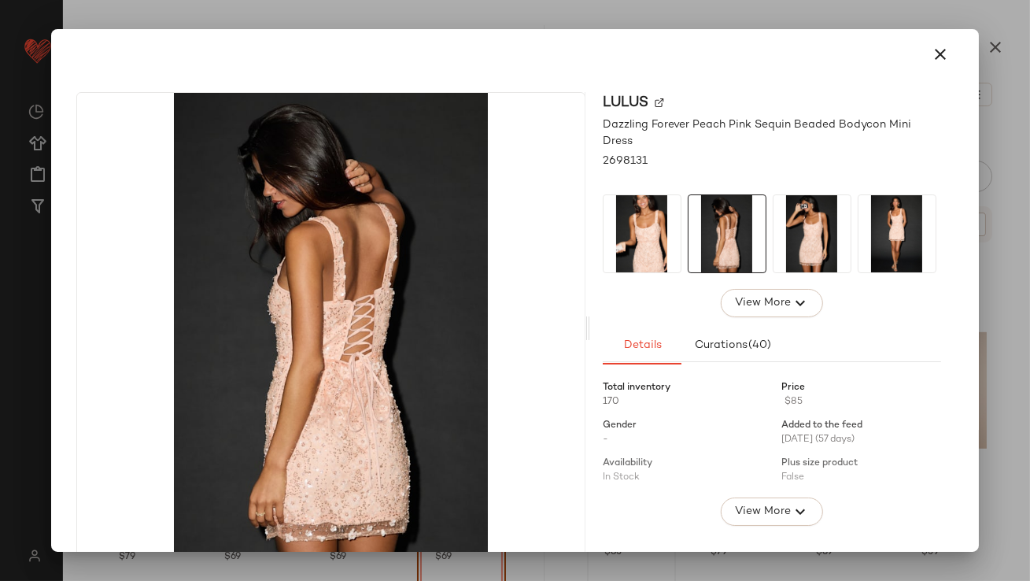
click at [780, 252] on img at bounding box center [811, 233] width 77 height 77
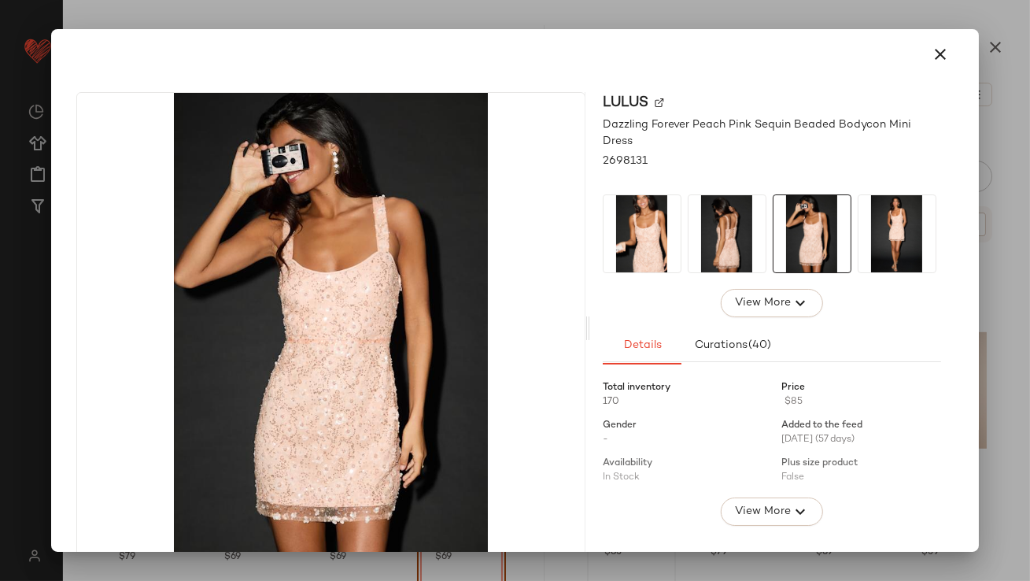
click at [967, 39] on div "Lulus Dazzling Forever Peach Pink Sequin Beaded Bodycon Mini Dress 2698131 View…" at bounding box center [514, 290] width 927 height 522
click at [935, 51] on icon "button" at bounding box center [940, 54] width 19 height 19
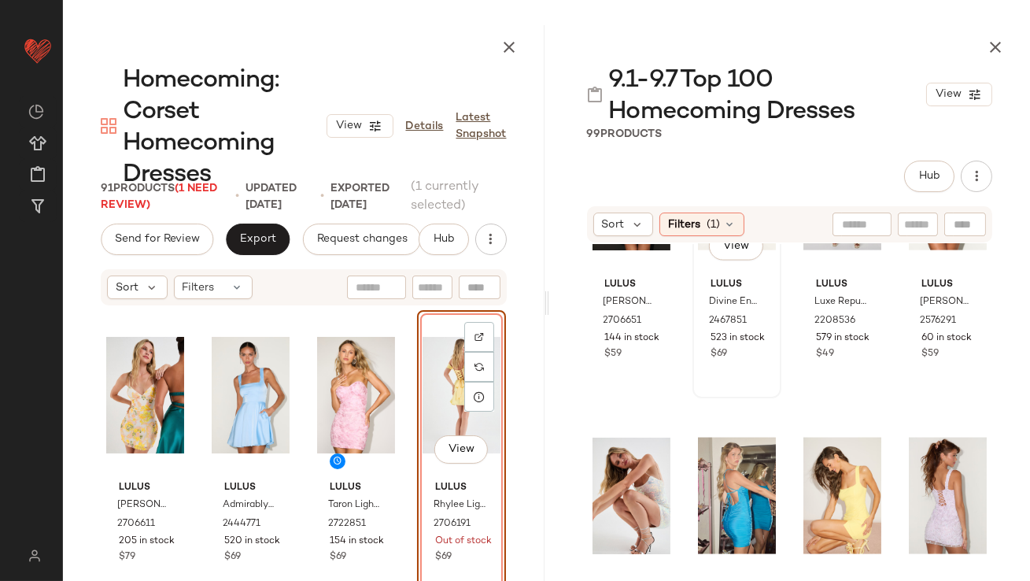
scroll to position [4809, 0]
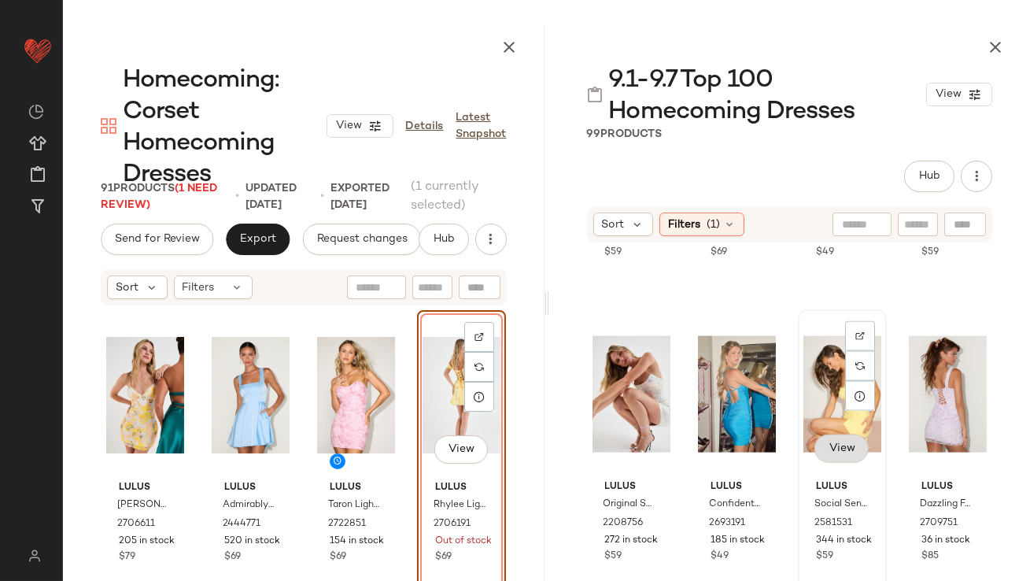
click at [835, 437] on button "View" at bounding box center [840, 448] width 53 height 28
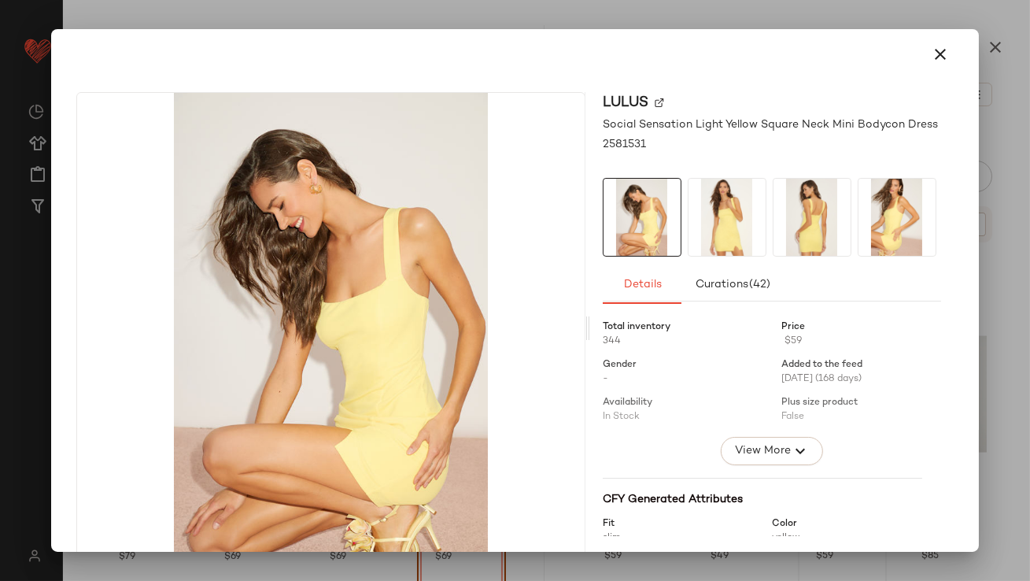
click at [734, 232] on img at bounding box center [726, 217] width 77 height 77
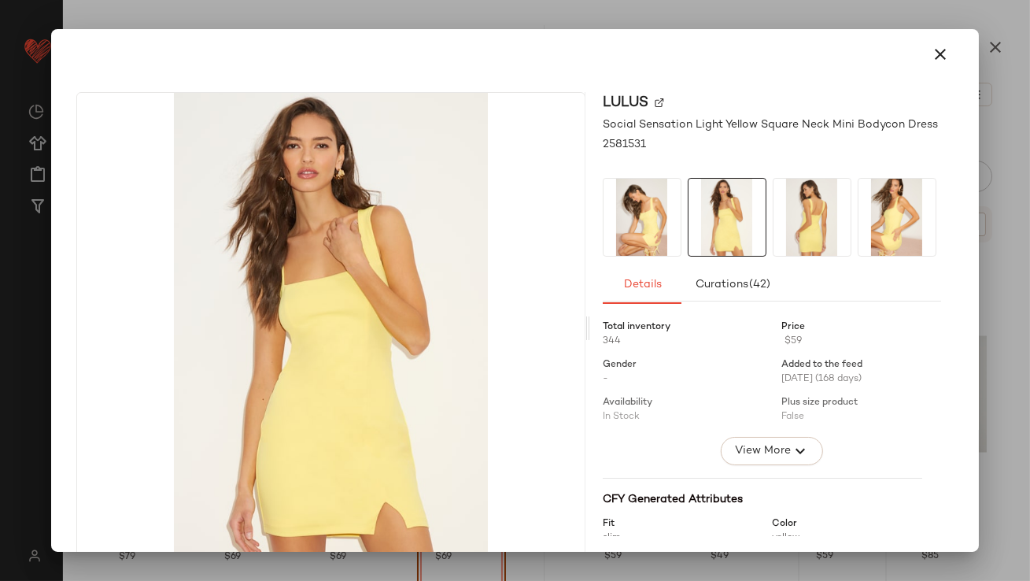
click at [780, 227] on img at bounding box center [811, 217] width 77 height 77
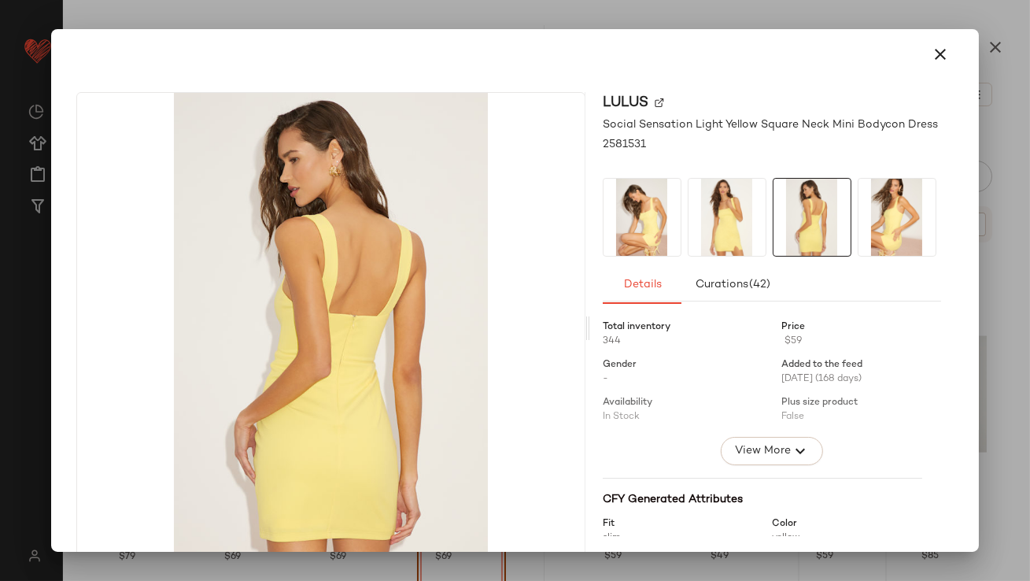
click at [931, 48] on icon "button" at bounding box center [940, 54] width 19 height 19
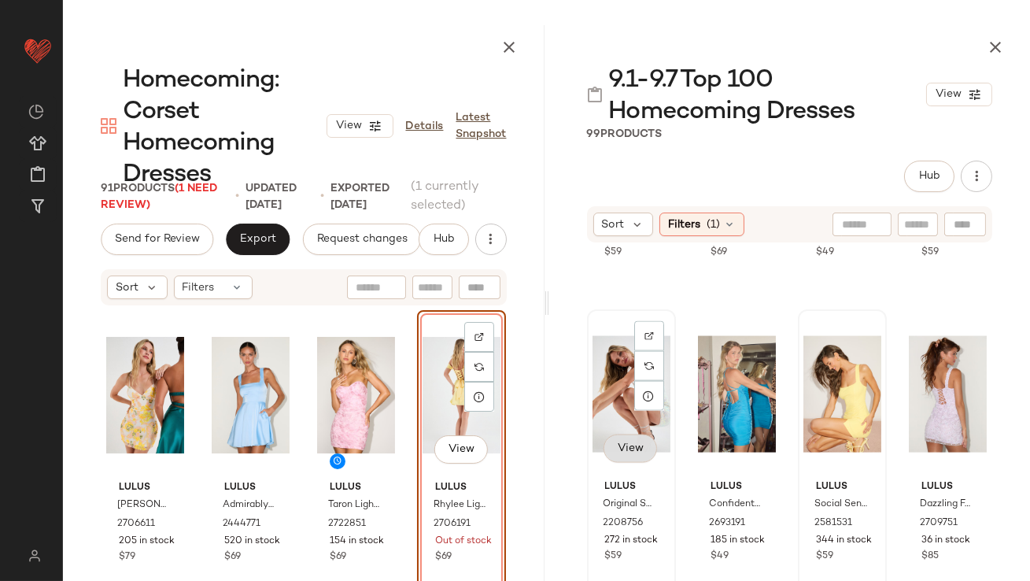
click at [636, 440] on button "View" at bounding box center [629, 448] width 53 height 28
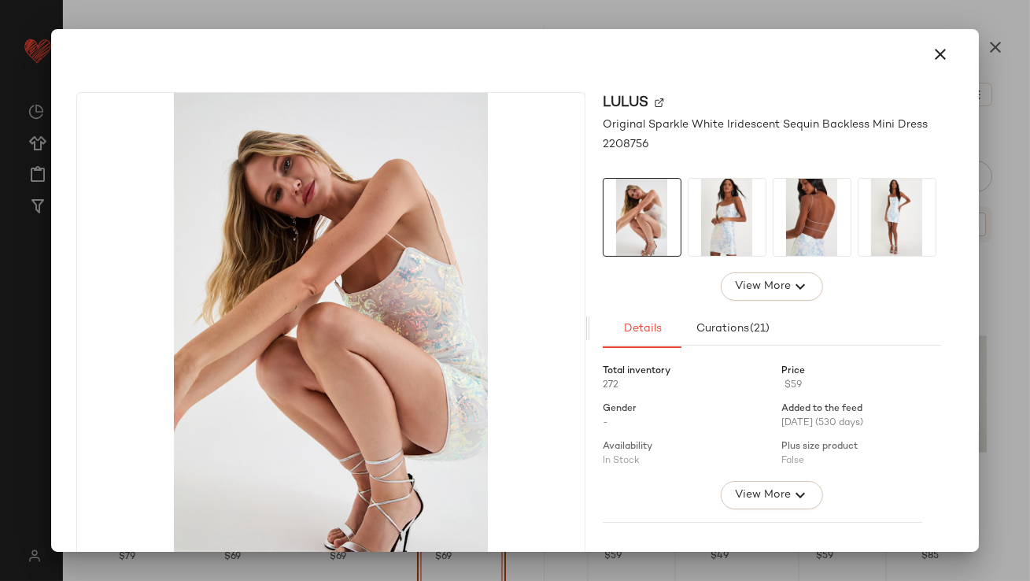
click at [705, 240] on img at bounding box center [726, 217] width 77 height 77
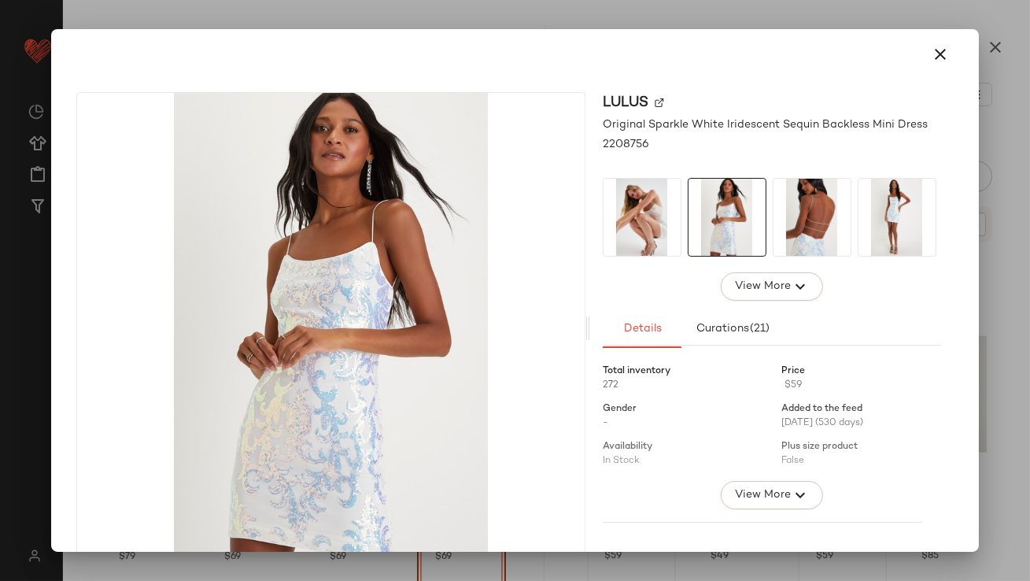
click at [781, 226] on img at bounding box center [811, 217] width 77 height 77
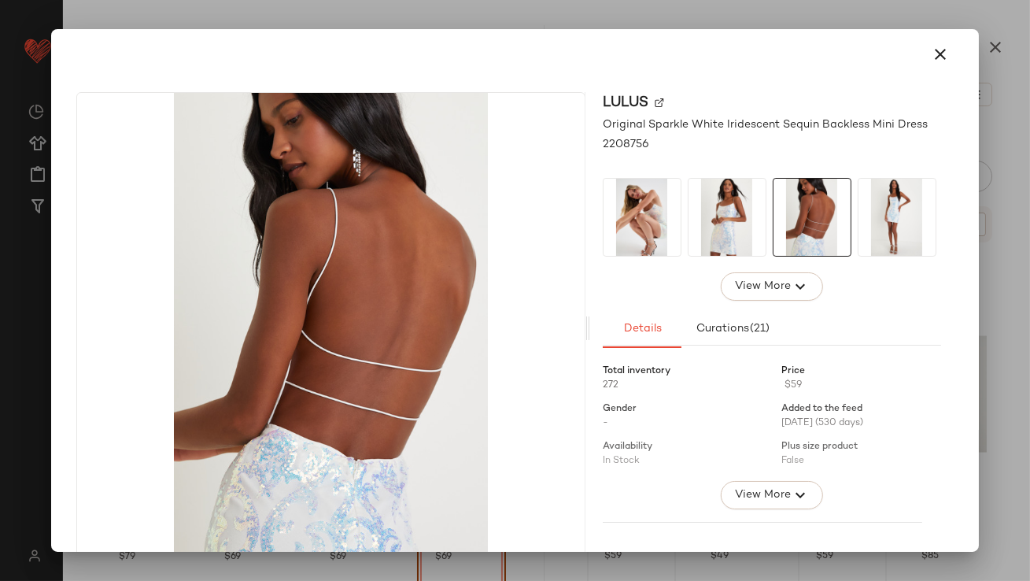
click at [863, 212] on img at bounding box center [896, 217] width 77 height 77
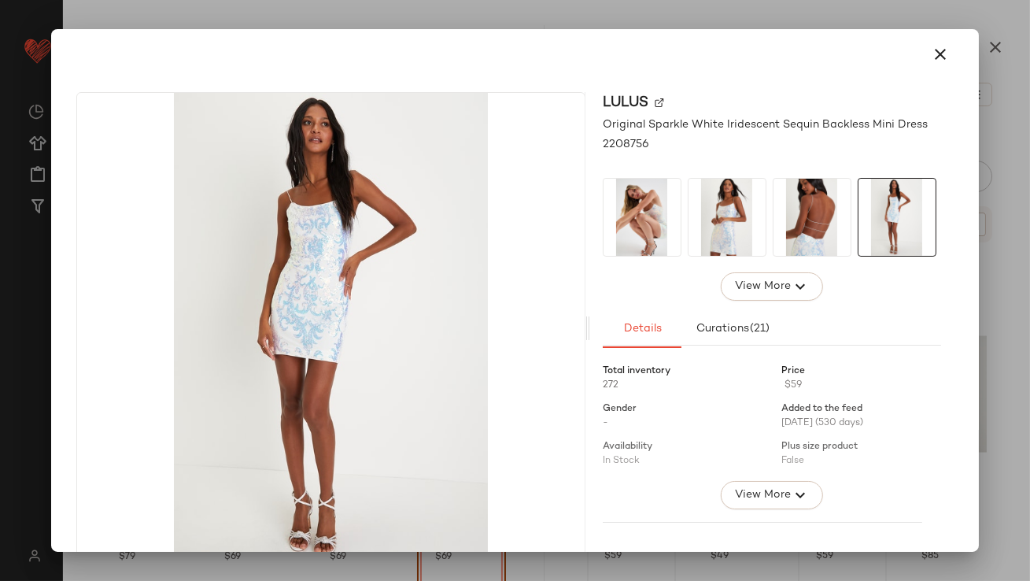
click at [933, 50] on icon "button" at bounding box center [940, 54] width 19 height 19
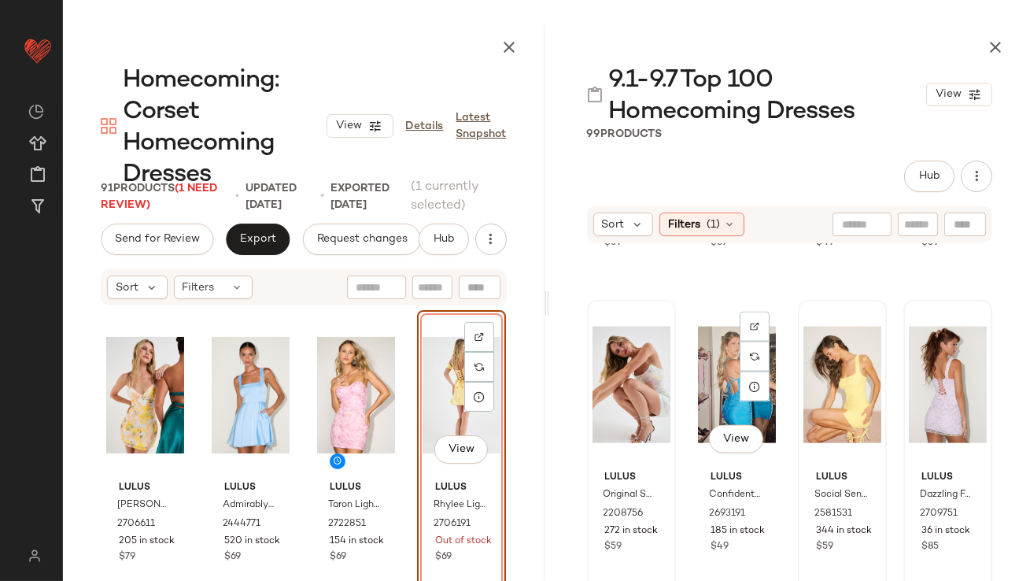
scroll to position [4819, 0]
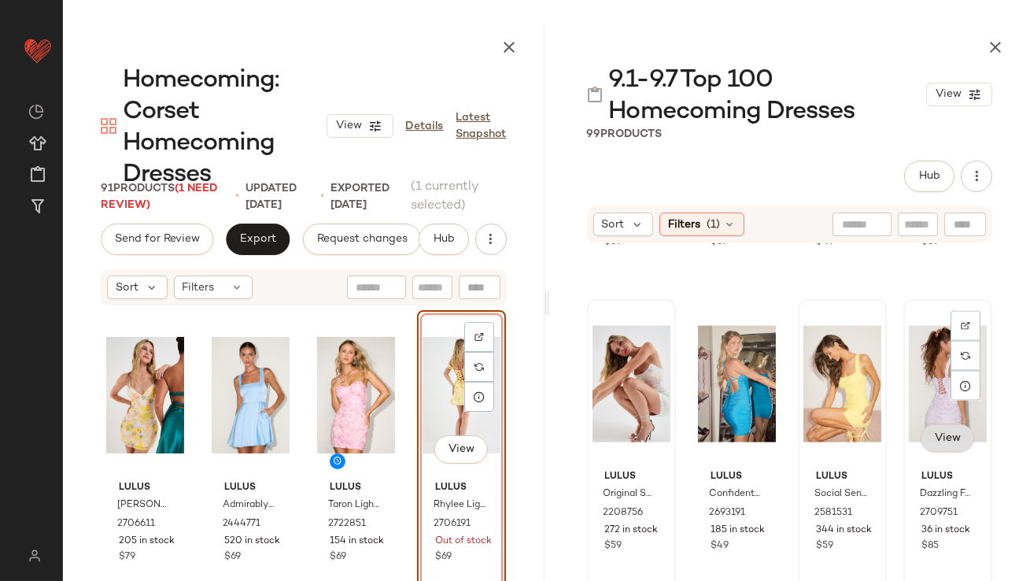
click at [927, 425] on button "View" at bounding box center [946, 438] width 53 height 28
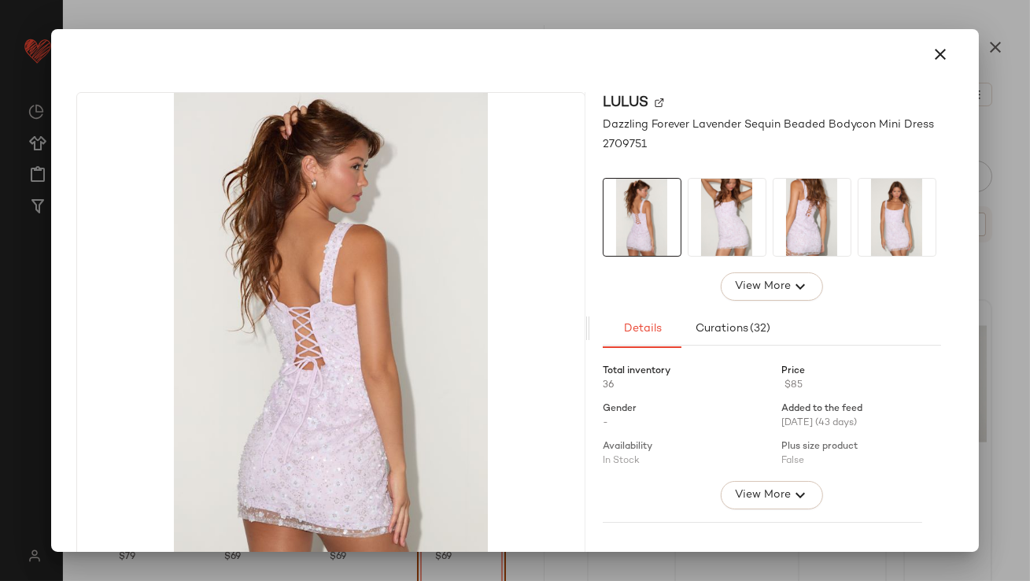
click at [713, 238] on img at bounding box center [726, 217] width 77 height 77
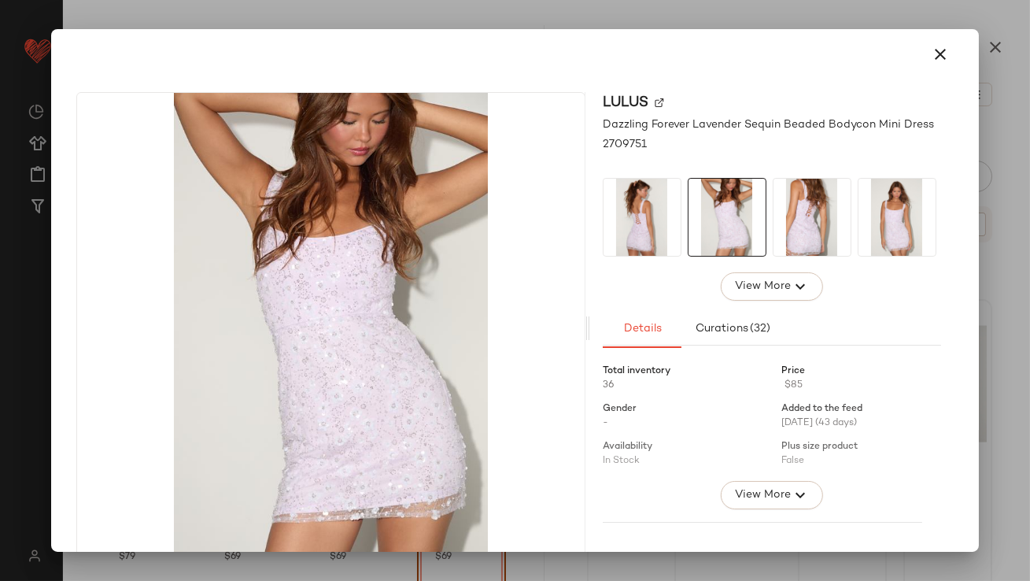
click at [783, 231] on img at bounding box center [811, 217] width 77 height 77
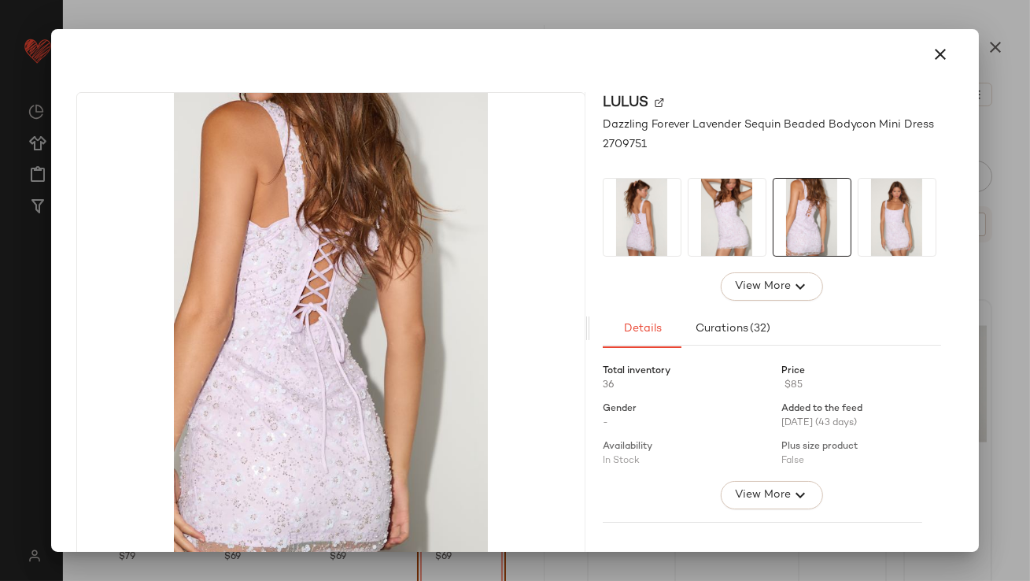
click at [896, 74] on div at bounding box center [514, 54] width 914 height 50
click at [931, 61] on icon "button" at bounding box center [940, 54] width 19 height 19
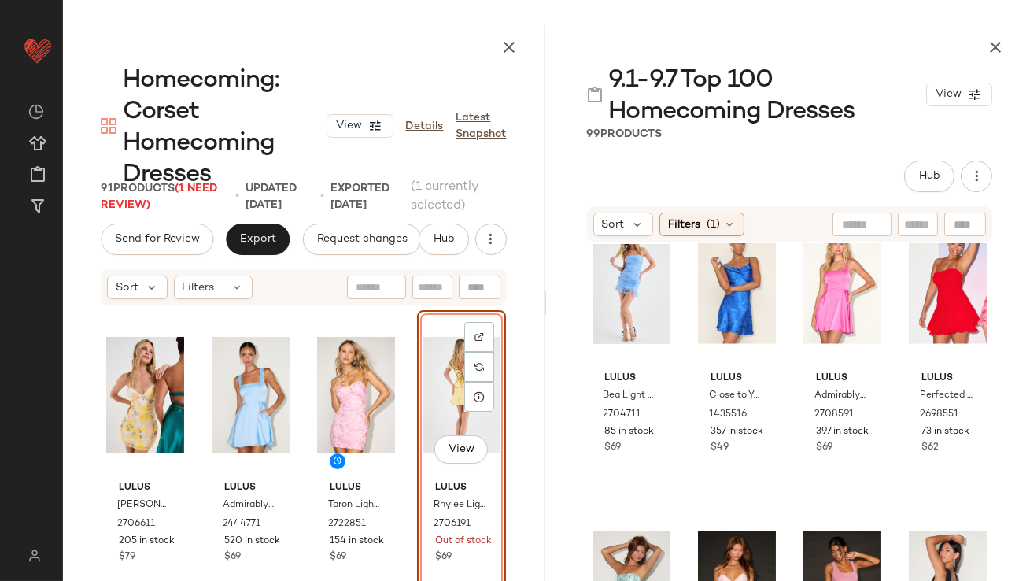
scroll to position [5145, 0]
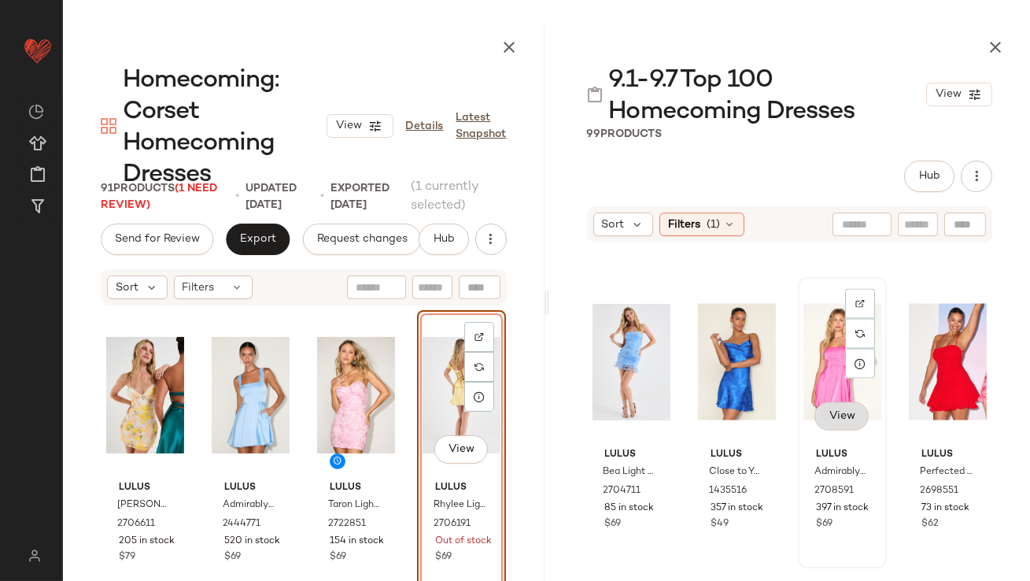
click at [828, 418] on span "View" at bounding box center [841, 416] width 27 height 13
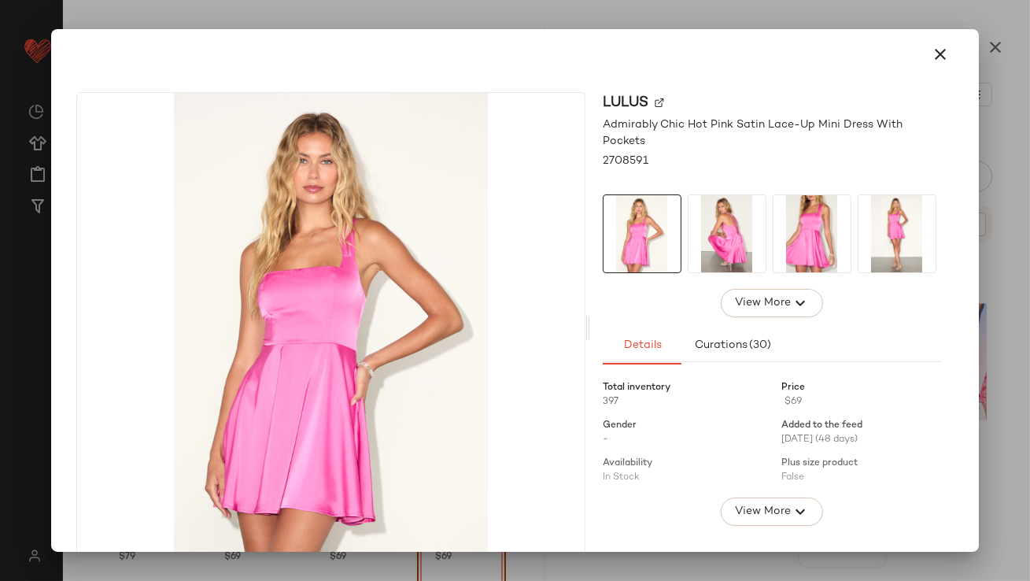
click at [758, 242] on img at bounding box center [726, 233] width 77 height 77
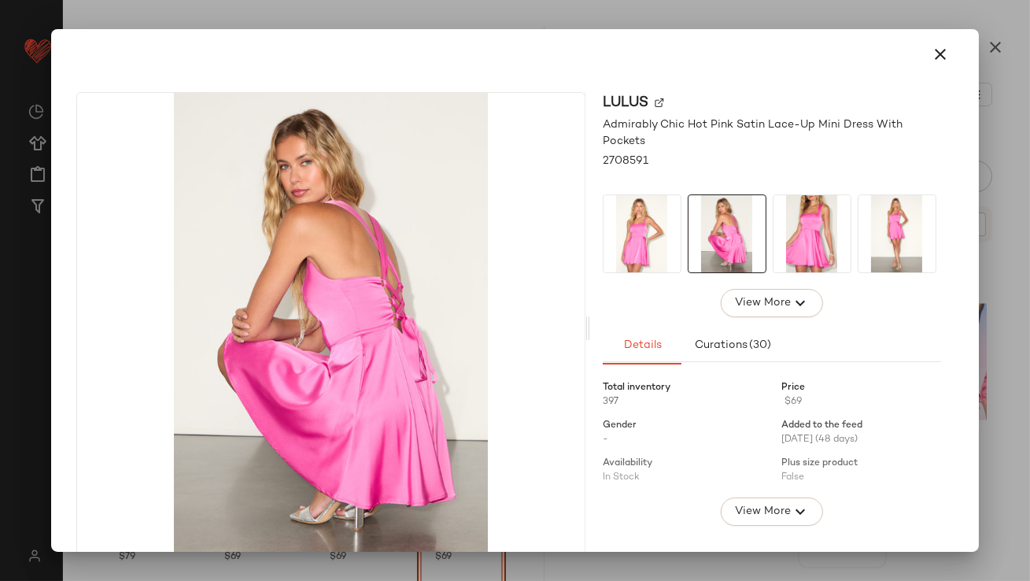
click at [846, 250] on div at bounding box center [772, 233] width 338 height 79
click at [922, 53] on button "button" at bounding box center [941, 54] width 38 height 38
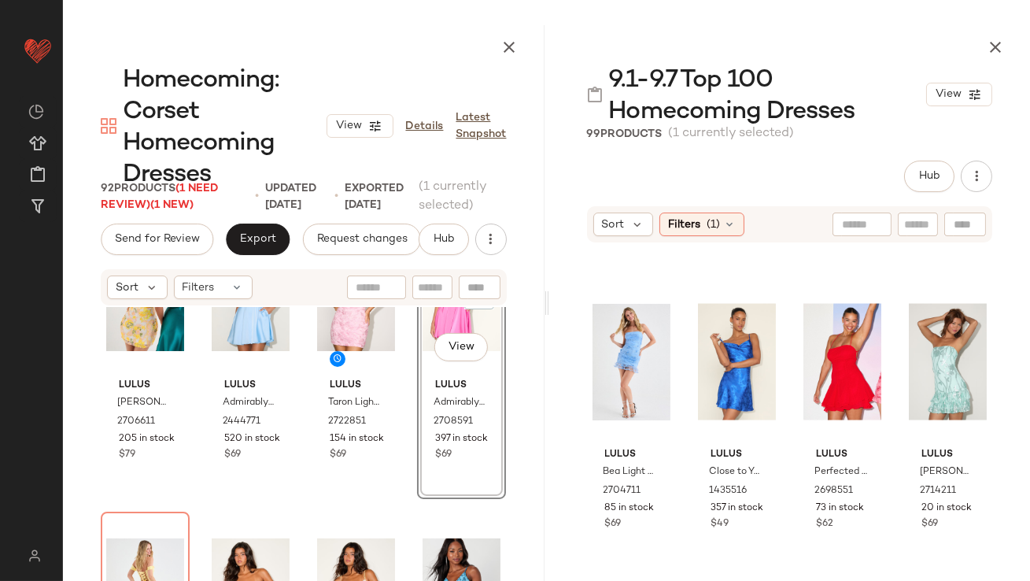
scroll to position [1062, 0]
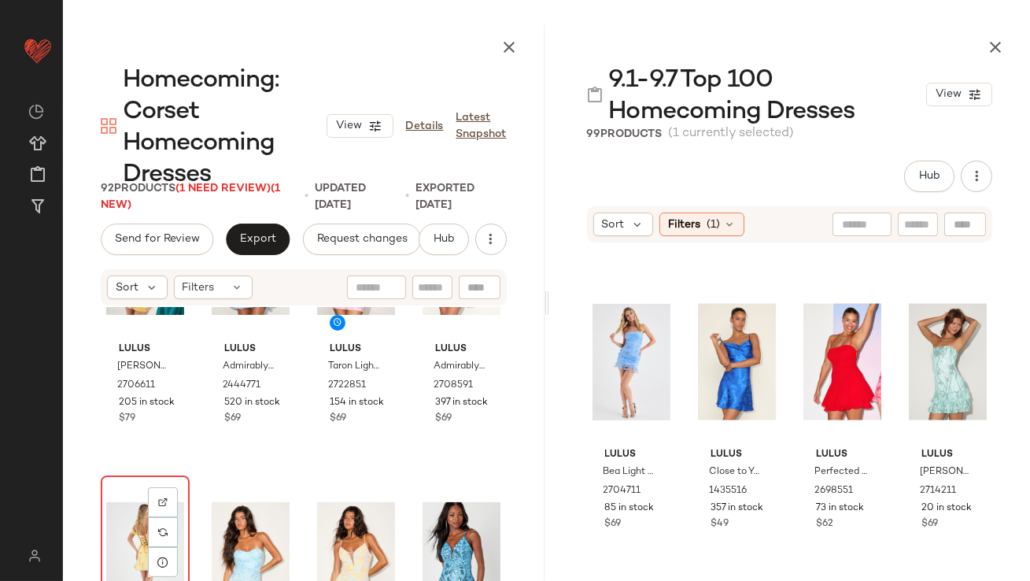
click at [145, 515] on div "View" at bounding box center [145, 560] width 78 height 159
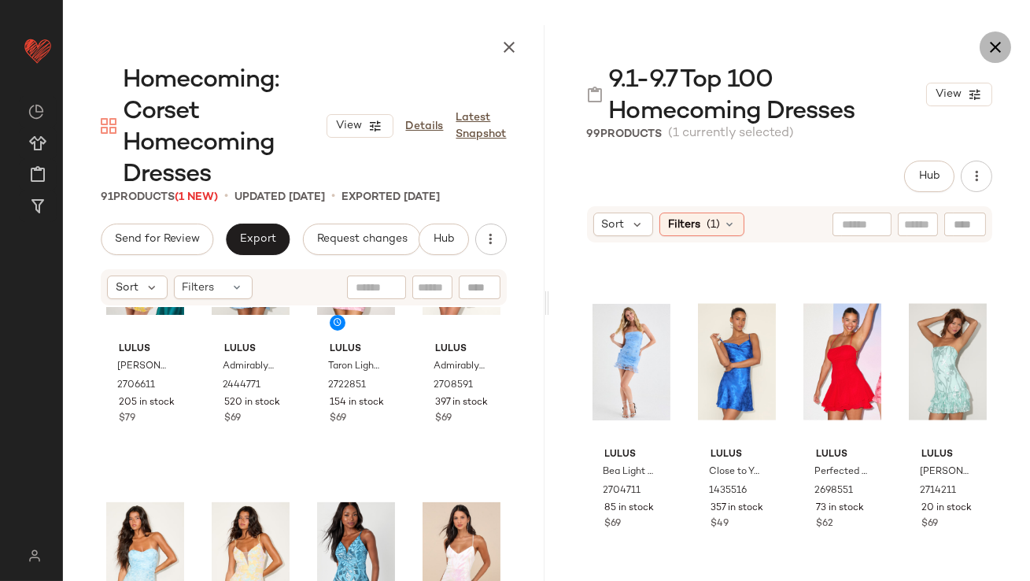
click at [1002, 57] on button "button" at bounding box center [994, 46] width 31 height 31
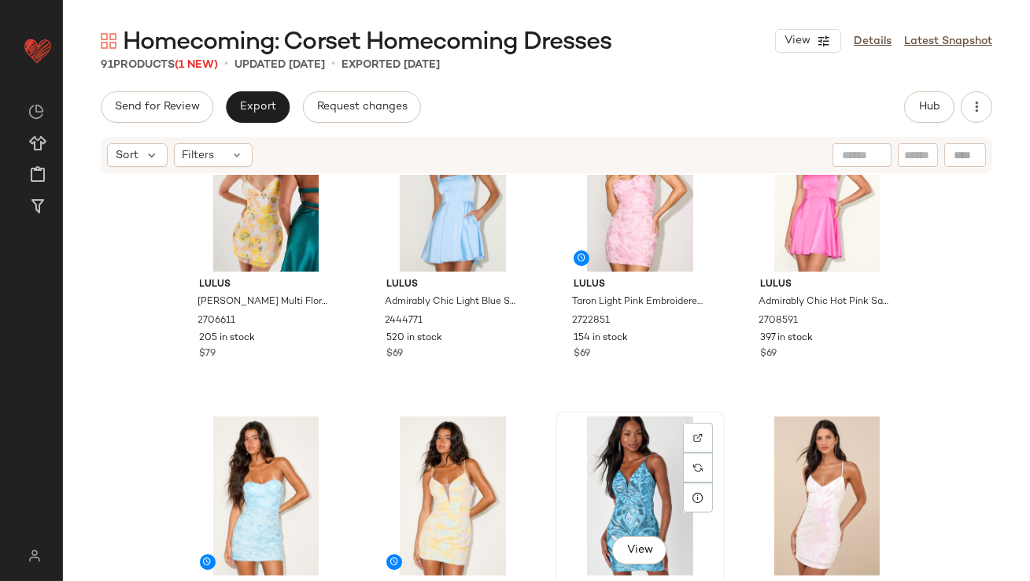
scroll to position [1003, 0]
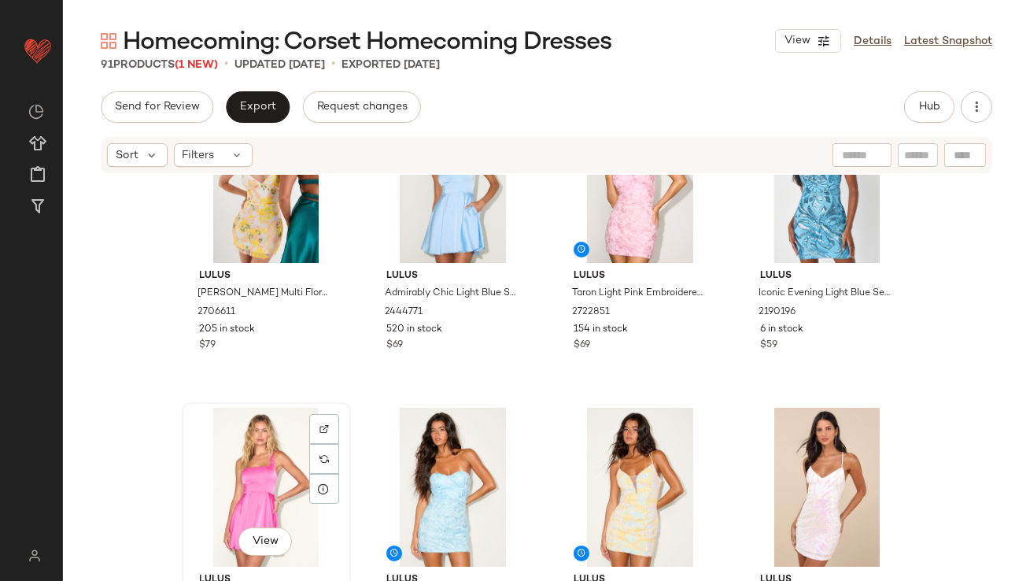
click at [213, 462] on div "View" at bounding box center [266, 486] width 158 height 159
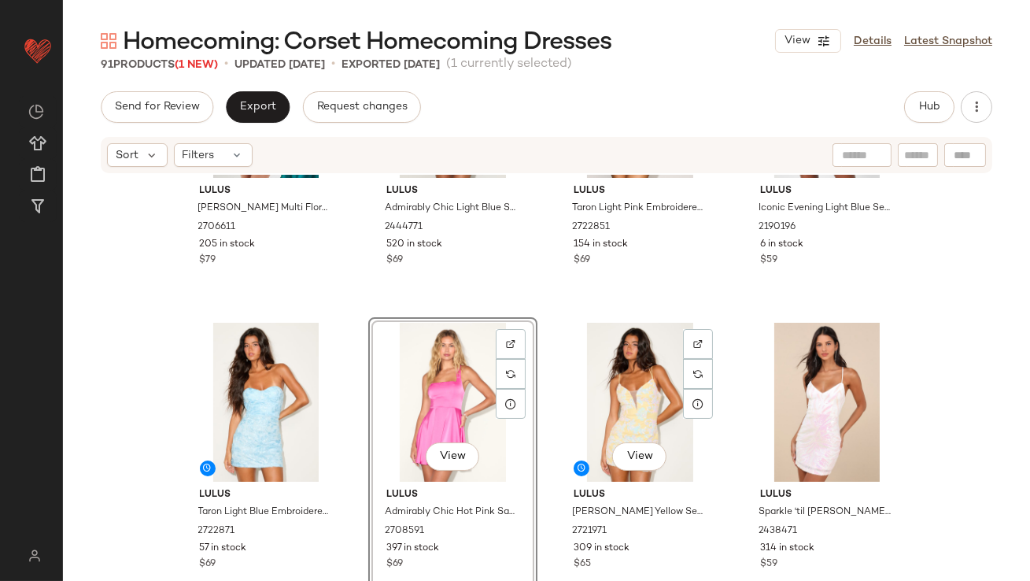
scroll to position [1084, 0]
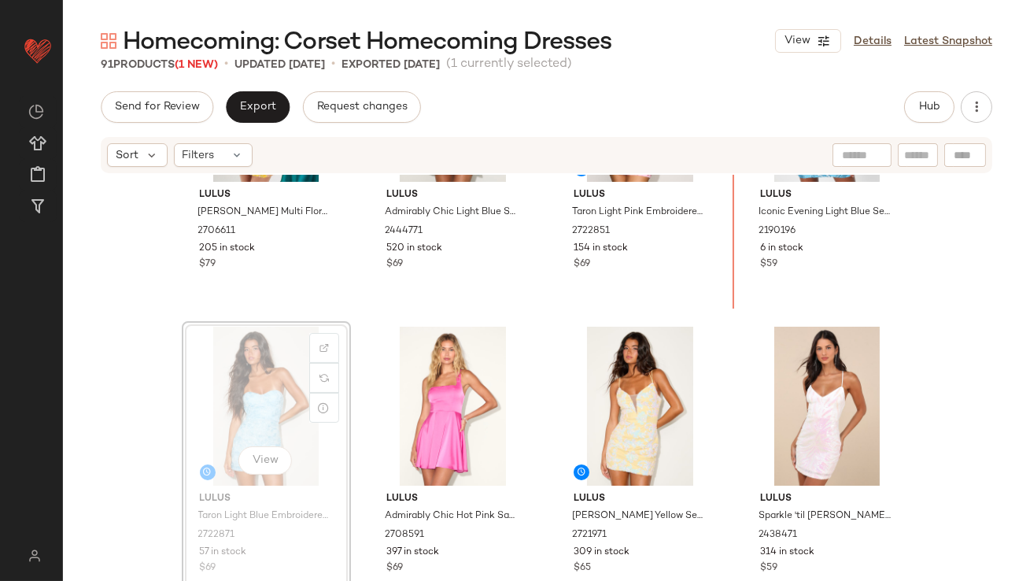
scroll to position [1071, 0]
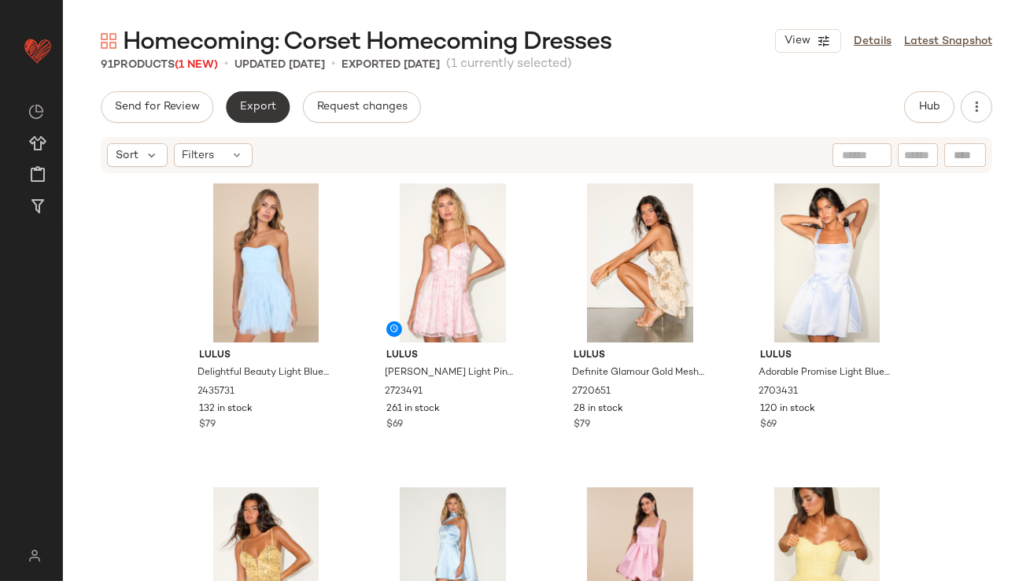
click at [278, 119] on button "Export" at bounding box center [258, 106] width 64 height 31
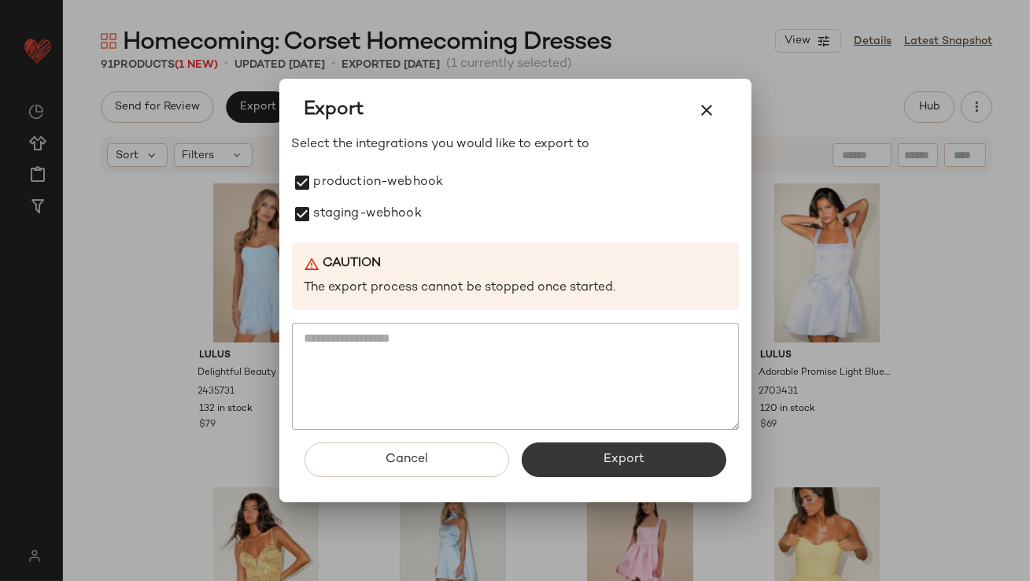
click at [560, 453] on button "Export" at bounding box center [624, 459] width 205 height 35
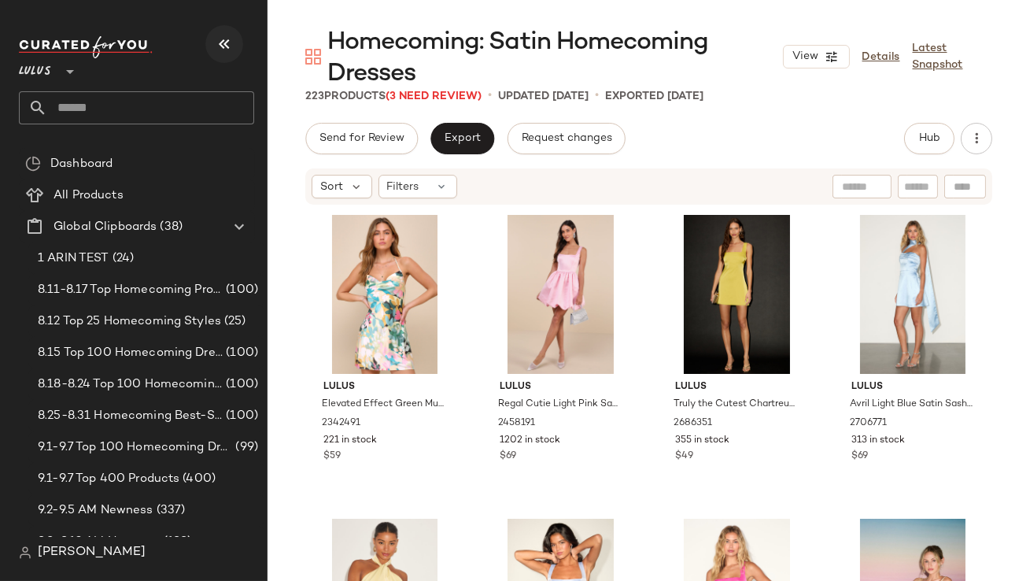
click at [236, 39] on button "button" at bounding box center [224, 44] width 38 height 38
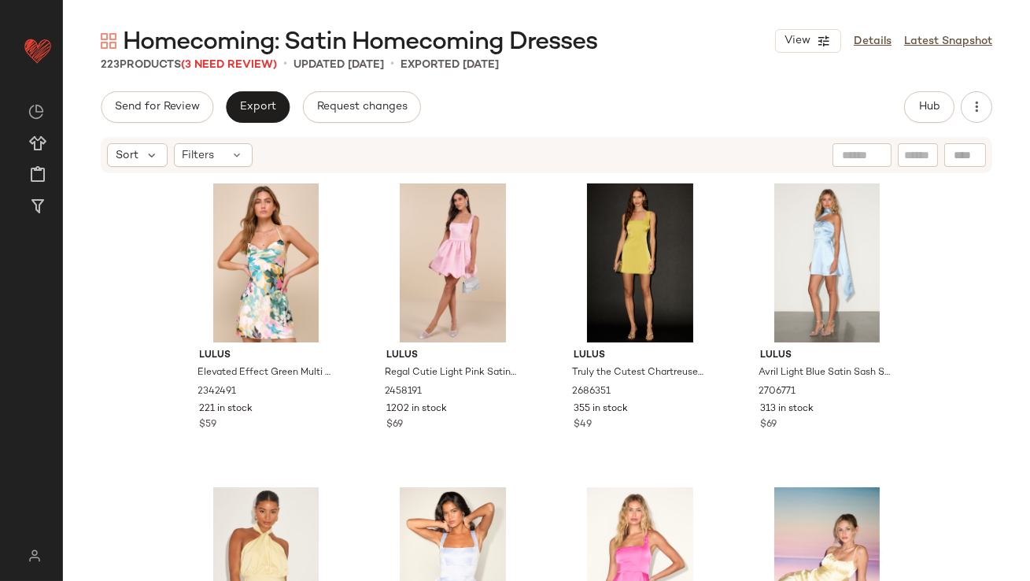
click at [266, 72] on div "223 Products (3 Need Review)" at bounding box center [189, 65] width 176 height 17
click at [263, 68] on span "(3 Need Review)" at bounding box center [229, 65] width 96 height 12
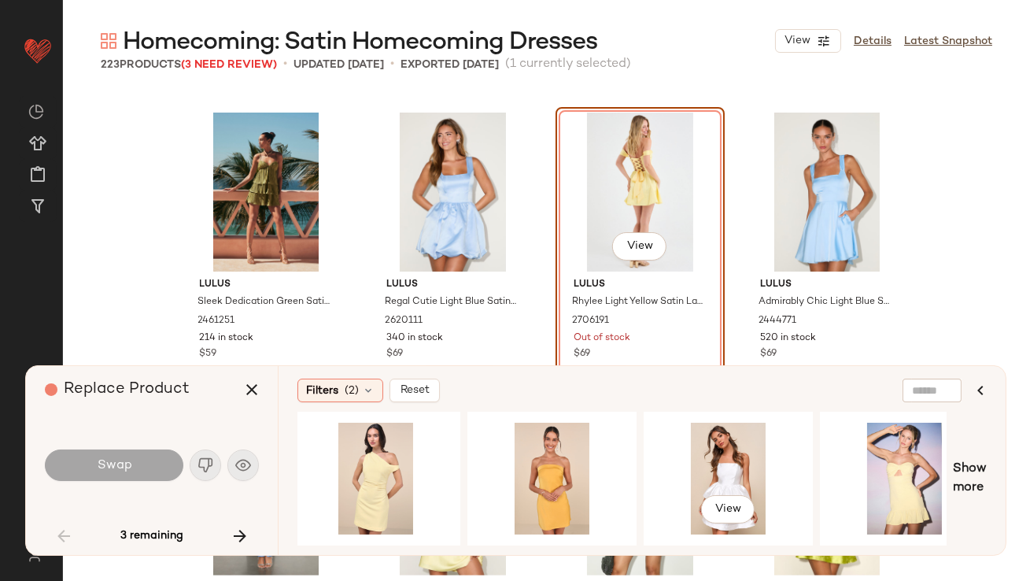
scroll to position [0, 1451]
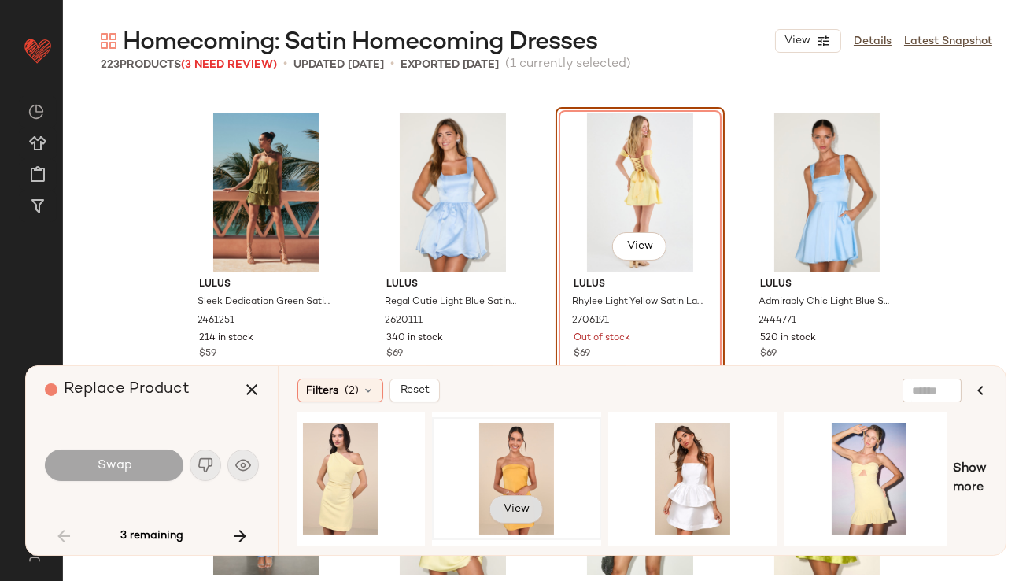
click at [522, 498] on button "View" at bounding box center [515, 509] width 53 height 28
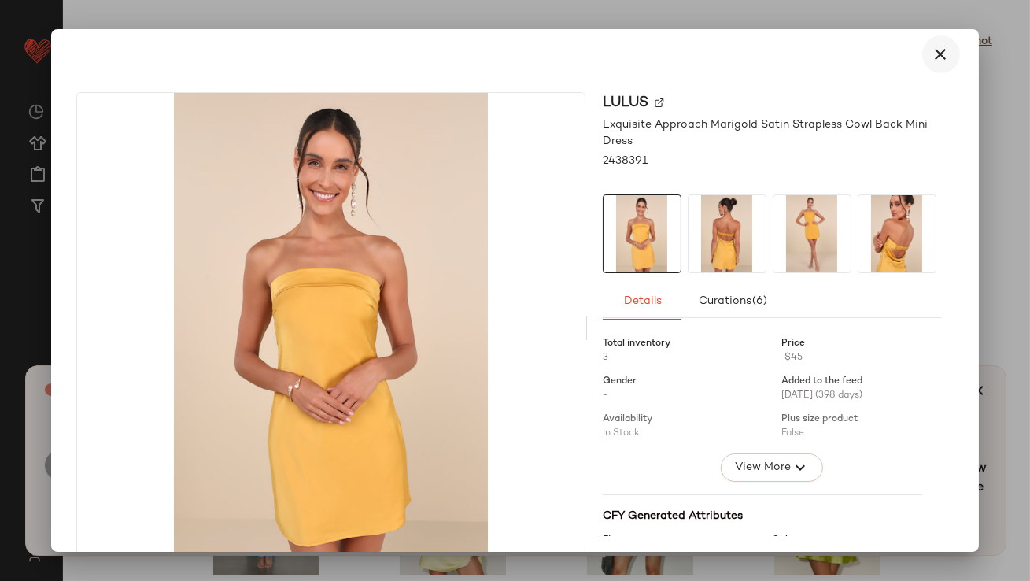
click at [940, 57] on icon "button" at bounding box center [940, 54] width 19 height 19
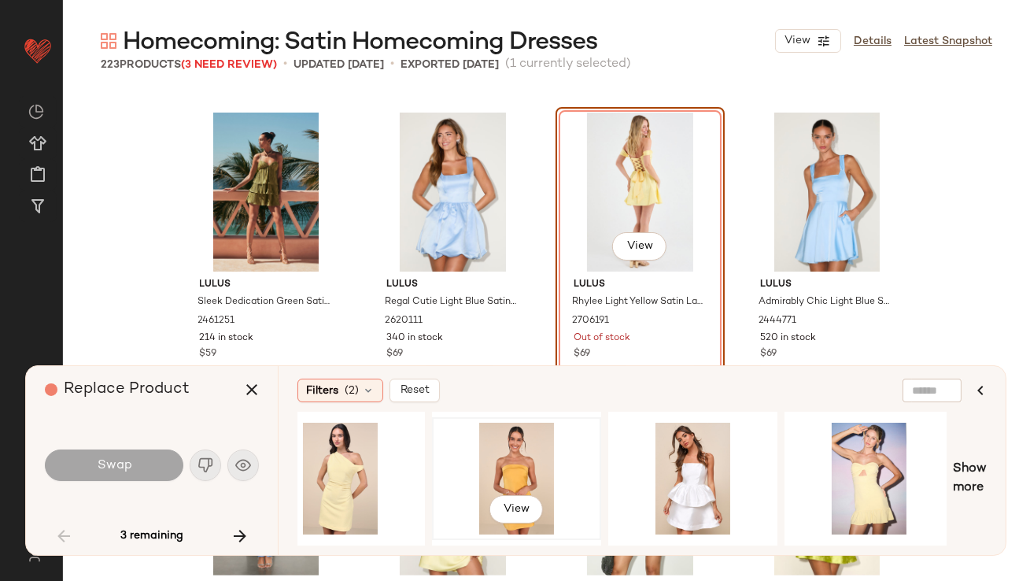
click at [500, 446] on div "View" at bounding box center [516, 478] width 158 height 112
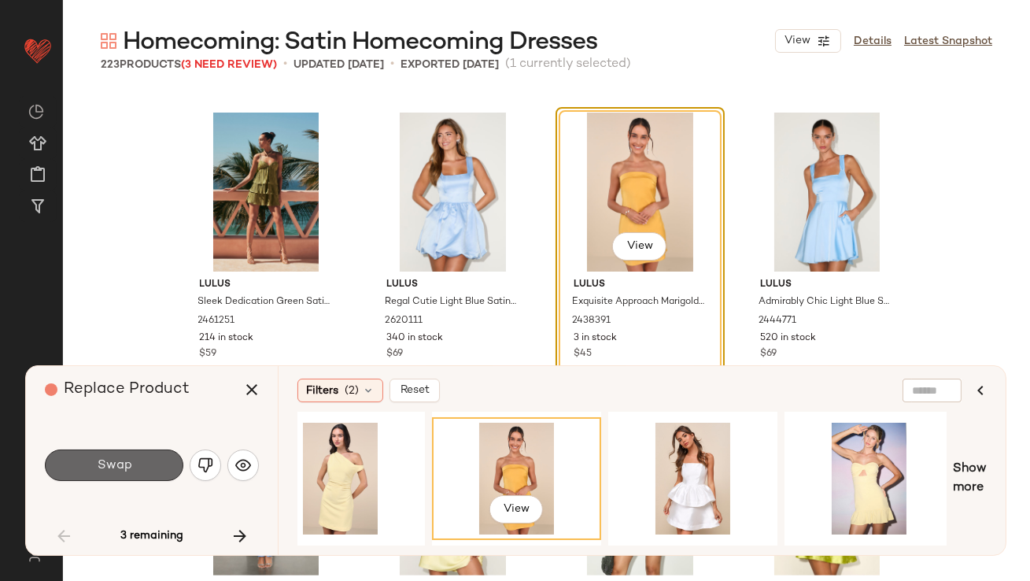
click at [156, 466] on button "Swap" at bounding box center [114, 464] width 138 height 31
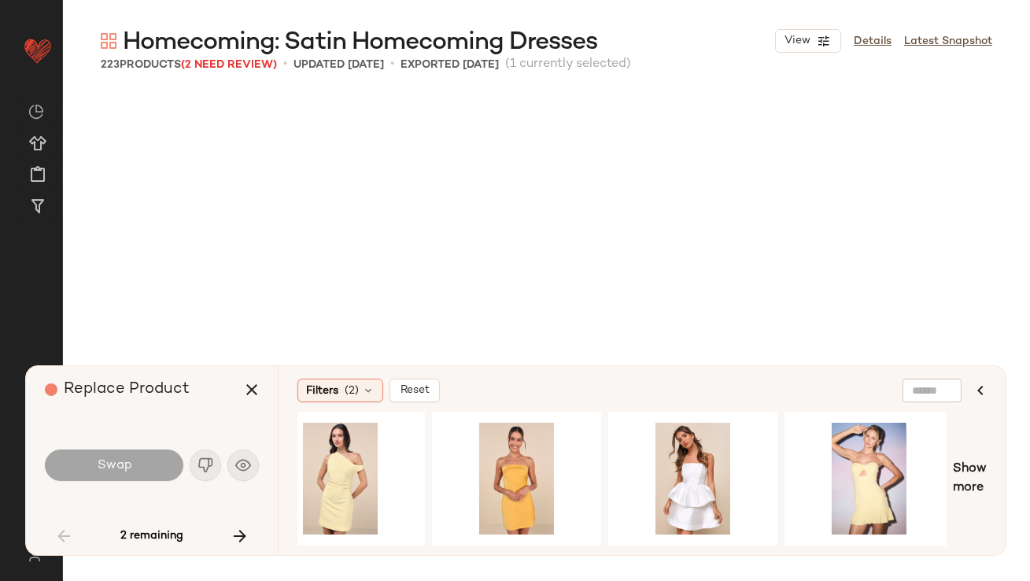
scroll to position [2125, 0]
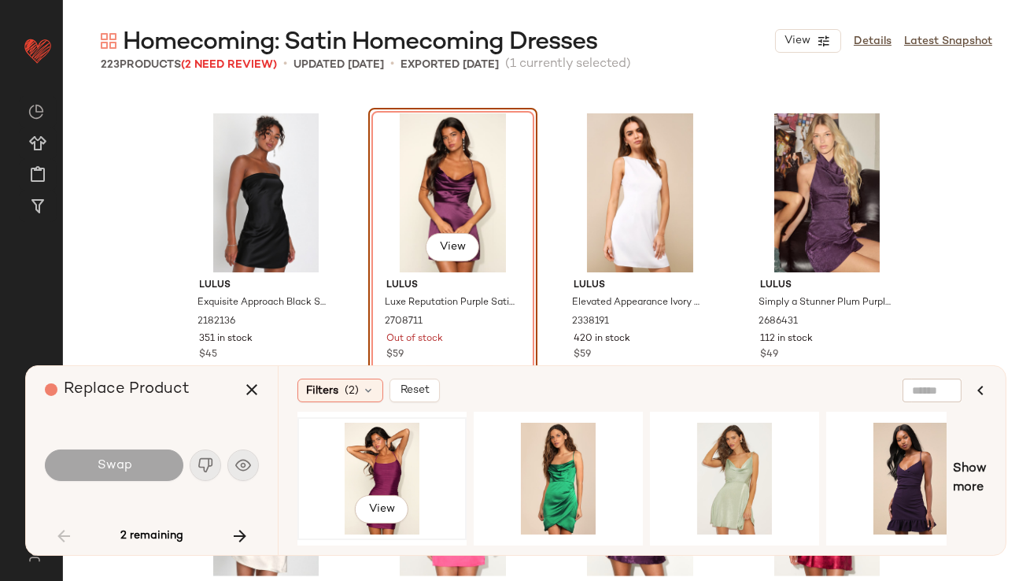
click at [321, 424] on div "View" at bounding box center [382, 478] width 158 height 112
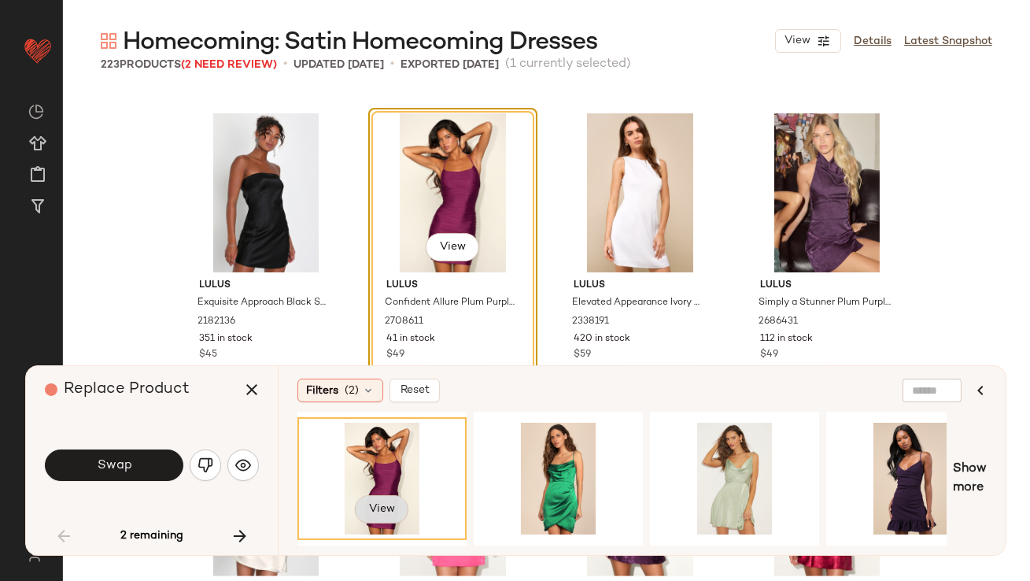
click at [390, 506] on span "View" at bounding box center [381, 509] width 27 height 13
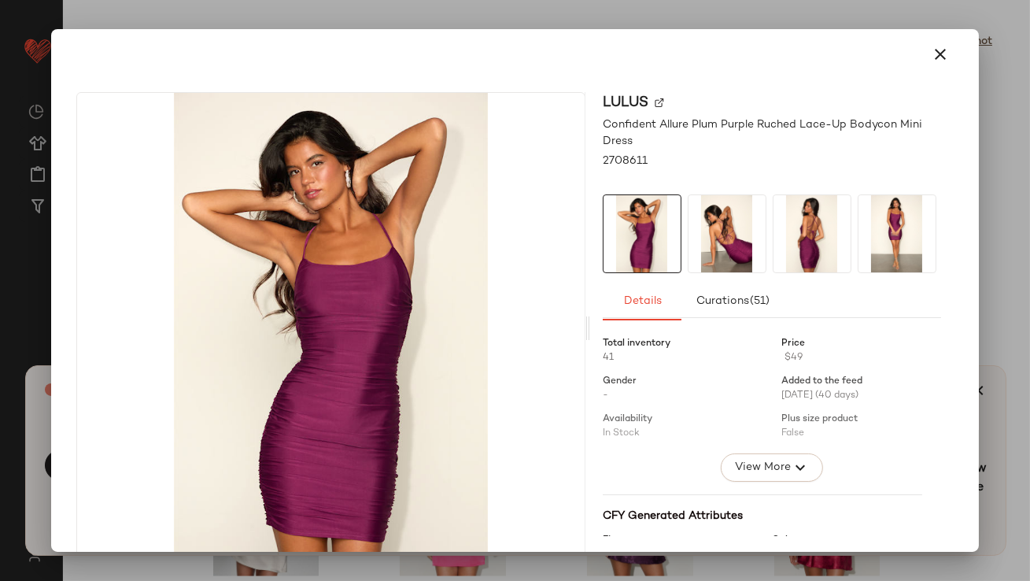
click at [708, 235] on img at bounding box center [726, 233] width 77 height 77
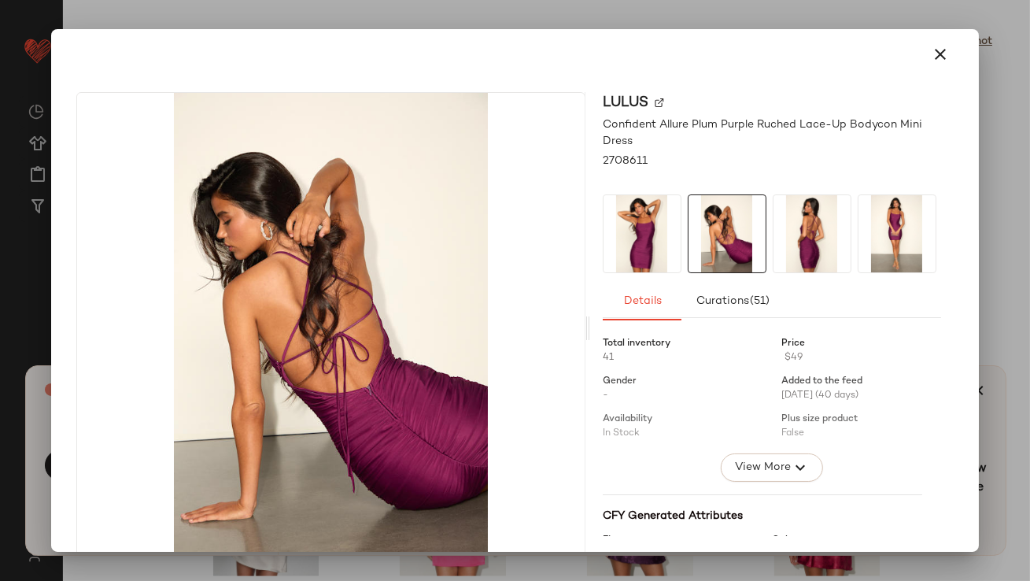
click at [801, 225] on img at bounding box center [811, 233] width 77 height 77
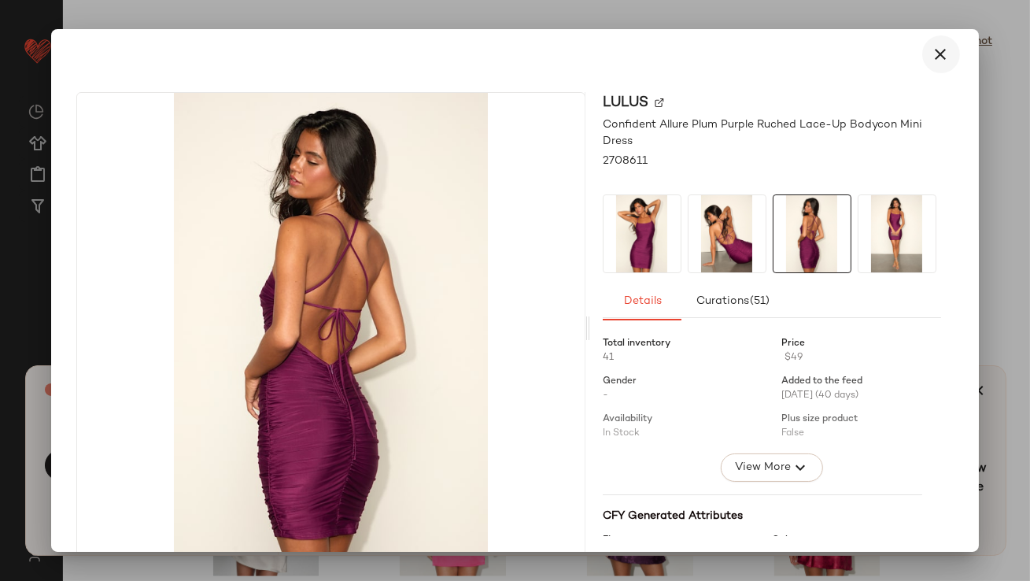
click at [935, 53] on icon "button" at bounding box center [940, 54] width 19 height 19
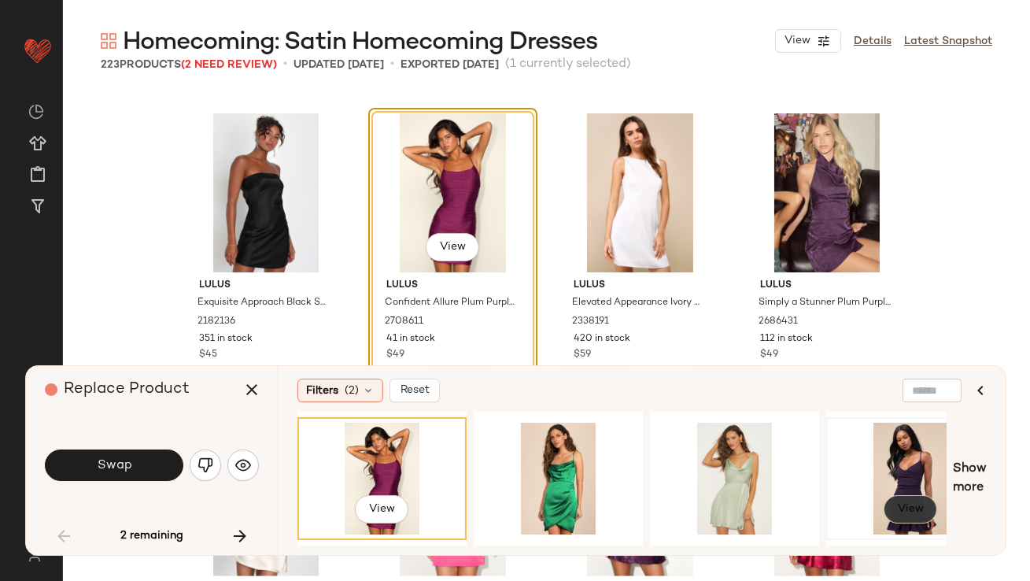
click at [891, 507] on button "View" at bounding box center [909, 509] width 53 height 28
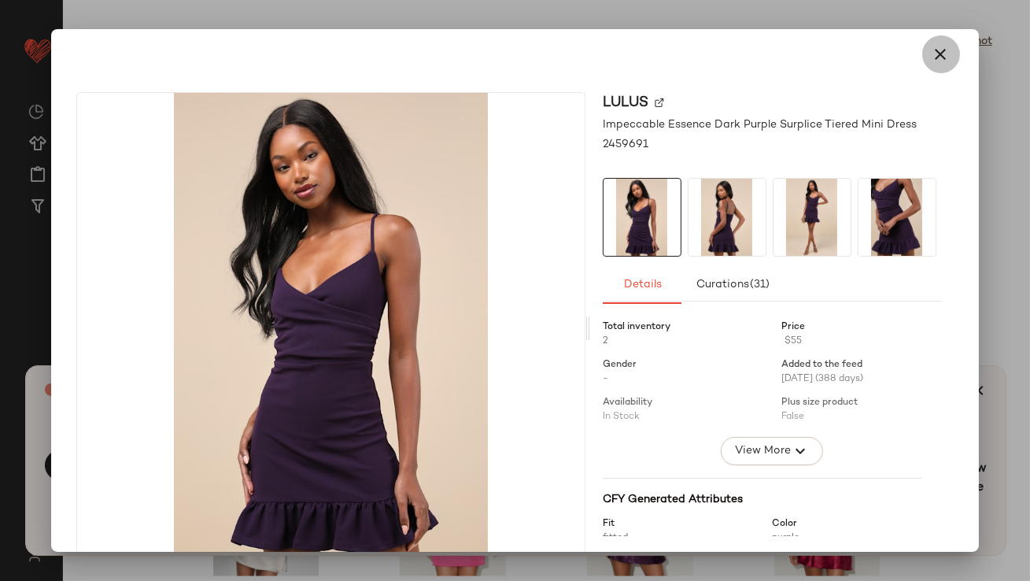
click at [931, 57] on icon "button" at bounding box center [940, 54] width 19 height 19
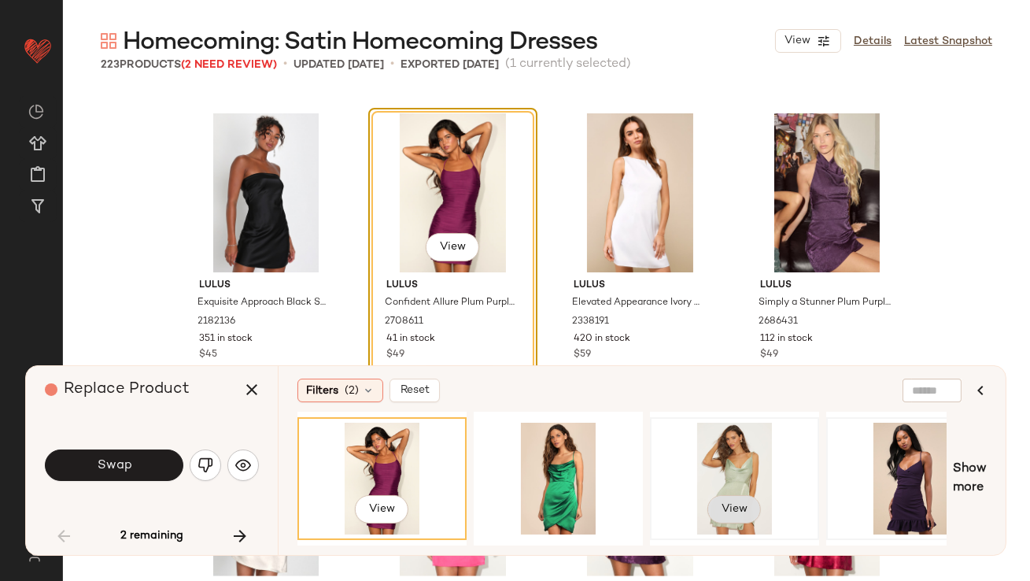
click at [721, 507] on span "View" at bounding box center [734, 509] width 27 height 13
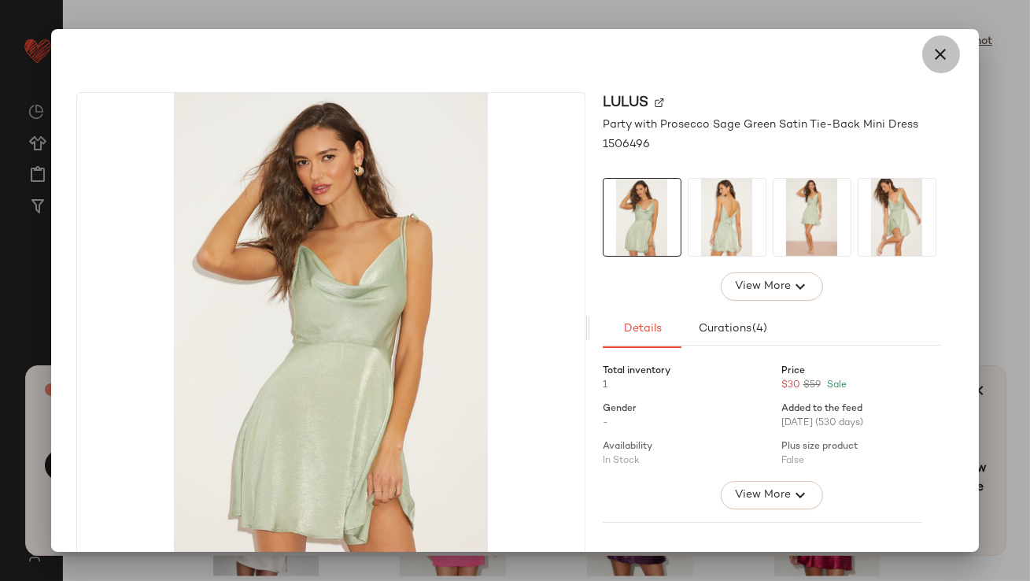
click at [931, 50] on icon "button" at bounding box center [940, 54] width 19 height 19
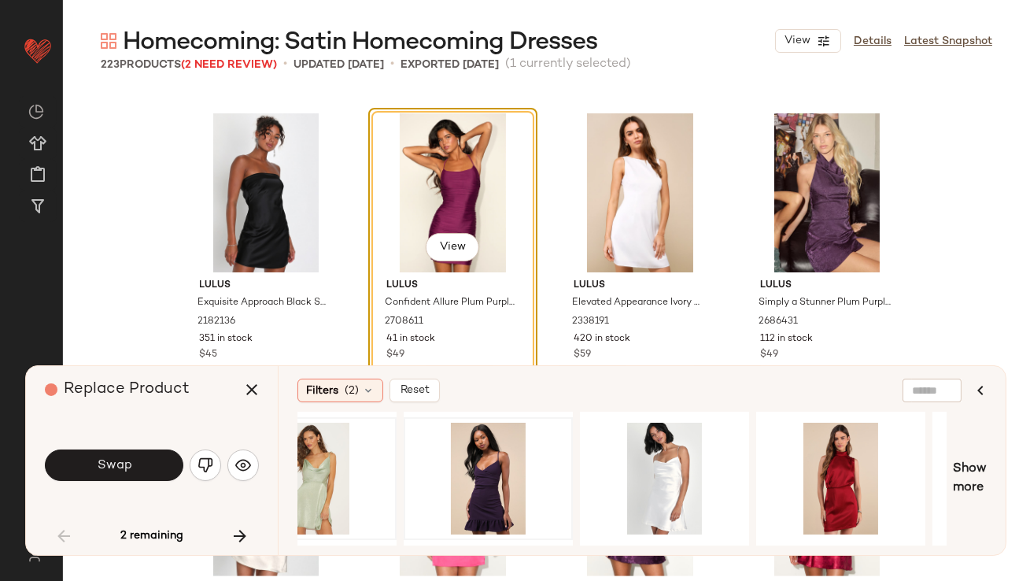
scroll to position [0, 0]
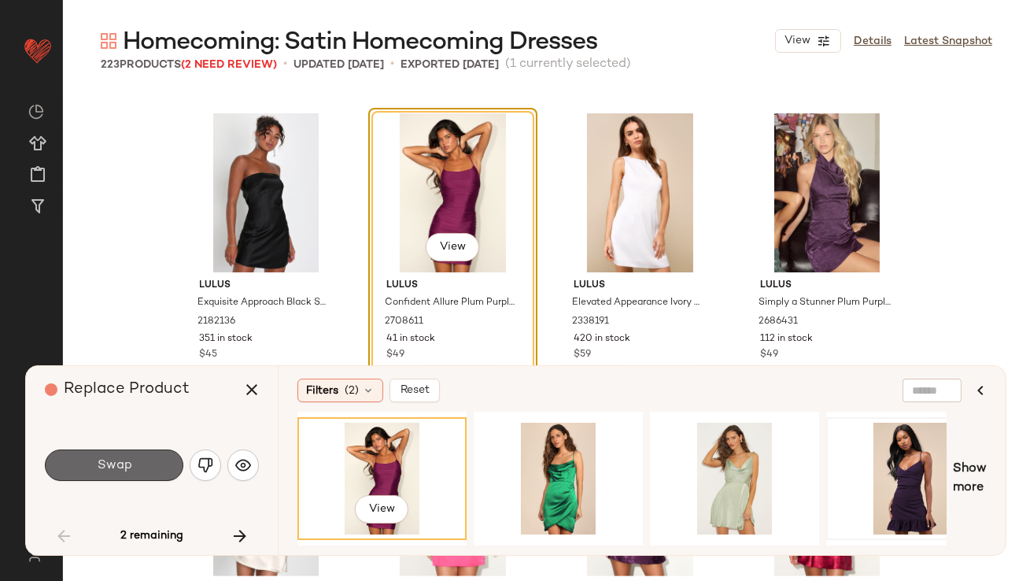
click at [152, 474] on button "Swap" at bounding box center [114, 464] width 138 height 31
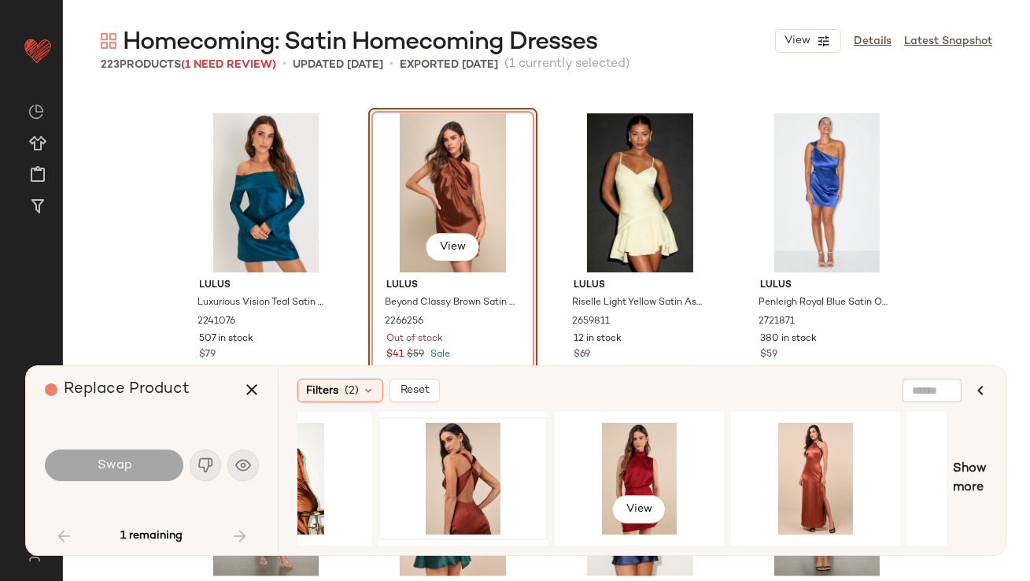
scroll to position [0, 259]
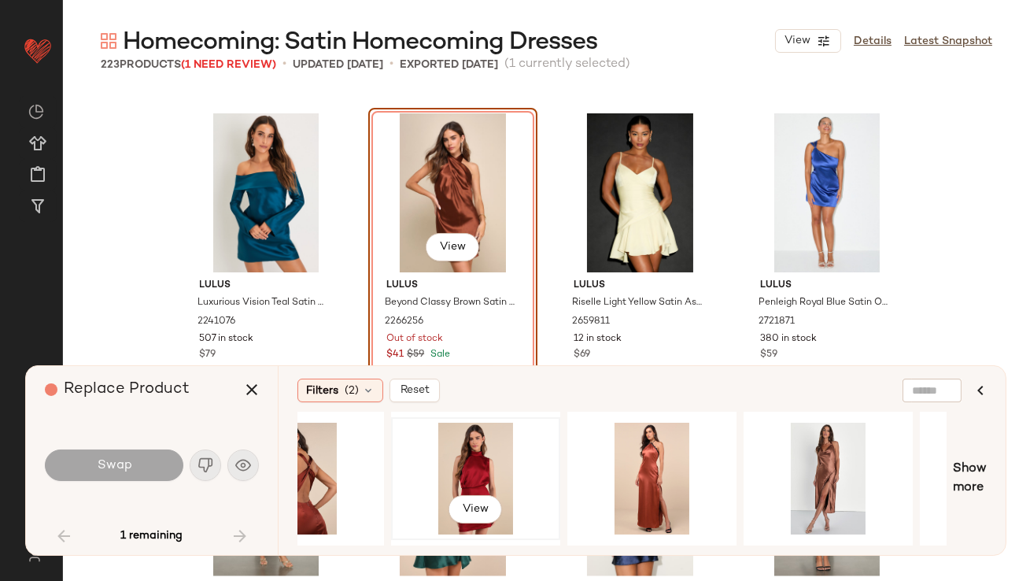
click at [442, 468] on div "View" at bounding box center [475, 478] width 158 height 112
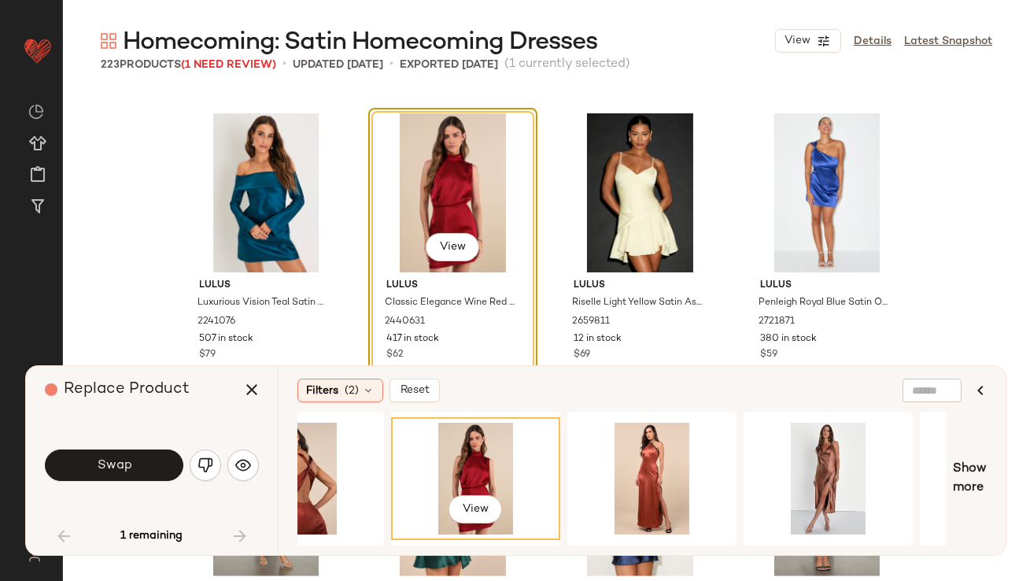
click at [144, 465] on button "Swap" at bounding box center [114, 464] width 138 height 31
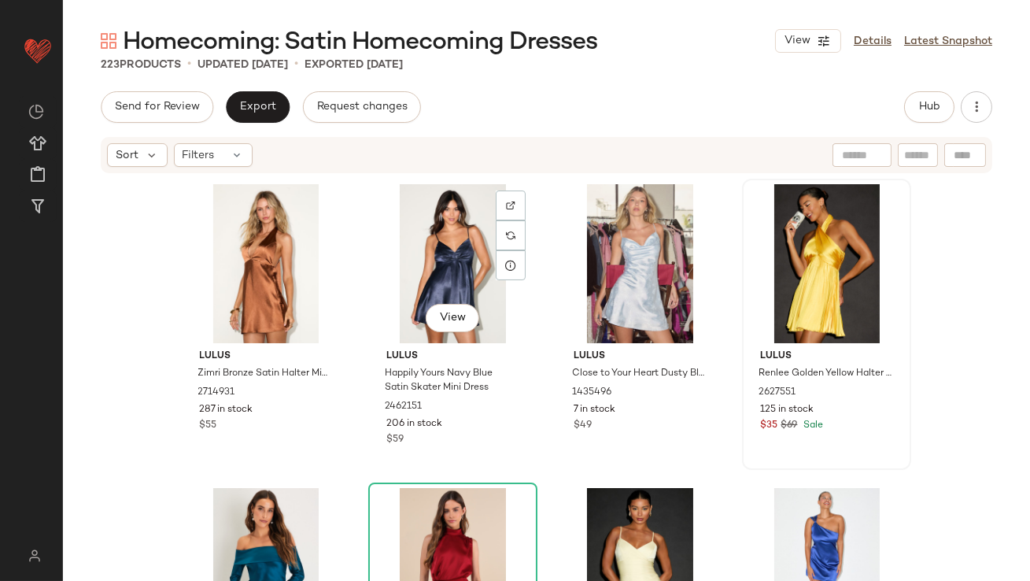
scroll to position [3113, 0]
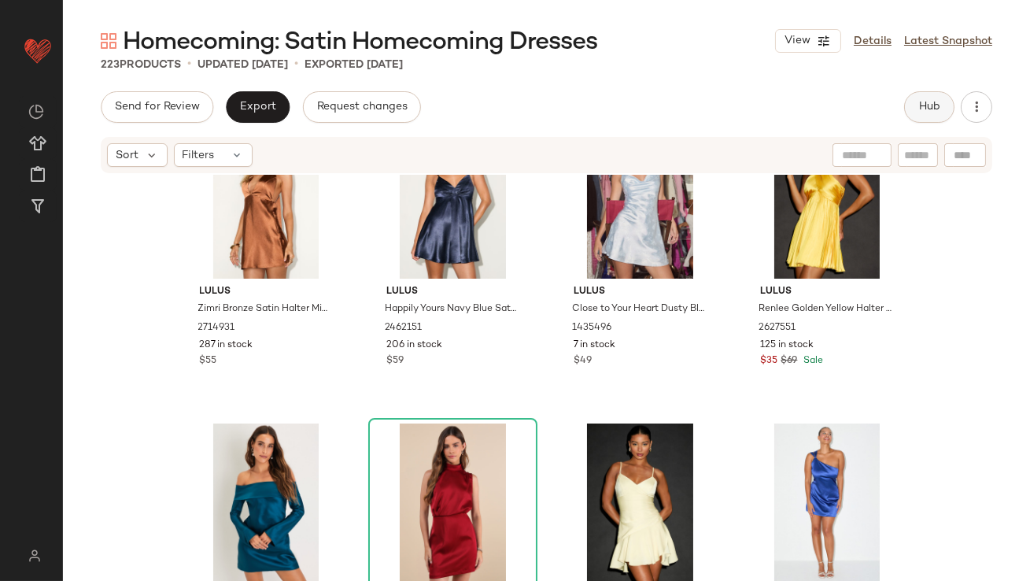
click at [914, 104] on button "Hub" at bounding box center [929, 106] width 50 height 31
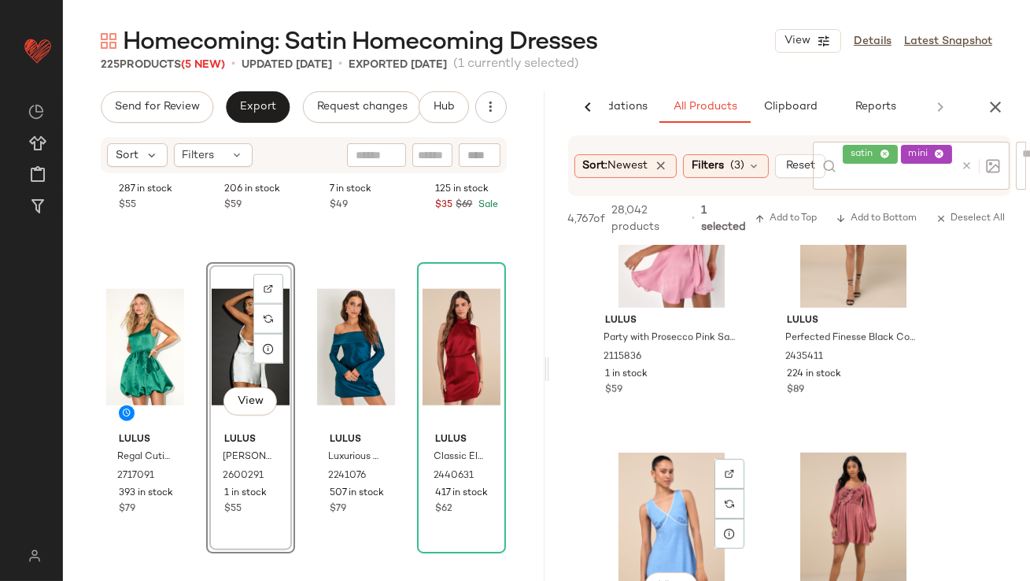
scroll to position [2439, 0]
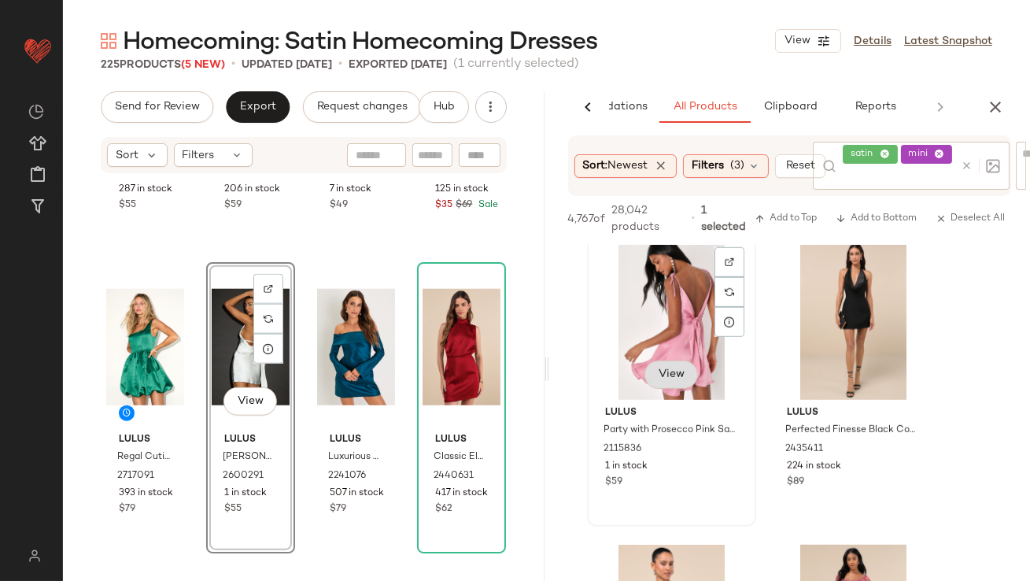
click at [671, 380] on div "View" at bounding box center [671, 320] width 158 height 159
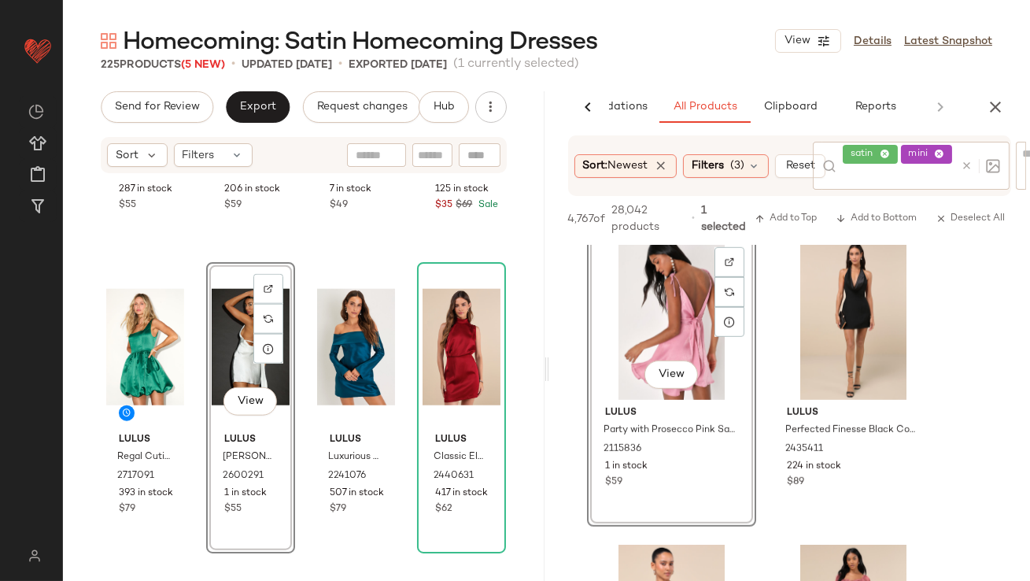
click at [684, 358] on div "View" at bounding box center [671, 320] width 158 height 159
click at [680, 369] on button "View" at bounding box center [669, 374] width 53 height 28
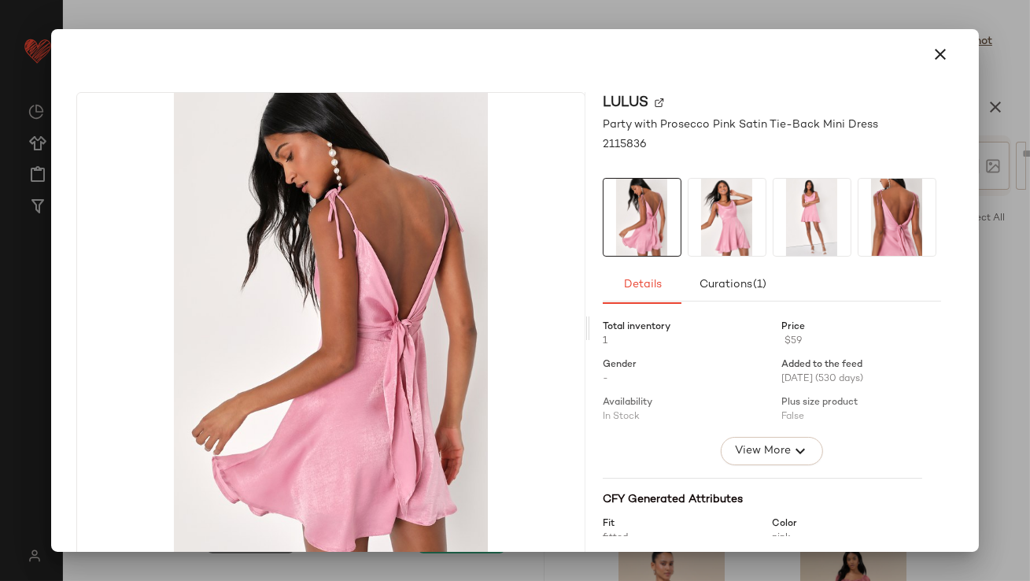
click at [753, 233] on img at bounding box center [726, 217] width 77 height 77
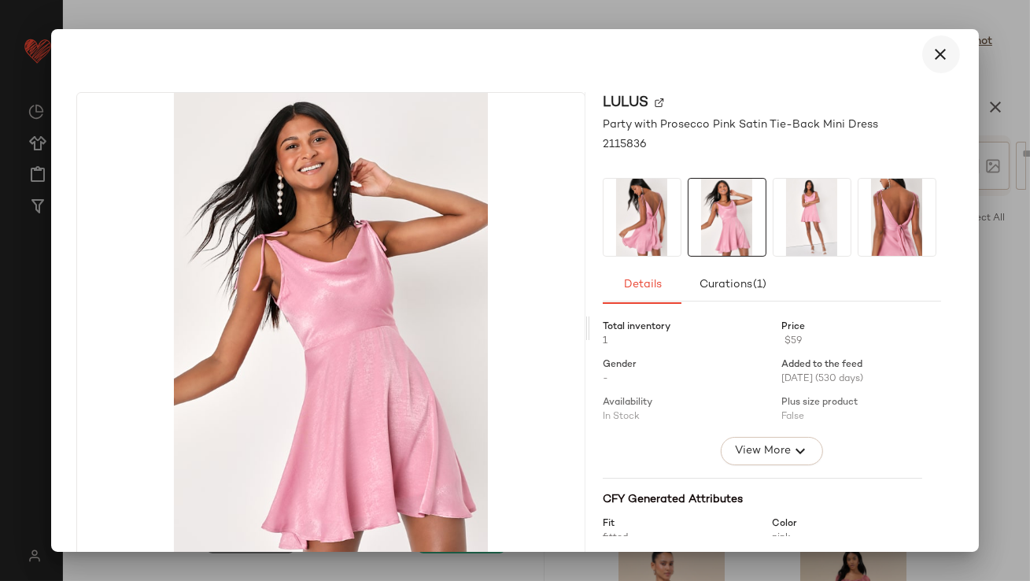
click at [931, 50] on icon "button" at bounding box center [940, 54] width 19 height 19
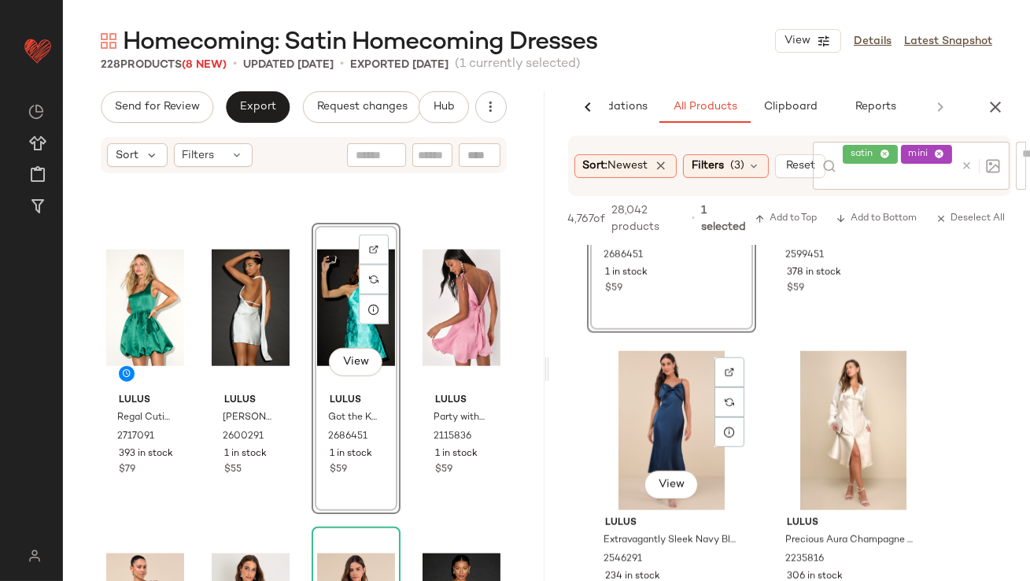
scroll to position [3532, 0]
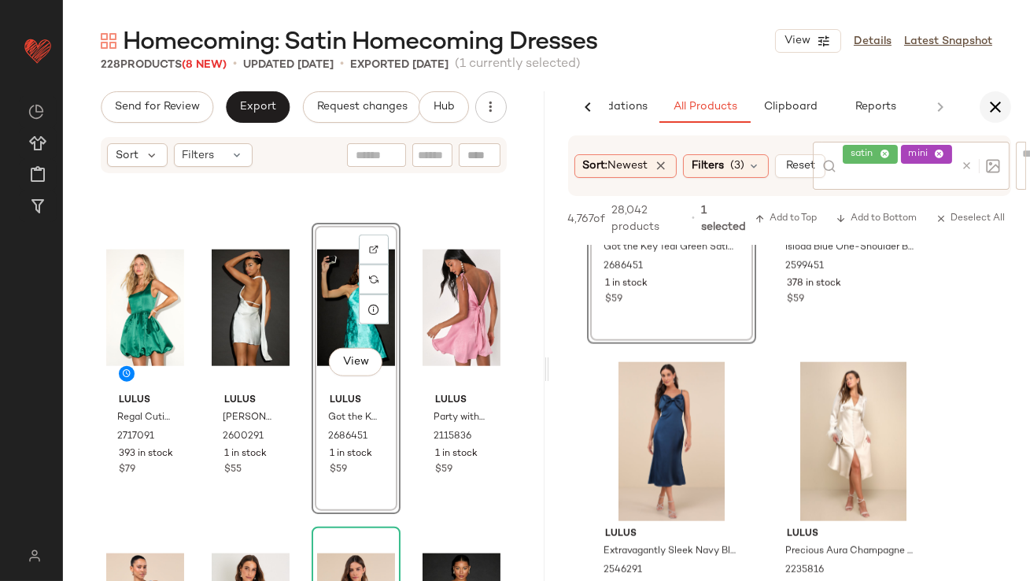
click at [997, 105] on icon "button" at bounding box center [995, 107] width 19 height 19
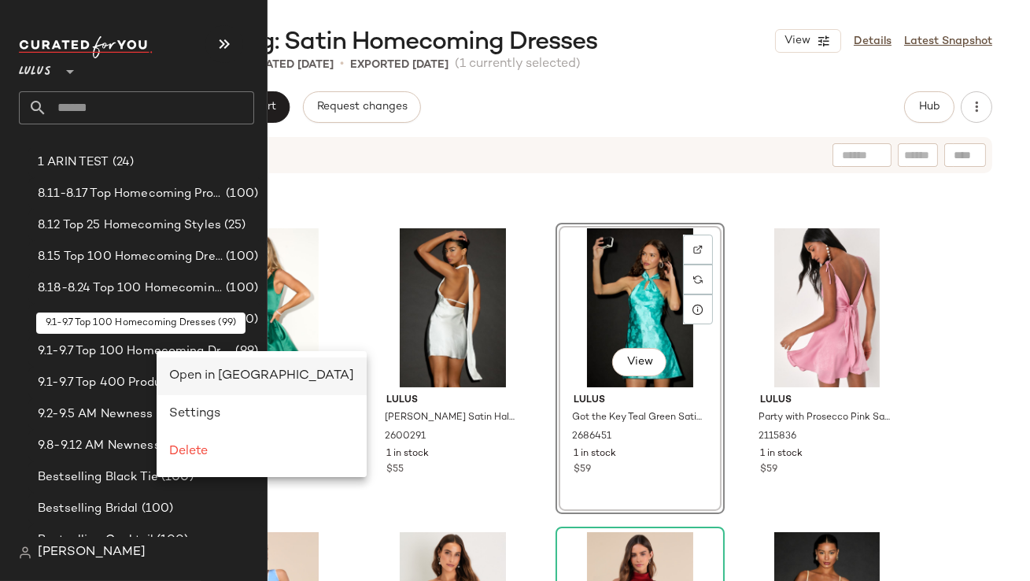
scroll to position [0, 0]
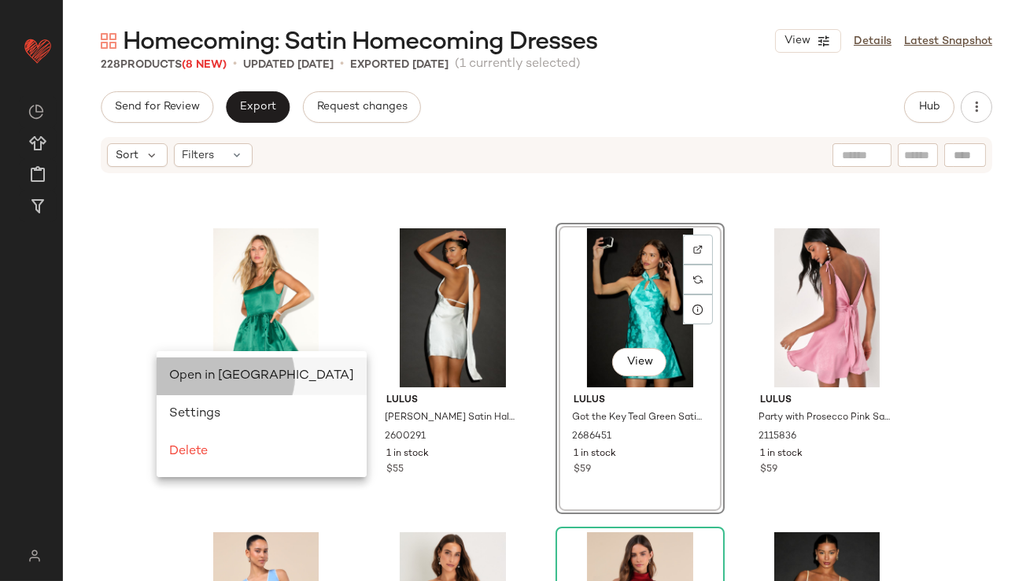
click at [179, 367] on div "Open in [GEOGRAPHIC_DATA]" at bounding box center [261, 376] width 185 height 19
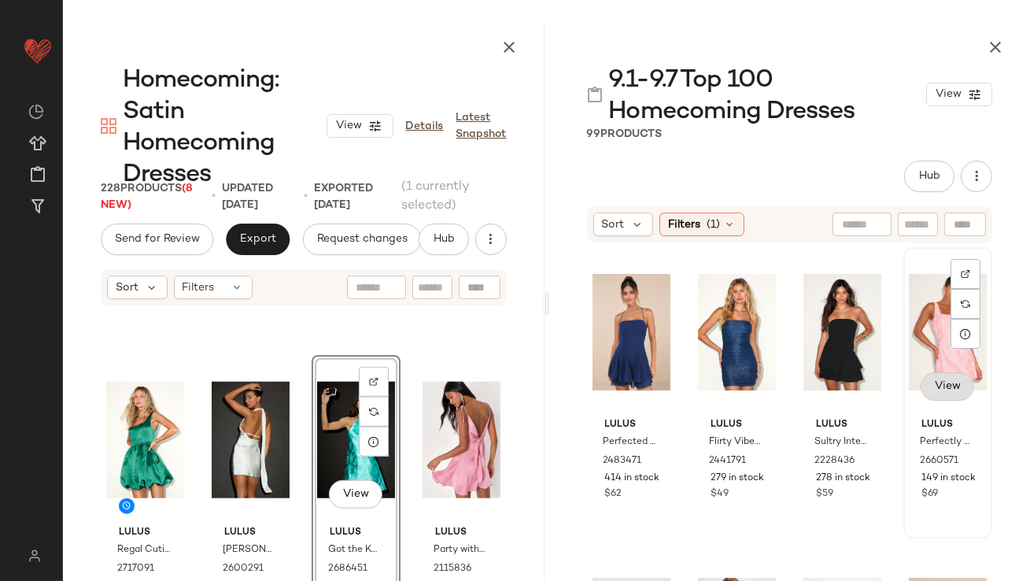
click at [933, 380] on span "View" at bounding box center [946, 386] width 27 height 13
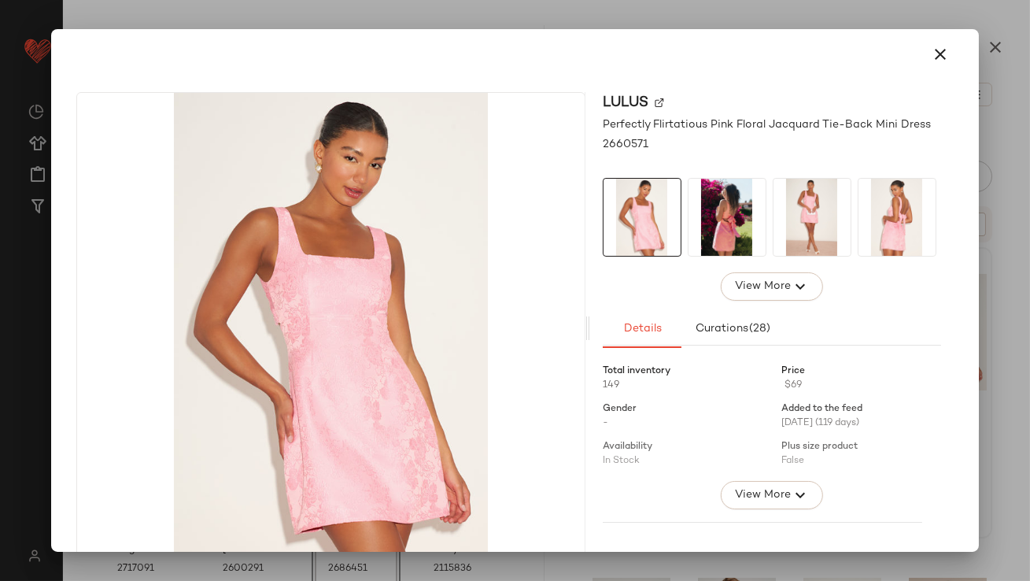
click at [813, 237] on img at bounding box center [811, 217] width 77 height 77
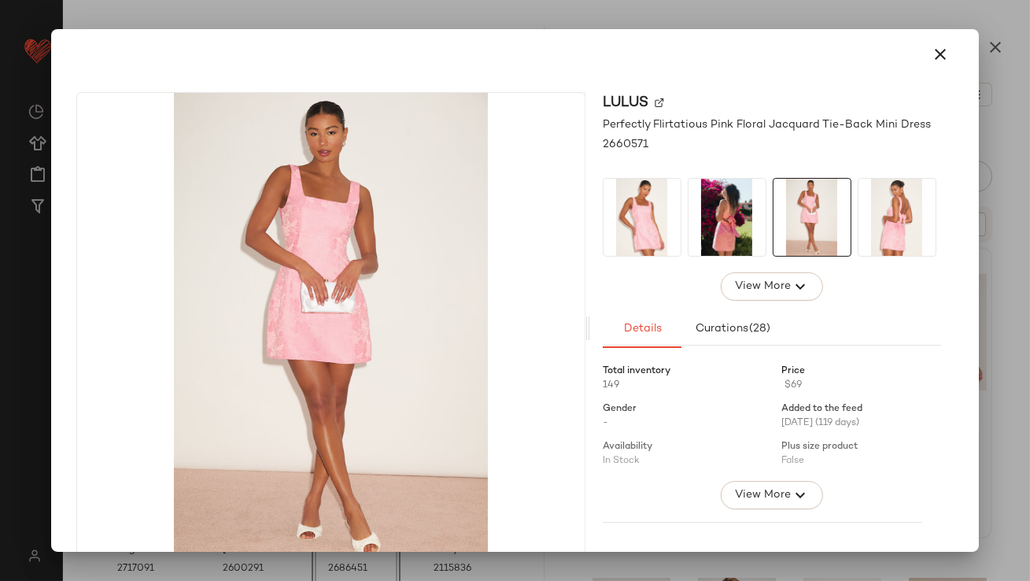
click at [938, 47] on icon "button" at bounding box center [940, 54] width 19 height 19
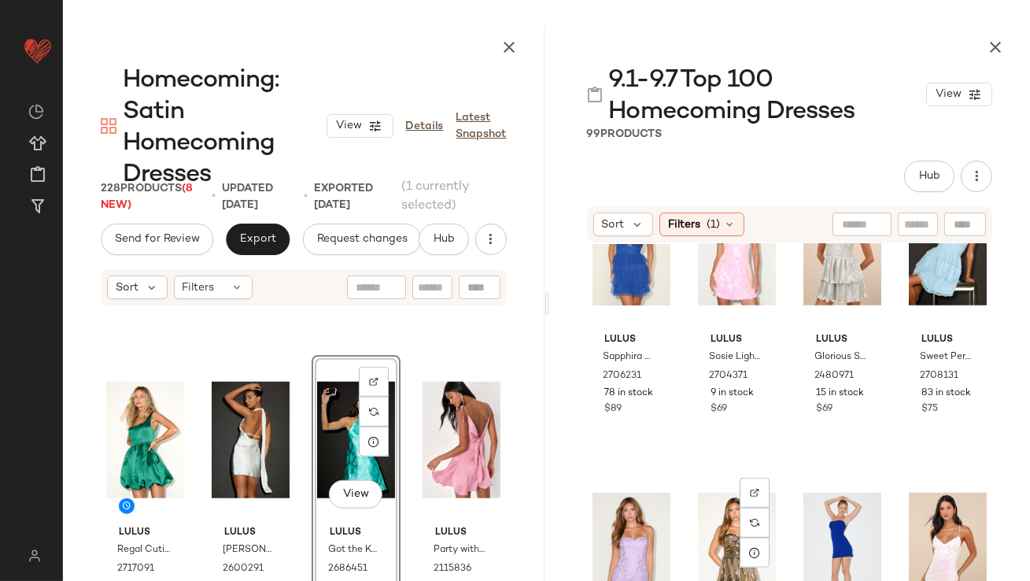
scroll to position [2829, 0]
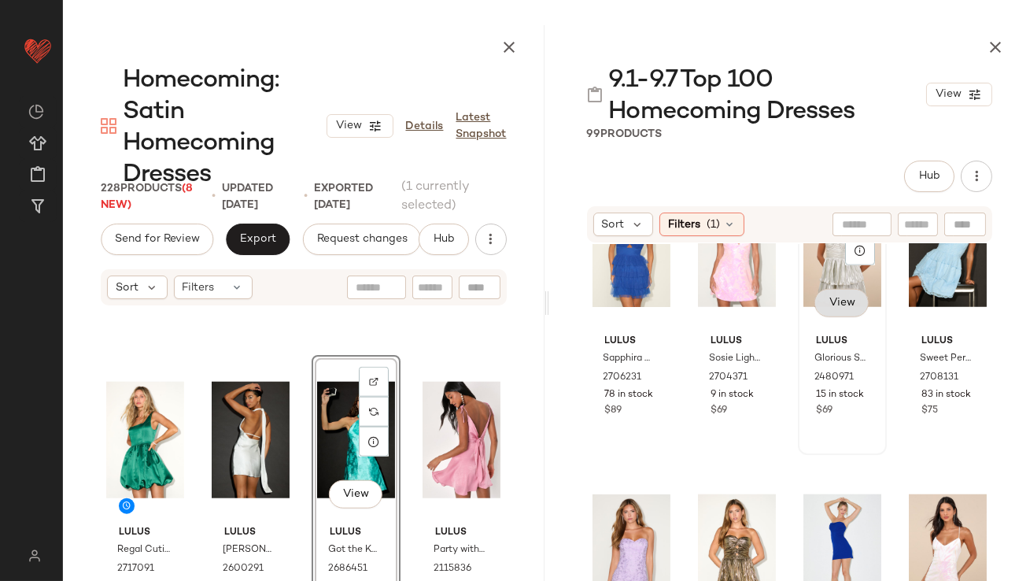
click at [831, 306] on span "View" at bounding box center [841, 303] width 27 height 13
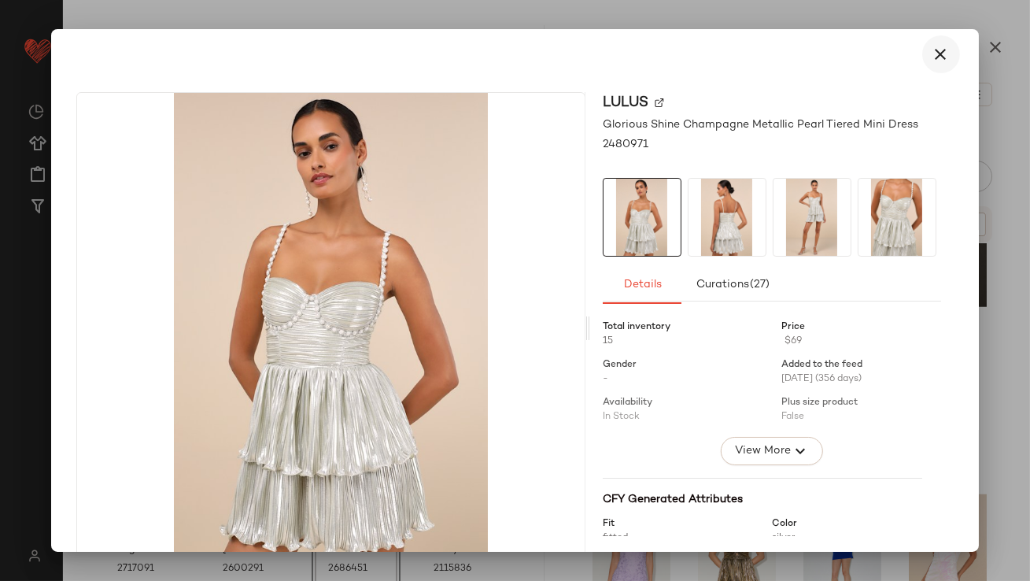
click at [931, 46] on icon "button" at bounding box center [940, 54] width 19 height 19
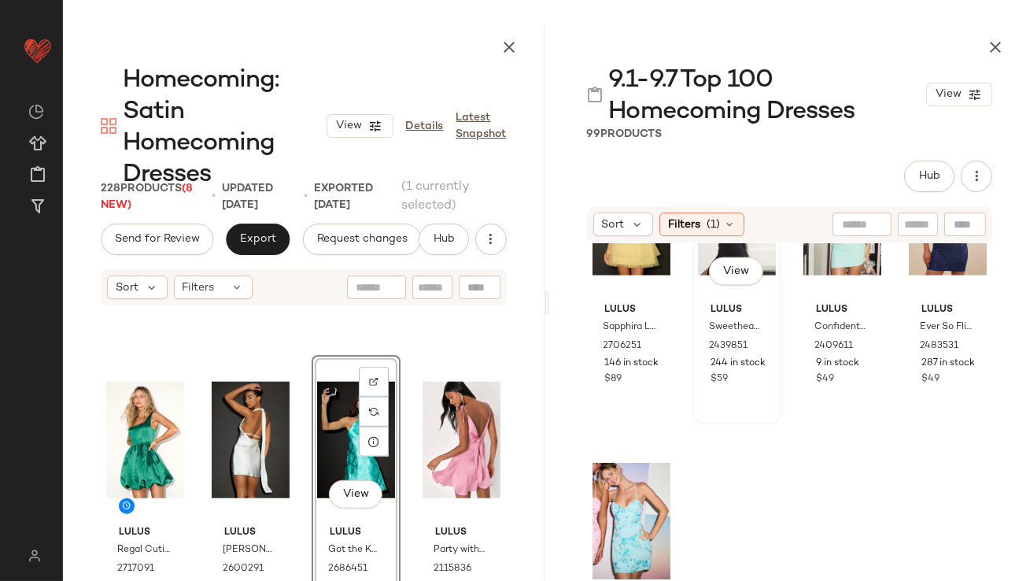
scroll to position [5015, 0]
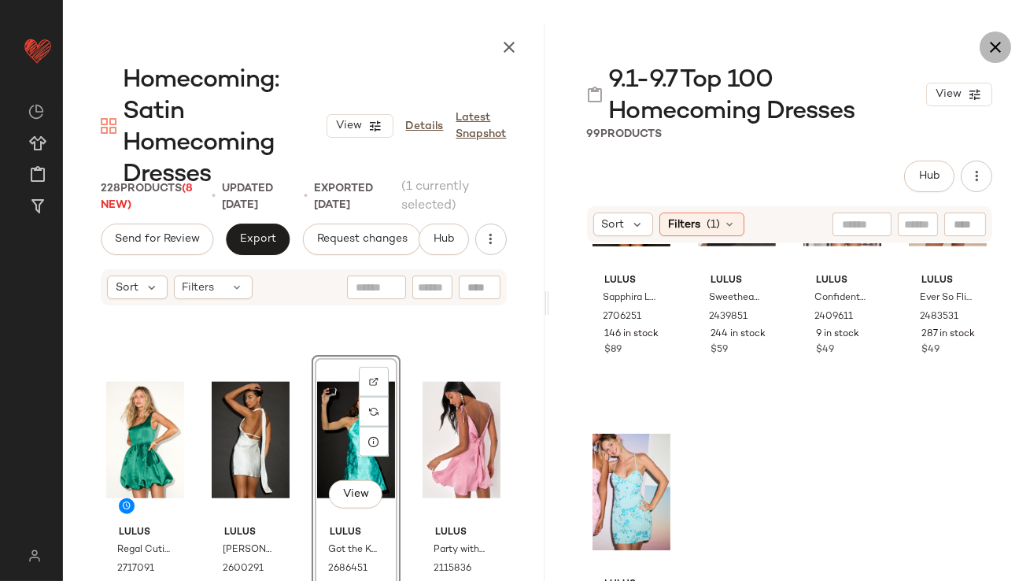
click at [989, 50] on icon "button" at bounding box center [995, 47] width 19 height 19
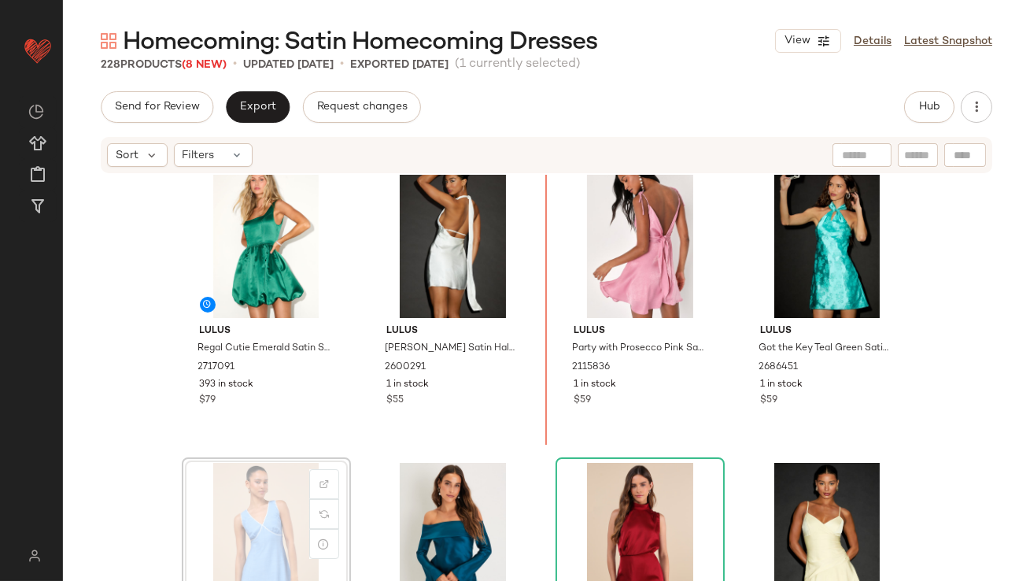
scroll to position [3379, 0]
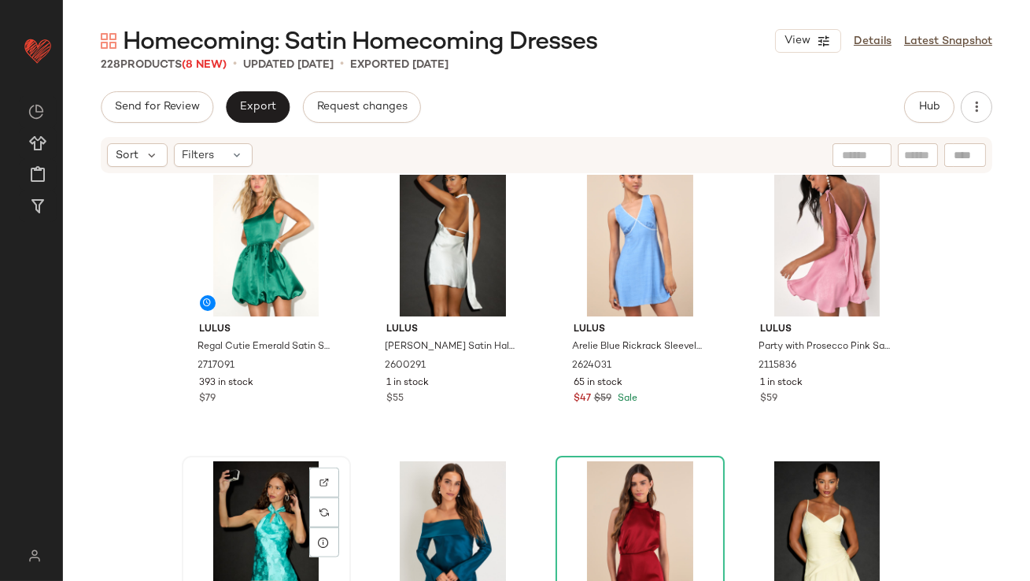
scroll to position [3379, 0]
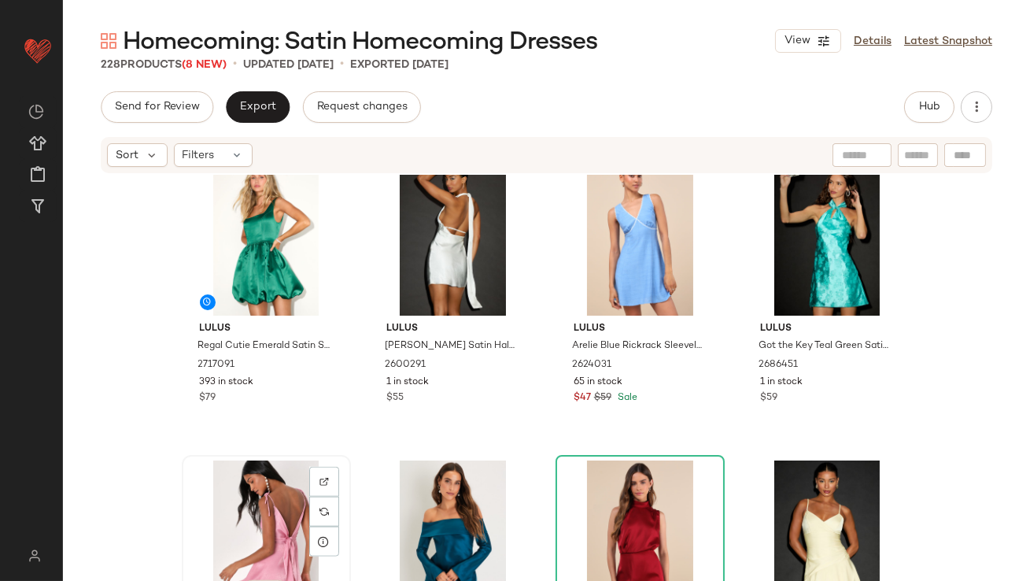
click at [261, 504] on div "View" at bounding box center [266, 539] width 158 height 159
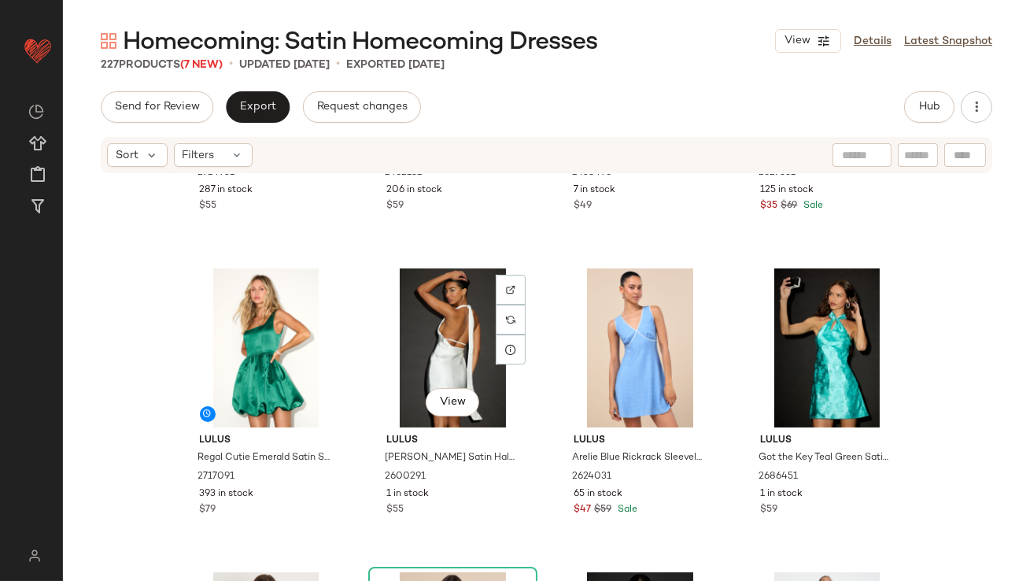
scroll to position [3230, 0]
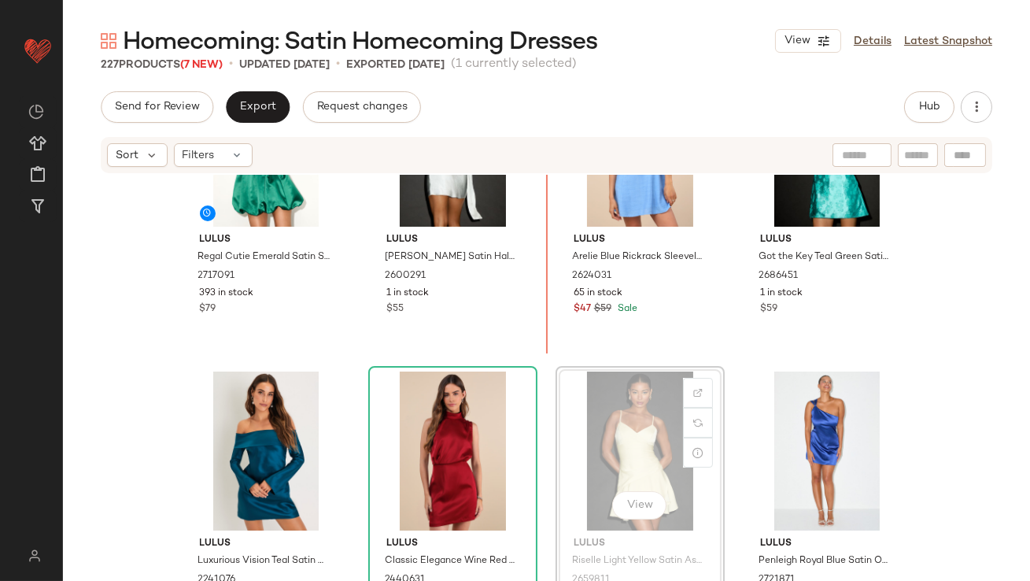
scroll to position [3461, 0]
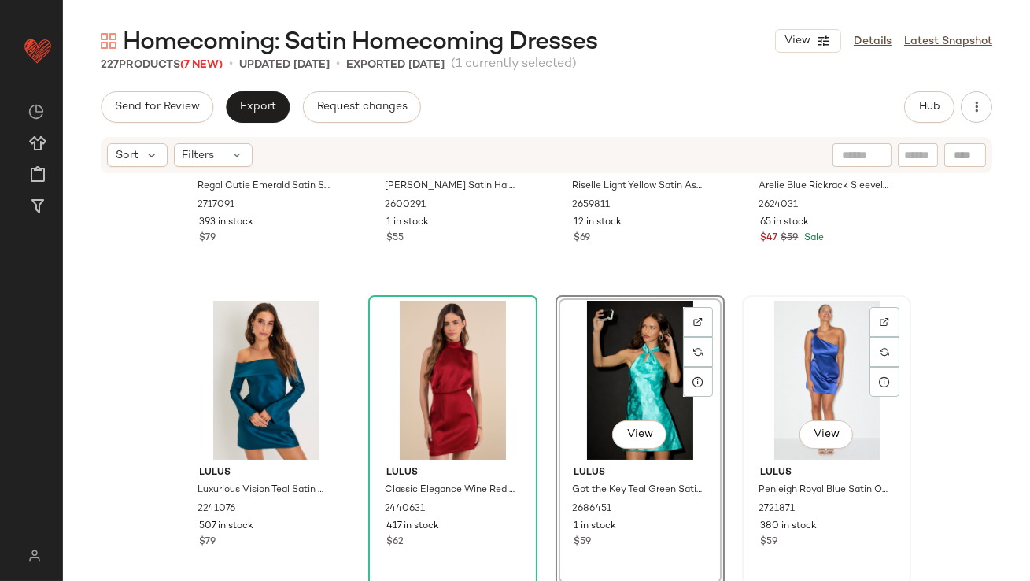
scroll to position [3754, 0]
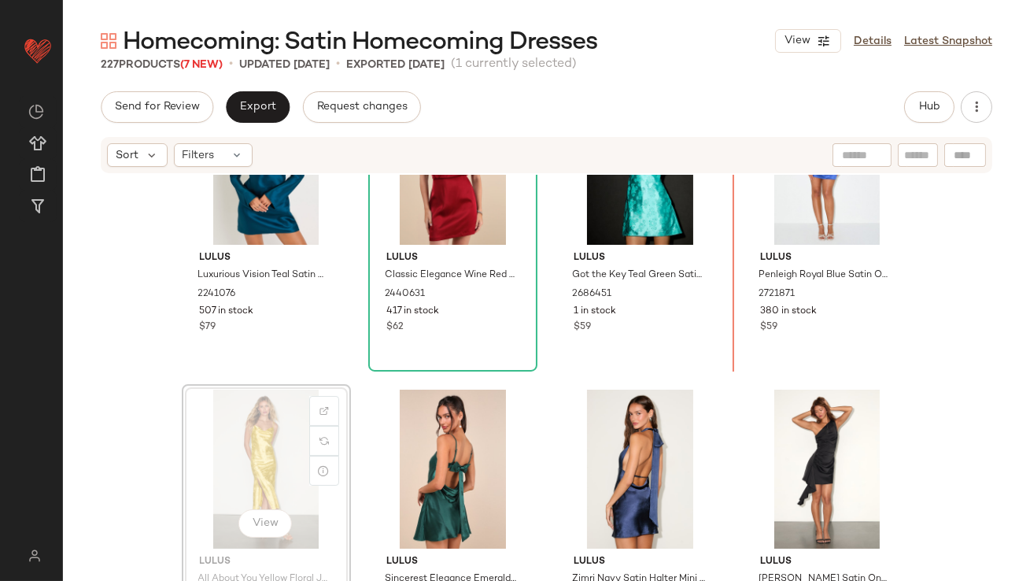
drag, startPoint x: 258, startPoint y: 441, endPoint x: 267, endPoint y: 435, distance: 10.9
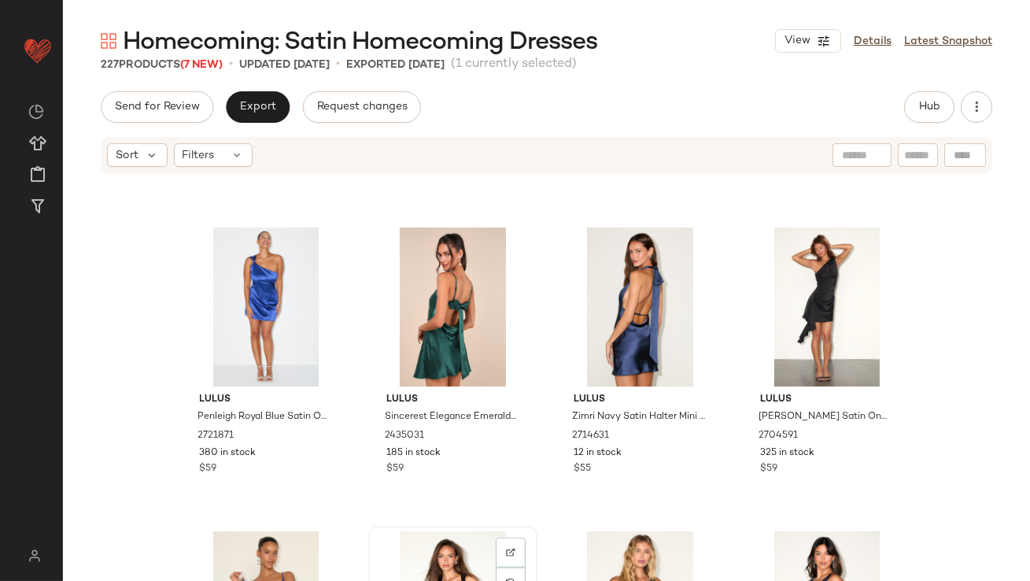
scroll to position [3869, 0]
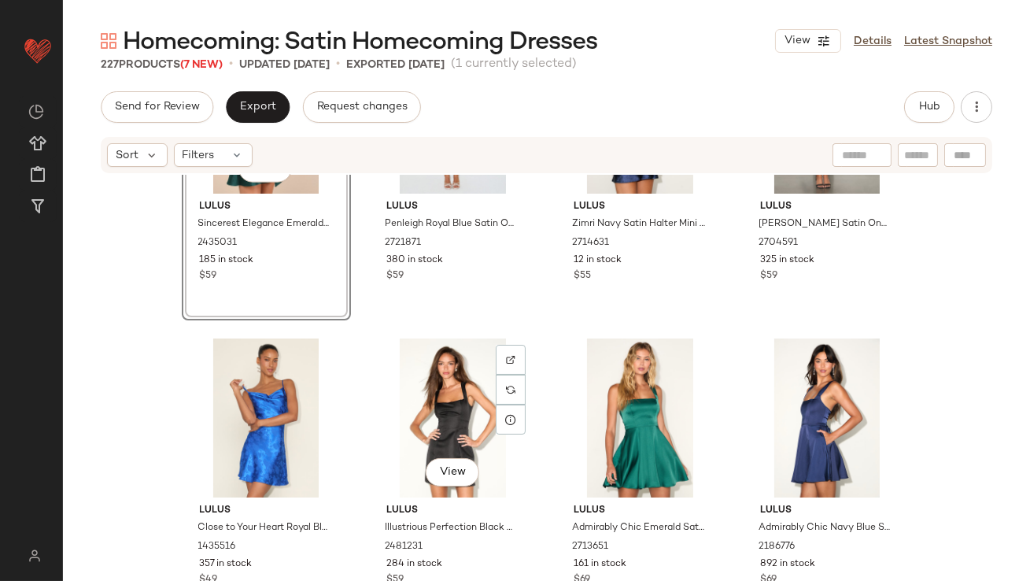
scroll to position [3986, 0]
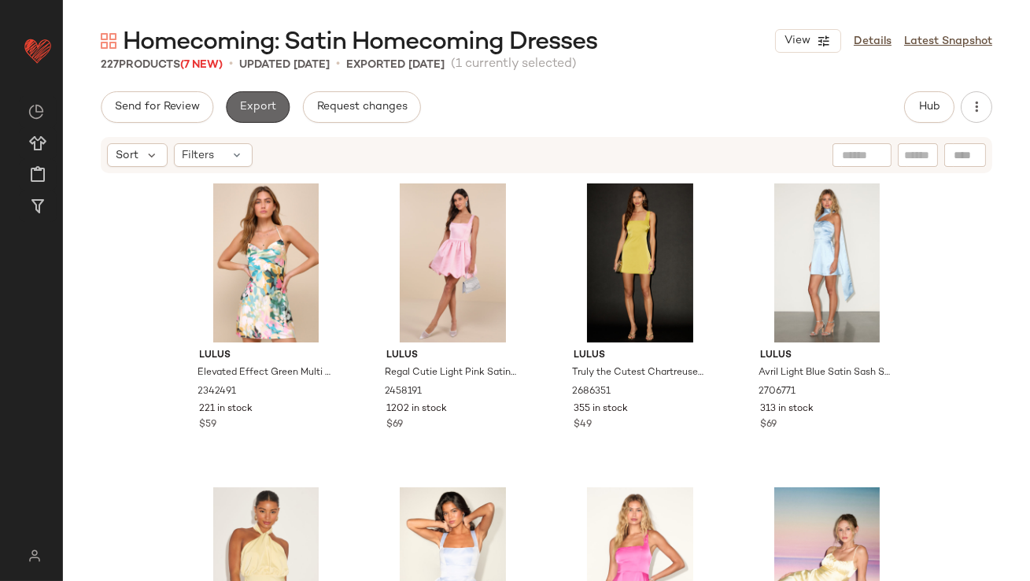
click at [241, 102] on span "Export" at bounding box center [257, 107] width 37 height 13
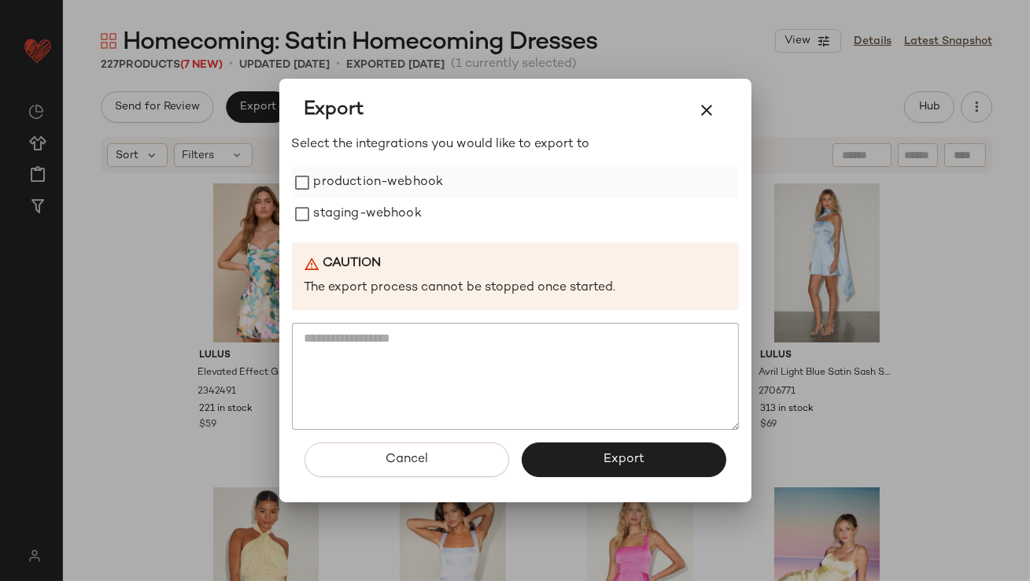
click at [323, 182] on label "production-webhook" at bounding box center [379, 182] width 130 height 31
click at [323, 241] on div "Select the integrations you would like to export to production-webhook staging-…" at bounding box center [515, 282] width 447 height 294
click at [324, 221] on label "staging-webhook" at bounding box center [368, 213] width 108 height 31
click at [553, 467] on button "Export" at bounding box center [624, 459] width 205 height 35
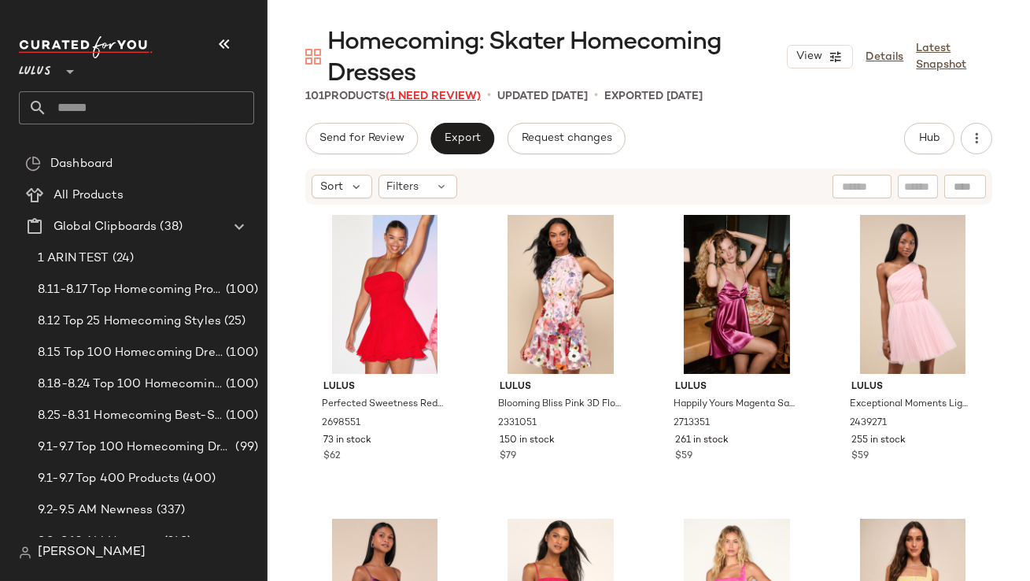
click at [426, 95] on span "(1 Need Review)" at bounding box center [432, 96] width 95 height 12
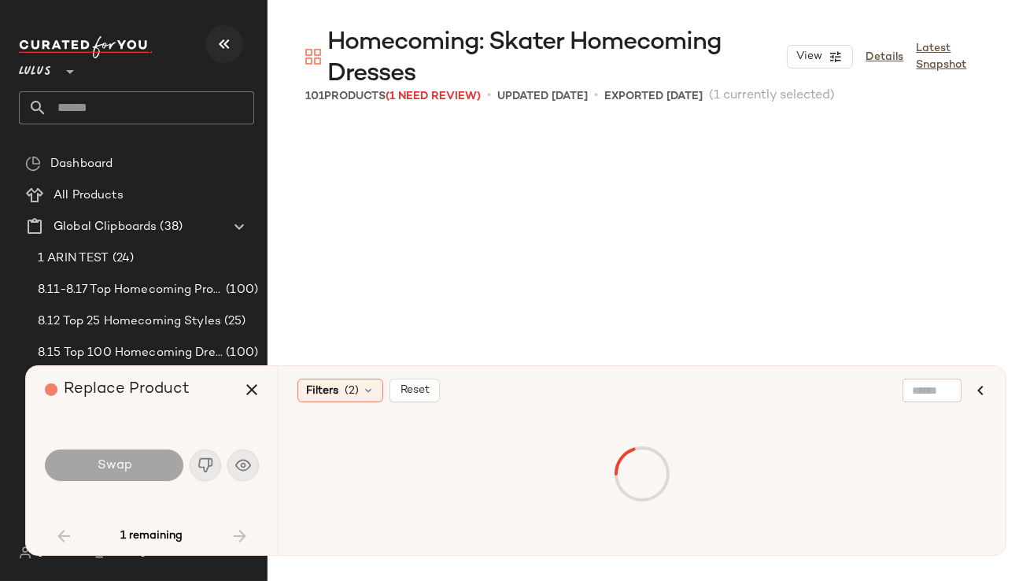
scroll to position [924, 0]
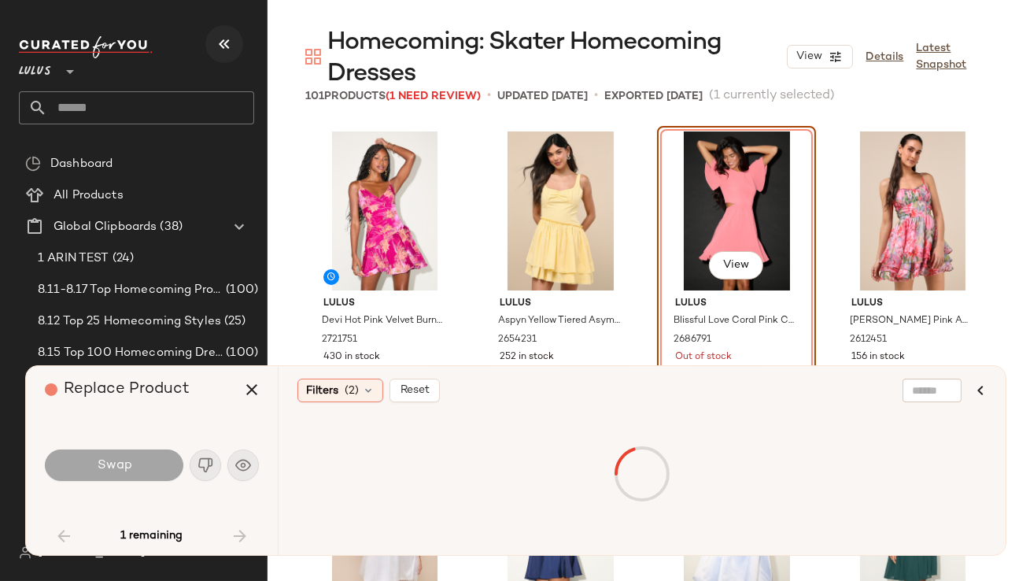
click at [231, 42] on icon "button" at bounding box center [224, 44] width 19 height 19
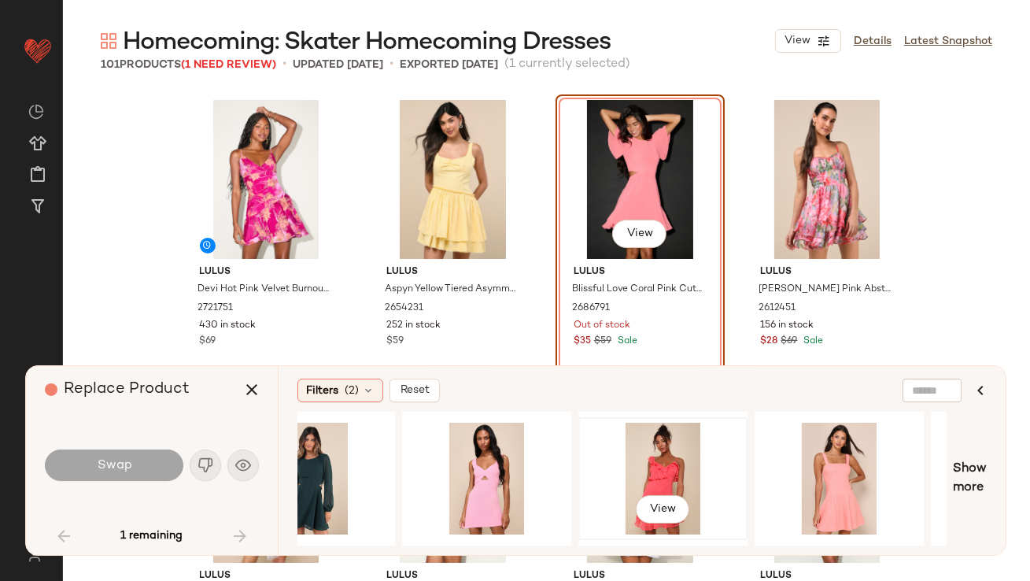
scroll to position [0, 345]
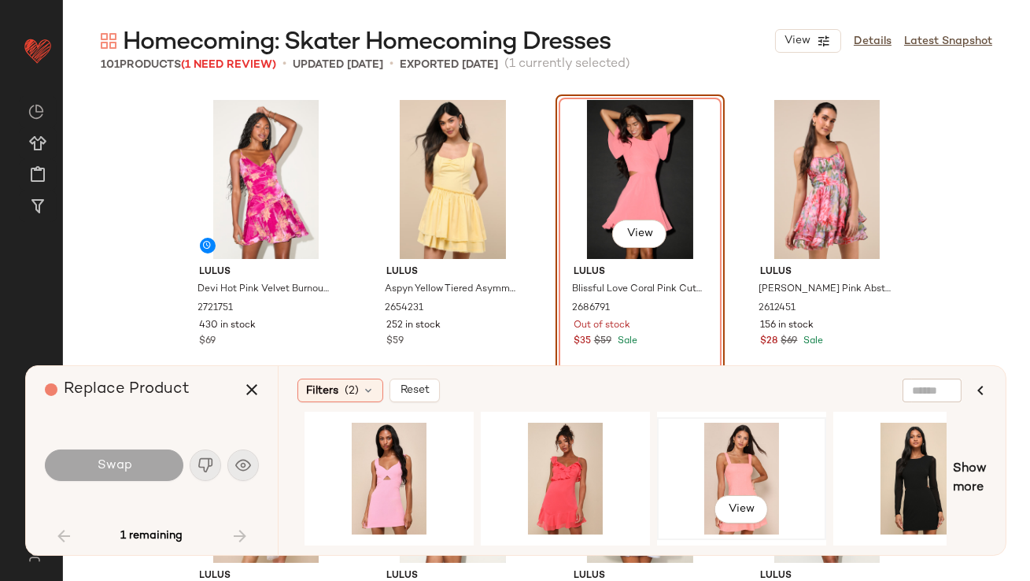
click at [694, 463] on div "View" at bounding box center [741, 478] width 158 height 112
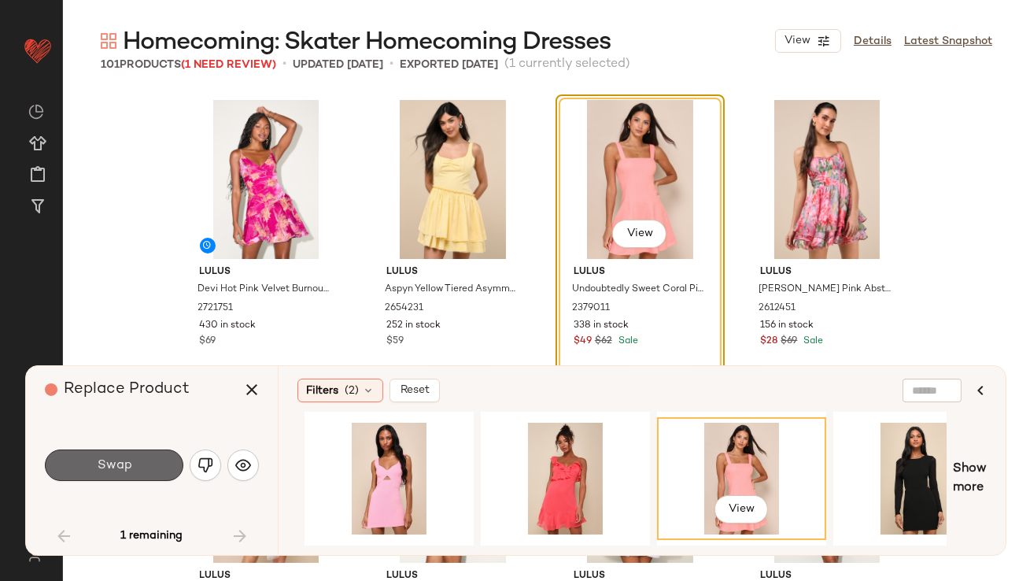
click at [105, 460] on span "Swap" at bounding box center [113, 465] width 35 height 15
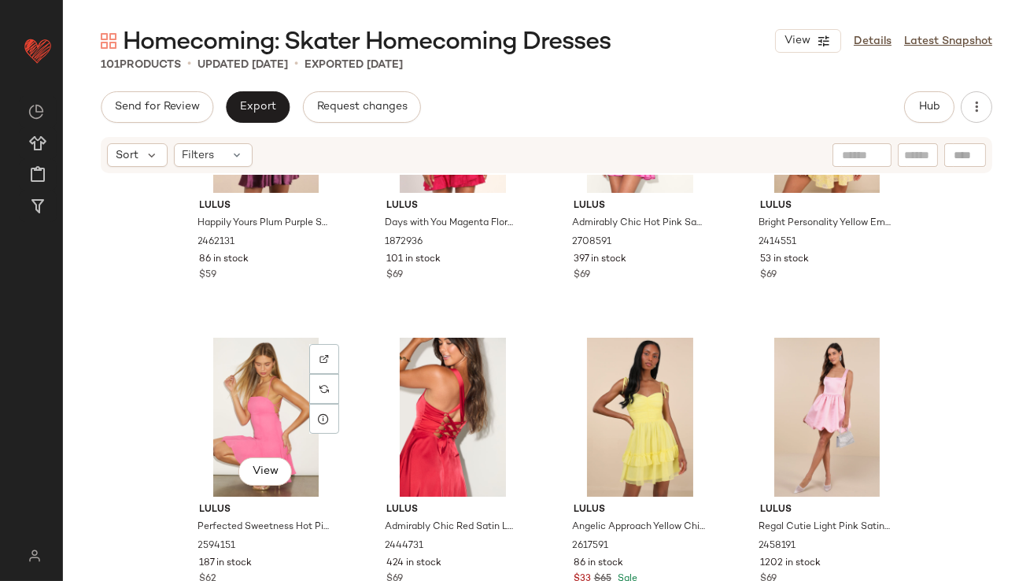
scroll to position [565, 0]
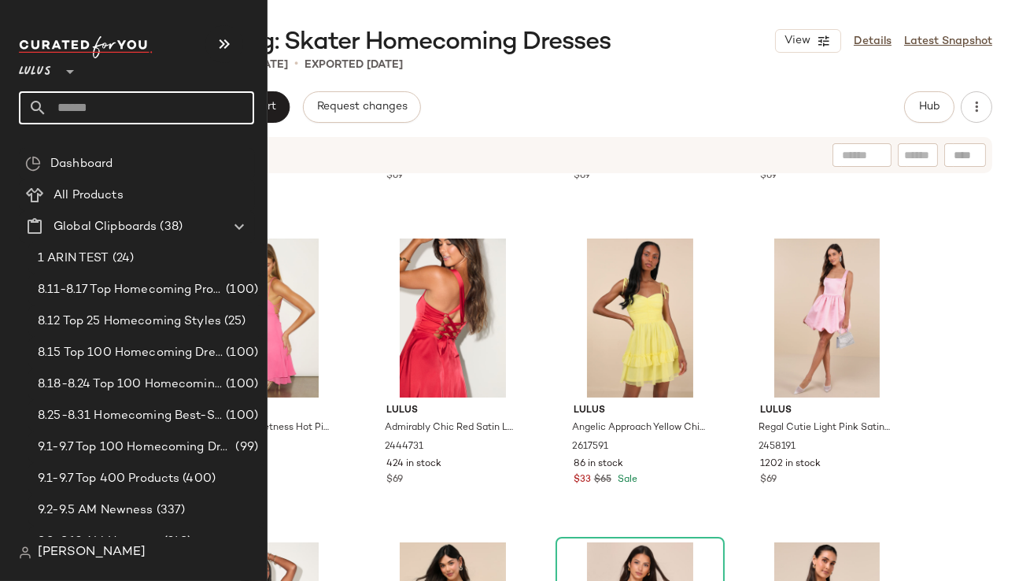
click at [42, 110] on icon at bounding box center [37, 107] width 19 height 19
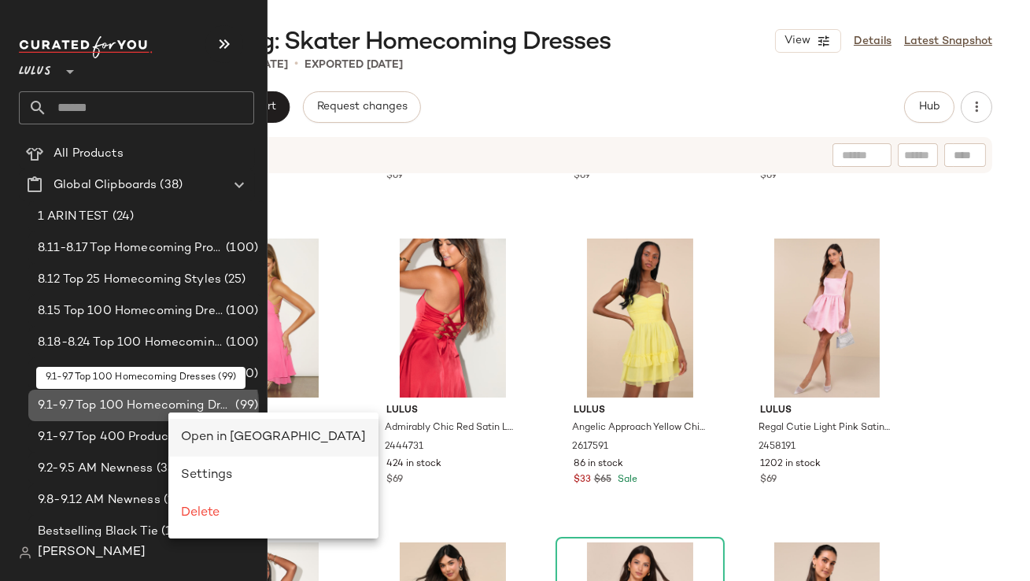
scroll to position [0, 0]
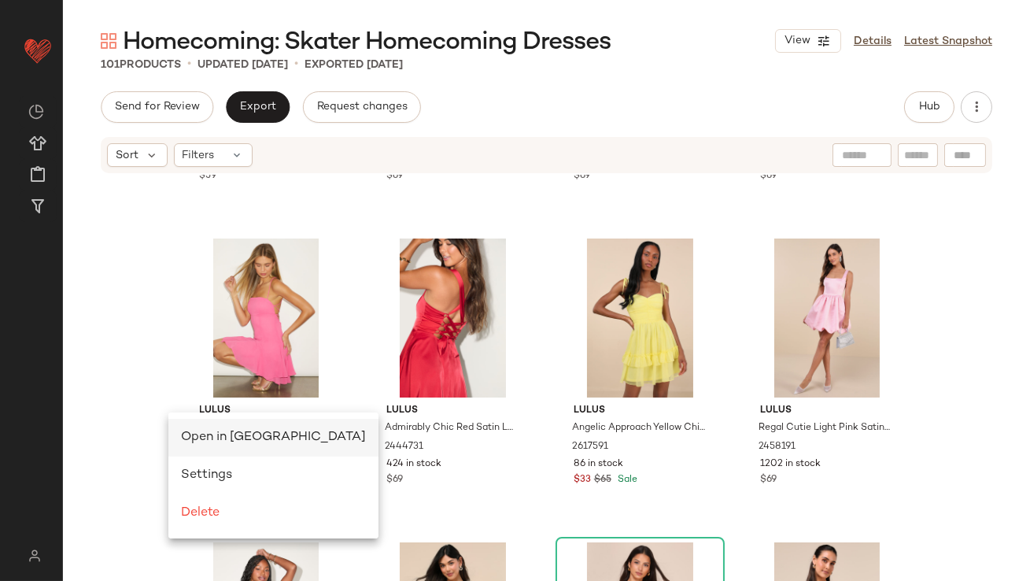
click at [194, 441] on span "Open in [GEOGRAPHIC_DATA]" at bounding box center [273, 436] width 185 height 13
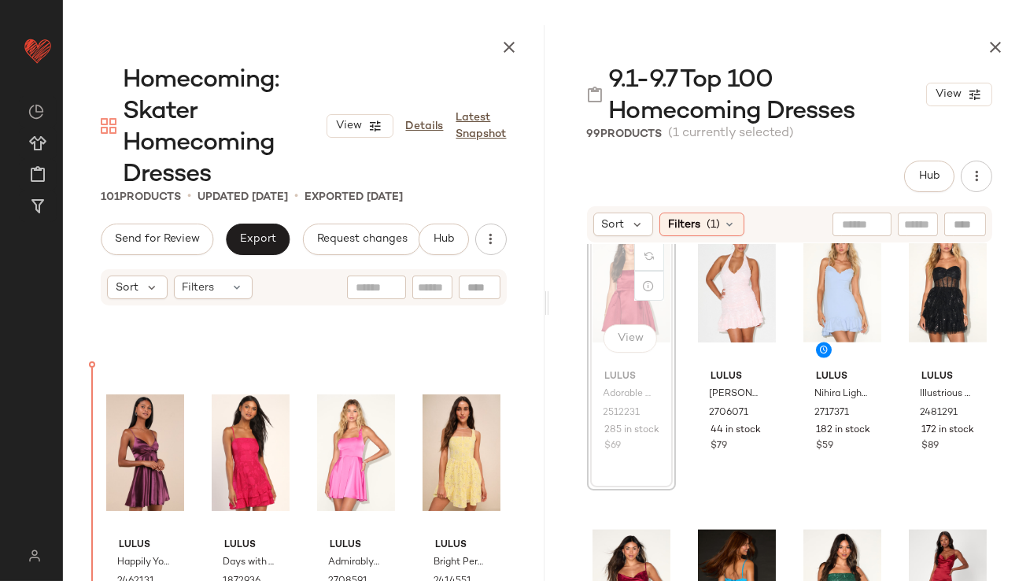
scroll to position [230, 0]
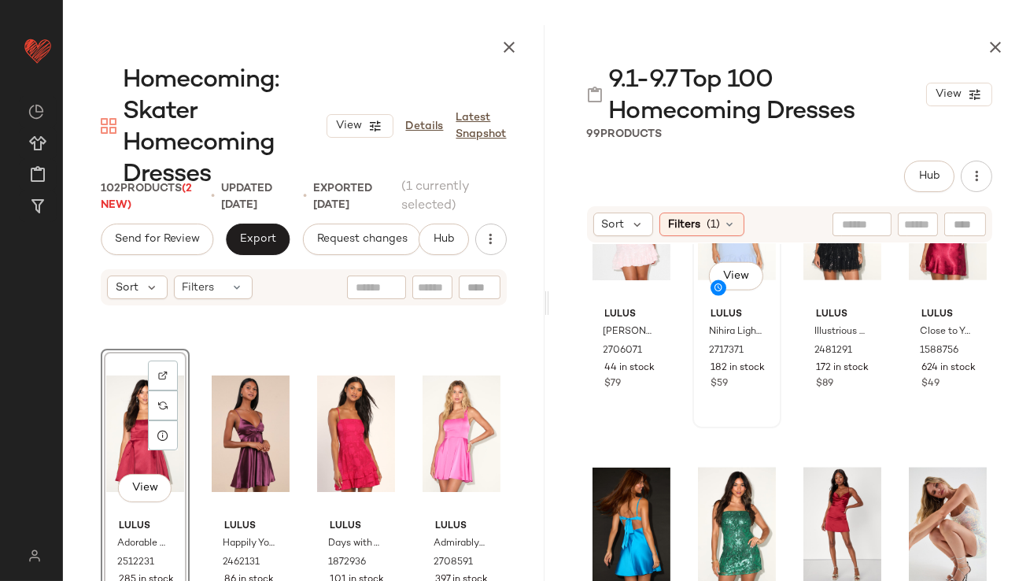
scroll to position [4534, 0]
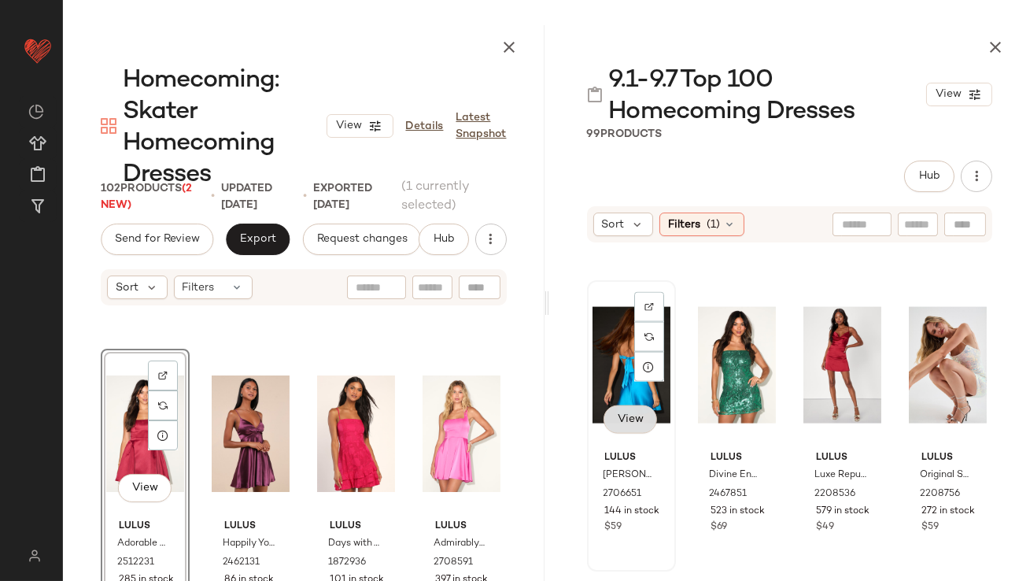
click at [631, 413] on span "View" at bounding box center [630, 419] width 27 height 13
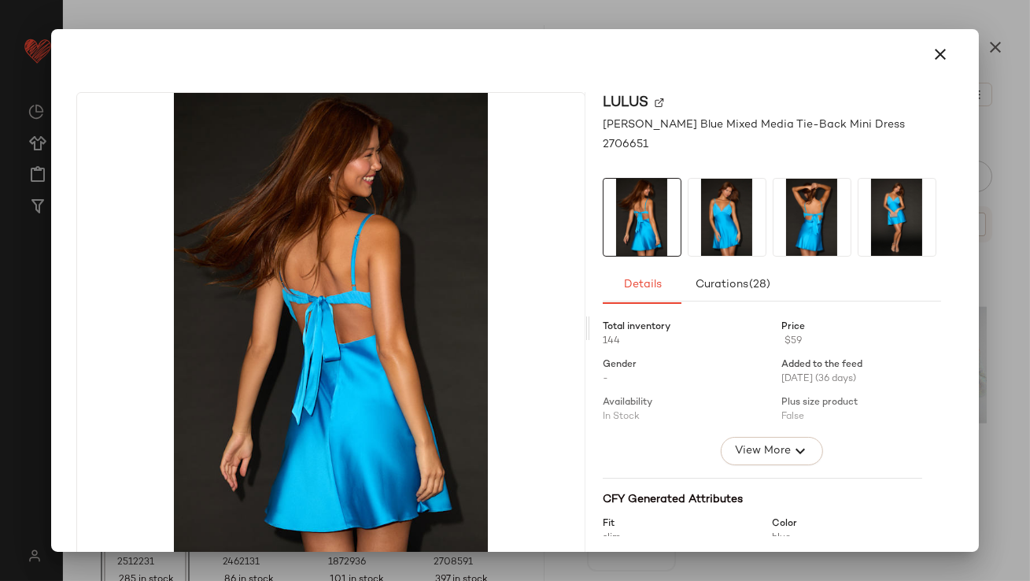
click at [688, 221] on img at bounding box center [726, 217] width 77 height 77
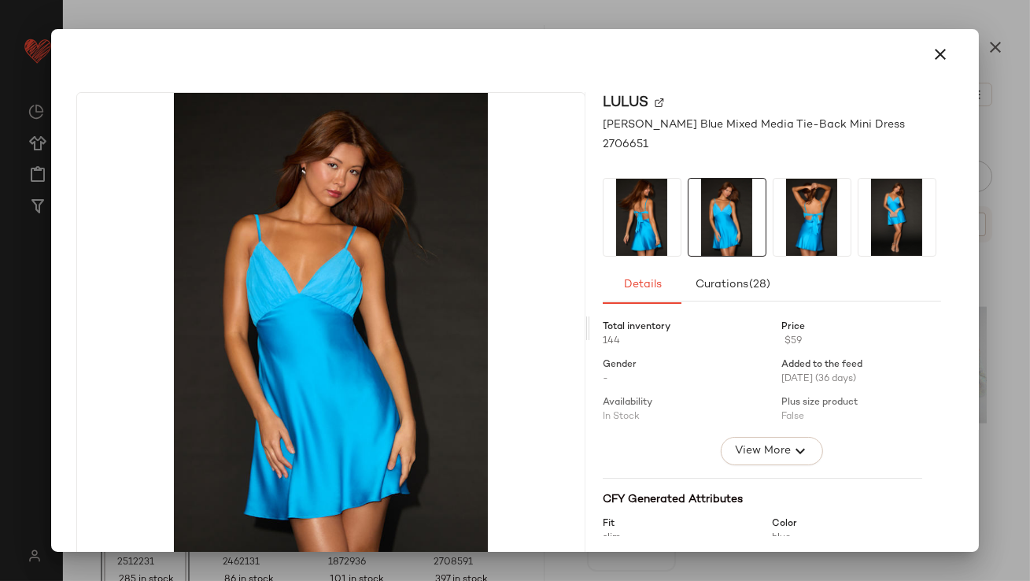
click at [773, 224] on img at bounding box center [811, 217] width 77 height 77
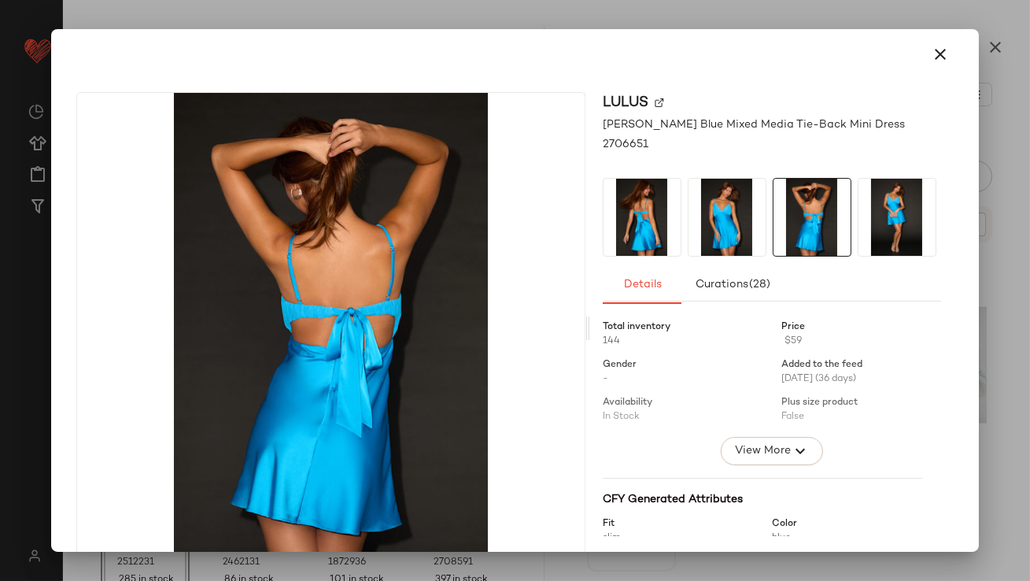
click at [937, 61] on icon "button" at bounding box center [940, 54] width 19 height 19
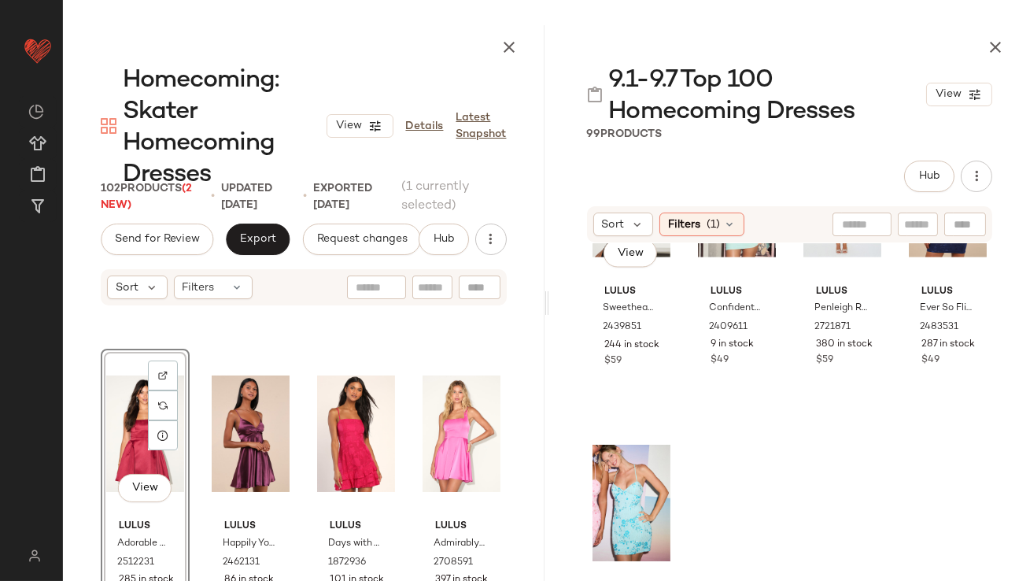
scroll to position [5622, 0]
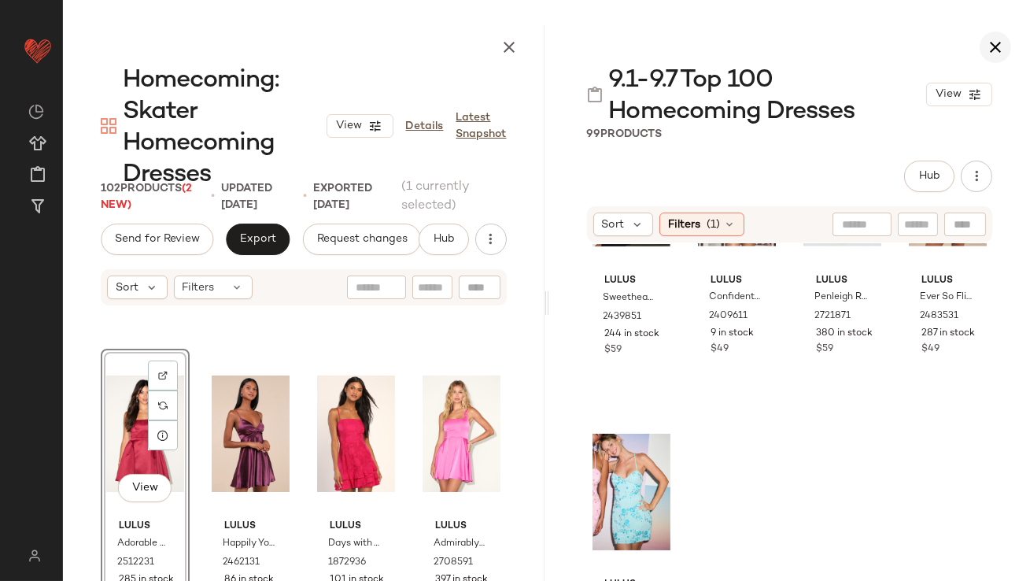
click at [1003, 40] on icon "button" at bounding box center [995, 47] width 19 height 19
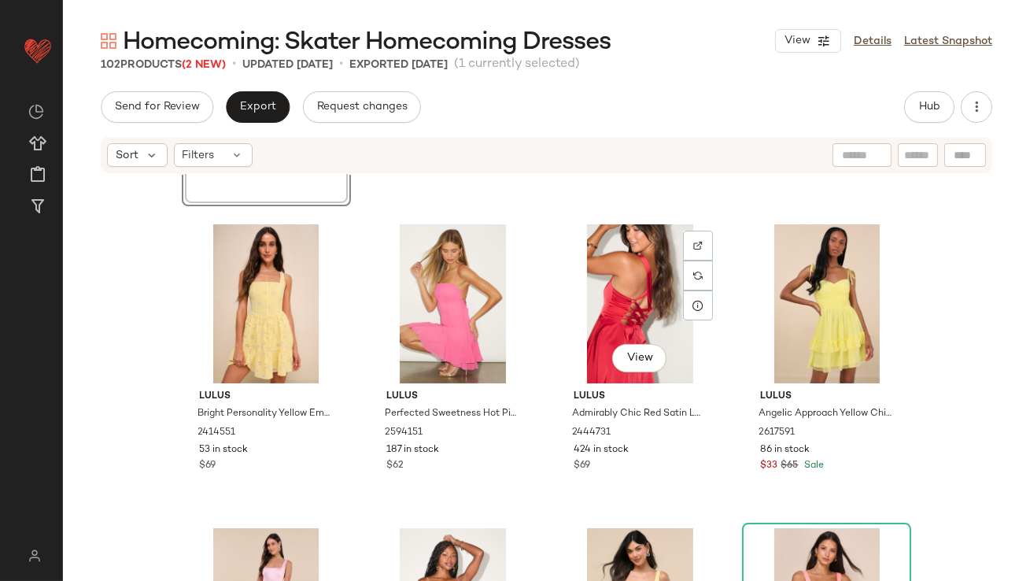
scroll to position [578, 0]
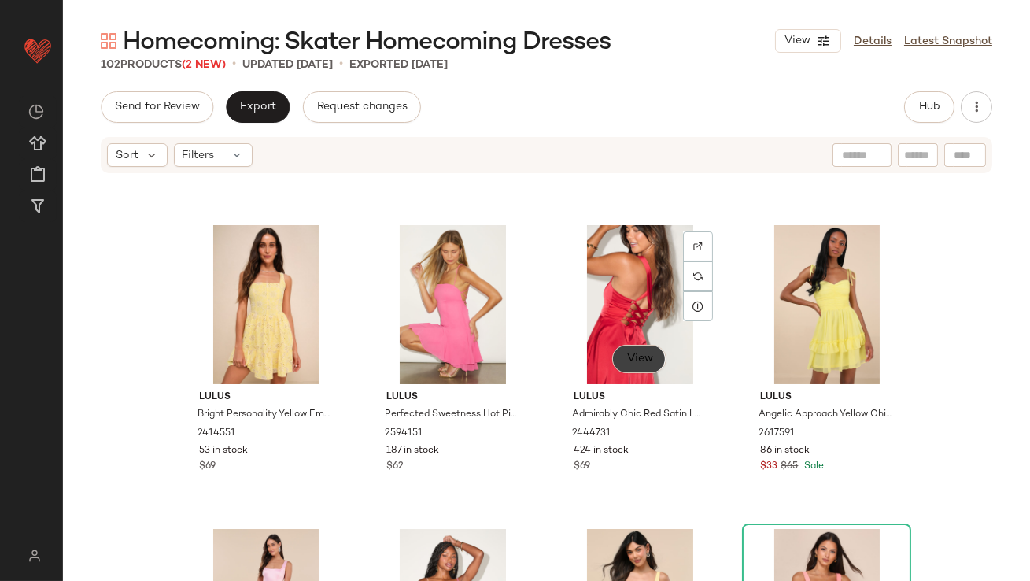
click at [625, 368] on button "View" at bounding box center [638, 359] width 53 height 28
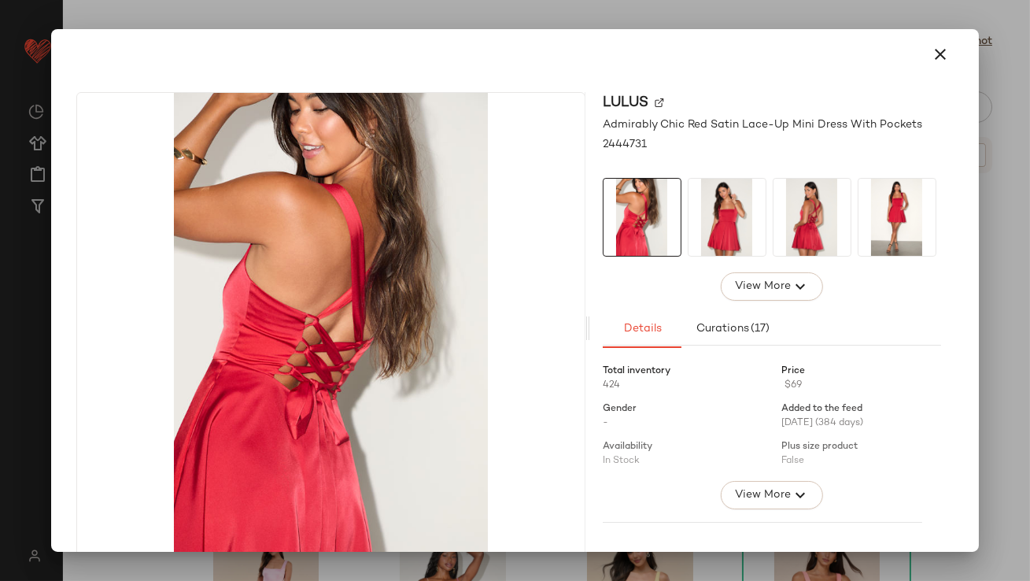
click at [728, 223] on img at bounding box center [726, 217] width 77 height 77
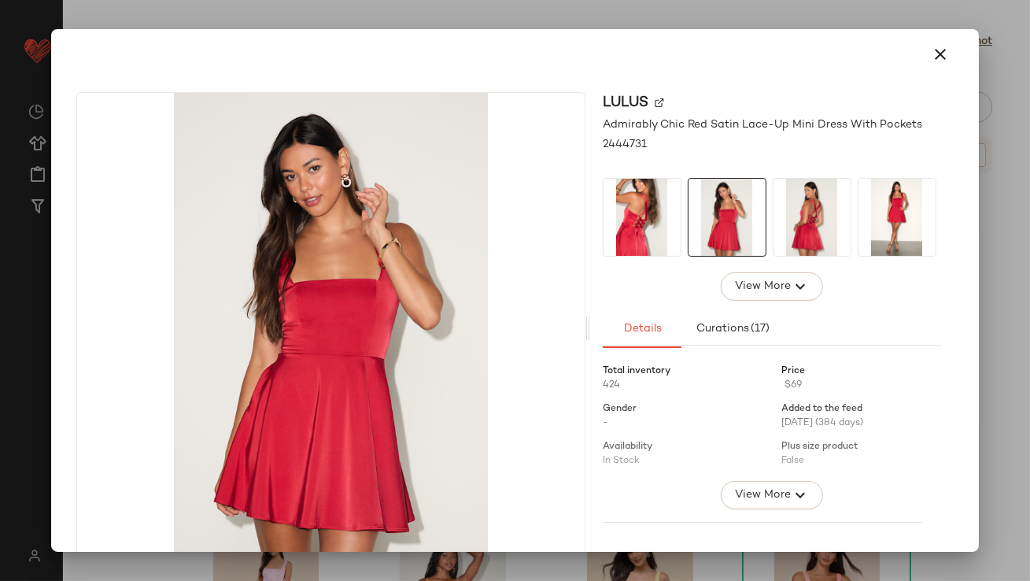
click at [791, 227] on img at bounding box center [811, 217] width 77 height 77
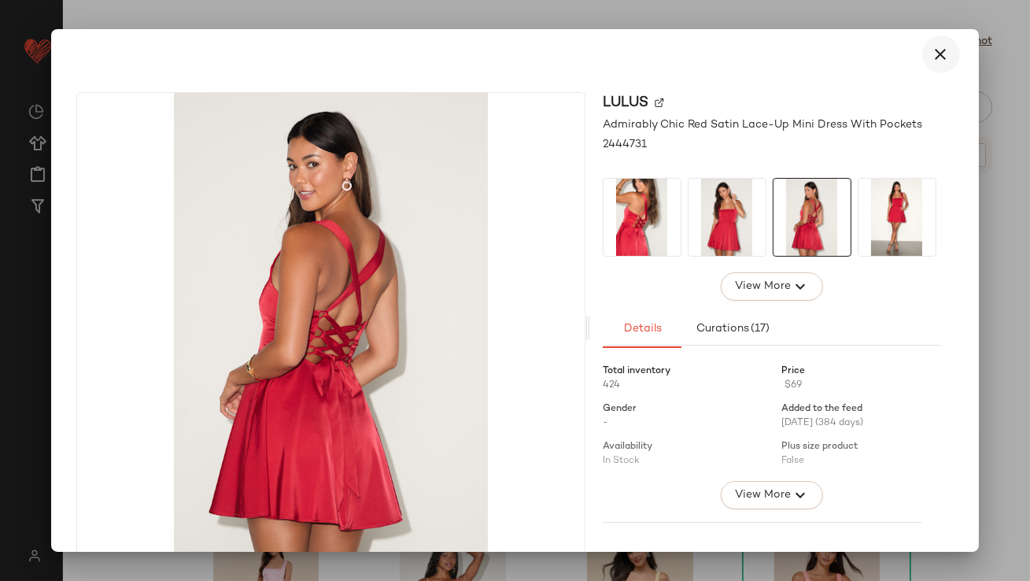
click at [932, 58] on icon "button" at bounding box center [940, 54] width 19 height 19
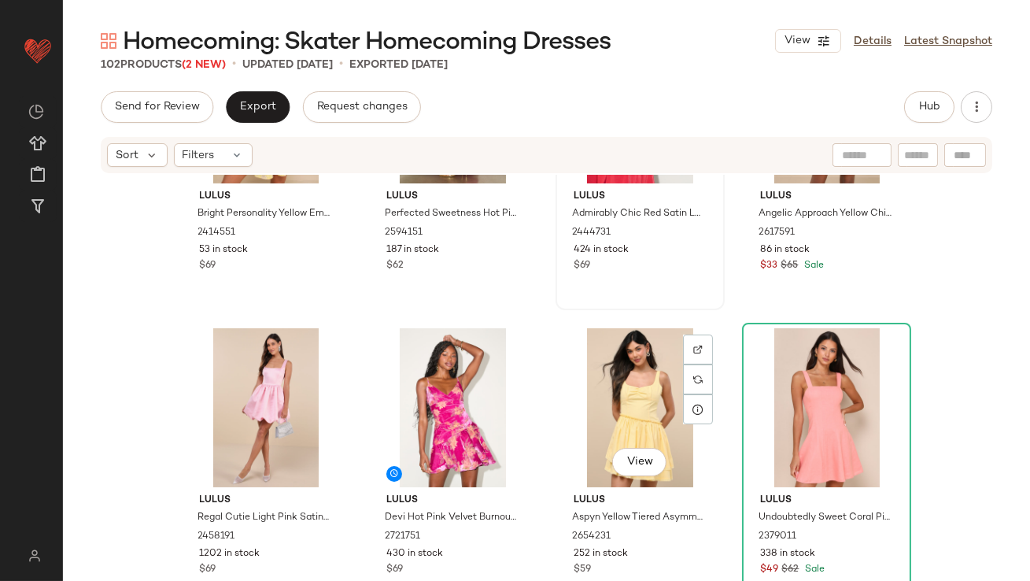
scroll to position [330, 0]
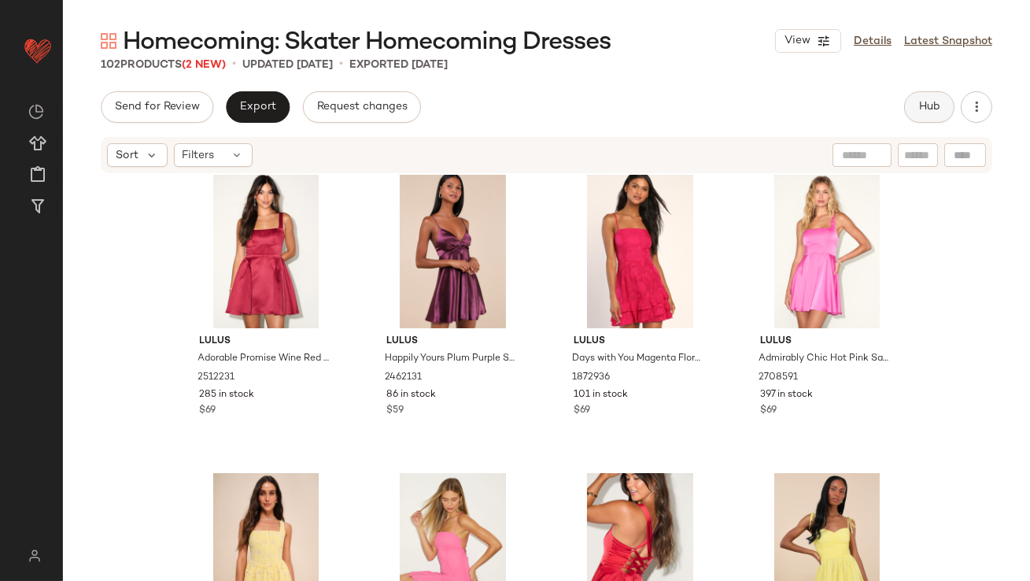
click at [909, 102] on button "Hub" at bounding box center [929, 106] width 50 height 31
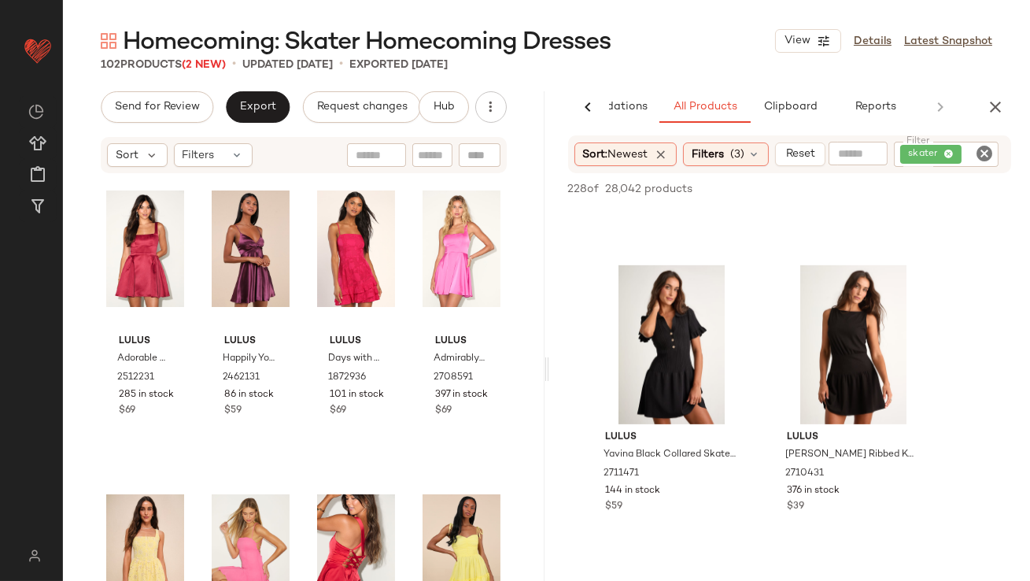
scroll to position [1561, 0]
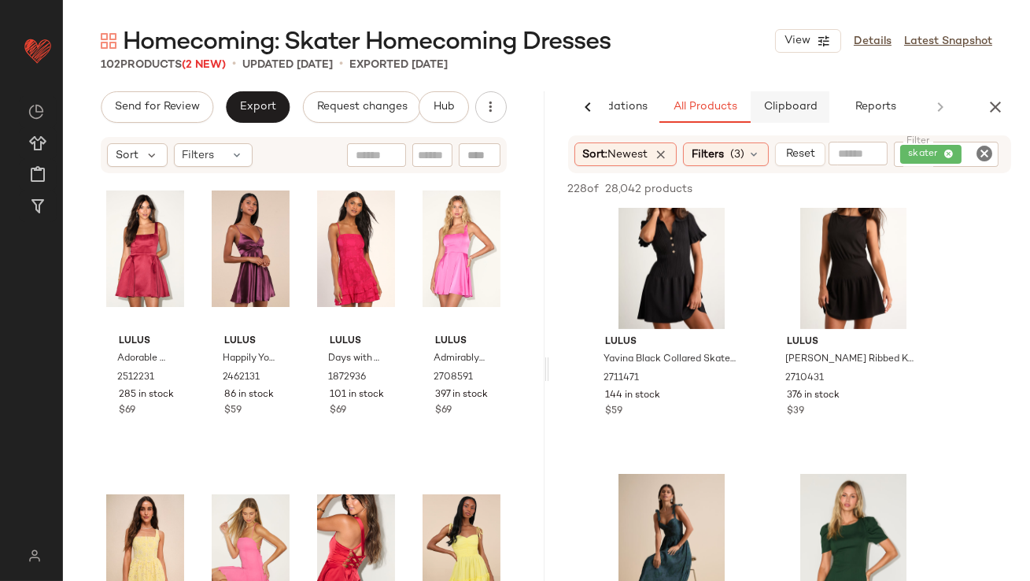
click at [807, 105] on span "Clipboard" at bounding box center [789, 107] width 54 height 13
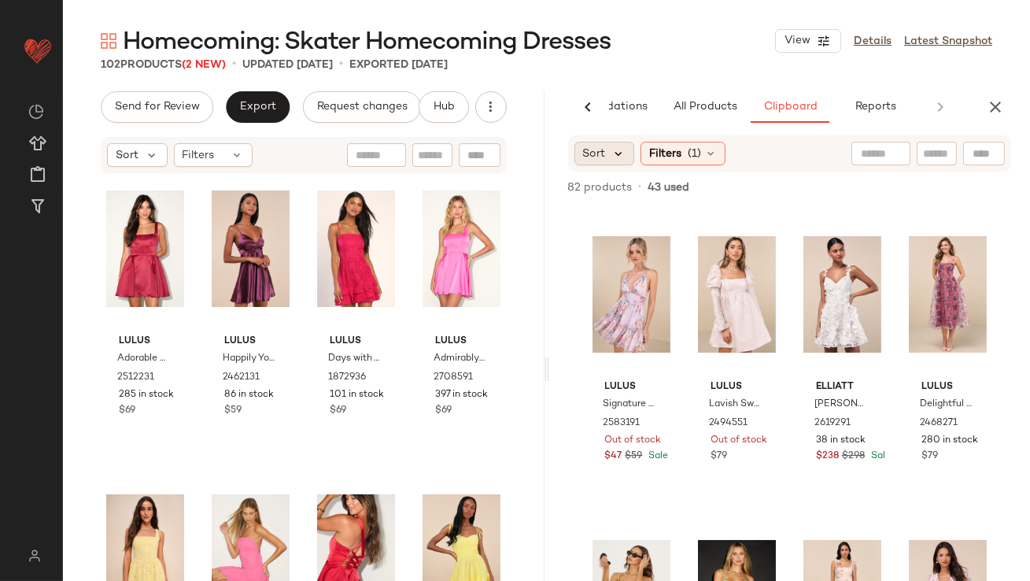
click at [621, 158] on icon at bounding box center [619, 153] width 14 height 14
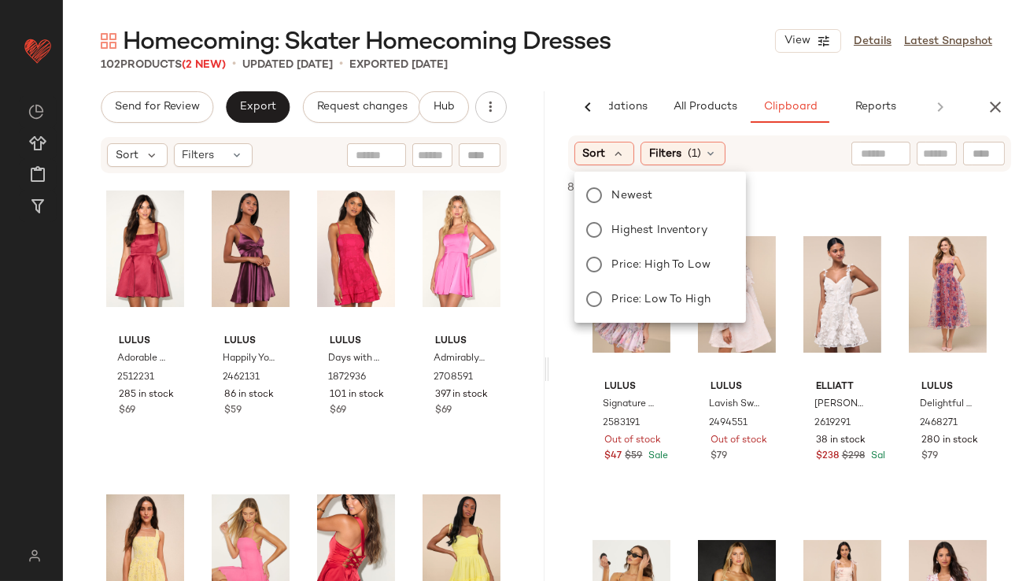
click at [614, 240] on label "Highest Inventory" at bounding box center [669, 230] width 127 height 22
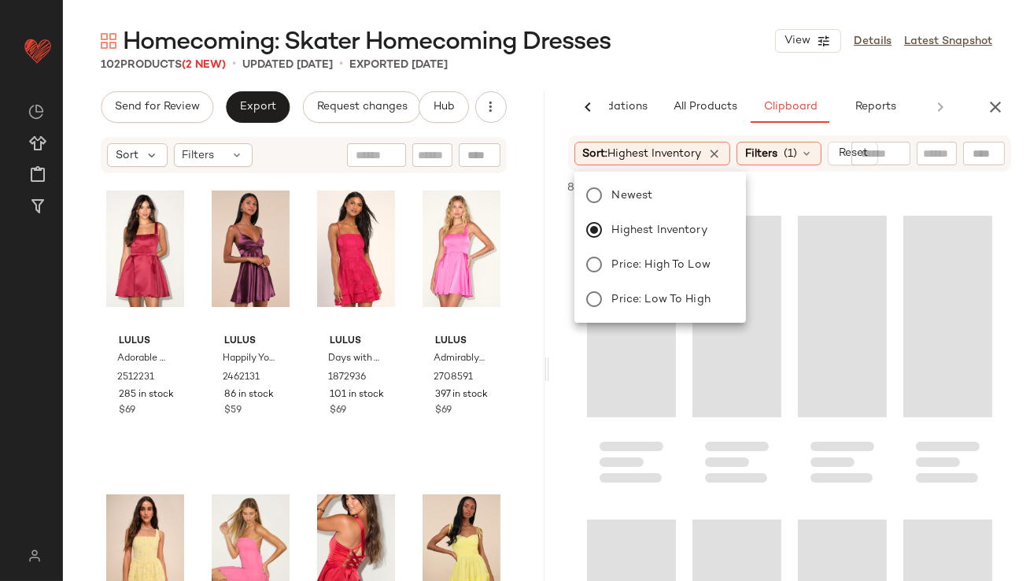
click at [711, 59] on div "102 Products (2 New) • updated Sep 10th • Exported Sep 9th" at bounding box center [546, 65] width 967 height 16
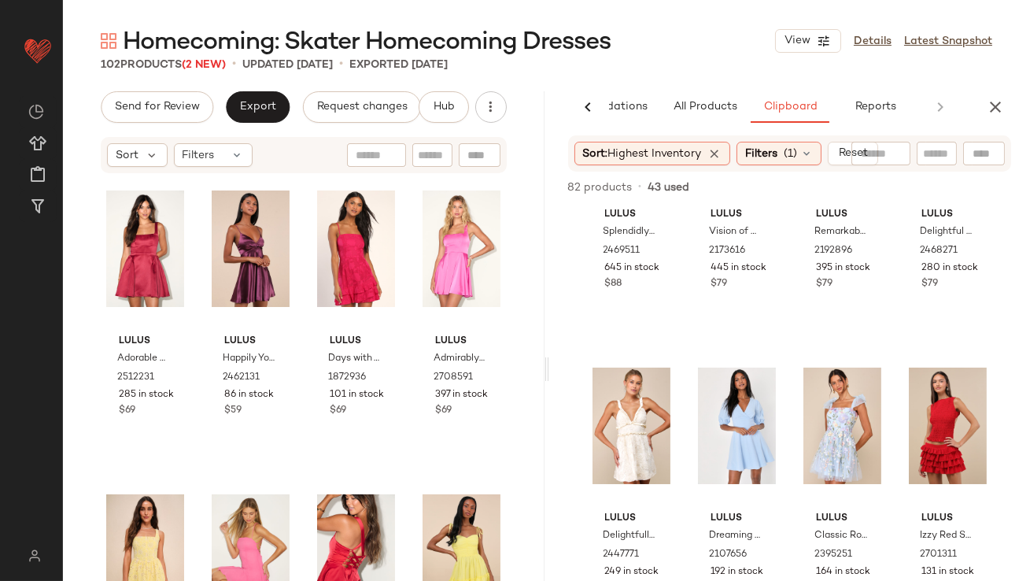
scroll to position [174, 0]
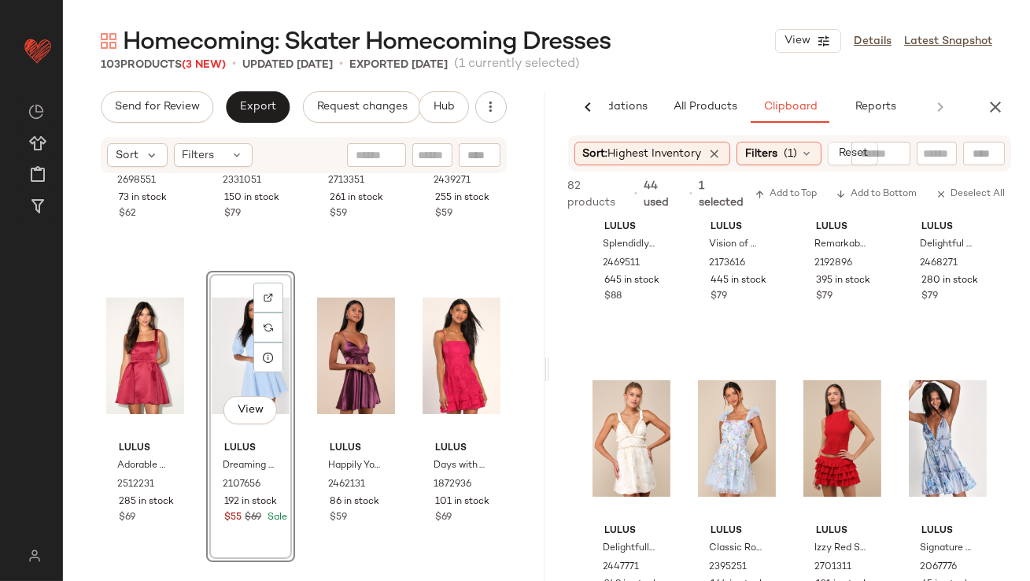
scroll to position [222, 0]
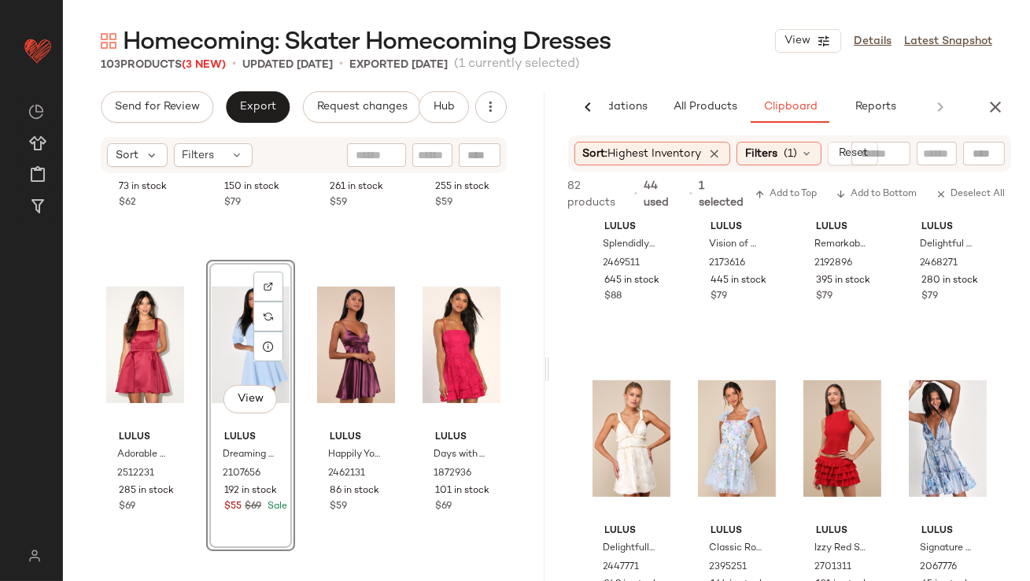
drag, startPoint x: 224, startPoint y: 354, endPoint x: 70, endPoint y: 364, distance: 154.5
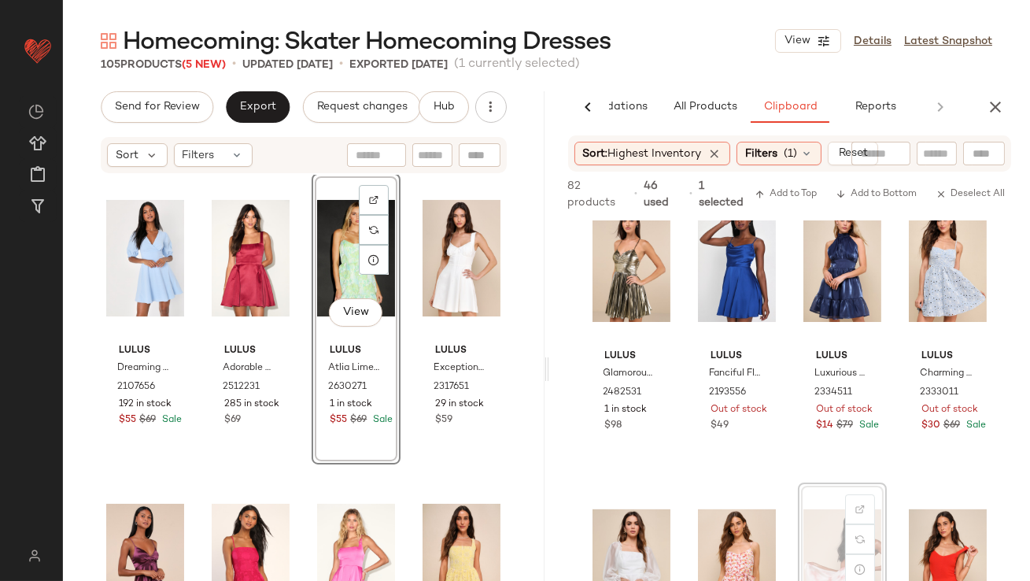
scroll to position [1273, 0]
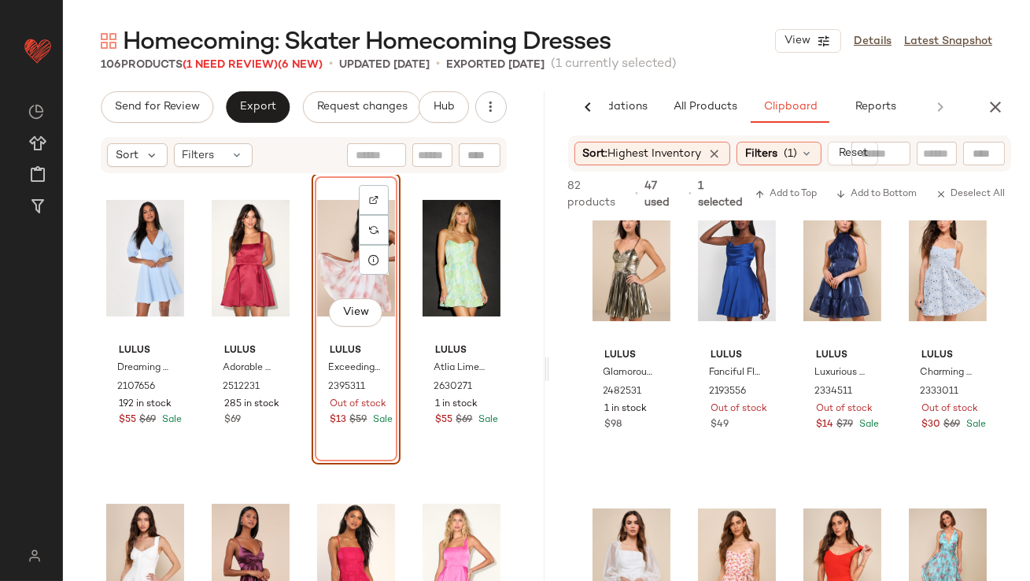
click at [328, 264] on div "View" at bounding box center [356, 258] width 78 height 159
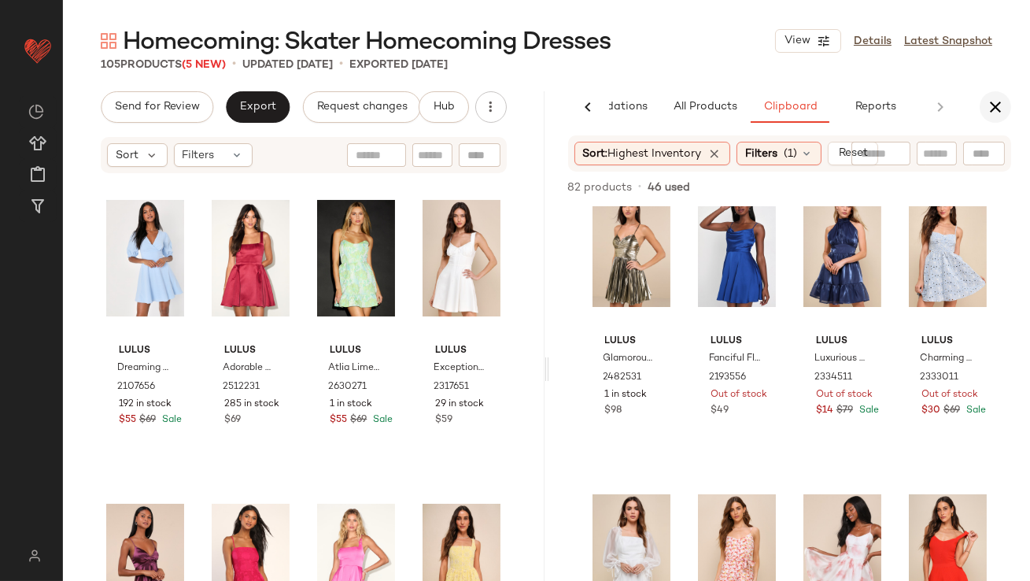
click at [997, 106] on icon "button" at bounding box center [995, 107] width 19 height 19
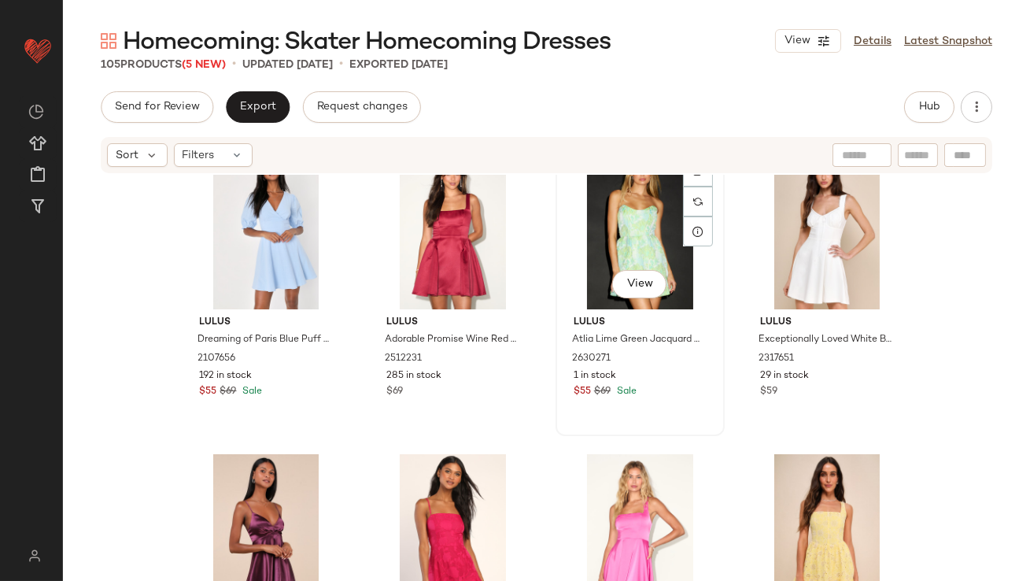
scroll to position [337, 0]
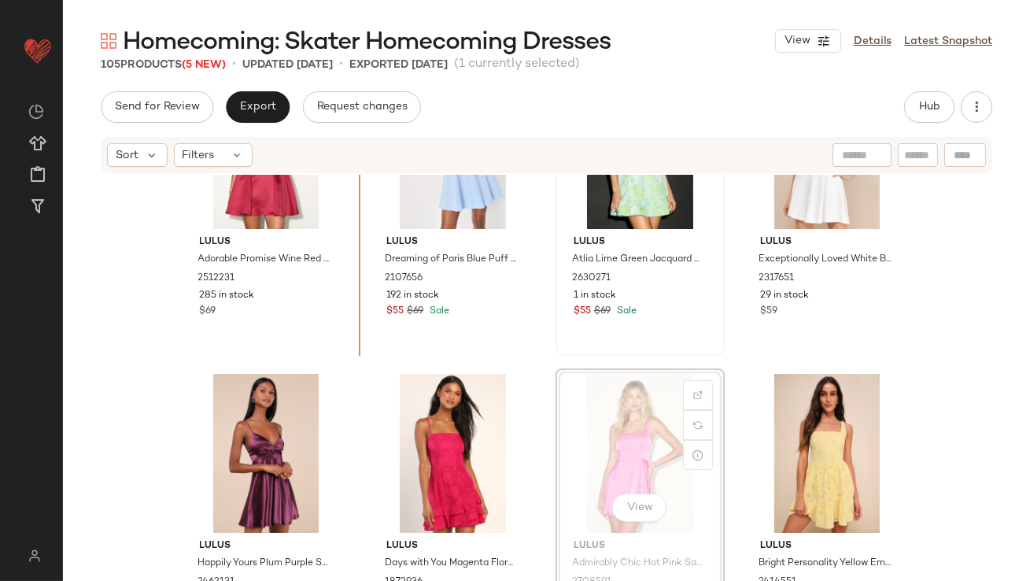
scroll to position [419, 0]
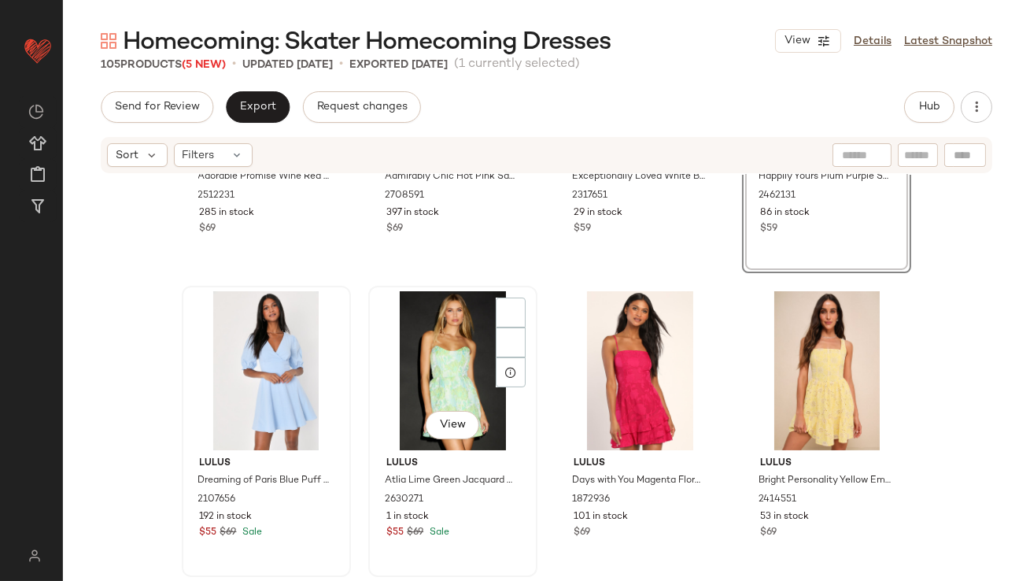
scroll to position [521, 0]
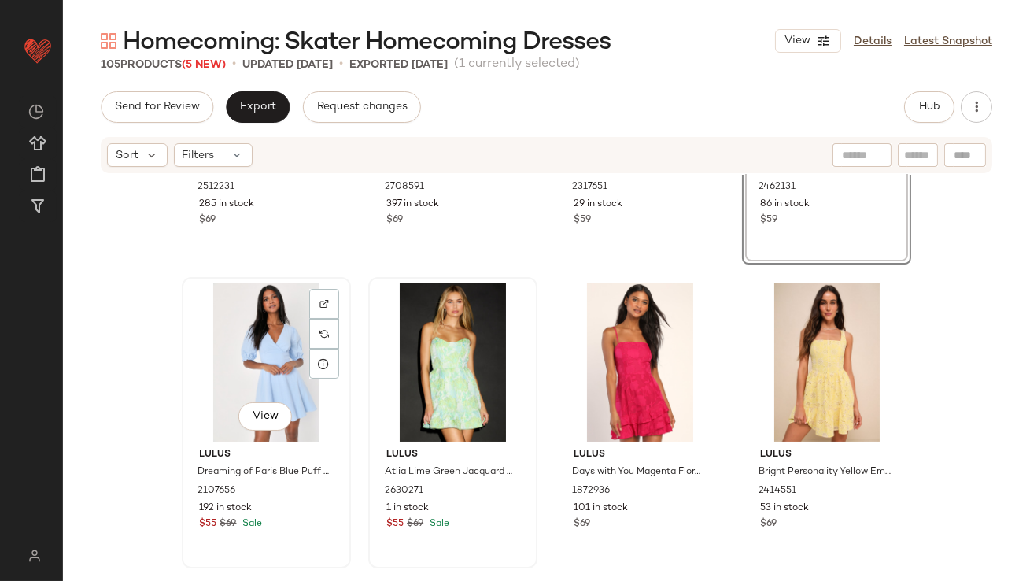
click at [227, 363] on div "View" at bounding box center [266, 361] width 158 height 159
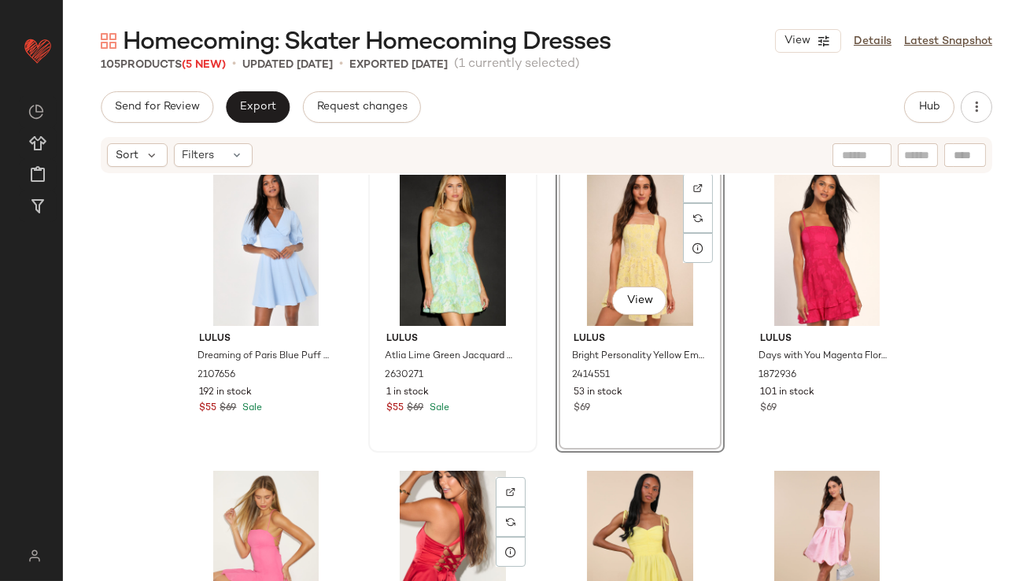
scroll to position [548, 0]
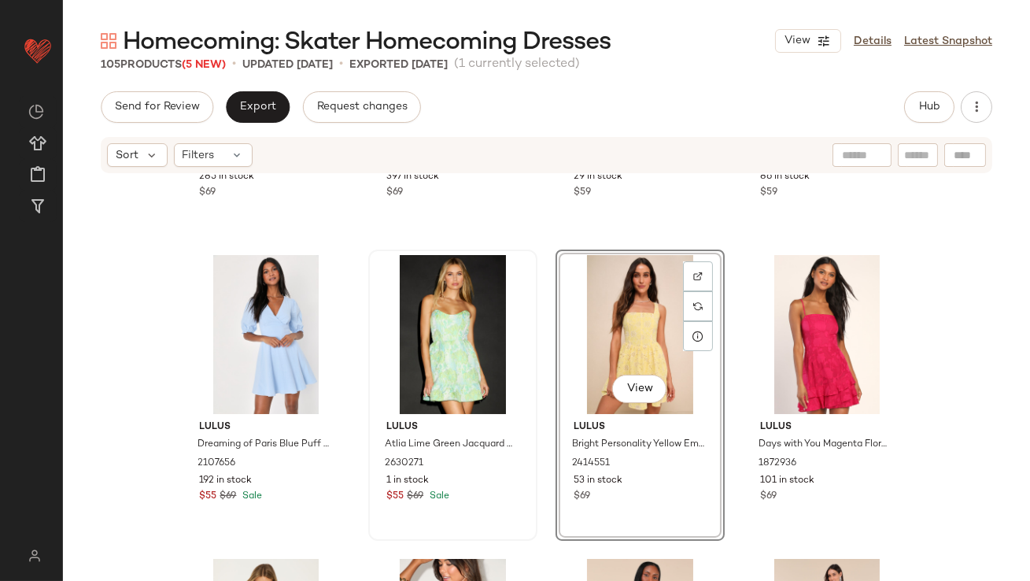
click at [733, 364] on div "Lulus Adorable Promise Wine Red Satin Sleeveless Mini Dress 2512231 285 in stoc…" at bounding box center [546, 401] width 967 height 453
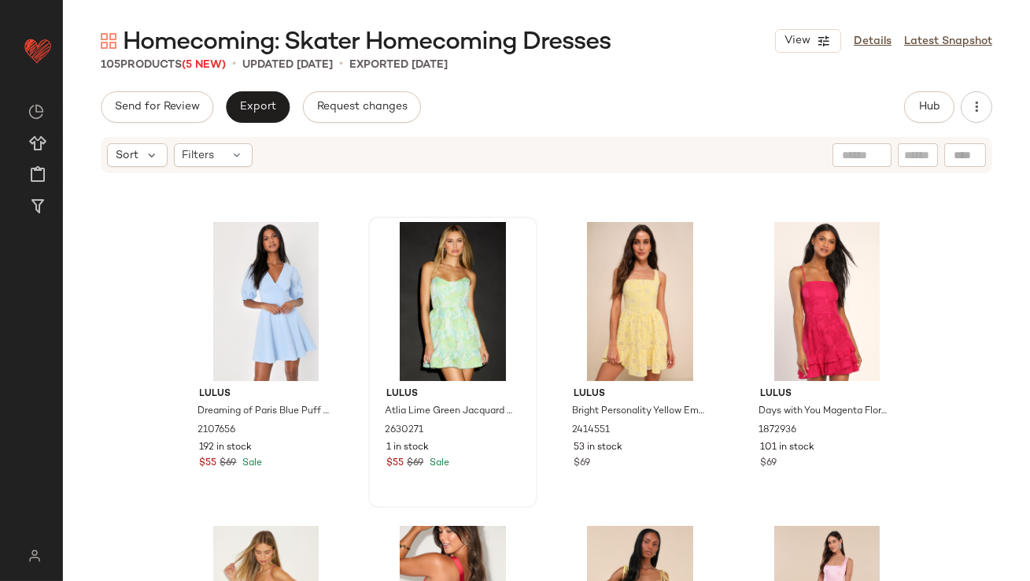
scroll to position [562, 0]
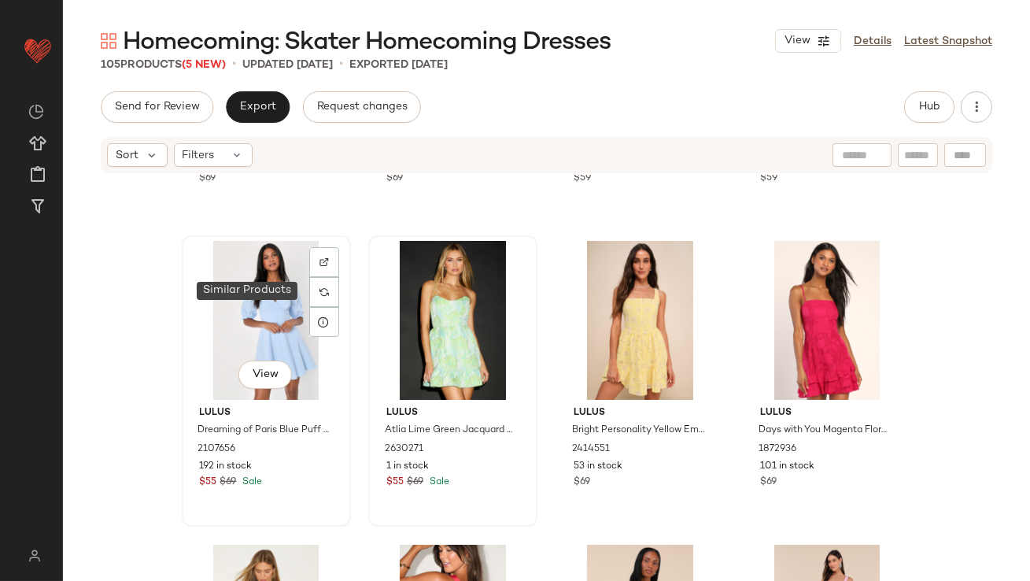
click at [245, 297] on div "View" at bounding box center [266, 320] width 158 height 159
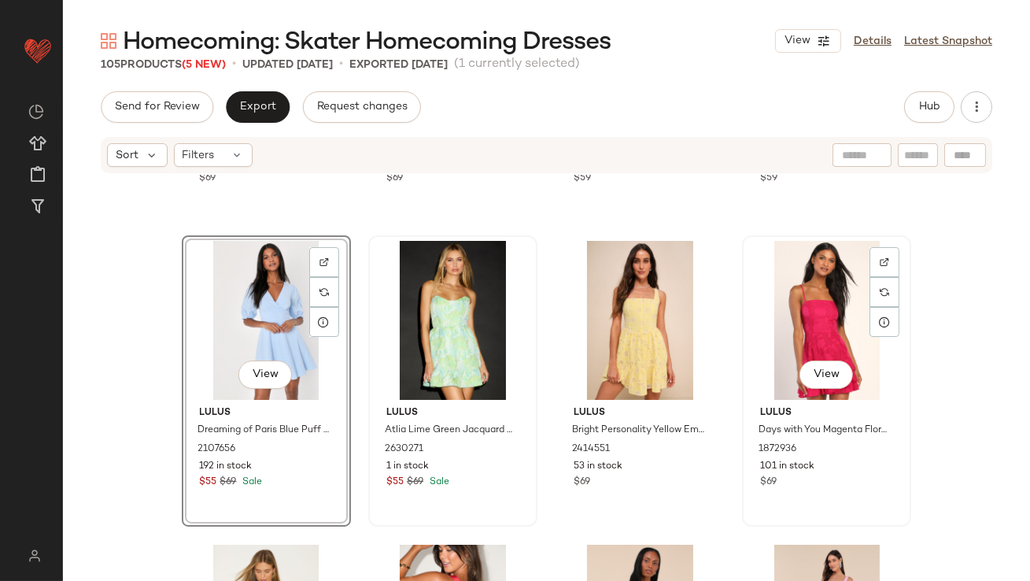
click at [837, 275] on div "View" at bounding box center [826, 320] width 158 height 159
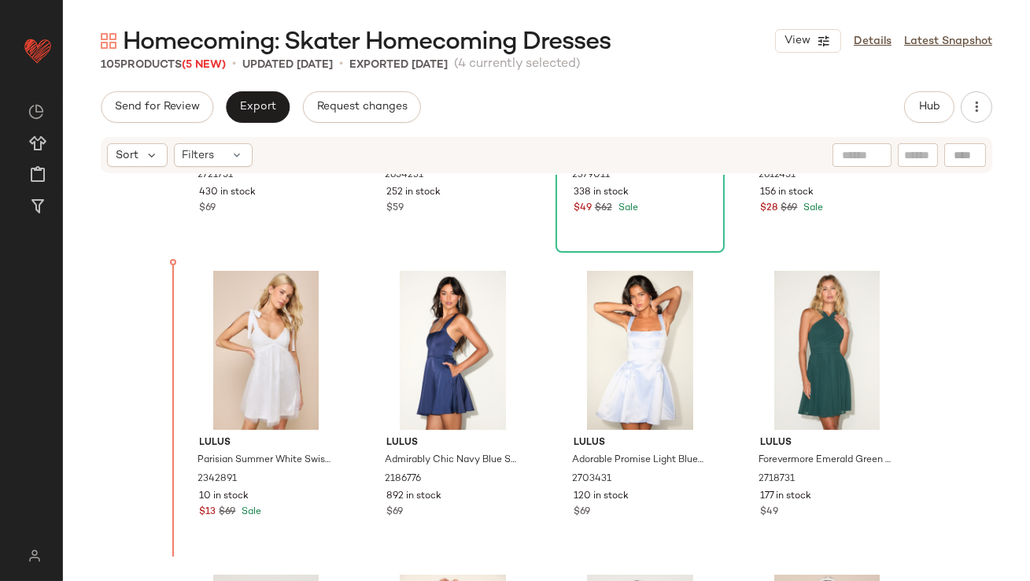
scroll to position [1441, 0]
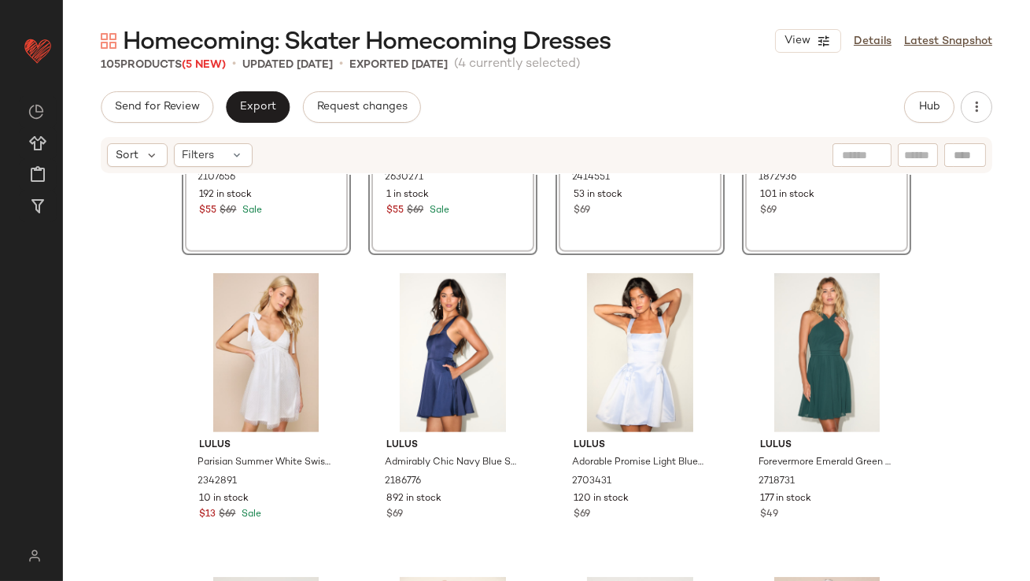
click at [155, 317] on div "SET View Lulus Dreaming of Paris Blue Puff Sleeve Mini Dress With Pockets 21076…" at bounding box center [546, 401] width 967 height 453
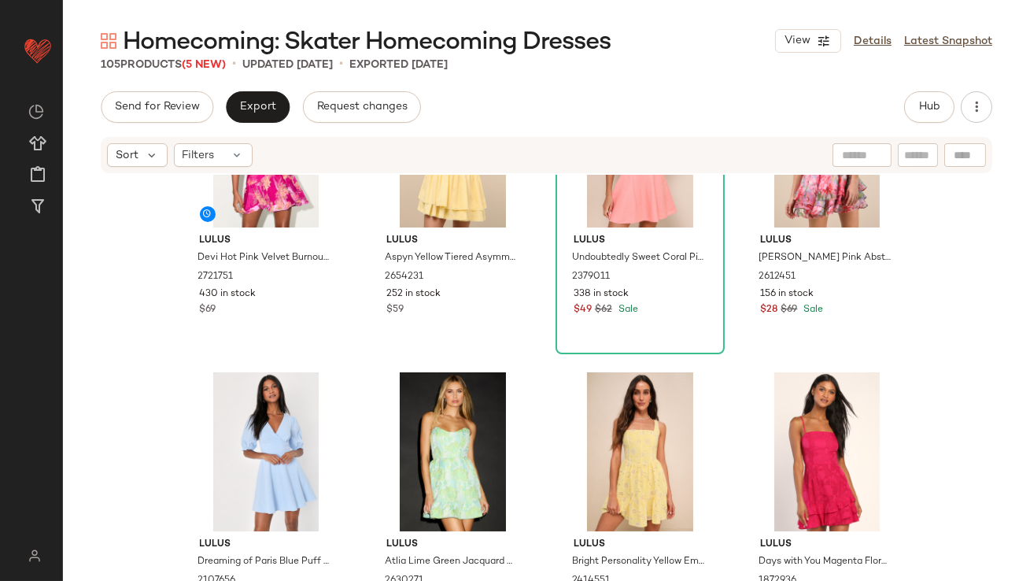
scroll to position [1046, 0]
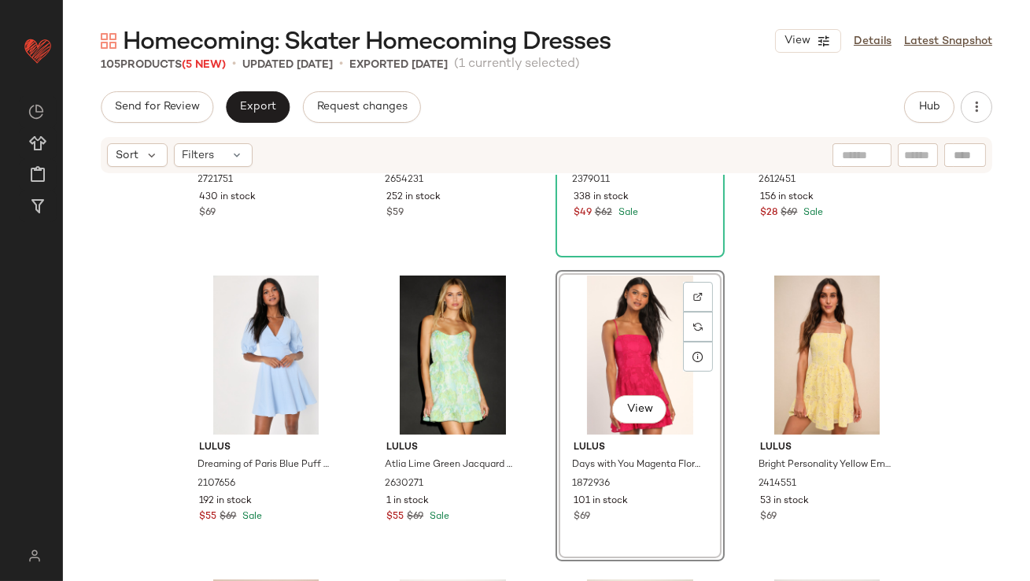
scroll to position [777, 0]
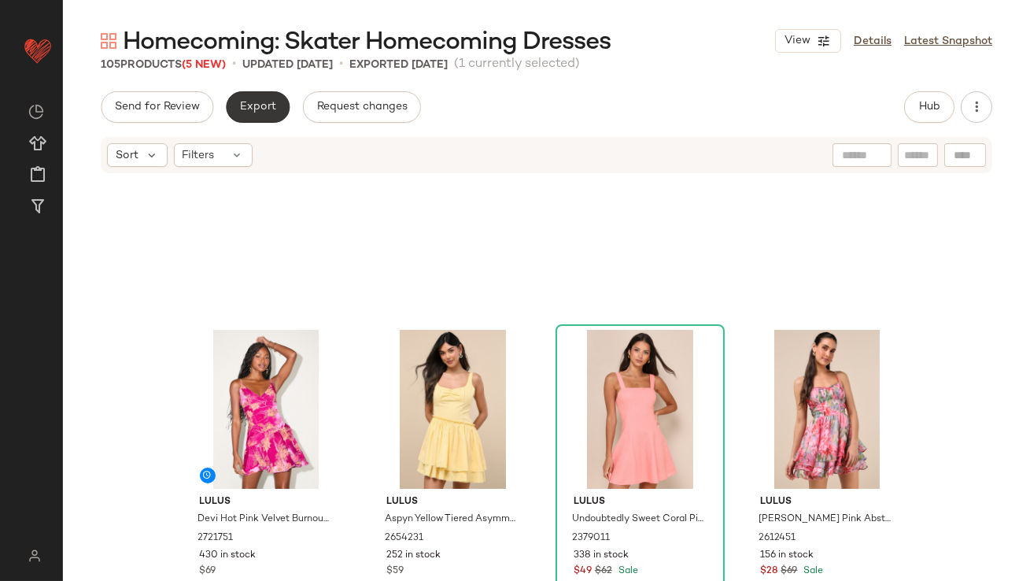
click at [259, 110] on span "Export" at bounding box center [257, 107] width 37 height 13
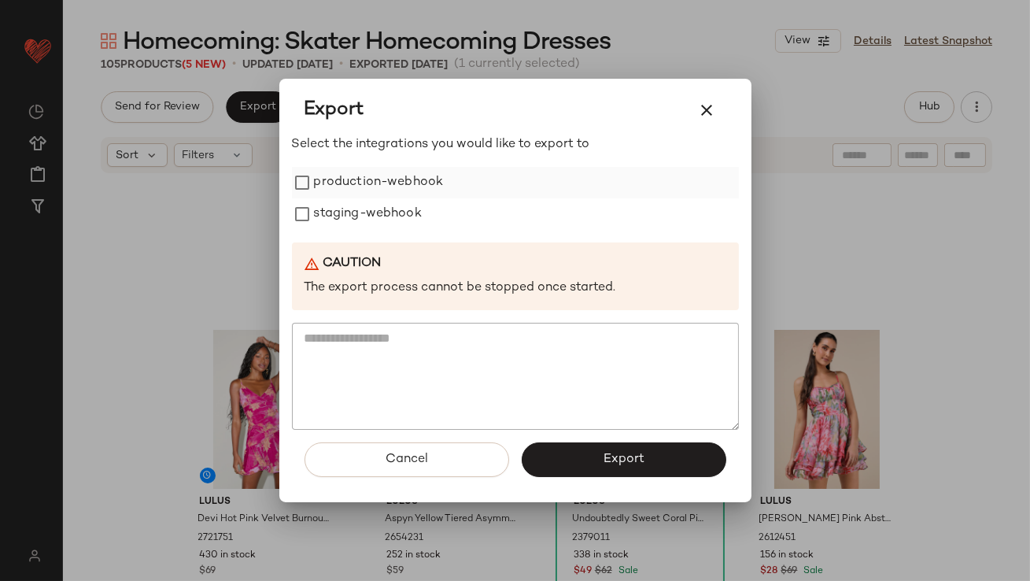
click at [345, 181] on label "production-webhook" at bounding box center [379, 182] width 130 height 31
click at [343, 216] on label "staging-webhook" at bounding box center [368, 213] width 108 height 31
click at [604, 457] on span "Export" at bounding box center [624, 459] width 42 height 15
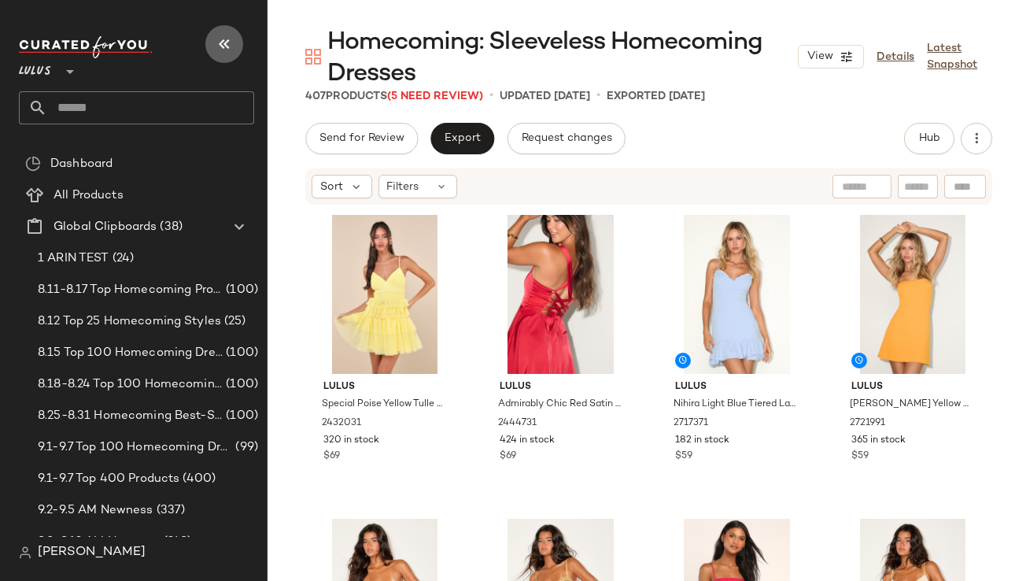
click at [219, 46] on icon "button" at bounding box center [224, 44] width 19 height 19
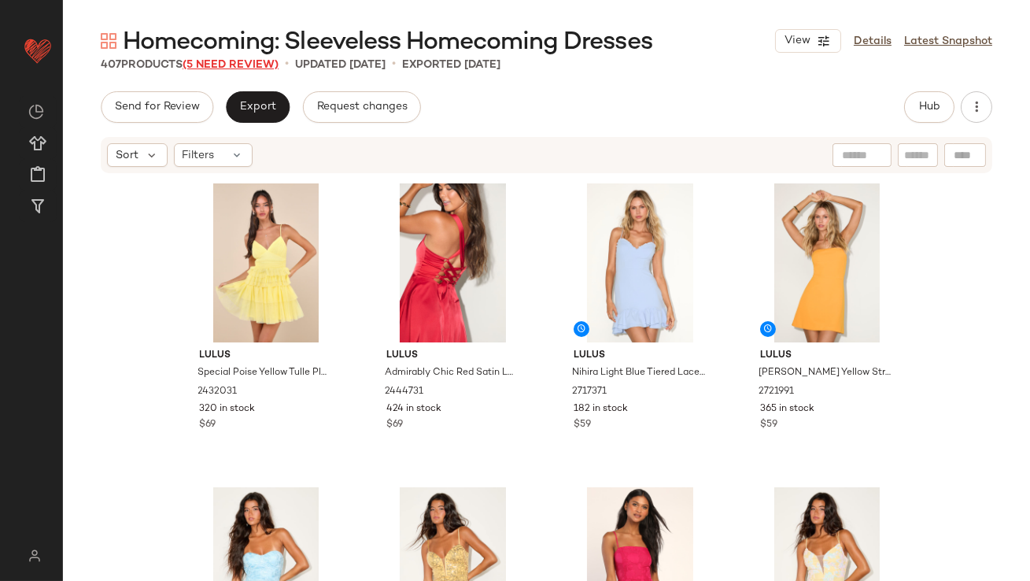
click at [244, 64] on span "(5 Need Review)" at bounding box center [230, 65] width 96 height 12
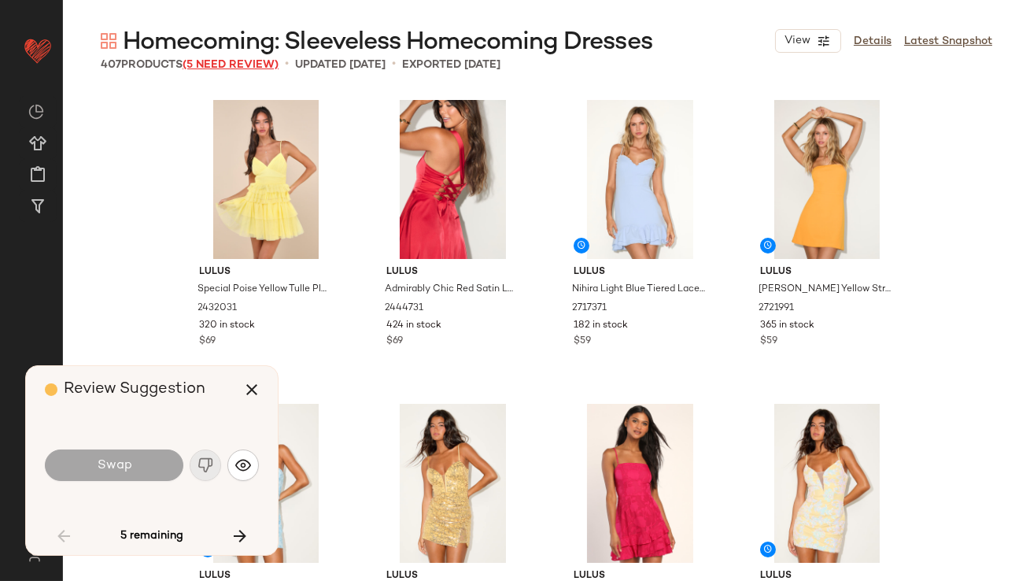
scroll to position [924, 0]
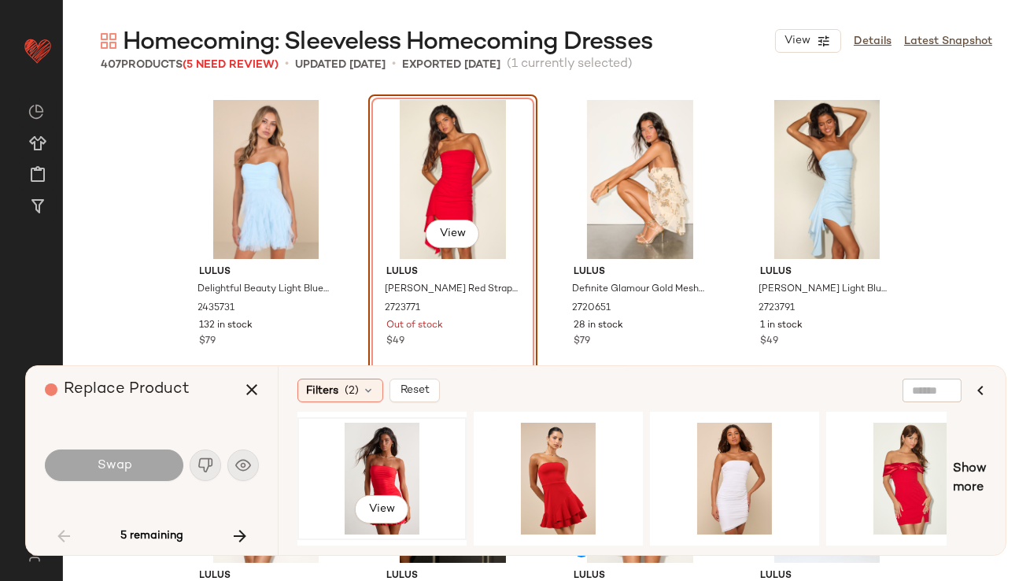
click at [377, 453] on div "View" at bounding box center [382, 478] width 158 height 112
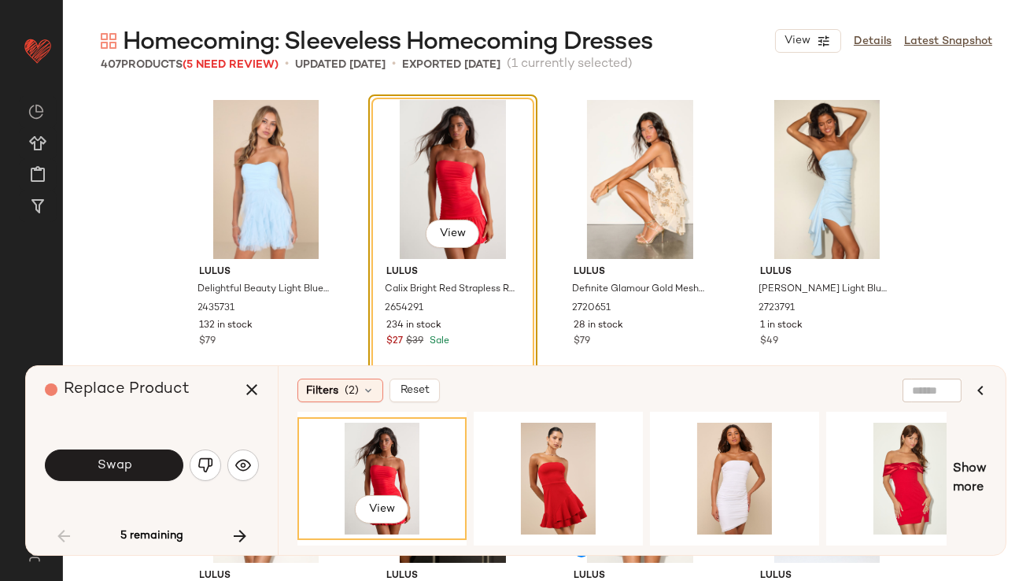
click at [100, 463] on span "Swap" at bounding box center [113, 465] width 35 height 15
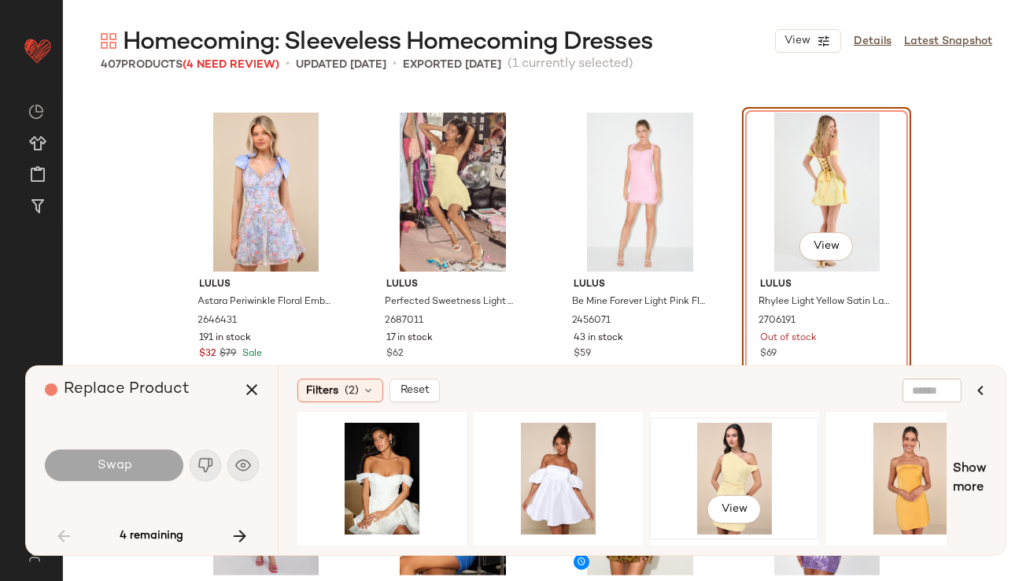
scroll to position [0, 124]
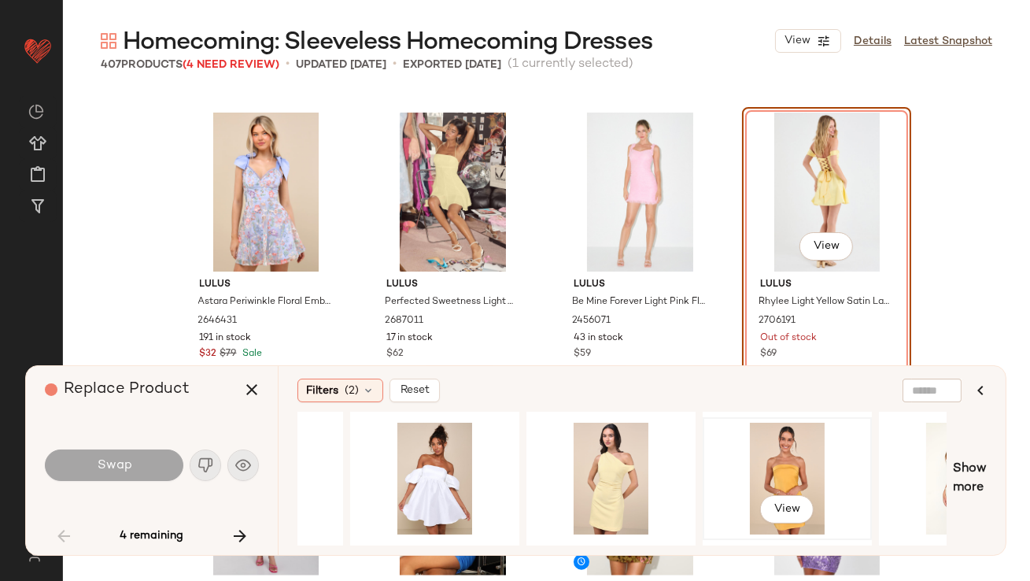
click at [753, 466] on div "View" at bounding box center [787, 478] width 158 height 112
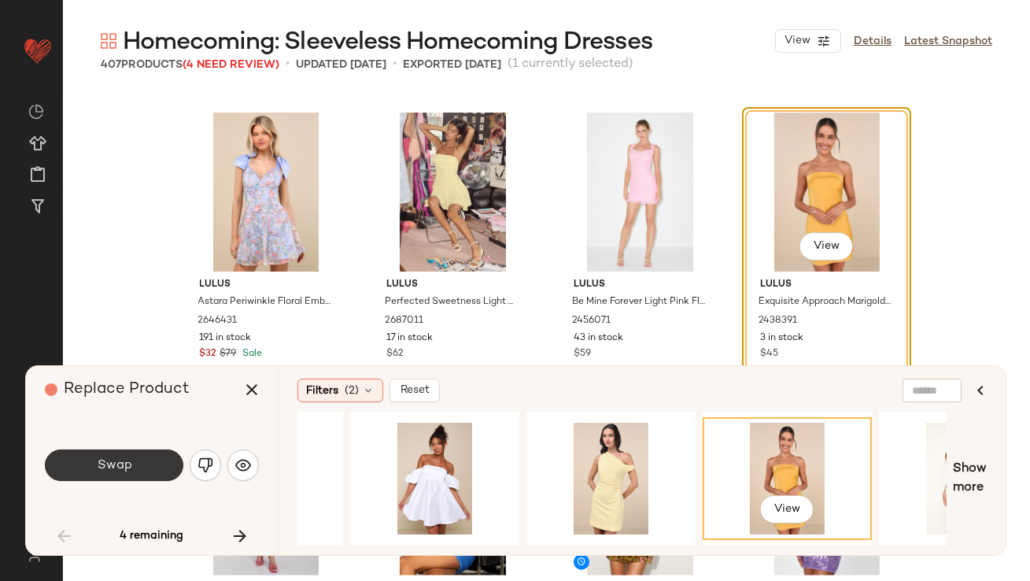
click at [146, 460] on button "Swap" at bounding box center [114, 464] width 138 height 31
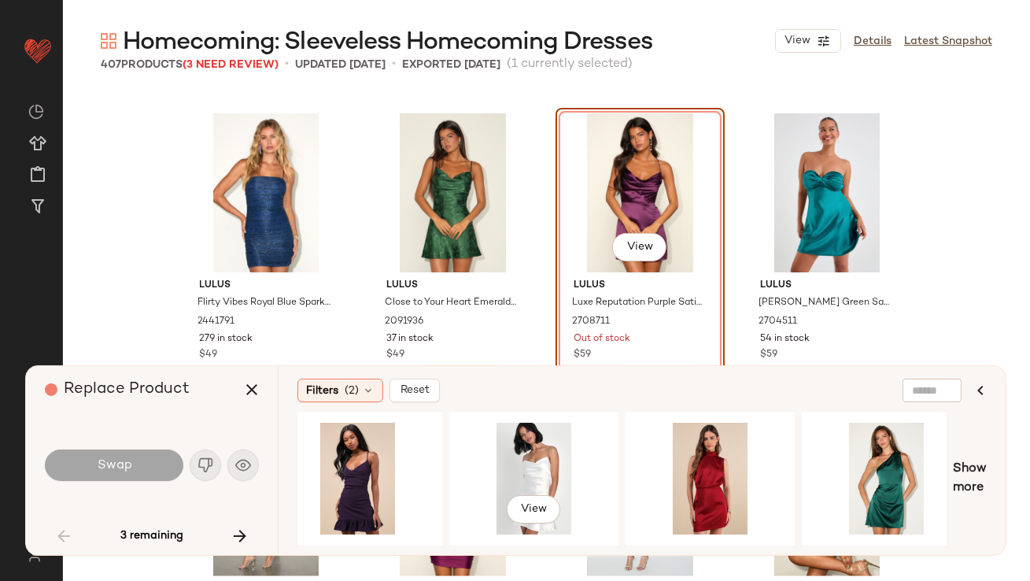
scroll to position [0, 1104]
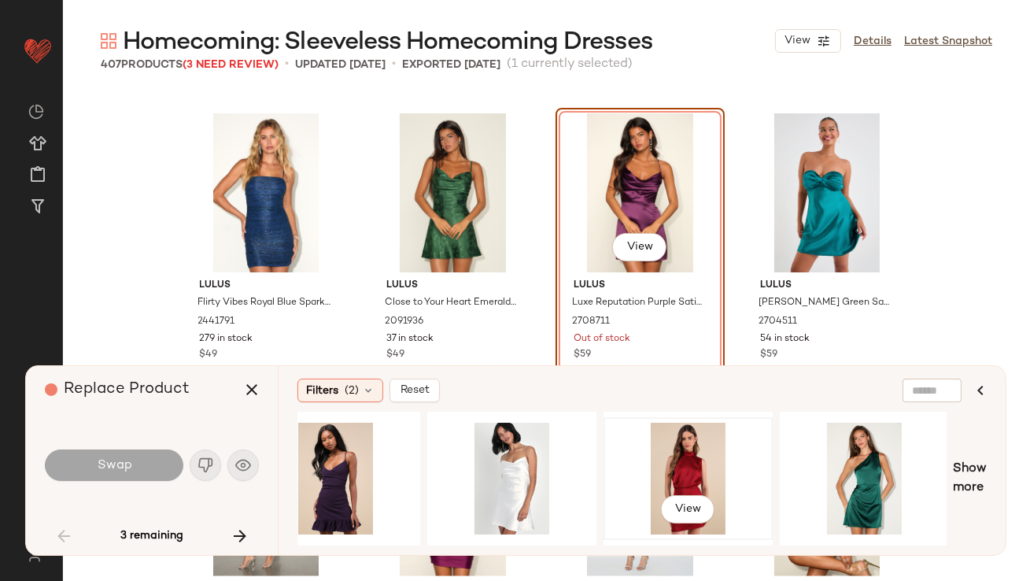
click at [711, 440] on div "View" at bounding box center [688, 478] width 158 height 112
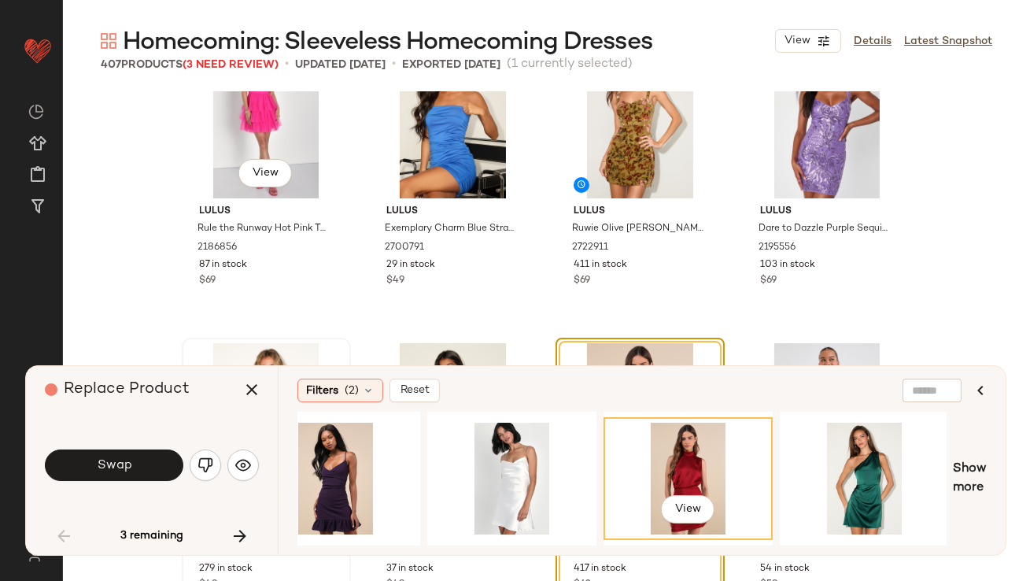
scroll to position [3087, 0]
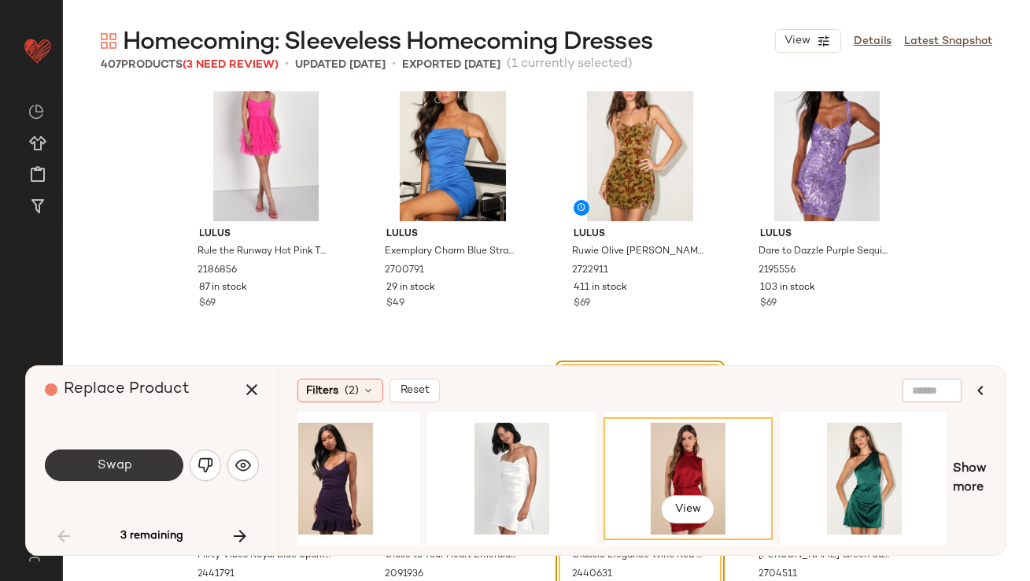
click at [143, 459] on button "Swap" at bounding box center [114, 464] width 138 height 31
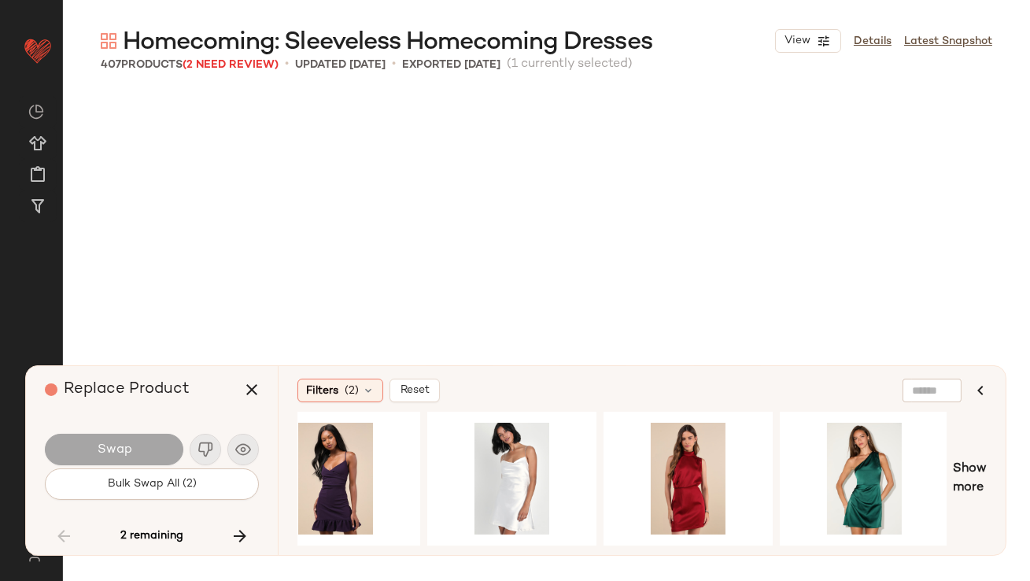
scroll to position [13664, 0]
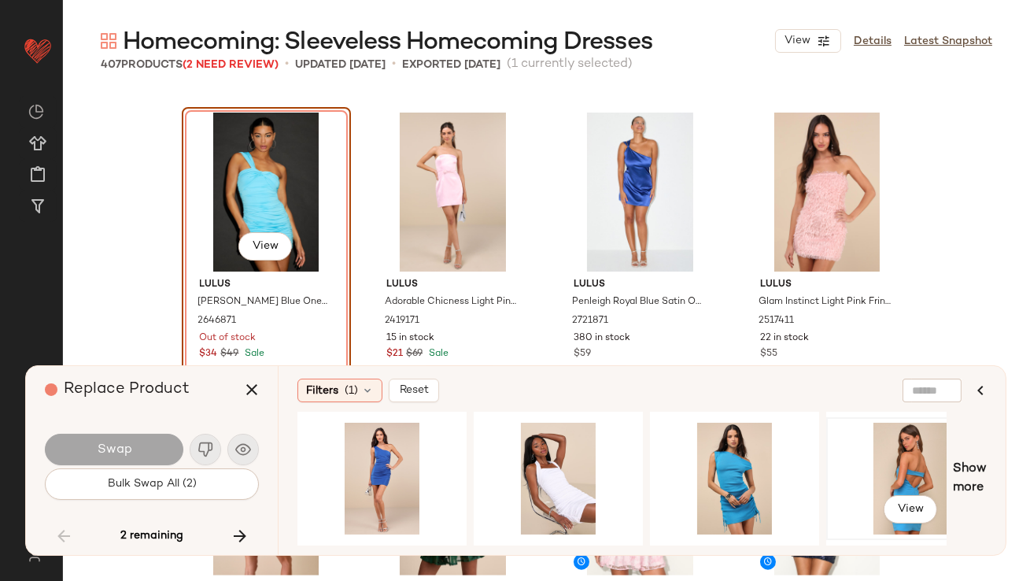
click at [890, 481] on div "View" at bounding box center [910, 478] width 158 height 112
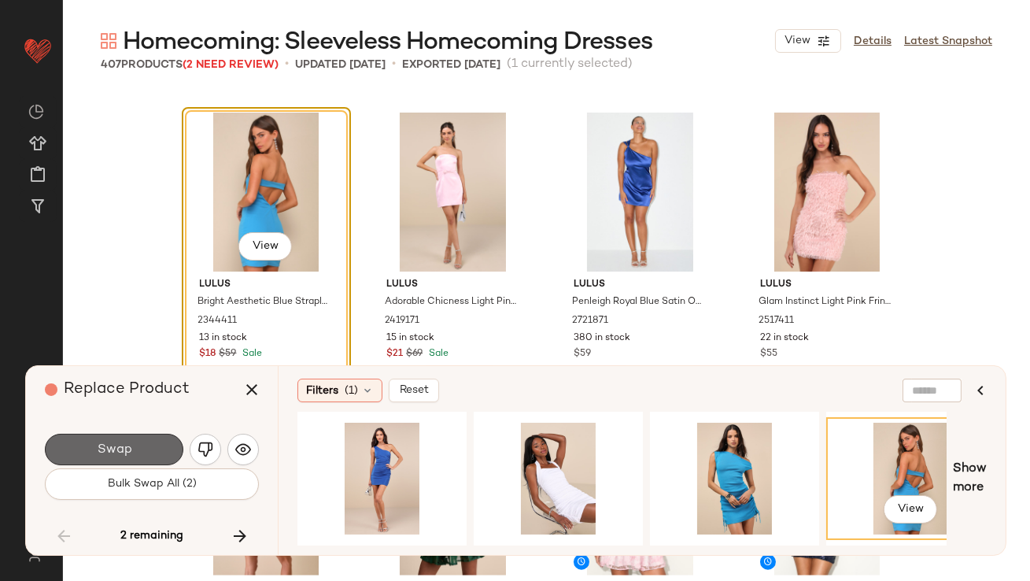
click at [159, 441] on button "Swap" at bounding box center [114, 448] width 138 height 31
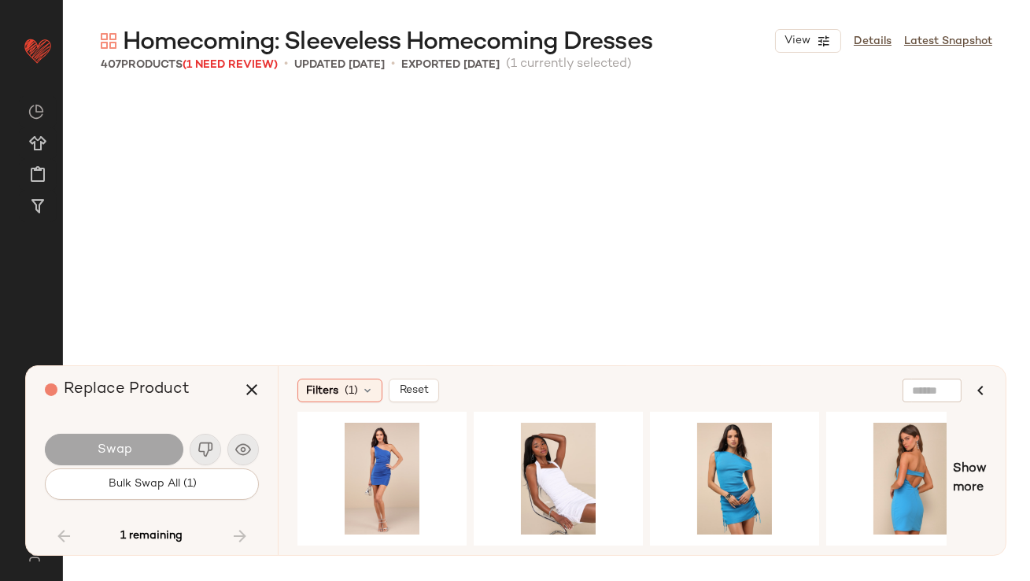
scroll to position [30060, 0]
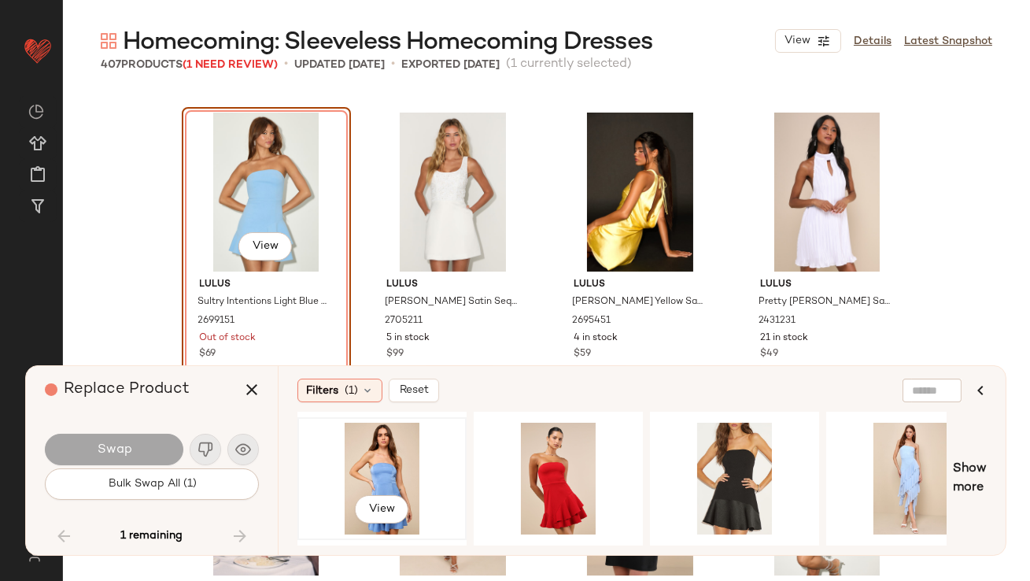
click at [416, 456] on div "View" at bounding box center [382, 478] width 158 height 112
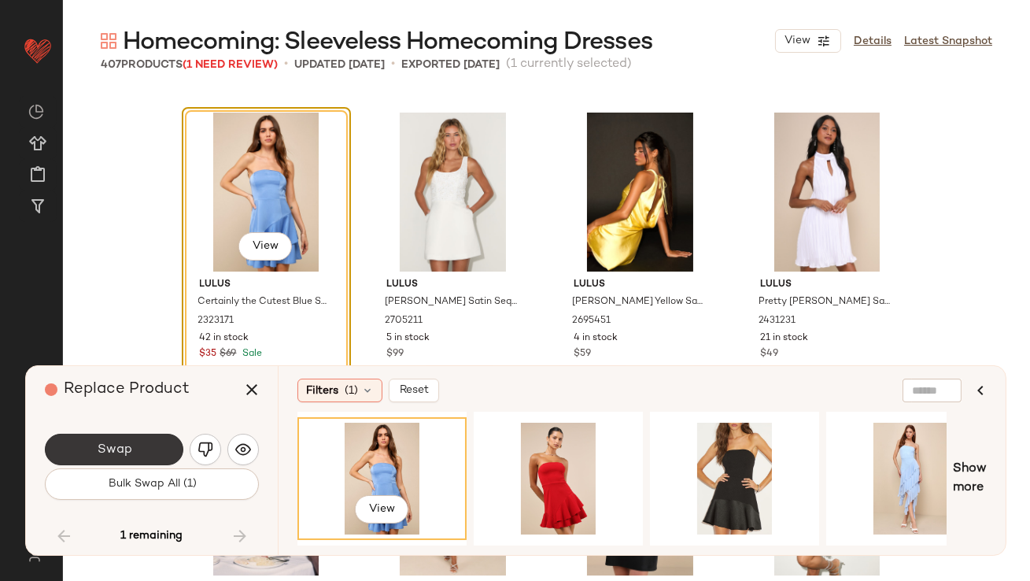
click at [146, 450] on button "Swap" at bounding box center [114, 448] width 138 height 31
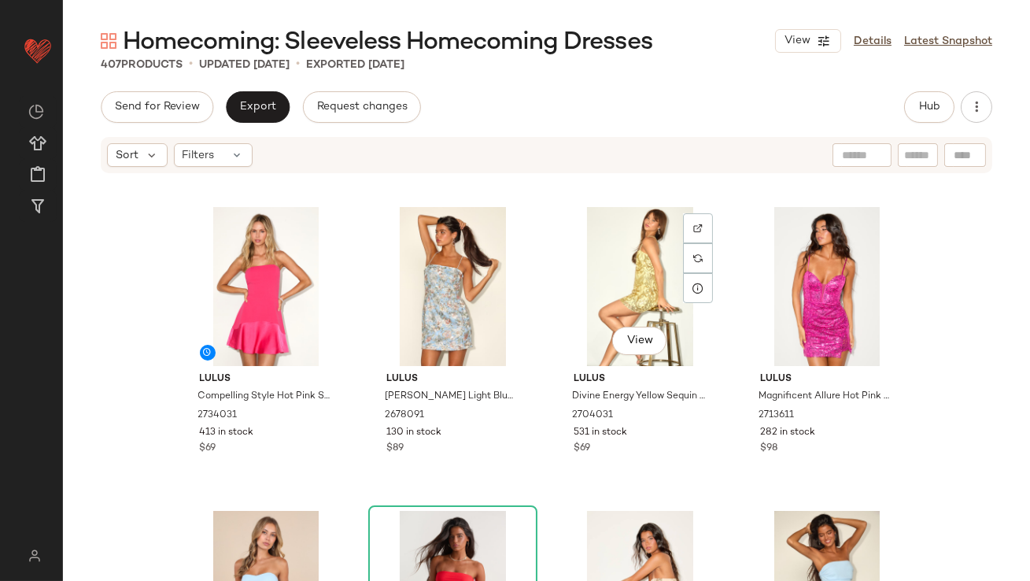
scroll to position [707, 0]
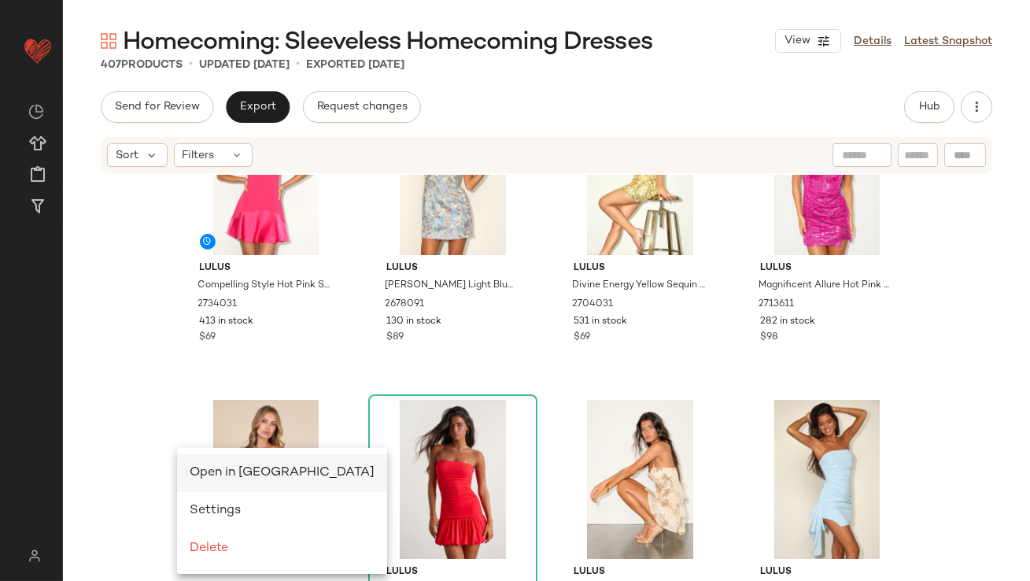
click at [203, 467] on span "Open in Split View" at bounding box center [282, 472] width 185 height 13
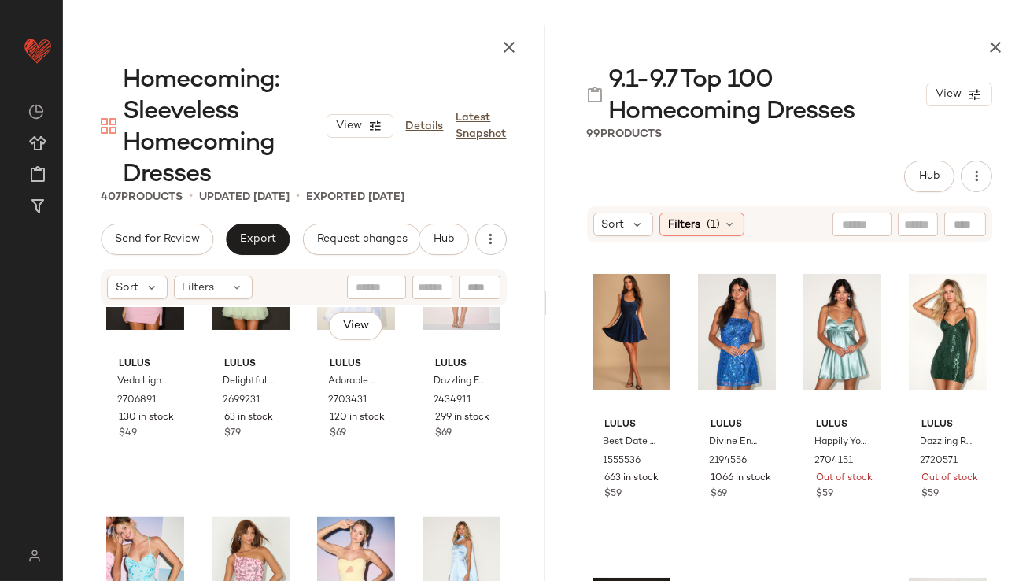
scroll to position [1957, 0]
click at [625, 229] on div "Sort" at bounding box center [623, 224] width 61 height 24
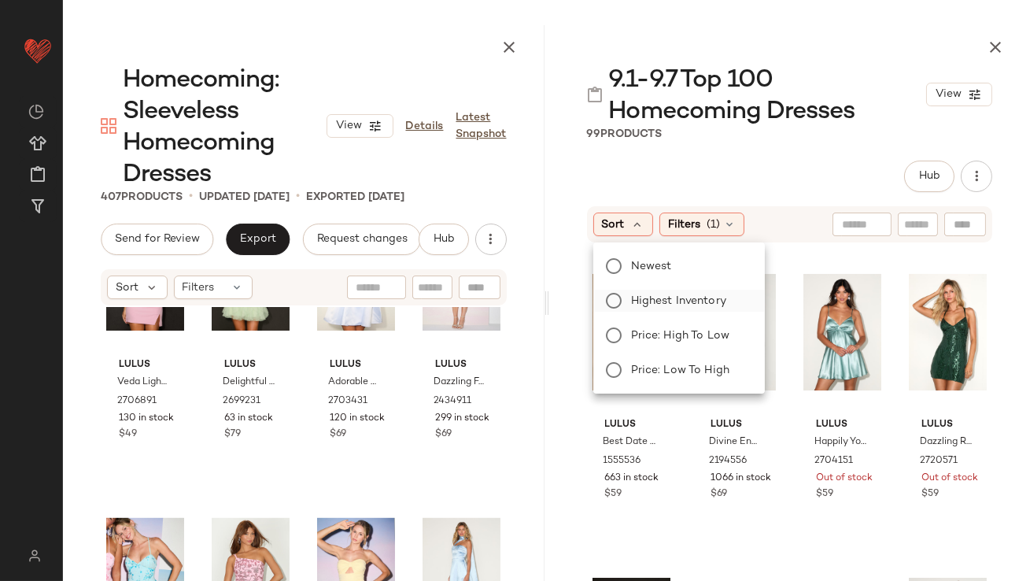
click at [632, 289] on label "Highest Inventory" at bounding box center [688, 300] width 127 height 22
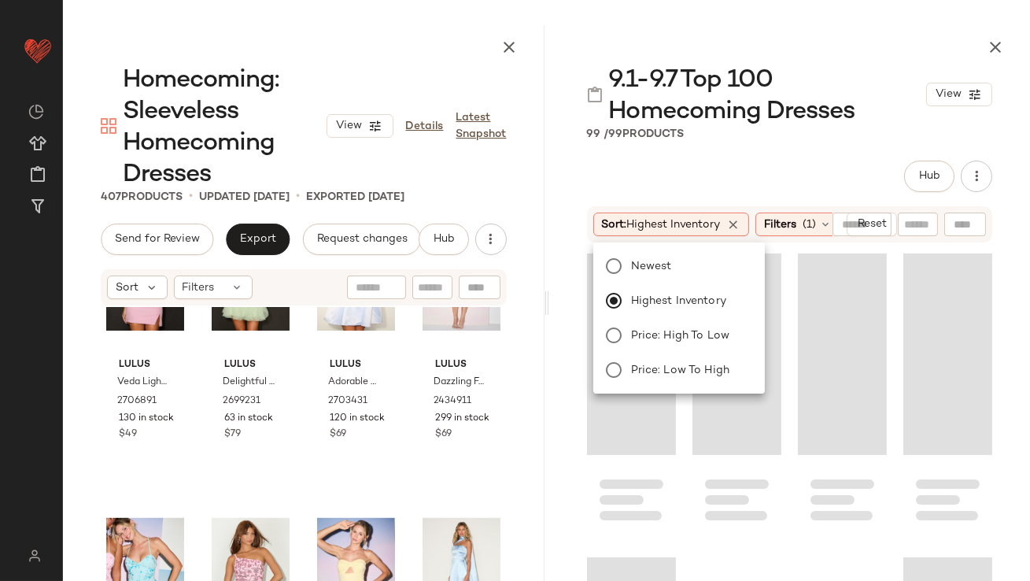
click at [668, 178] on div "Hub" at bounding box center [790, 175] width 406 height 31
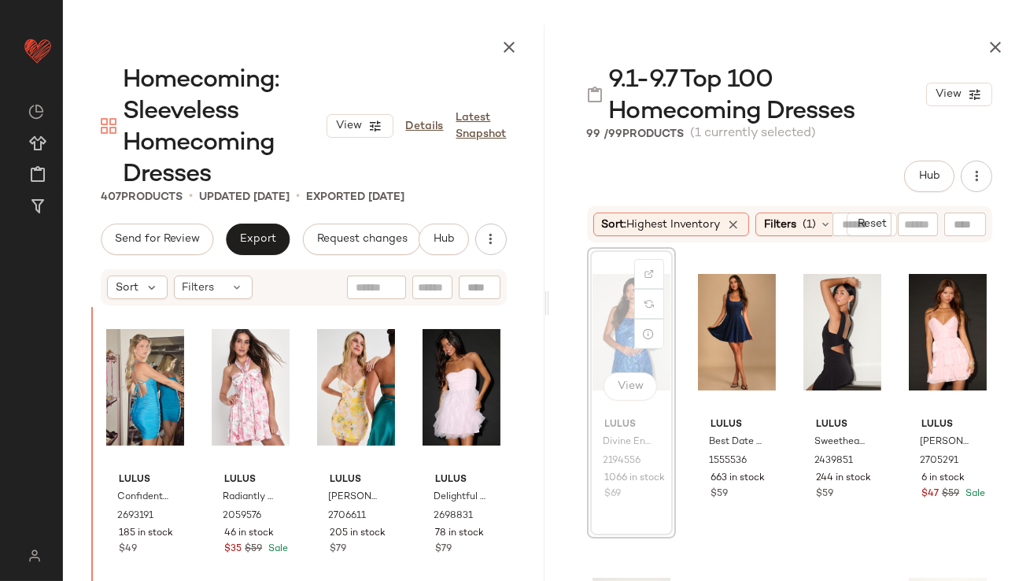
scroll to position [1450, 0]
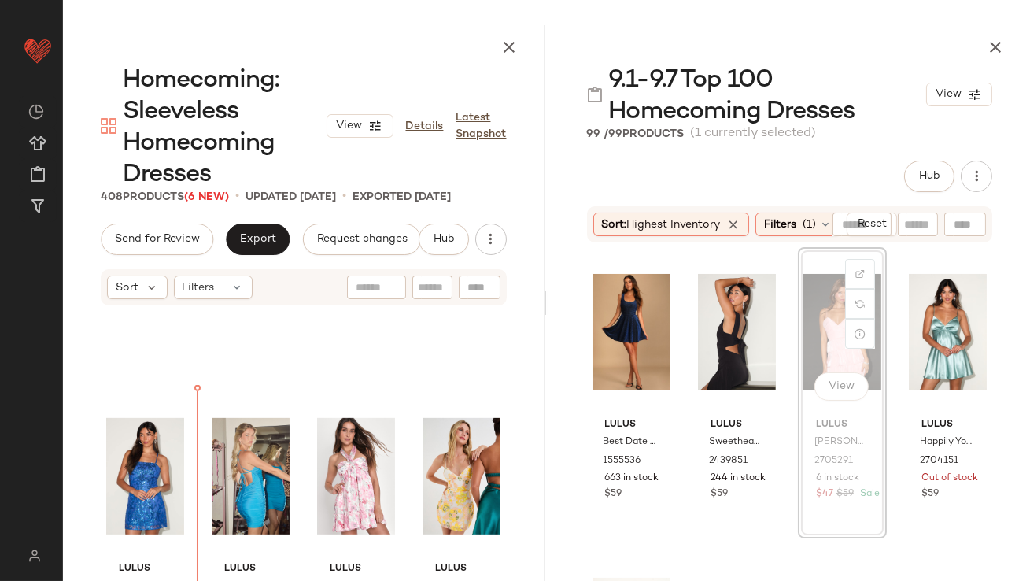
scroll to position [1449, 0]
drag, startPoint x: 868, startPoint y: 340, endPoint x: 837, endPoint y: 340, distance: 31.5
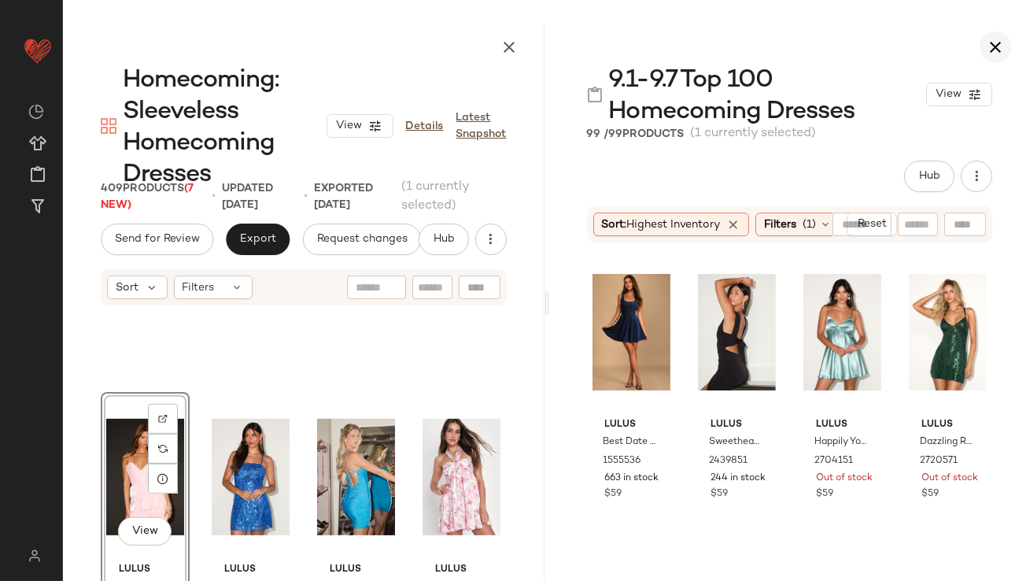
click at [990, 44] on icon "button" at bounding box center [995, 47] width 19 height 19
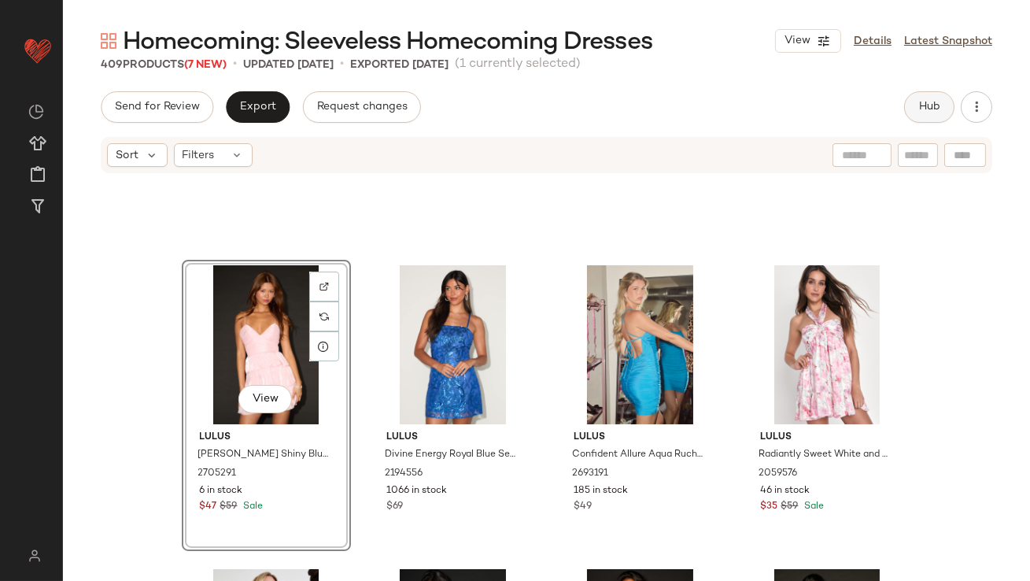
click at [941, 98] on button "Hub" at bounding box center [929, 106] width 50 height 31
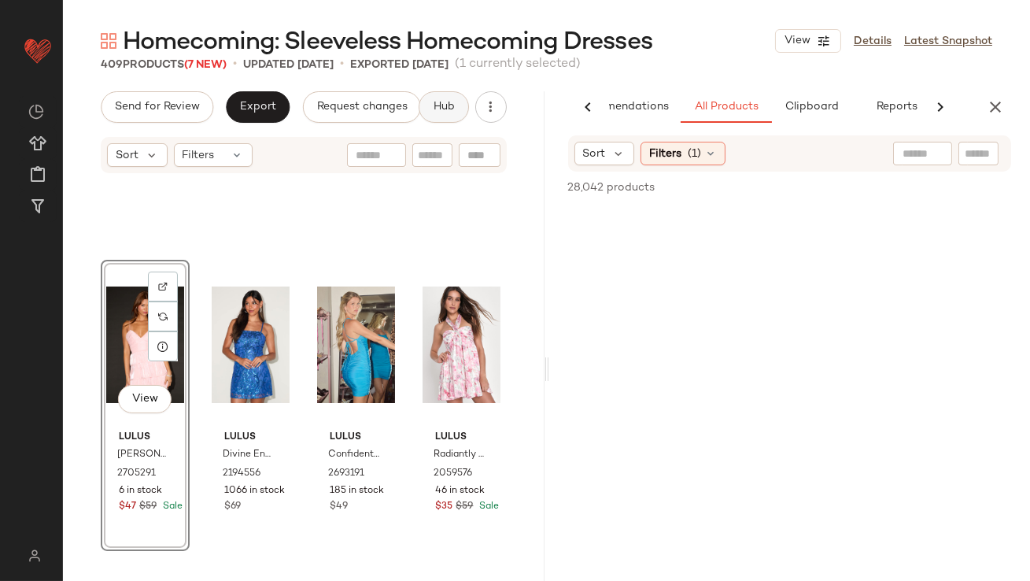
scroll to position [0, 88]
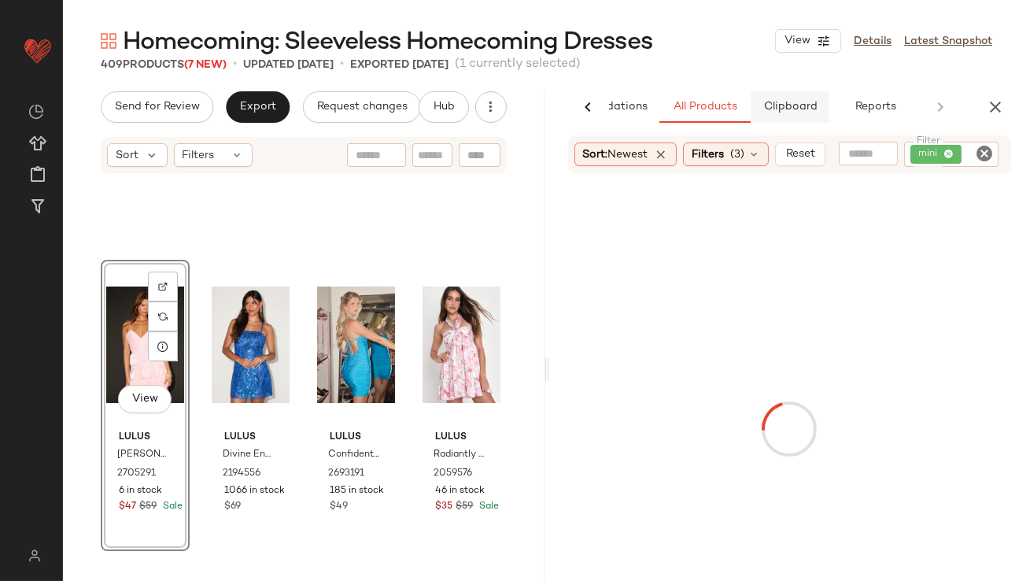
click at [790, 105] on span "Clipboard" at bounding box center [789, 107] width 54 height 13
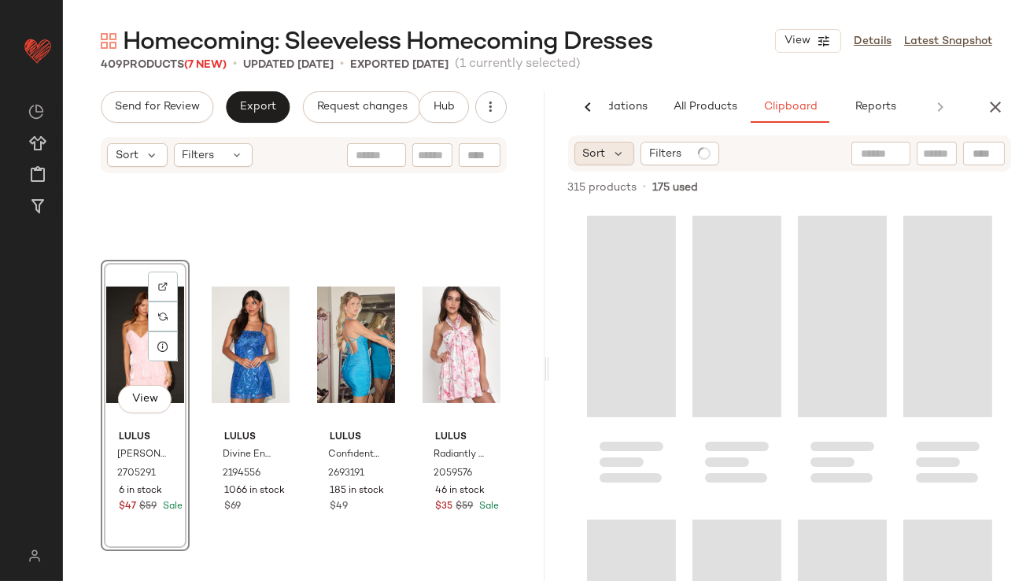
click at [603, 146] on span "Sort" at bounding box center [594, 154] width 23 height 17
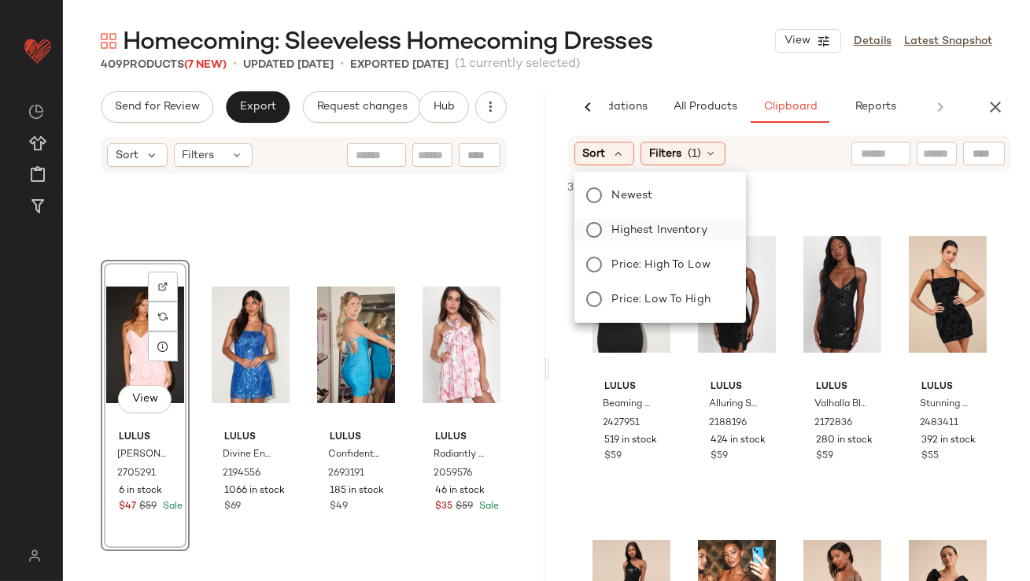
click at [614, 228] on span "Highest Inventory" at bounding box center [659, 230] width 95 height 17
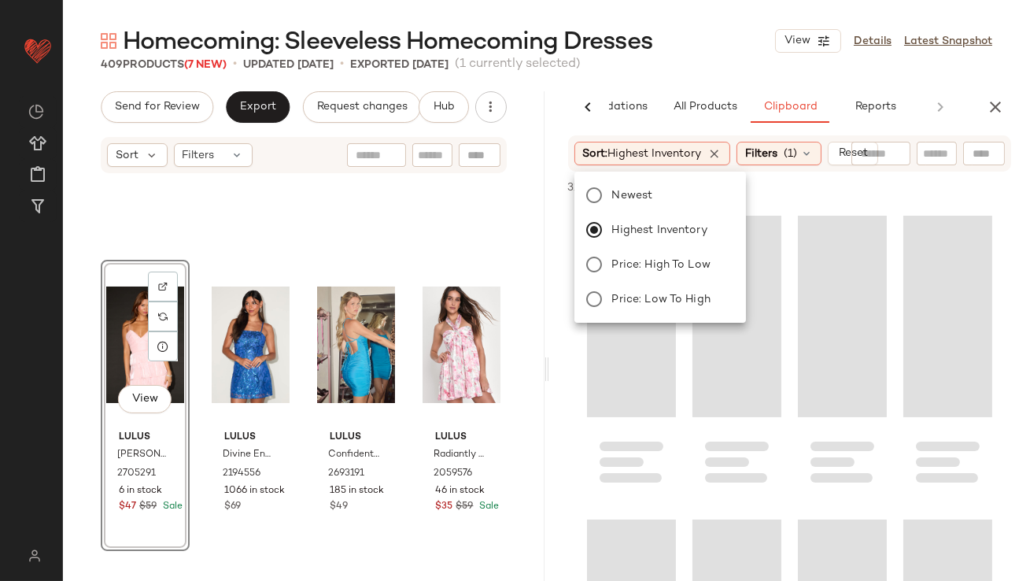
click at [752, 47] on div "Homecoming: Sleeveless Homecoming Dresses View Details Latest Snapshot" at bounding box center [546, 40] width 967 height 31
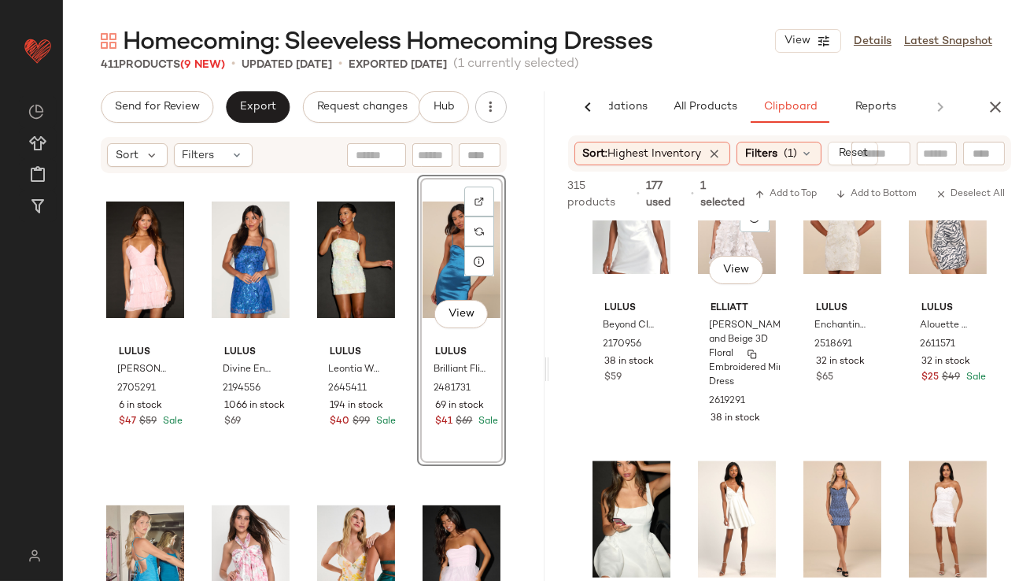
scroll to position [4402, 0]
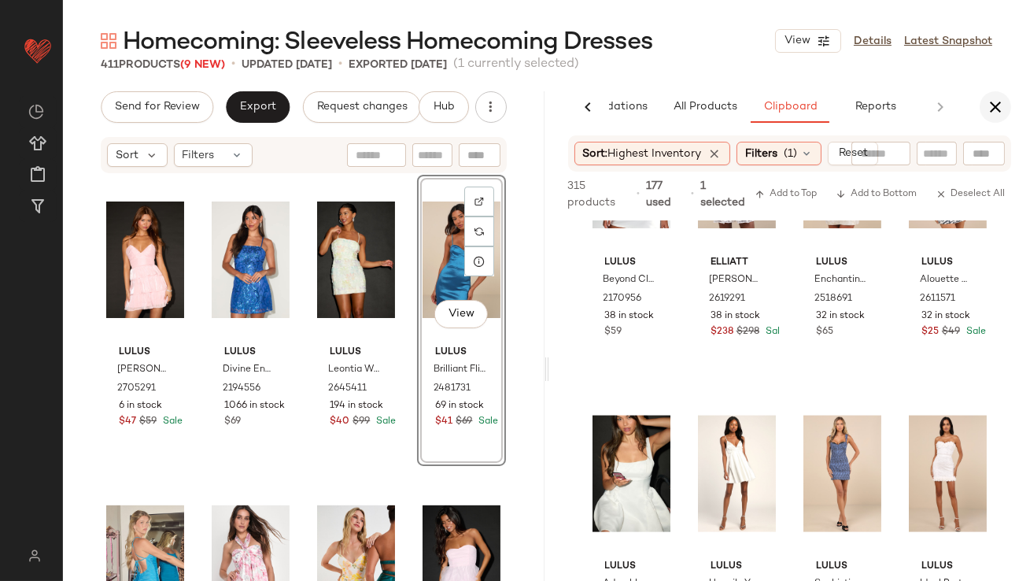
click at [990, 108] on icon "button" at bounding box center [995, 107] width 19 height 19
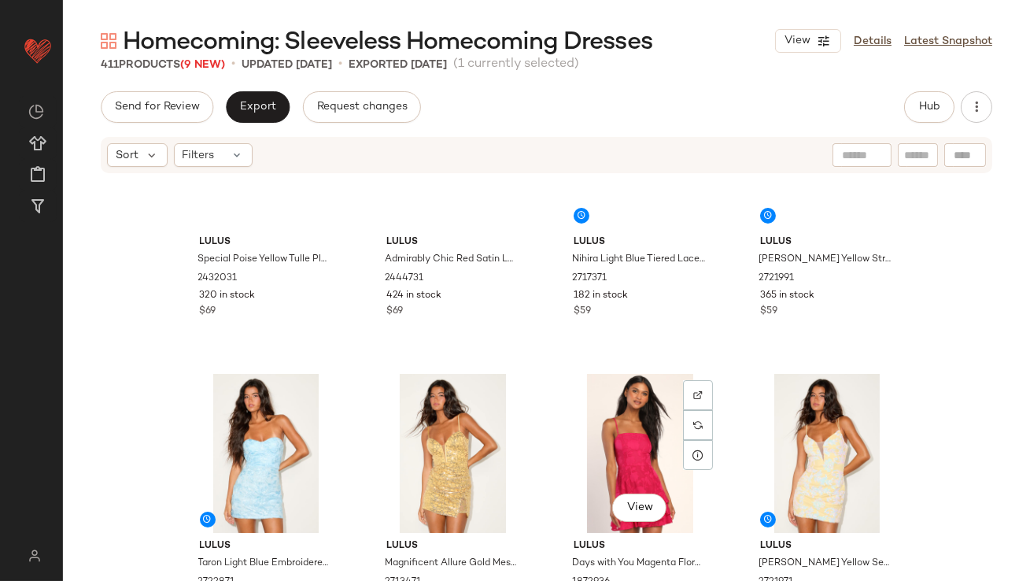
scroll to position [0, 0]
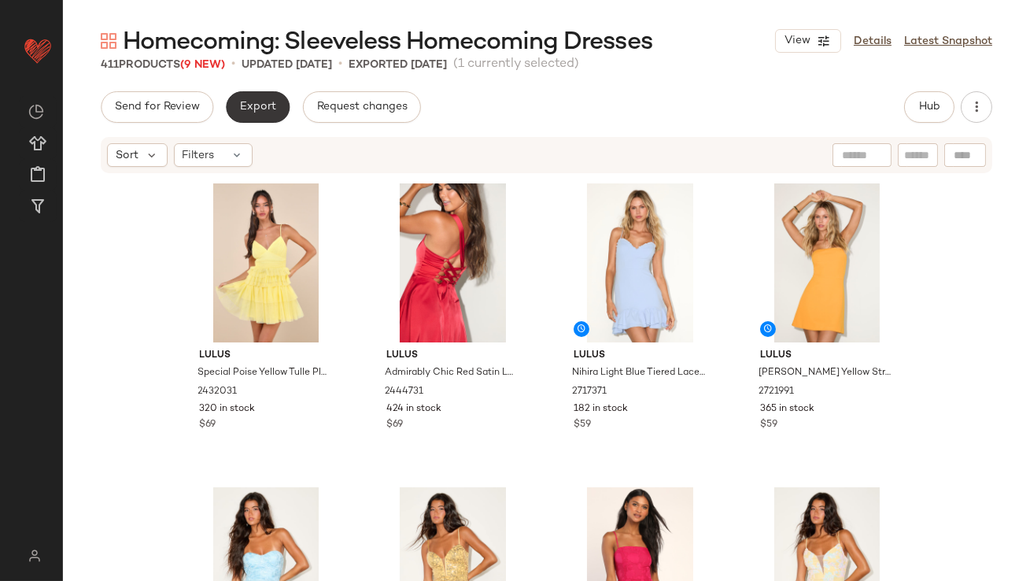
click at [269, 112] on span "Export" at bounding box center [257, 107] width 37 height 13
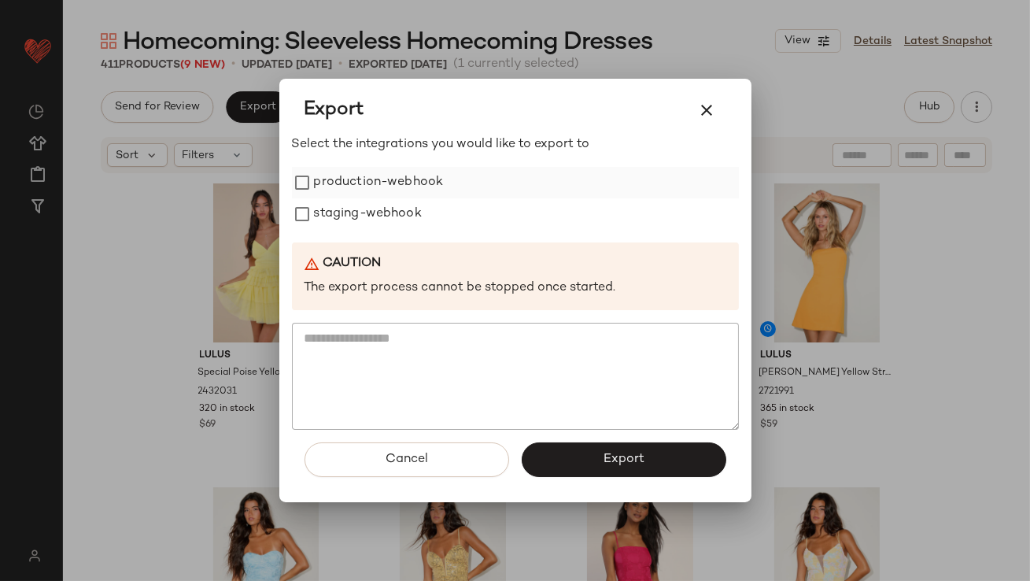
click at [326, 181] on label "production-webhook" at bounding box center [379, 182] width 130 height 31
click at [326, 205] on label "staging-webhook" at bounding box center [368, 213] width 108 height 31
click at [614, 456] on span "Export" at bounding box center [624, 459] width 42 height 15
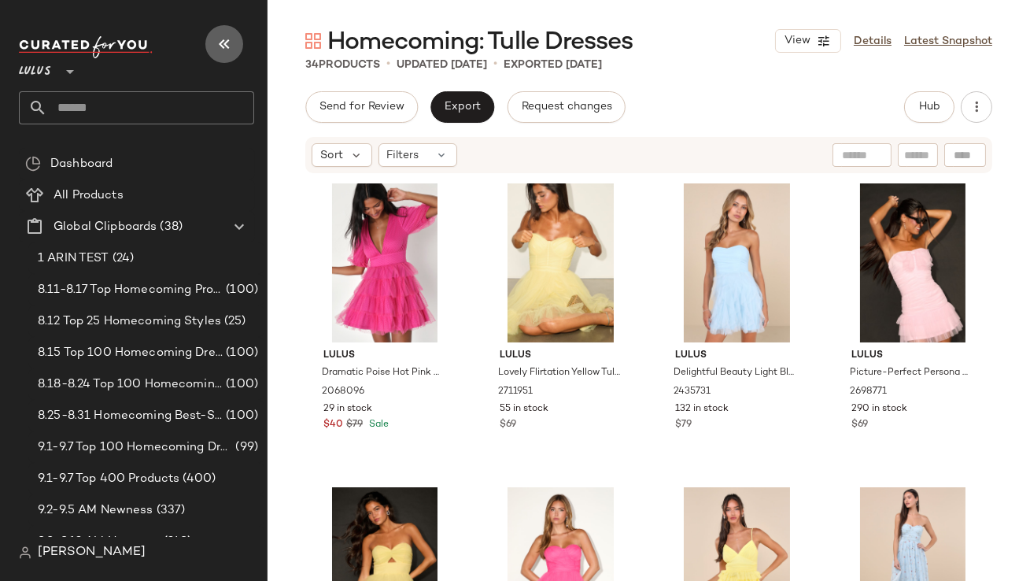
click at [216, 44] on icon "button" at bounding box center [224, 44] width 19 height 19
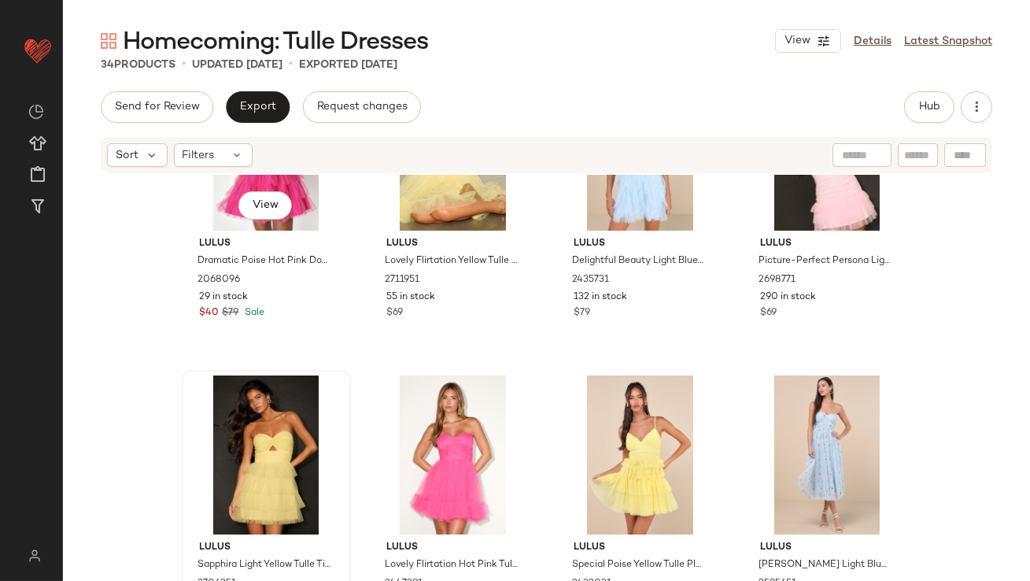
scroll to position [106, 0]
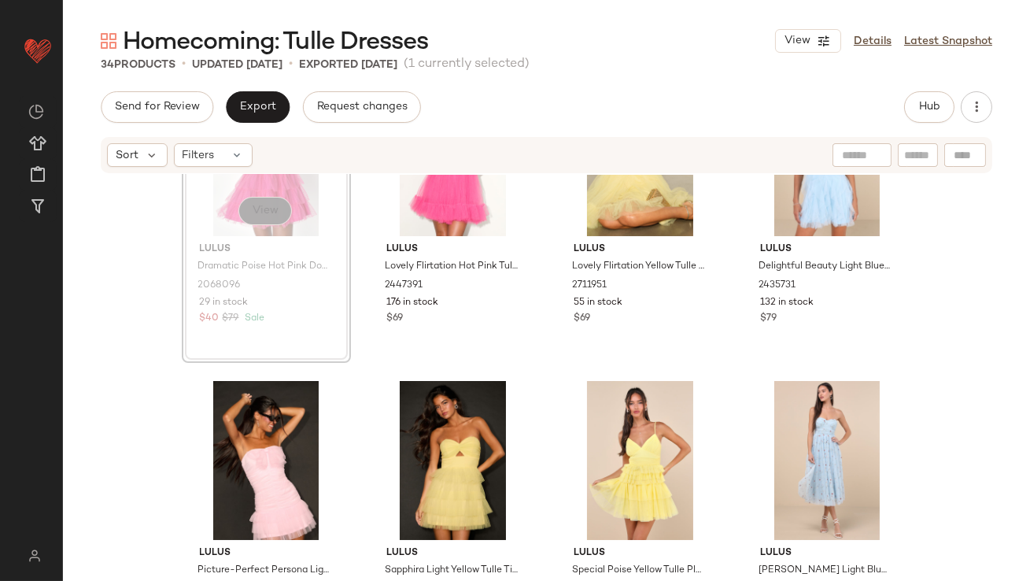
scroll to position [104, 0]
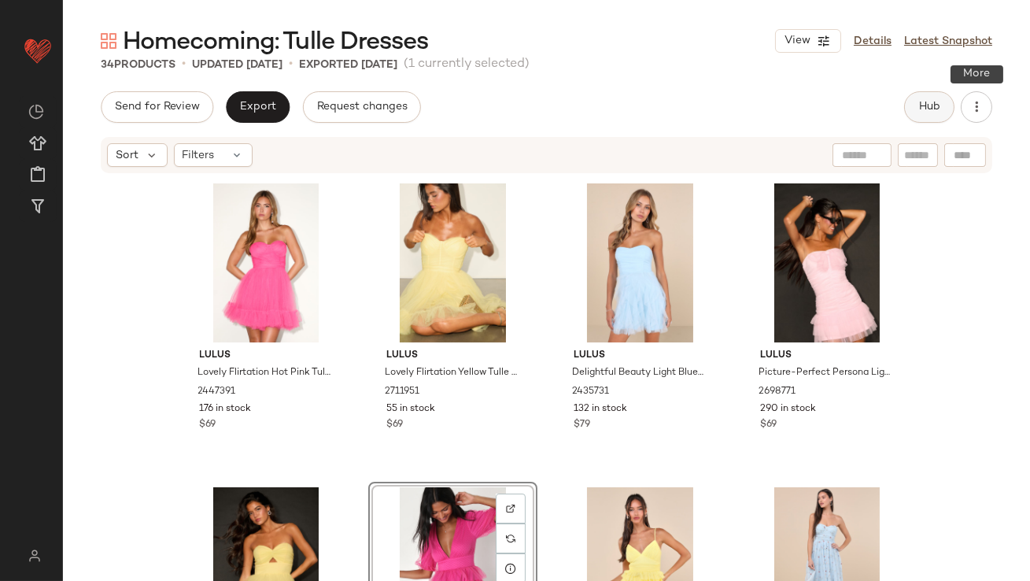
click at [929, 101] on span "Hub" at bounding box center [929, 107] width 22 height 13
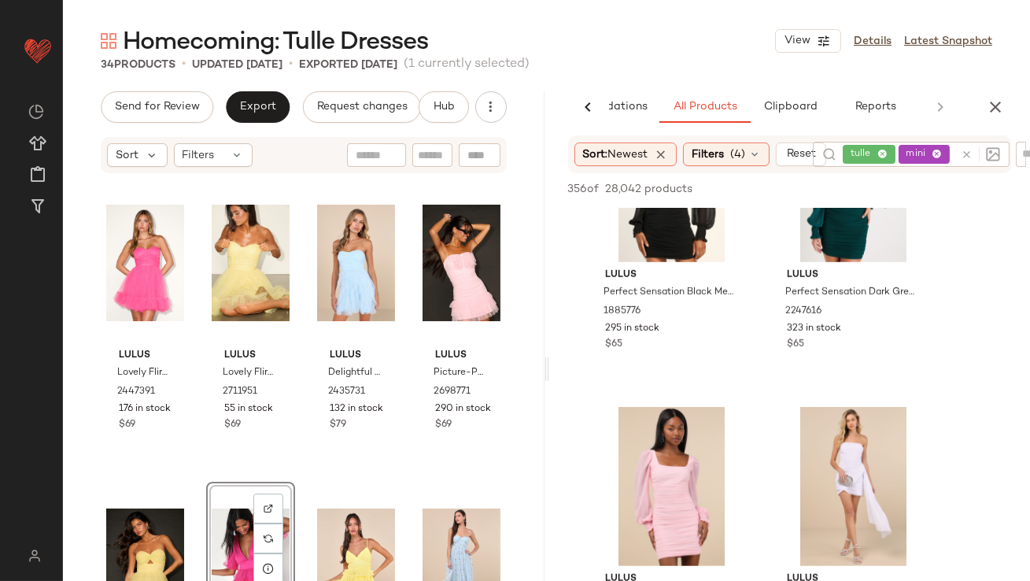
scroll to position [3060, 0]
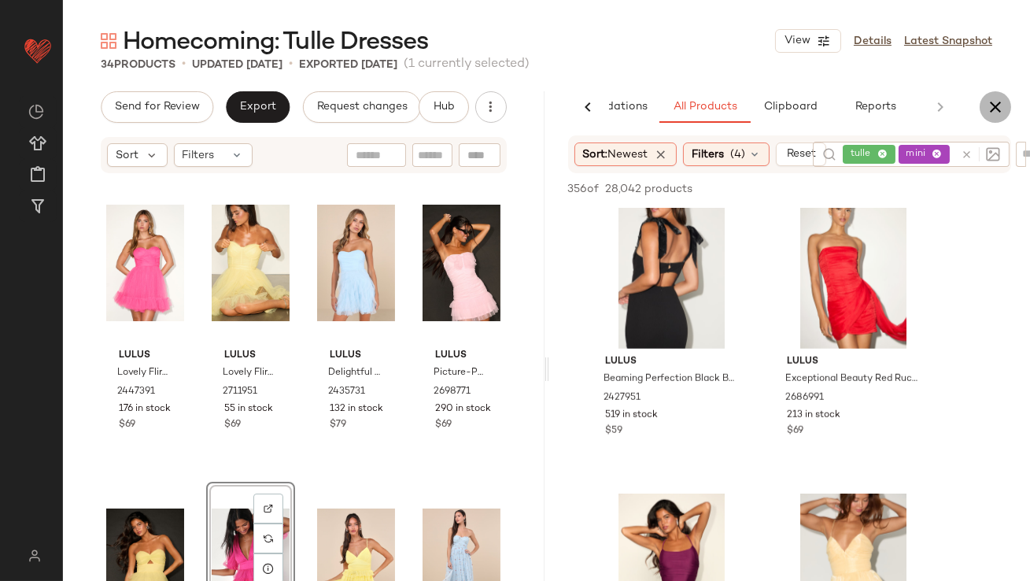
click at [1001, 104] on icon "button" at bounding box center [995, 107] width 19 height 19
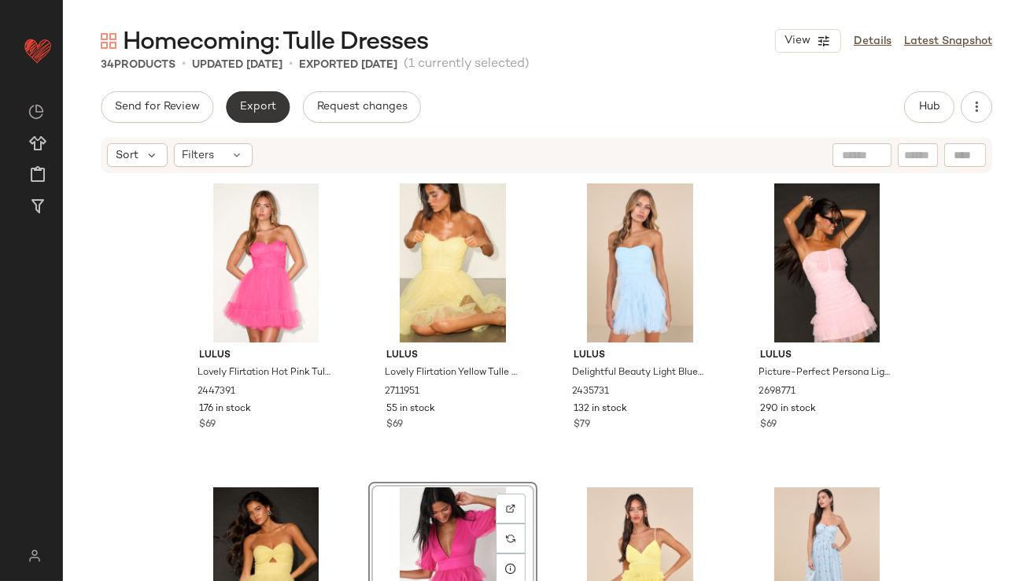
click at [246, 114] on button "Export" at bounding box center [258, 106] width 64 height 31
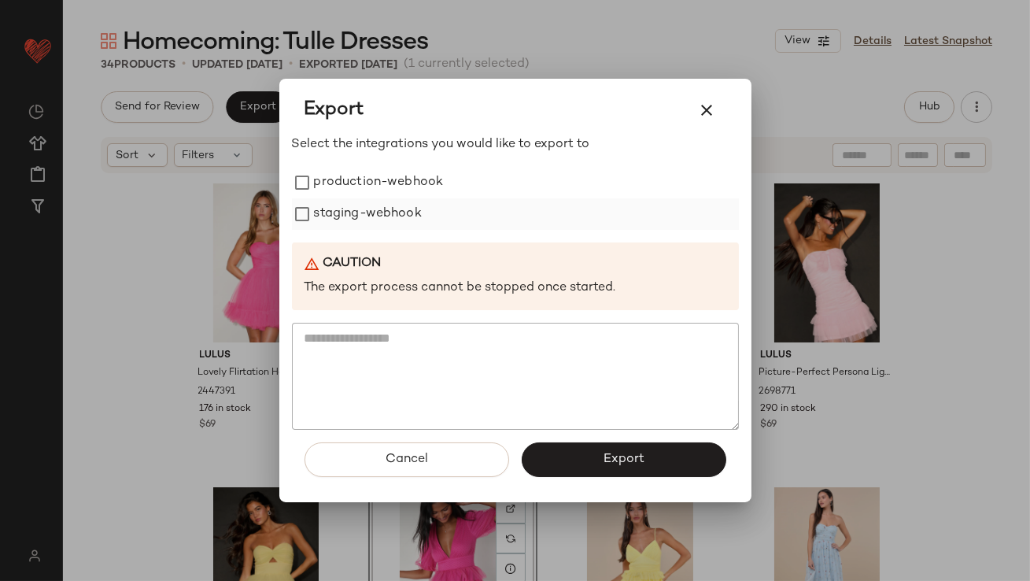
click at [300, 201] on div "staging-webhook" at bounding box center [515, 213] width 447 height 31
click at [559, 446] on button "Export" at bounding box center [624, 459] width 205 height 35
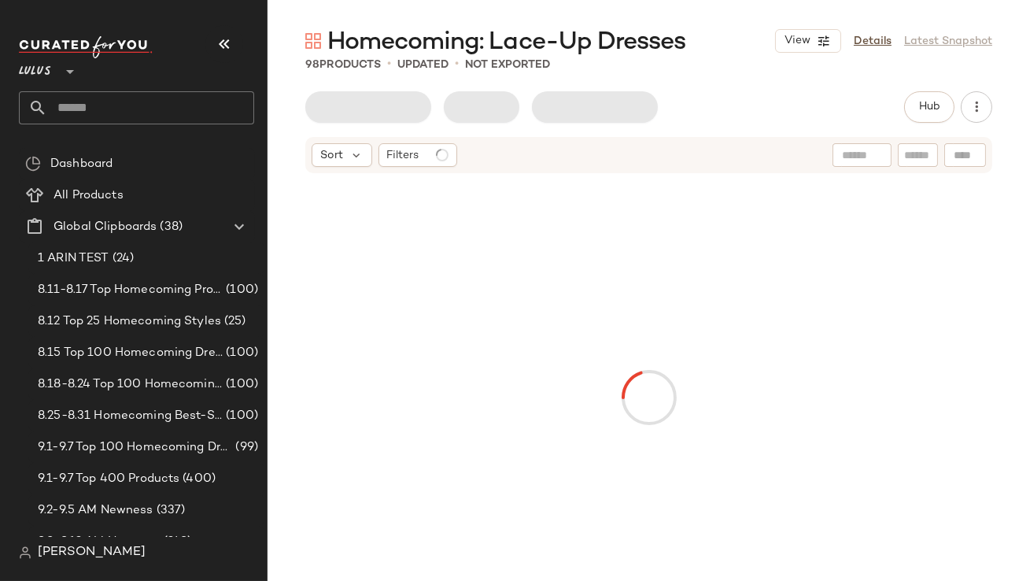
click at [245, 44] on div "Lulus **" at bounding box center [136, 61] width 235 height 39
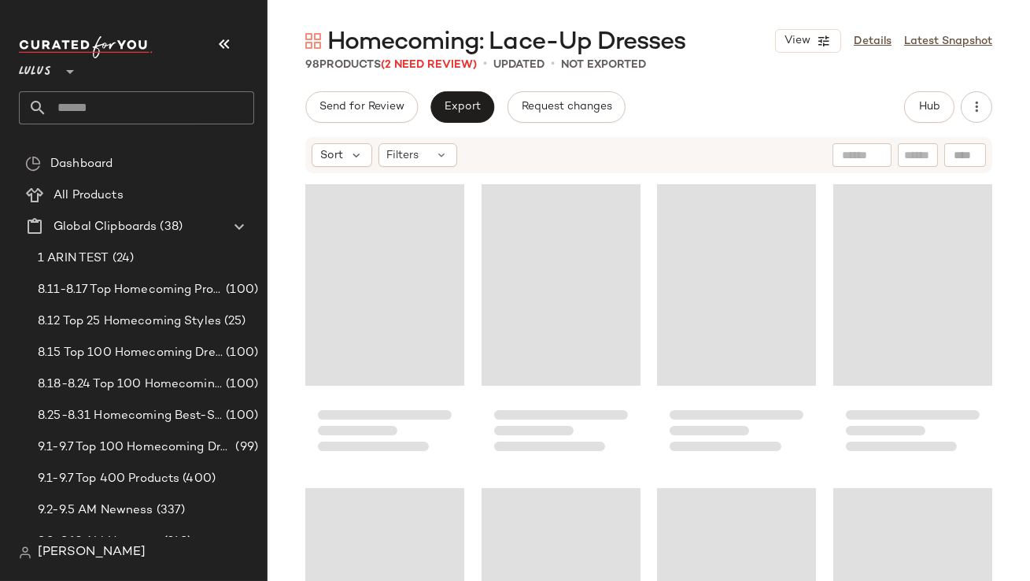
click at [211, 49] on button "button" at bounding box center [224, 44] width 38 height 38
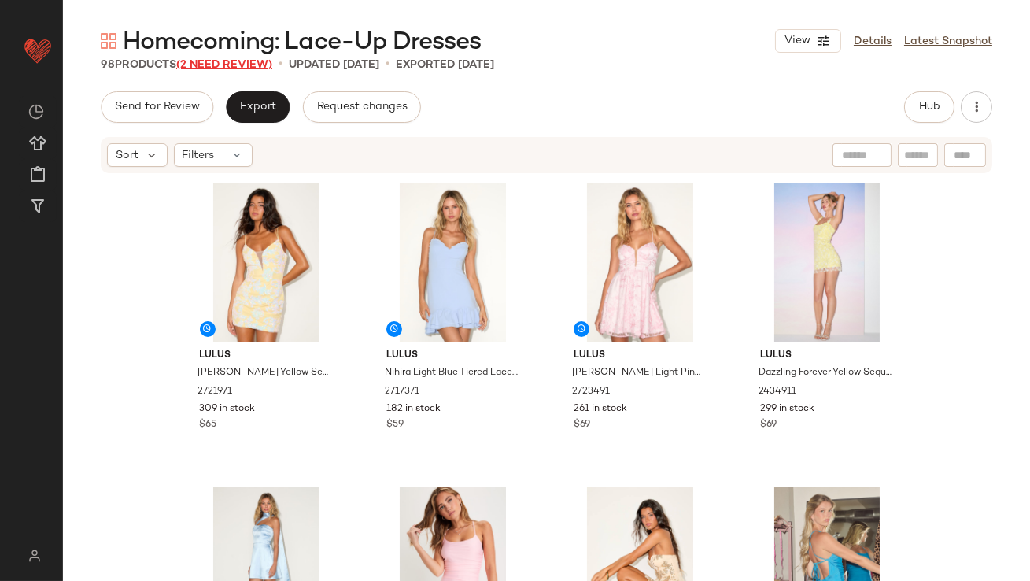
click at [237, 65] on span "(2 Need Review)" at bounding box center [224, 65] width 96 height 12
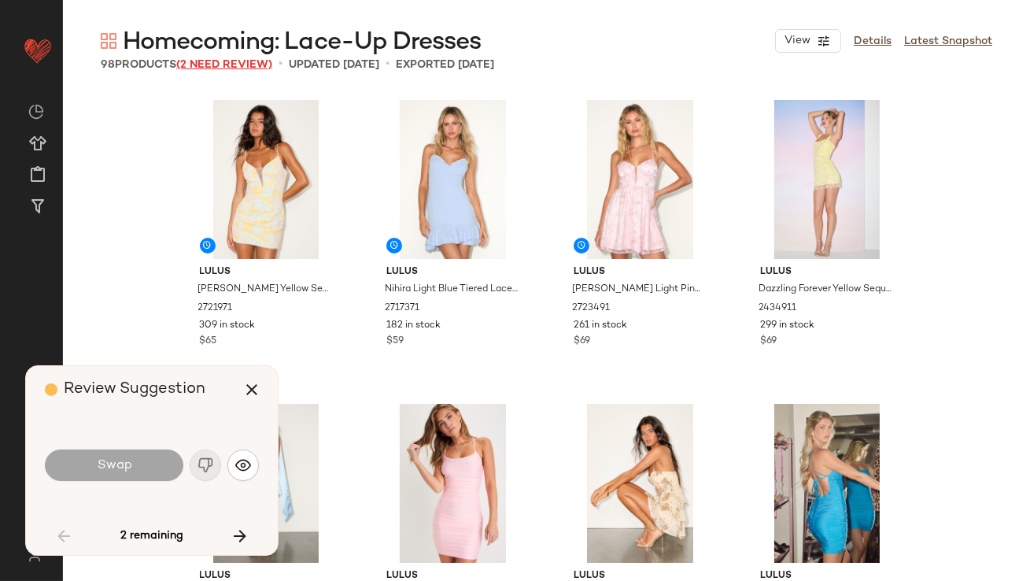
scroll to position [924, 0]
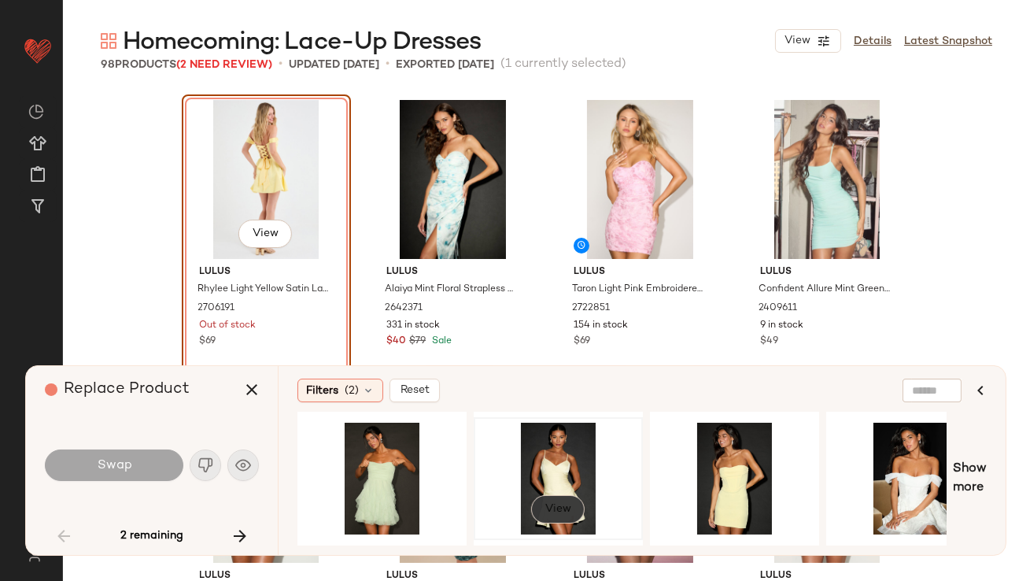
click at [546, 503] on span "View" at bounding box center [557, 509] width 27 height 13
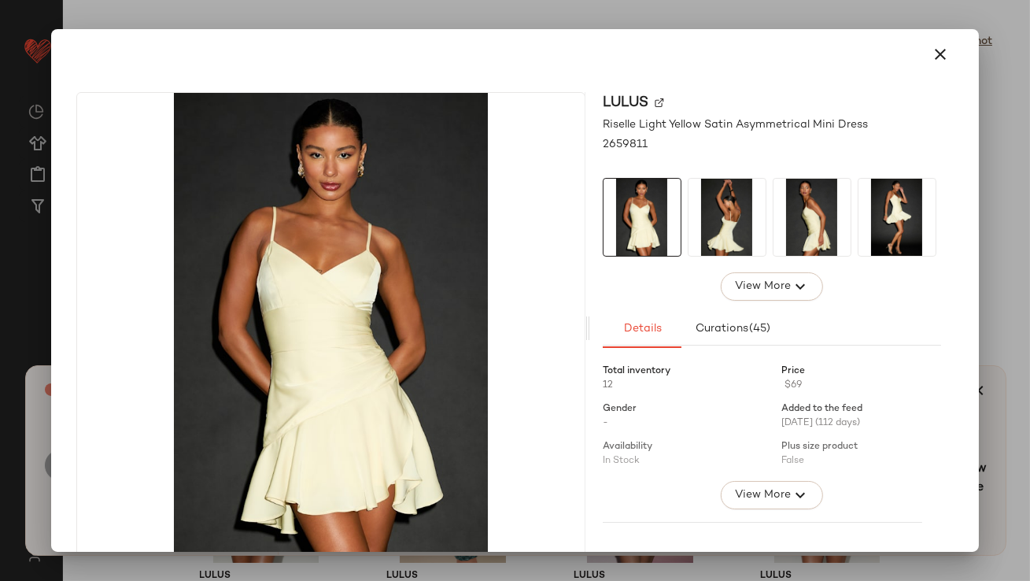
click at [707, 214] on img at bounding box center [726, 217] width 77 height 77
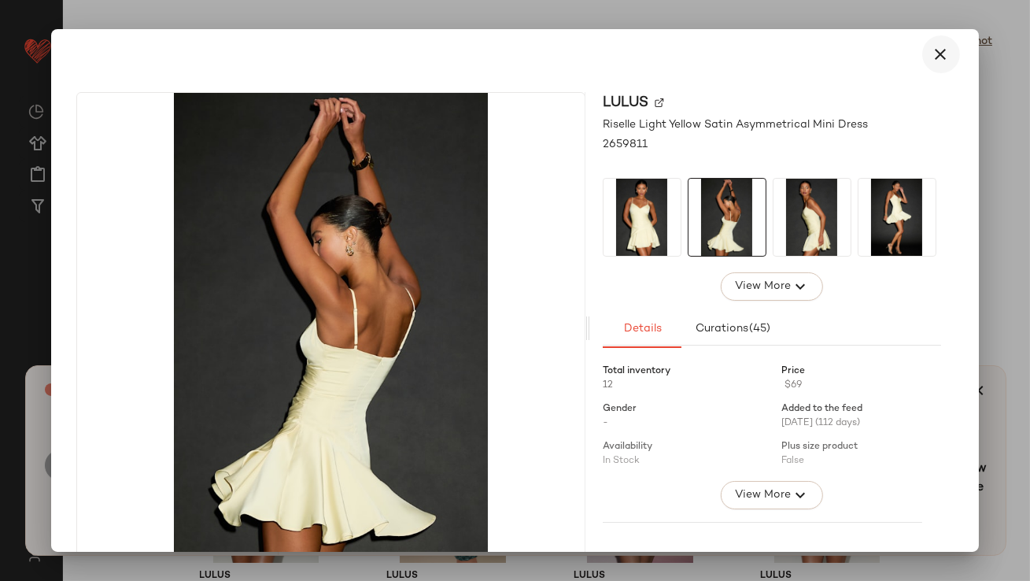
click at [933, 48] on icon "button" at bounding box center [940, 54] width 19 height 19
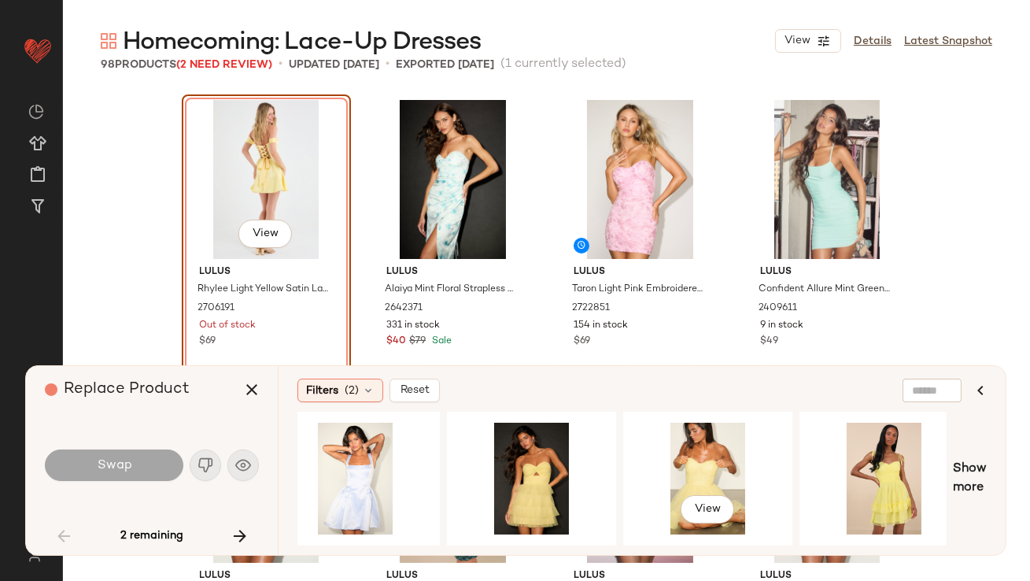
scroll to position [0, 754]
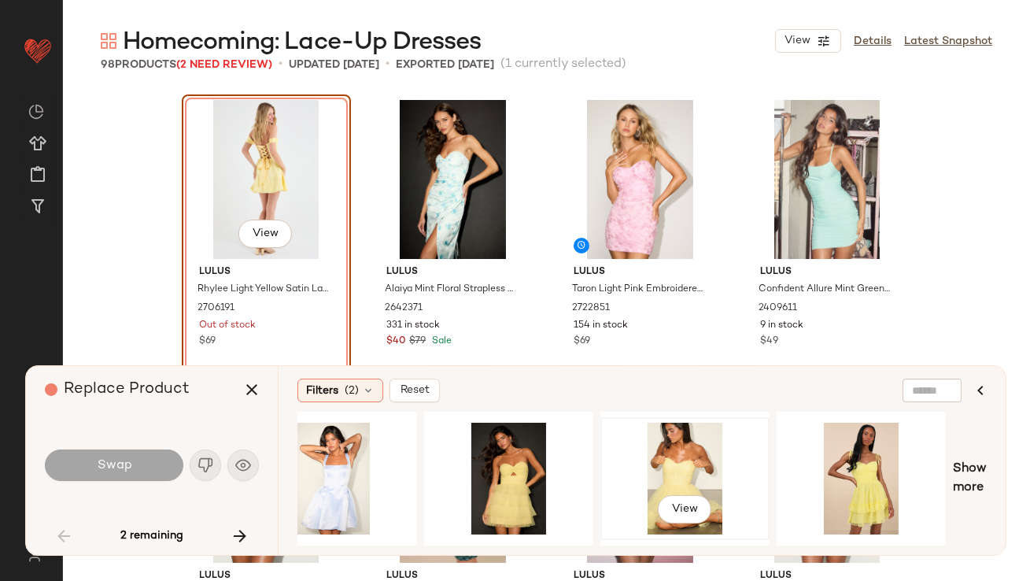
click at [721, 501] on div "View" at bounding box center [685, 478] width 158 height 112
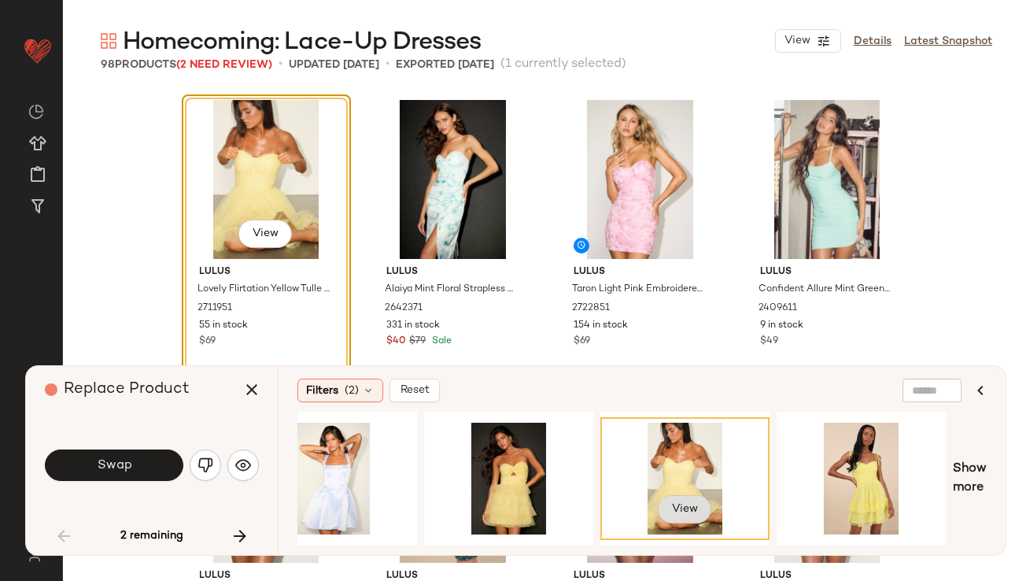
click at [691, 503] on span "View" at bounding box center [684, 509] width 27 height 13
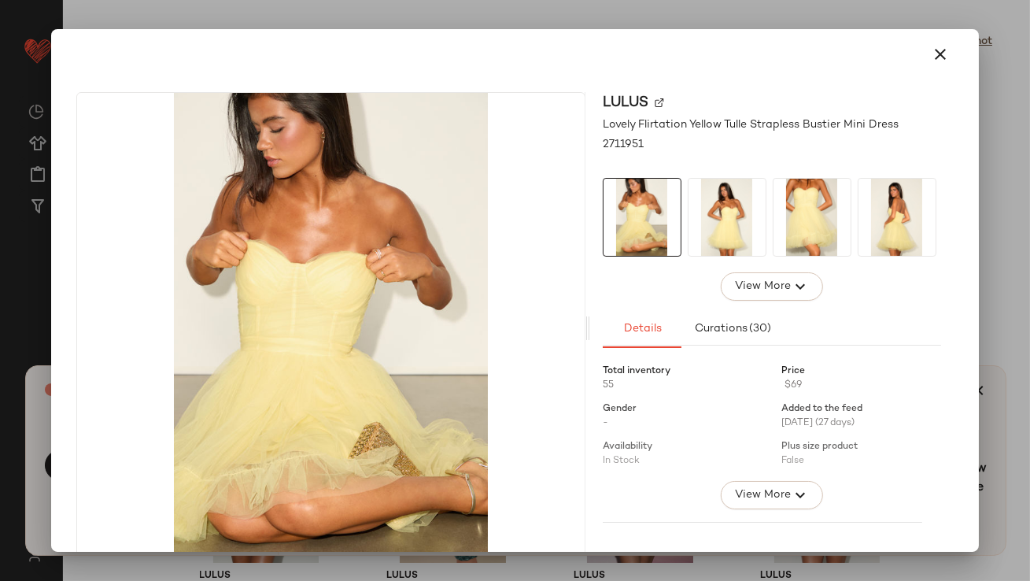
click at [775, 215] on img at bounding box center [811, 217] width 77 height 77
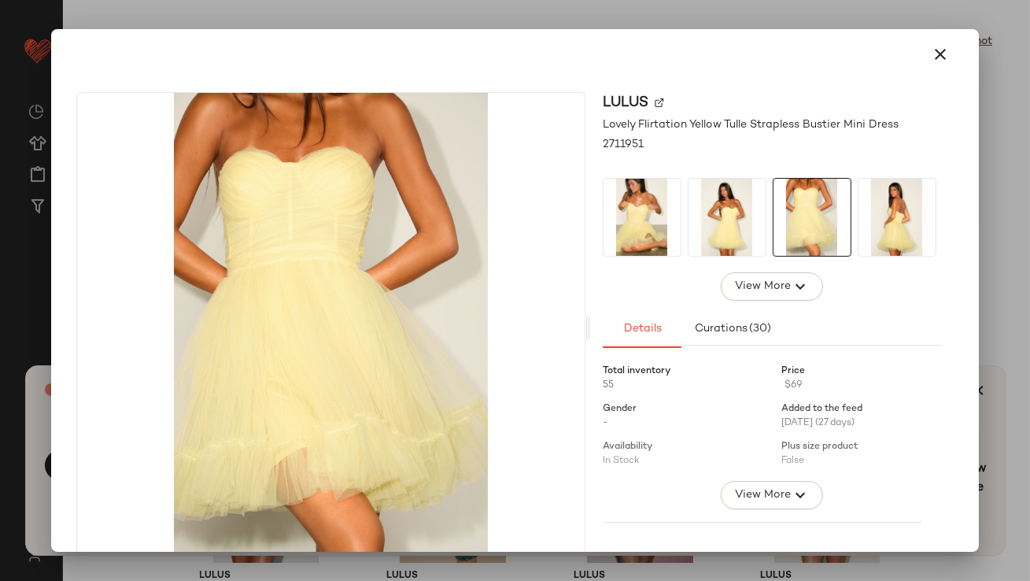
click at [865, 201] on img at bounding box center [896, 217] width 77 height 77
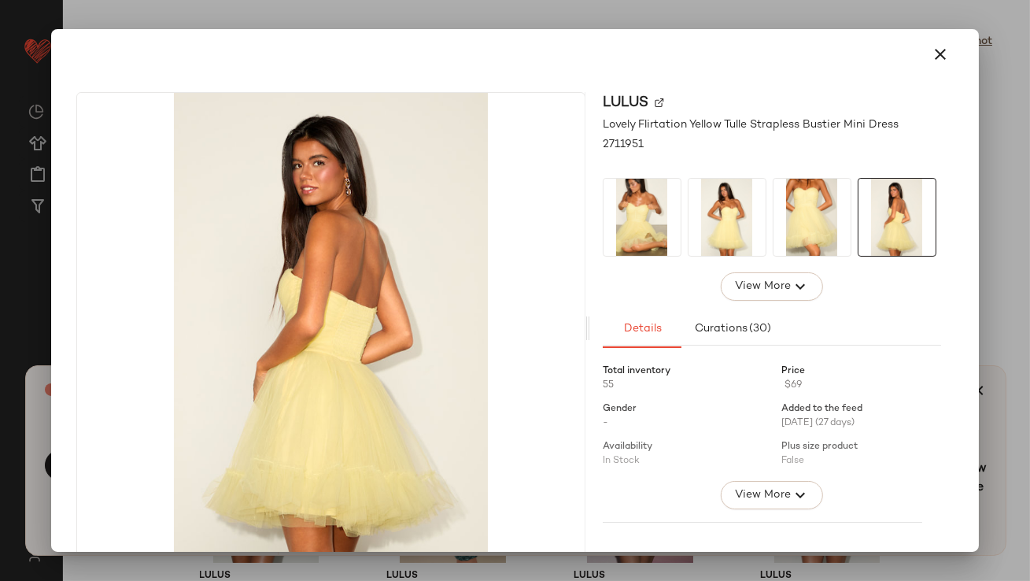
click at [958, 55] on div at bounding box center [514, 54] width 914 height 50
click at [944, 55] on button "button" at bounding box center [941, 54] width 38 height 38
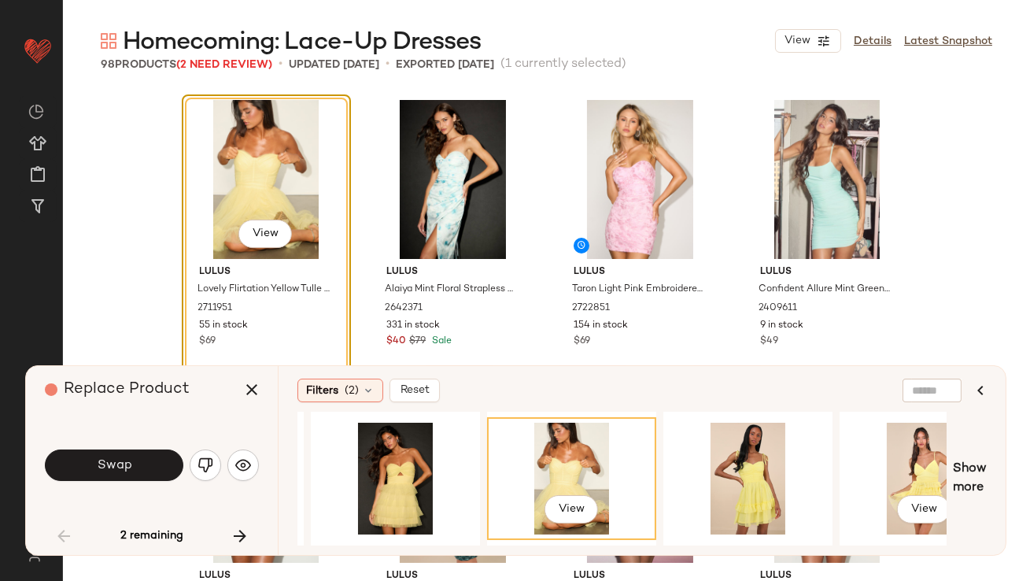
scroll to position [0, 1104]
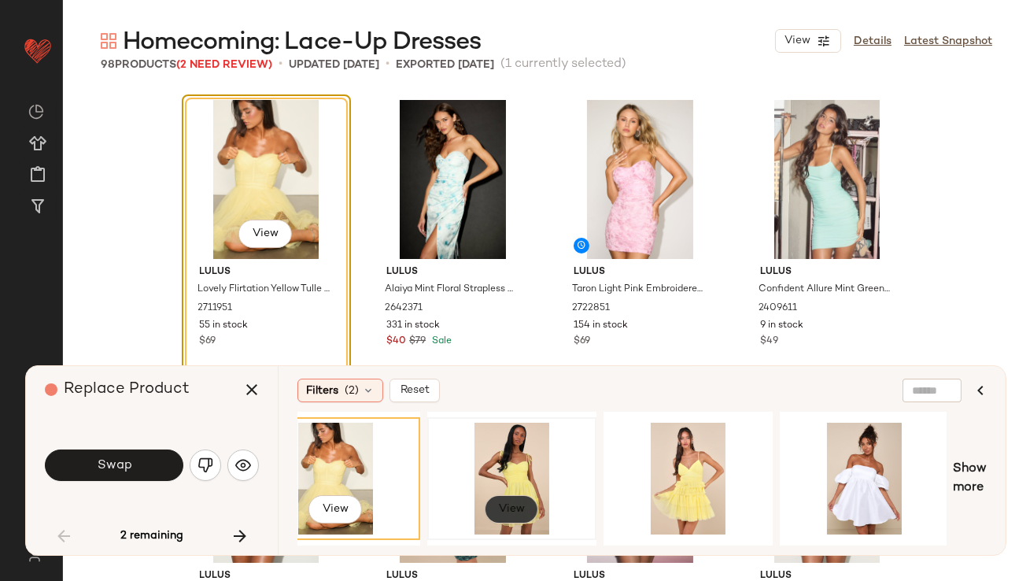
click at [498, 507] on span "View" at bounding box center [511, 509] width 27 height 13
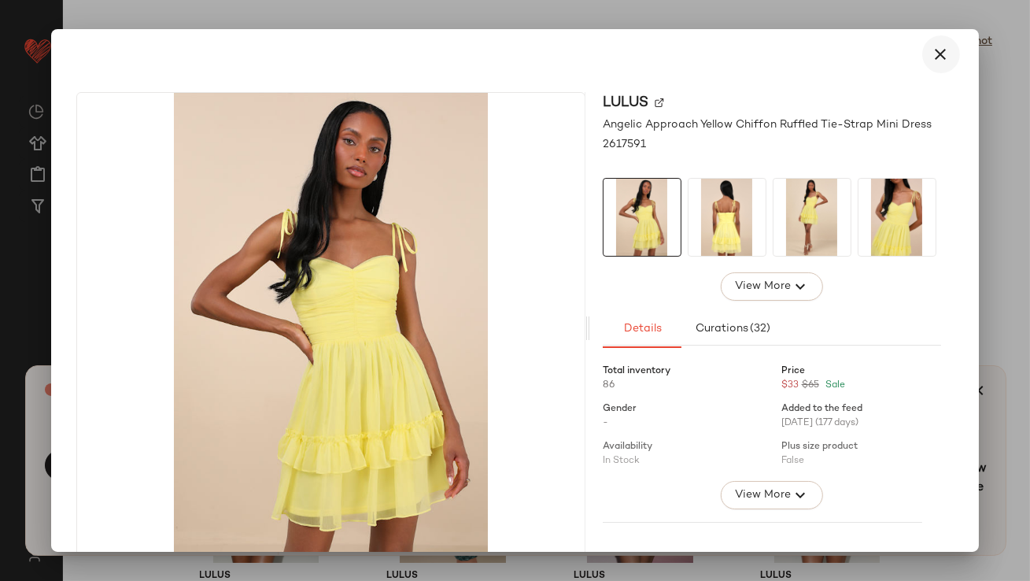
click at [925, 67] on button "button" at bounding box center [941, 54] width 38 height 38
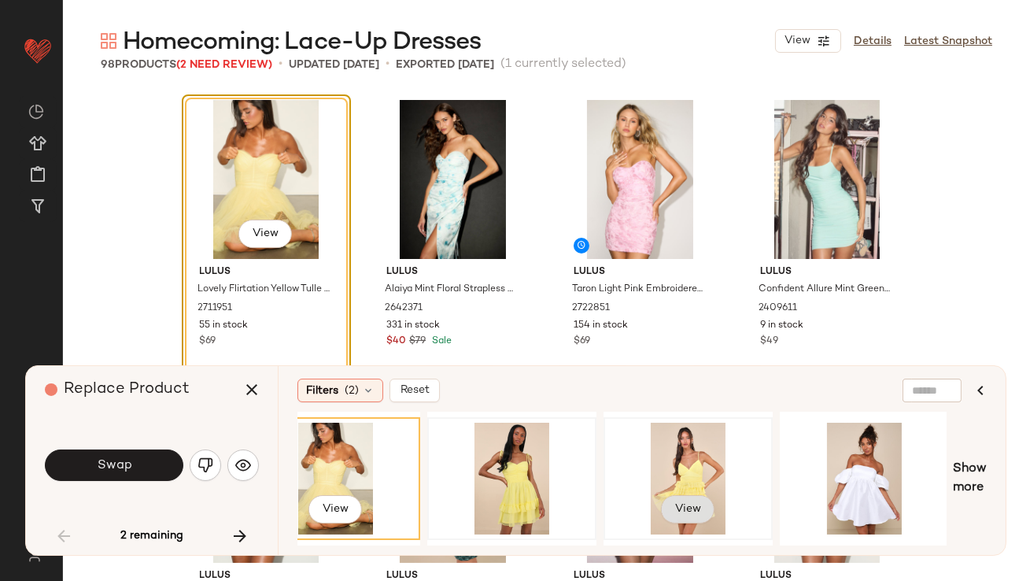
click at [672, 512] on button "View" at bounding box center [687, 509] width 53 height 28
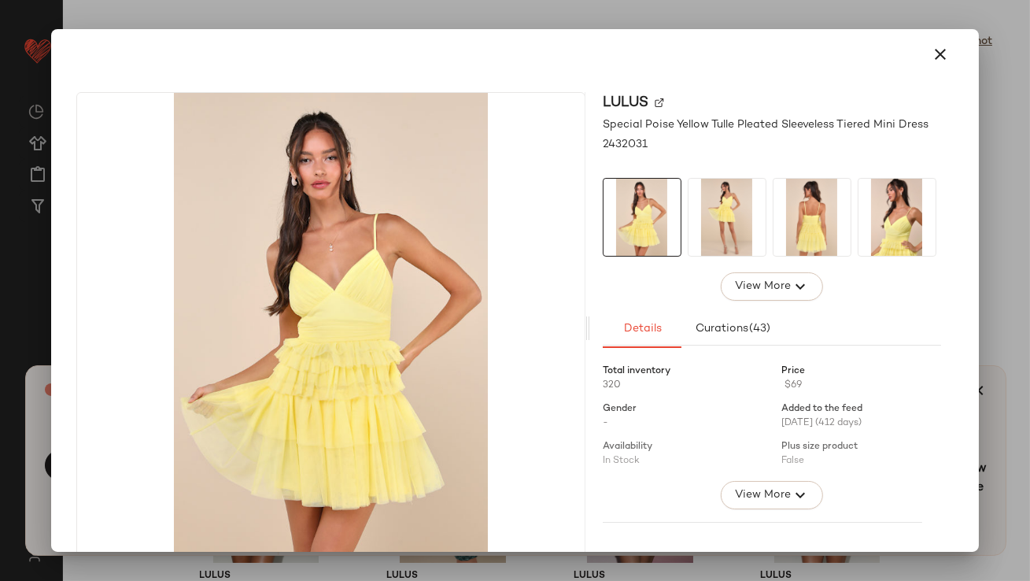
click at [935, 46] on icon "button" at bounding box center [940, 54] width 19 height 19
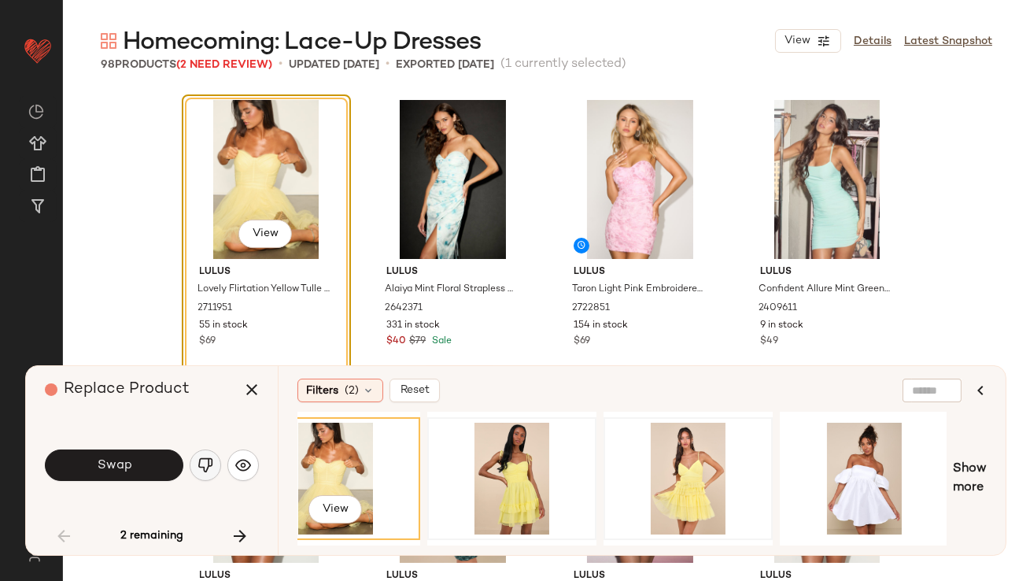
click at [210, 460] on img "button" at bounding box center [205, 465] width 16 height 16
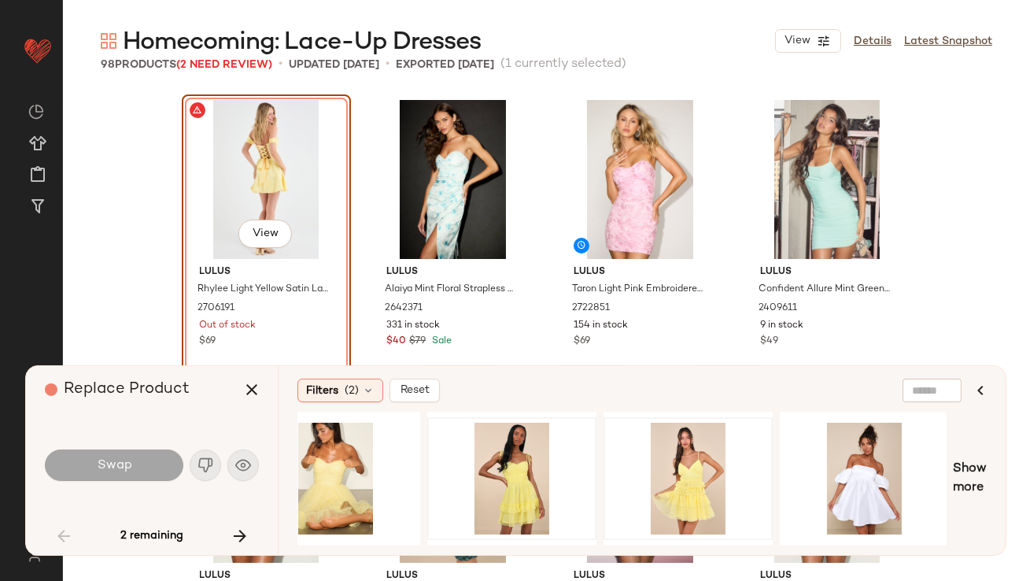
click at [249, 555] on div "Replace Product Swap 2 remaining Filters (2) Reset Show more" at bounding box center [515, 460] width 981 height 190
click at [244, 541] on icon "button" at bounding box center [239, 535] width 19 height 19
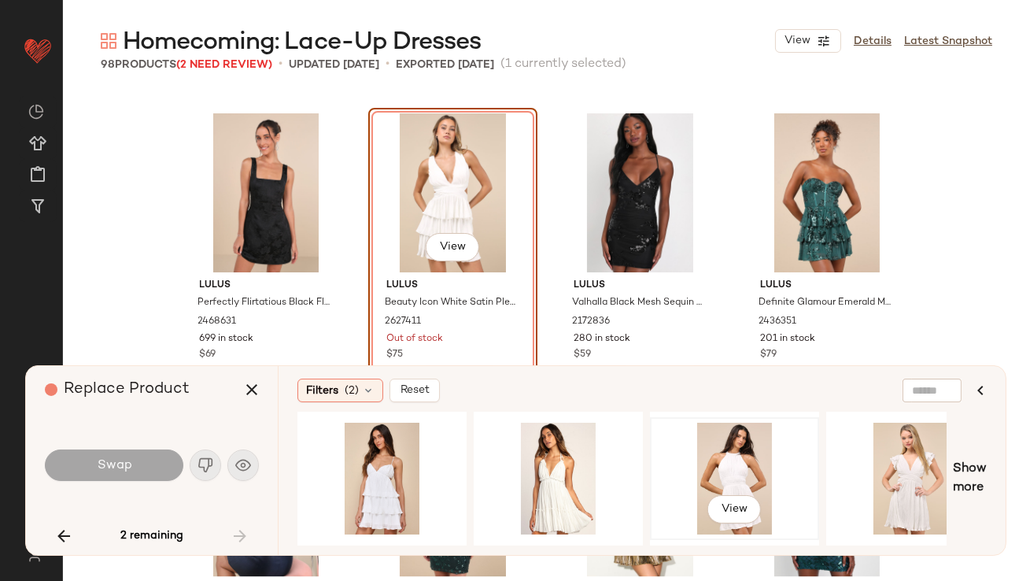
scroll to position [0, 3]
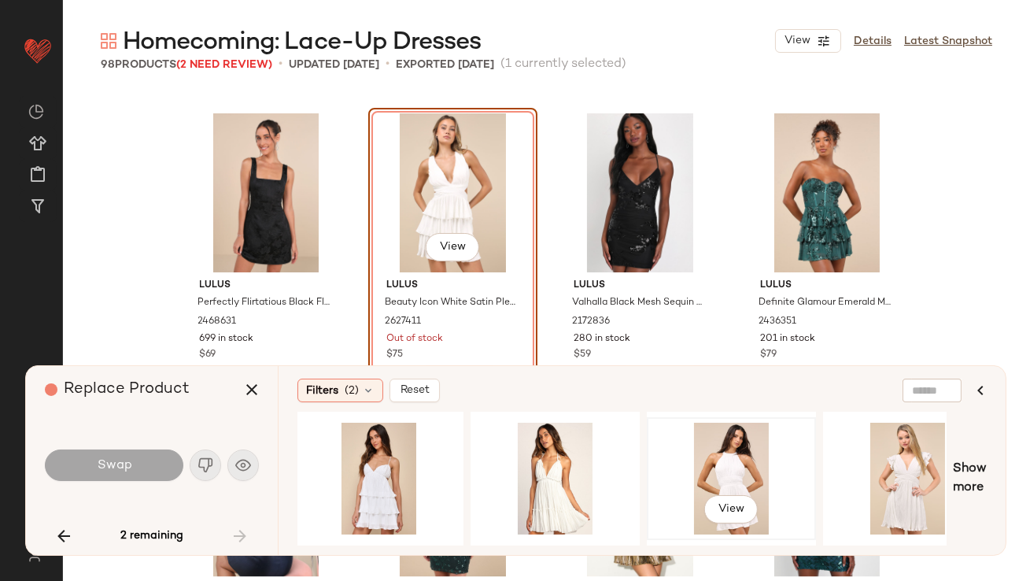
click at [757, 467] on div "View" at bounding box center [731, 478] width 158 height 112
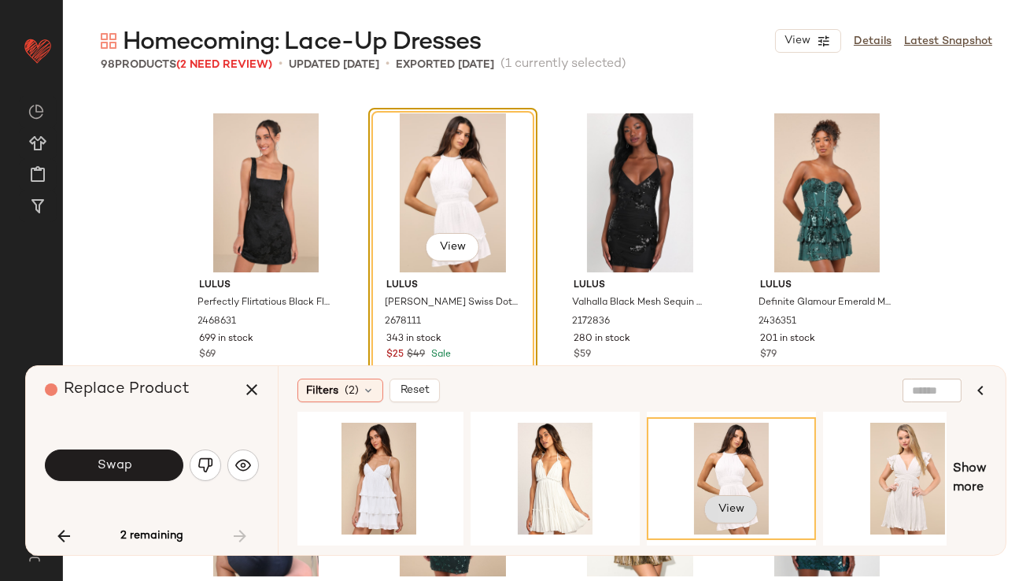
click at [737, 504] on span "View" at bounding box center [730, 509] width 27 height 13
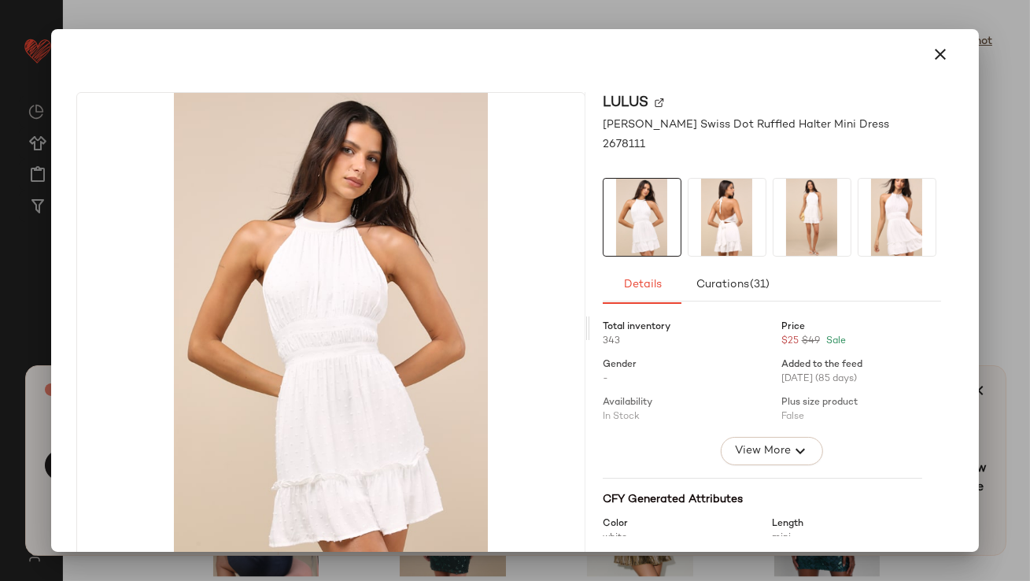
click at [737, 244] on img at bounding box center [726, 217] width 77 height 77
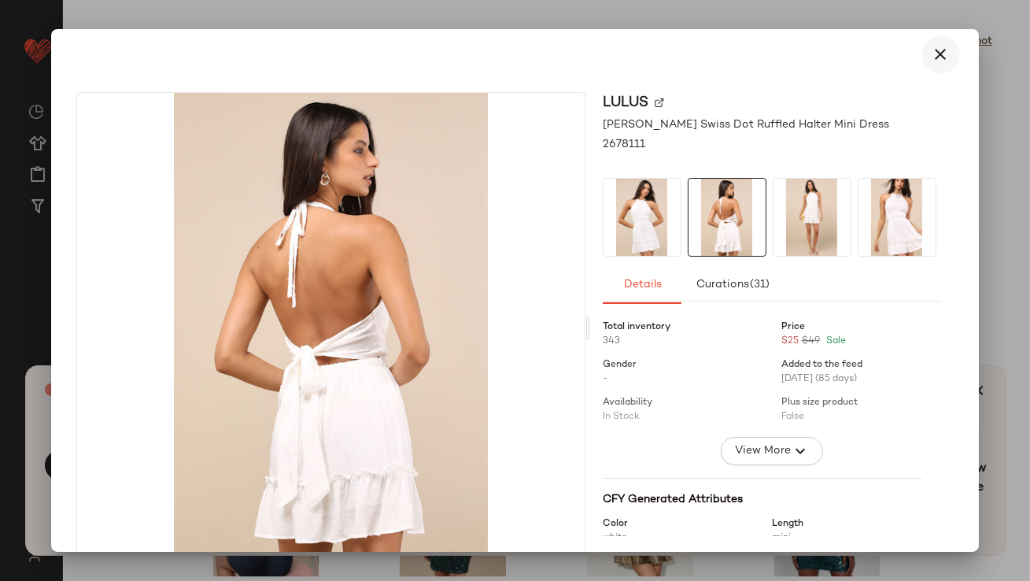
click at [932, 53] on icon "button" at bounding box center [940, 54] width 19 height 19
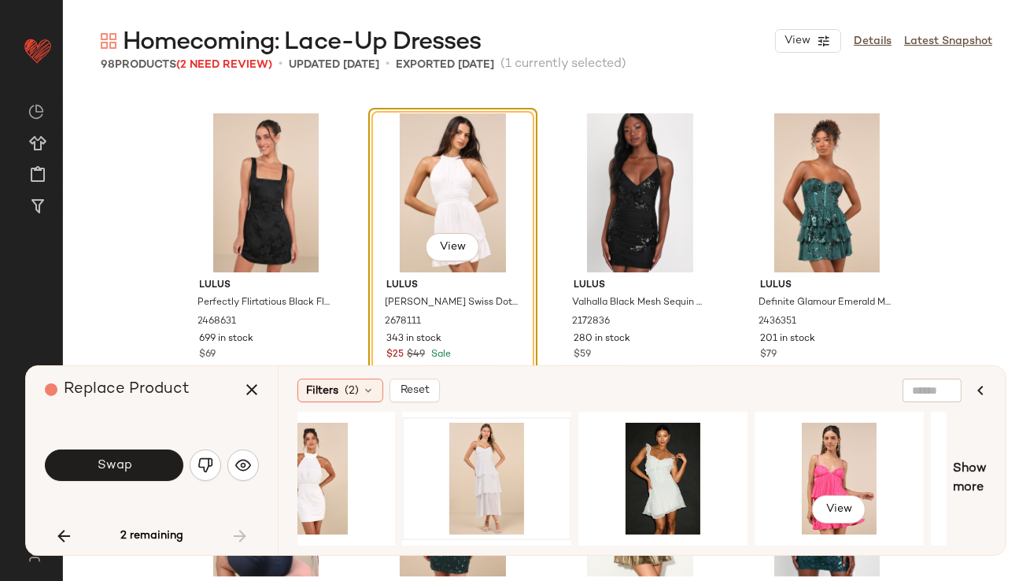
scroll to position [0, 2483]
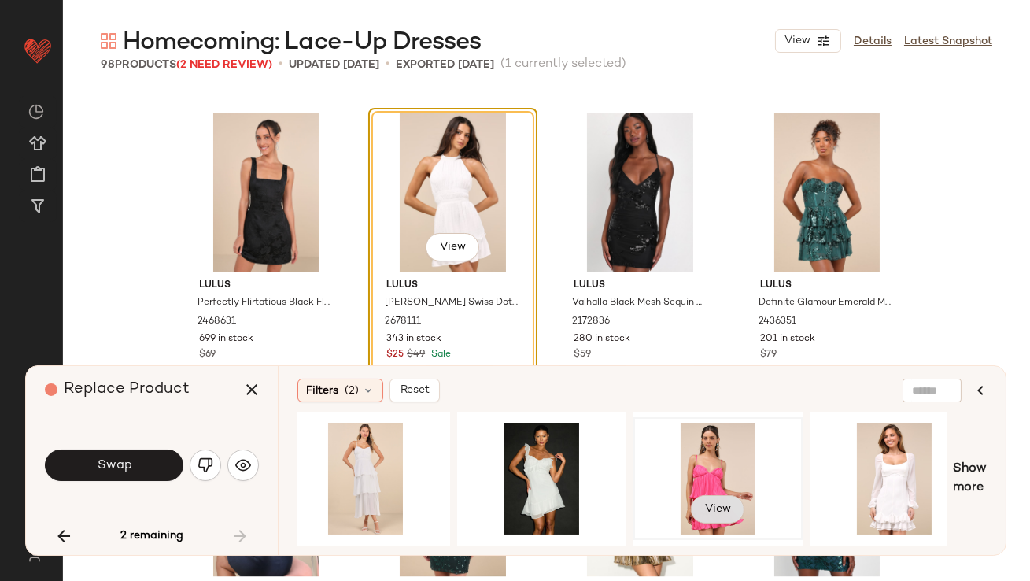
click at [714, 498] on button "View" at bounding box center [717, 509] width 53 height 28
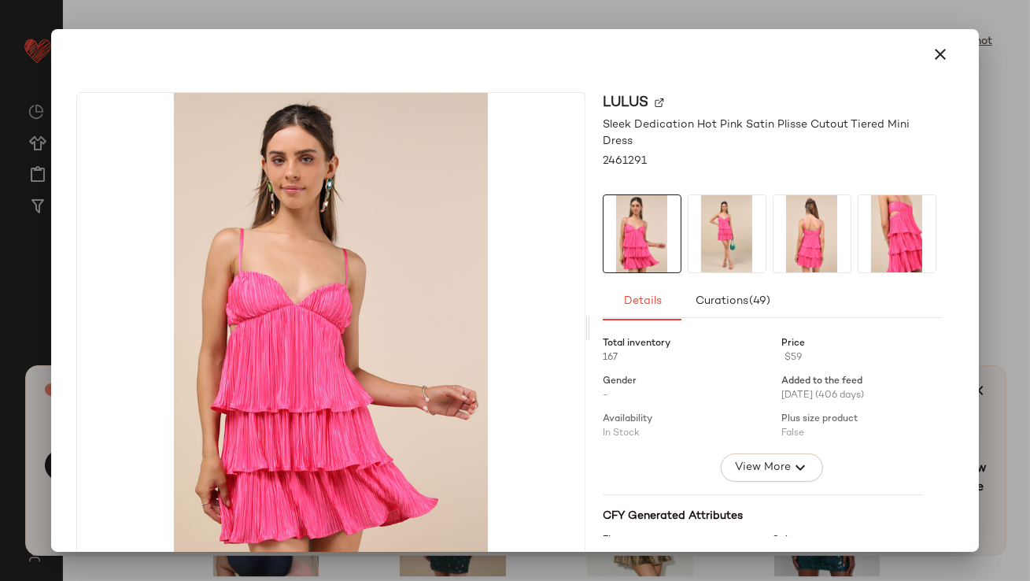
click at [814, 245] on img at bounding box center [811, 233] width 77 height 77
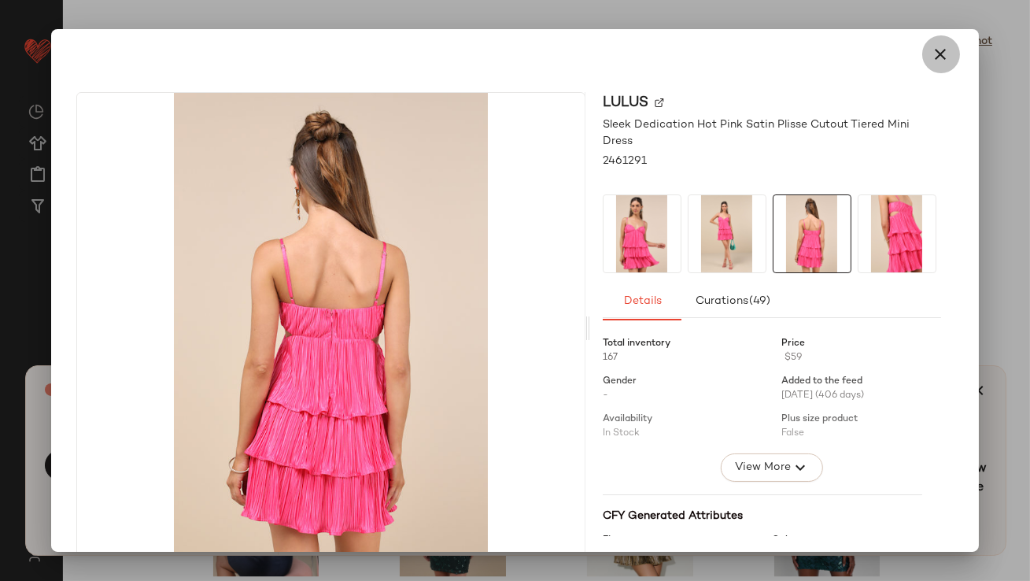
click at [931, 59] on icon "button" at bounding box center [940, 54] width 19 height 19
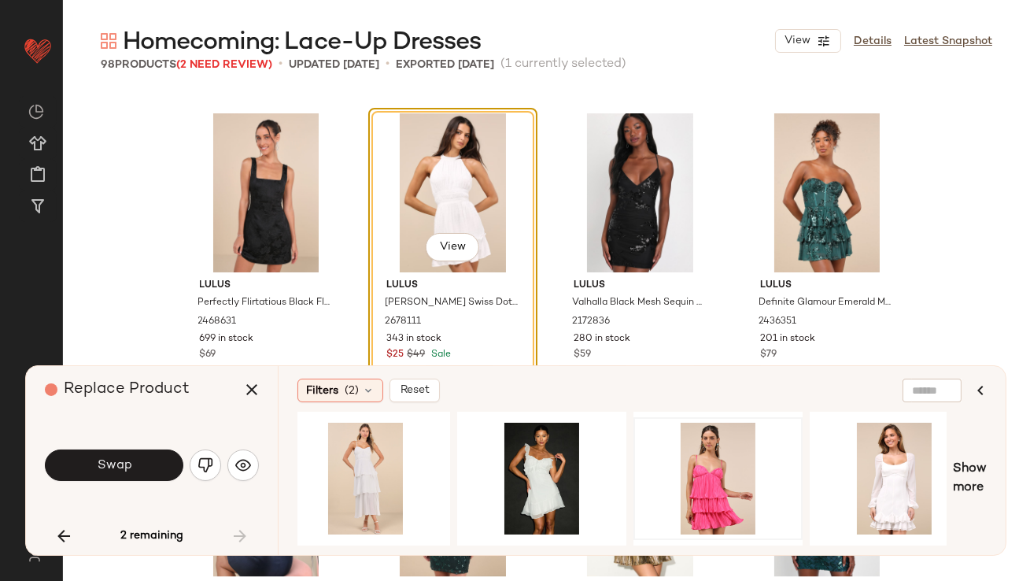
click at [230, 394] on div "Replace Product" at bounding box center [158, 389] width 226 height 47
click at [260, 390] on button "button" at bounding box center [252, 390] width 38 height 38
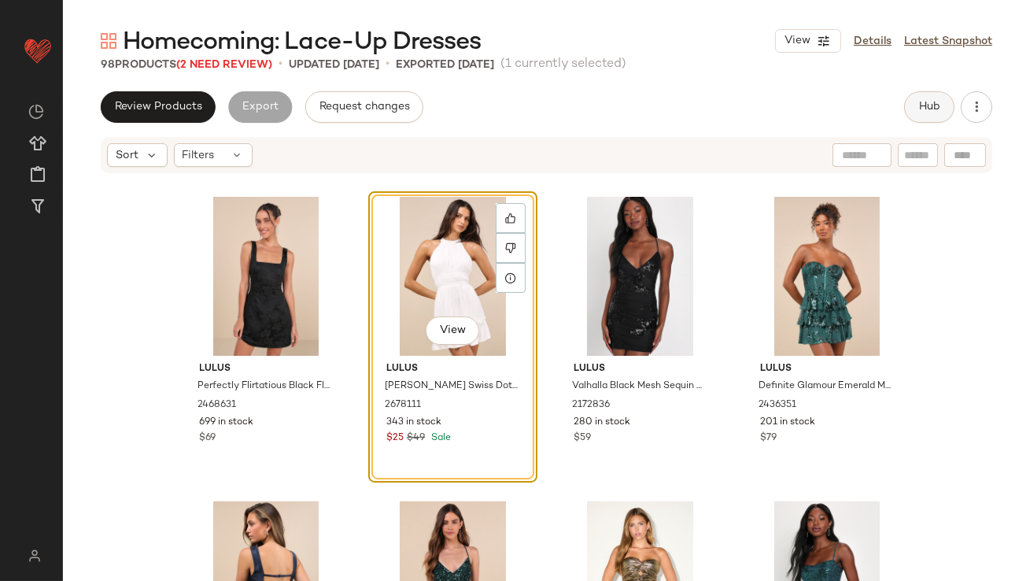
click at [929, 105] on span "Hub" at bounding box center [929, 107] width 22 height 13
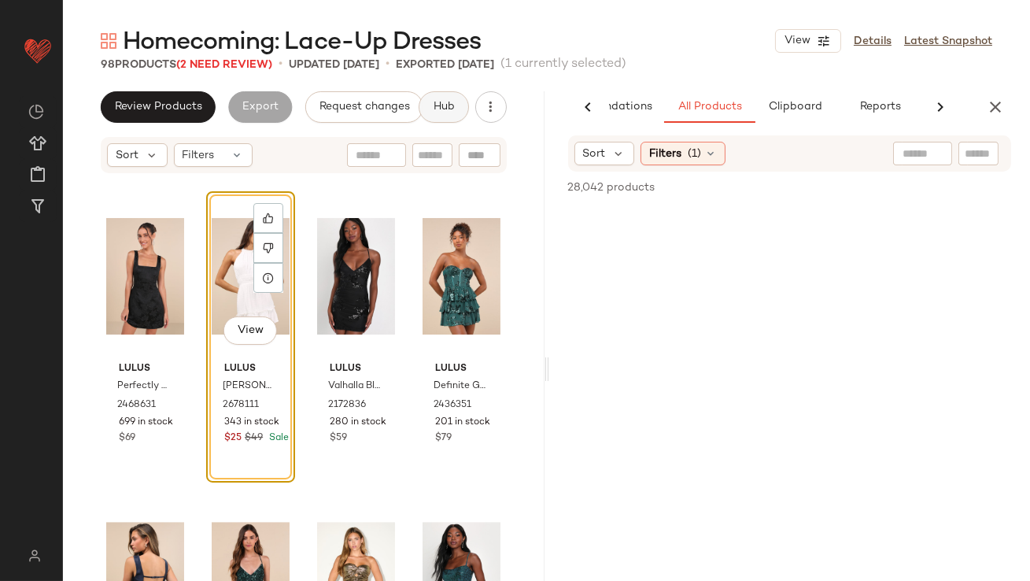
scroll to position [0, 88]
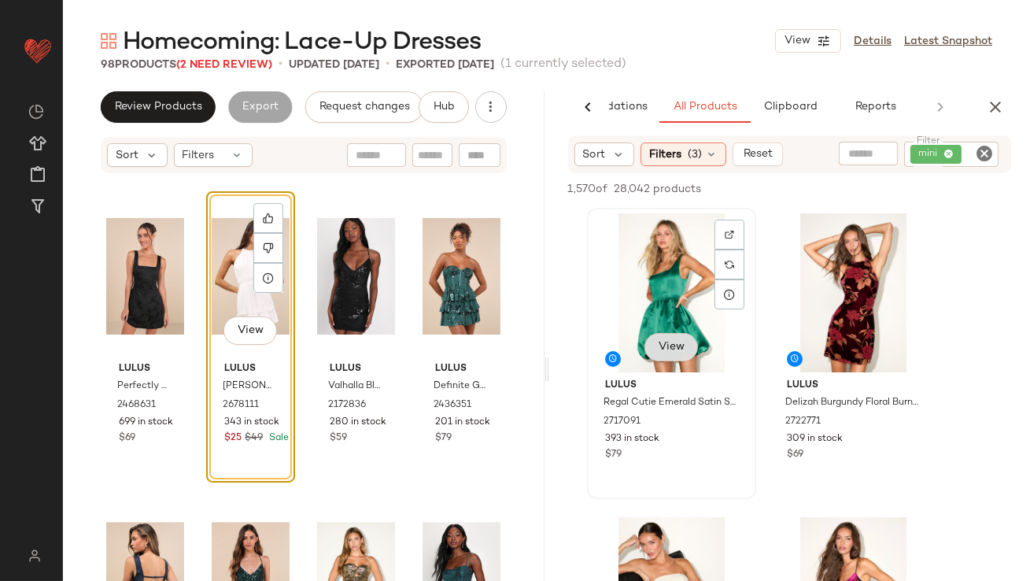
click at [688, 351] on button "View" at bounding box center [669, 347] width 53 height 28
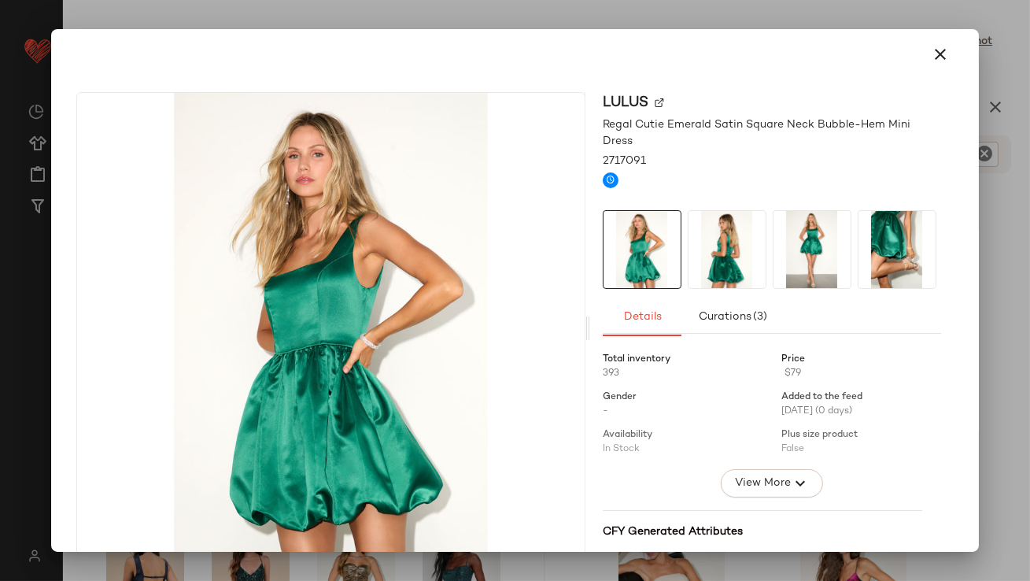
click at [698, 249] on img at bounding box center [726, 249] width 77 height 77
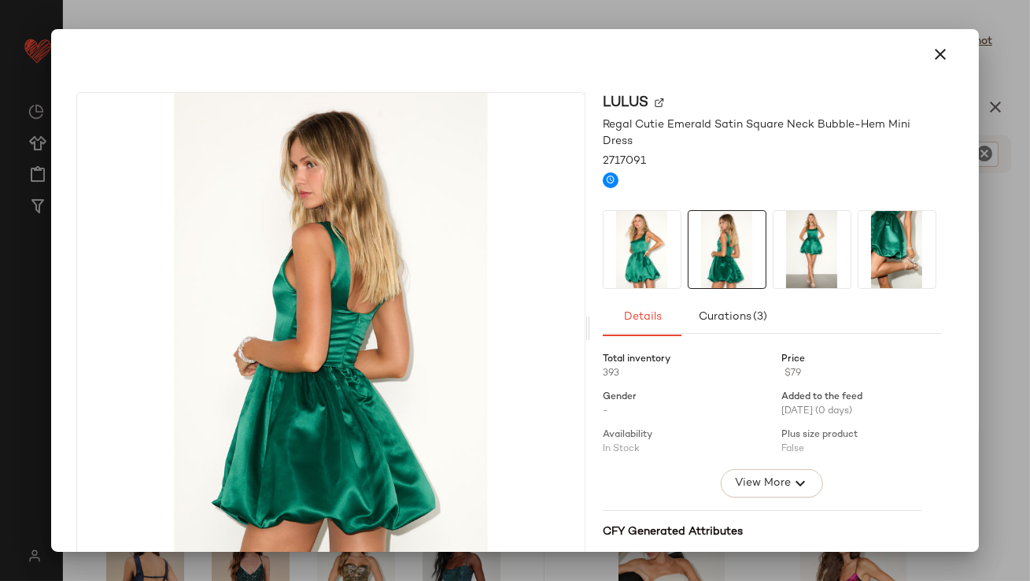
click at [931, 46] on icon "button" at bounding box center [940, 54] width 19 height 19
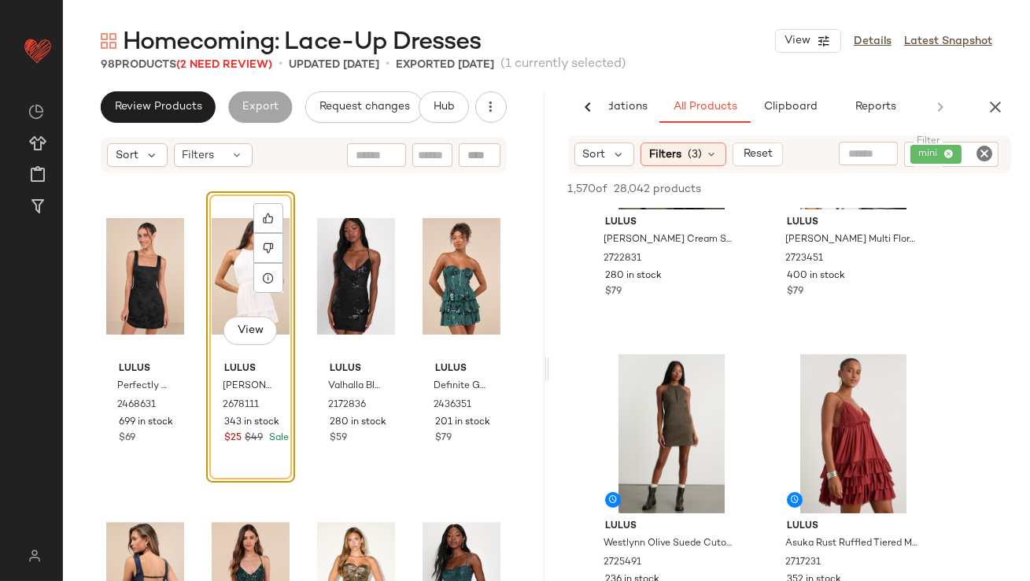
scroll to position [724, 0]
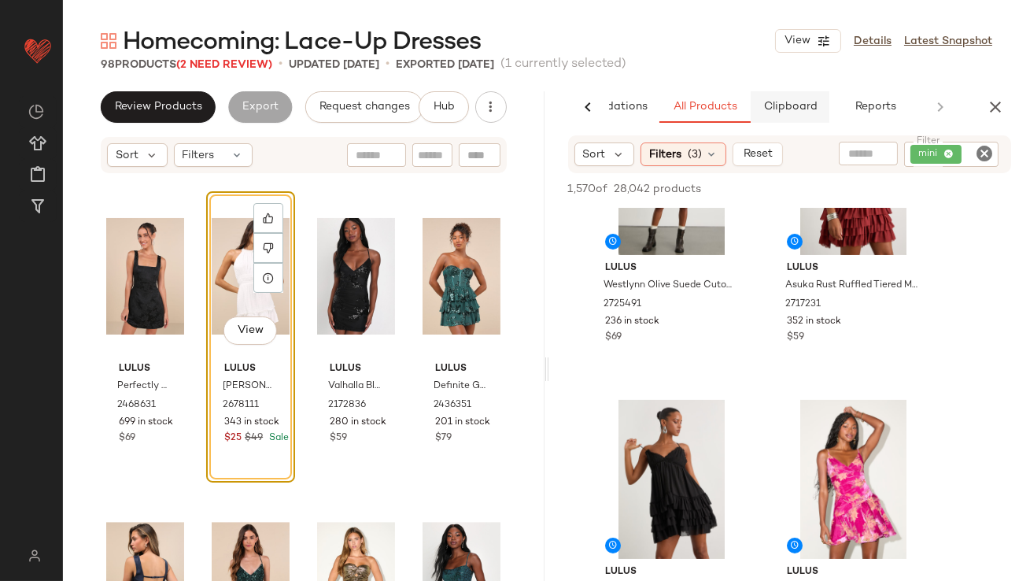
click at [781, 116] on button "Clipboard" at bounding box center [789, 106] width 79 height 31
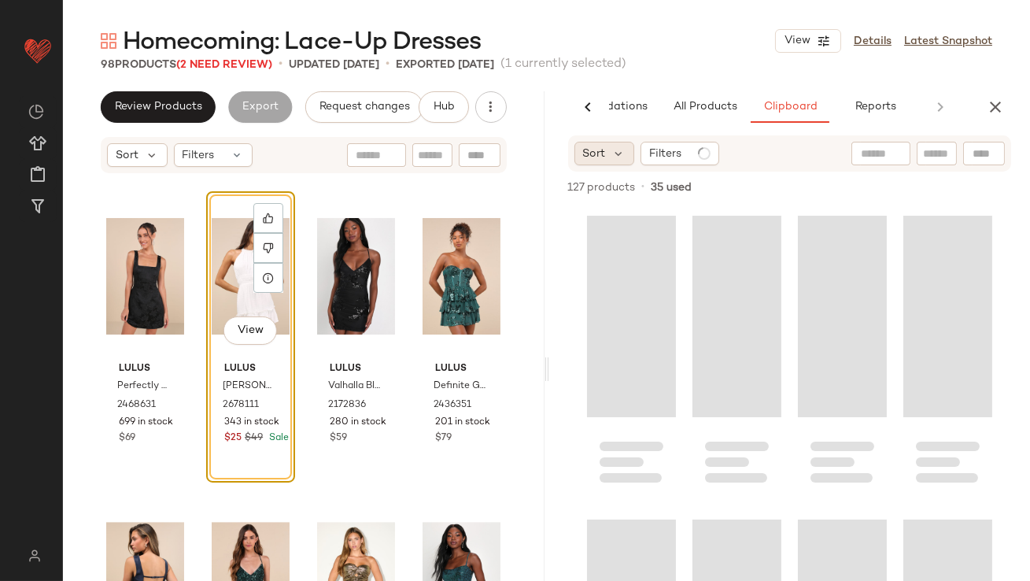
click at [622, 161] on div "Sort" at bounding box center [604, 154] width 61 height 24
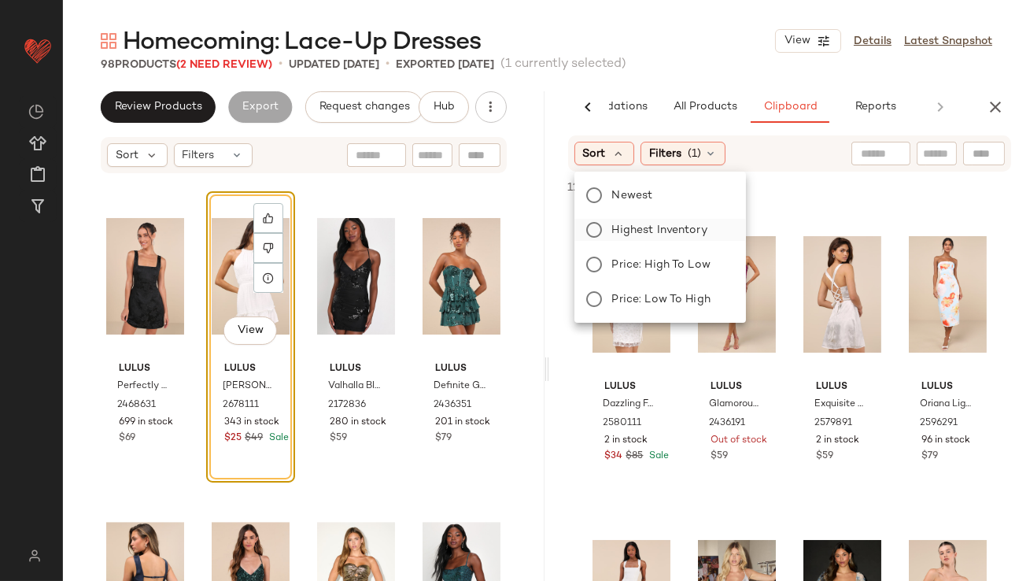
click at [631, 229] on span "Highest Inventory" at bounding box center [659, 230] width 95 height 17
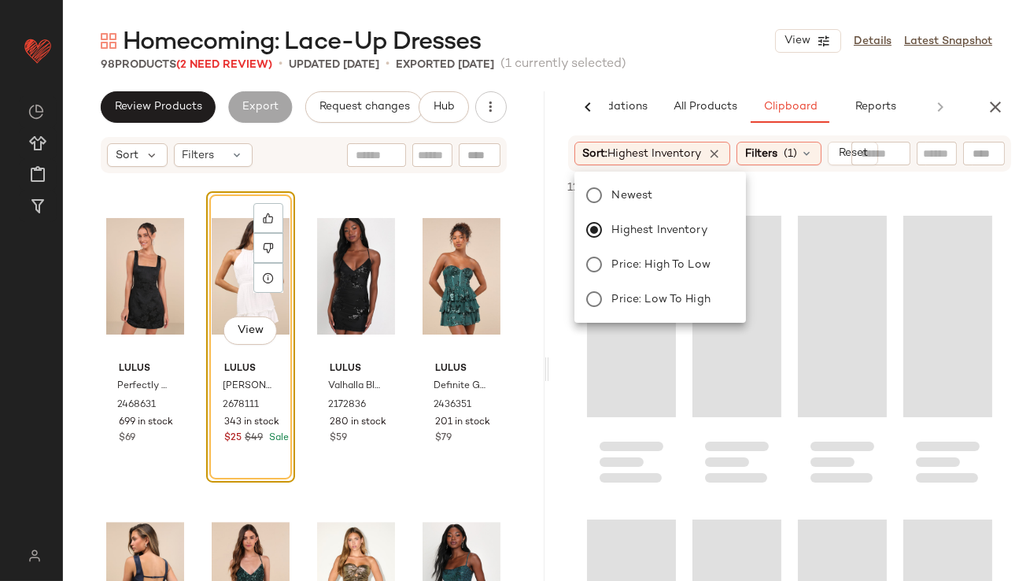
click at [715, 57] on div "98 Products (2 Need Review) • updated Sep 9th • Exported Sep 9th (1 currently s…" at bounding box center [546, 65] width 967 height 16
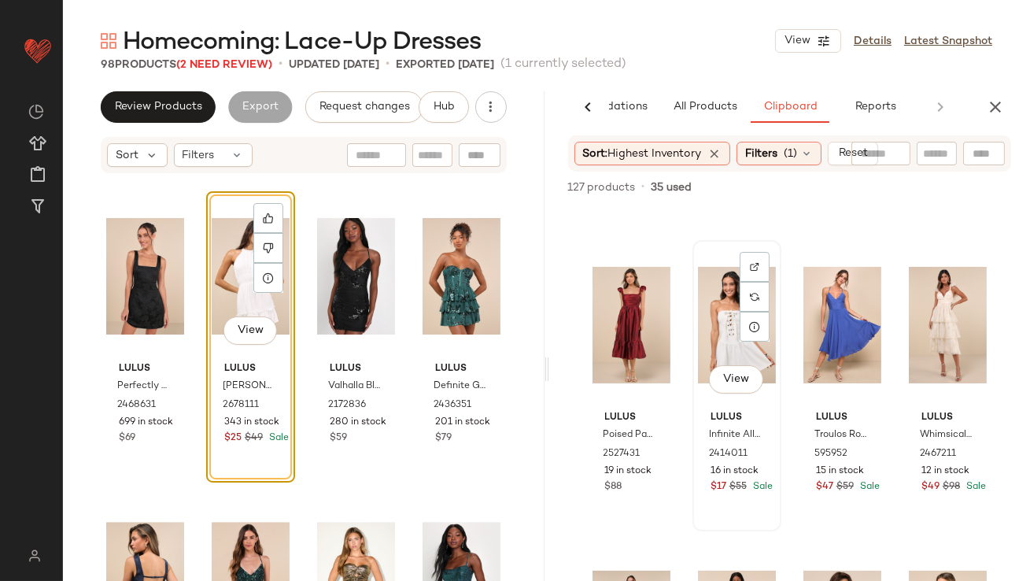
scroll to position [1195, 0]
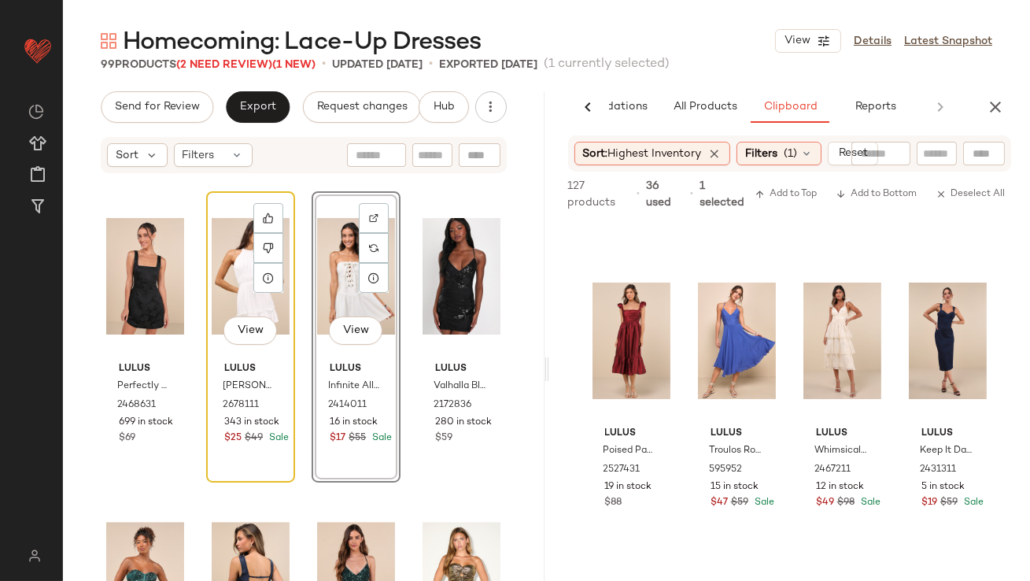
click at [238, 275] on div "View" at bounding box center [251, 276] width 78 height 159
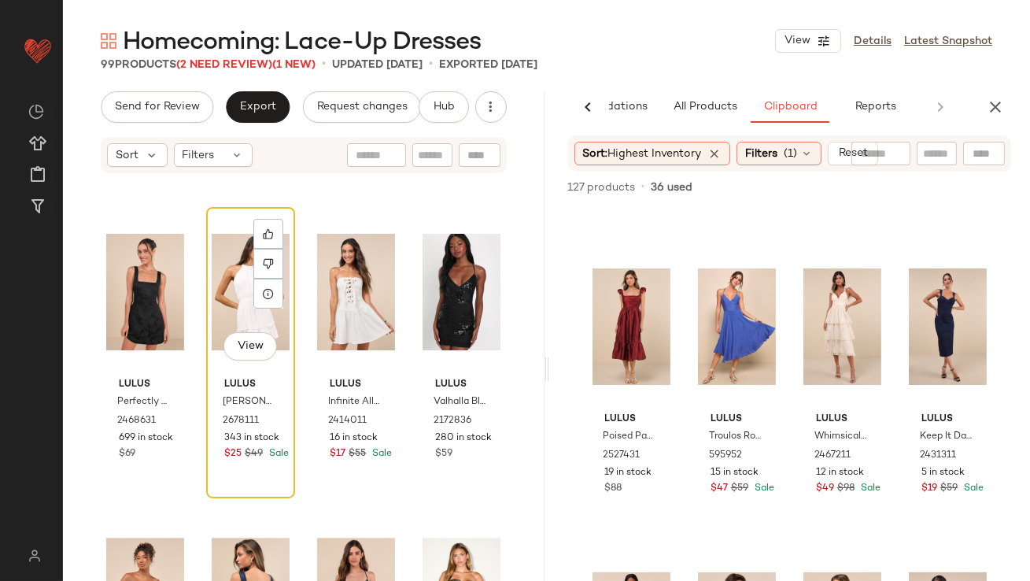
scroll to position [6358, 0]
click at [238, 295] on div "View" at bounding box center [251, 293] width 78 height 159
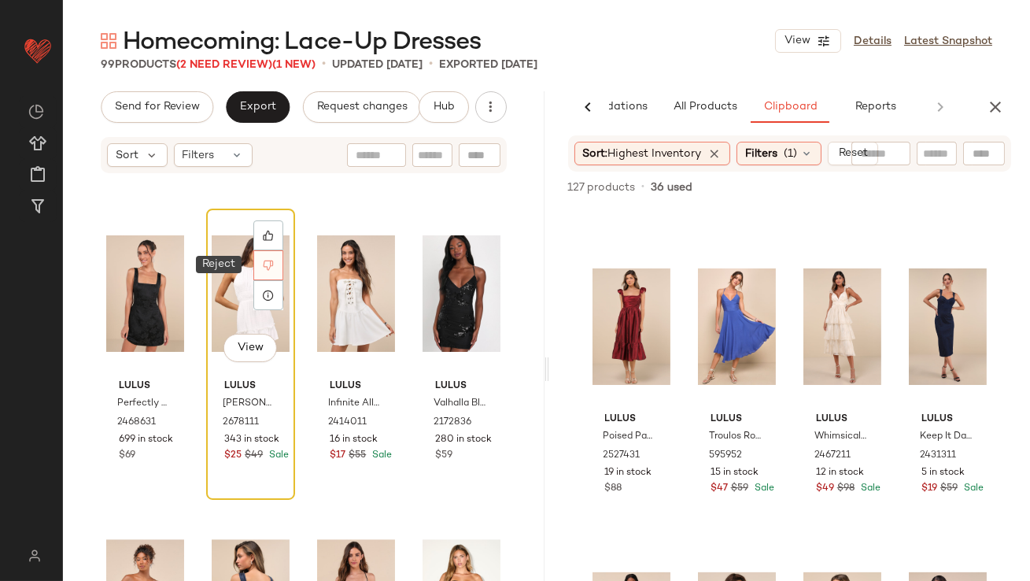
click at [267, 267] on icon at bounding box center [268, 265] width 11 height 11
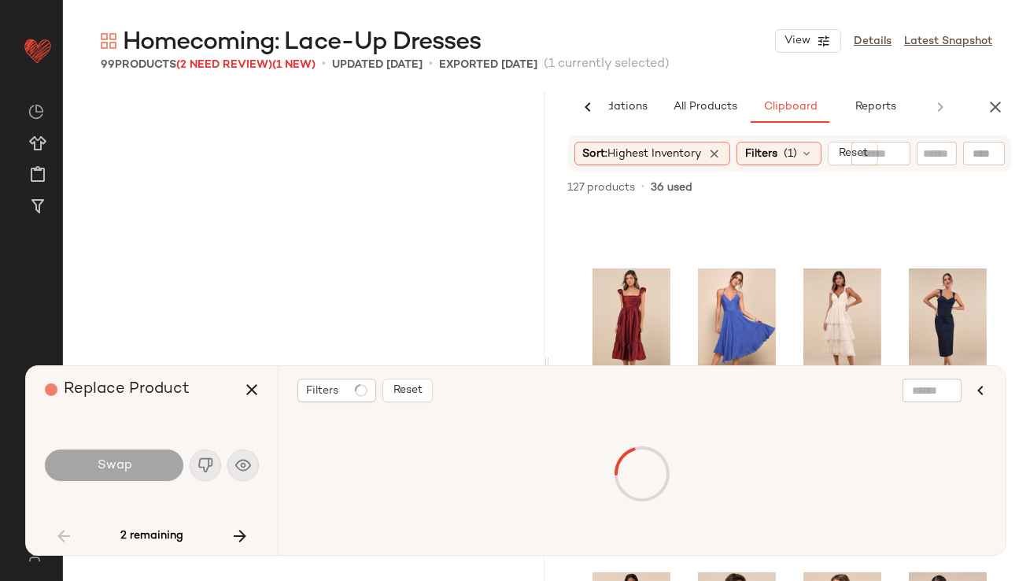
scroll to position [911, 0]
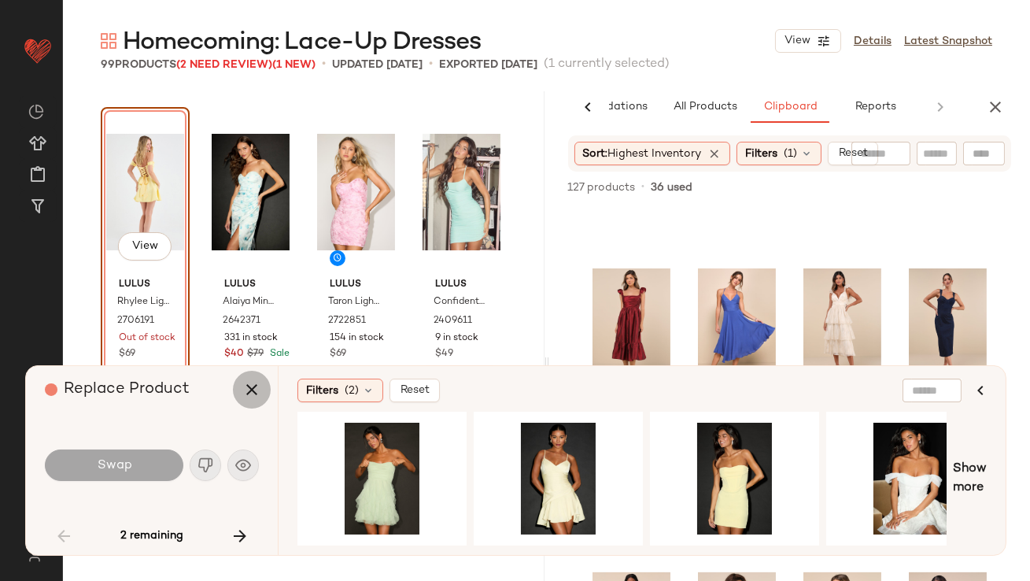
click at [252, 383] on icon "button" at bounding box center [251, 389] width 19 height 19
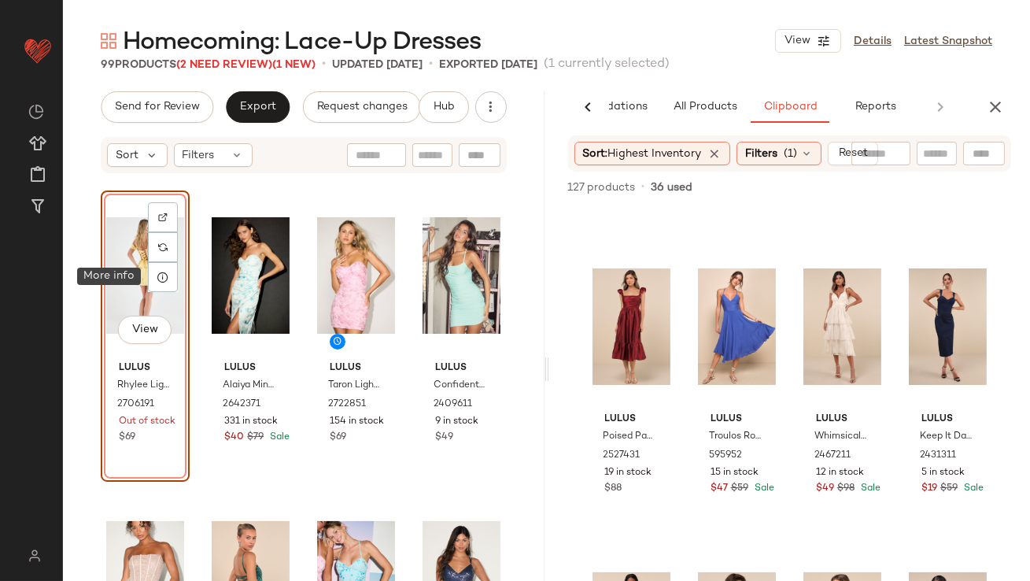
click at [125, 271] on div "View" at bounding box center [145, 275] width 78 height 159
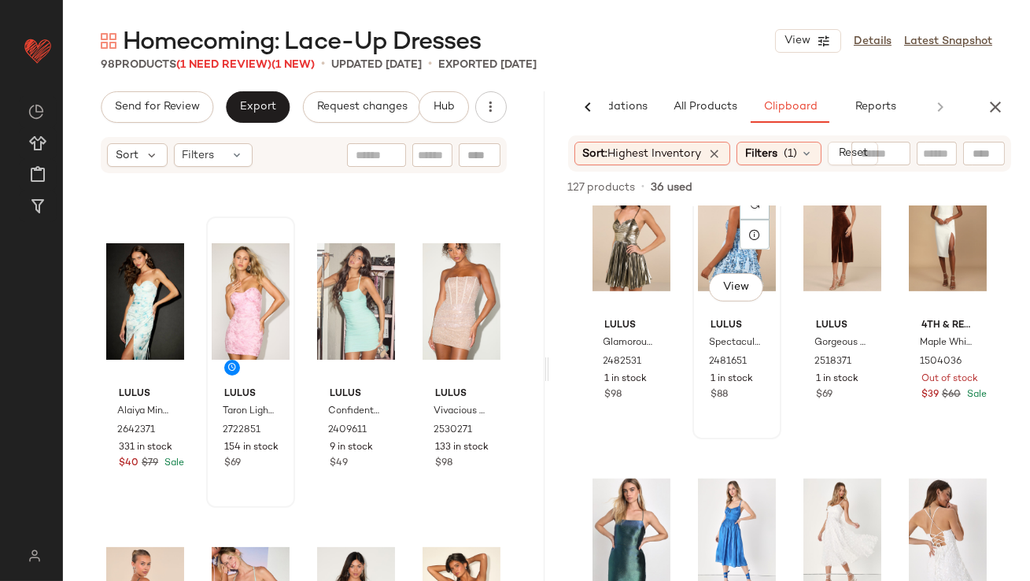
scroll to position [1894, 0]
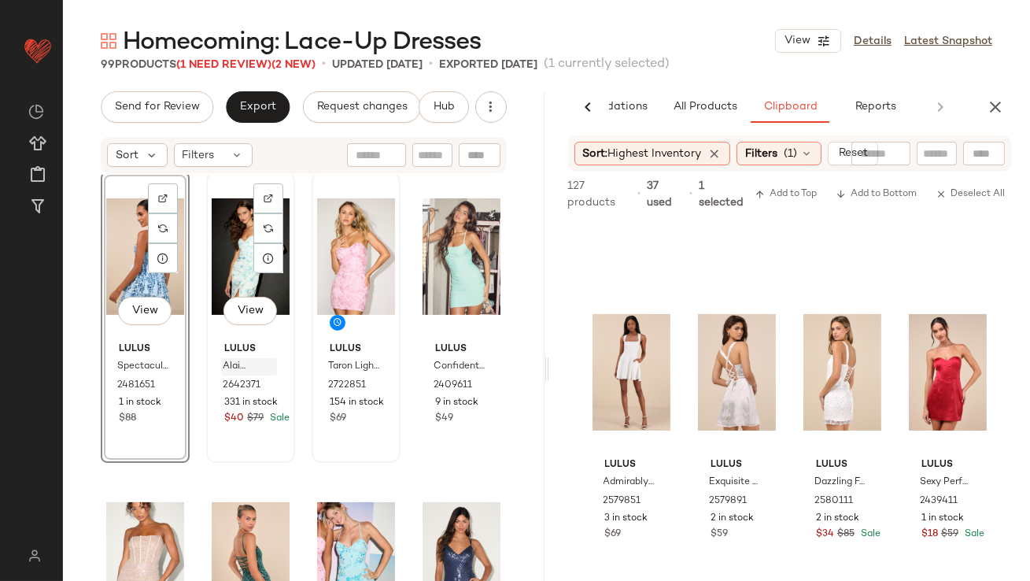
scroll to position [993, 0]
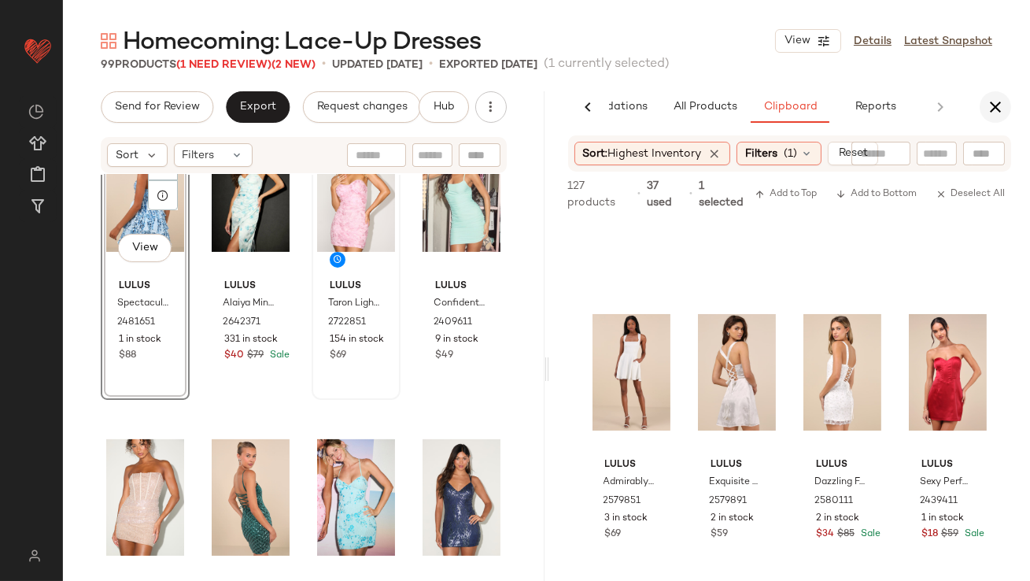
click at [985, 115] on button "button" at bounding box center [994, 106] width 31 height 31
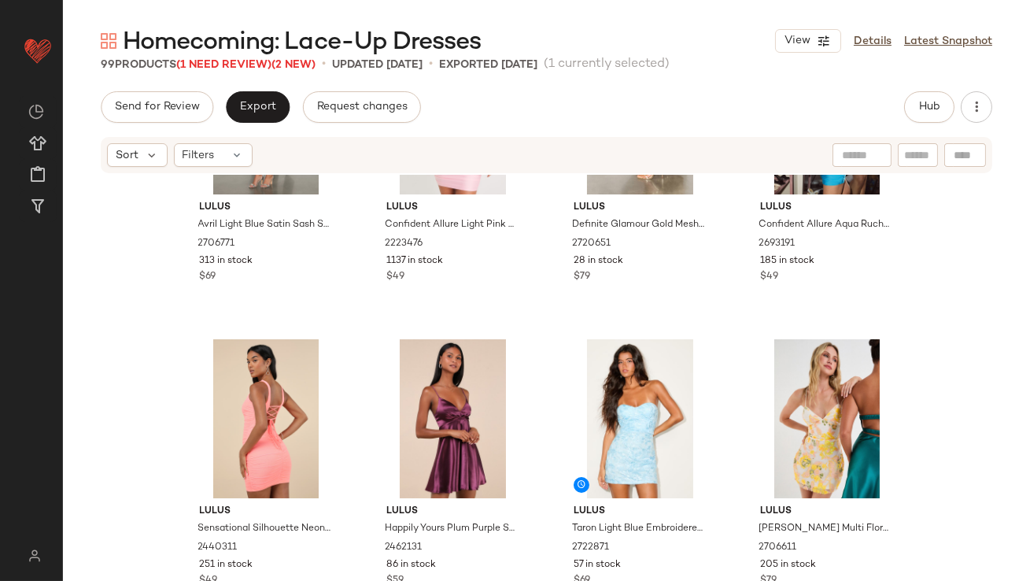
scroll to position [0, 0]
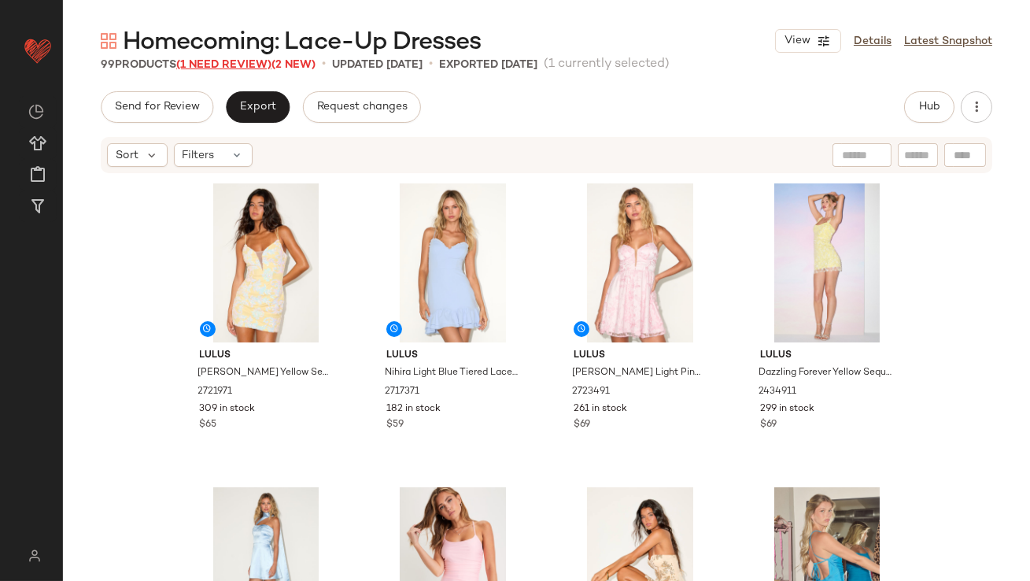
click at [252, 67] on span "(1 Need Review)" at bounding box center [223, 65] width 95 height 12
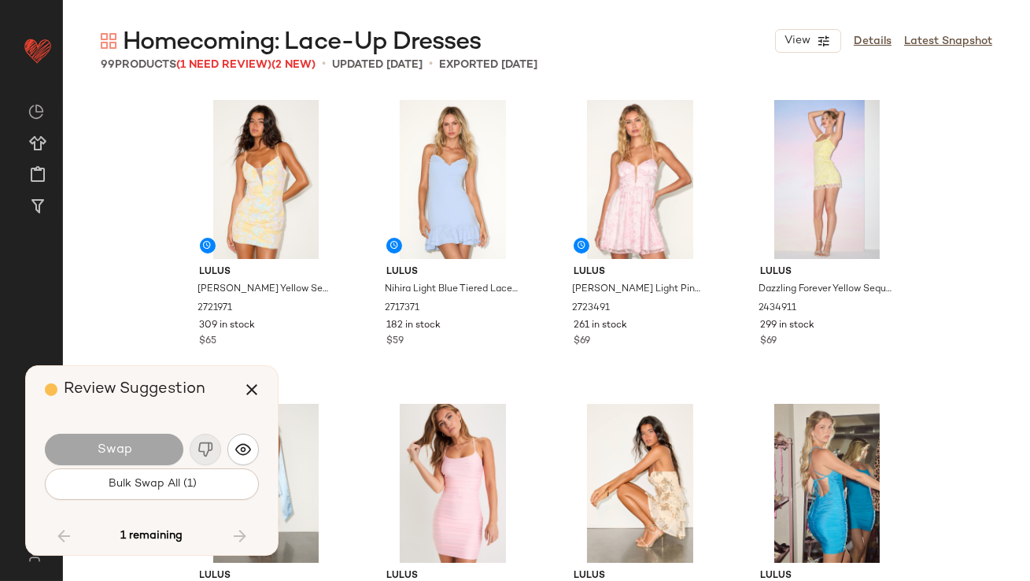
scroll to position [6376, 0]
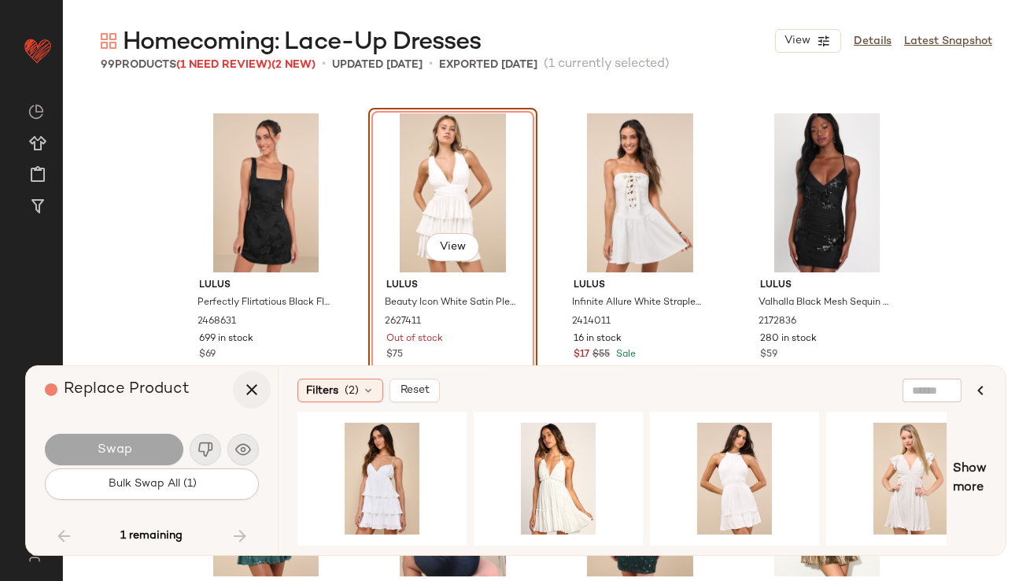
click at [251, 389] on icon "button" at bounding box center [251, 389] width 19 height 19
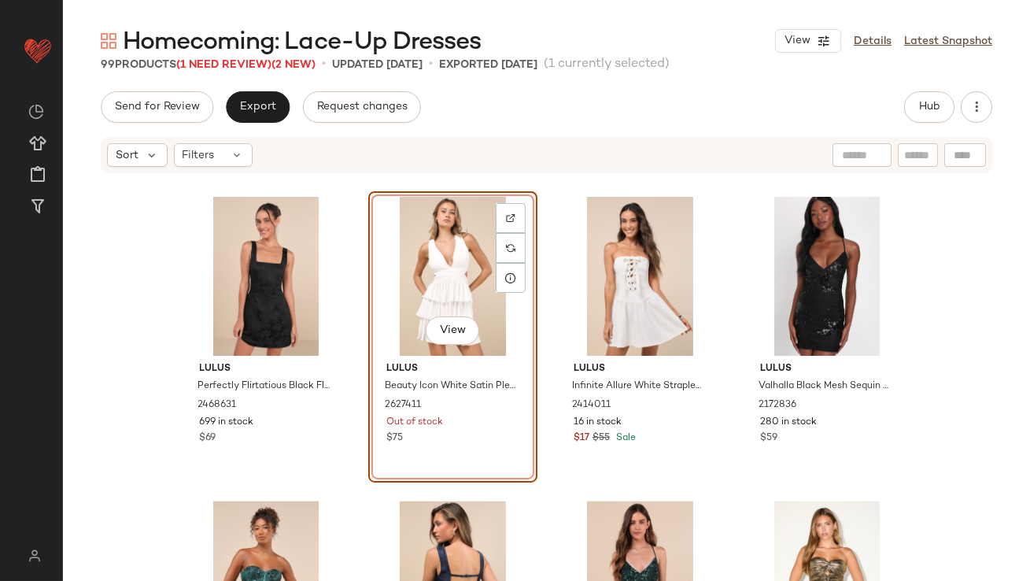
click at [437, 264] on div "View" at bounding box center [453, 276] width 158 height 159
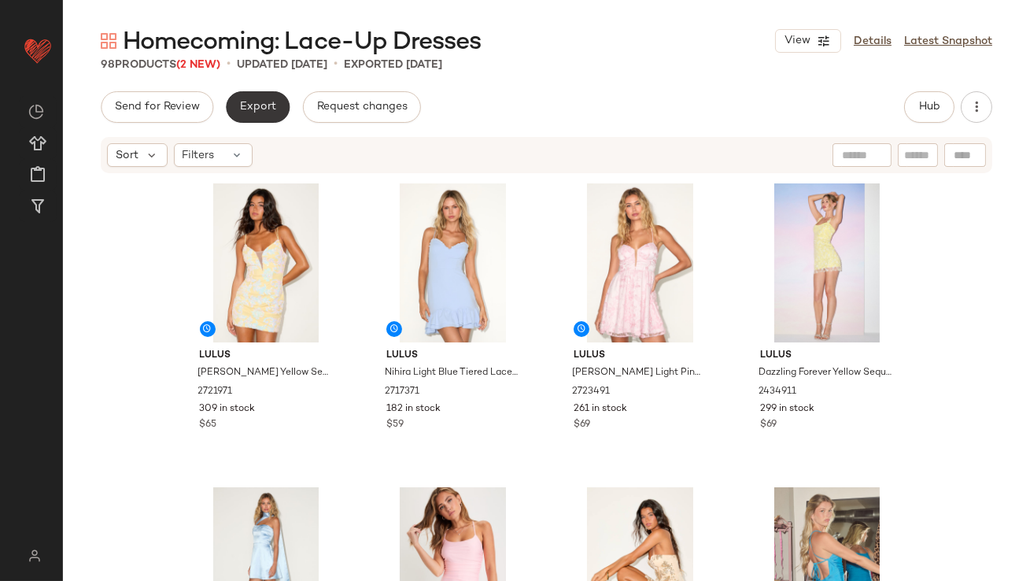
click at [263, 112] on span "Export" at bounding box center [257, 107] width 37 height 13
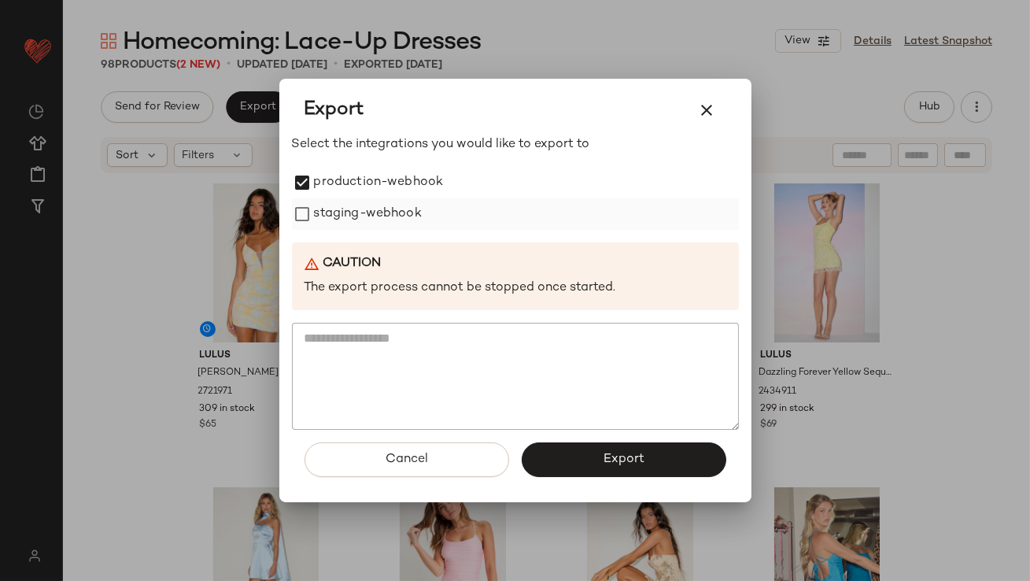
click at [315, 218] on label "staging-webhook" at bounding box center [368, 213] width 108 height 31
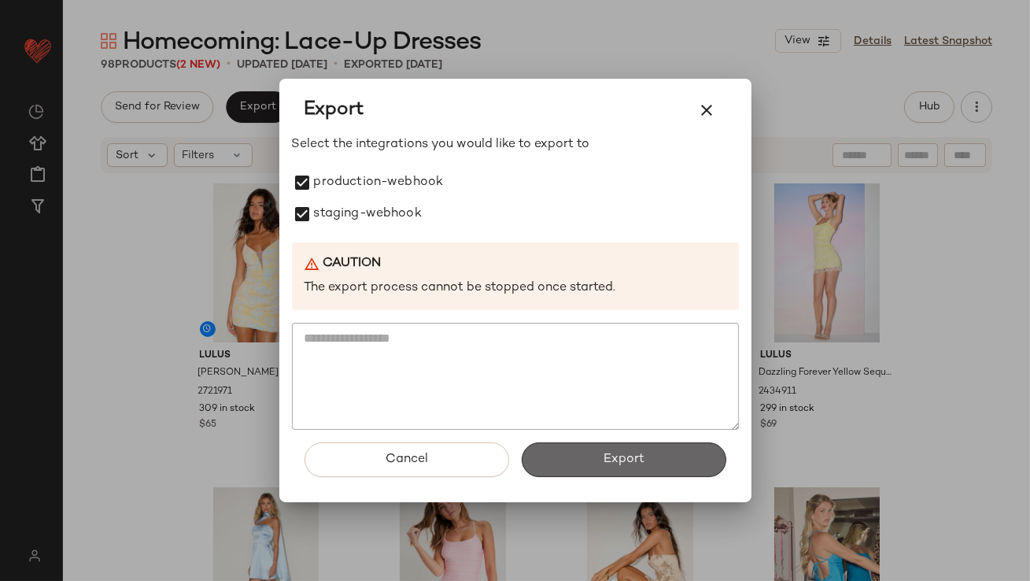
click at [590, 444] on button "Export" at bounding box center [624, 459] width 205 height 35
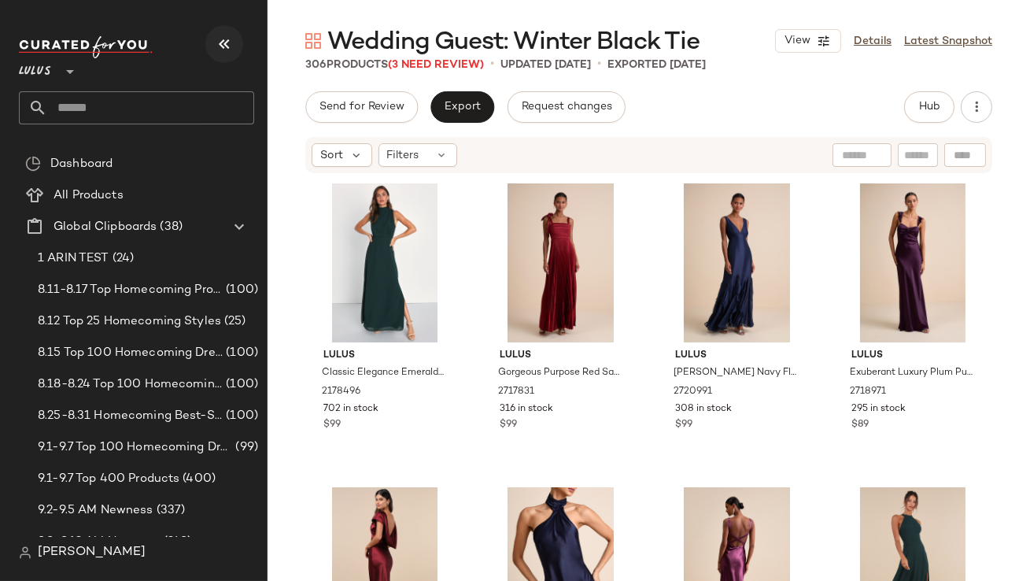
click at [222, 35] on icon "button" at bounding box center [224, 44] width 19 height 19
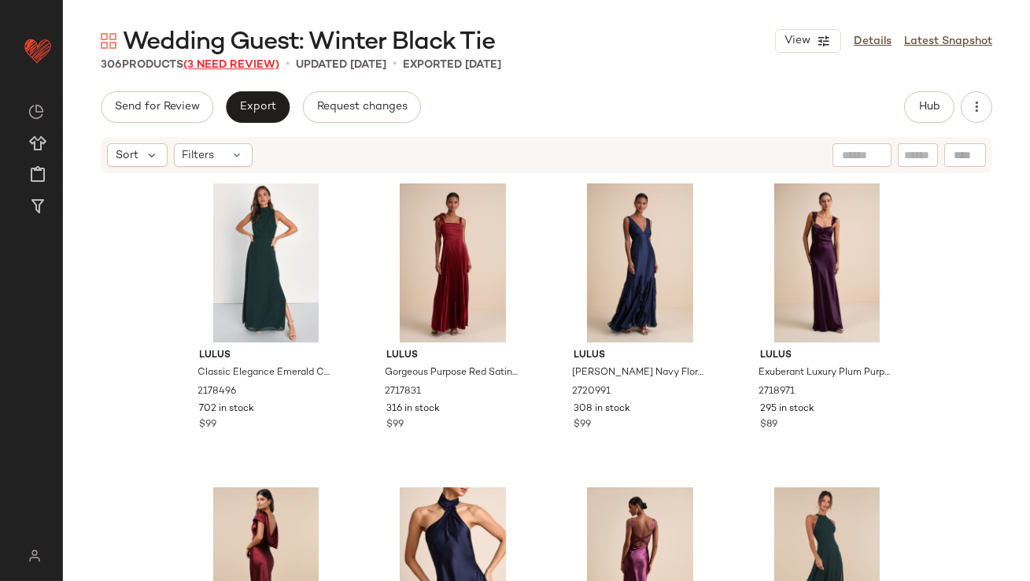
click at [241, 60] on span "(3 Need Review)" at bounding box center [231, 65] width 96 height 12
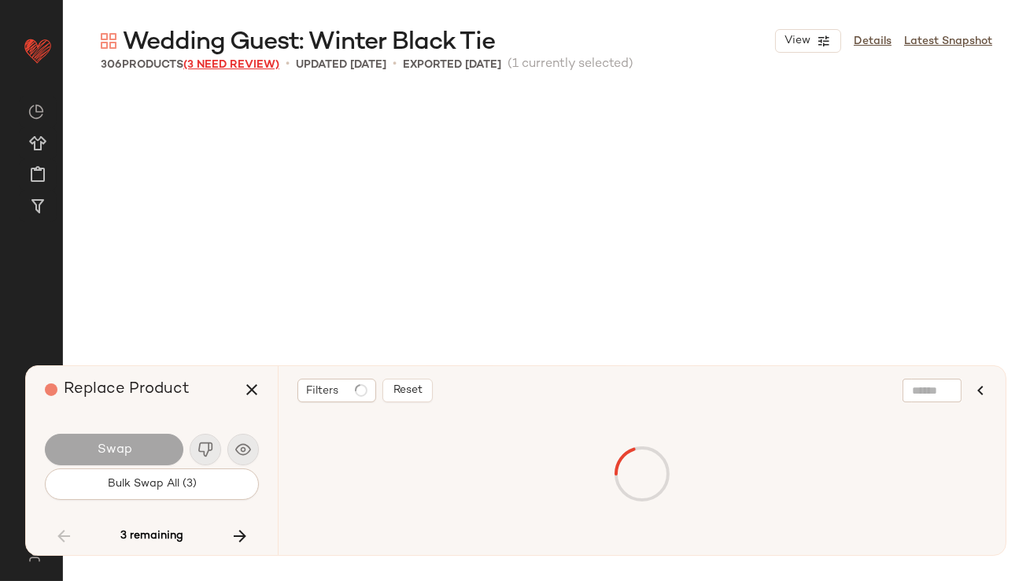
scroll to position [7591, 0]
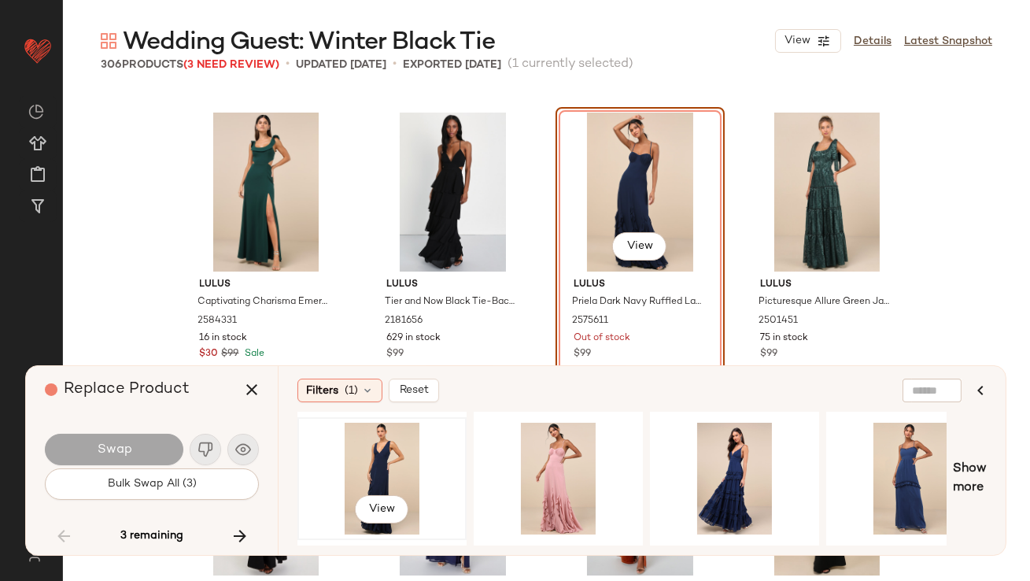
click at [368, 445] on div "View" at bounding box center [382, 478] width 158 height 112
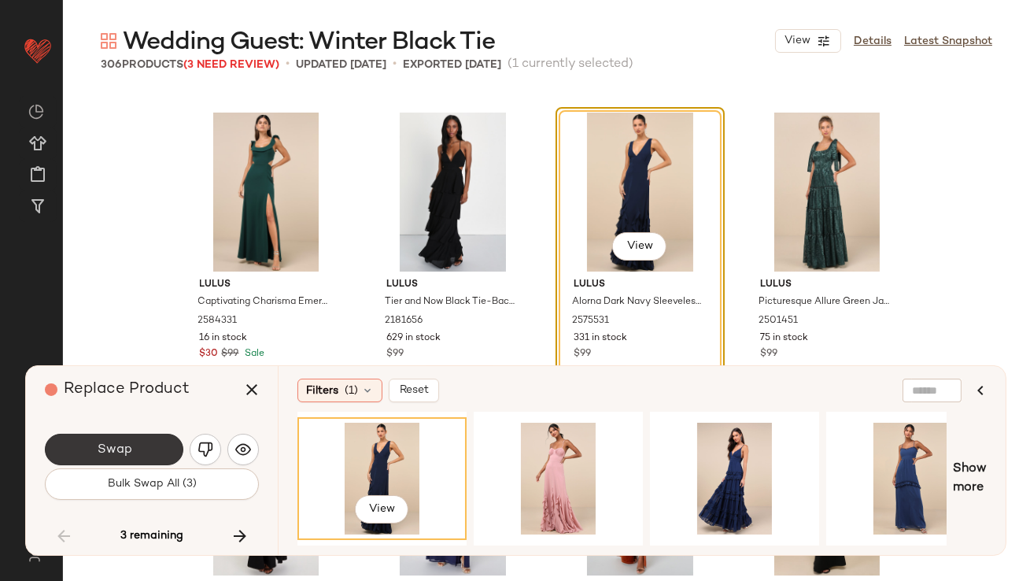
click at [135, 441] on button "Swap" at bounding box center [114, 448] width 138 height 31
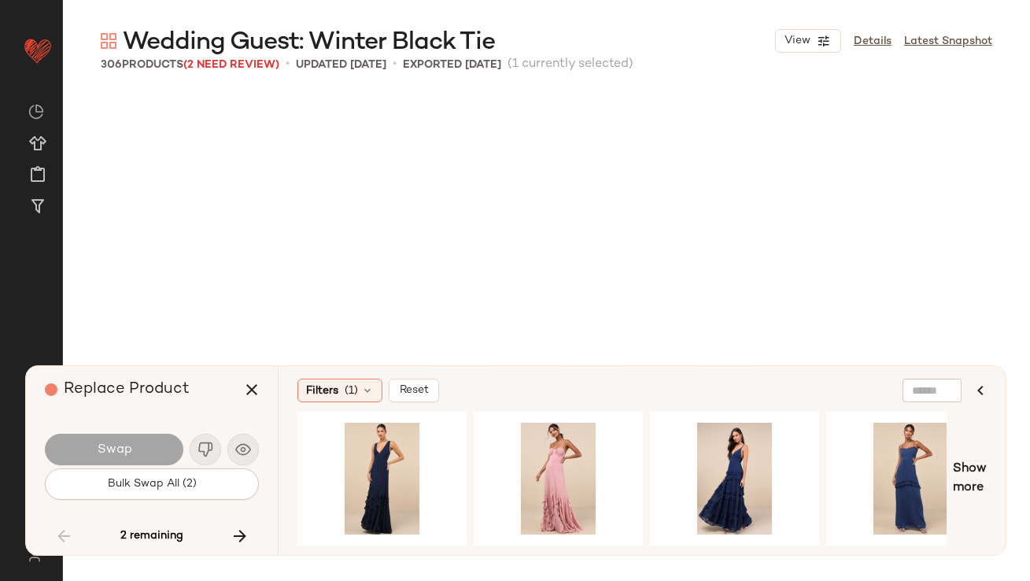
scroll to position [12448, 0]
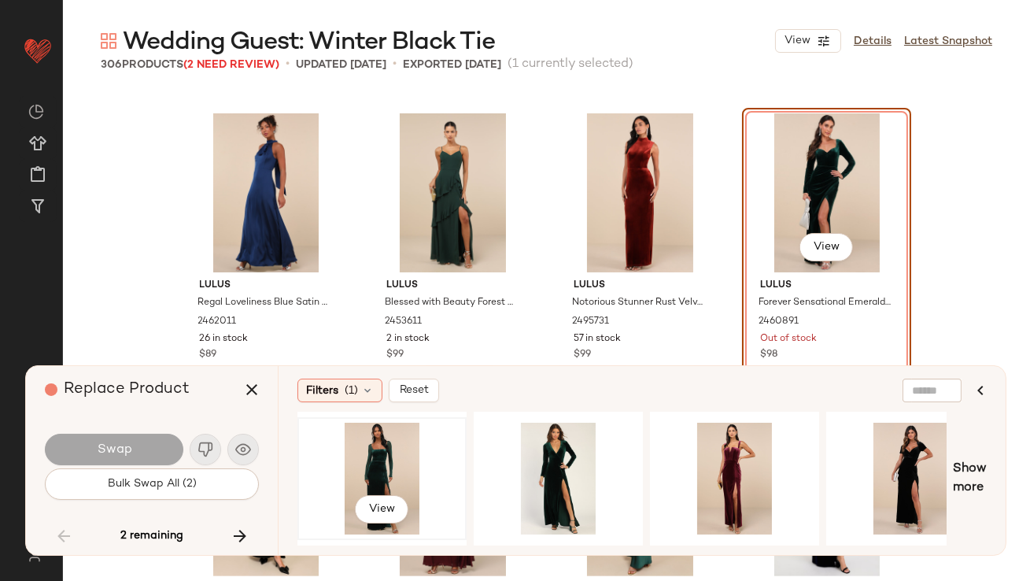
click at [369, 467] on div "View" at bounding box center [382, 478] width 158 height 112
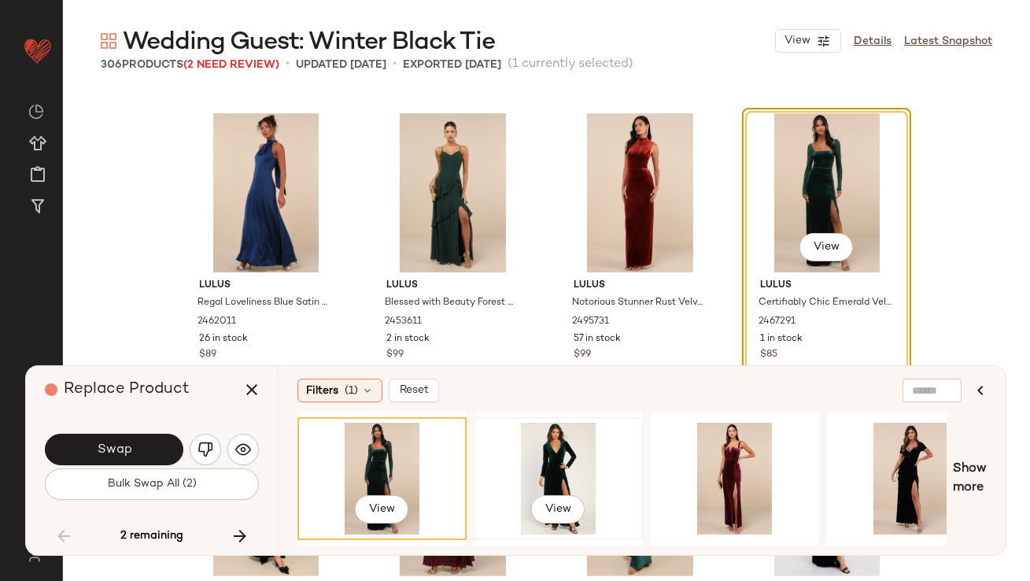
click at [607, 470] on div "View" at bounding box center [558, 478] width 158 height 112
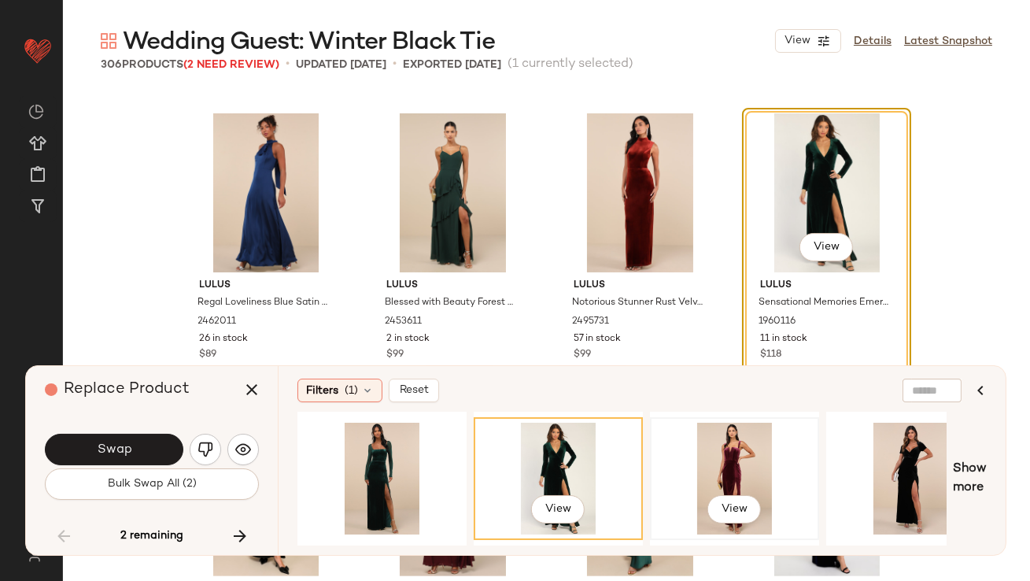
click at [702, 463] on div "View" at bounding box center [734, 478] width 158 height 112
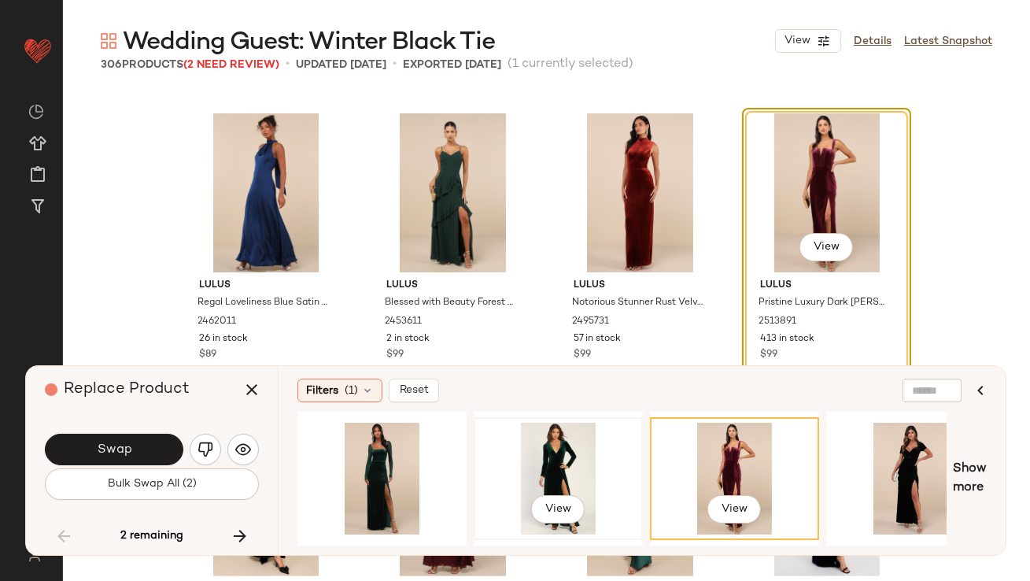
click at [546, 458] on div "View" at bounding box center [558, 478] width 158 height 112
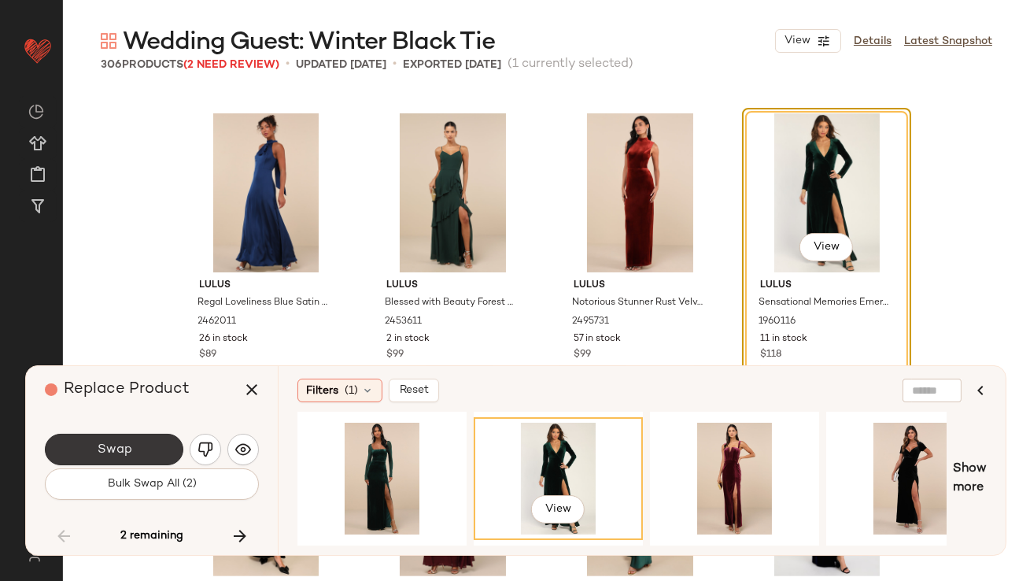
click at [118, 435] on button "Swap" at bounding box center [114, 448] width 138 height 31
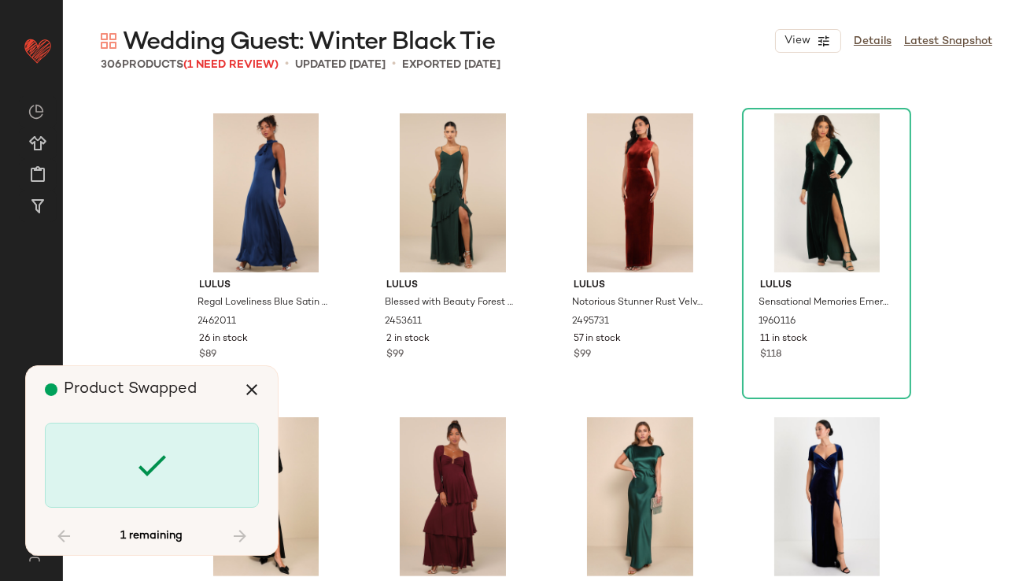
scroll to position [18218, 0]
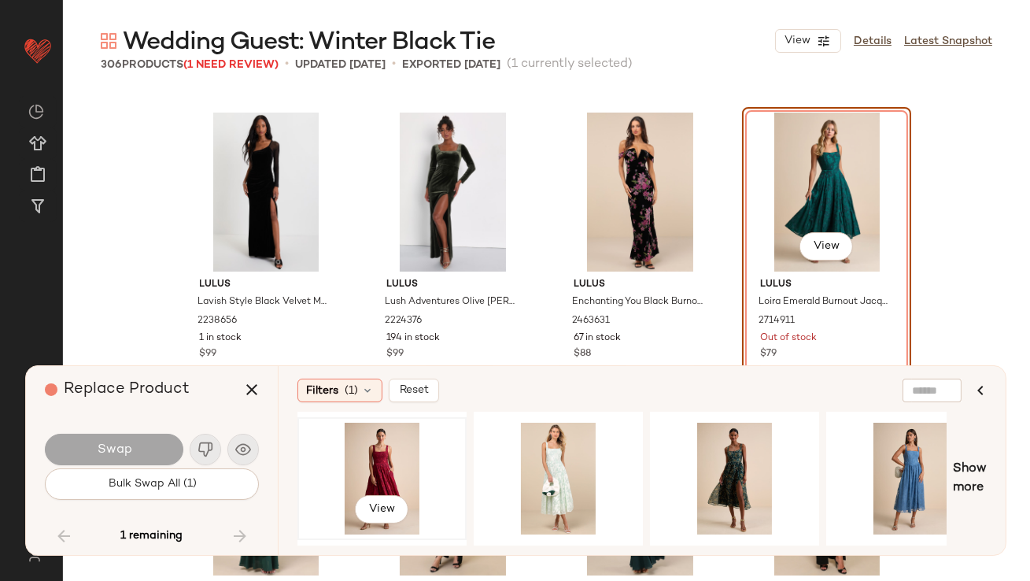
click at [398, 470] on div "View" at bounding box center [382, 478] width 158 height 112
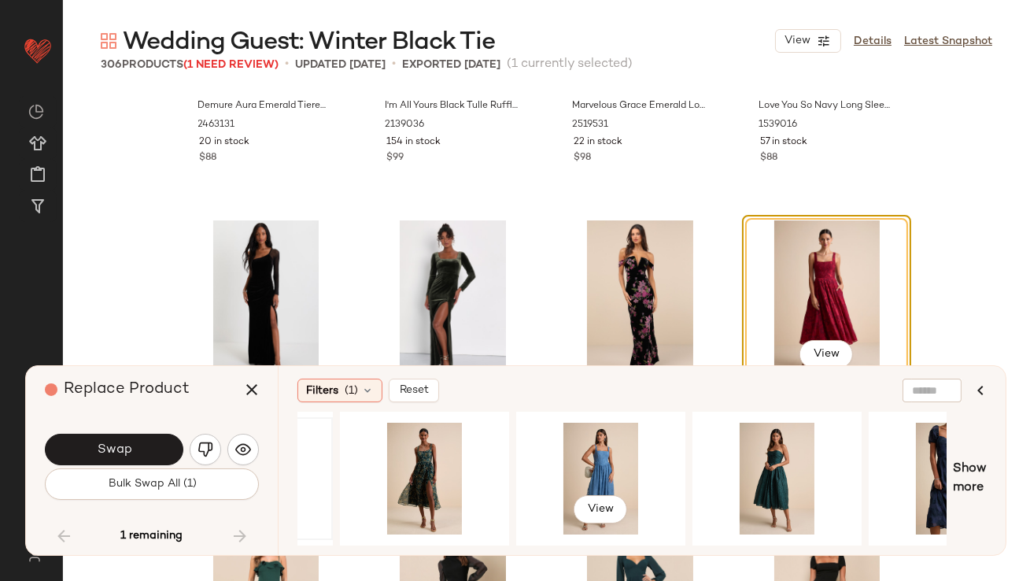
scroll to position [0, 475]
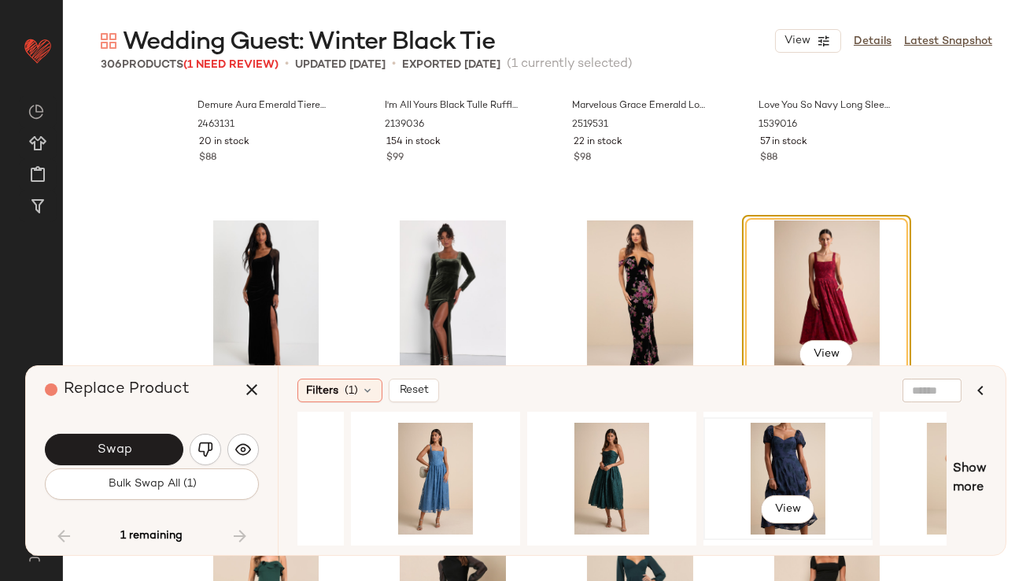
click at [777, 448] on div "View" at bounding box center [788, 478] width 158 height 112
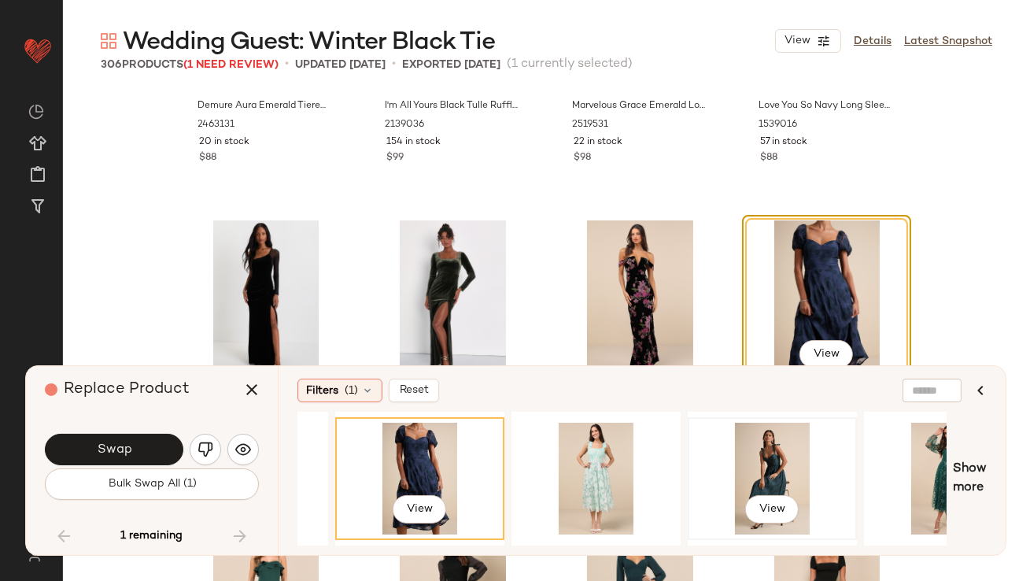
scroll to position [0, 1006]
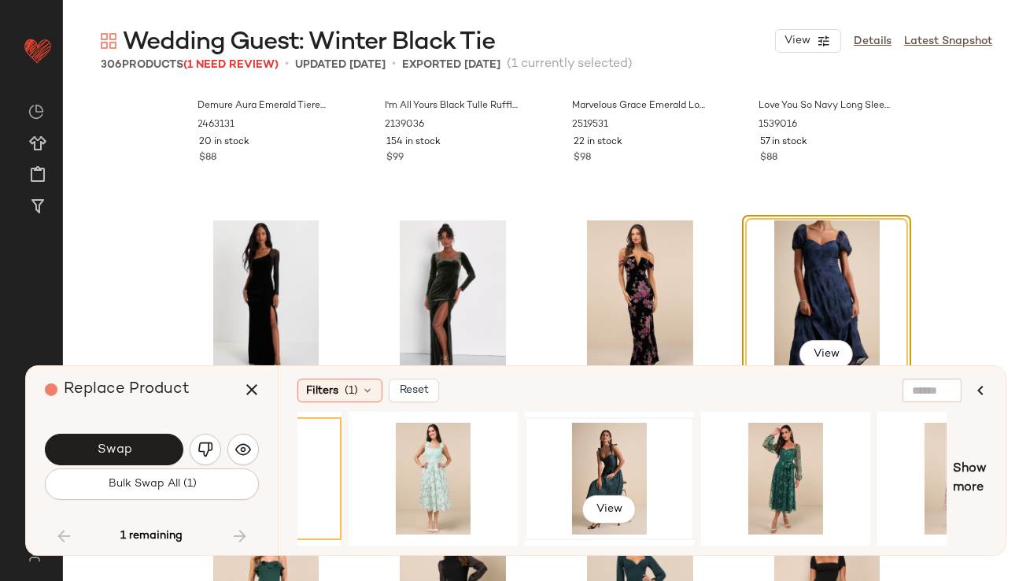
click at [620, 466] on div "View" at bounding box center [609, 478] width 158 height 112
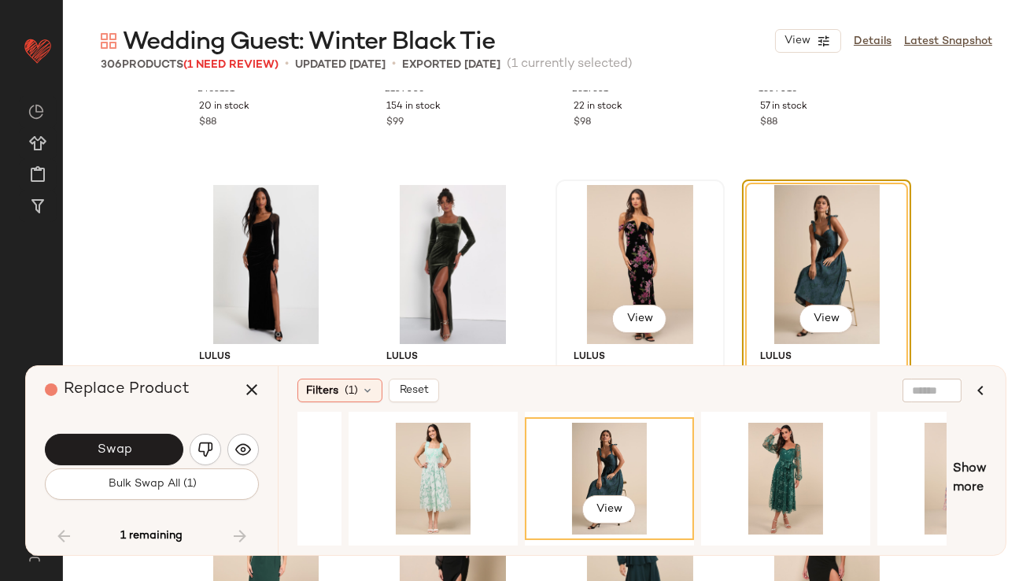
scroll to position [18203, 0]
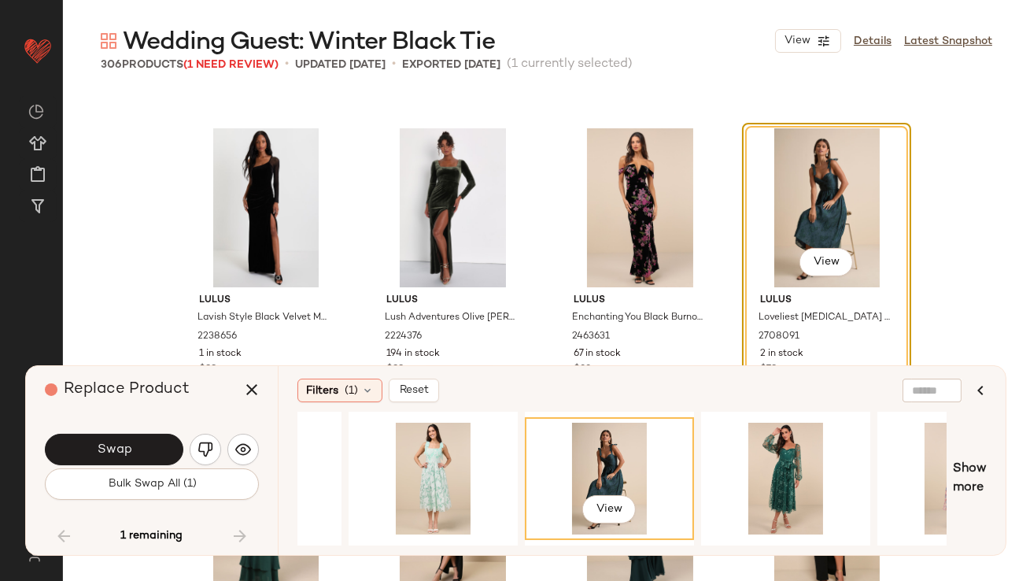
click at [171, 445] on button "Swap" at bounding box center [114, 448] width 138 height 31
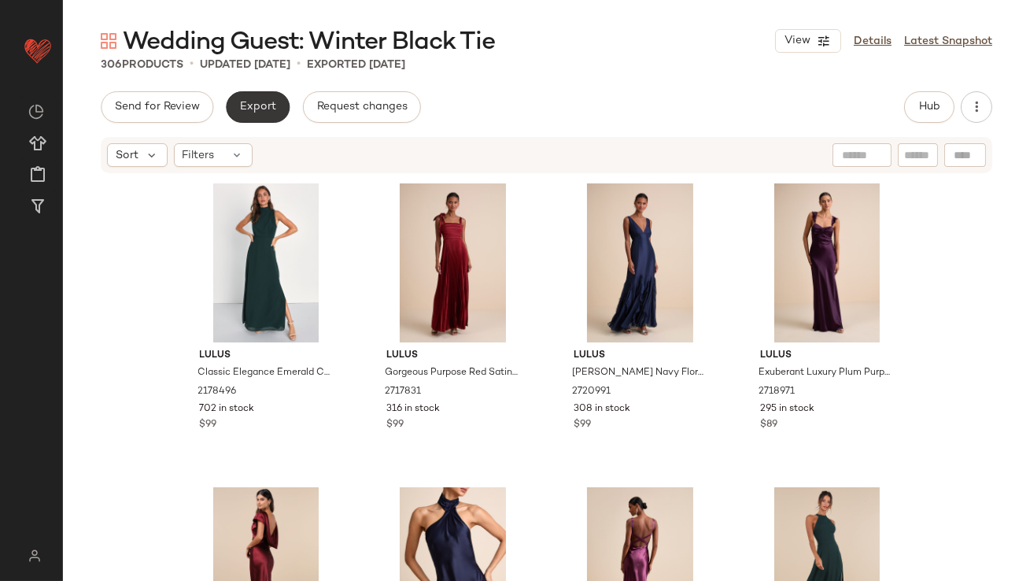
click at [268, 98] on button "Export" at bounding box center [258, 106] width 64 height 31
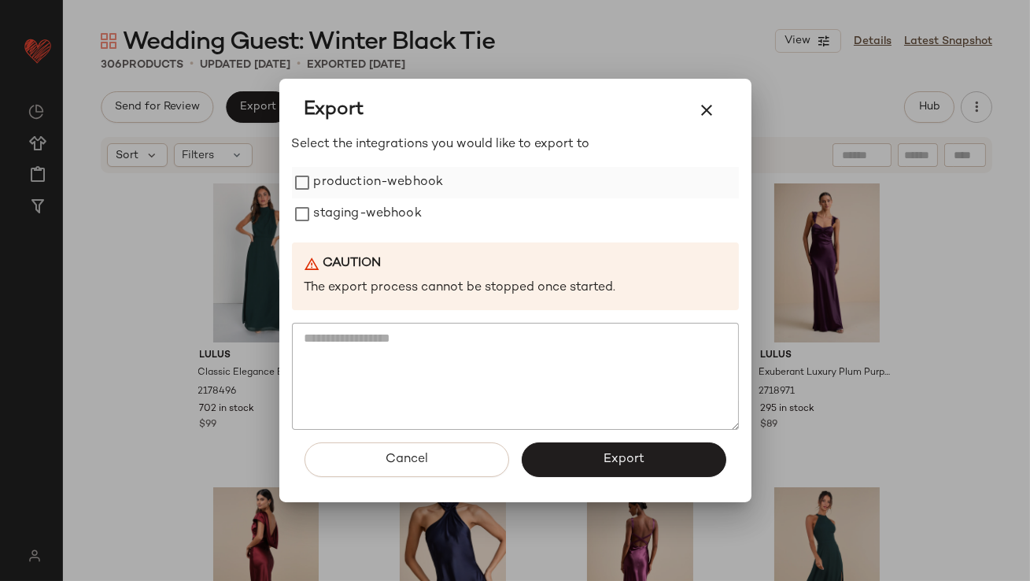
click at [315, 176] on label "production-webhook" at bounding box center [379, 182] width 130 height 31
click at [315, 216] on label "staging-webhook" at bounding box center [368, 213] width 108 height 31
click at [587, 482] on div "Cancel Export" at bounding box center [515, 466] width 447 height 72
click at [587, 474] on button "Export" at bounding box center [624, 459] width 205 height 35
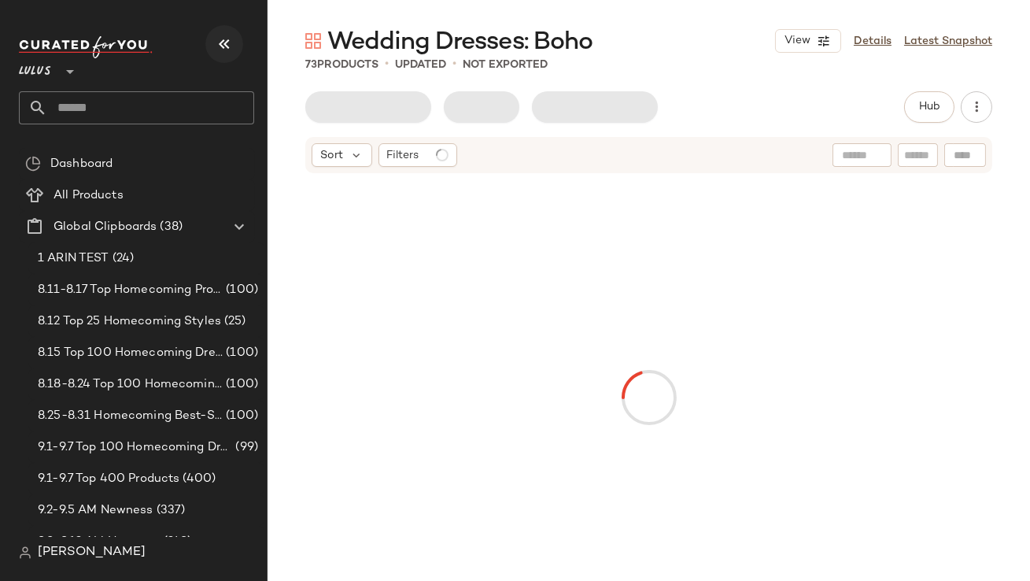
click at [212, 45] on button "button" at bounding box center [224, 44] width 38 height 38
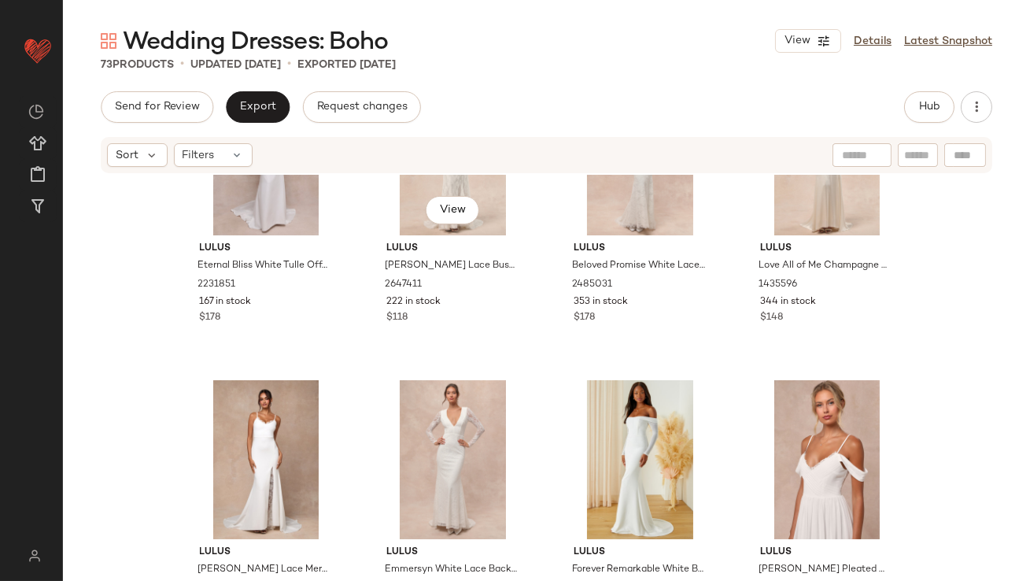
scroll to position [830, 0]
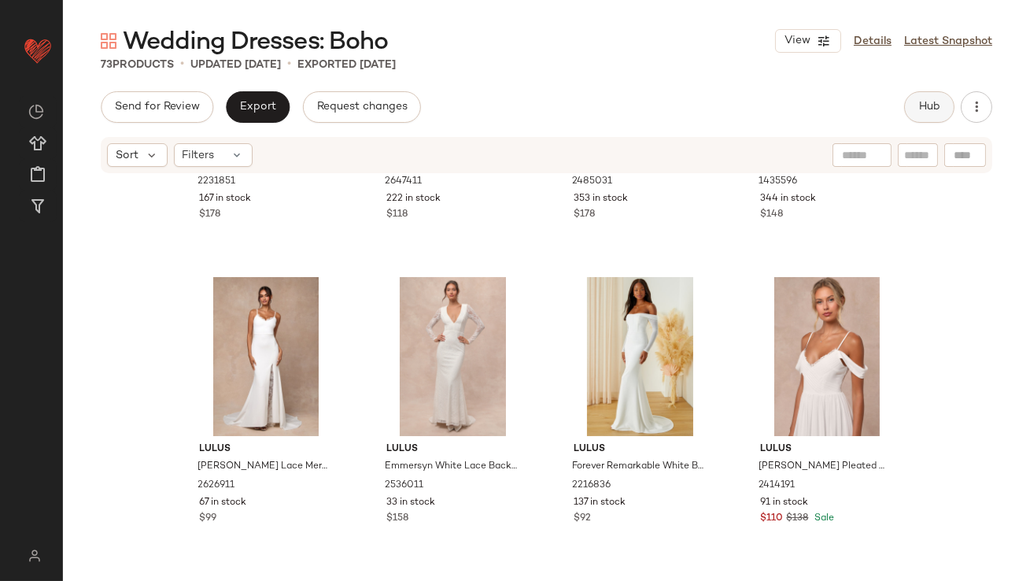
click at [933, 110] on span "Hub" at bounding box center [929, 107] width 22 height 13
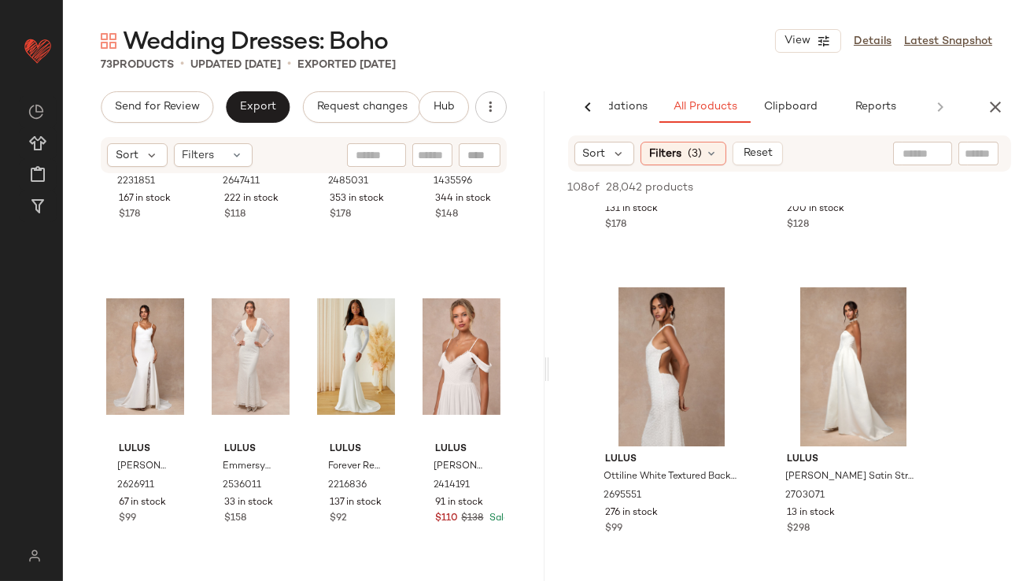
scroll to position [279, 0]
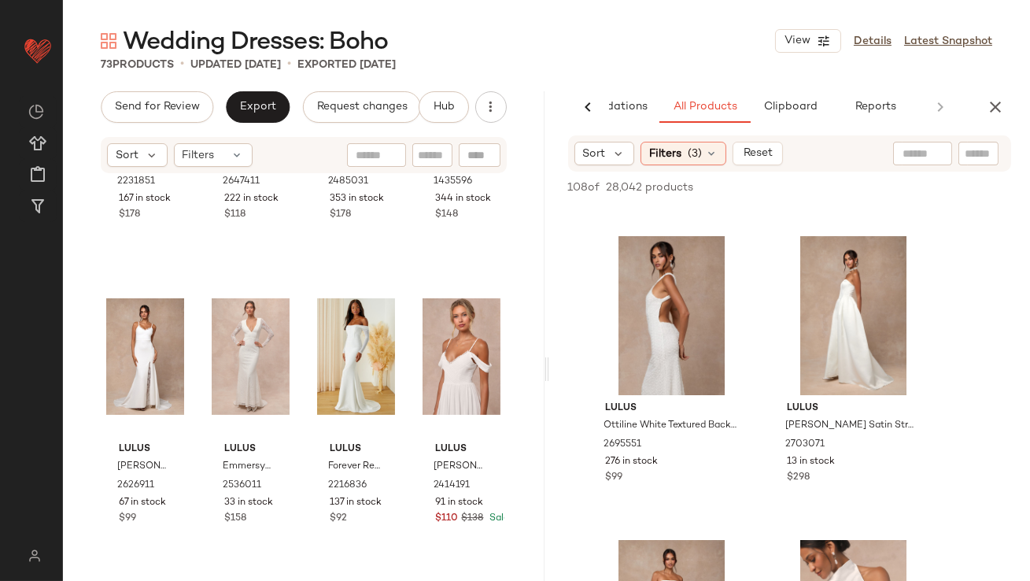
click at [1007, 117] on div "AI Recommendations All Products Clipboard Reports" at bounding box center [789, 106] width 481 height 31
click at [976, 112] on div "AI Recommendations All Products Clipboard Reports" at bounding box center [764, 106] width 431 height 31
click at [995, 112] on icon "button" at bounding box center [995, 107] width 19 height 19
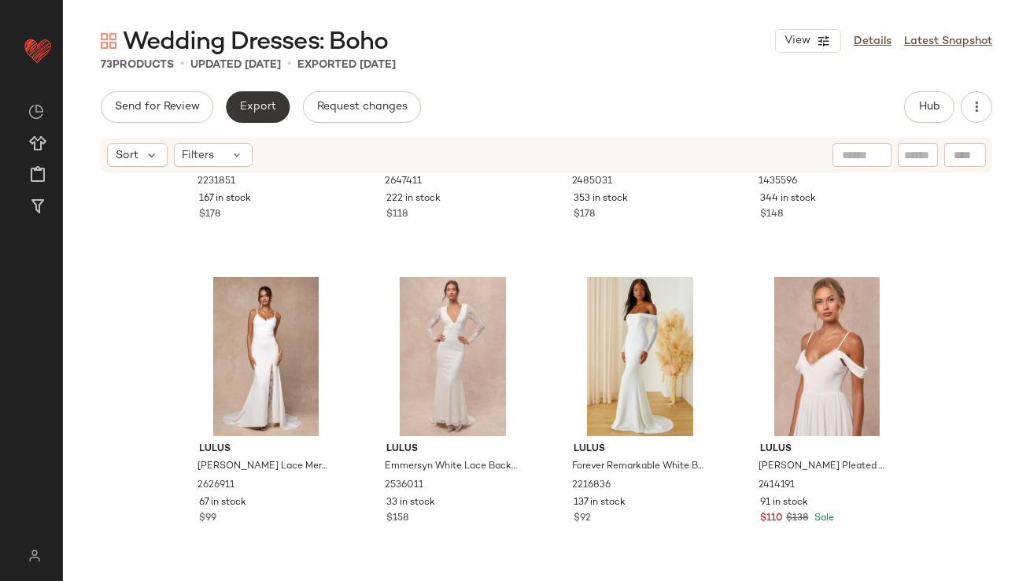
click at [263, 115] on button "Export" at bounding box center [258, 106] width 64 height 31
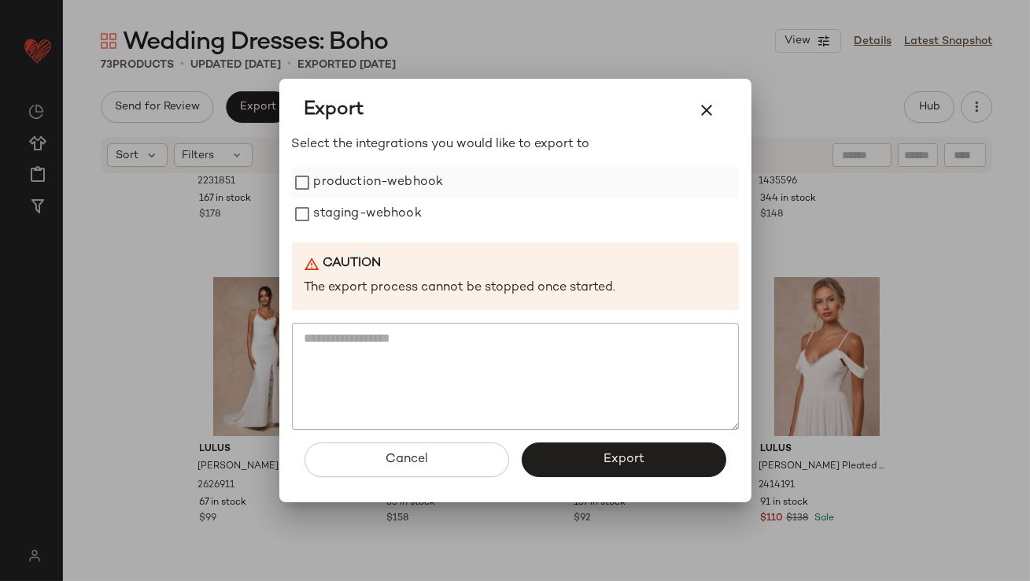
click at [314, 185] on label "production-webhook" at bounding box center [379, 182] width 130 height 31
click at [314, 212] on label "staging-webhook" at bounding box center [368, 213] width 108 height 31
click at [575, 458] on button "Export" at bounding box center [624, 459] width 205 height 35
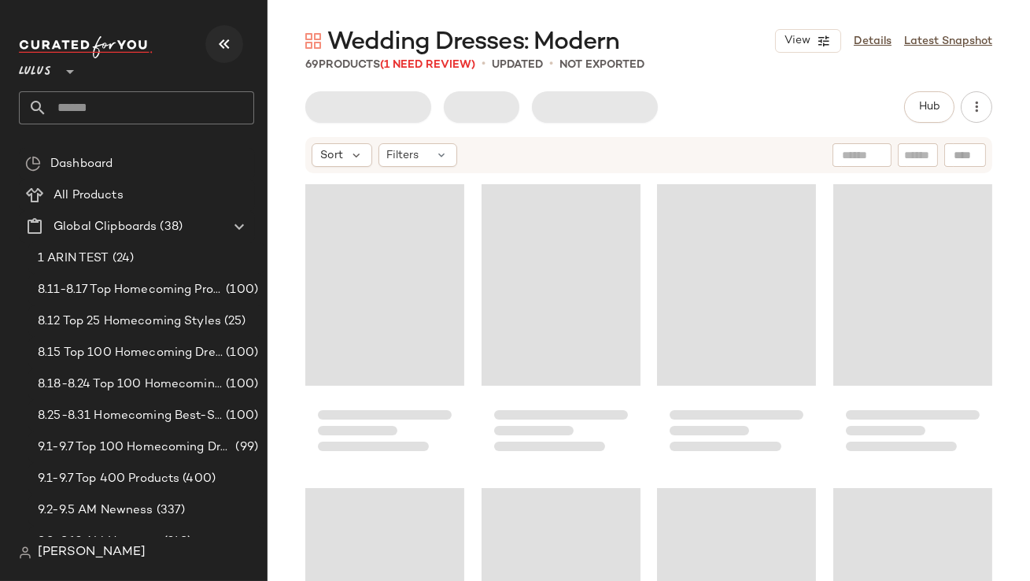
click at [219, 41] on icon "button" at bounding box center [224, 44] width 19 height 19
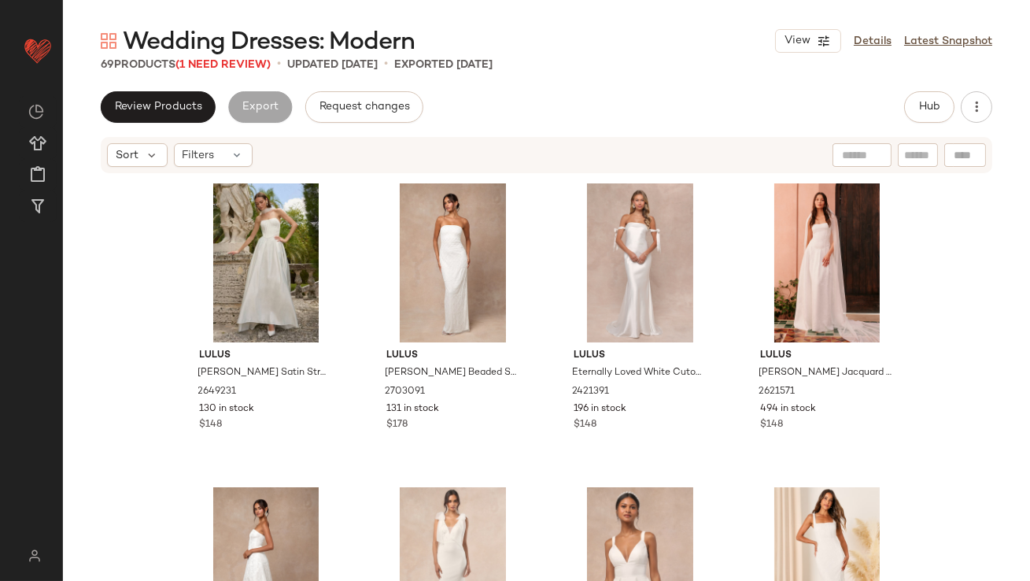
click at [230, 72] on div "69 Products (1 Need Review)" at bounding box center [186, 65] width 170 height 17
click at [227, 66] on span "(1 Need Review)" at bounding box center [222, 65] width 95 height 12
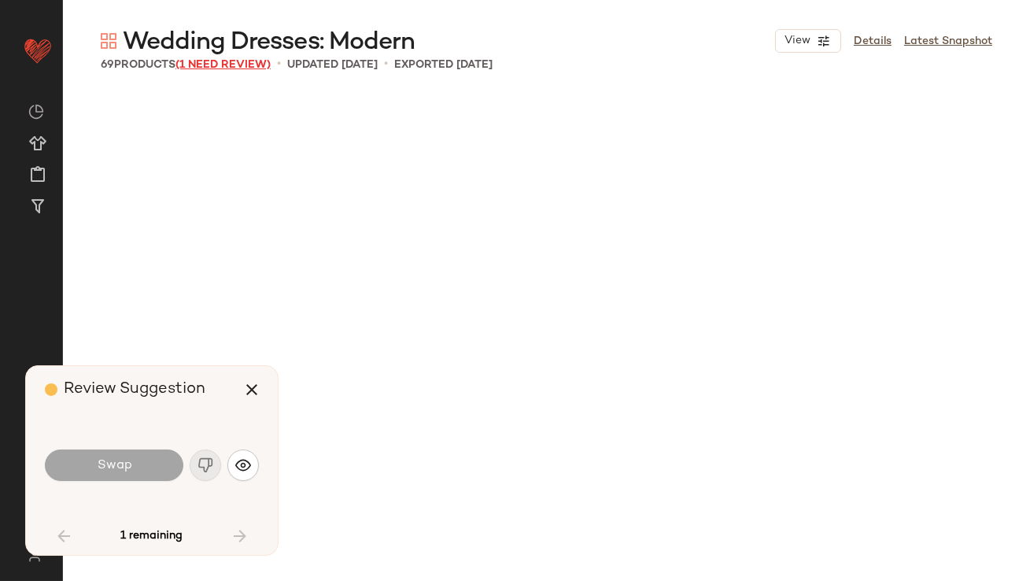
scroll to position [3643, 0]
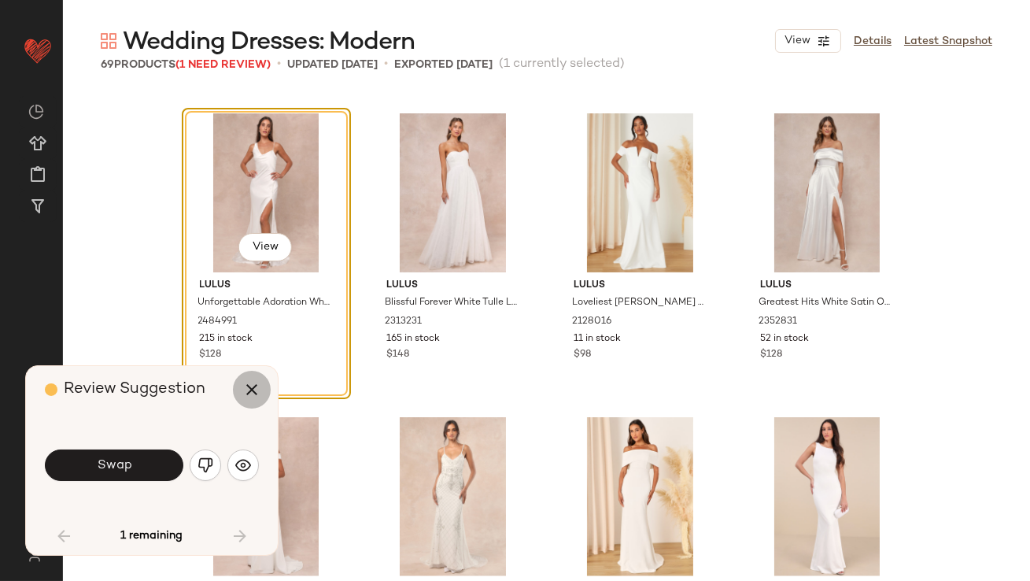
click at [248, 402] on button "button" at bounding box center [252, 390] width 38 height 38
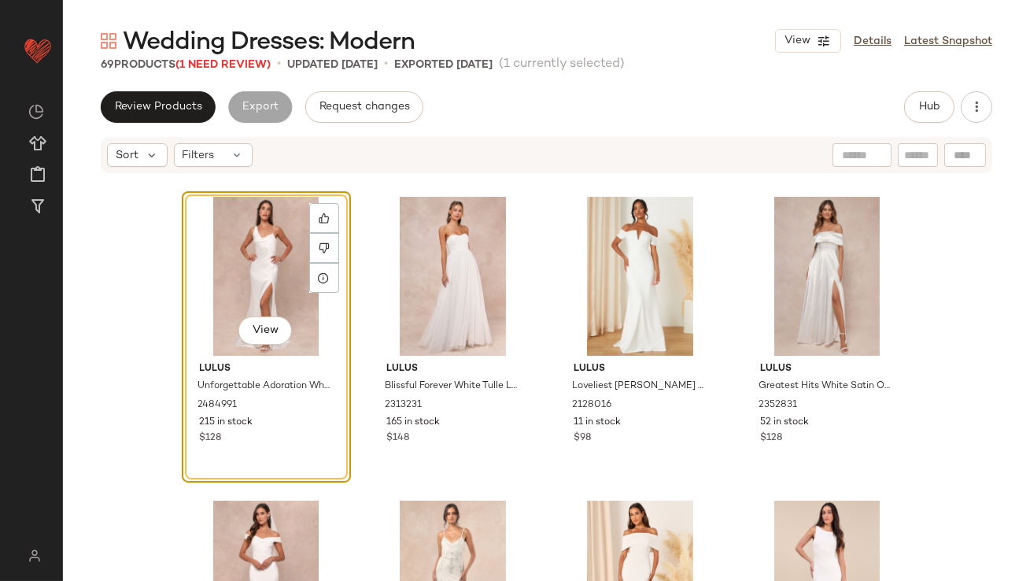
click at [241, 262] on div "View" at bounding box center [266, 276] width 158 height 159
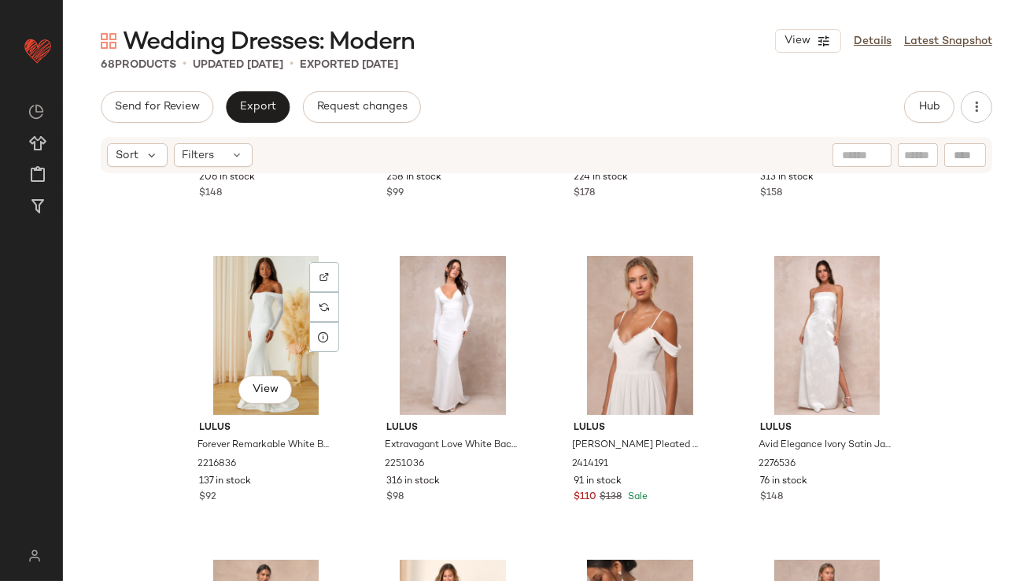
scroll to position [863, 0]
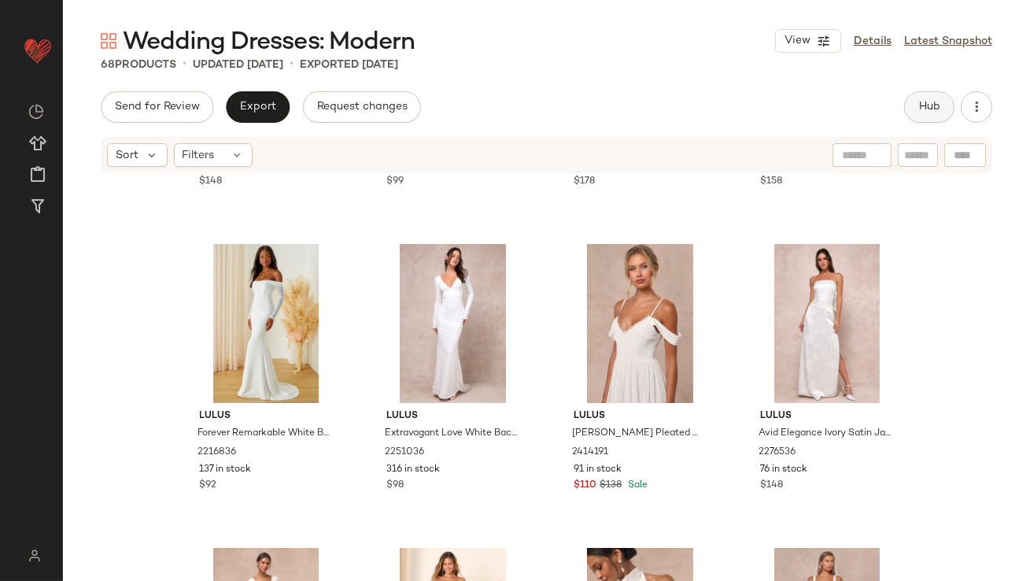
click at [914, 103] on button "Hub" at bounding box center [929, 106] width 50 height 31
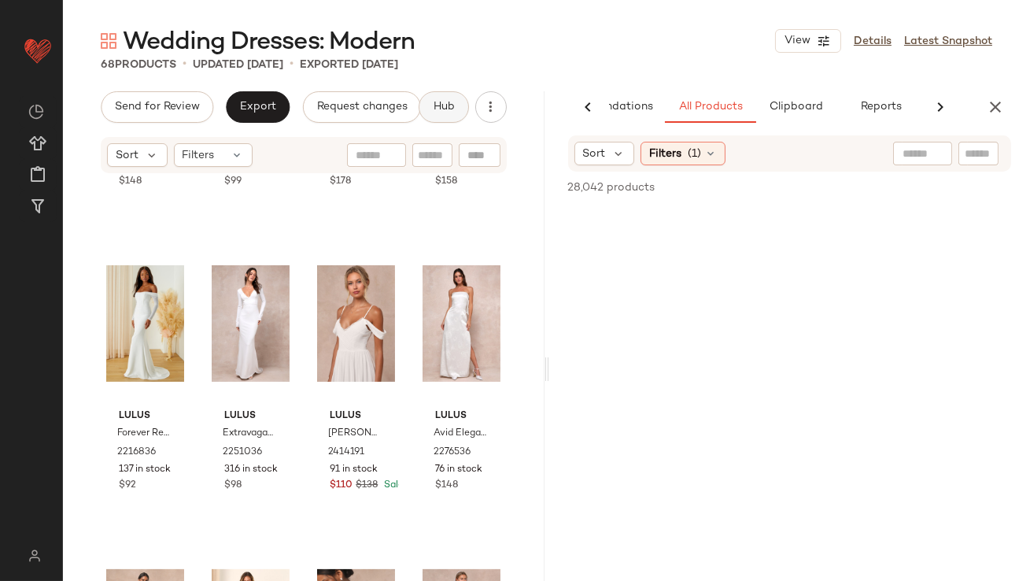
scroll to position [0, 88]
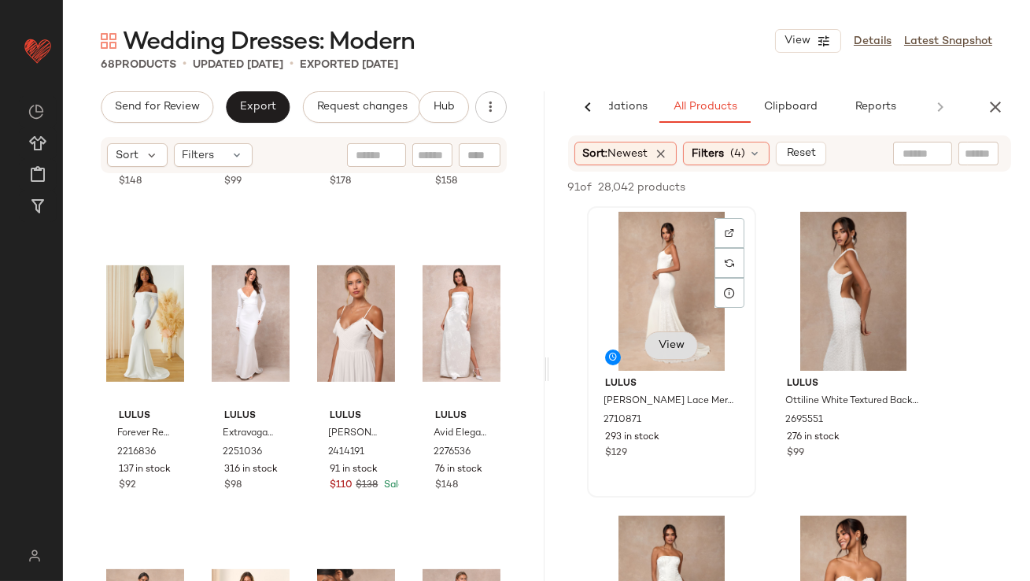
click at [682, 348] on span "View" at bounding box center [670, 345] width 27 height 13
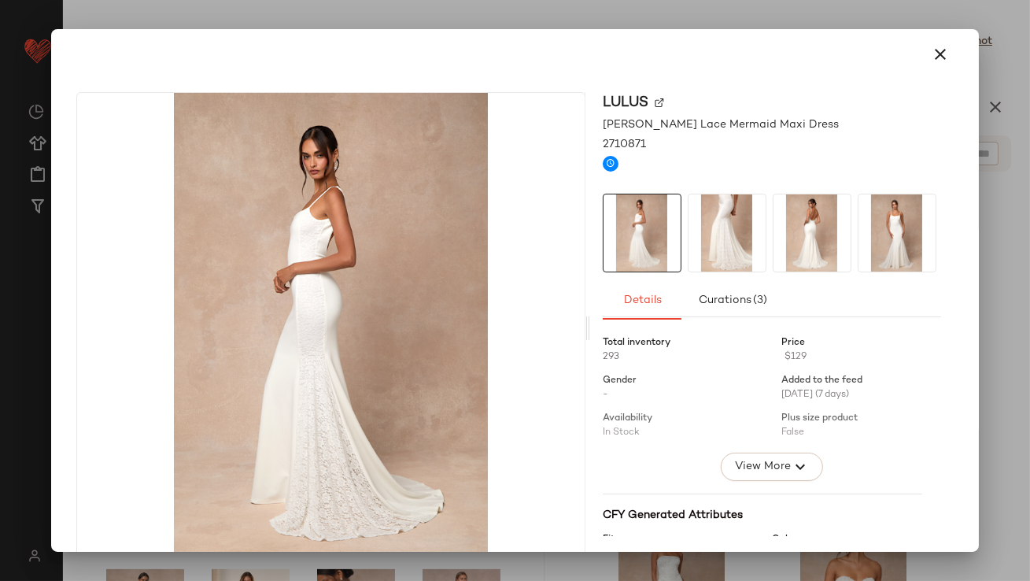
click at [694, 237] on img at bounding box center [726, 232] width 77 height 77
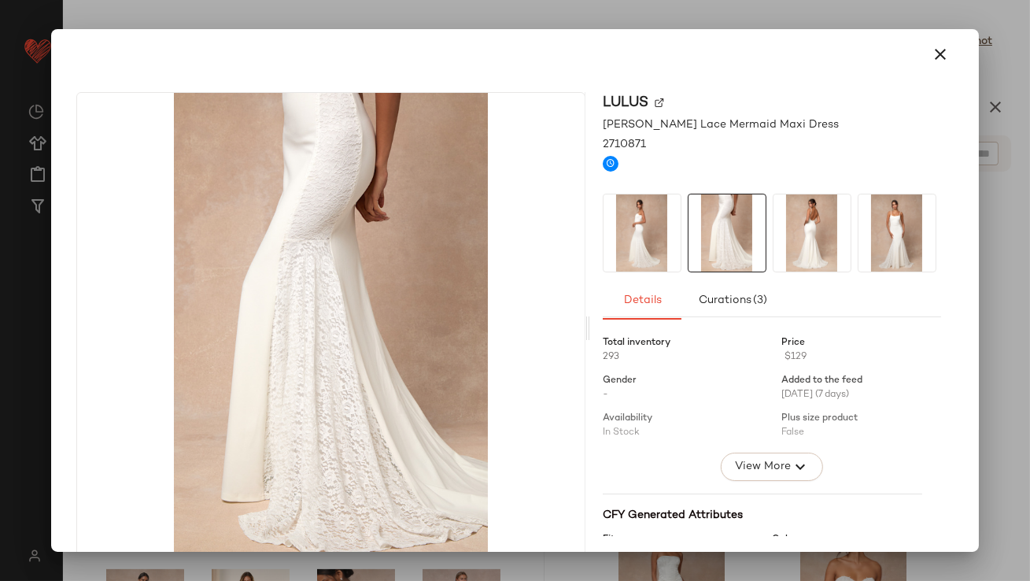
click at [773, 232] on img at bounding box center [811, 232] width 77 height 77
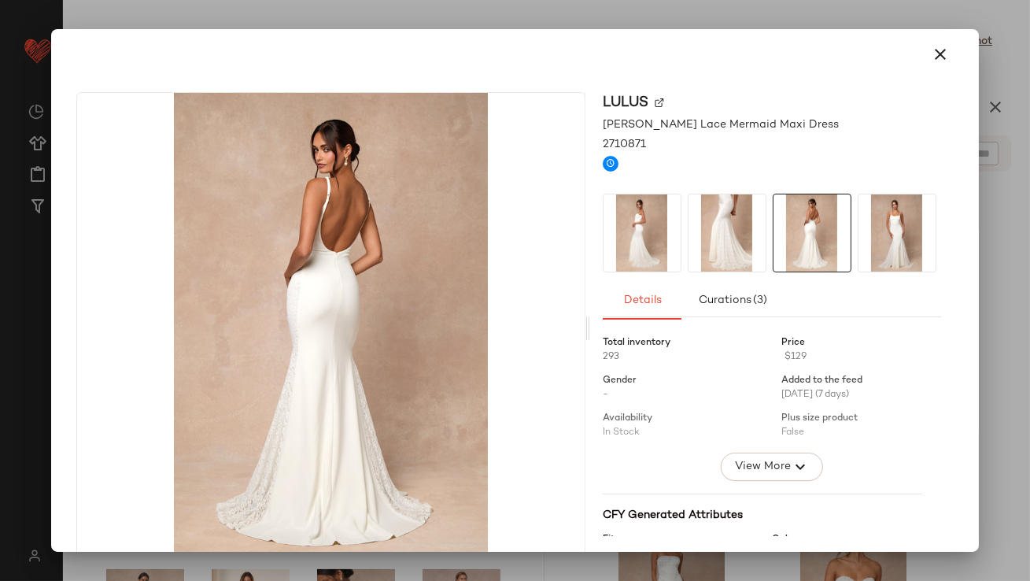
click at [858, 220] on img at bounding box center [896, 232] width 77 height 77
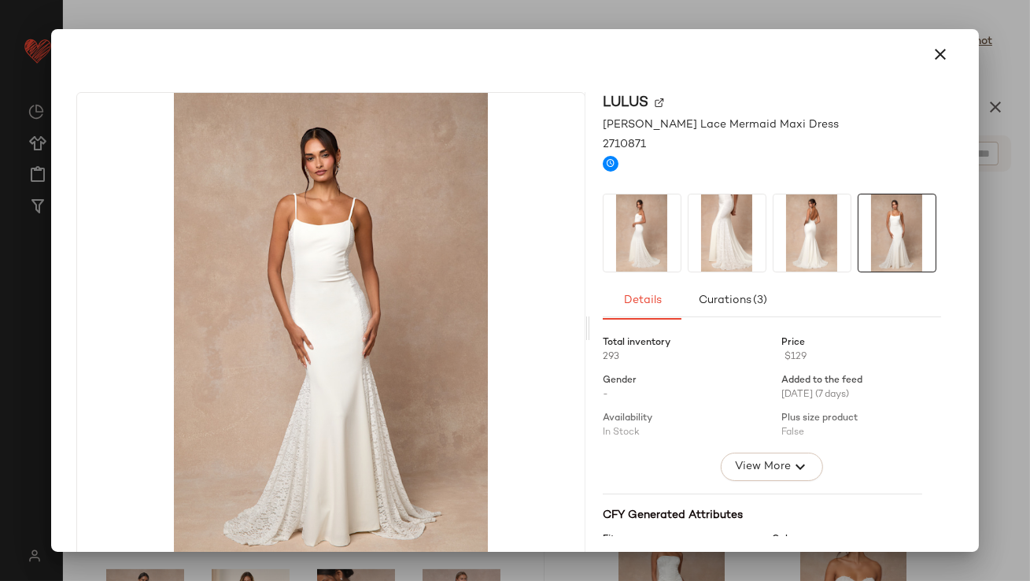
click at [936, 53] on icon "button" at bounding box center [940, 54] width 19 height 19
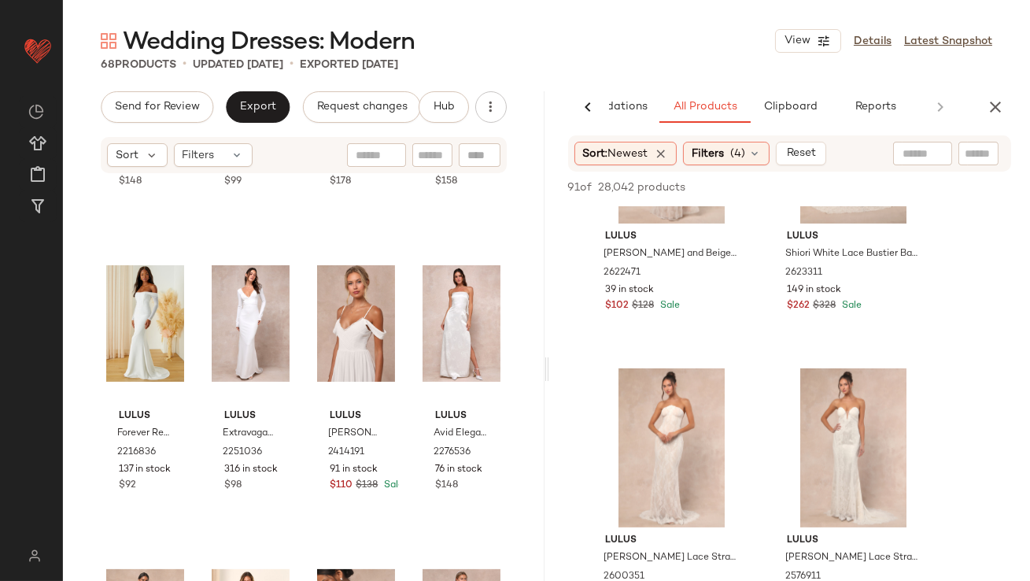
scroll to position [1423, 0]
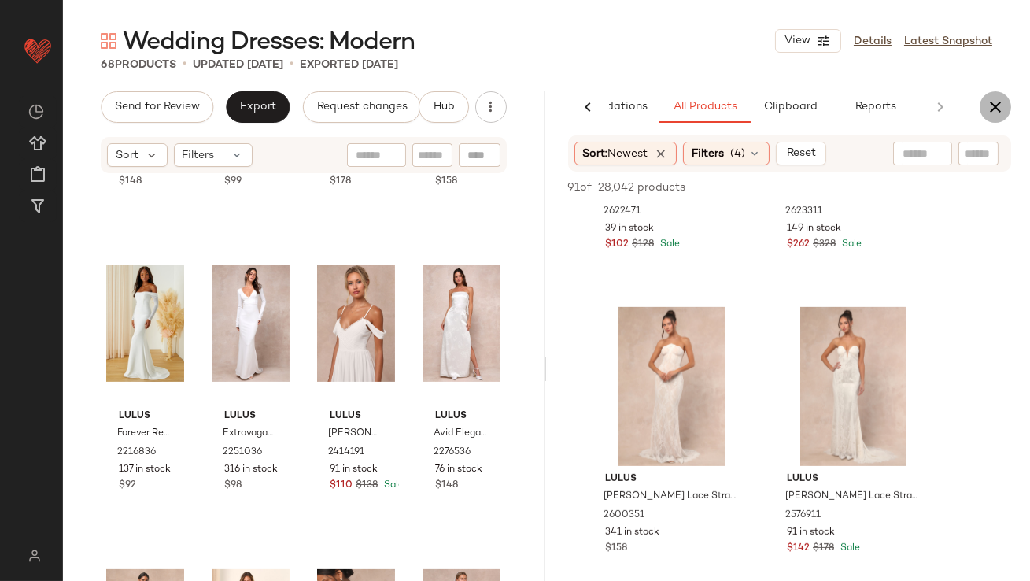
click at [987, 109] on icon "button" at bounding box center [995, 107] width 19 height 19
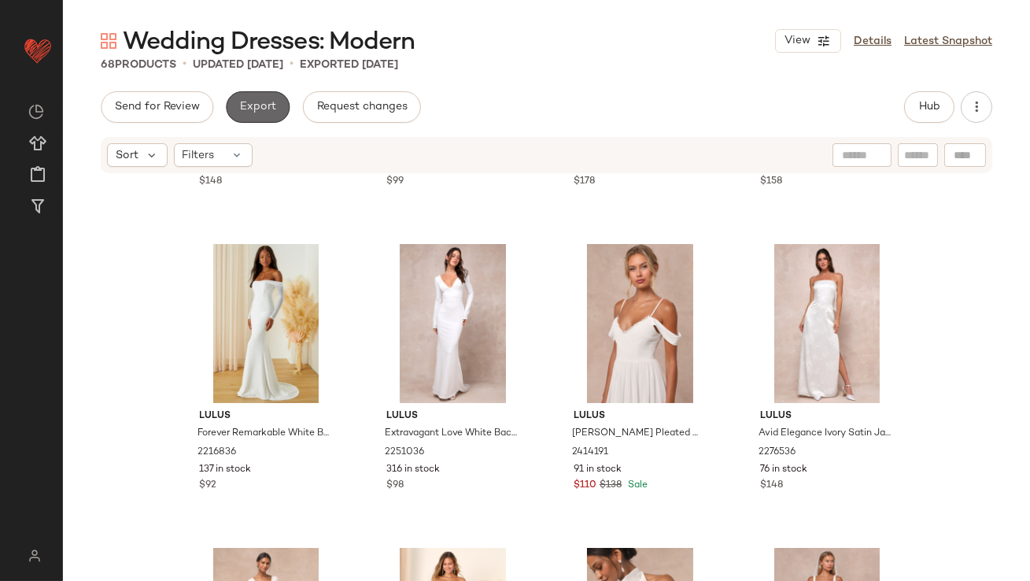
click at [276, 119] on button "Export" at bounding box center [258, 106] width 64 height 31
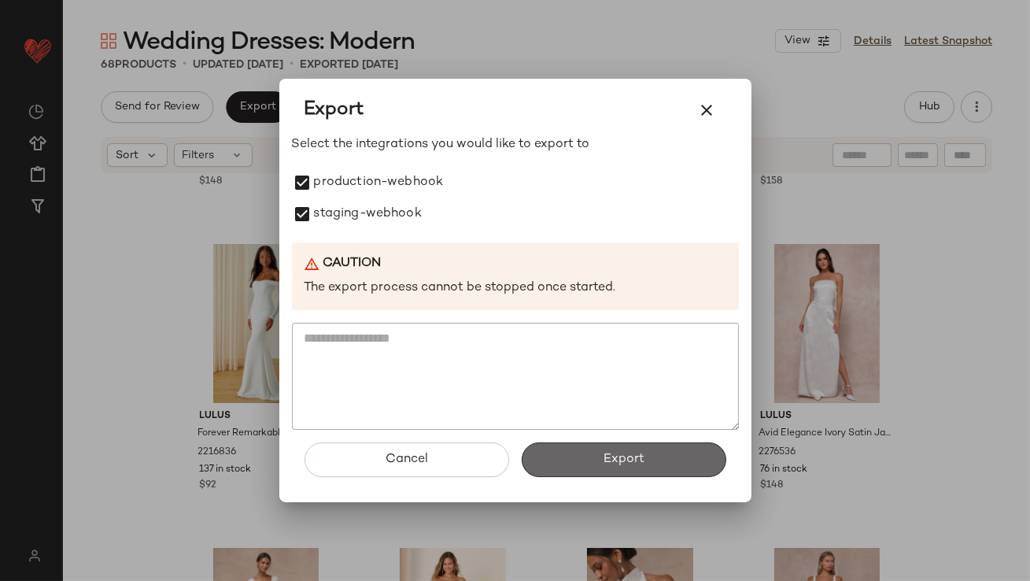
click at [562, 448] on button "Export" at bounding box center [624, 459] width 205 height 35
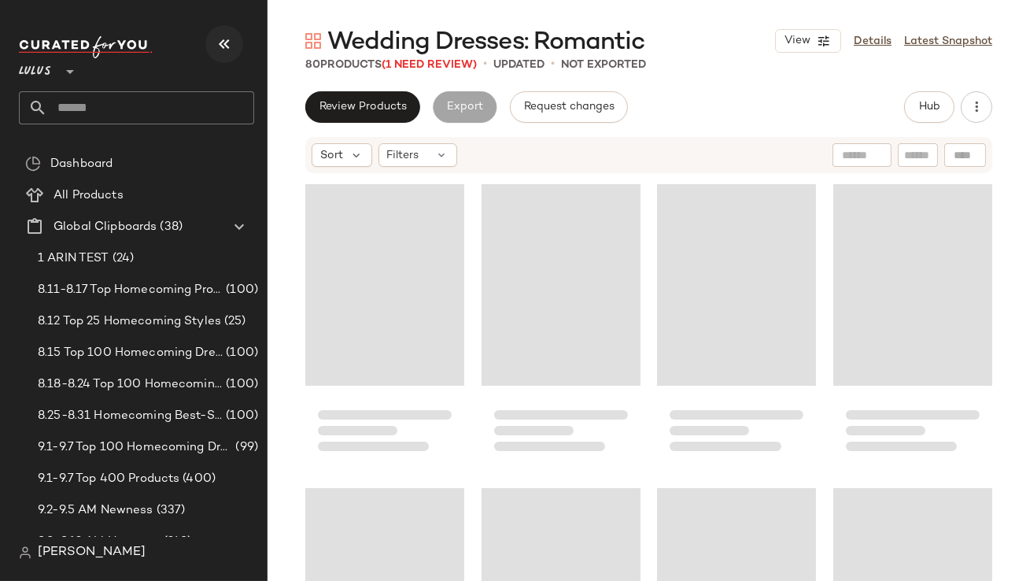
click at [213, 47] on button "button" at bounding box center [224, 44] width 38 height 38
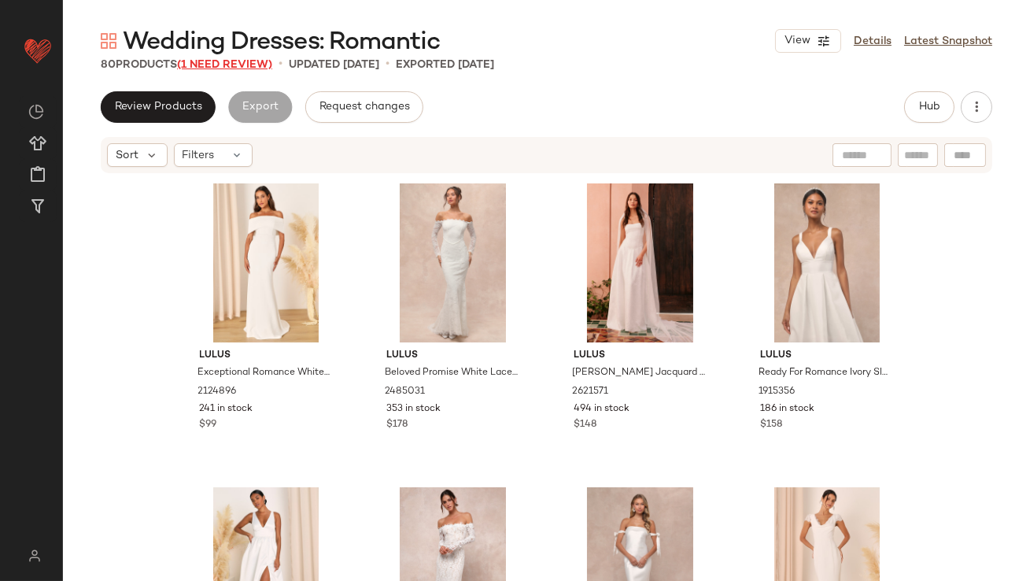
click at [245, 61] on span "(1 Need Review)" at bounding box center [224, 65] width 95 height 12
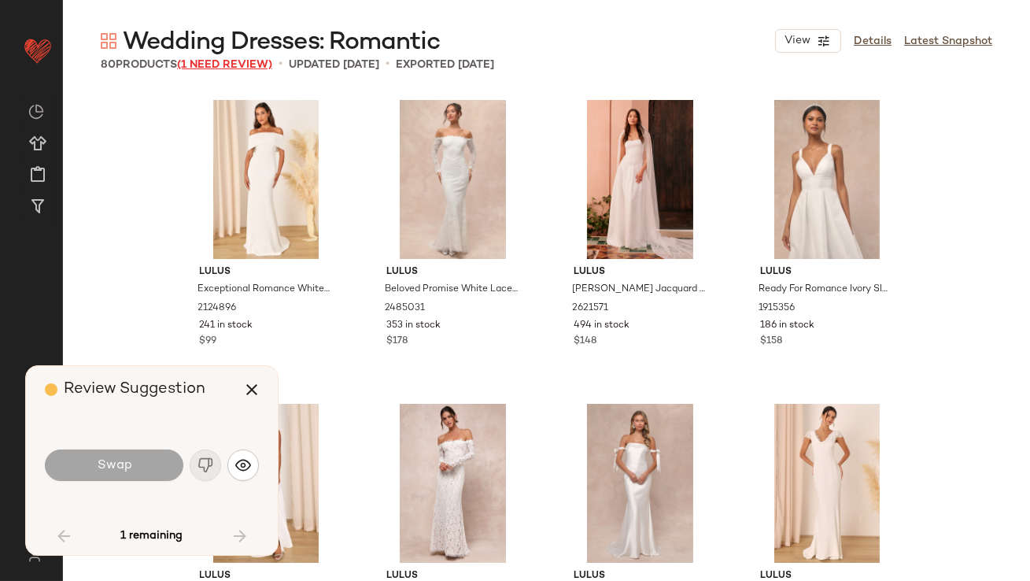
scroll to position [4555, 0]
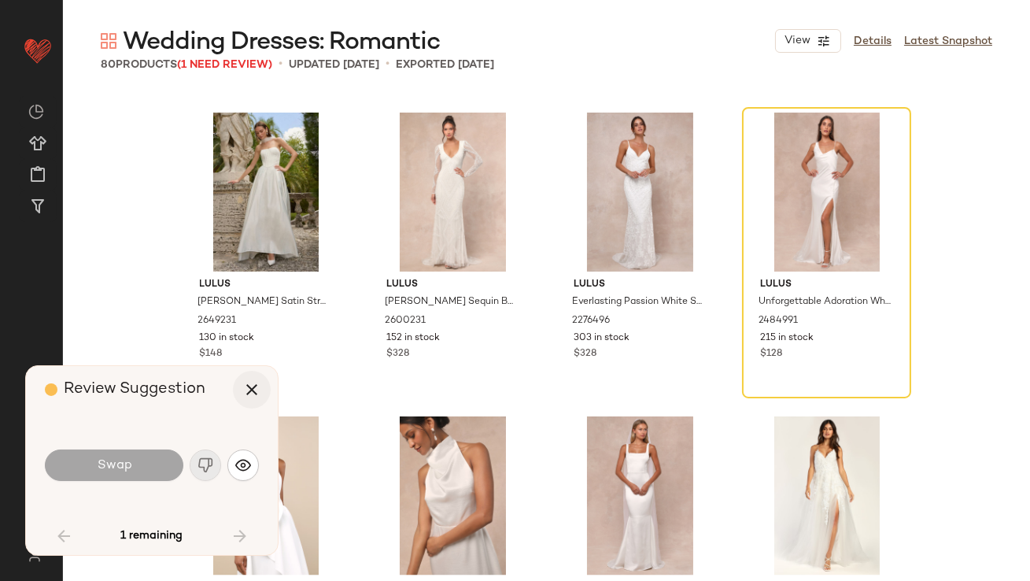
click at [250, 395] on icon "button" at bounding box center [251, 389] width 19 height 19
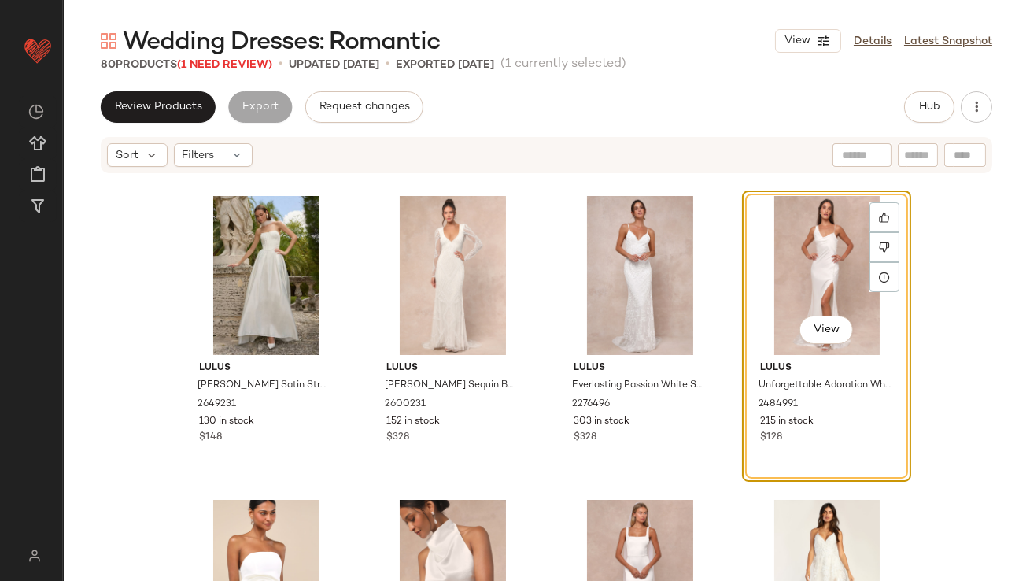
click at [770, 289] on div "View" at bounding box center [826, 275] width 158 height 159
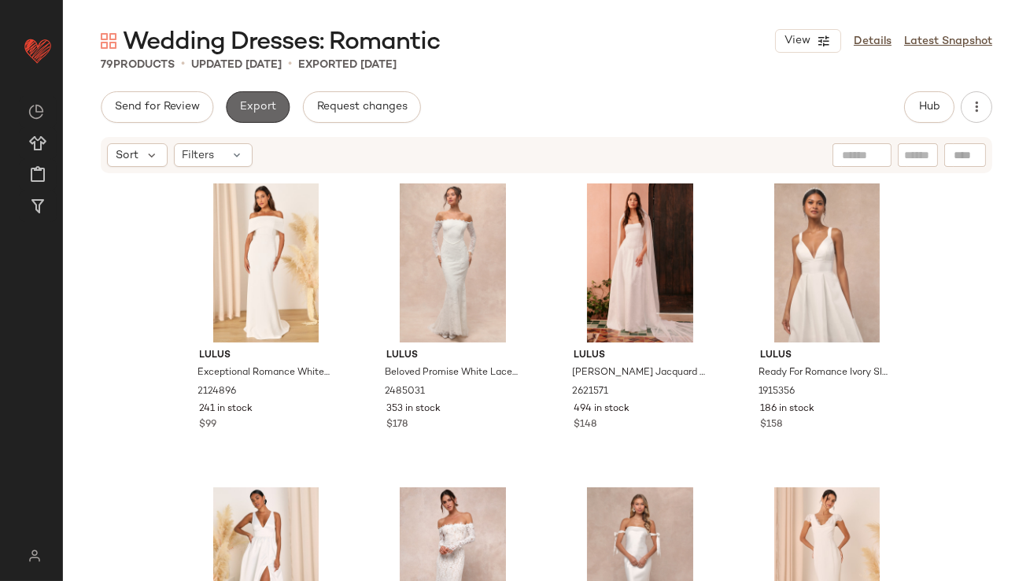
click at [252, 114] on button "Export" at bounding box center [258, 106] width 64 height 31
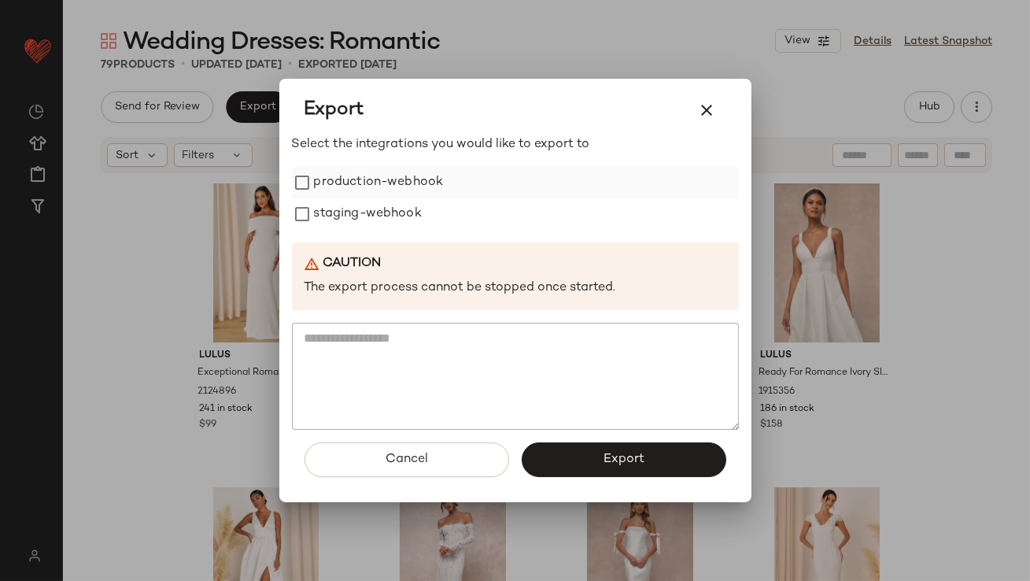
click at [340, 181] on label "production-webhook" at bounding box center [379, 182] width 130 height 31
click at [341, 230] on div "Select the integrations you would like to export to production-webhook staging-…" at bounding box center [515, 282] width 447 height 294
click at [342, 220] on label "staging-webhook" at bounding box center [368, 213] width 108 height 31
click at [610, 467] on button "Export" at bounding box center [624, 459] width 205 height 35
